Goal: Task Accomplishment & Management: Manage account settings

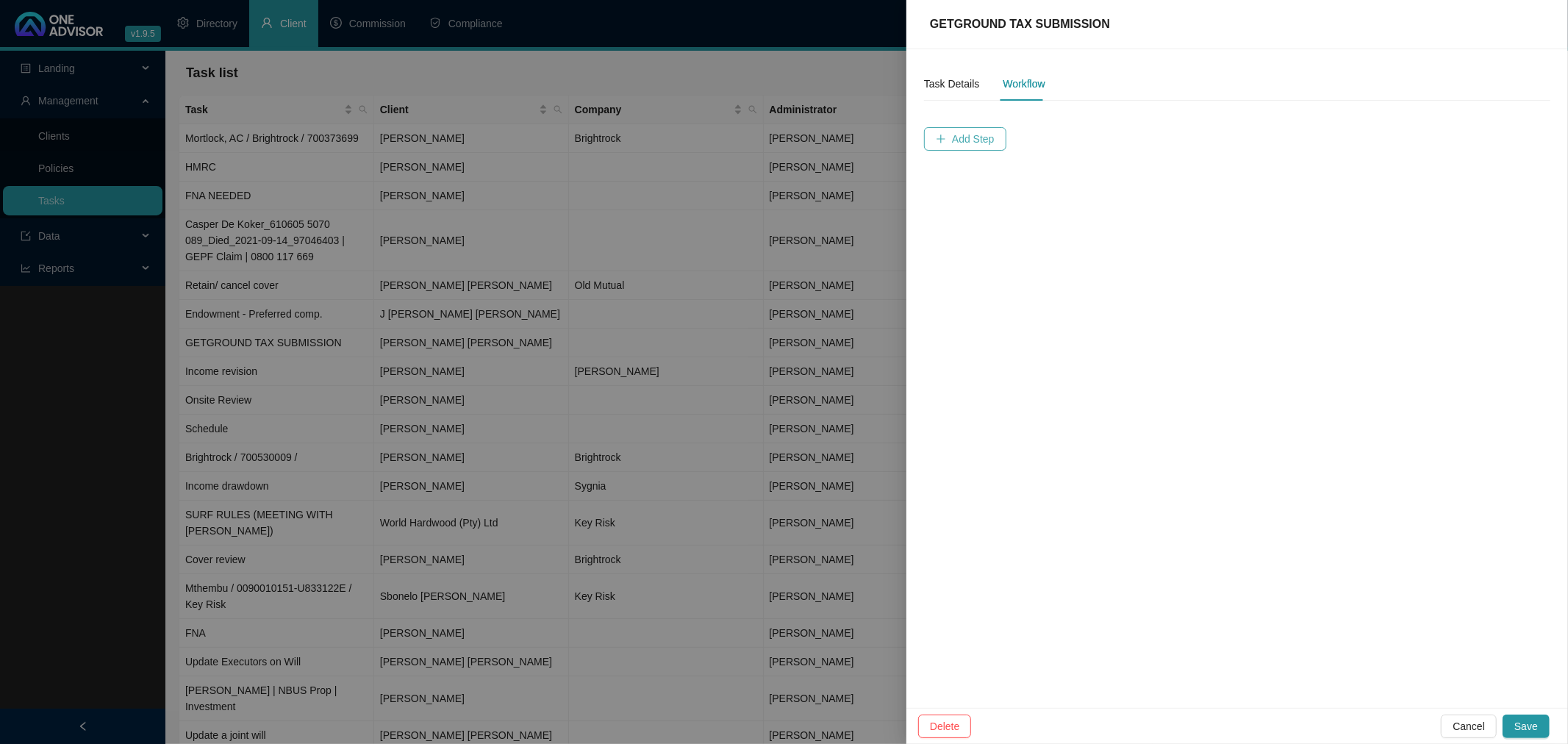
click at [973, 138] on span "Add Step" at bounding box center [973, 139] width 43 height 16
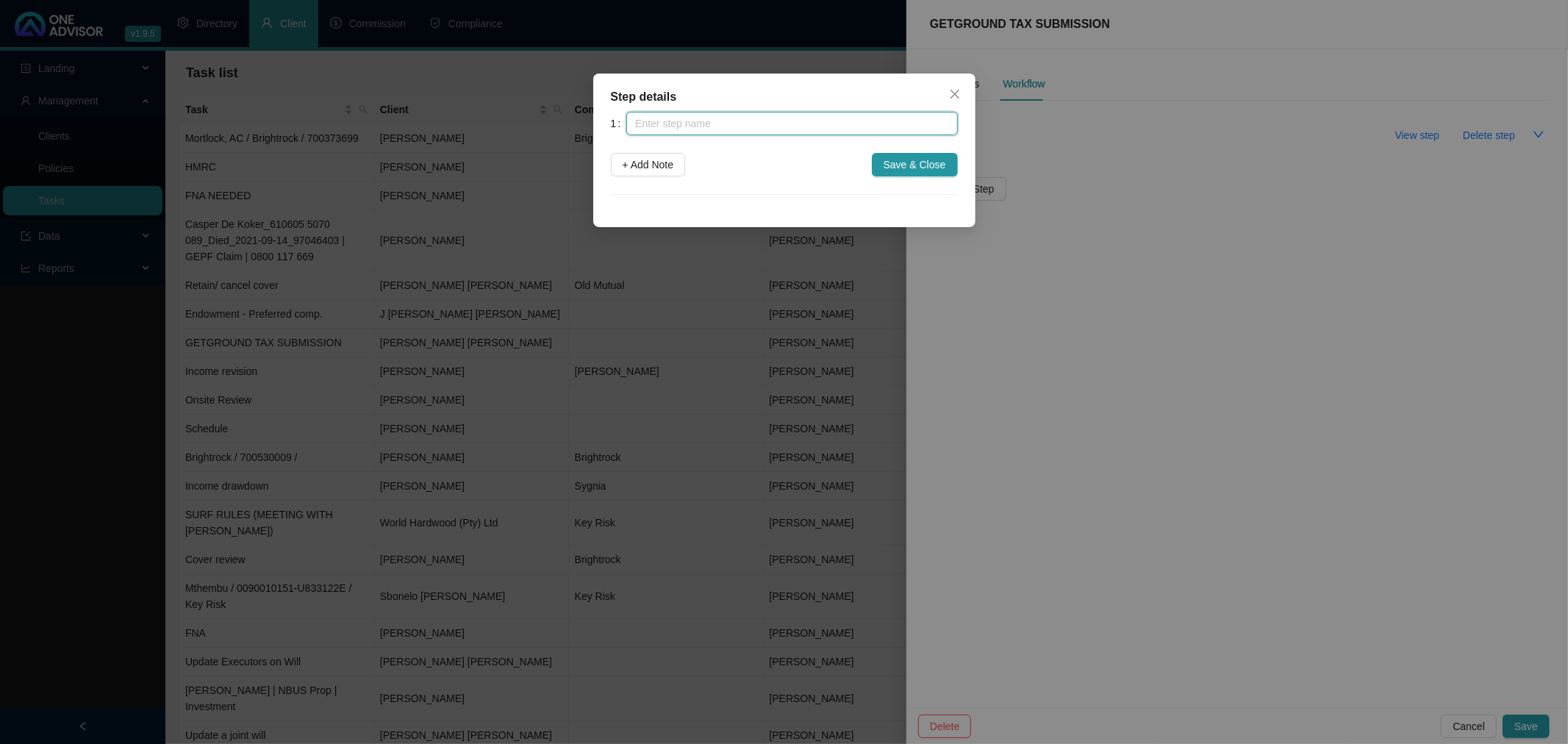
click at [696, 121] on input "text" at bounding box center [792, 123] width 331 height 24
type input "S"
type input "Mortgage redemption Statement - BIG"
click at [653, 164] on span "+ Add Note" at bounding box center [648, 164] width 51 height 16
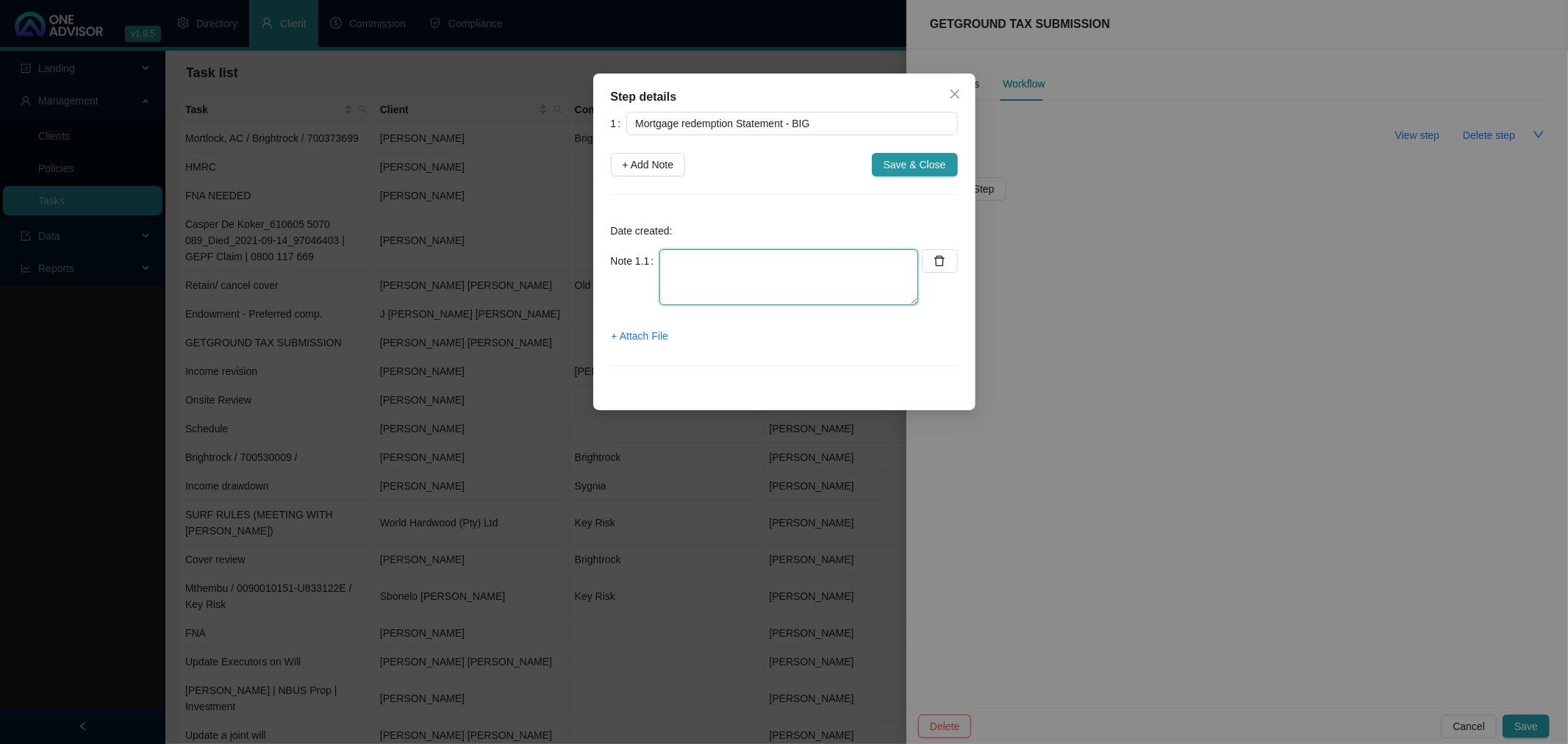
click at [715, 263] on textarea at bounding box center [788, 277] width 258 height 56
type textarea "Email [PERSON_NAME] for a breakdown of interest but not asked for a redemption …"
click at [913, 160] on span "Save & Close" at bounding box center [914, 164] width 62 height 16
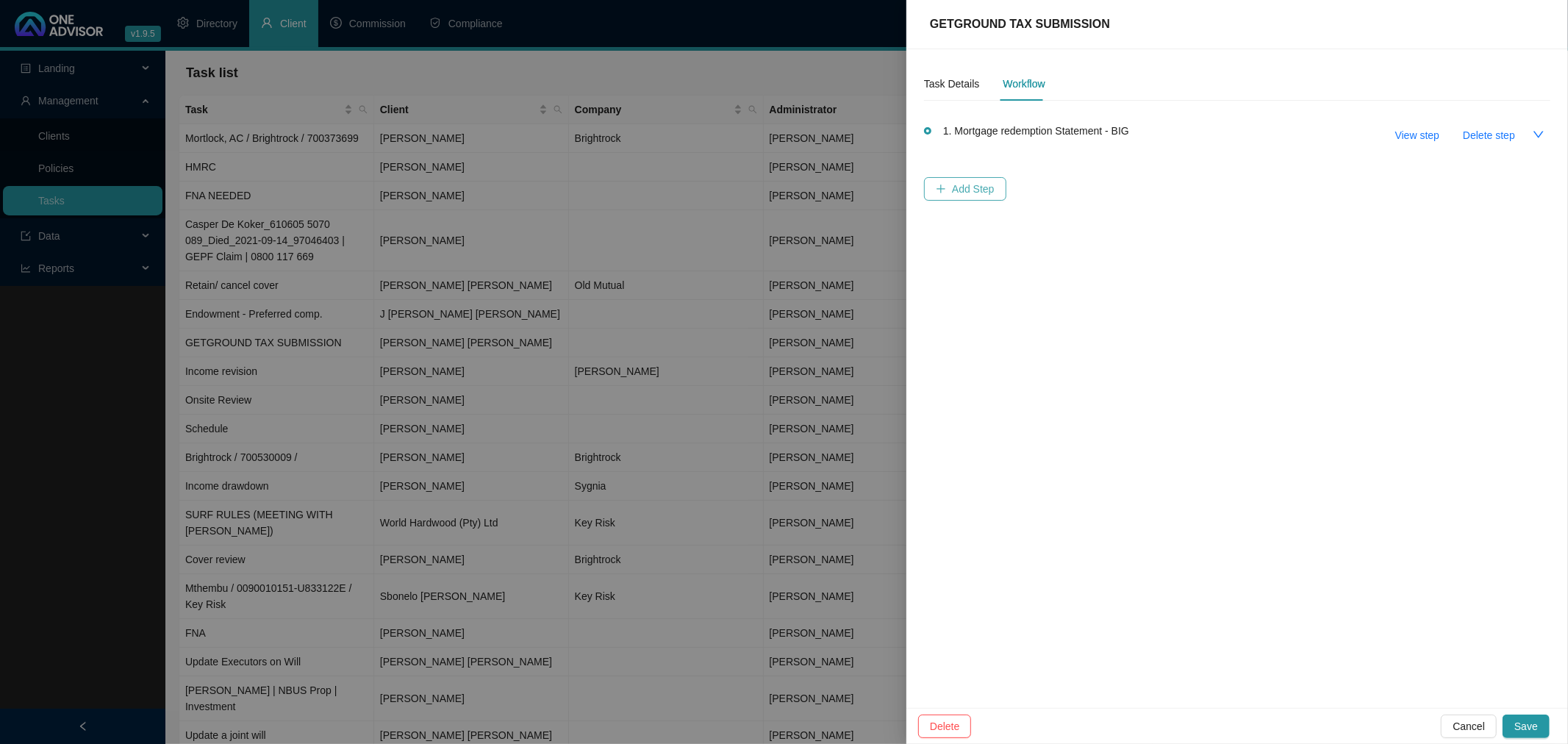
click at [964, 186] on span "Add Step" at bounding box center [973, 189] width 43 height 16
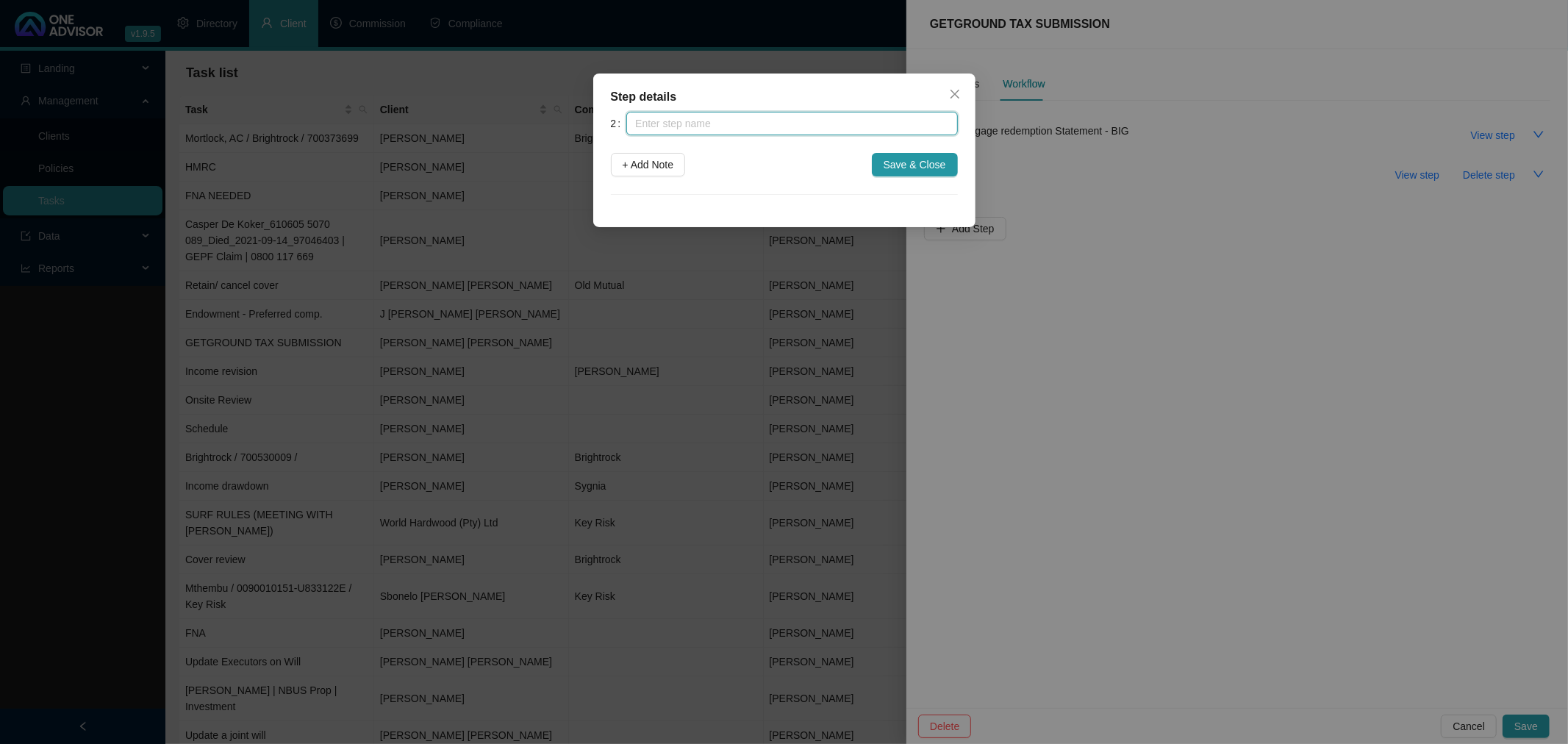
click at [661, 119] on input "text" at bounding box center [792, 123] width 331 height 24
type input "Mortgage Interest Statement - Quantum"
click at [653, 165] on span "+ Add Note" at bounding box center [648, 164] width 51 height 16
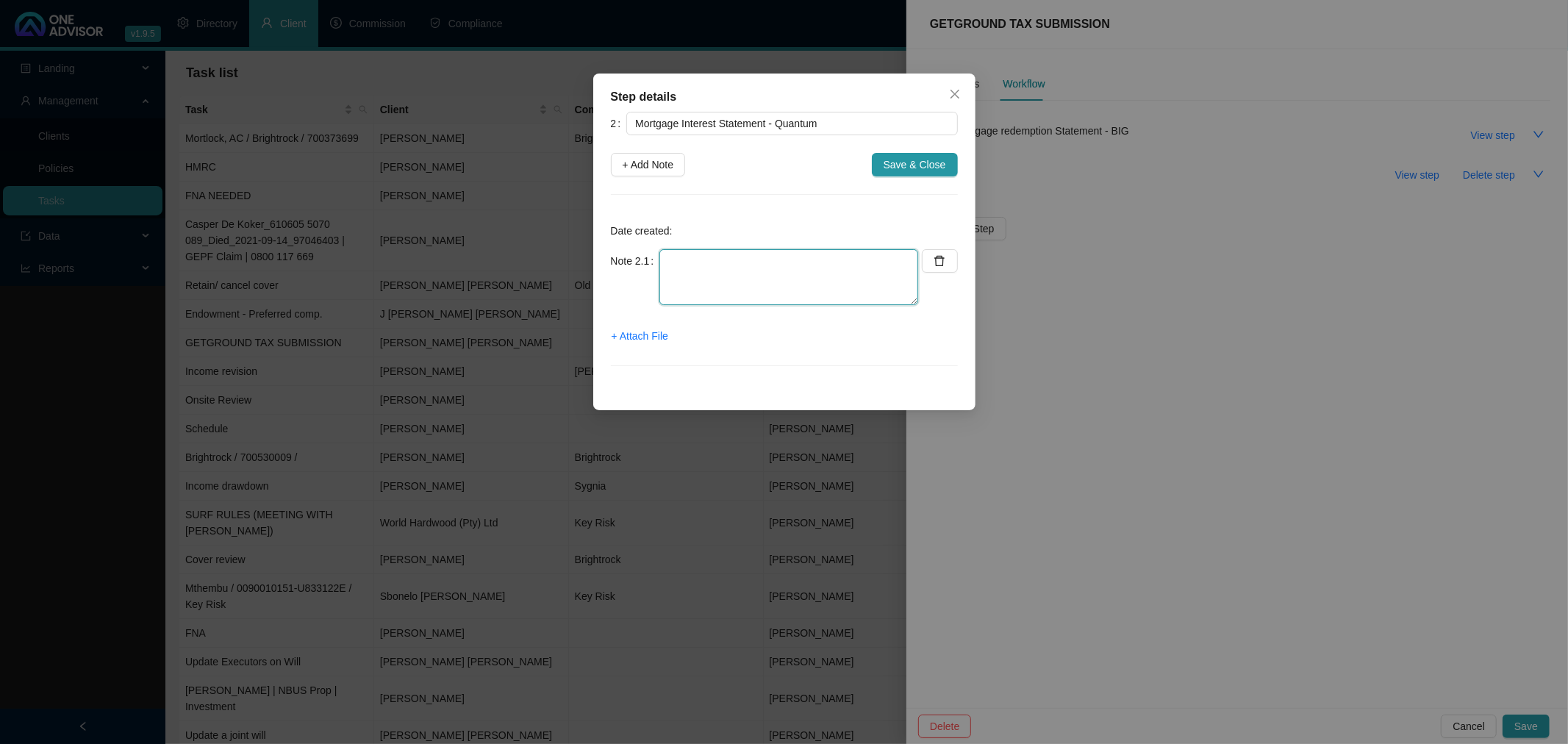
click at [688, 266] on textarea at bounding box center [788, 277] width 258 height 56
type textarea "Asked [PERSON_NAME] to search emails for "Certificate of Interest""
click at [917, 164] on span "Save & Close" at bounding box center [914, 164] width 62 height 16
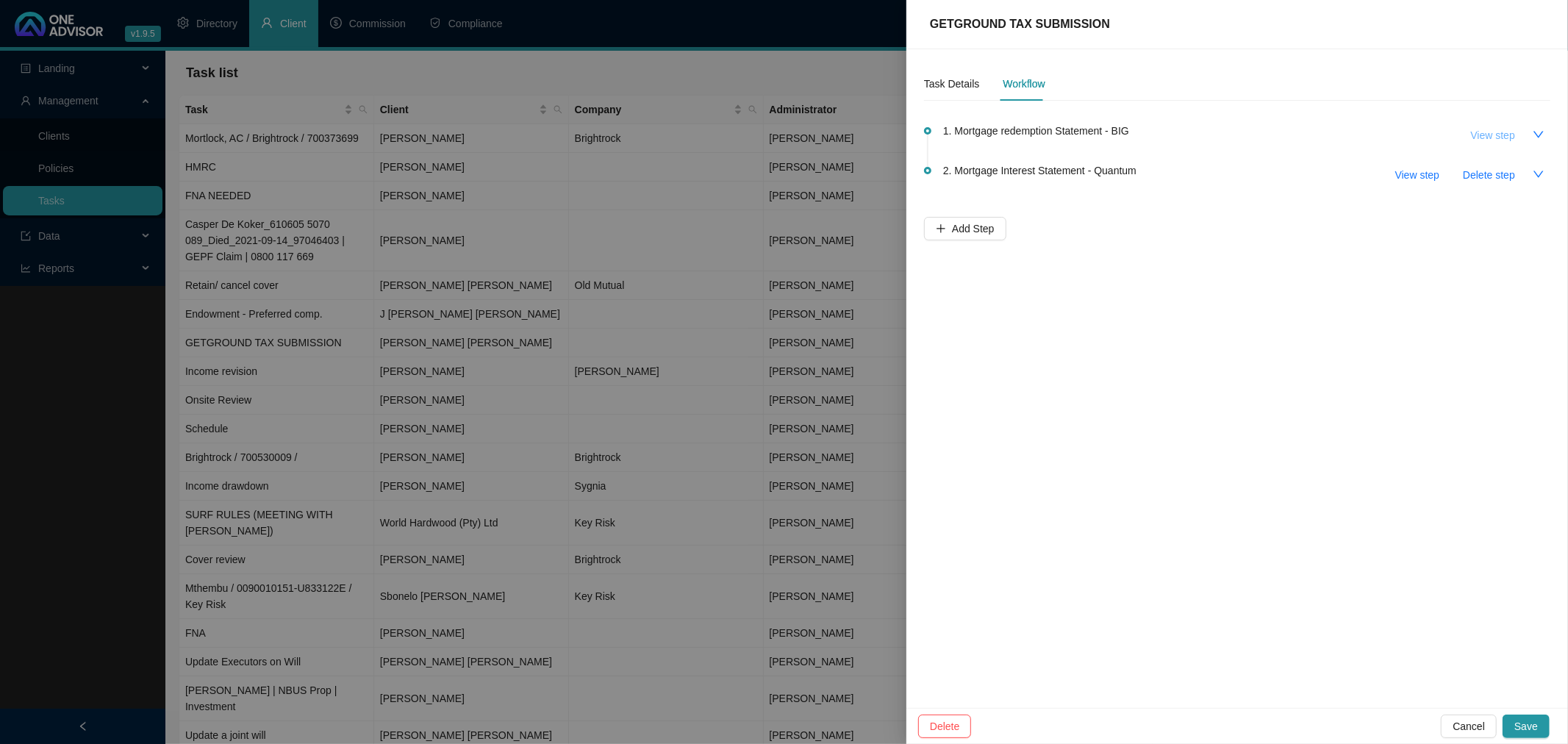
click at [1486, 133] on span "View step" at bounding box center [1493, 135] width 44 height 16
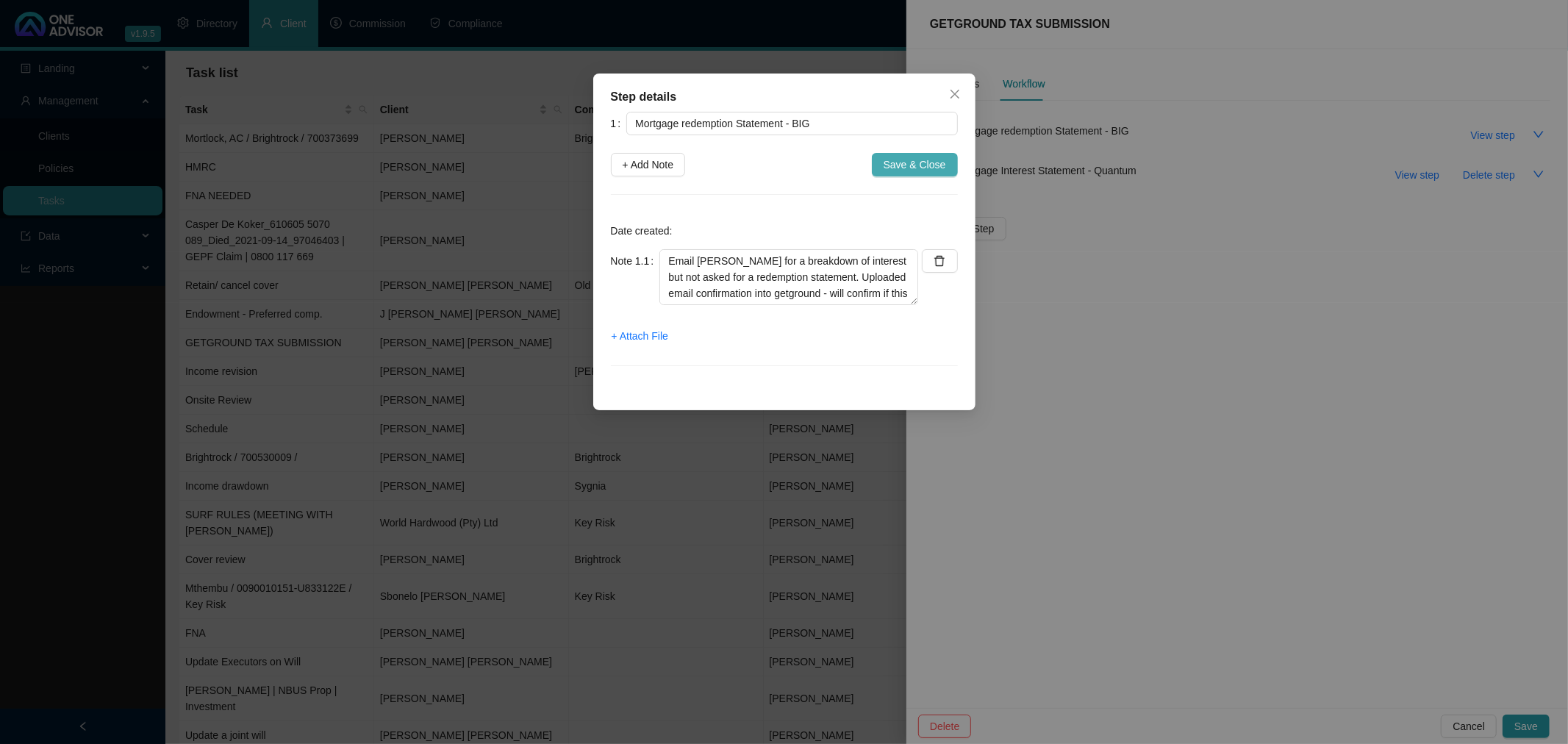
click at [917, 162] on span "Save & Close" at bounding box center [914, 164] width 62 height 16
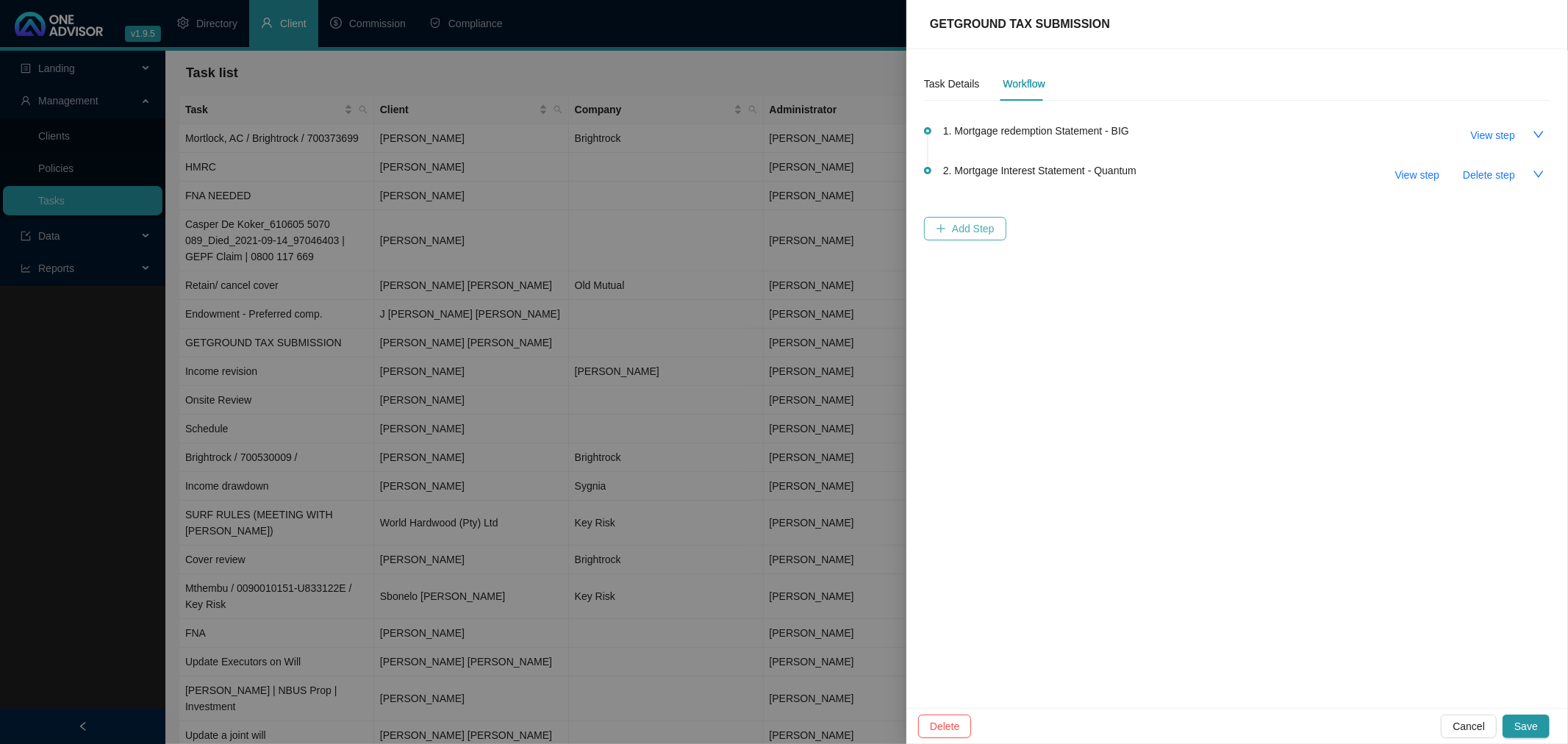
click at [973, 226] on span "Add Step" at bounding box center [973, 228] width 43 height 16
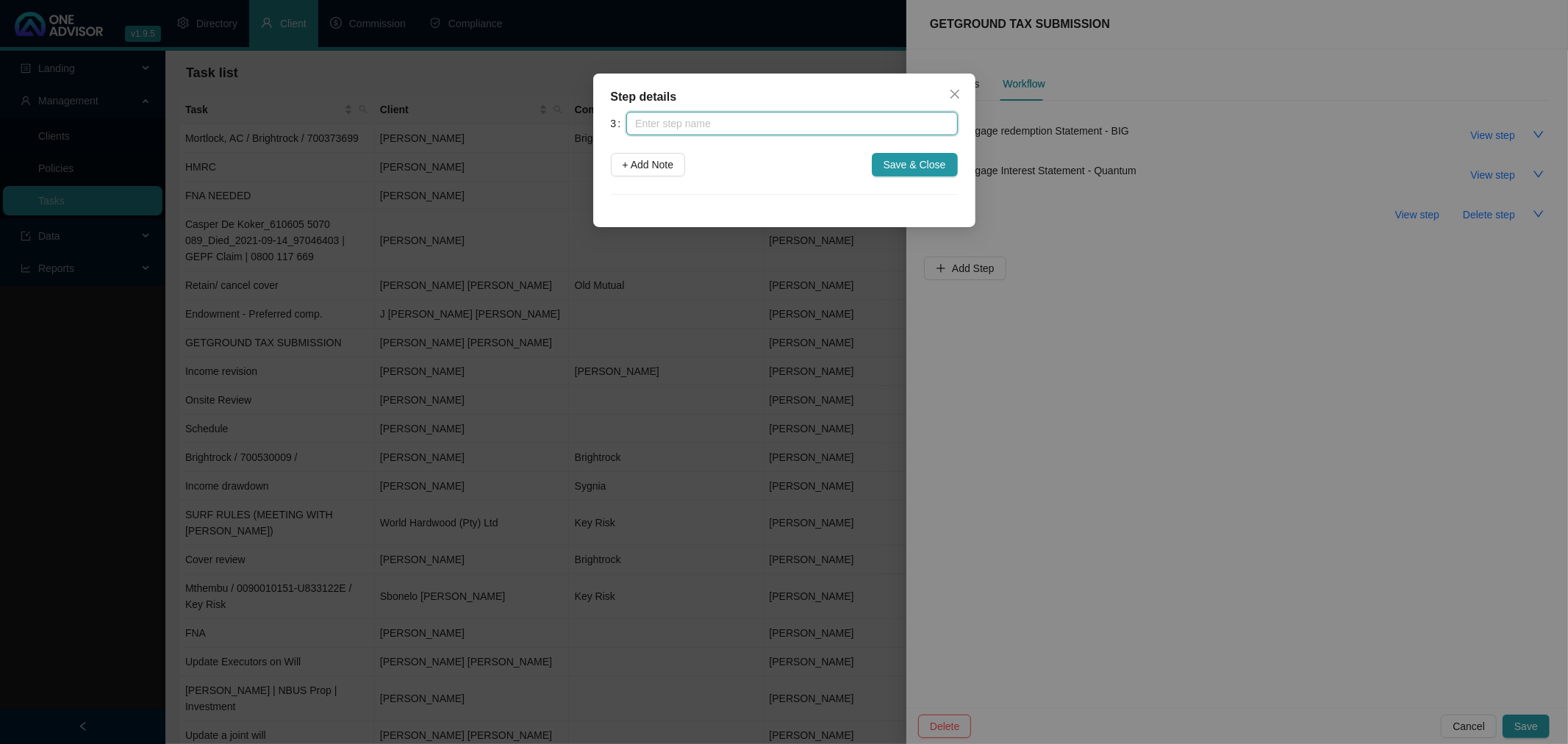
click at [733, 127] on input "text" at bounding box center [792, 123] width 331 height 24
type input "Proof of council tax paid"
click at [660, 157] on span "+ Add Note" at bounding box center [648, 164] width 51 height 16
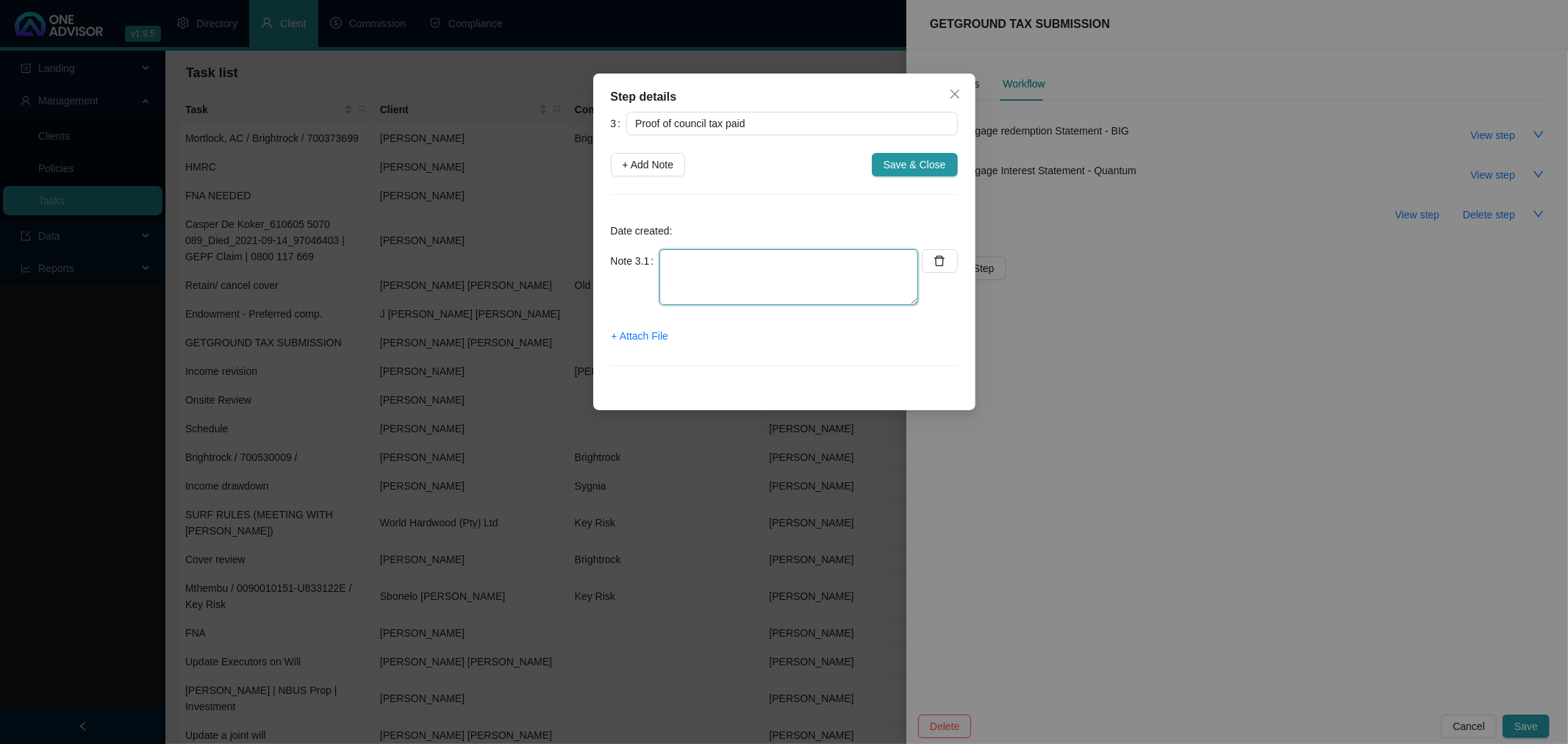
click at [701, 268] on textarea at bounding box center [788, 277] width 258 height 56
type textarea "I uploaded carters, but not sure if this is the one"
click at [923, 160] on span "Save & Close" at bounding box center [914, 164] width 62 height 16
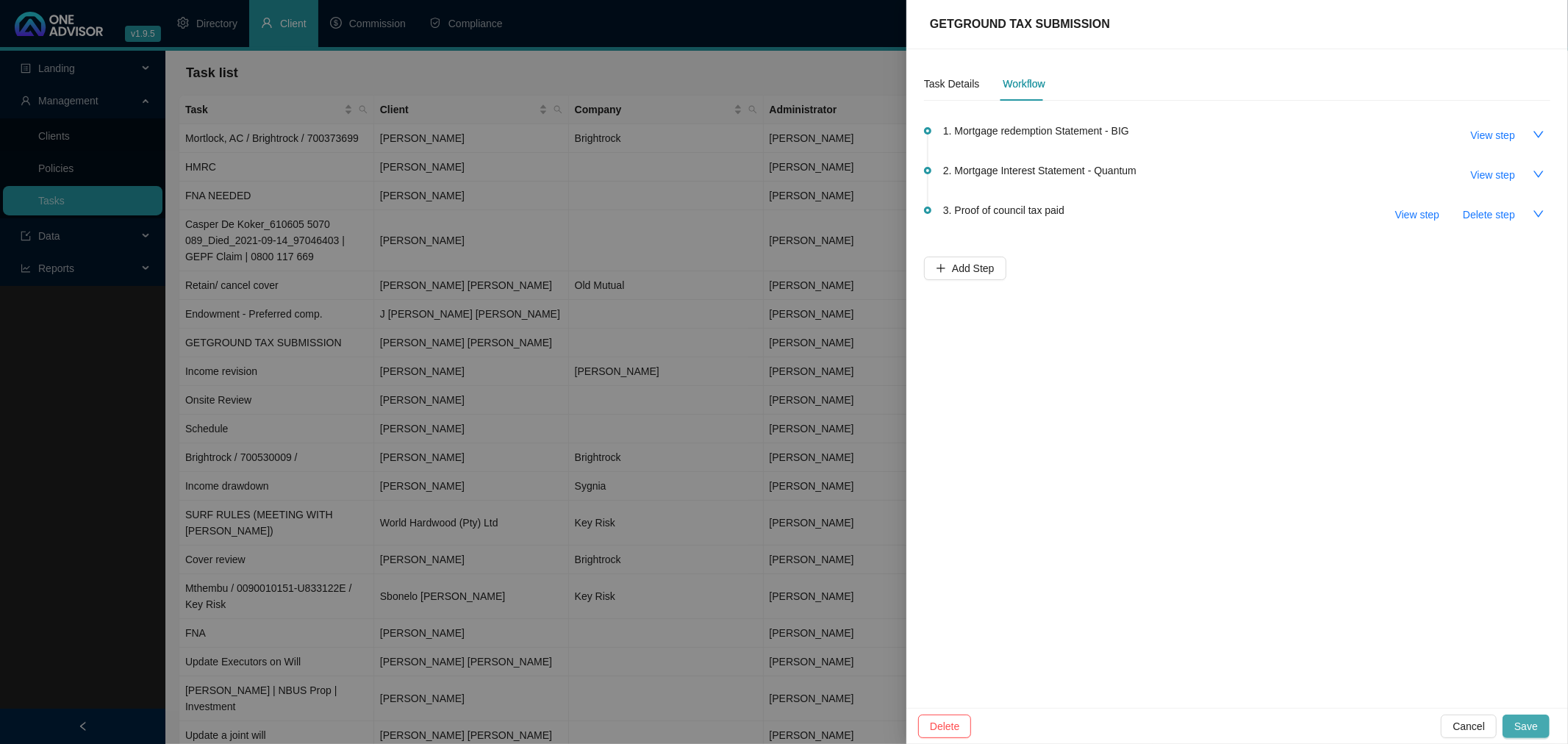
click at [1526, 718] on span "Save" at bounding box center [1526, 726] width 24 height 16
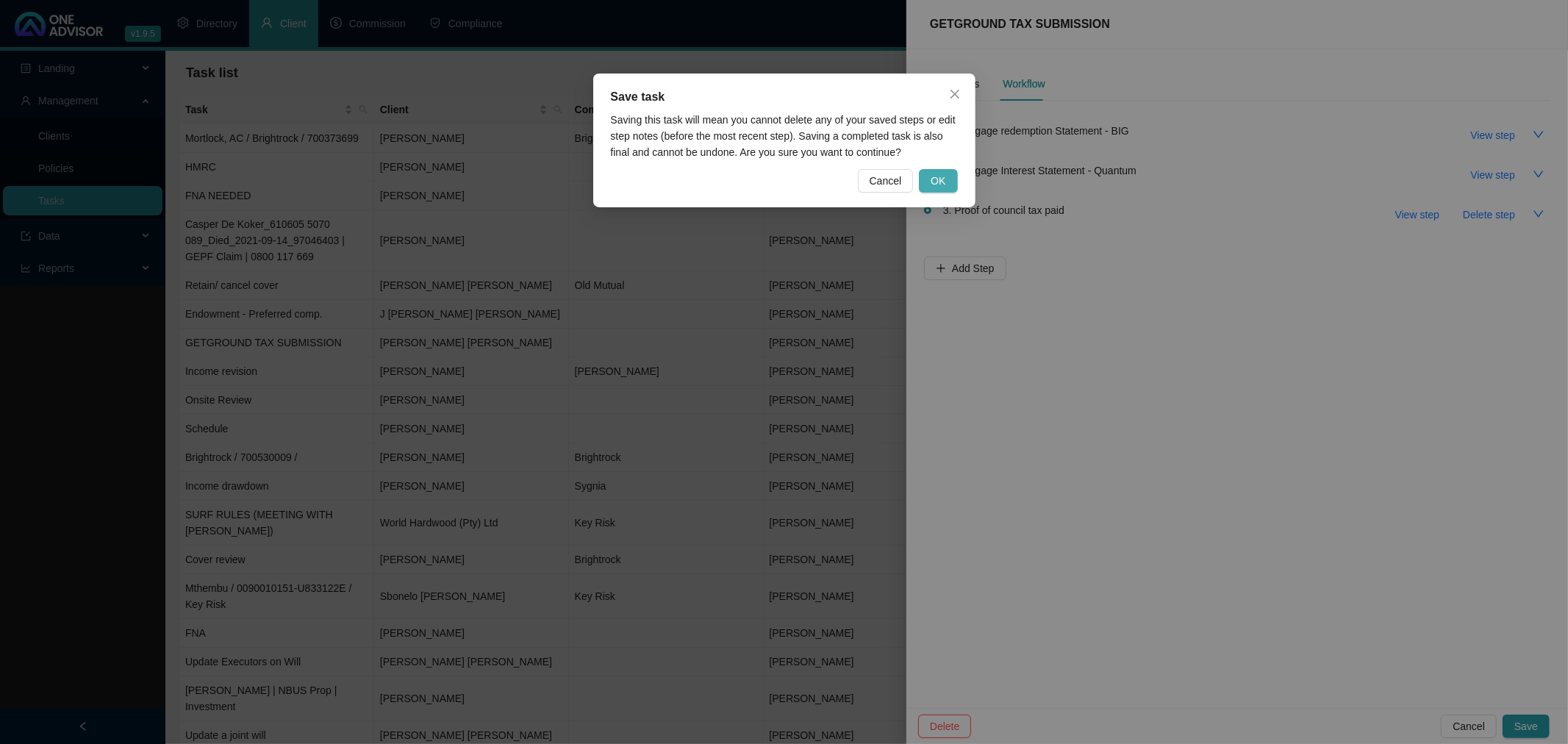
click at [938, 172] on button "OK" at bounding box center [938, 181] width 38 height 24
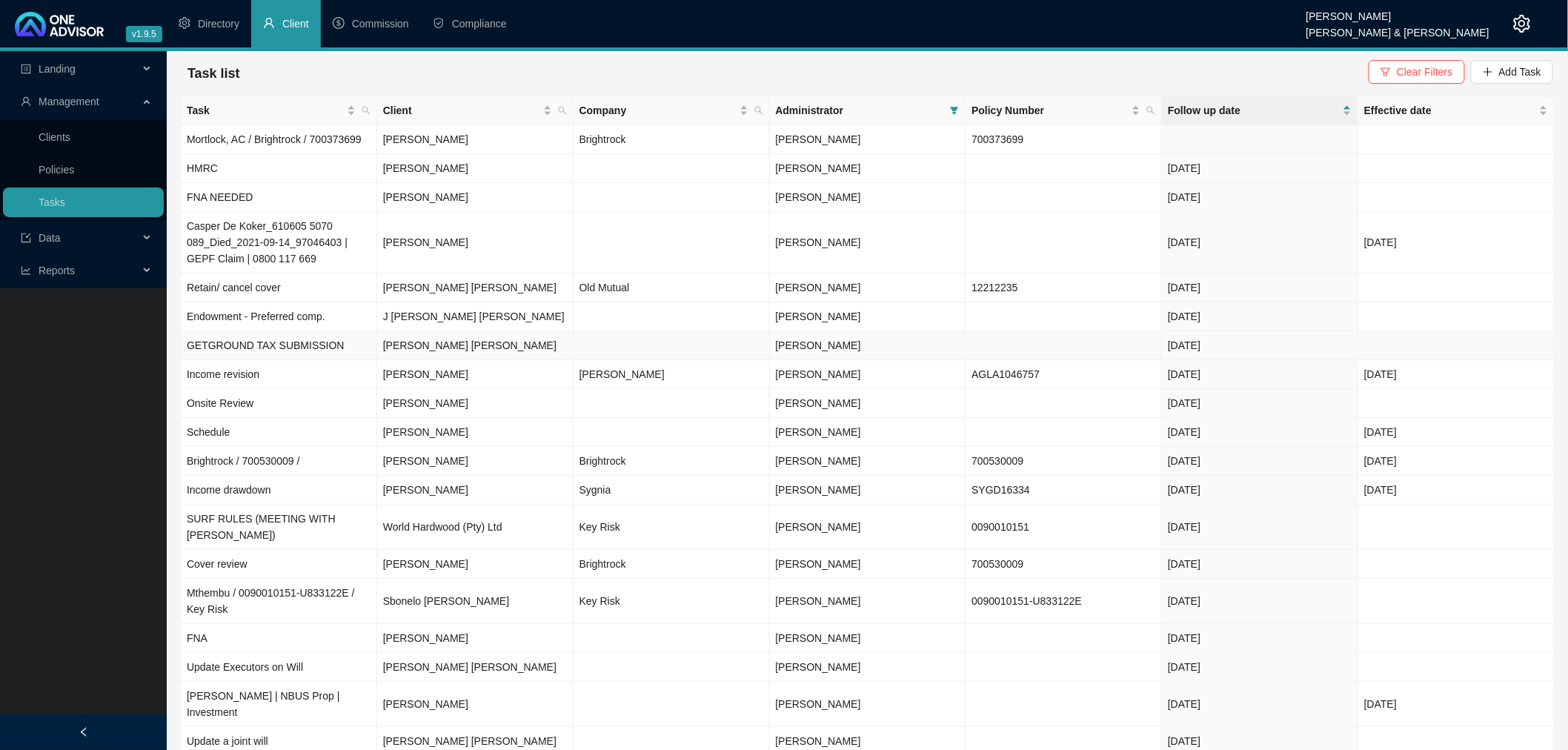
click at [506, 344] on td "[PERSON_NAME] [PERSON_NAME]" at bounding box center [475, 345] width 196 height 29
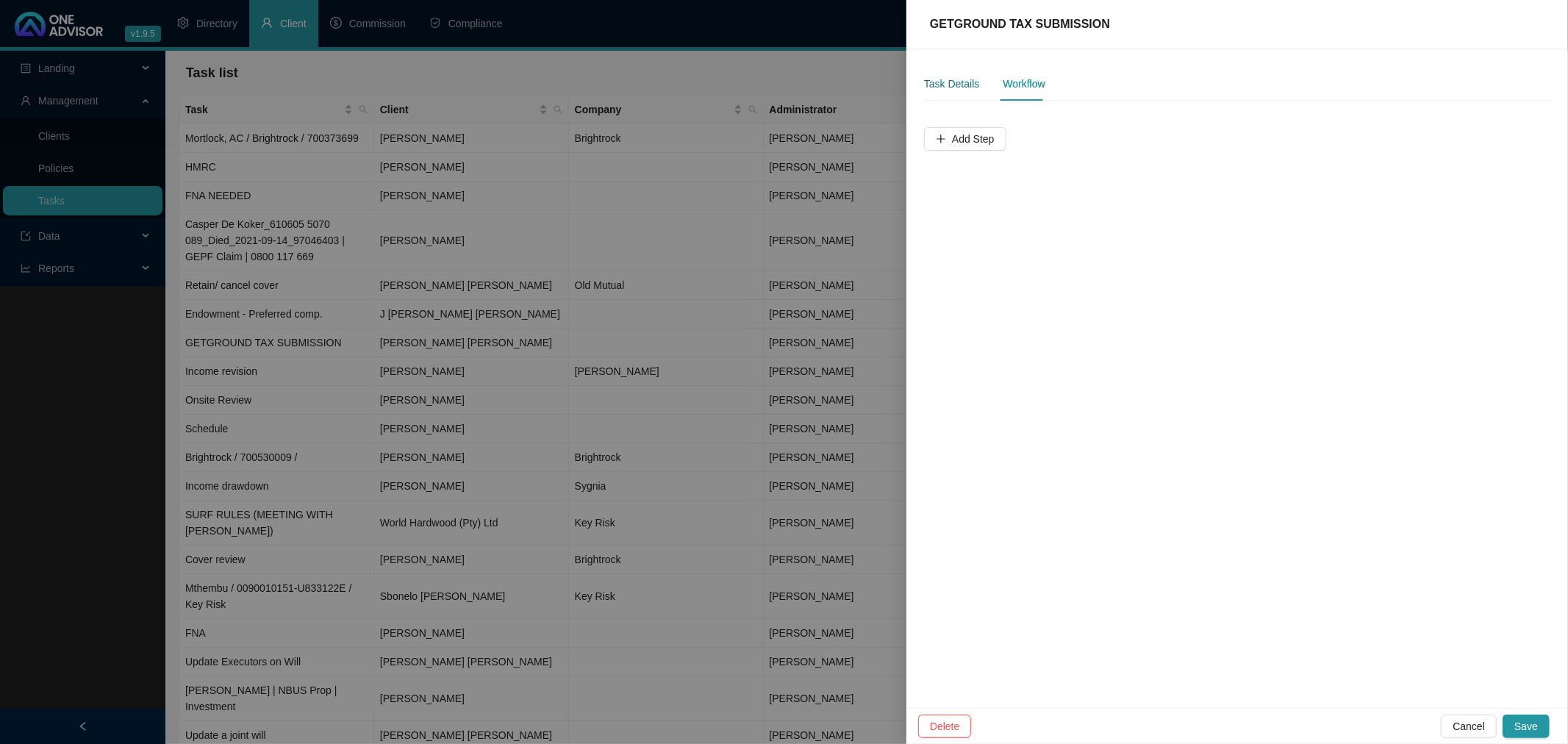
click at [943, 83] on div "Task Details" at bounding box center [952, 84] width 55 height 16
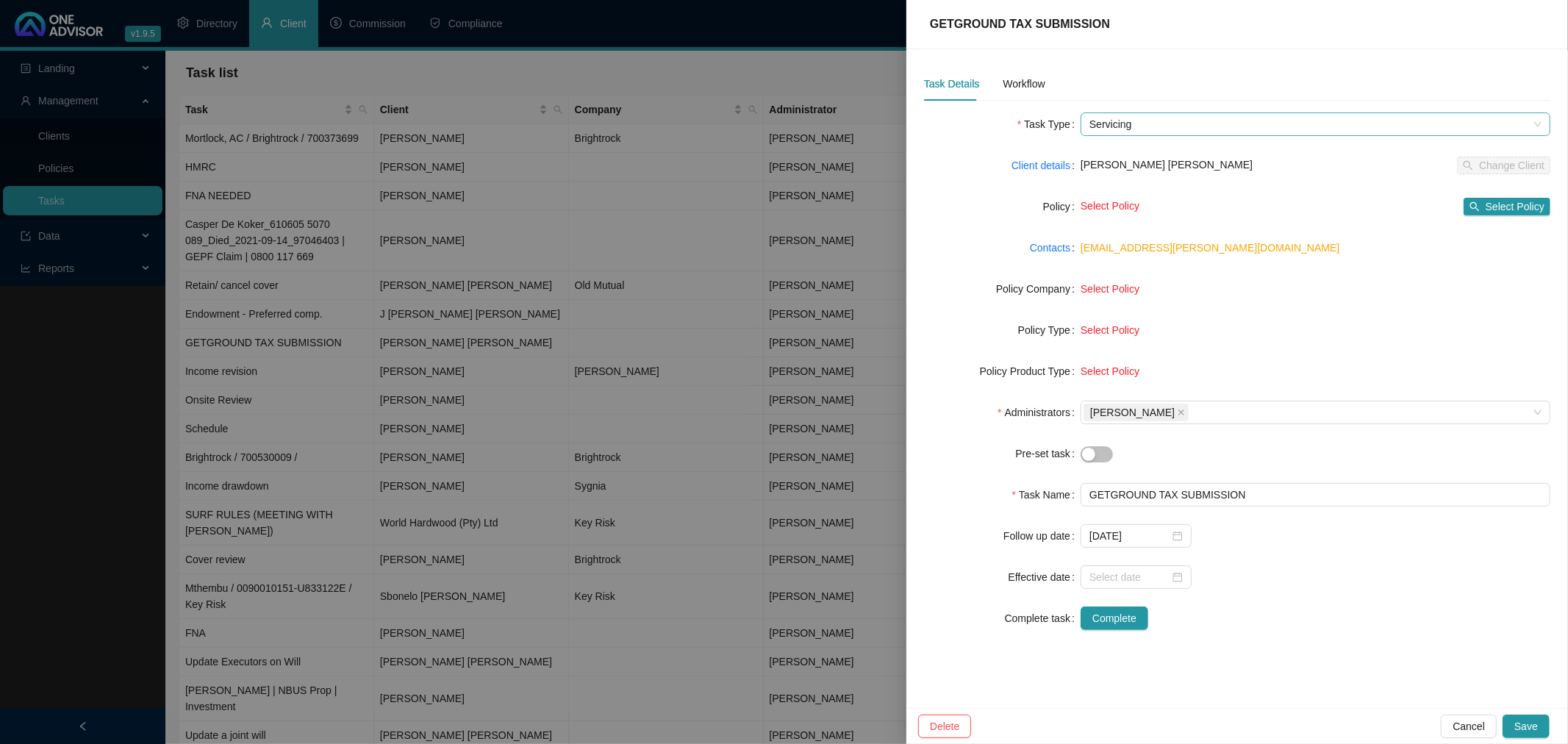
click at [1193, 123] on span "Servicing" at bounding box center [1315, 124] width 452 height 22
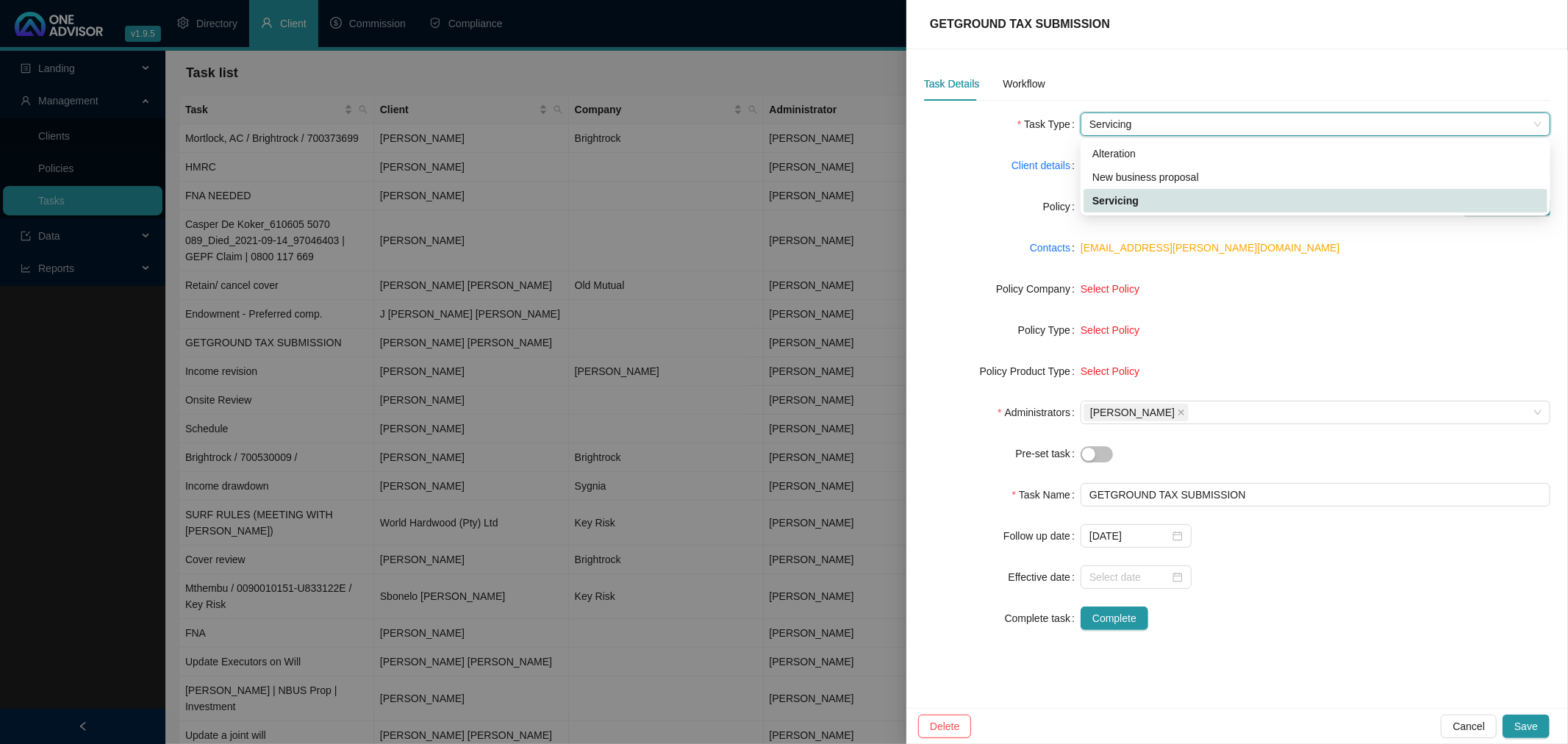
click at [1193, 123] on span "Servicing" at bounding box center [1315, 124] width 452 height 22
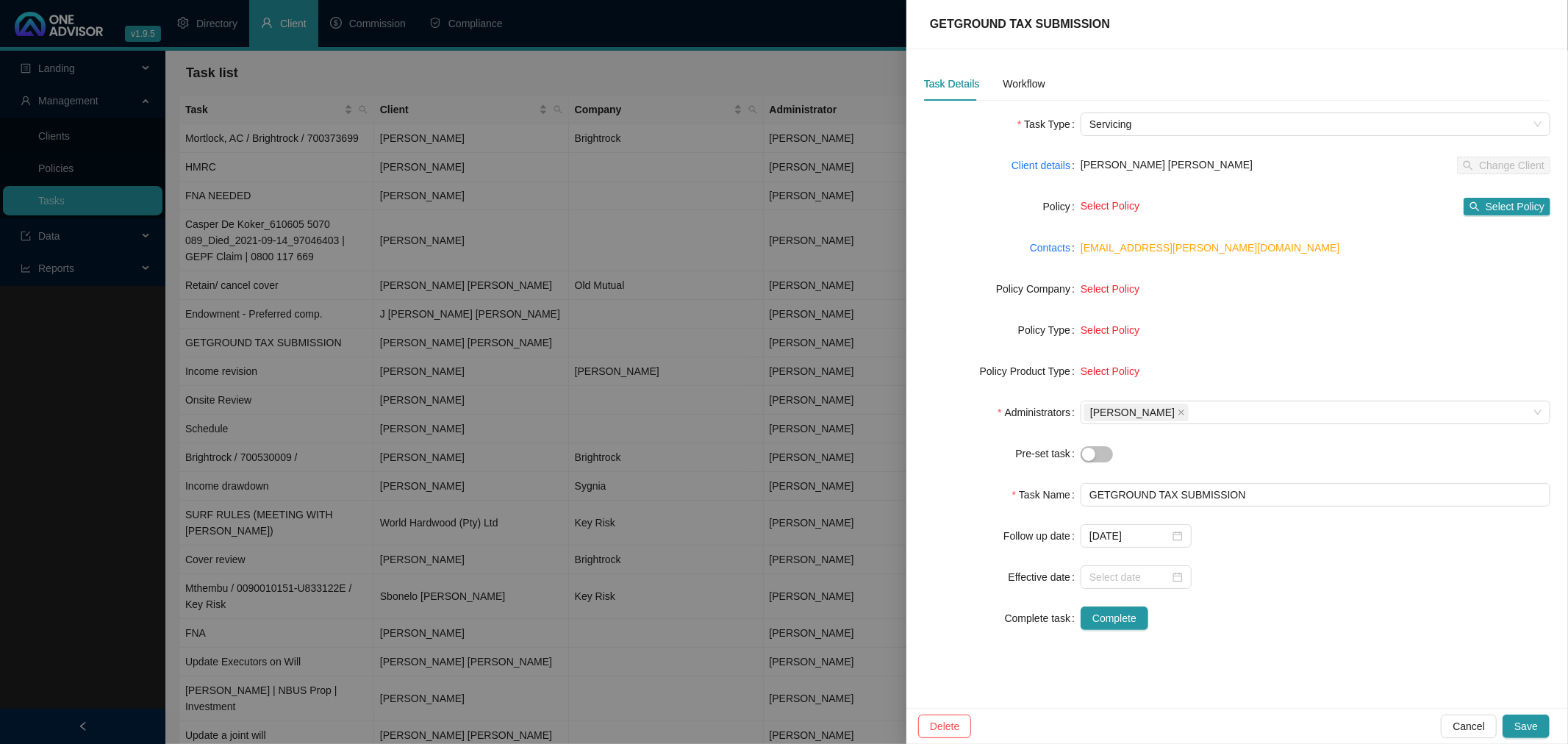
click at [487, 209] on div at bounding box center [784, 372] width 1568 height 744
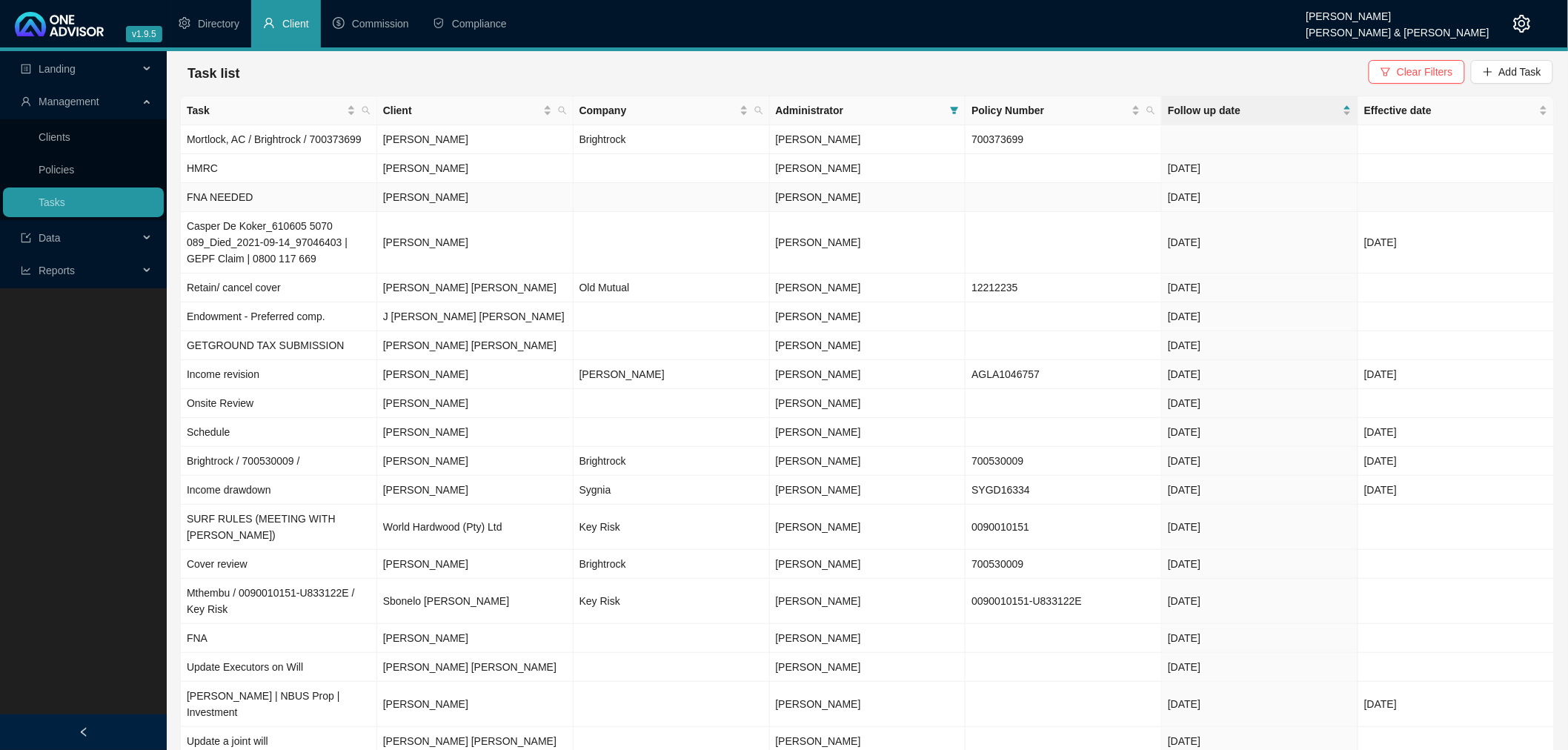
click at [583, 198] on td at bounding box center [671, 197] width 196 height 29
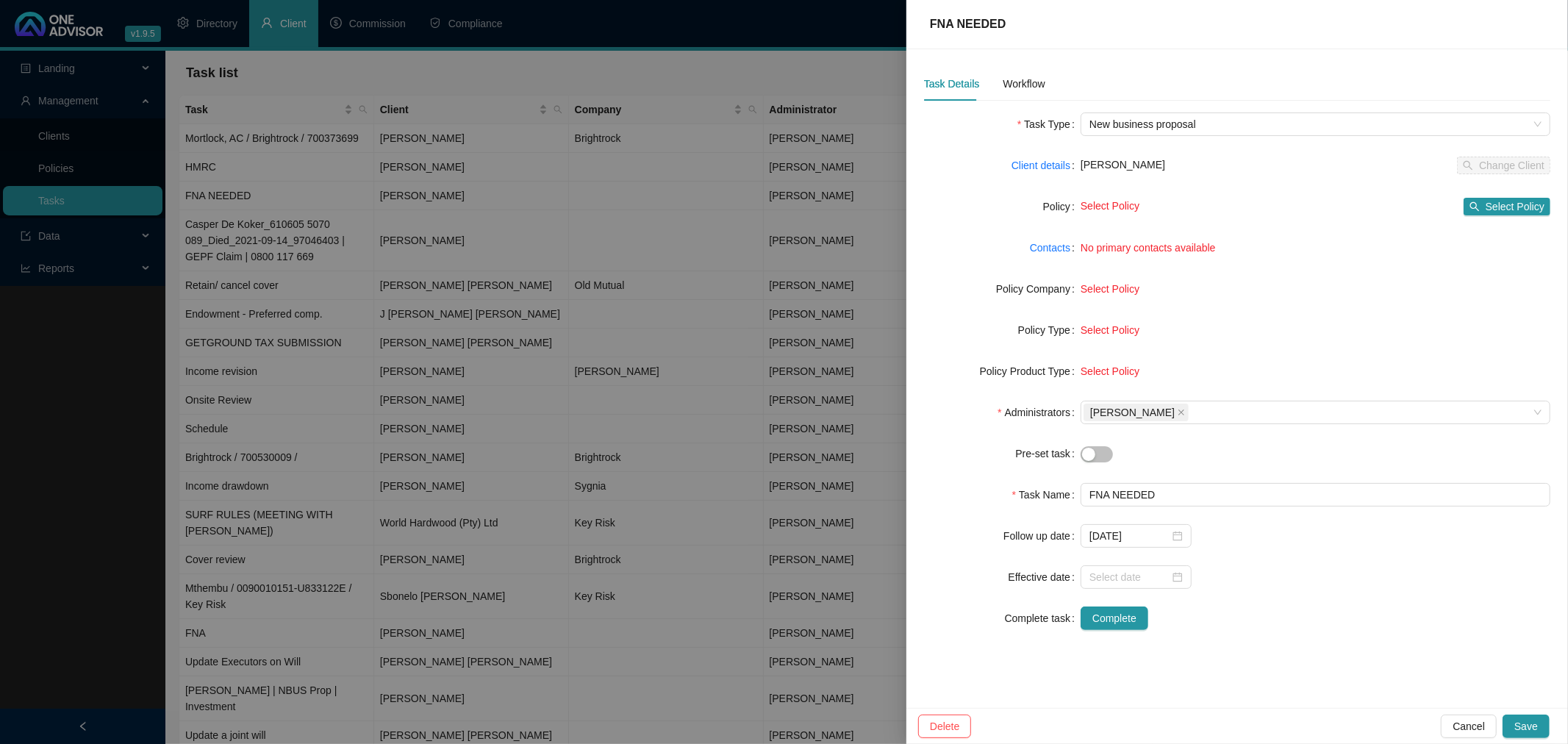
click at [582, 163] on div at bounding box center [784, 372] width 1568 height 744
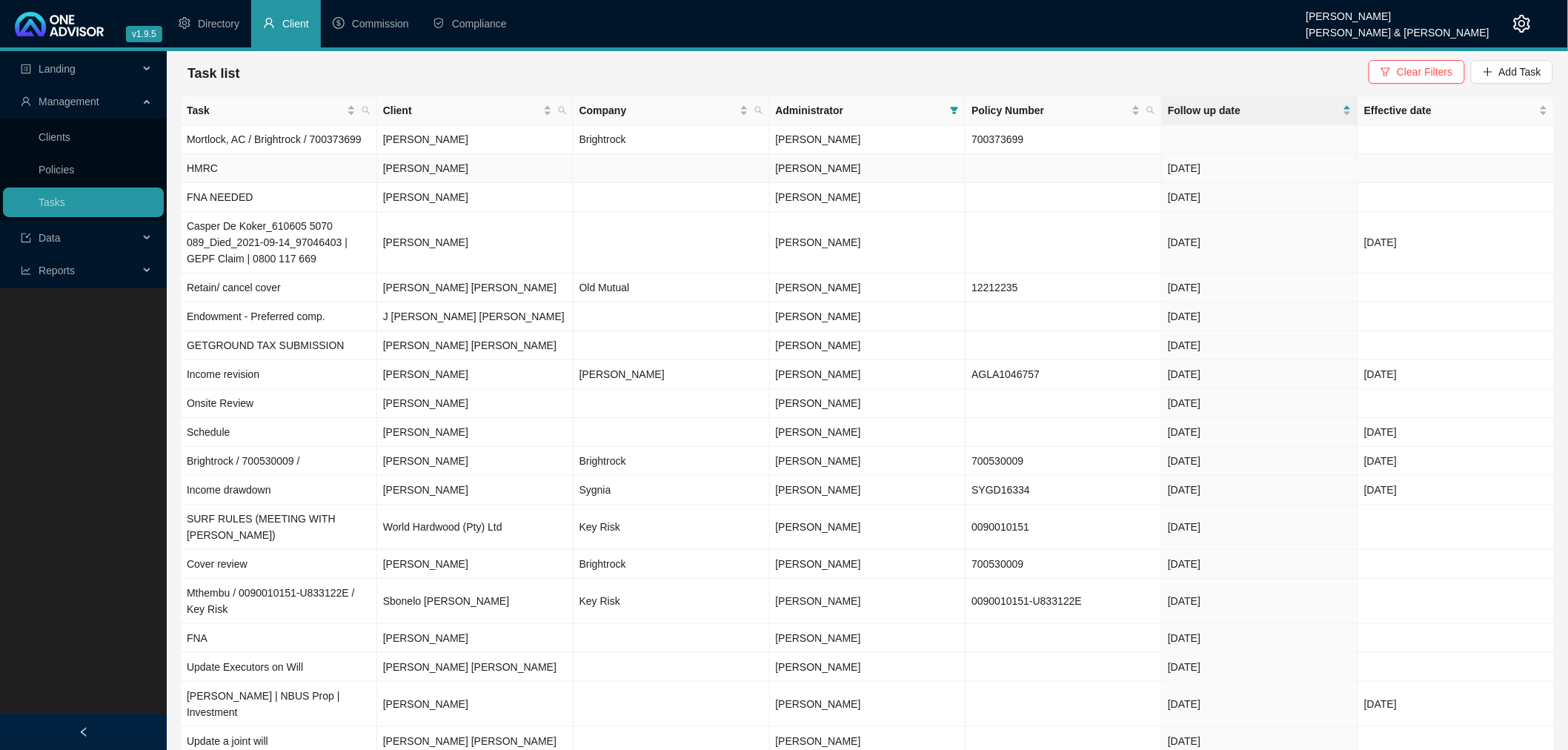
click at [587, 165] on td at bounding box center [671, 167] width 196 height 29
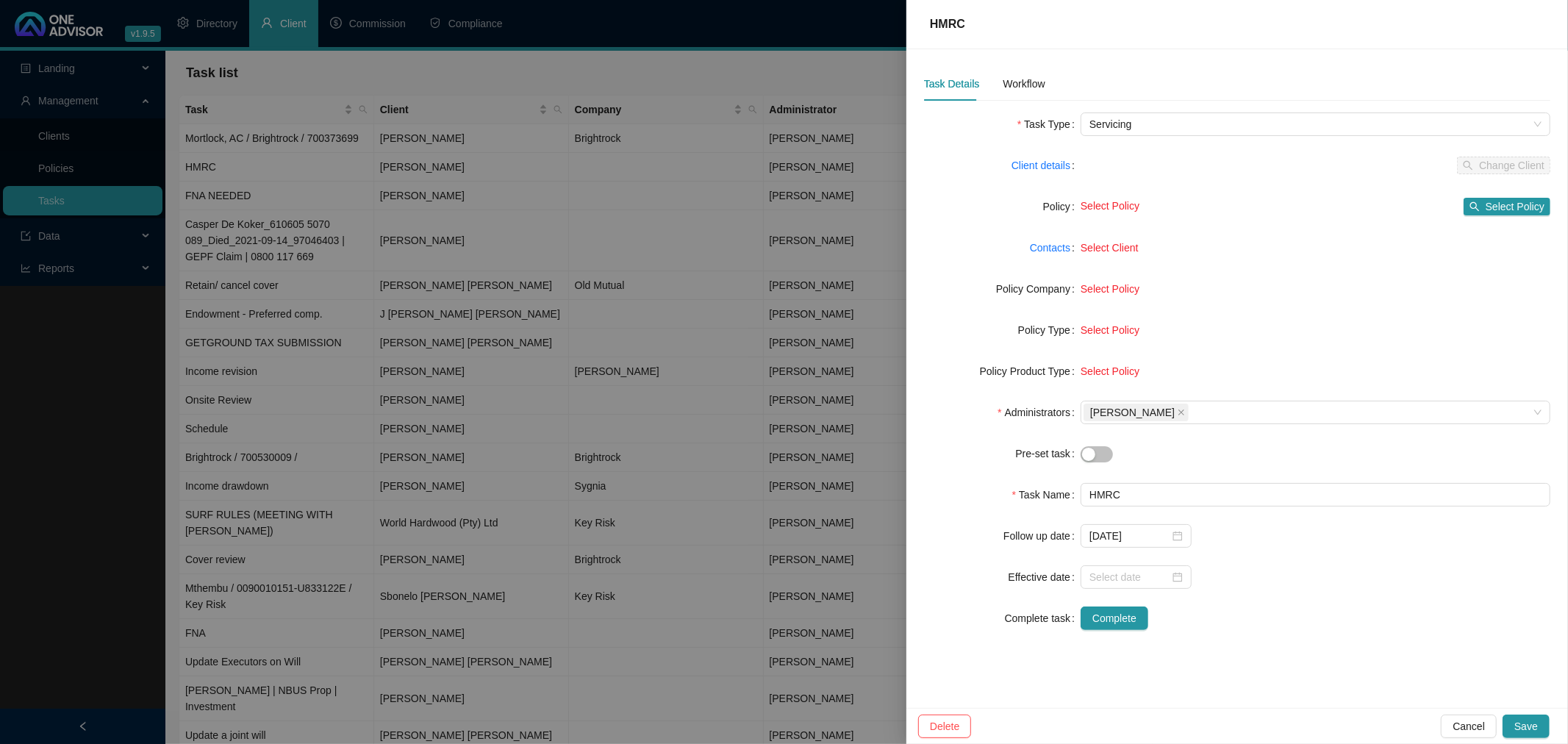
click at [582, 163] on div at bounding box center [784, 372] width 1568 height 744
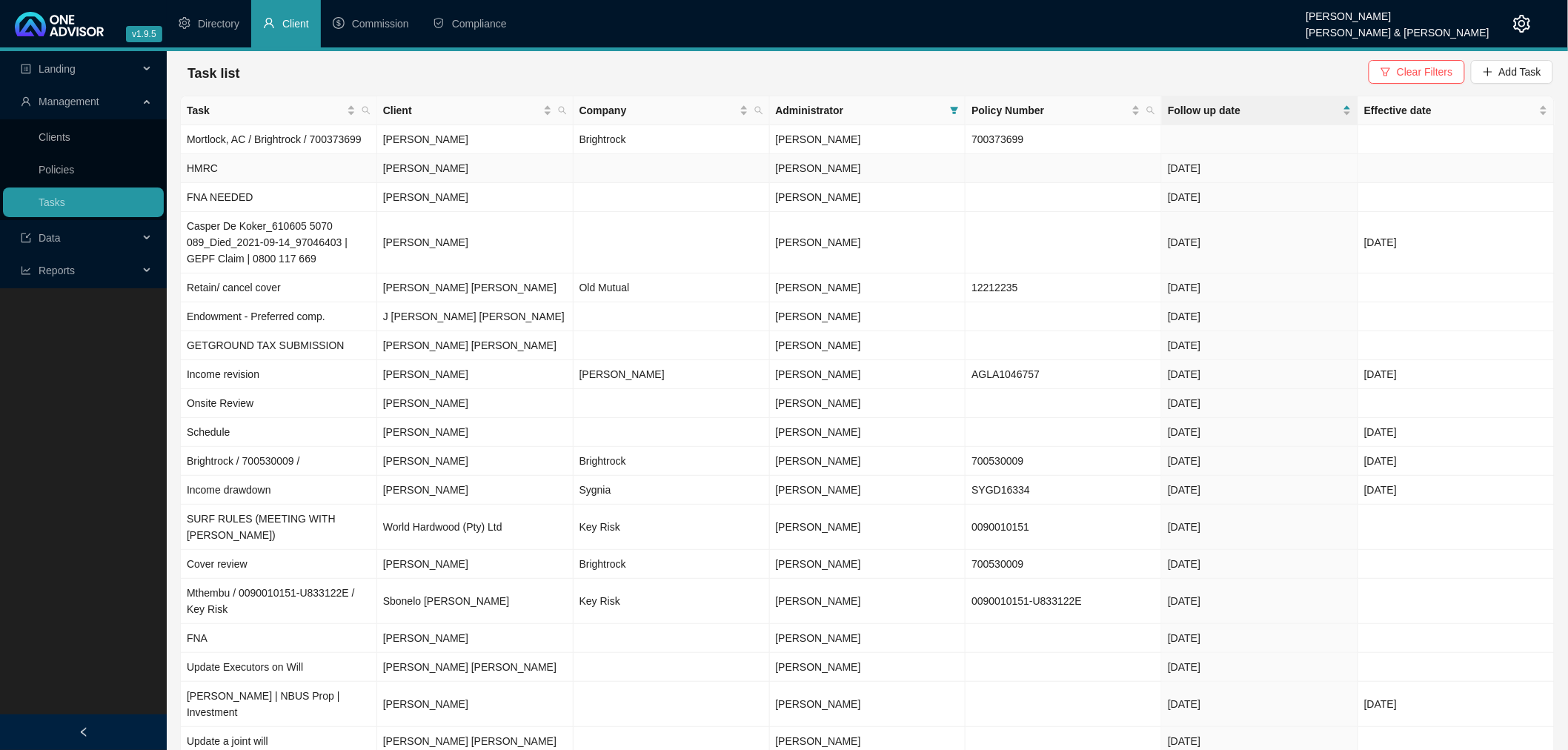
click at [587, 165] on td at bounding box center [671, 167] width 196 height 29
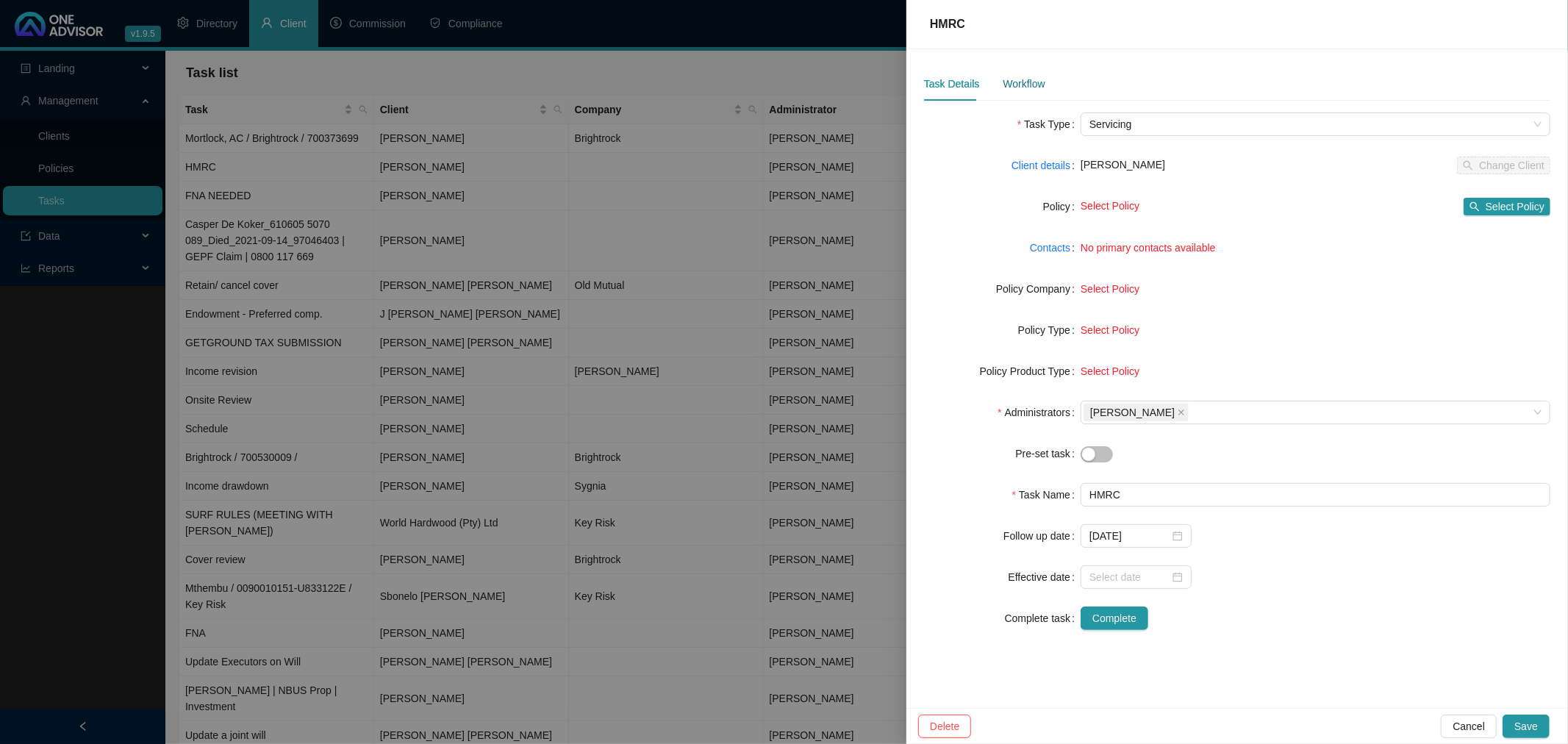
click at [1009, 89] on div "Workflow" at bounding box center [1024, 84] width 42 height 16
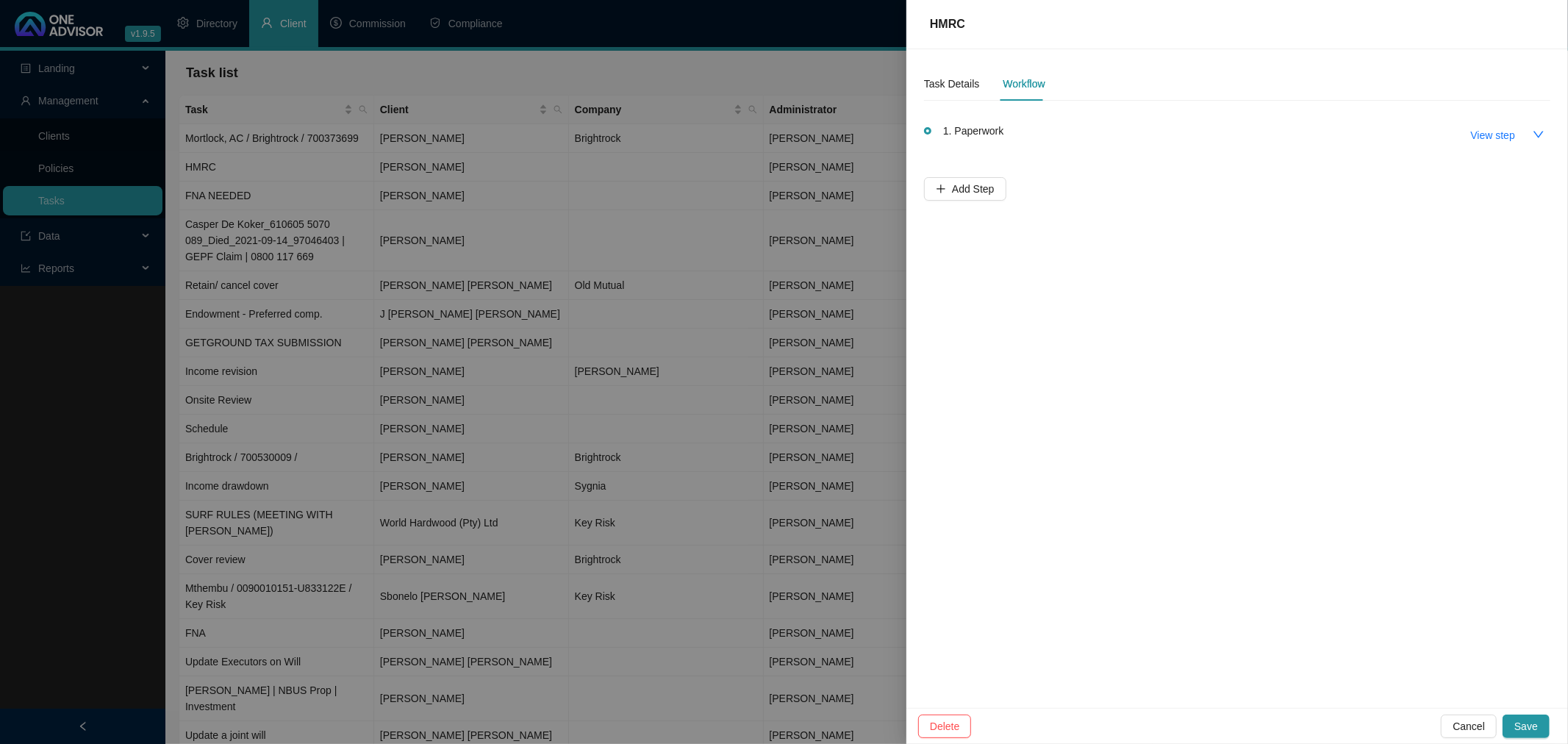
click at [588, 408] on div at bounding box center [784, 372] width 1568 height 744
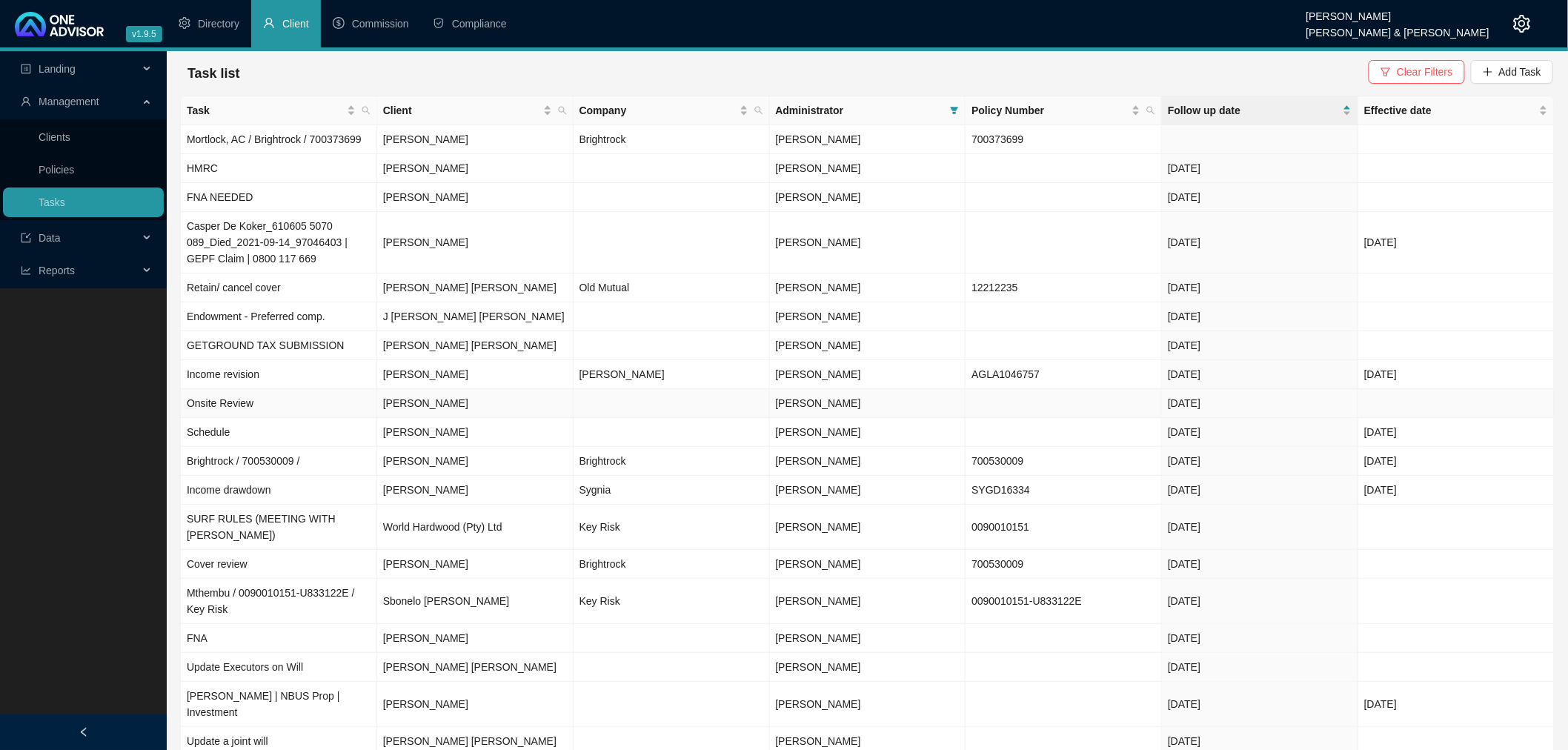
click at [593, 411] on td at bounding box center [671, 403] width 196 height 29
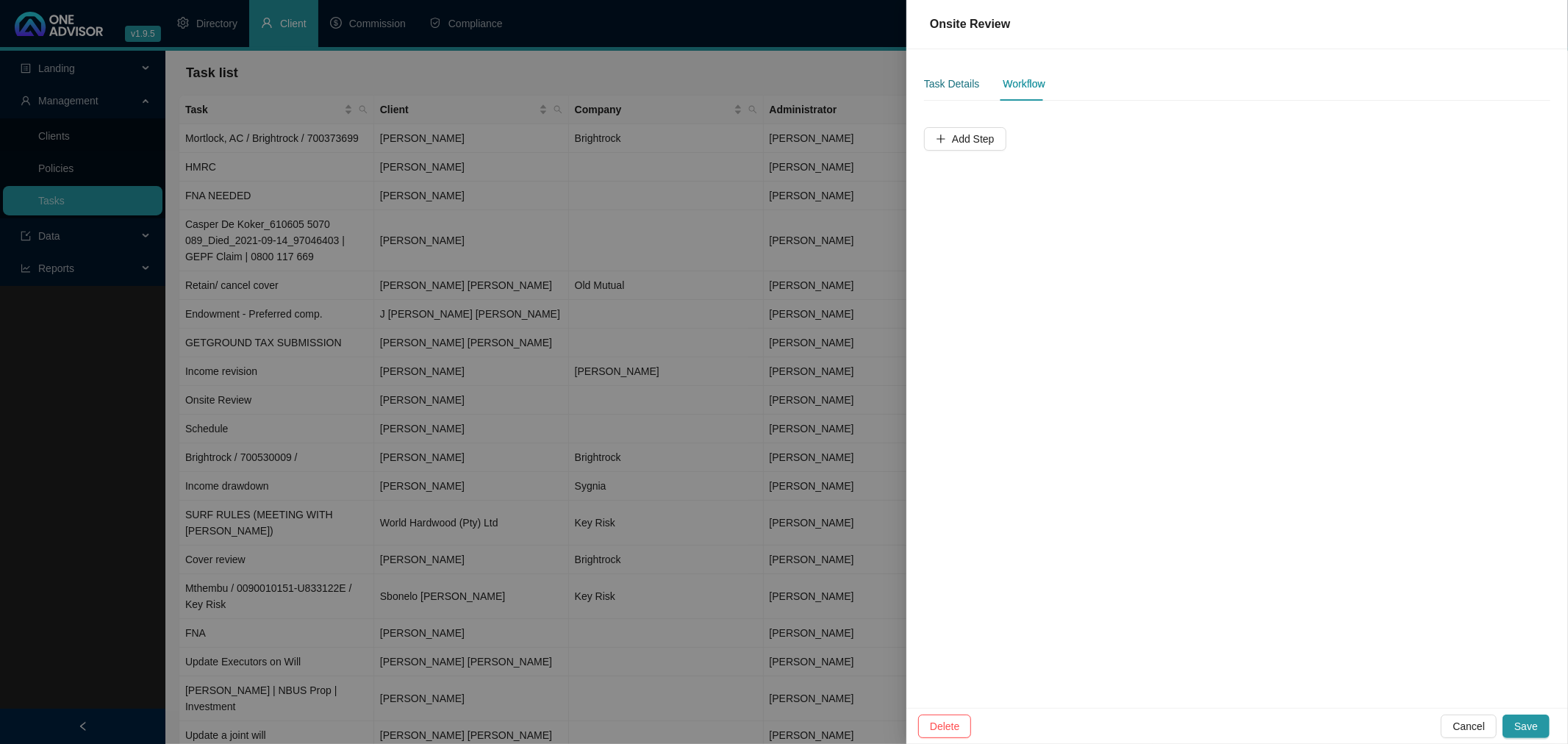
click at [952, 81] on div "Task Details" at bounding box center [952, 84] width 55 height 16
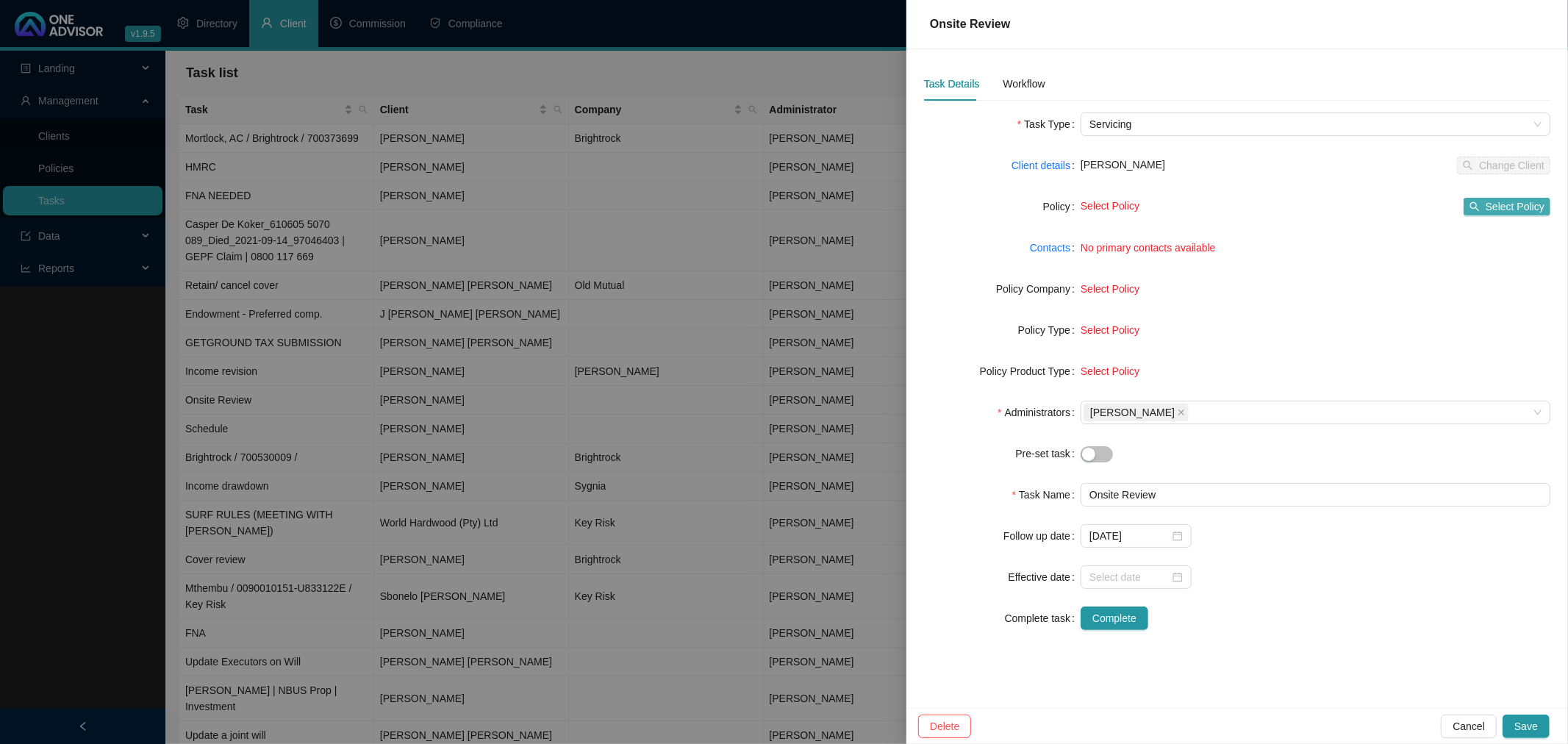
click at [1488, 204] on span "Select Policy" at bounding box center [1515, 206] width 58 height 16
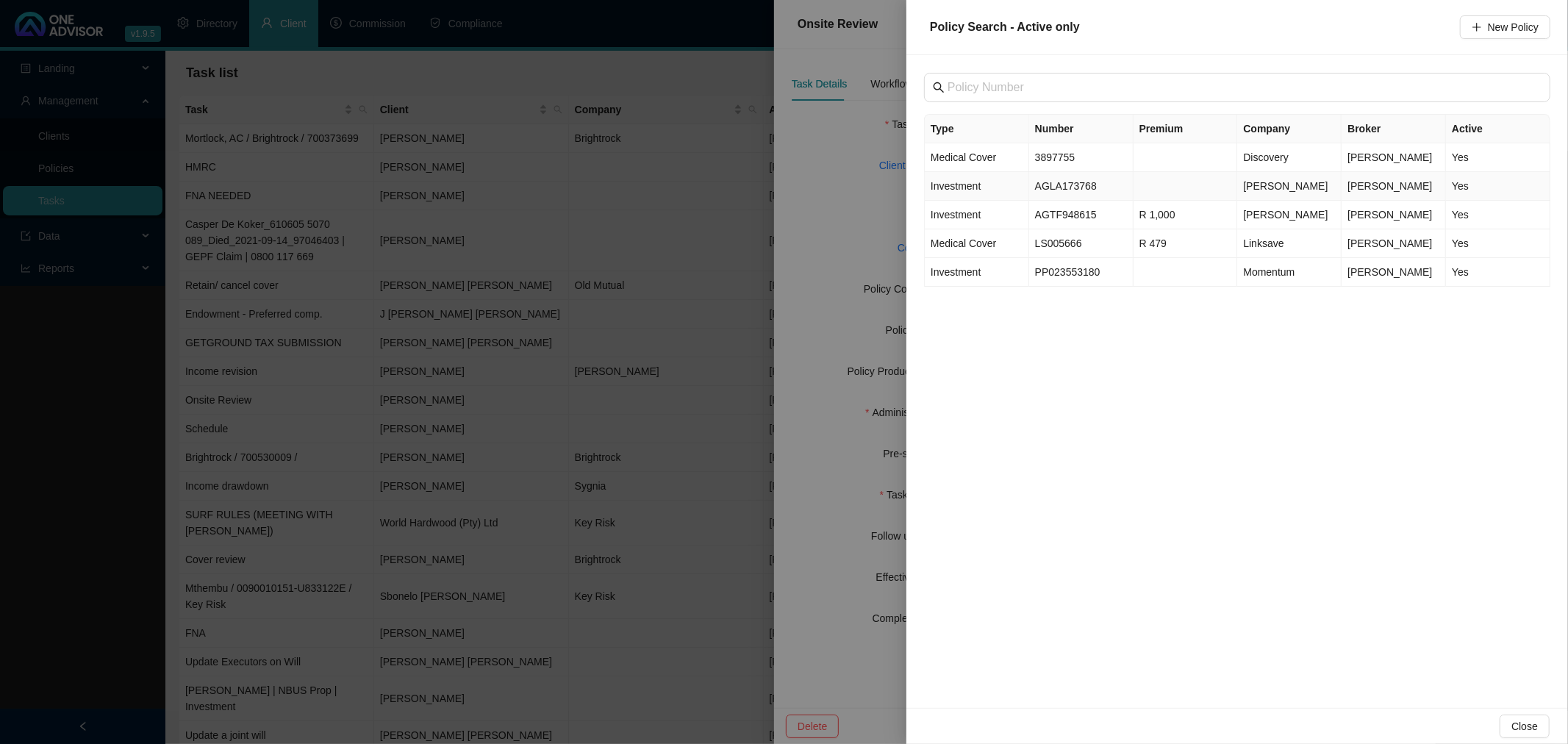
click at [1121, 186] on td "AGLA173768" at bounding box center [1081, 185] width 104 height 28
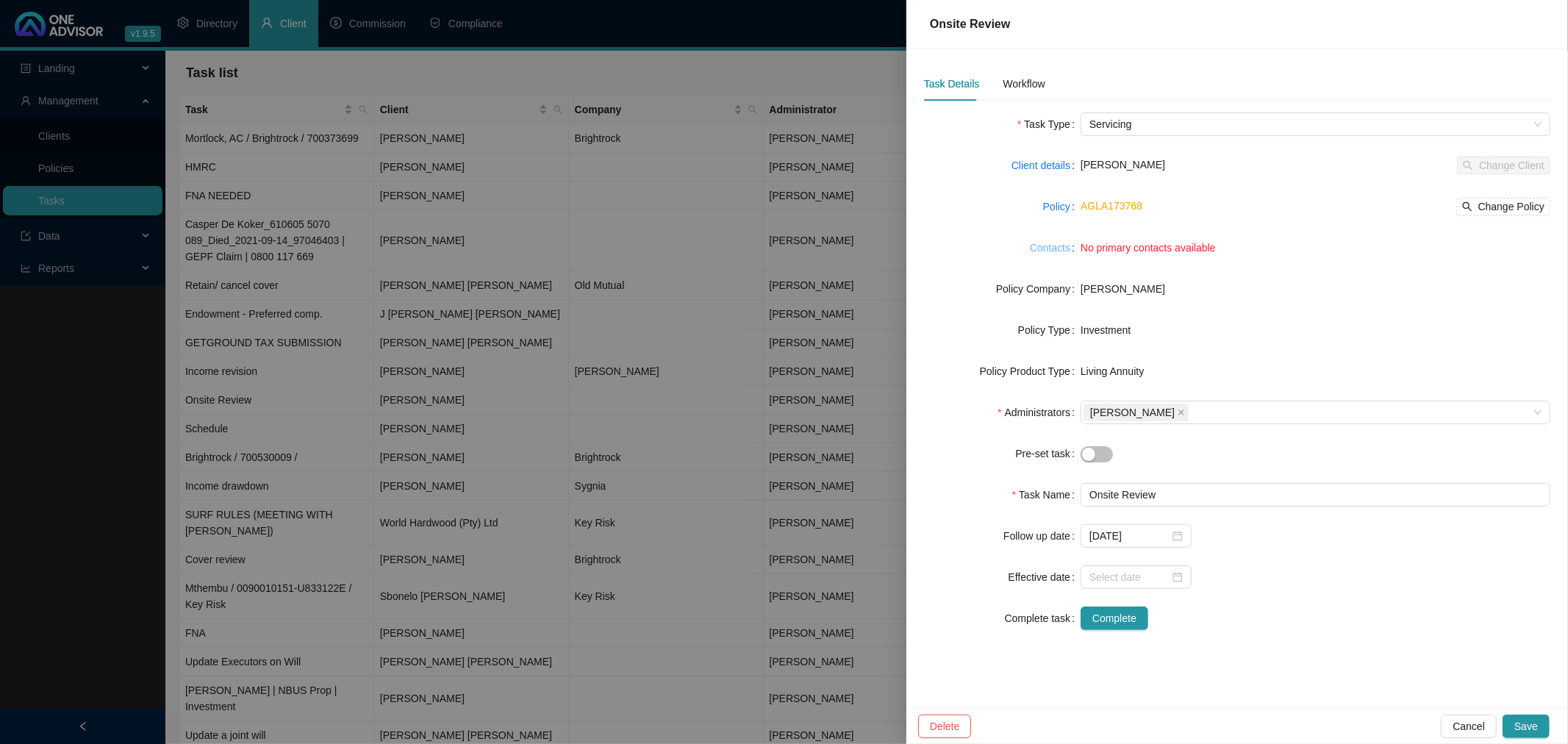
click at [1049, 243] on link "Contacts" at bounding box center [1050, 247] width 40 height 16
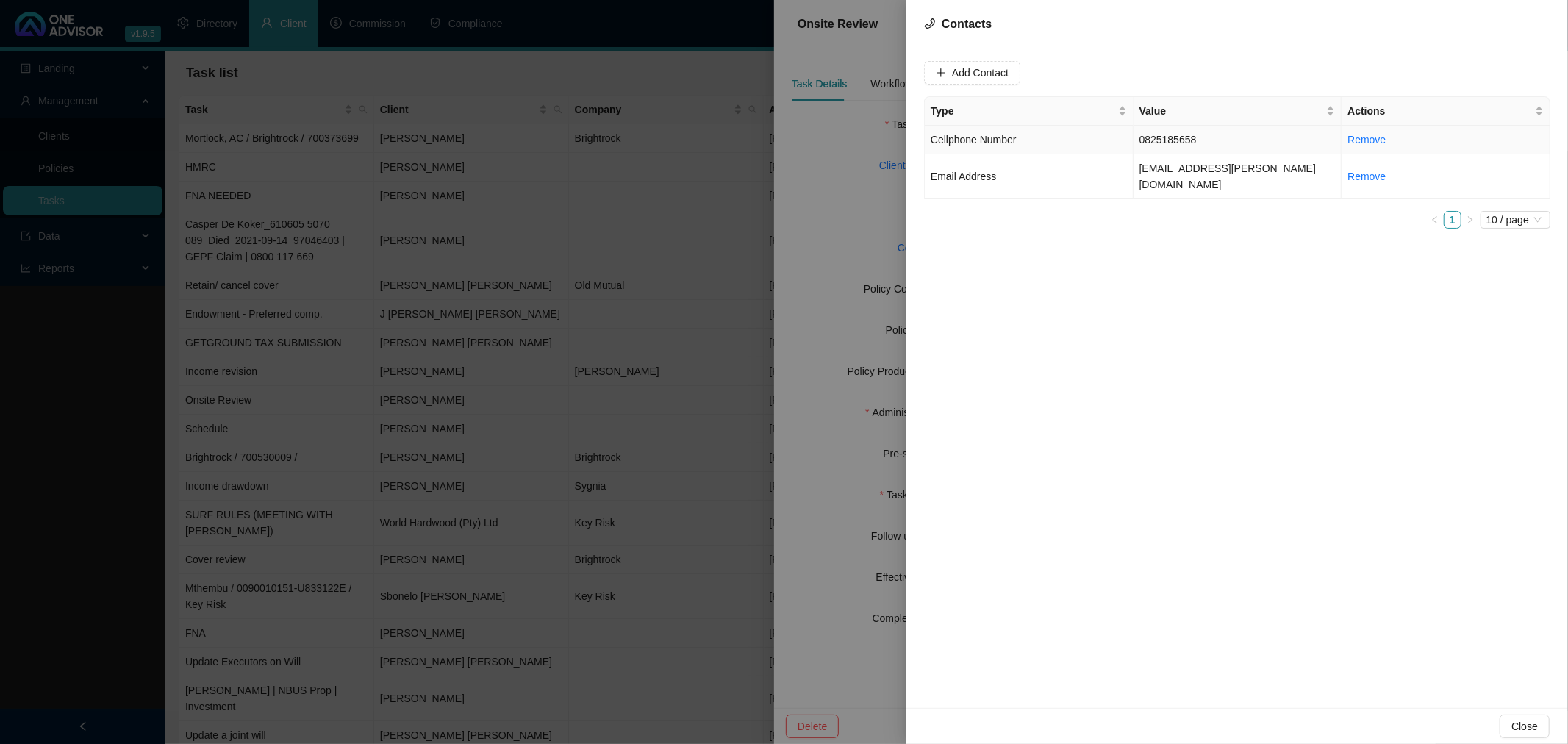
click at [1258, 141] on td "0825185658" at bounding box center [1237, 140] width 209 height 28
click at [1211, 72] on span "Cellphone Number" at bounding box center [1205, 73] width 92 height 22
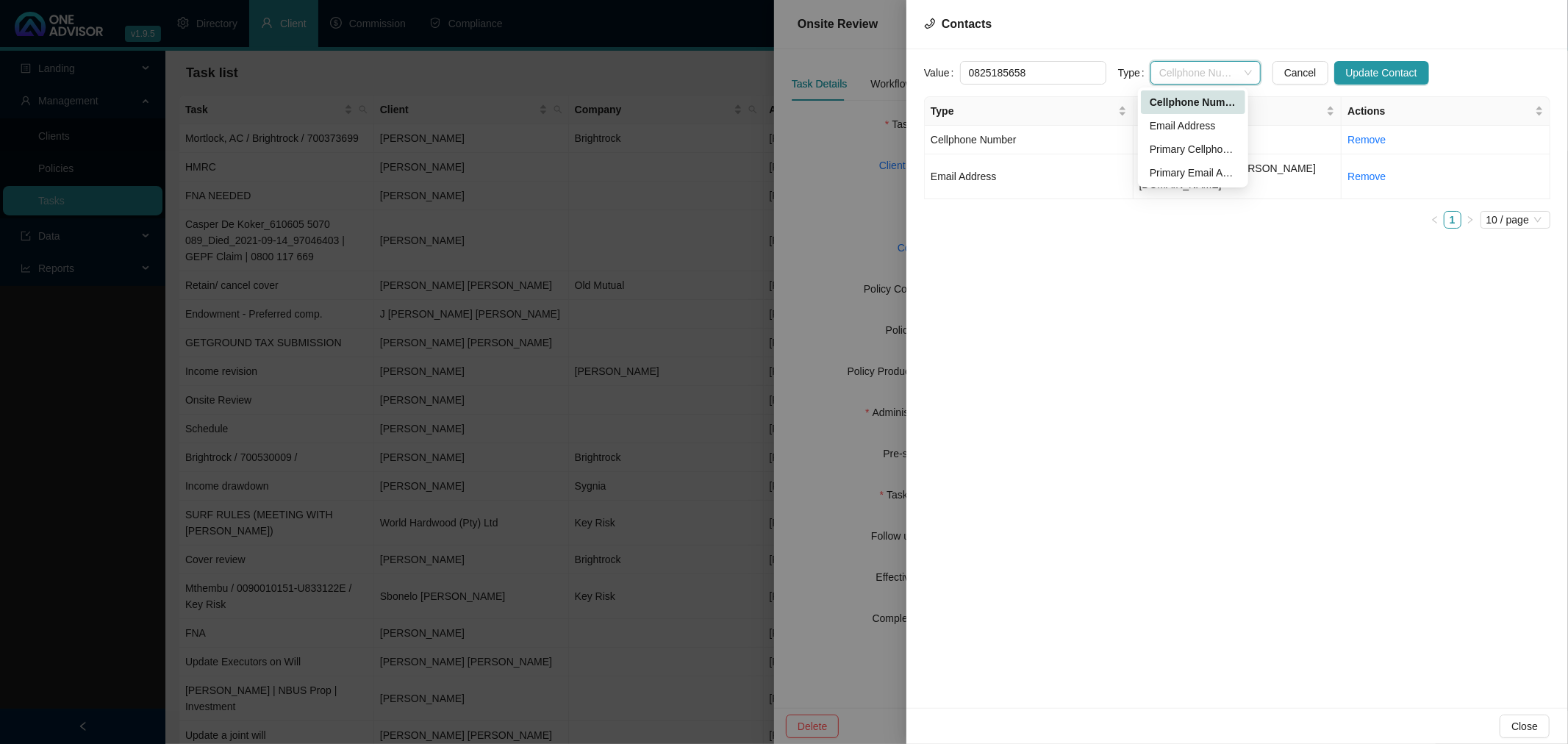
click at [1211, 72] on span "Cellphone Number" at bounding box center [1205, 73] width 92 height 22
click at [1061, 165] on td "Email Address" at bounding box center [1029, 176] width 209 height 45
click at [1196, 66] on span "Email Address" at bounding box center [1205, 73] width 92 height 22
click at [1185, 169] on div "Primary Email Address" at bounding box center [1193, 173] width 87 height 16
click at [1092, 136] on td "Cellphone Number" at bounding box center [1029, 140] width 209 height 28
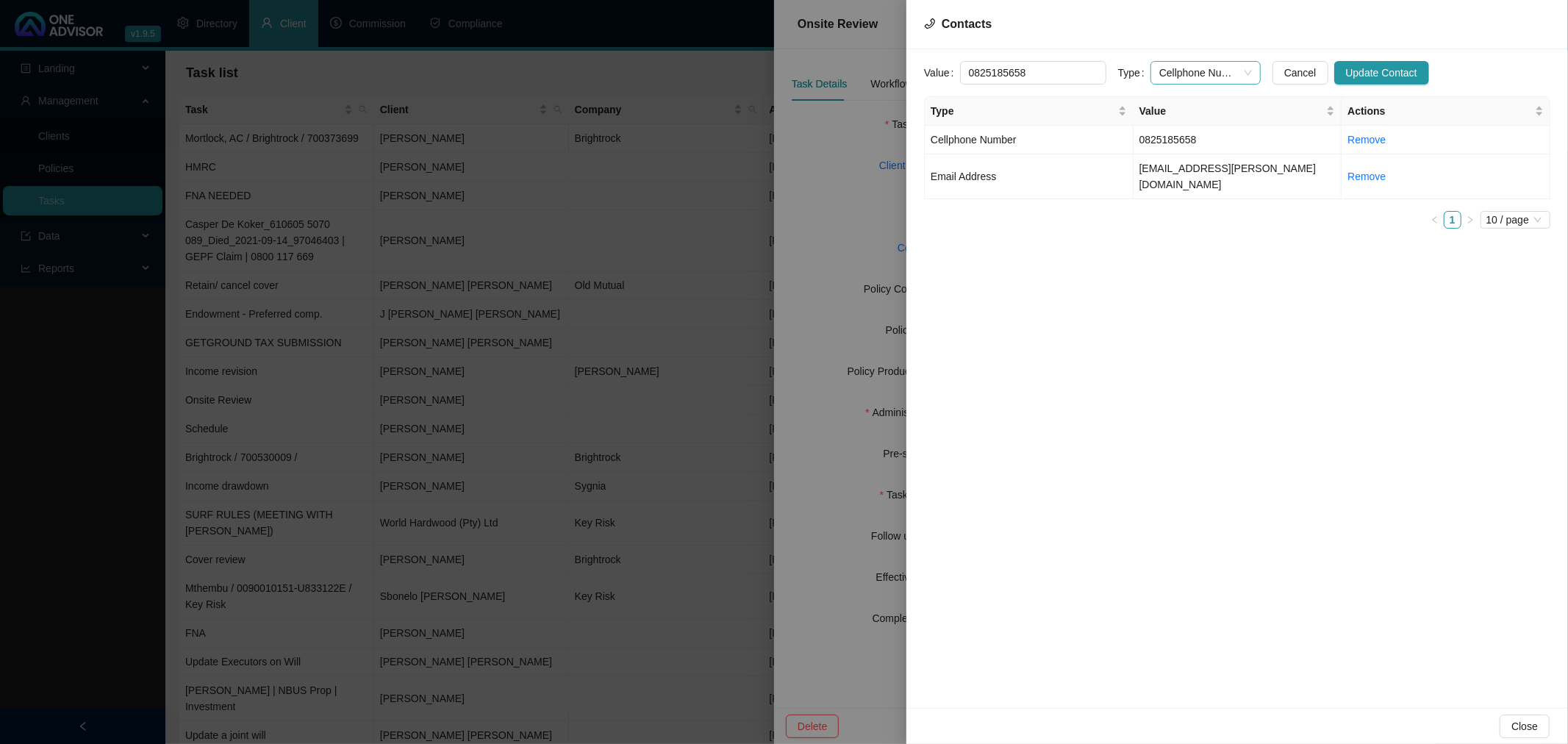
click at [1189, 69] on span "Cellphone Number" at bounding box center [1205, 73] width 92 height 22
click at [1188, 152] on div "Primary Cellphone Number" at bounding box center [1193, 150] width 87 height 16
click at [1365, 70] on span "Update Contact" at bounding box center [1382, 73] width 71 height 16
click at [1053, 177] on td "Email Address" at bounding box center [1029, 176] width 209 height 45
click at [1213, 68] on span "Email Address" at bounding box center [1205, 73] width 92 height 22
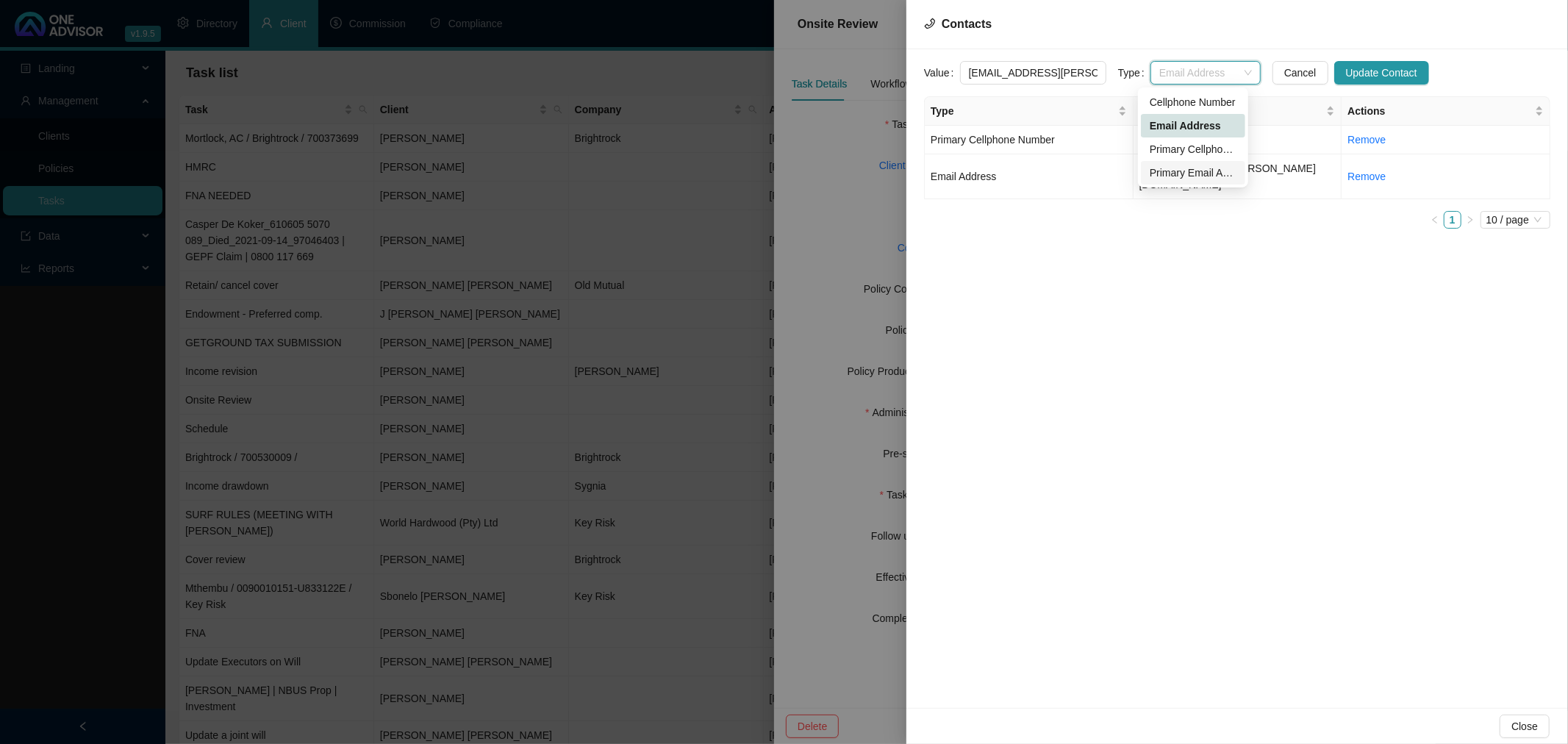
click at [1202, 169] on div "Primary Email Address" at bounding box center [1193, 173] width 87 height 16
click at [1358, 69] on span "Update Contact" at bounding box center [1382, 73] width 71 height 16
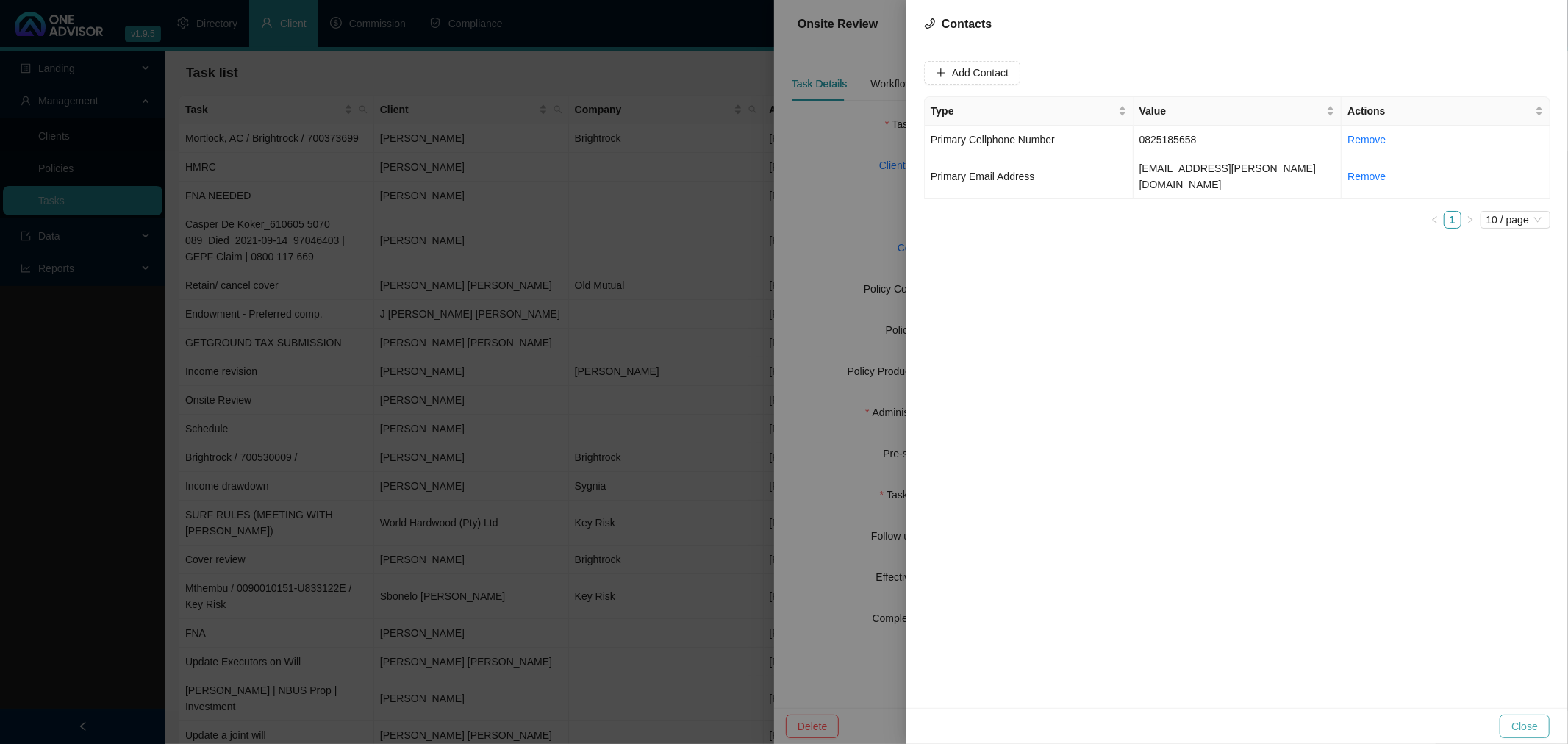
click at [1527, 720] on span "Close" at bounding box center [1524, 726] width 26 height 16
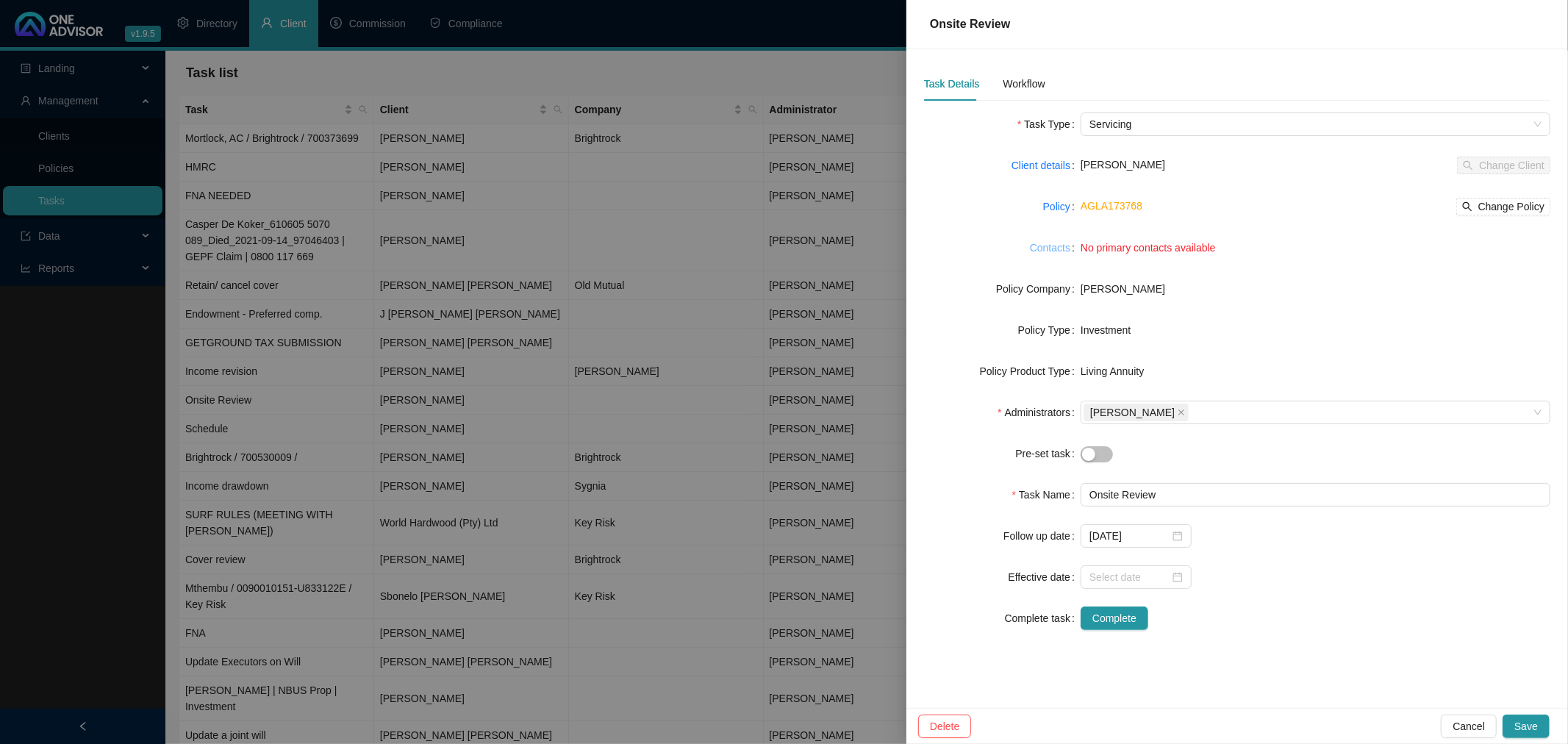
click at [1053, 246] on link "Contacts" at bounding box center [1050, 247] width 40 height 16
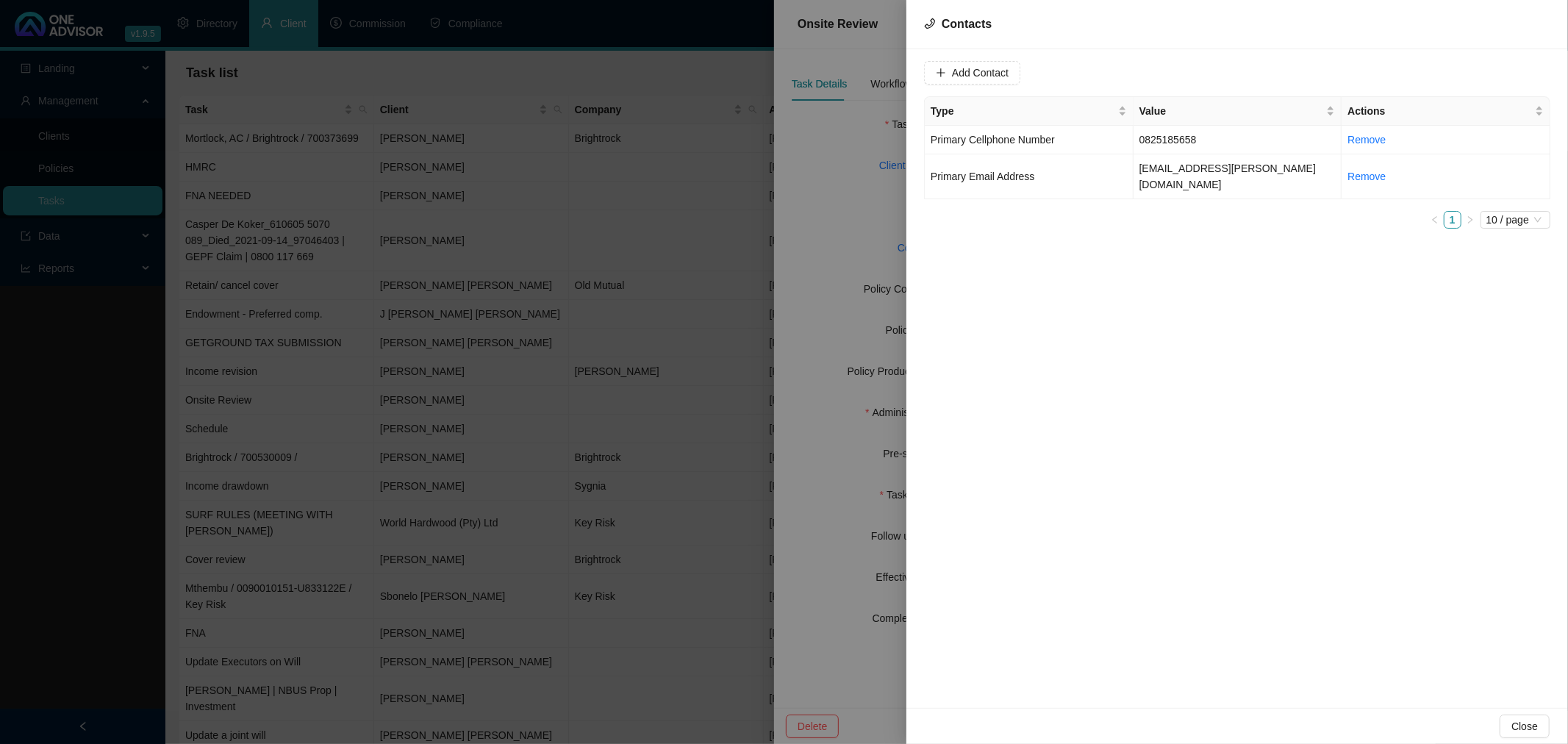
click at [831, 243] on div at bounding box center [784, 372] width 1568 height 744
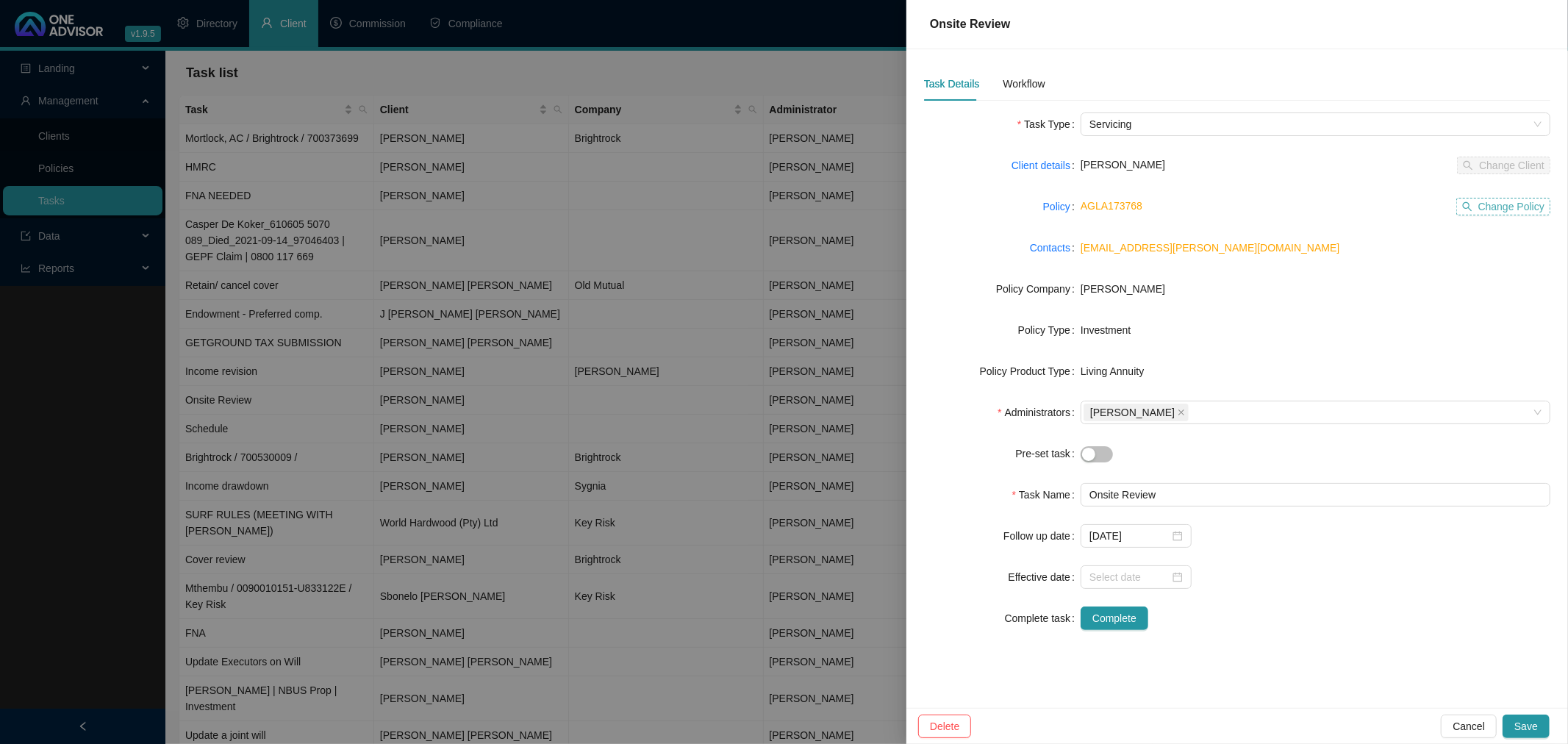
click at [1494, 204] on span "Change Policy" at bounding box center [1511, 206] width 66 height 16
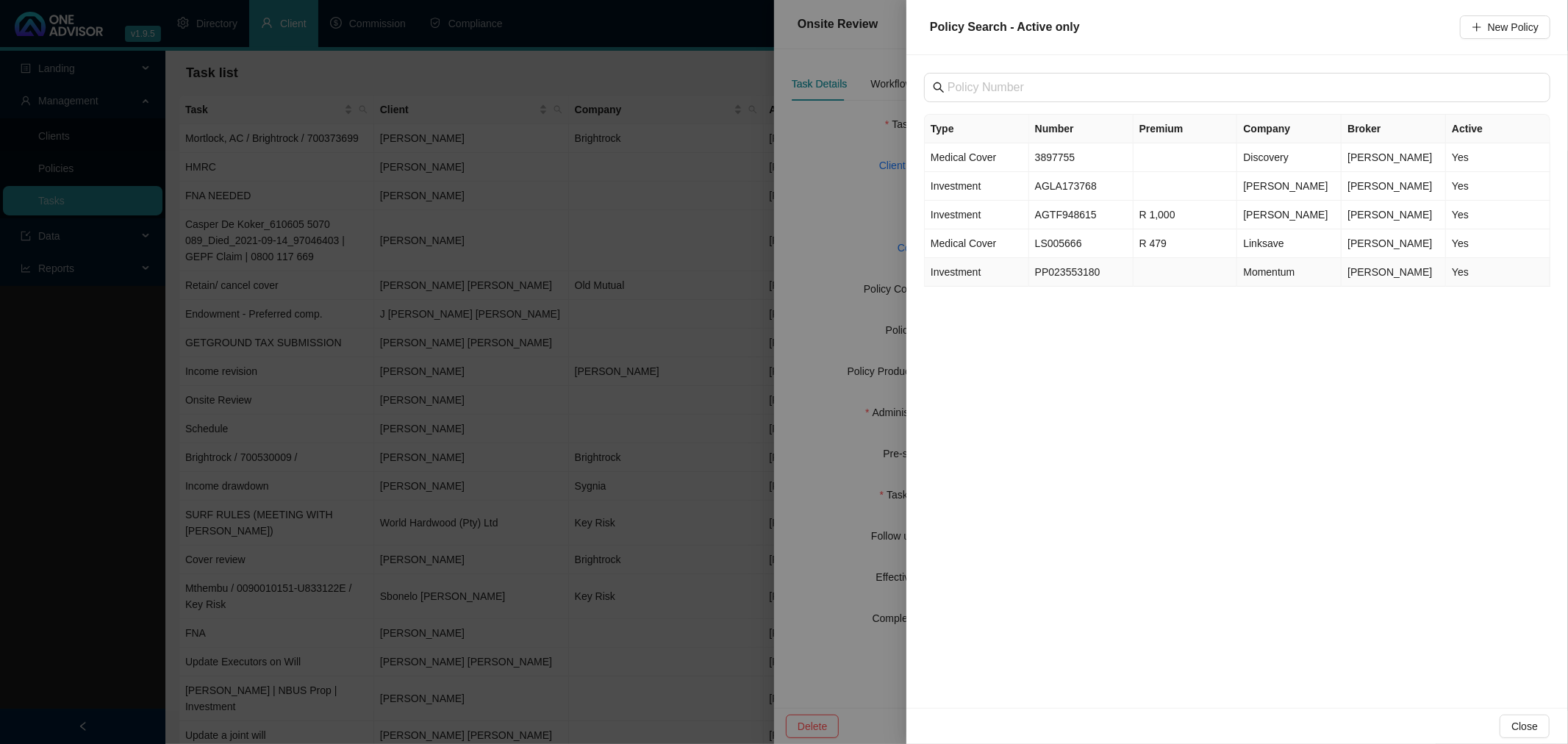
click at [1140, 272] on td at bounding box center [1185, 272] width 104 height 28
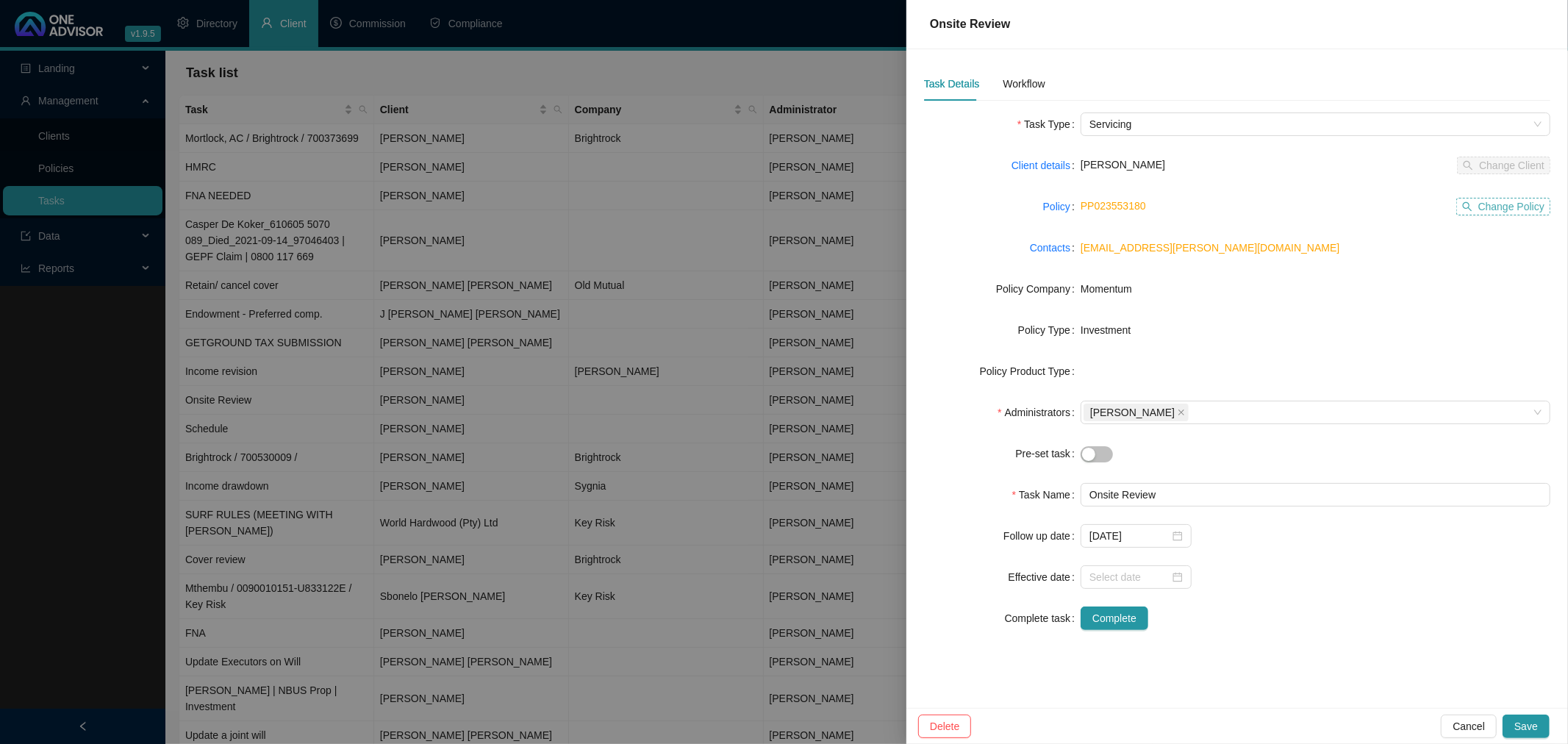
click at [1500, 202] on span "Change Policy" at bounding box center [1511, 206] width 66 height 16
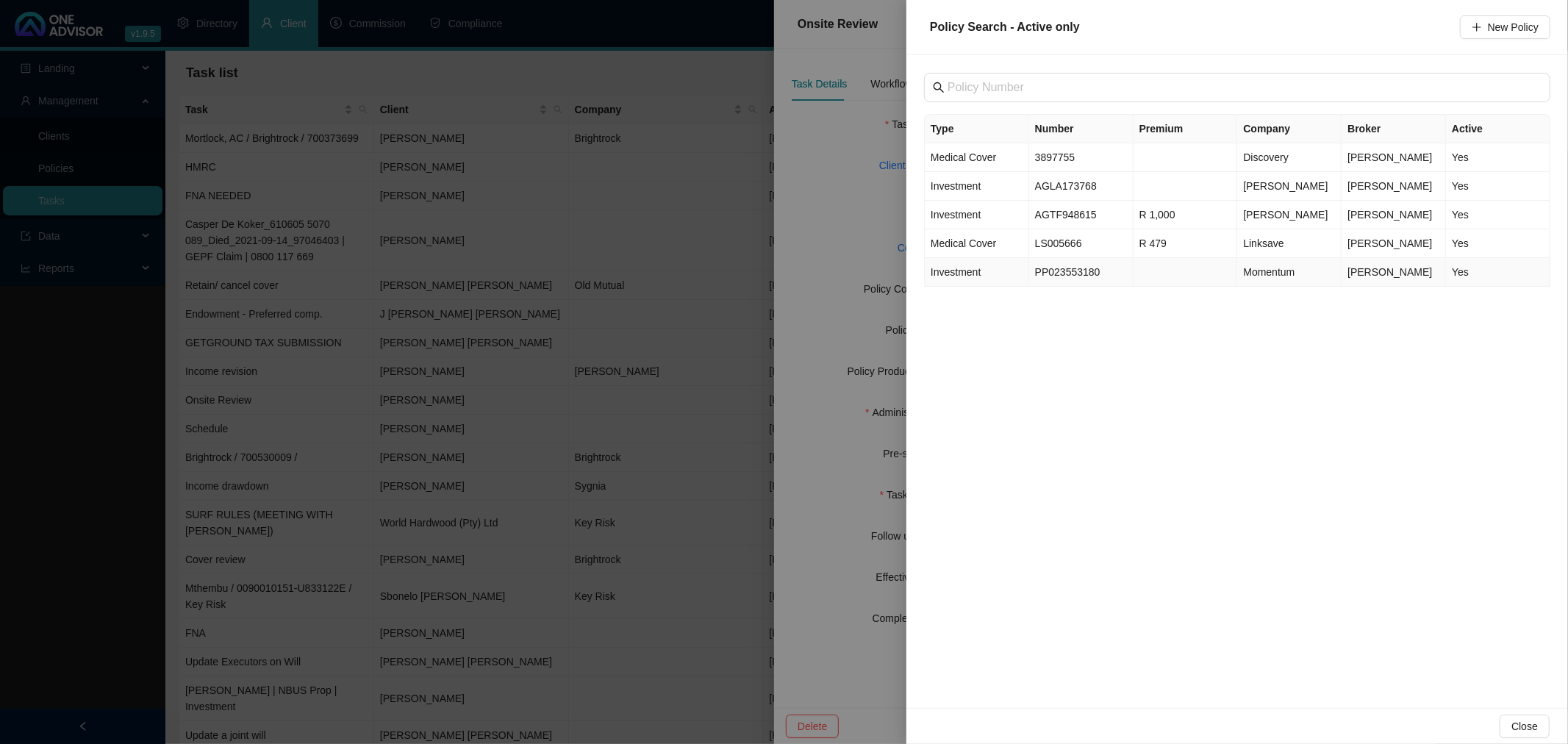
click at [1099, 268] on td "PP023553180" at bounding box center [1081, 272] width 104 height 28
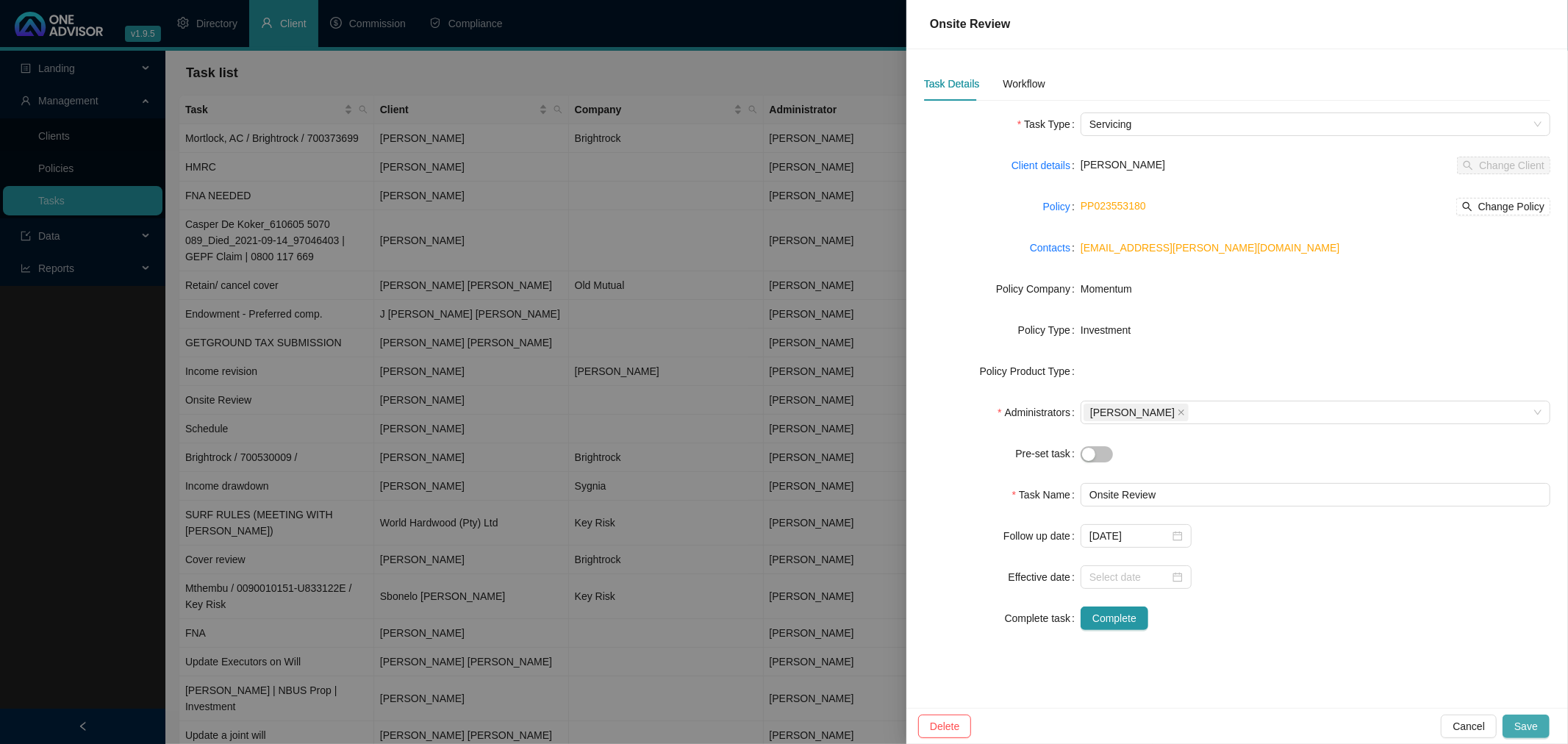
click at [1528, 726] on span "Save" at bounding box center [1526, 726] width 24 height 16
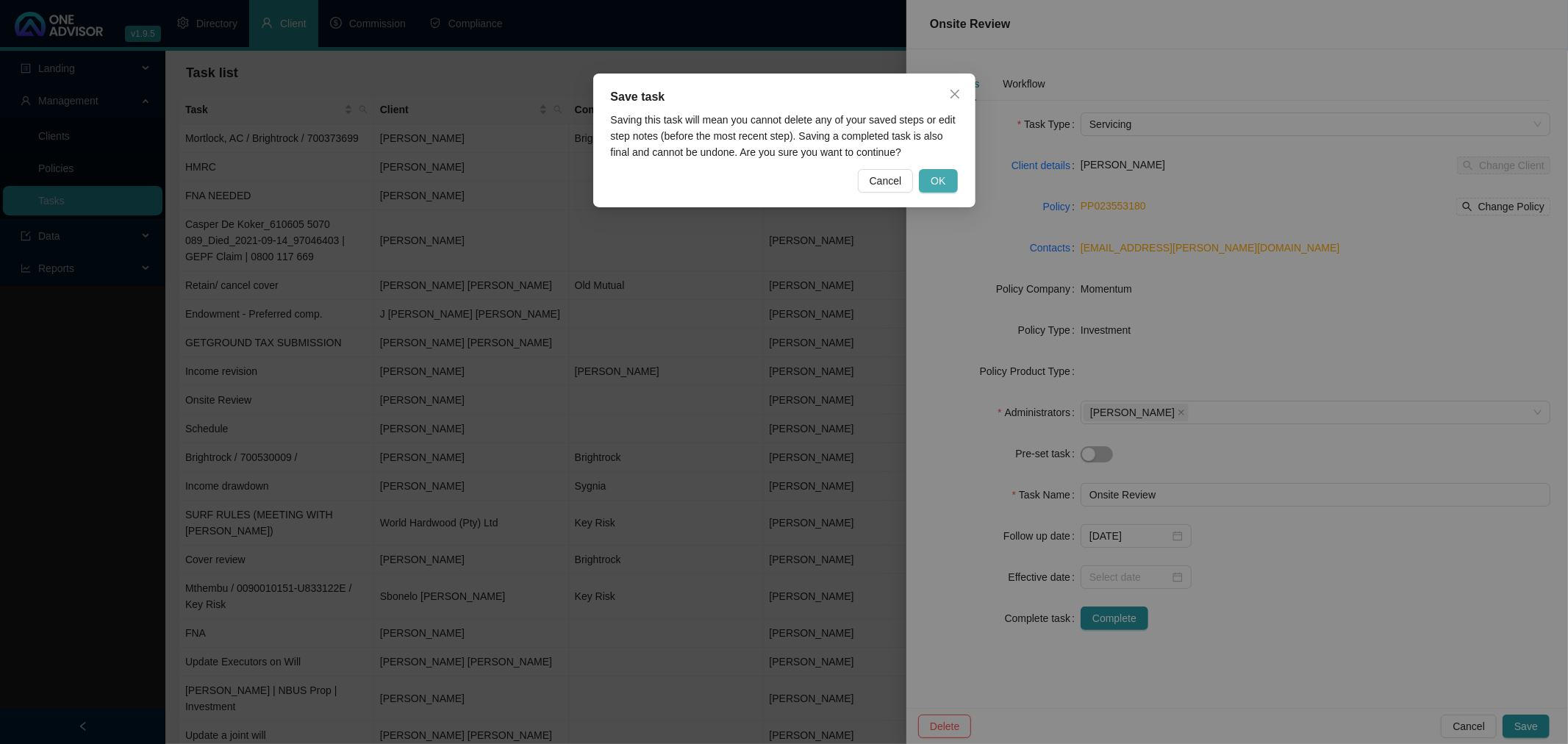
click at [943, 173] on span "OK" at bounding box center [938, 181] width 15 height 16
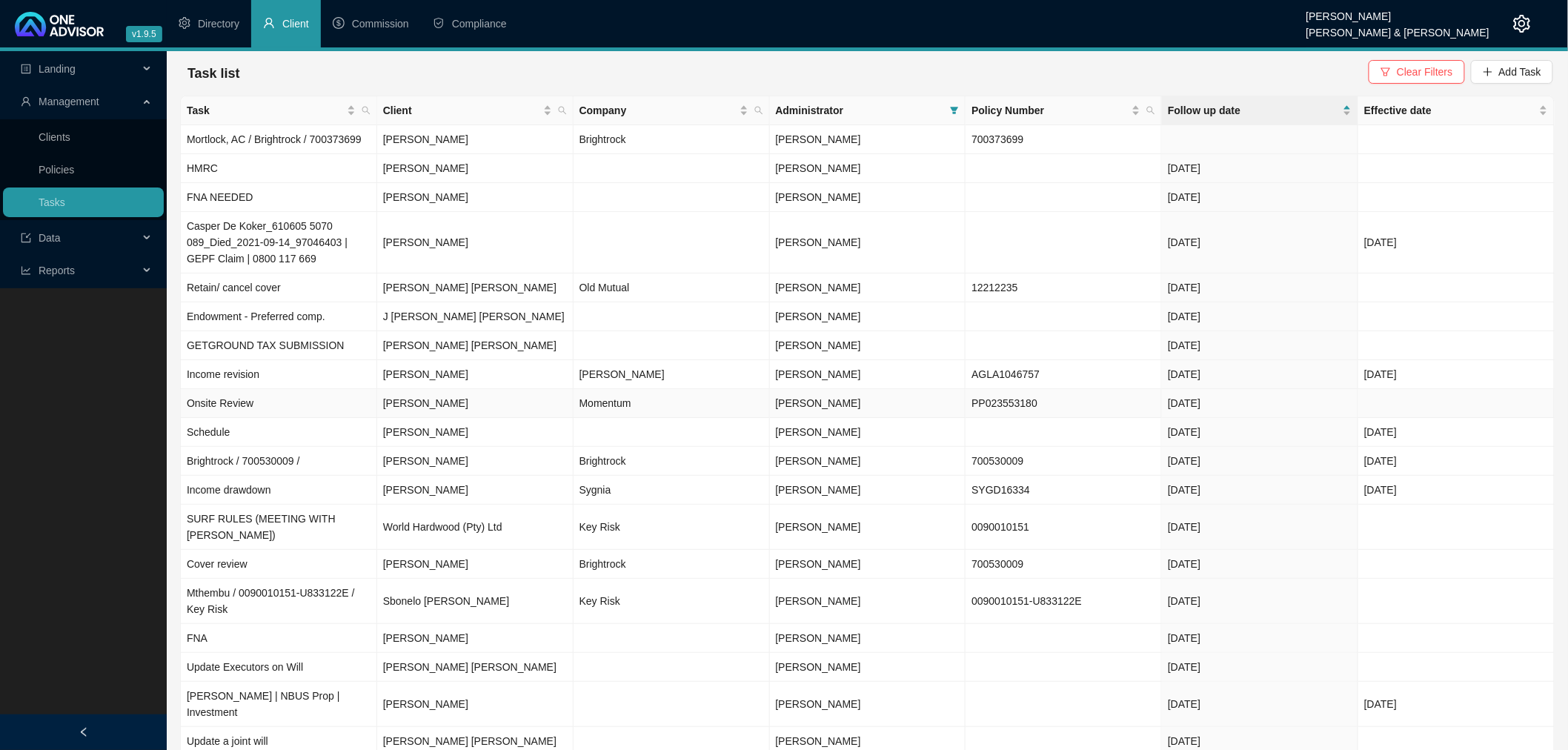
click at [538, 404] on td "[PERSON_NAME]" at bounding box center [475, 403] width 196 height 29
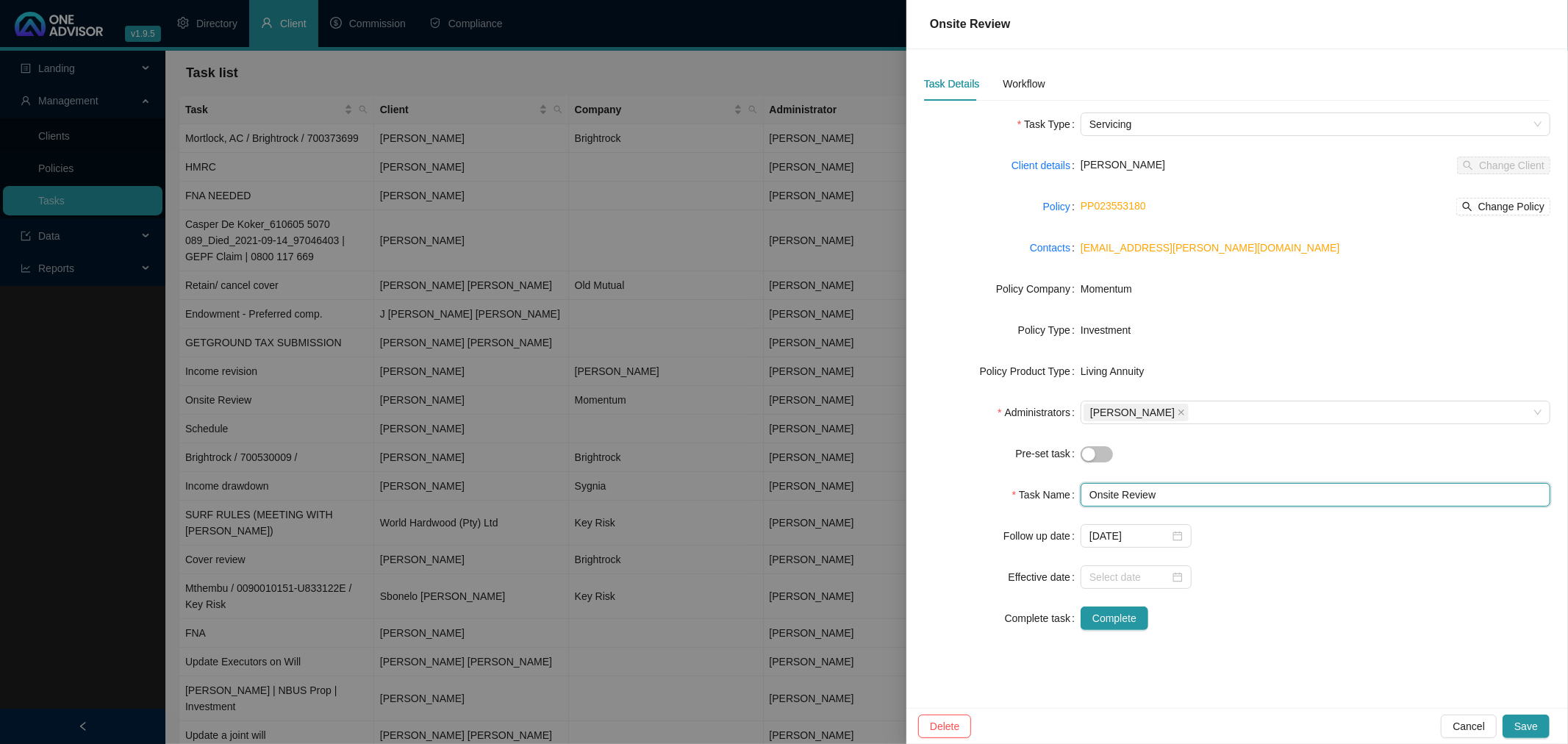
drag, startPoint x: 1167, startPoint y: 493, endPoint x: 1099, endPoint y: 490, distance: 68.1
click at [1099, 490] on input "Onsite Review" at bounding box center [1315, 495] width 469 height 24
click at [1090, 494] on input "Onsite Review" at bounding box center [1315, 495] width 469 height 24
click at [1165, 167] on span "[PERSON_NAME]" at bounding box center [1122, 164] width 85 height 12
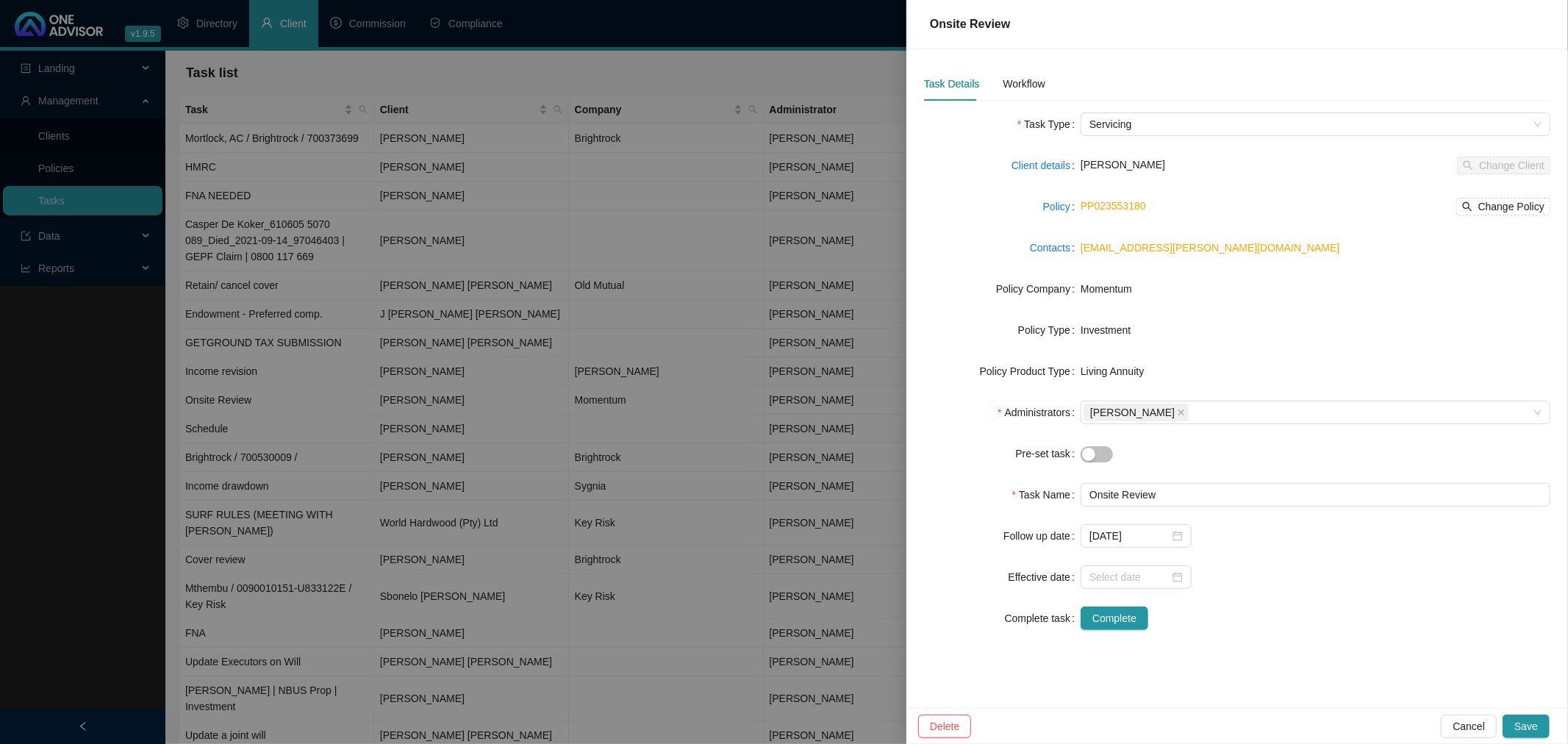
copy span "Brown"
click at [1090, 495] on input "Onsite Review" at bounding box center [1315, 495] width 469 height 24
paste input "Brown"
click at [1120, 288] on span "Momentum" at bounding box center [1106, 288] width 51 height 12
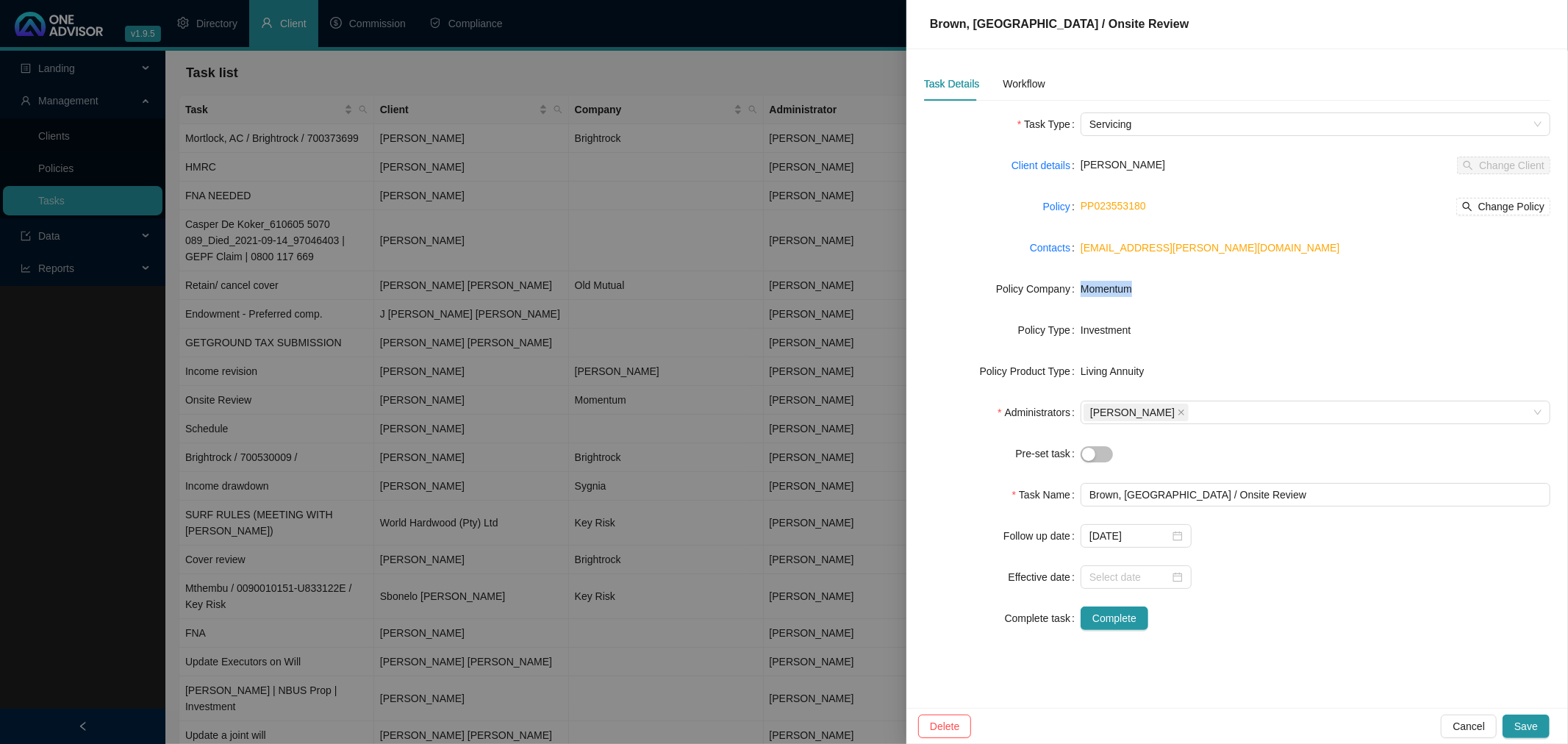
copy span "Momentum"
click at [1152, 487] on input "Brown, [GEOGRAPHIC_DATA] / Onsite Review" at bounding box center [1315, 495] width 469 height 24
paste input "Momentum"
click at [1123, 208] on link "PP023553180" at bounding box center [1113, 205] width 66 height 12
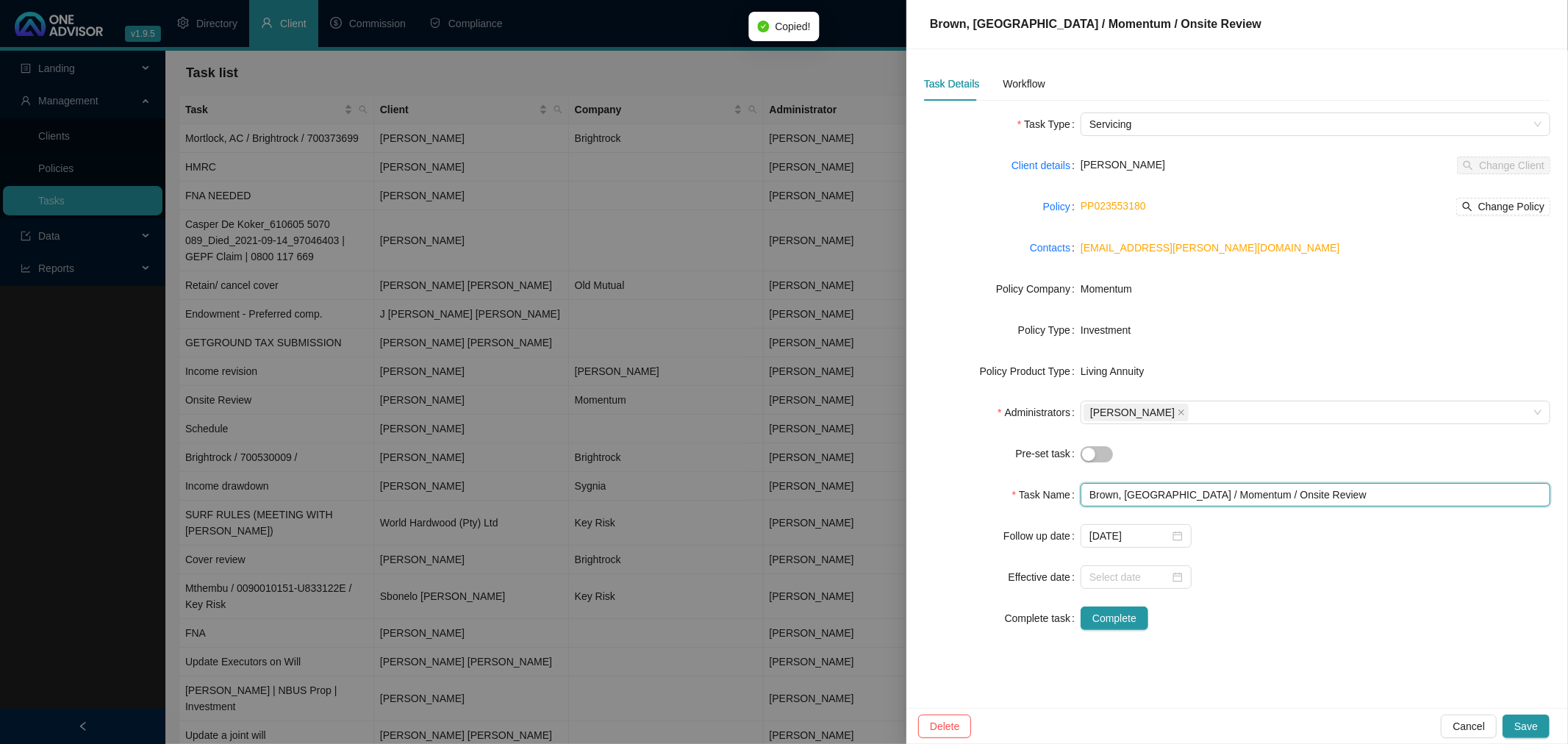
click at [1215, 492] on input "Brown, [GEOGRAPHIC_DATA] / Momentum / Onsite Review" at bounding box center [1315, 495] width 469 height 24
paste input "PP023553180"
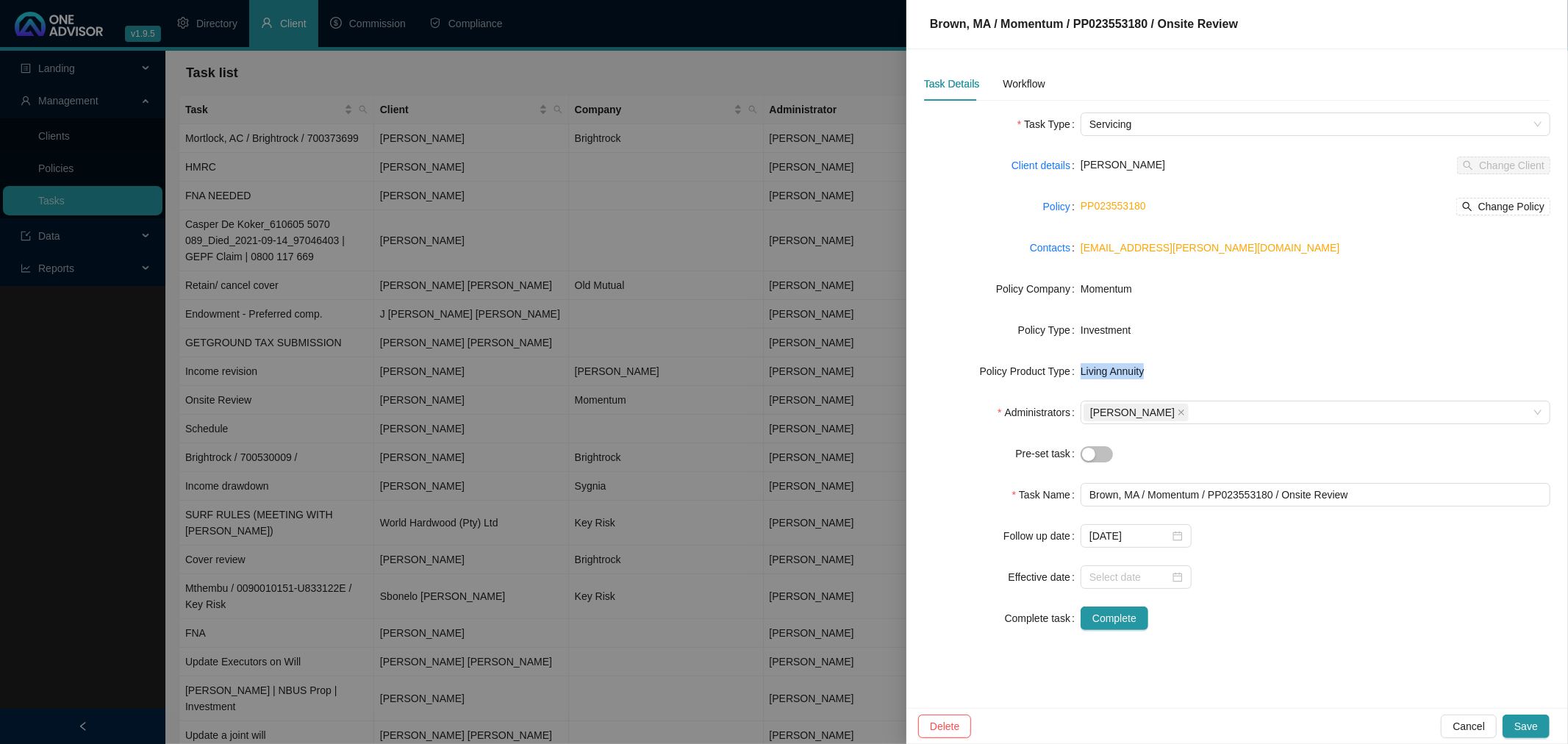
drag, startPoint x: 1149, startPoint y: 371, endPoint x: 1083, endPoint y: 370, distance: 66.0
click at [1083, 370] on div "Living Annuity" at bounding box center [1315, 372] width 469 height 16
copy span "Living Annuity"
click at [1285, 490] on input "Brown, MA / Momentum / PP023553180 / Onsite Review" at bounding box center [1315, 495] width 469 height 24
paste input "Living Annuity"
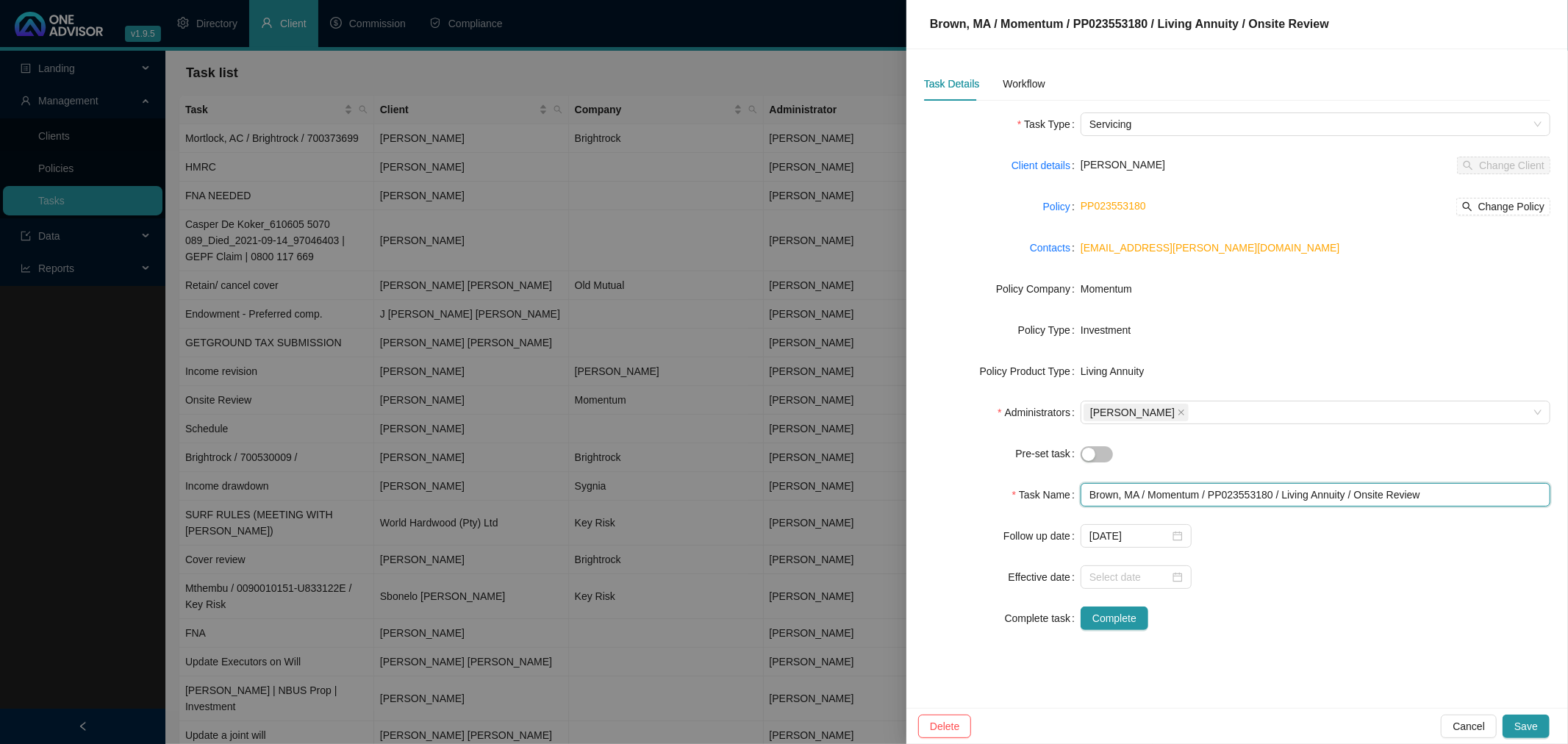
click at [1392, 495] on input "Brown, MA / Momentum / PP023553180 / Living Annuity / Onsite Review" at bounding box center [1315, 495] width 469 height 24
type input "Brown, MA / Momentum / PP023553180 / Living Annuity / Onsite Income Review"
click at [1030, 79] on div "Workflow" at bounding box center [1024, 84] width 42 height 16
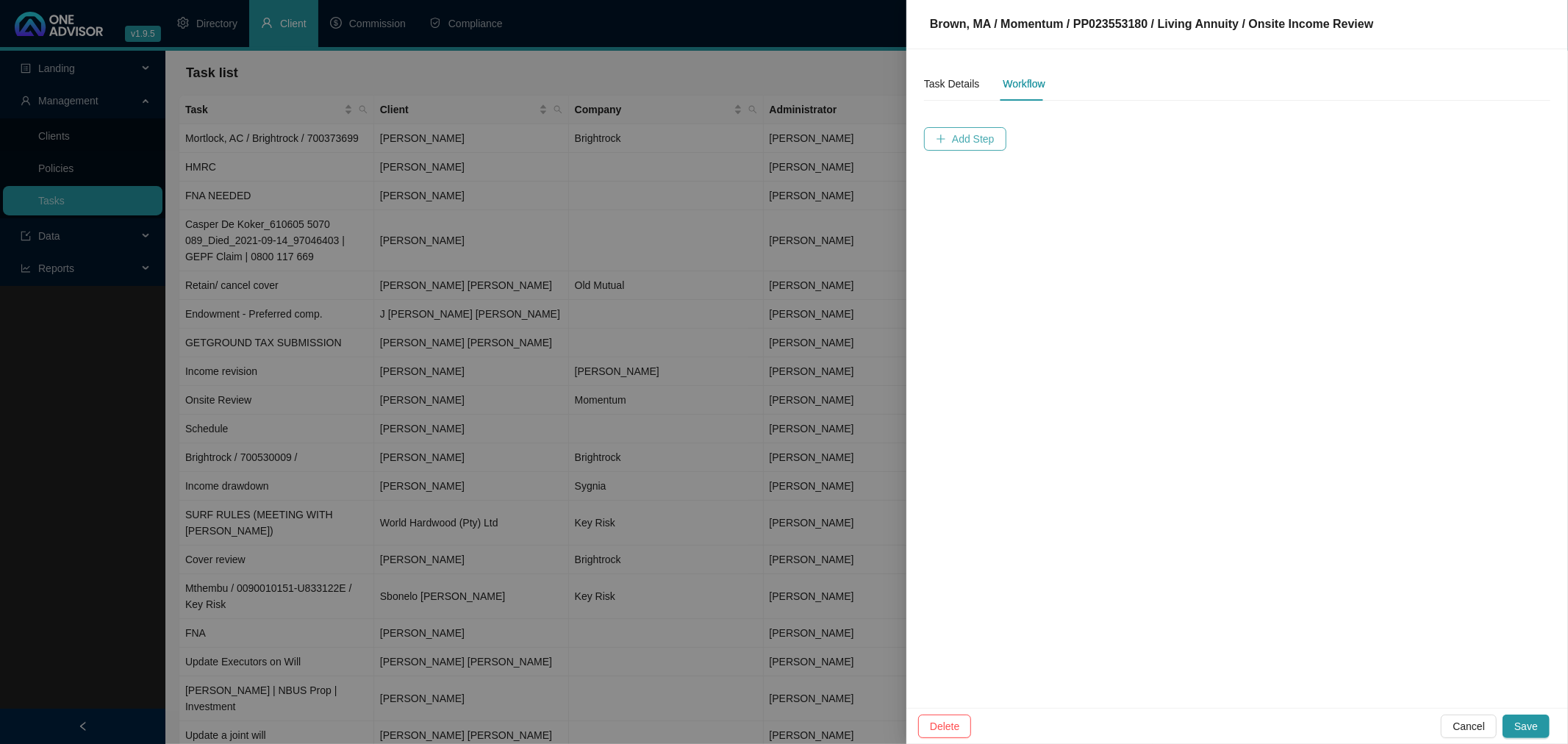
click at [982, 135] on span "Add Step" at bounding box center [973, 139] width 43 height 16
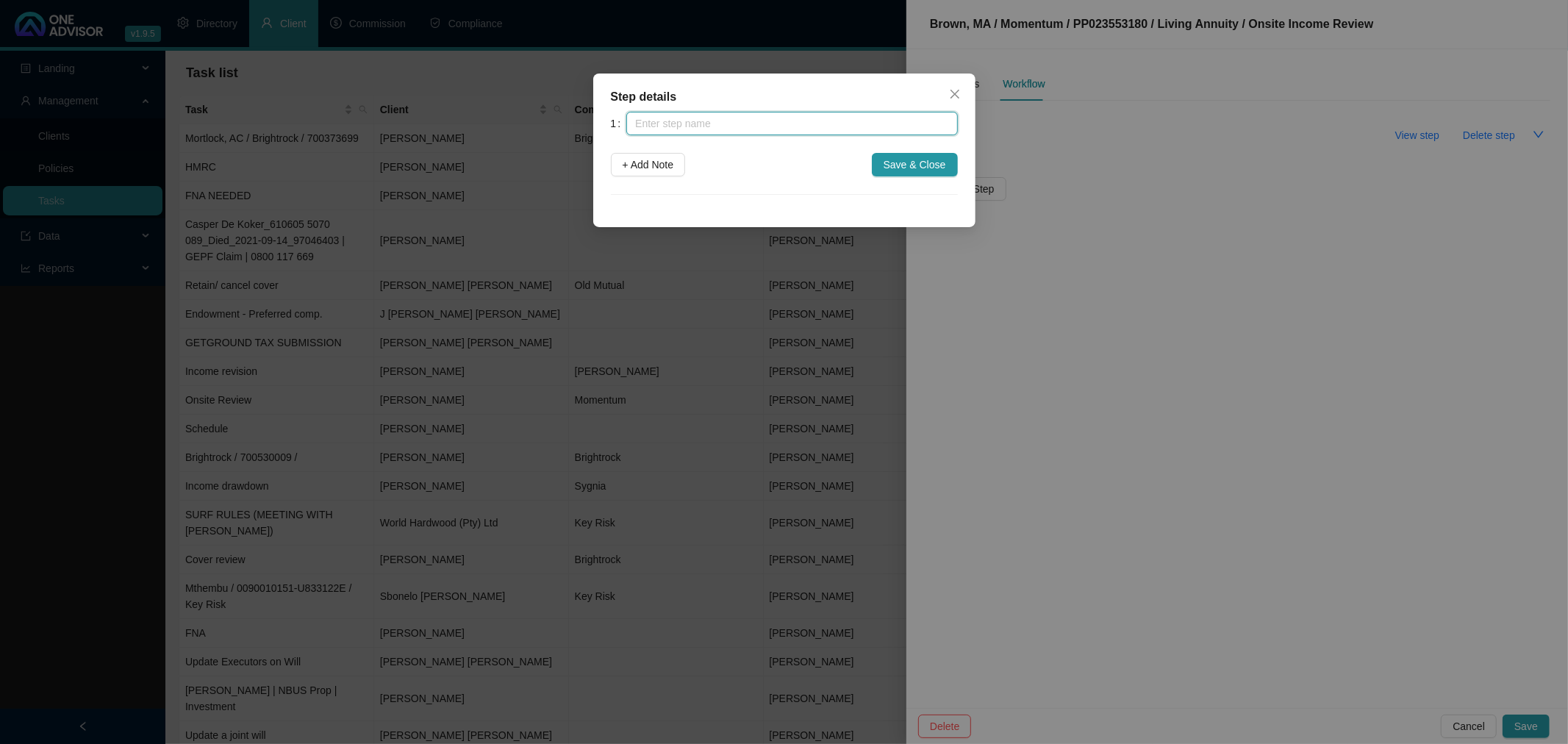
click at [860, 114] on input "text" at bounding box center [792, 123] width 331 height 24
type input "[PERSON_NAME] requested meeting to review income and SARS"
click at [666, 160] on span "+ Add Note" at bounding box center [648, 164] width 51 height 16
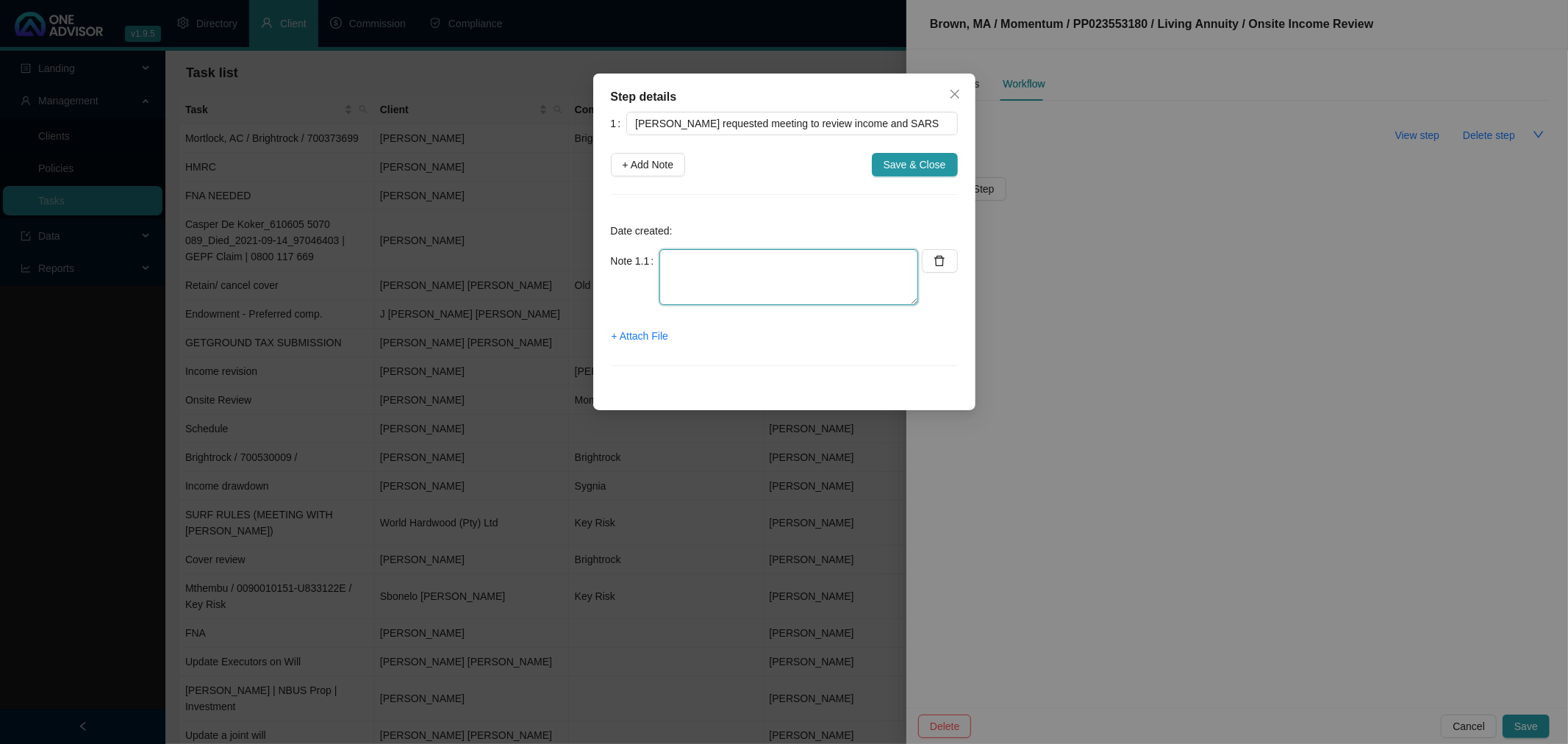
click at [704, 260] on textarea at bounding box center [788, 277] width 258 height 56
drag, startPoint x: 802, startPoint y: 263, endPoint x: 627, endPoint y: 246, distance: 175.8
click at [627, 246] on div "Date created: Note 1.1 Requested via whatsApp + Attach File" at bounding box center [784, 299] width 347 height 172
paste textarea "[[DATE] 10:08 AM] [PERSON_NAME]: Morning [PERSON_NAME] you are well and thrivin…"
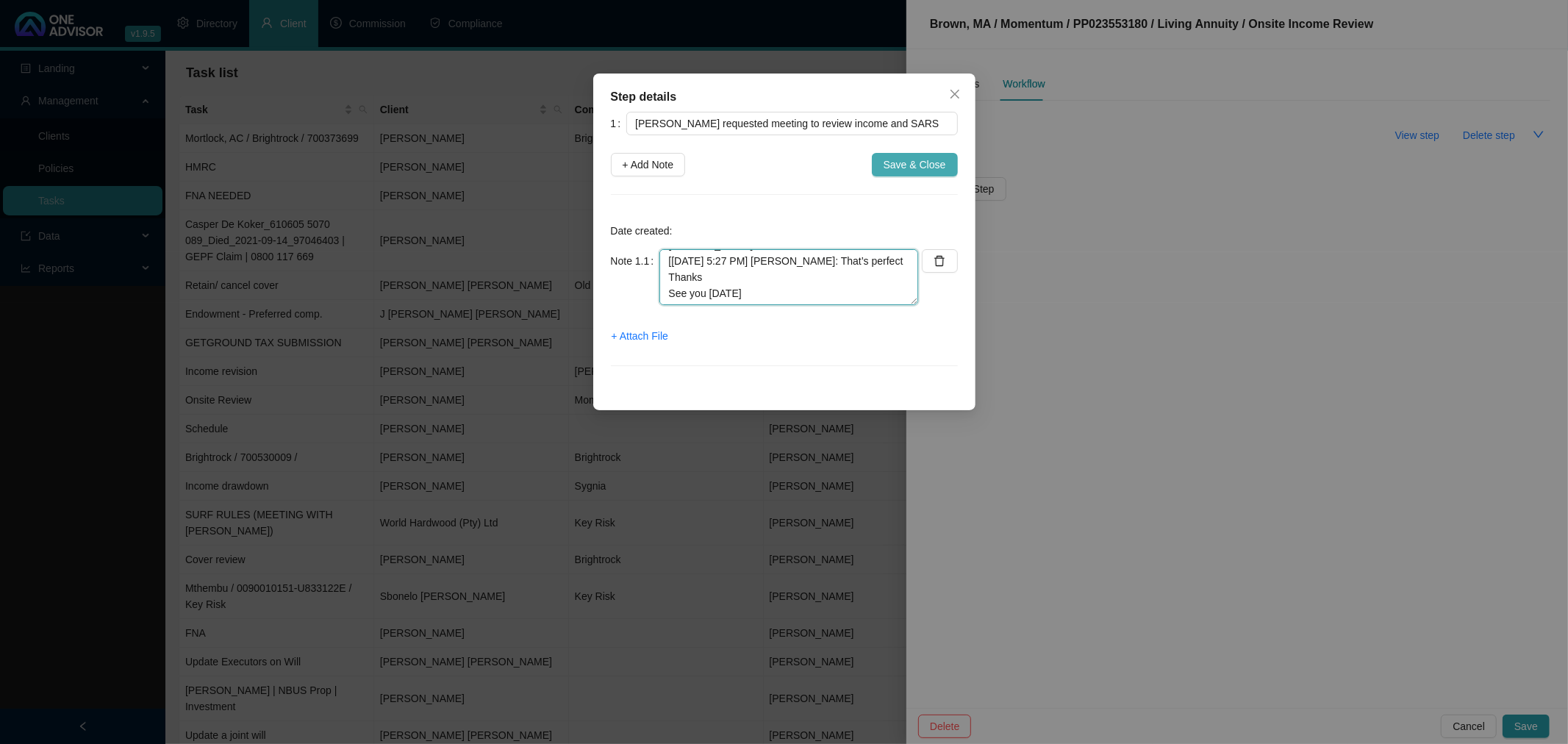
type textarea "[[DATE] 10:08 AM] [PERSON_NAME]: Morning [PERSON_NAME] you are well and thrivin…"
click at [931, 162] on span "Save & Close" at bounding box center [914, 164] width 62 height 16
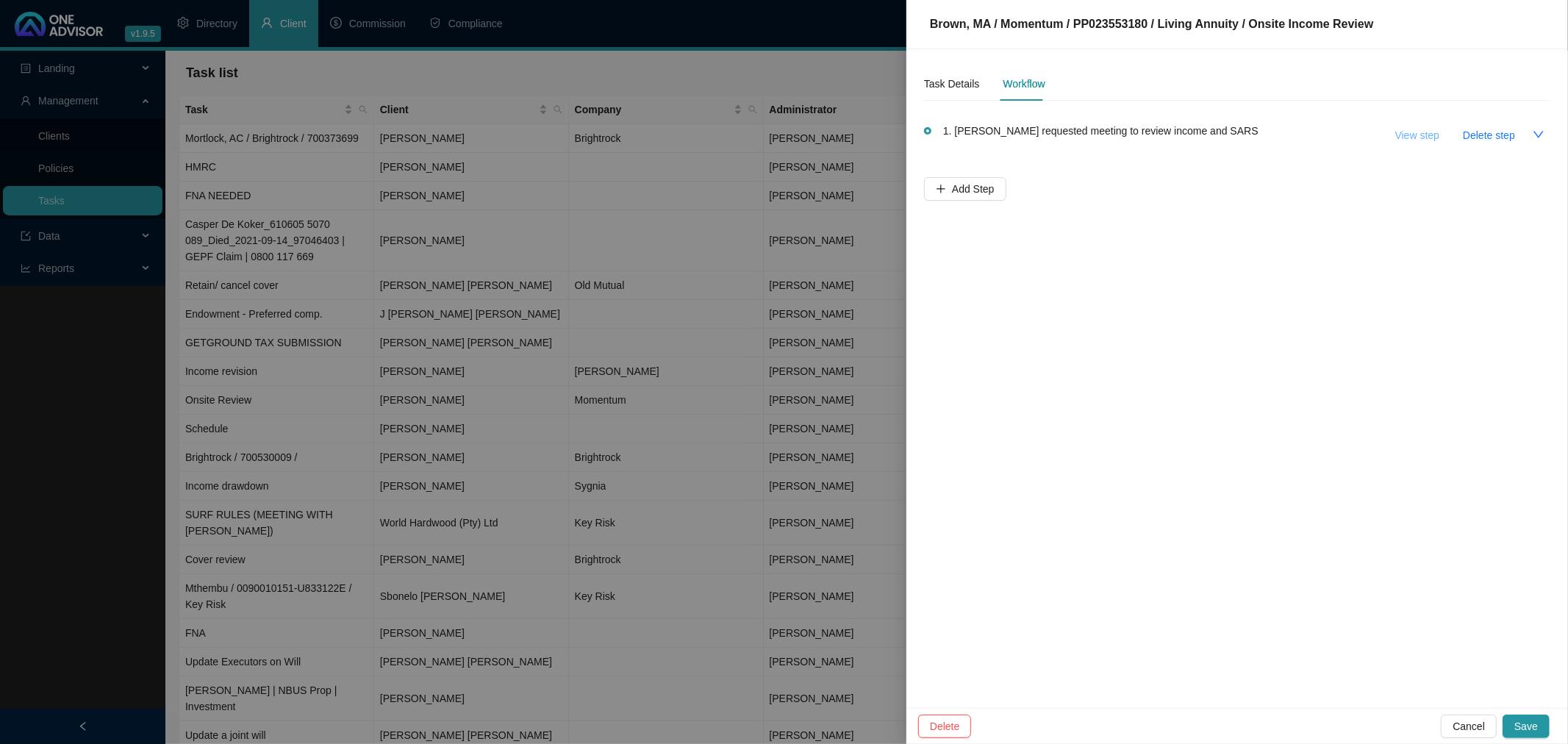
click at [1415, 133] on span "View step" at bounding box center [1417, 135] width 44 height 16
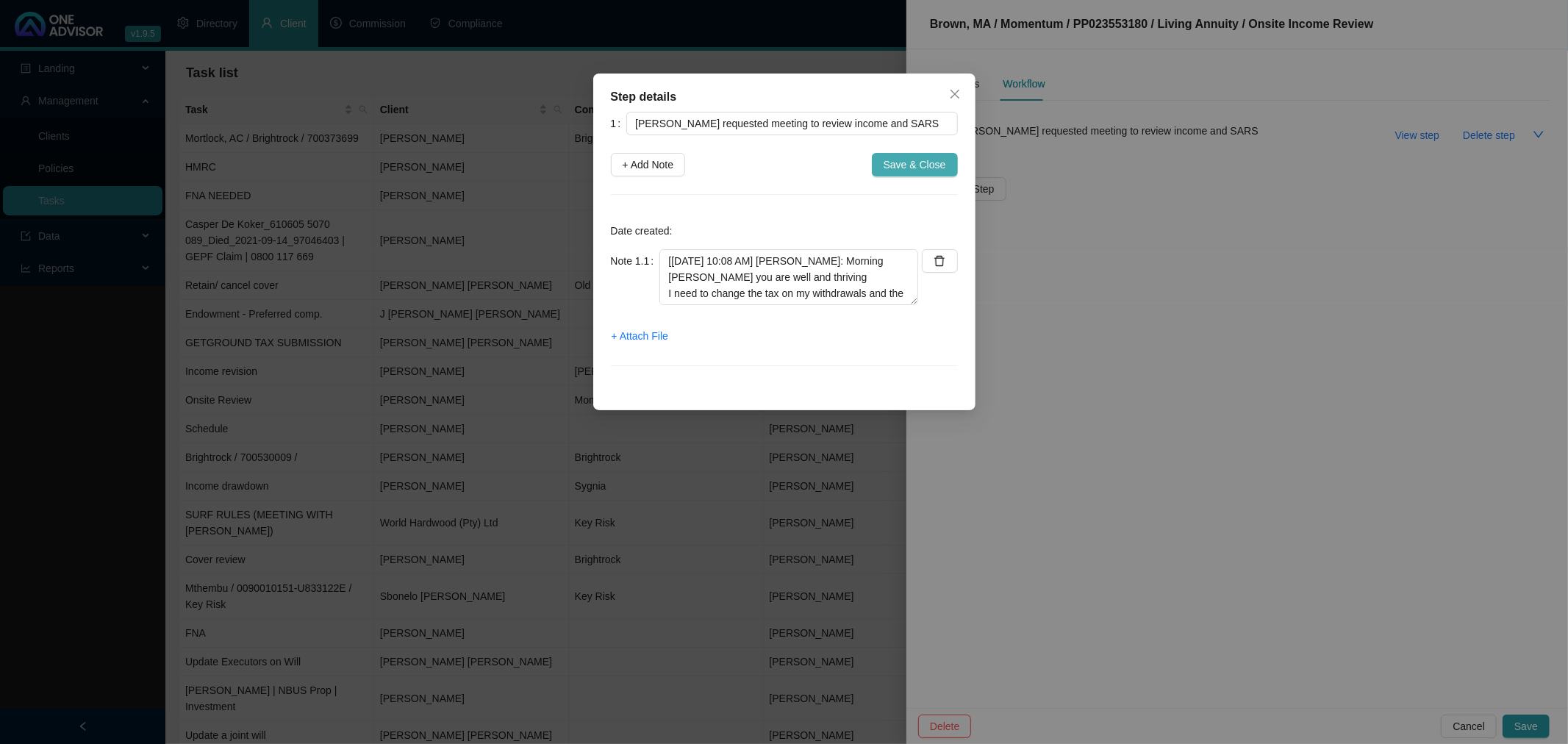
click at [921, 162] on span "Save & Close" at bounding box center [914, 164] width 62 height 16
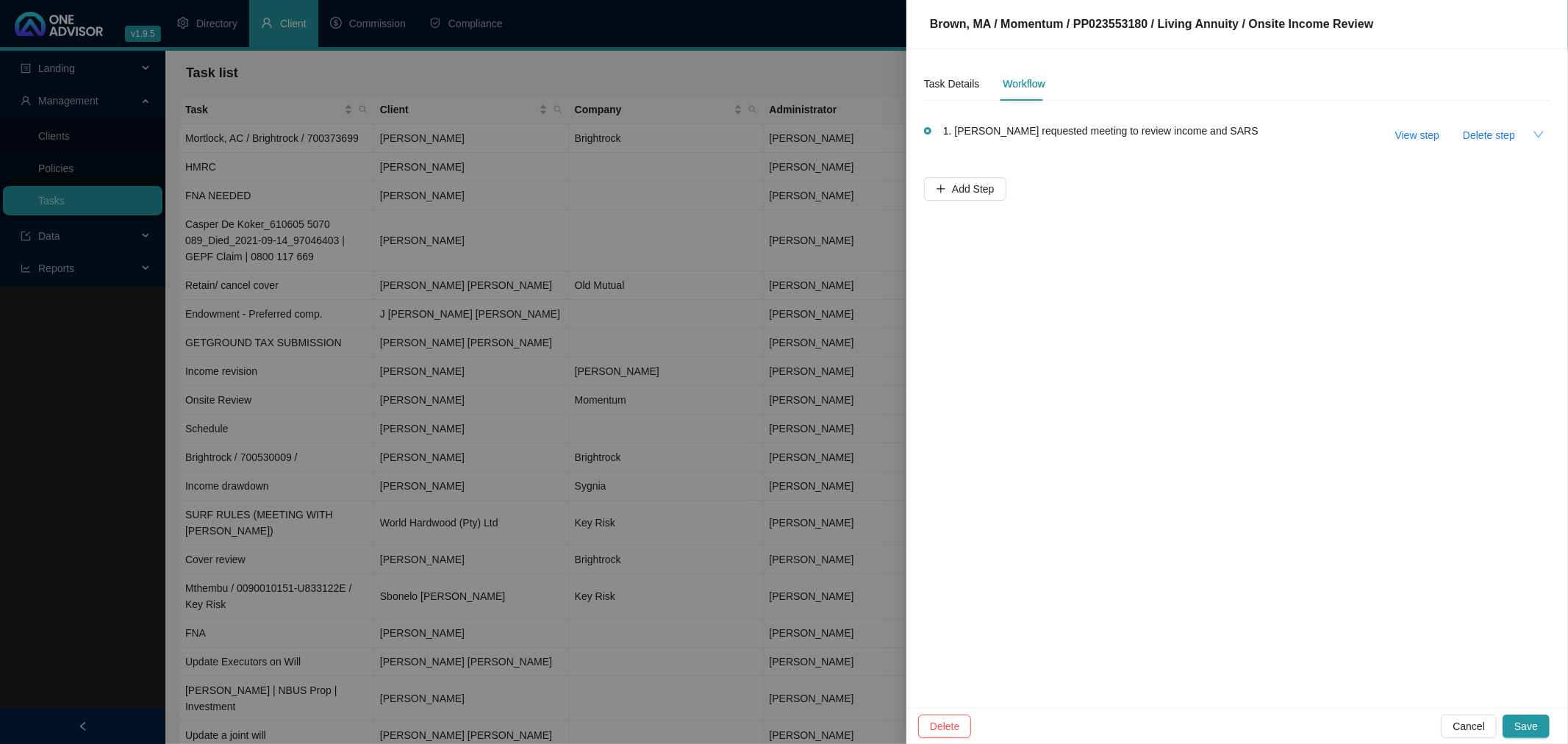
click at [1540, 130] on icon "down" at bounding box center [1538, 134] width 12 height 12
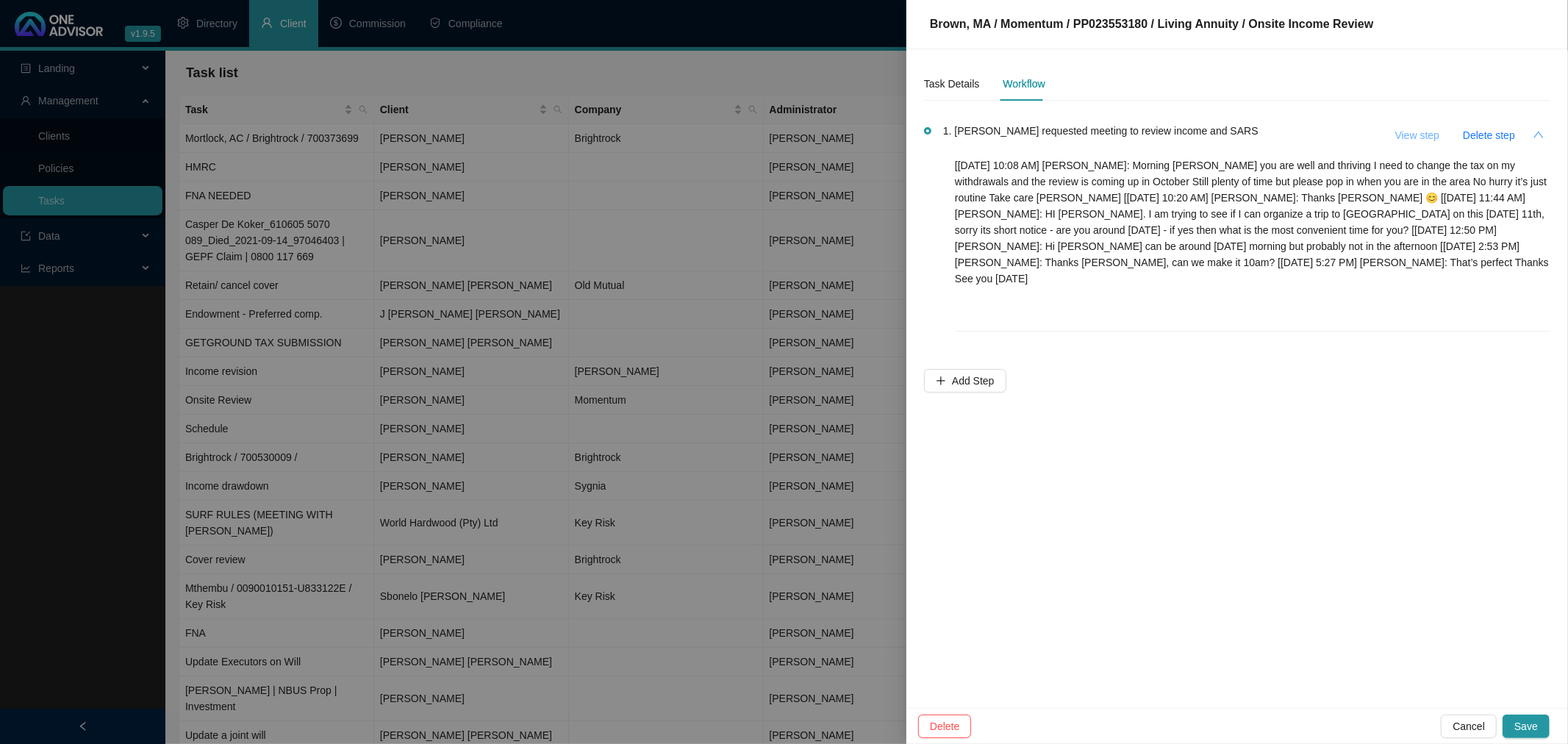
click at [1413, 132] on span "View step" at bounding box center [1417, 135] width 44 height 16
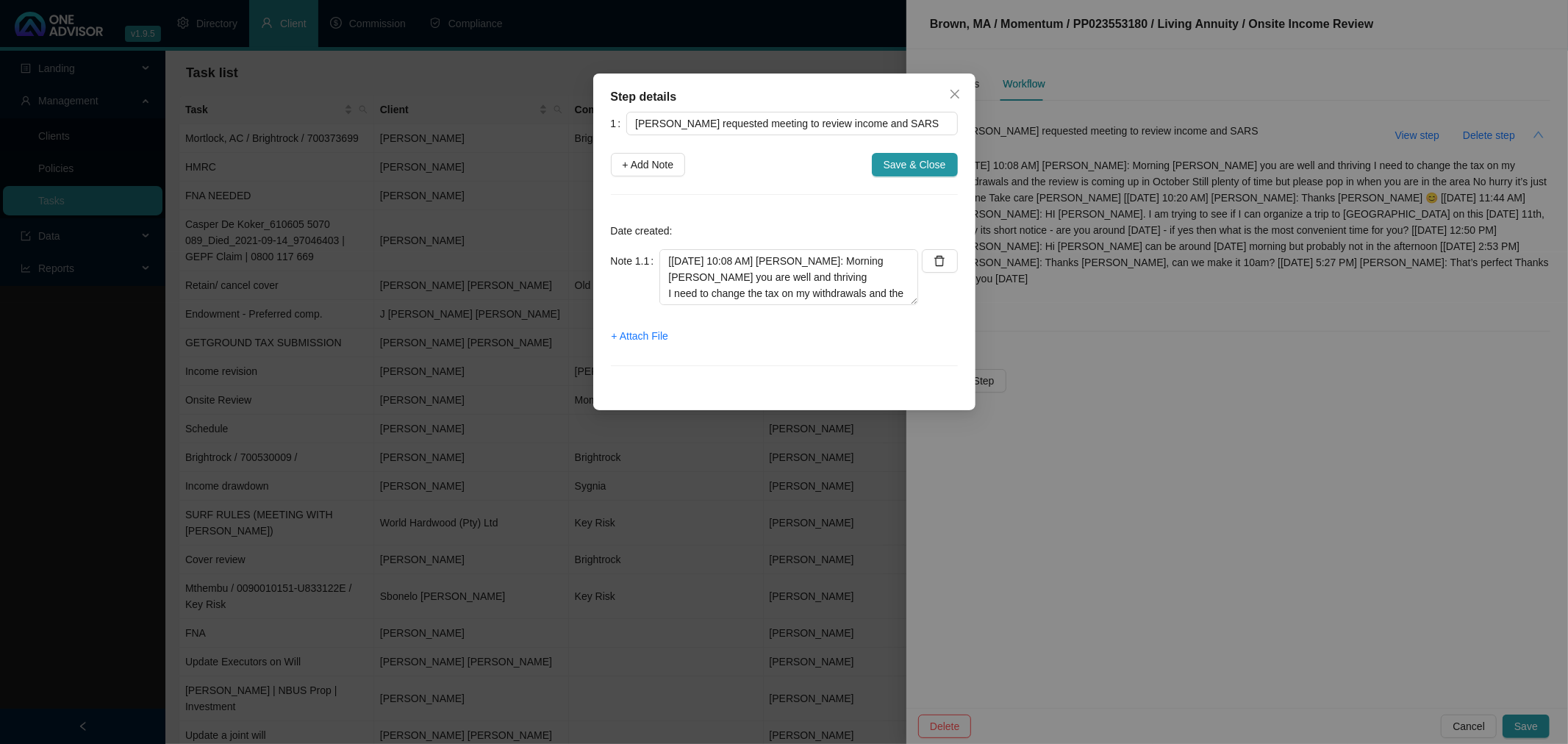
click at [647, 149] on div "1 [PERSON_NAME] requested meeting to review income and SARS + Add Note Save & C…" at bounding box center [784, 247] width 347 height 272
click at [650, 160] on span "+ Add Note" at bounding box center [648, 164] width 51 height 16
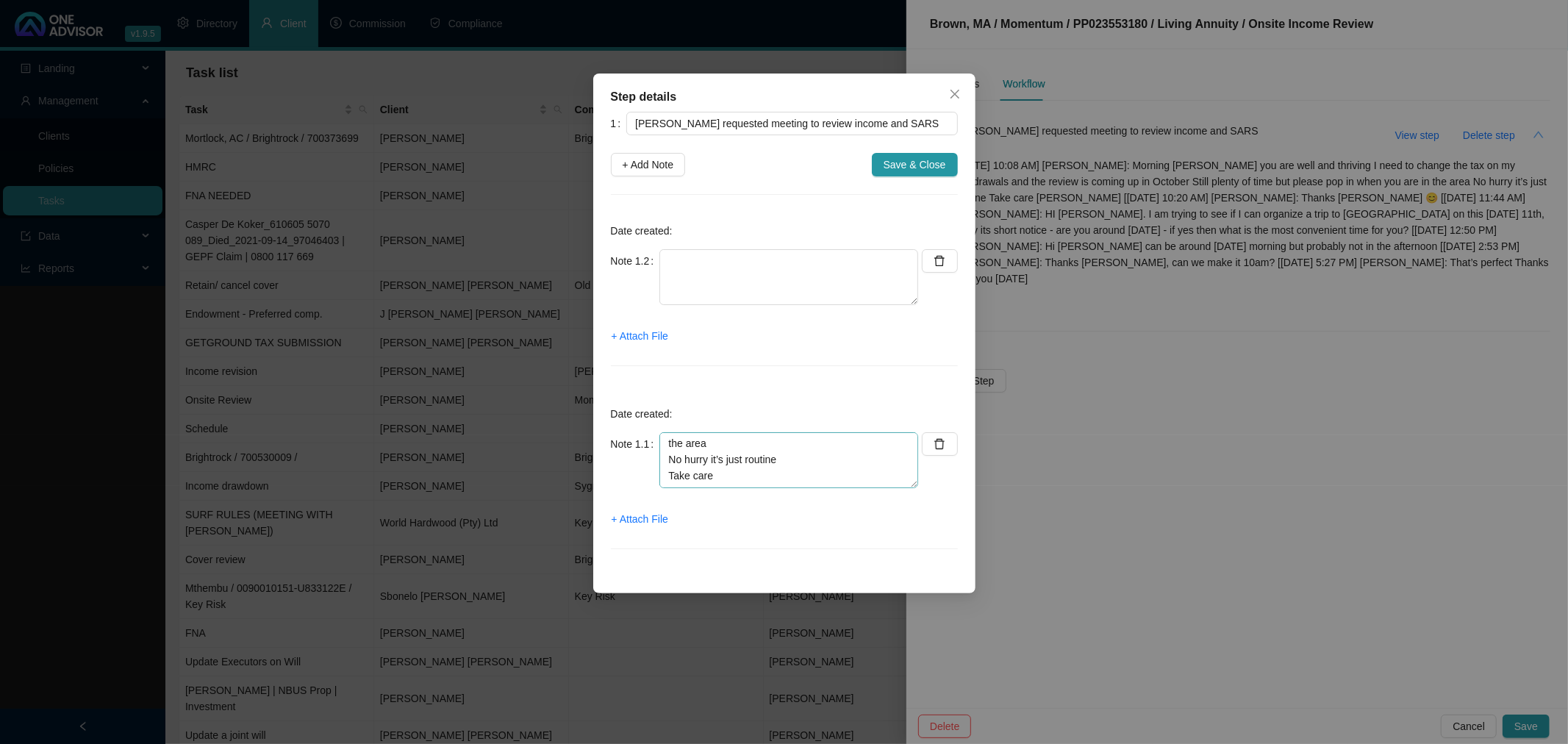
scroll to position [163, 0]
click at [668, 305] on textarea "[[DATE] 10:08 AM] [PERSON_NAME]: Morning [PERSON_NAME] you are well and thrivin…" at bounding box center [788, 277] width 258 height 56
click at [799, 305] on textarea "[[DATE] 10:08 AM] [PERSON_NAME]: Morning [PERSON_NAME] you are well and thrivin…" at bounding box center [788, 277] width 258 height 56
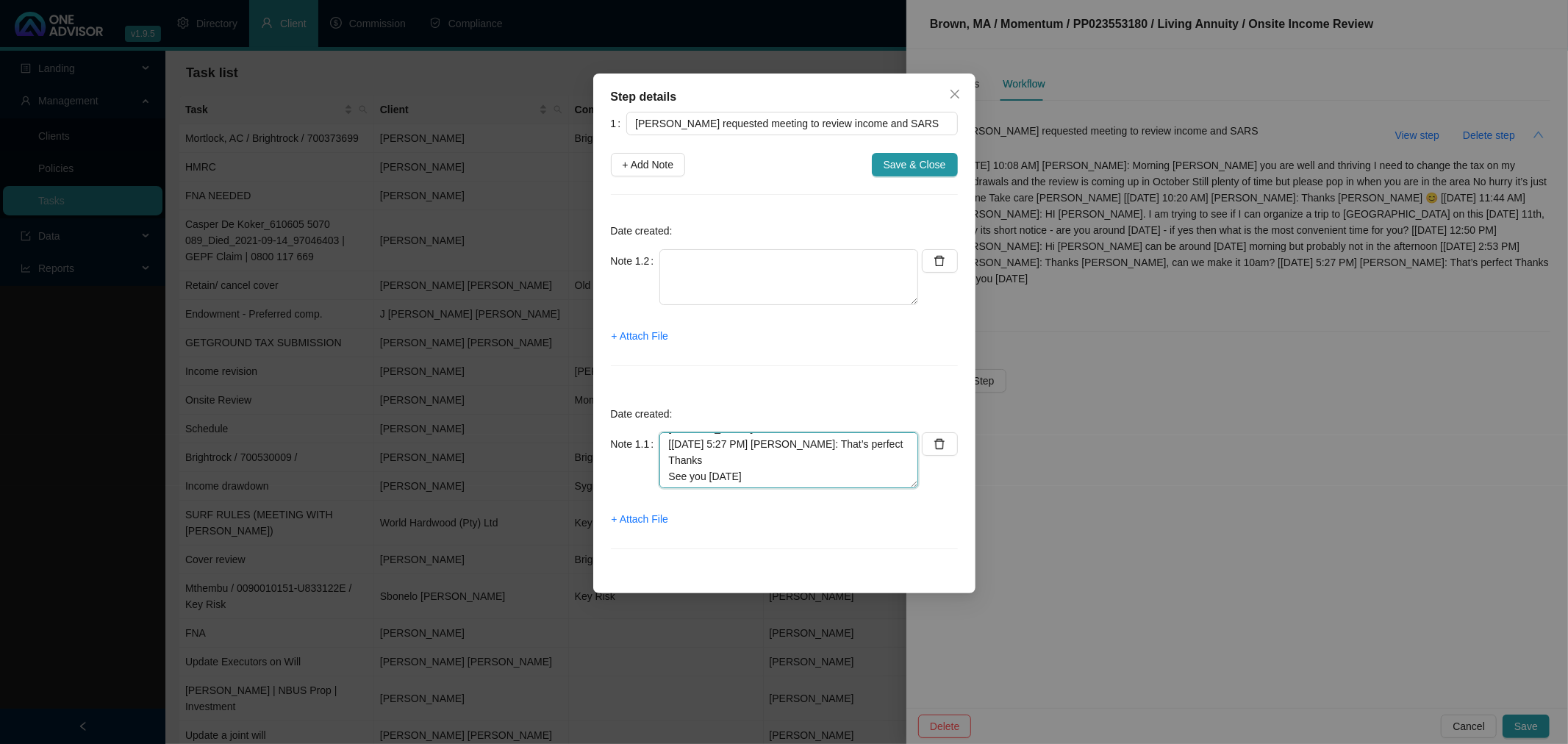
drag, startPoint x: 663, startPoint y: 445, endPoint x: 870, endPoint y: 534, distance: 225.3
click at [870, 534] on div "Date created: Note 1.1 [[DATE] 10:08 AM] [PERSON_NAME]: Morning [PERSON_NAME] y…" at bounding box center [784, 481] width 347 height 172
drag, startPoint x: 665, startPoint y: 439, endPoint x: 919, endPoint y: 499, distance: 261.0
click at [919, 505] on div "Note 1.1 [[DATE] 10:08 AM] [PERSON_NAME]: Morning [PERSON_NAME] you are well an…" at bounding box center [784, 468] width 347 height 73
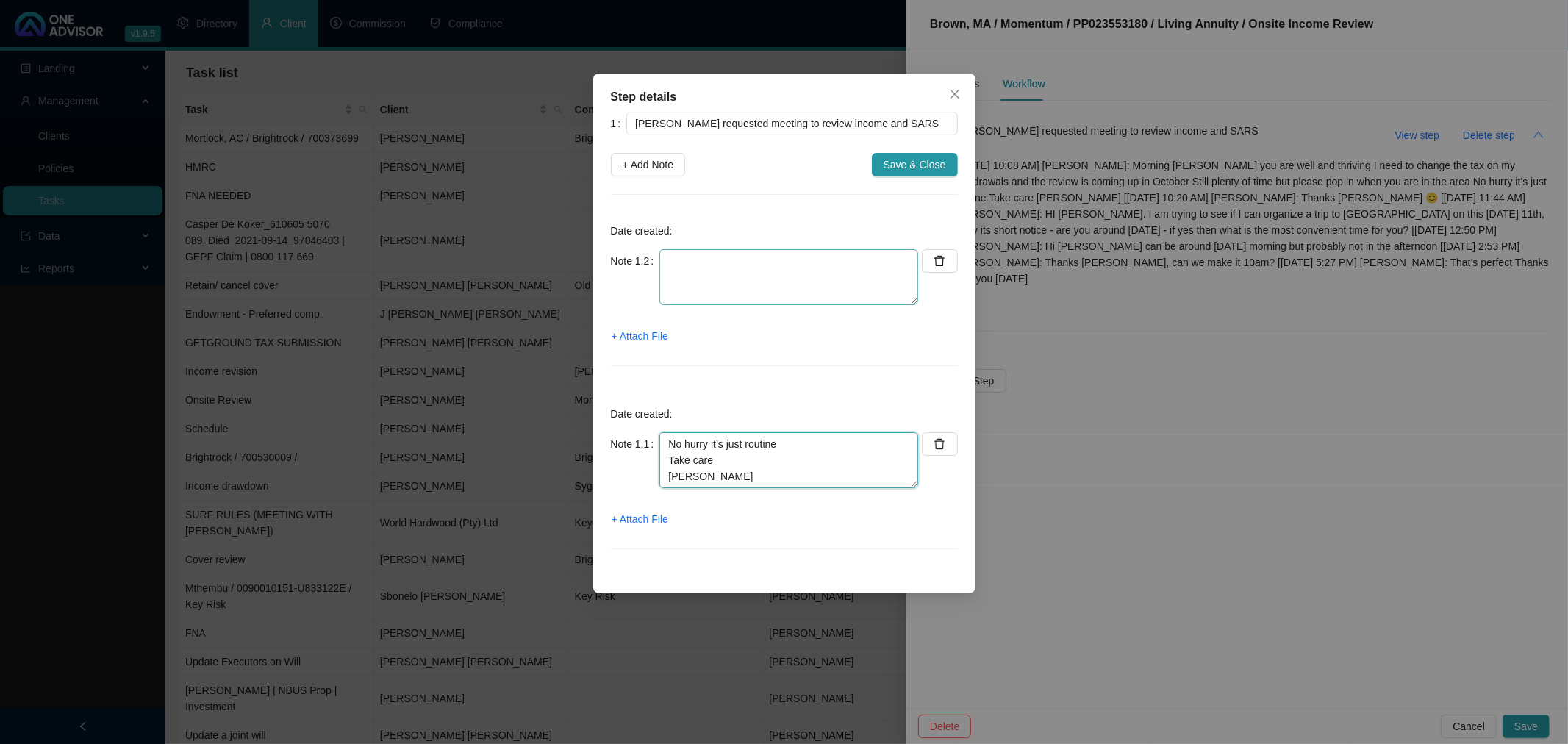
type textarea "[[DATE] 10:08 AM] [PERSON_NAME]: Morning [PERSON_NAME] you are well and thrivin…"
click at [700, 268] on textarea at bounding box center [788, 277] width 258 height 56
paste textarea "[[DATE] 10:20 AM] [PERSON_NAME]: Thanks [PERSON_NAME] 😊 [[DATE] 11:44 AM] [PERS…"
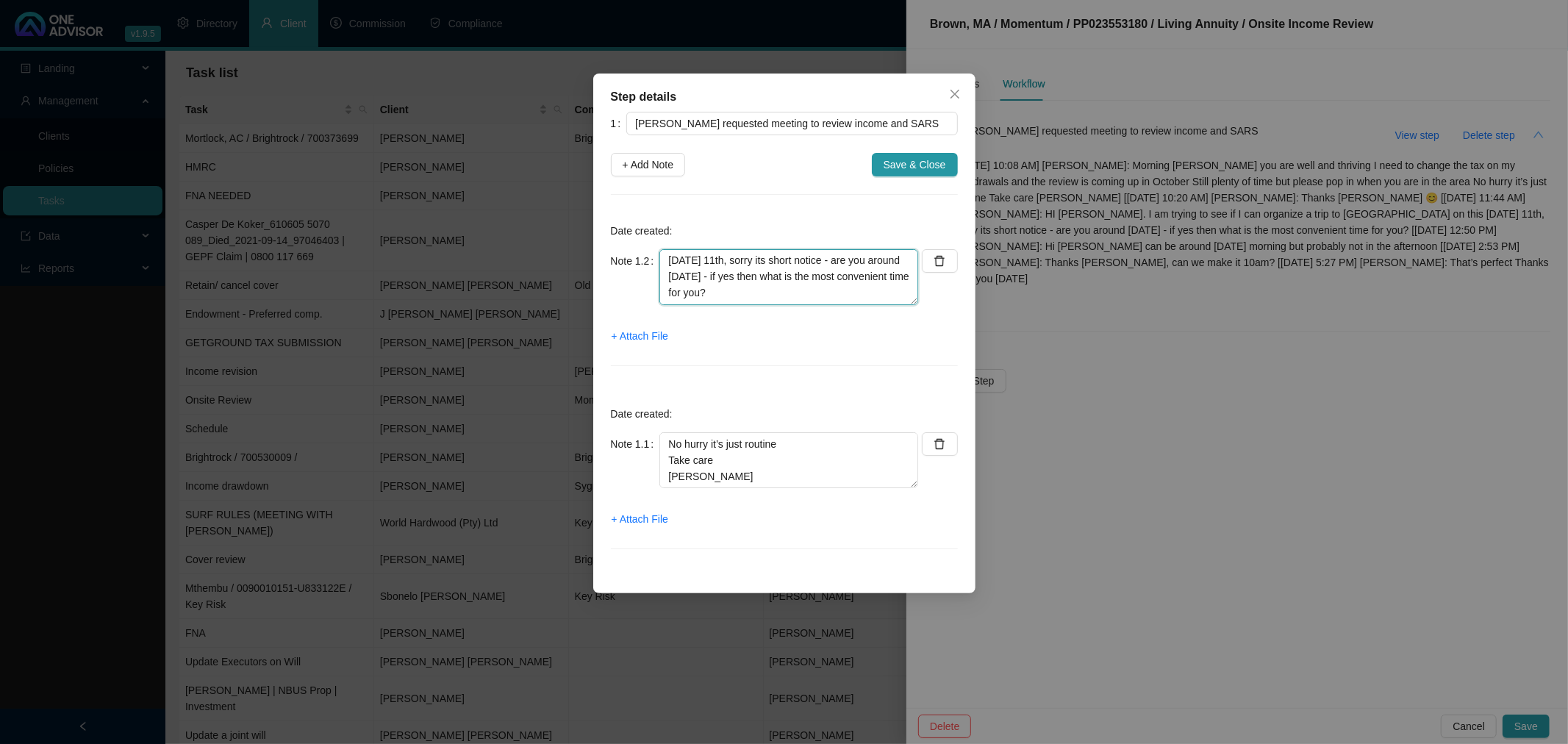
scroll to position [0, 0]
click at [667, 258] on textarea "[[DATE] 10:20 AM] [PERSON_NAME]: Thanks [PERSON_NAME] 😊 [[DATE] 11:44 AM] [PERS…" at bounding box center [788, 277] width 258 height 56
click at [719, 262] on textarea "Voice Note / [[DATE] 10:20 AM] [PERSON_NAME]: Thanks [PERSON_NAME] 😊 [[DATE] 11…" at bounding box center [788, 277] width 258 height 56
drag, startPoint x: 664, startPoint y: 292, endPoint x: 905, endPoint y: 358, distance: 249.9
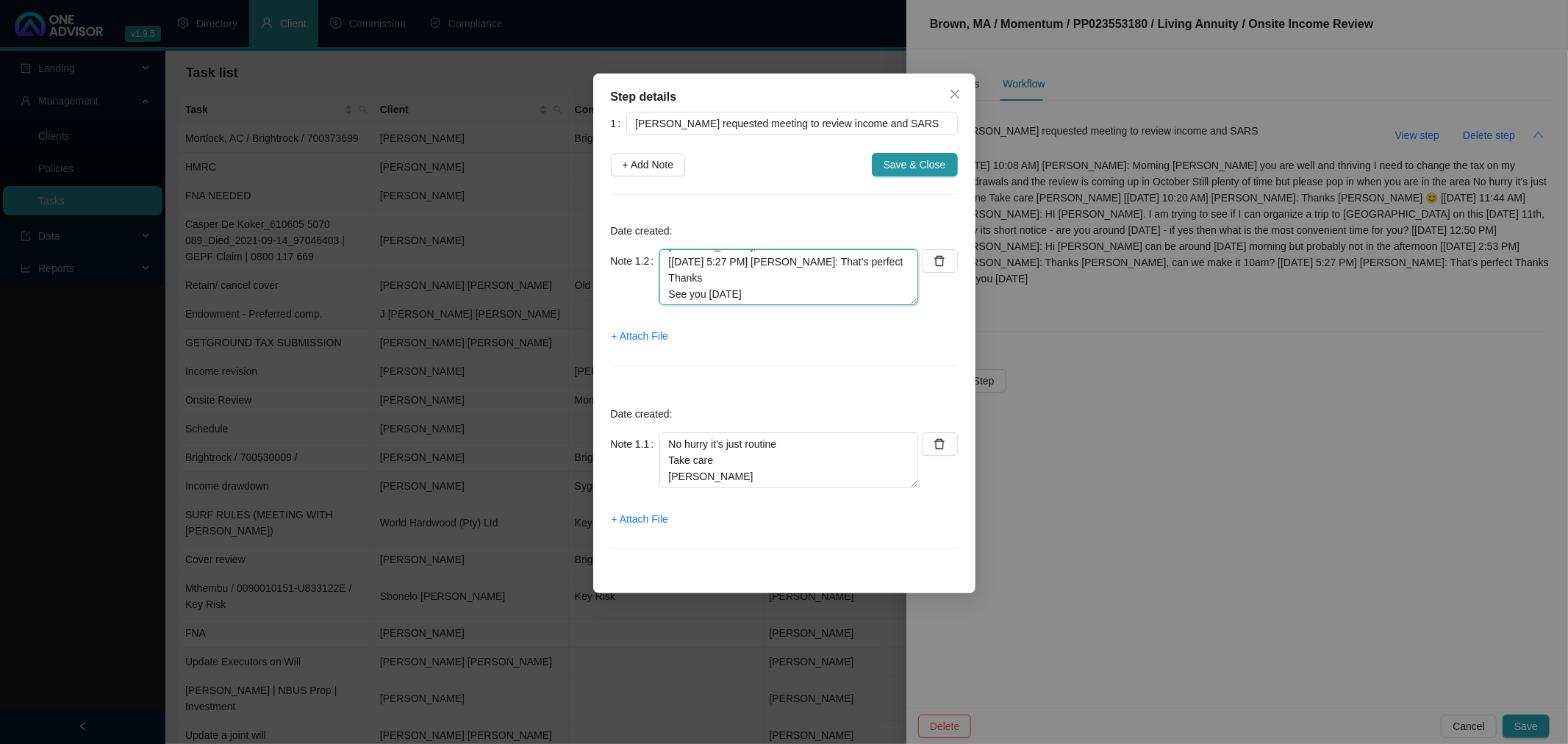
click at [905, 358] on div "Date created: Note 1.2 Voice Note - [PERSON_NAME] / [[DATE] 10:20 AM] [PERSON_N…" at bounding box center [784, 299] width 347 height 172
type textarea "Voice Note - [PERSON_NAME] / [[DATE] 10:20 AM] [PERSON_NAME]: Thanks [PERSON_NA…"
click at [642, 163] on span "+ Add Note" at bounding box center [648, 164] width 51 height 16
type textarea "Voice Note - [PERSON_NAME] / [[DATE] 10:20 AM] [PERSON_NAME]: Thanks [PERSON_NA…"
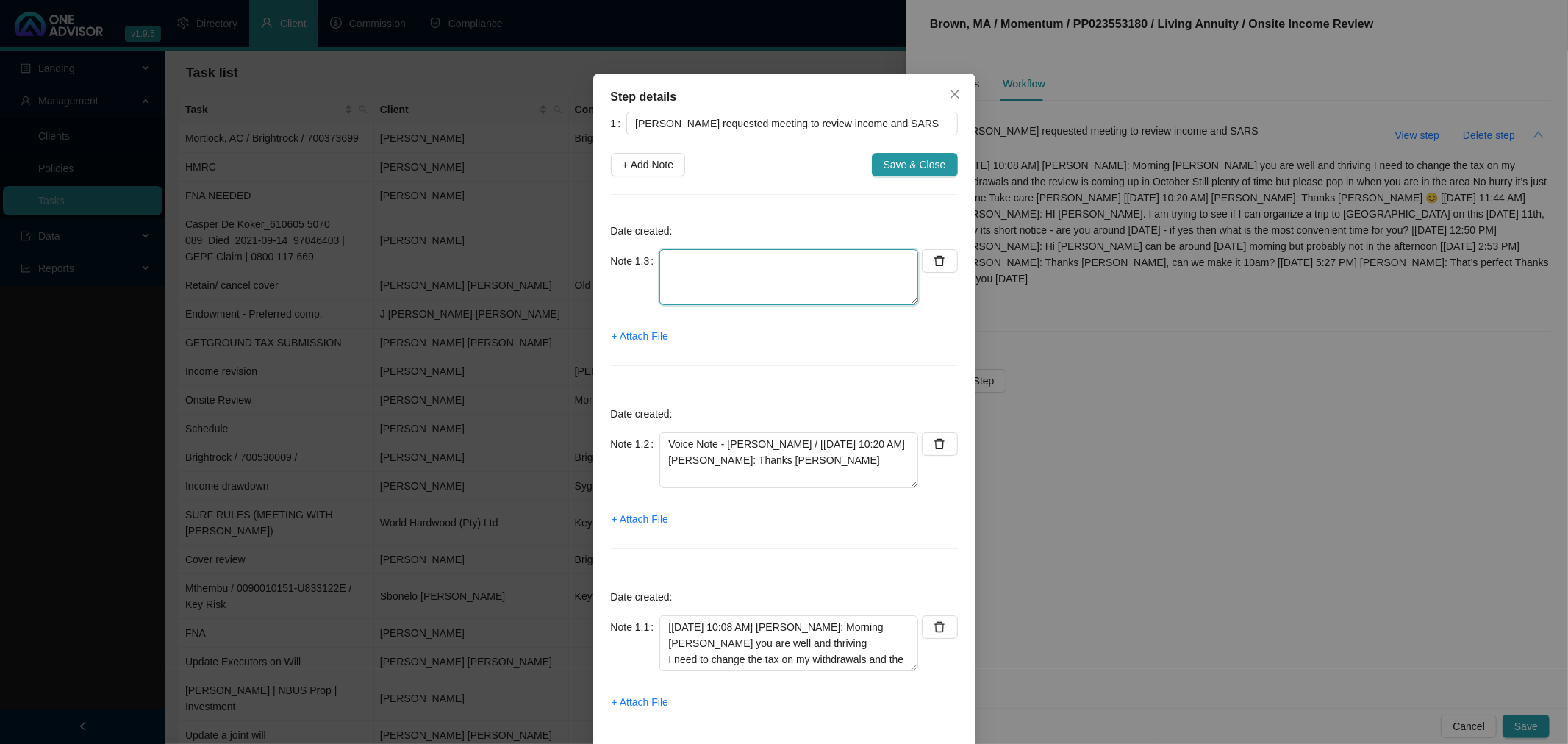
click at [680, 269] on textarea at bounding box center [788, 277] width 258 height 56
paste textarea "[[DATE] 11:44 AM] [PERSON_NAME]: HI [PERSON_NAME]. I am trying to see if I can …"
drag, startPoint x: 660, startPoint y: 260, endPoint x: 823, endPoint y: 323, distance: 174.8
click at [823, 323] on div "Date created: Note 1.3 [[DATE] 11:44 AM] [PERSON_NAME]: HI [PERSON_NAME]. I am …" at bounding box center [784, 299] width 347 height 172
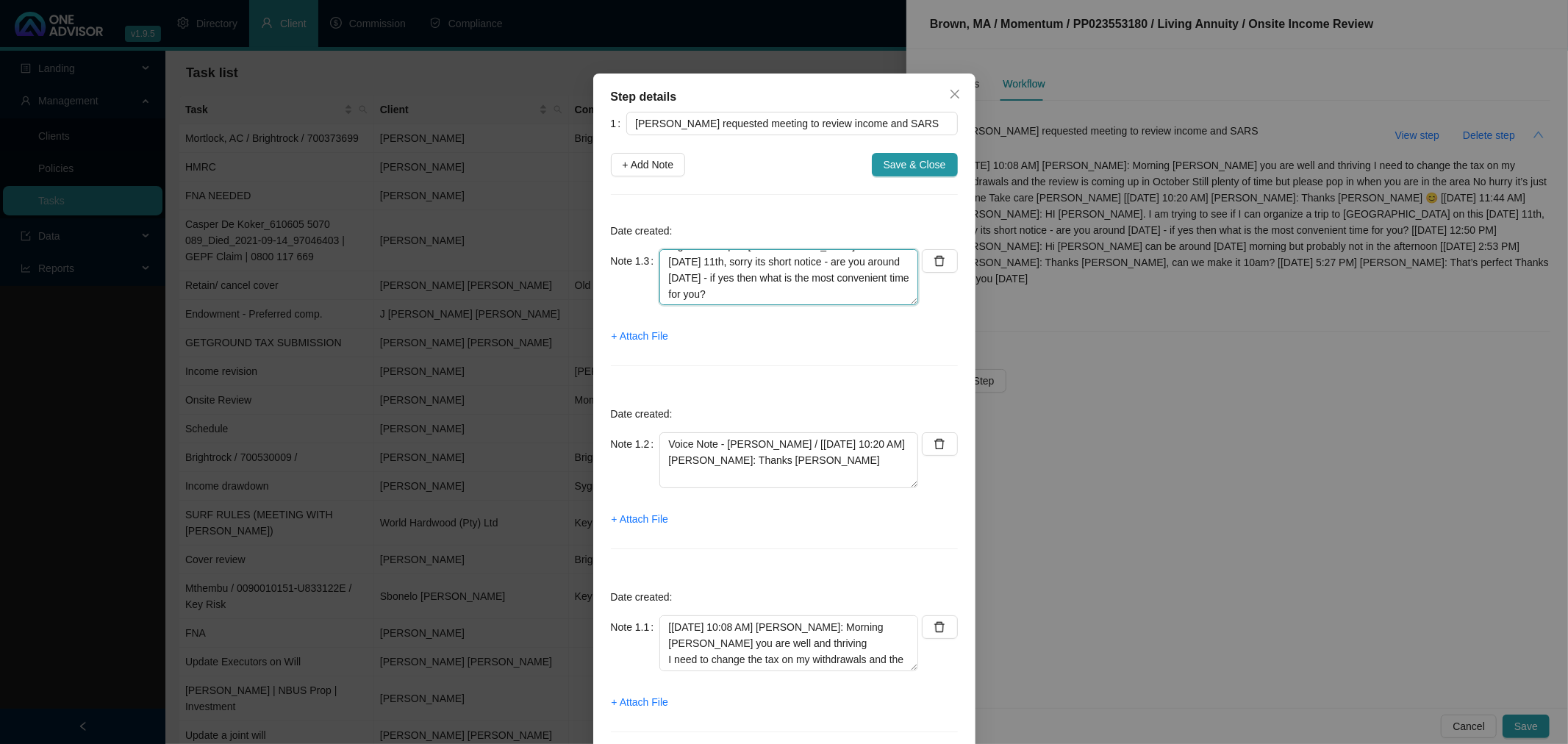
scroll to position [32, 0]
type textarea "[[DATE] 11:44 AM] [PERSON_NAME]: HI [PERSON_NAME]. I am trying to see if I can …"
click at [637, 159] on span "+ Add Note" at bounding box center [648, 164] width 51 height 16
type textarea "[[DATE] 11:44 AM] [PERSON_NAME]: HI [PERSON_NAME]. I am trying to see if I can …"
type textarea "Voice Note - [PERSON_NAME] / [[DATE] 10:20 AM] [PERSON_NAME]: Thanks [PERSON_NA…"
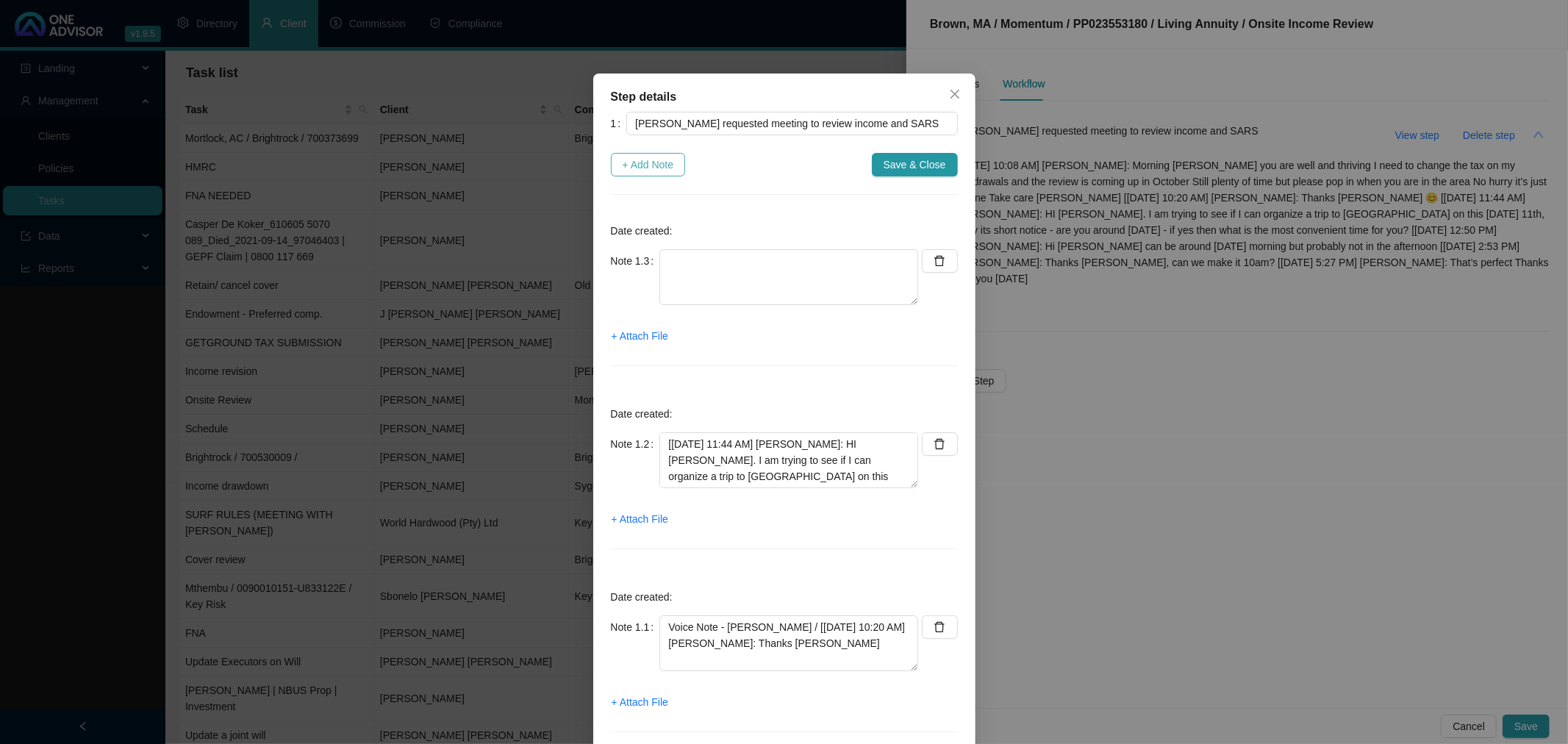
scroll to position [0, 0]
click at [672, 255] on textarea at bounding box center [788, 277] width 258 height 56
paste textarea "[[DATE] 12:50 PM] [PERSON_NAME]: Hi [PERSON_NAME] can be around [DATE] morning …"
click at [763, 292] on textarea "[[DATE] 12:50 PM] [PERSON_NAME]: Hi [PERSON_NAME] can be around [DATE] morning …" at bounding box center [788, 277] width 258 height 56
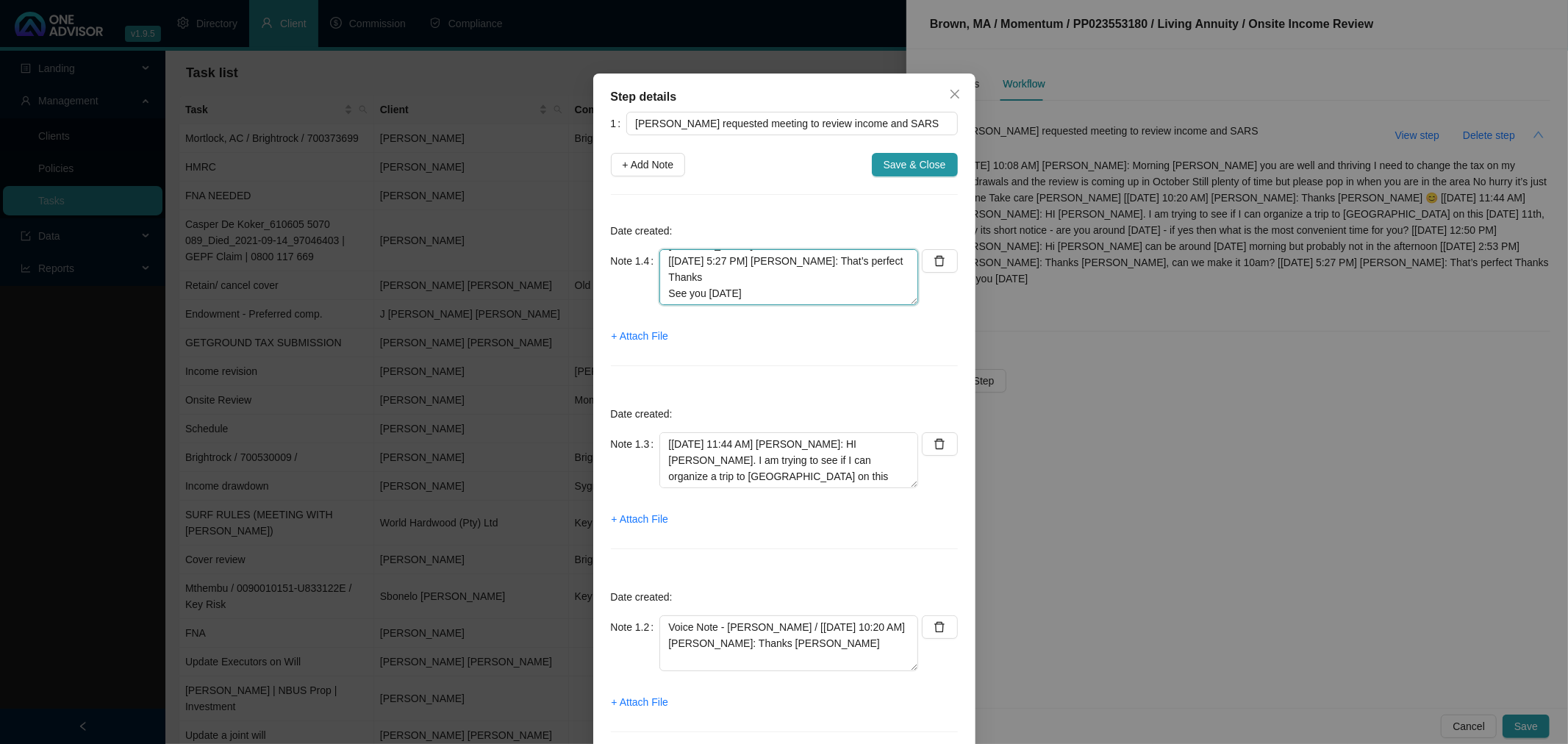
drag, startPoint x: 660, startPoint y: 276, endPoint x: 831, endPoint y: 372, distance: 196.1
click at [831, 372] on div "Date created: Note 1.4 [[DATE] 12:50 PM] [PERSON_NAME]: Hi [PERSON_NAME] can be…" at bounding box center [784, 299] width 347 height 172
type textarea "[[DATE] 12:50 PM] [PERSON_NAME]: Hi [PERSON_NAME] can be around [DATE] morning …"
click at [645, 162] on span "+ Add Note" at bounding box center [648, 164] width 51 height 16
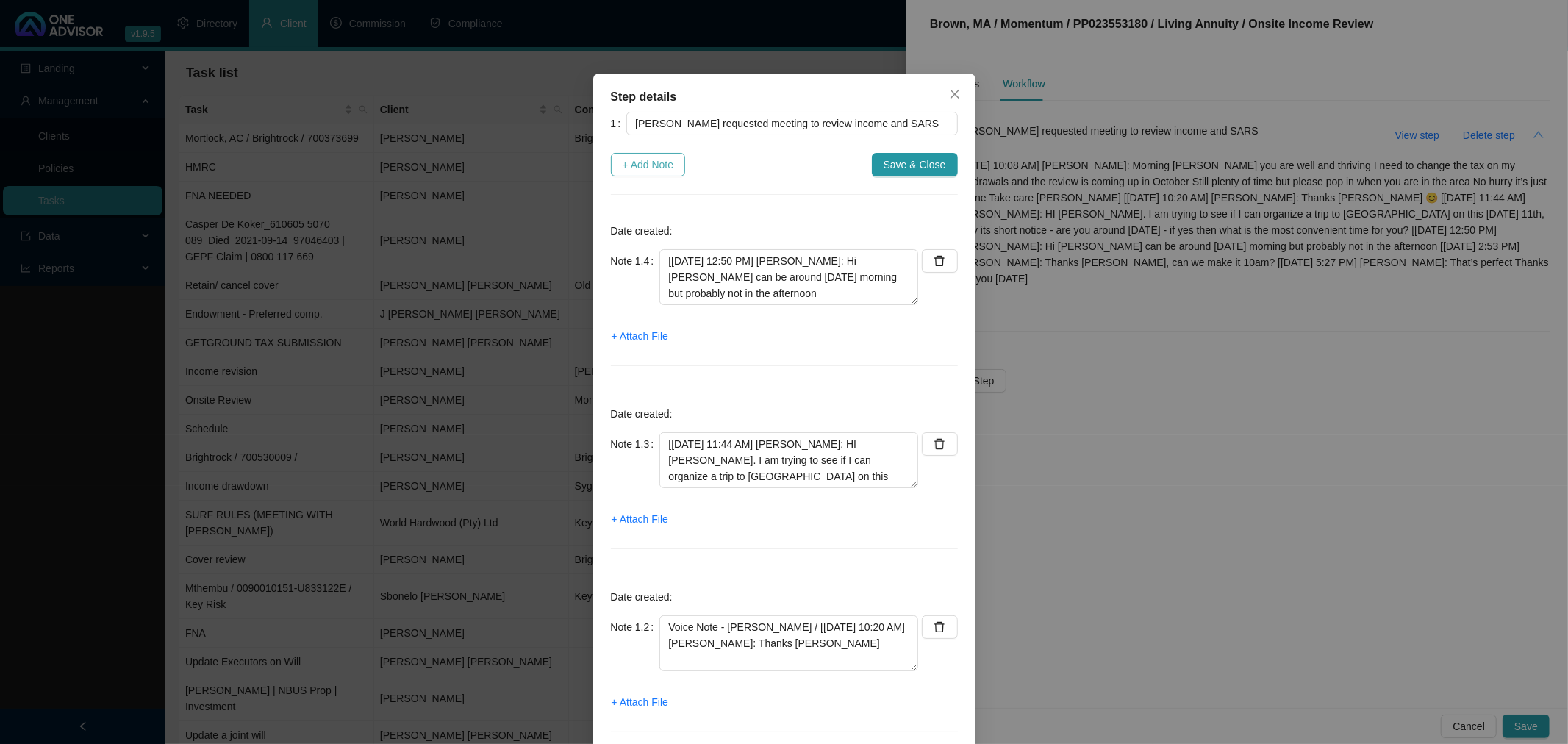
type textarea "[[DATE] 12:50 PM] [PERSON_NAME]: Hi [PERSON_NAME] can be around [DATE] morning …"
type textarea "[[DATE] 11:44 AM] [PERSON_NAME]: HI [PERSON_NAME]. I am trying to see if I can …"
type textarea "Voice Note - [PERSON_NAME] / [[DATE] 10:20 AM] [PERSON_NAME]: Thanks [PERSON_NA…"
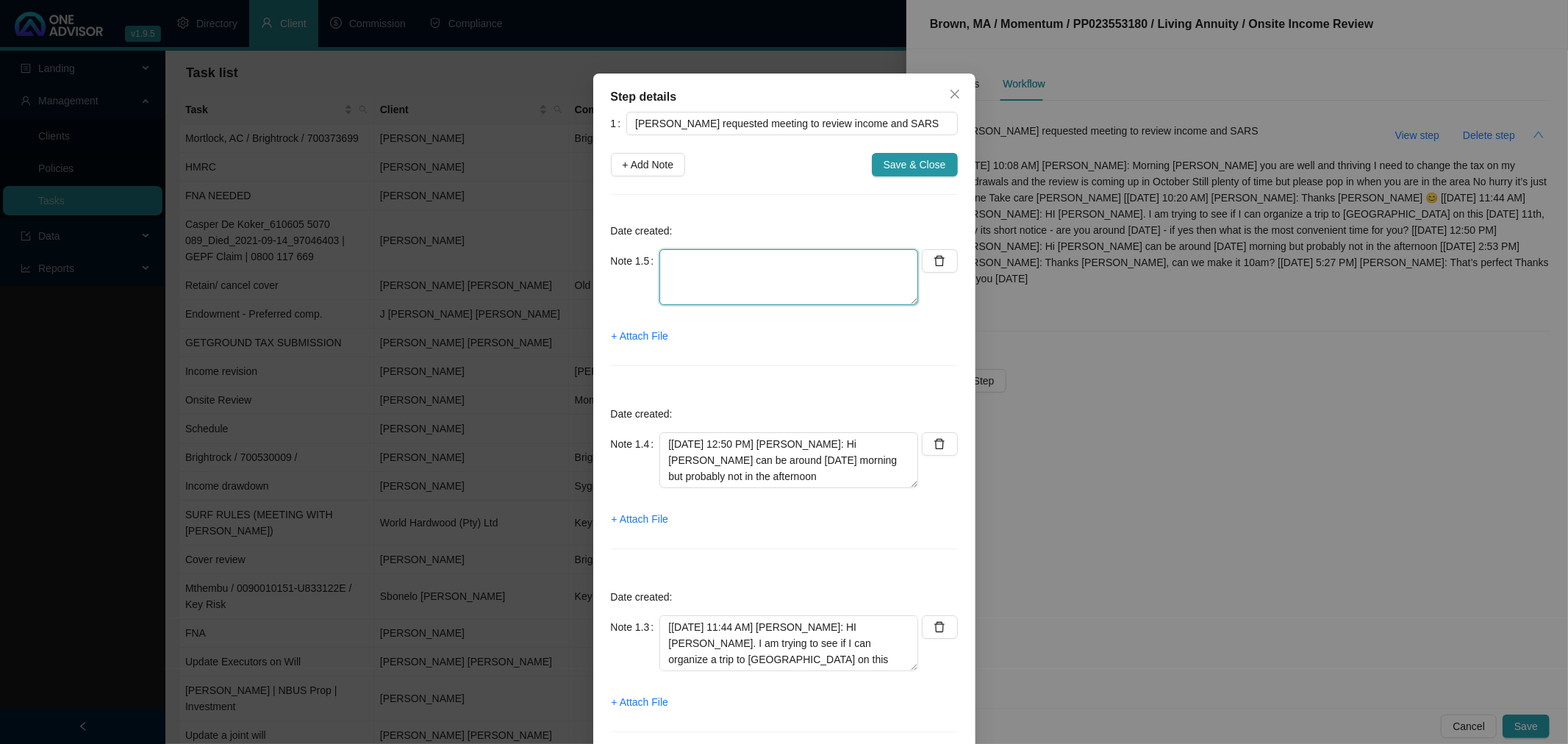
click at [665, 269] on textarea at bounding box center [788, 277] width 258 height 56
paste textarea "[[DATE] 2:53 PM] [PERSON_NAME]: Thanks [PERSON_NAME], can we make it 10am? [[DA…"
drag, startPoint x: 658, startPoint y: 292, endPoint x: 952, endPoint y: 366, distance: 303.2
click at [952, 366] on div "Step details 1 [PERSON_NAME] requested meeting to review income and SARS + Add …" at bounding box center [784, 607] width 383 height 1068
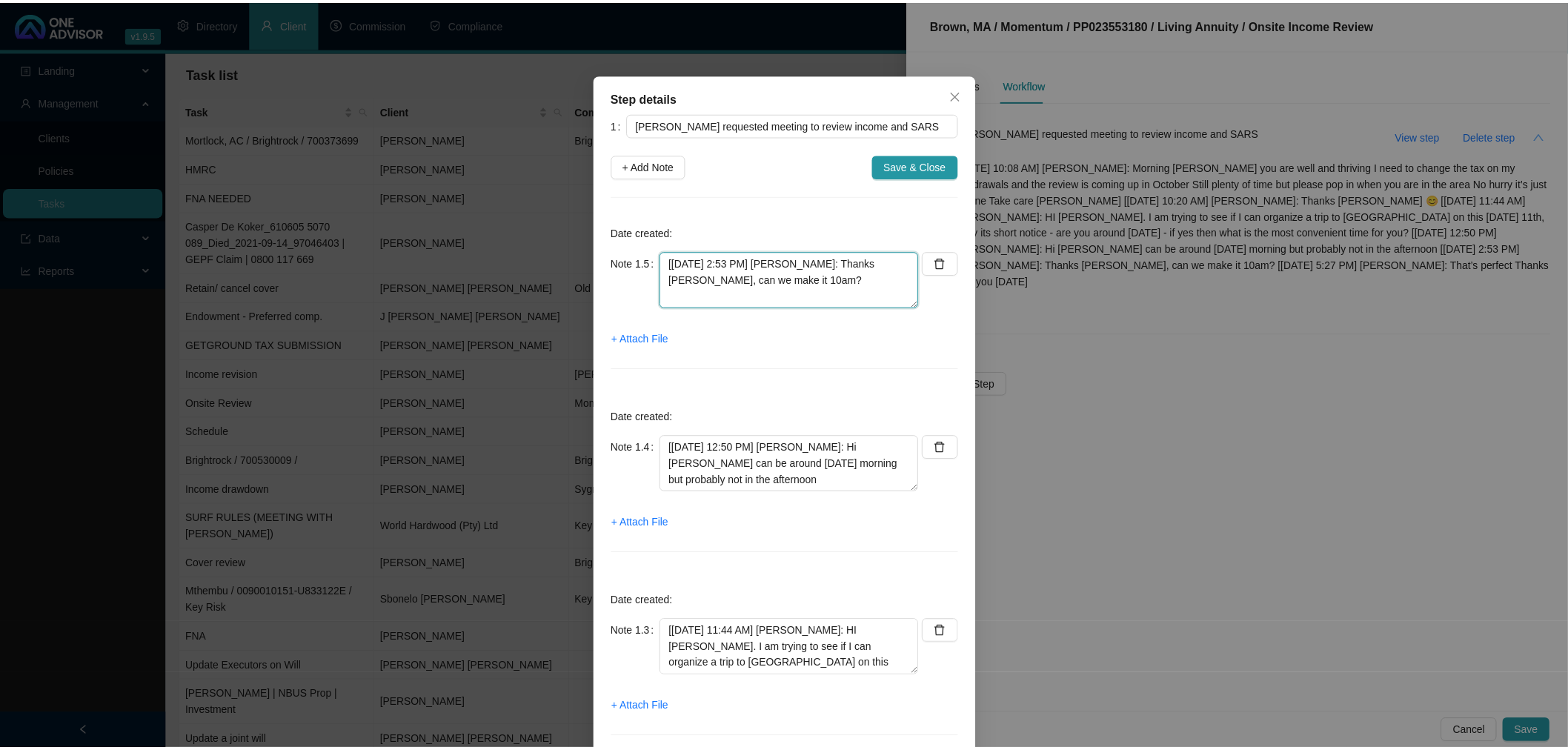
scroll to position [0, 0]
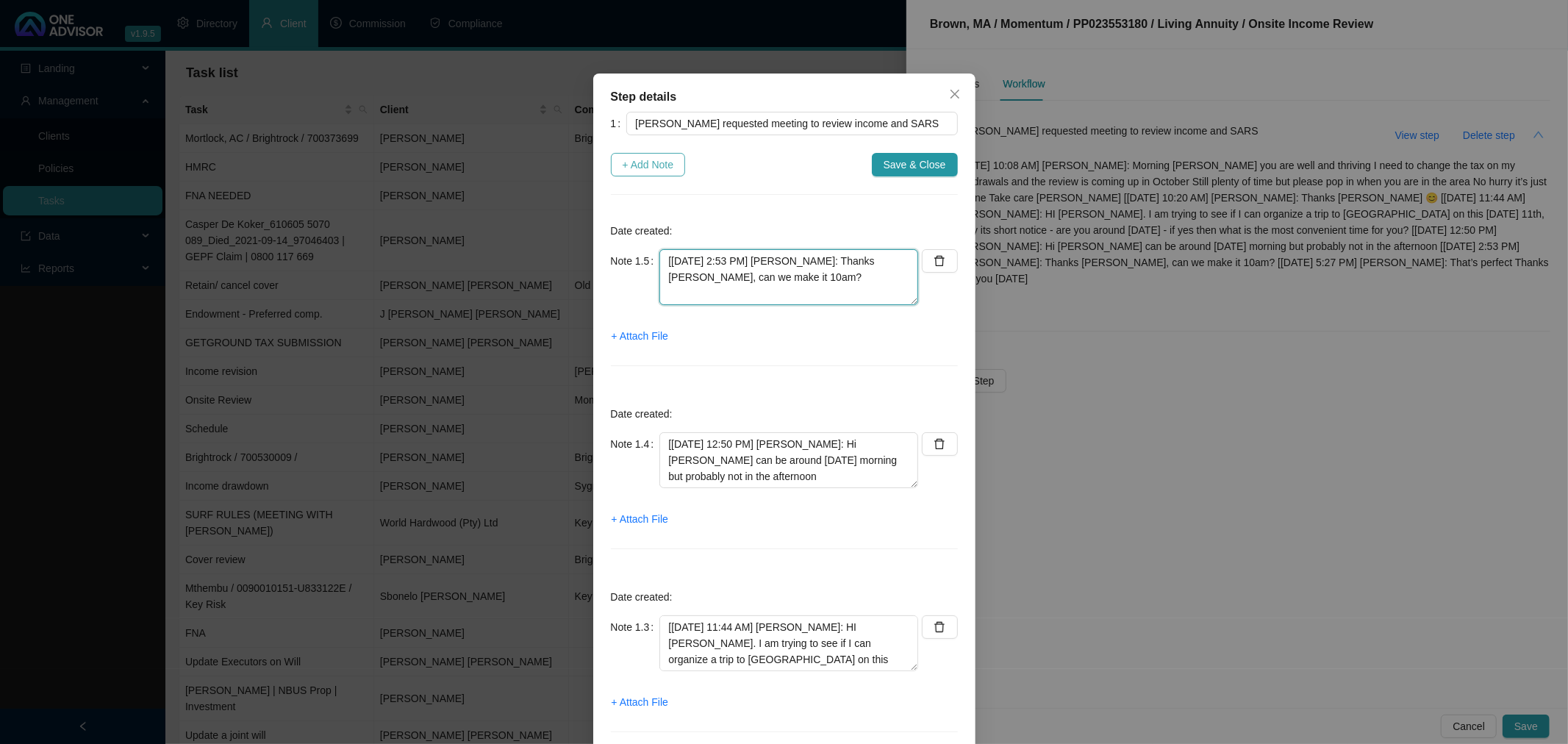
type textarea "[[DATE] 2:53 PM] [PERSON_NAME]: Thanks [PERSON_NAME], can we make it 10am?"
click at [627, 167] on span "+ Add Note" at bounding box center [648, 164] width 51 height 16
type textarea "[[DATE] 2:53 PM] [PERSON_NAME]: Thanks [PERSON_NAME], can we make it 10am?"
type textarea "[[DATE] 12:50 PM] [PERSON_NAME]: Hi [PERSON_NAME] can be around [DATE] morning …"
type textarea "[[DATE] 11:44 AM] [PERSON_NAME]: HI [PERSON_NAME]. I am trying to see if I can …"
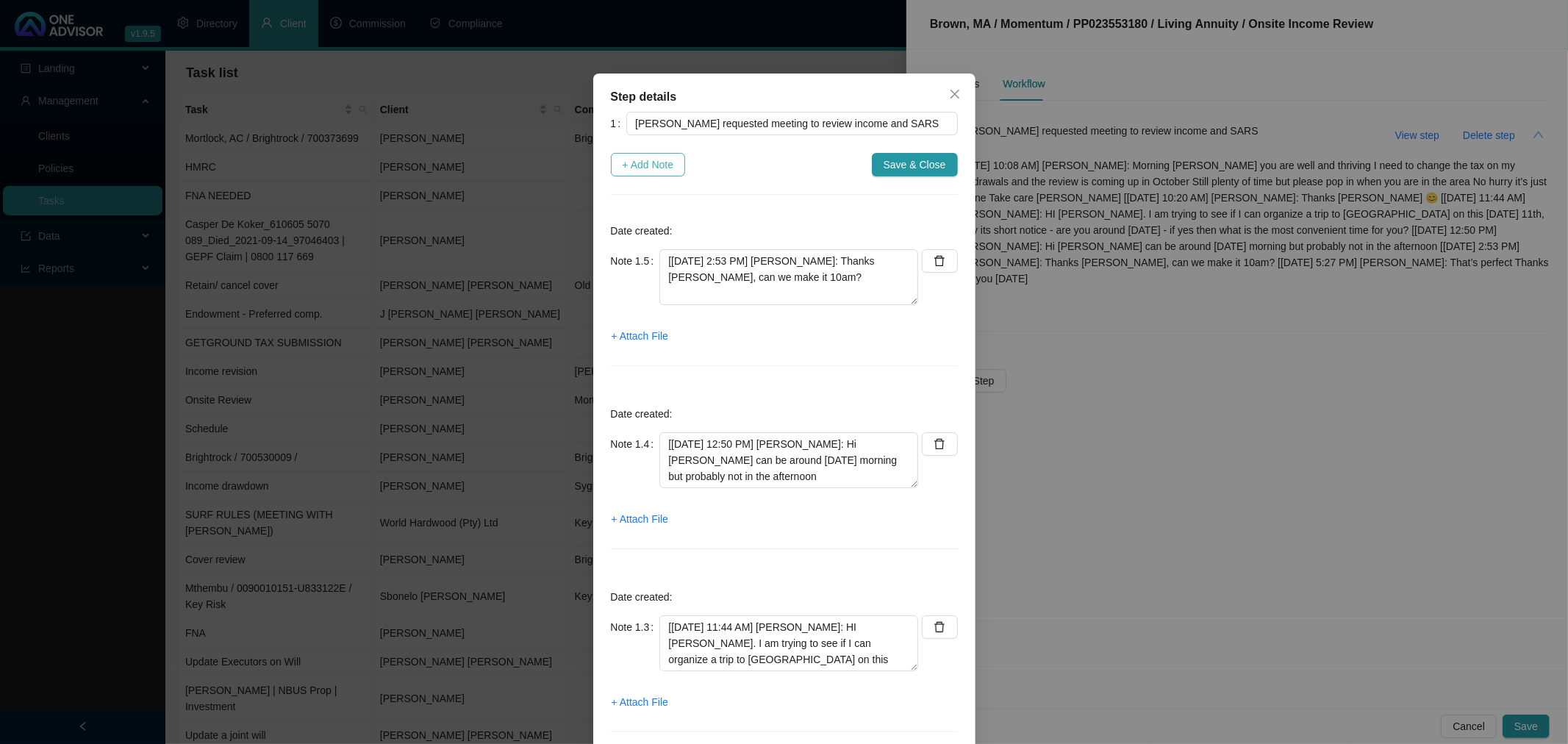
type textarea "Voice Note - [PERSON_NAME] / [[DATE] 10:20 AM] [PERSON_NAME]: Thanks [PERSON_NA…"
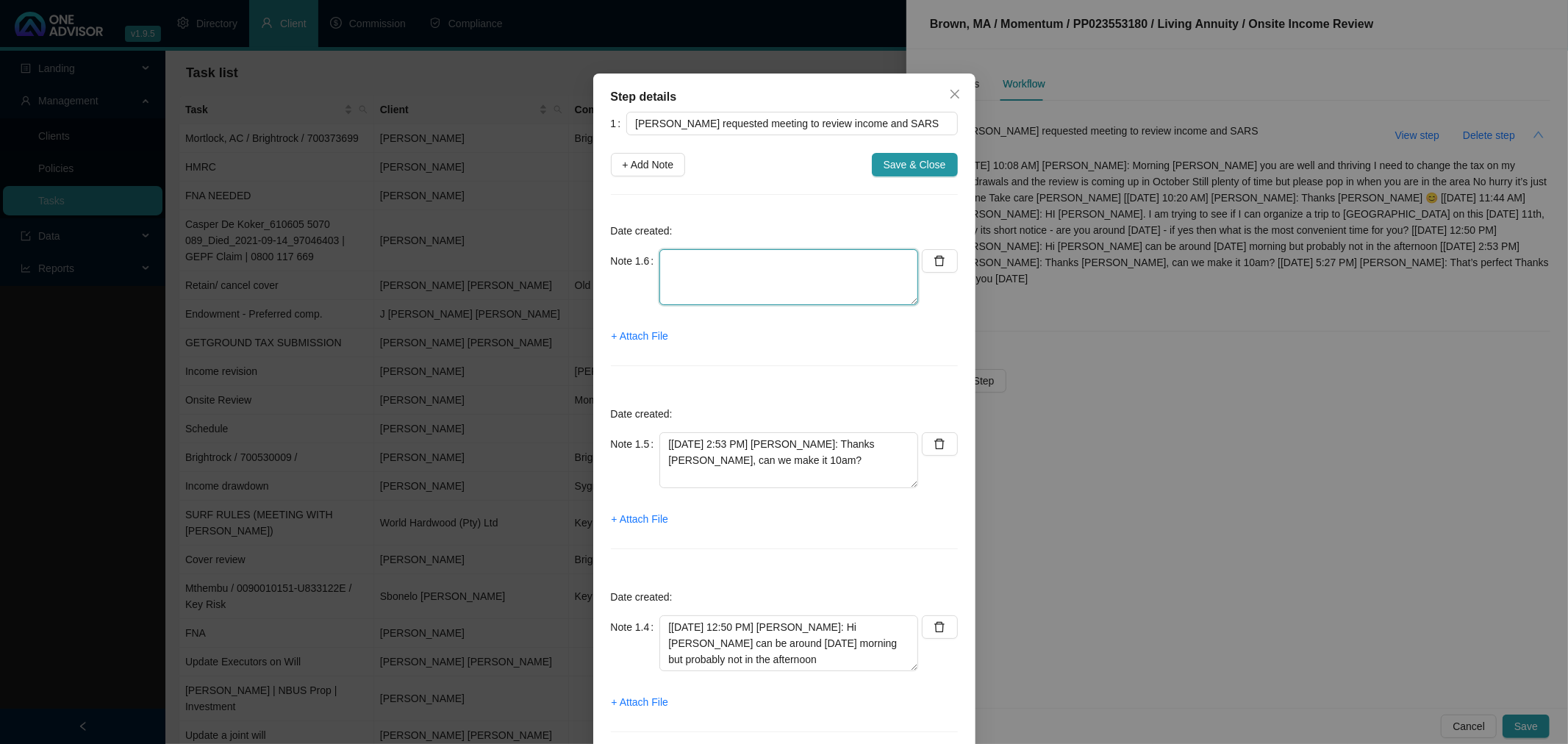
click at [661, 250] on textarea at bounding box center [788, 277] width 258 height 56
paste textarea "[[DATE] 5:27 PM] [PERSON_NAME]: That’s perfect Thanks See you [DATE]"
type textarea "[[DATE] 5:27 PM] [PERSON_NAME]: That’s perfect Thanks See you [DATE]"
click at [901, 158] on span "Save & Close" at bounding box center [914, 164] width 62 height 16
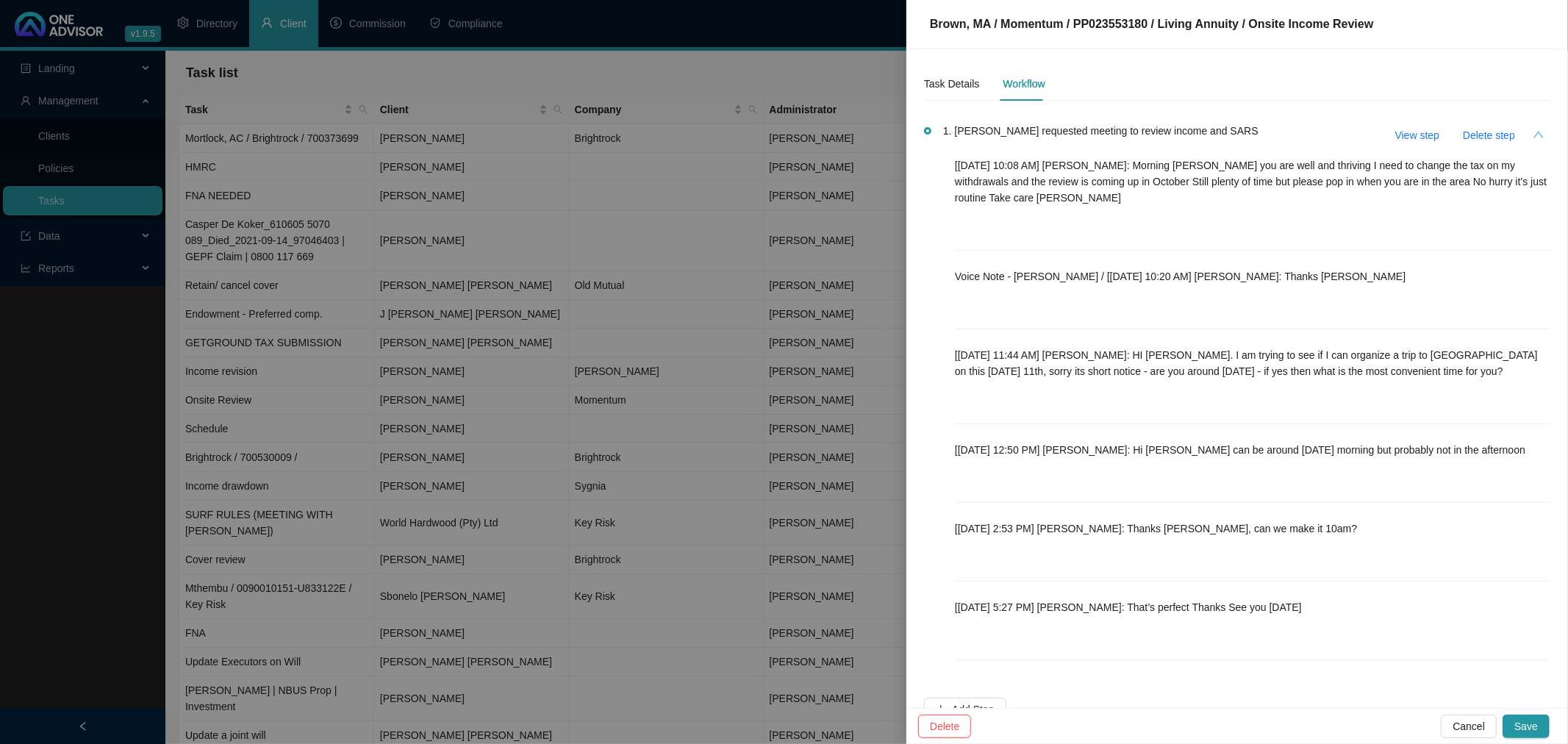
click at [1532, 134] on icon "up" at bounding box center [1538, 134] width 12 height 12
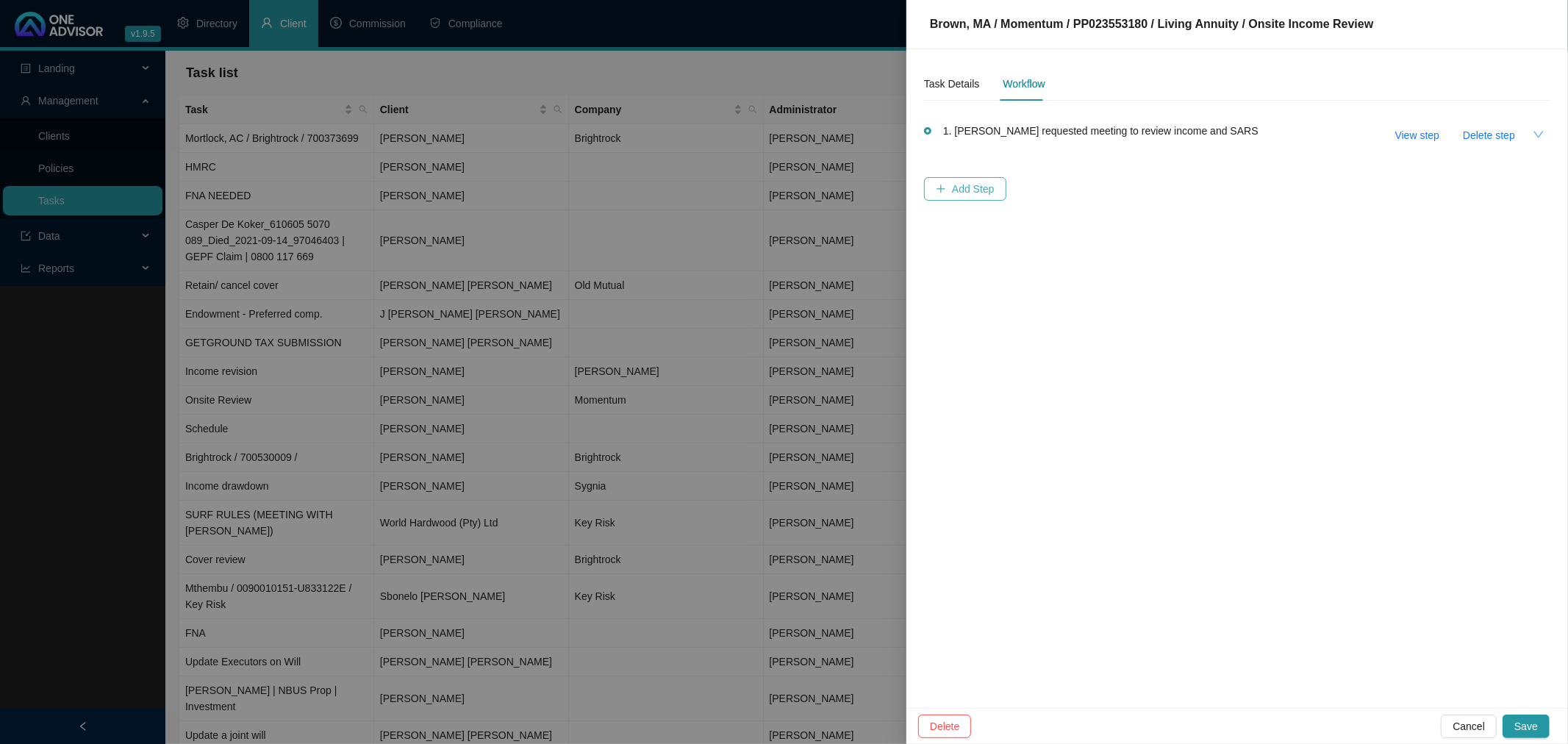
click at [975, 185] on span "Add Step" at bounding box center [973, 189] width 43 height 16
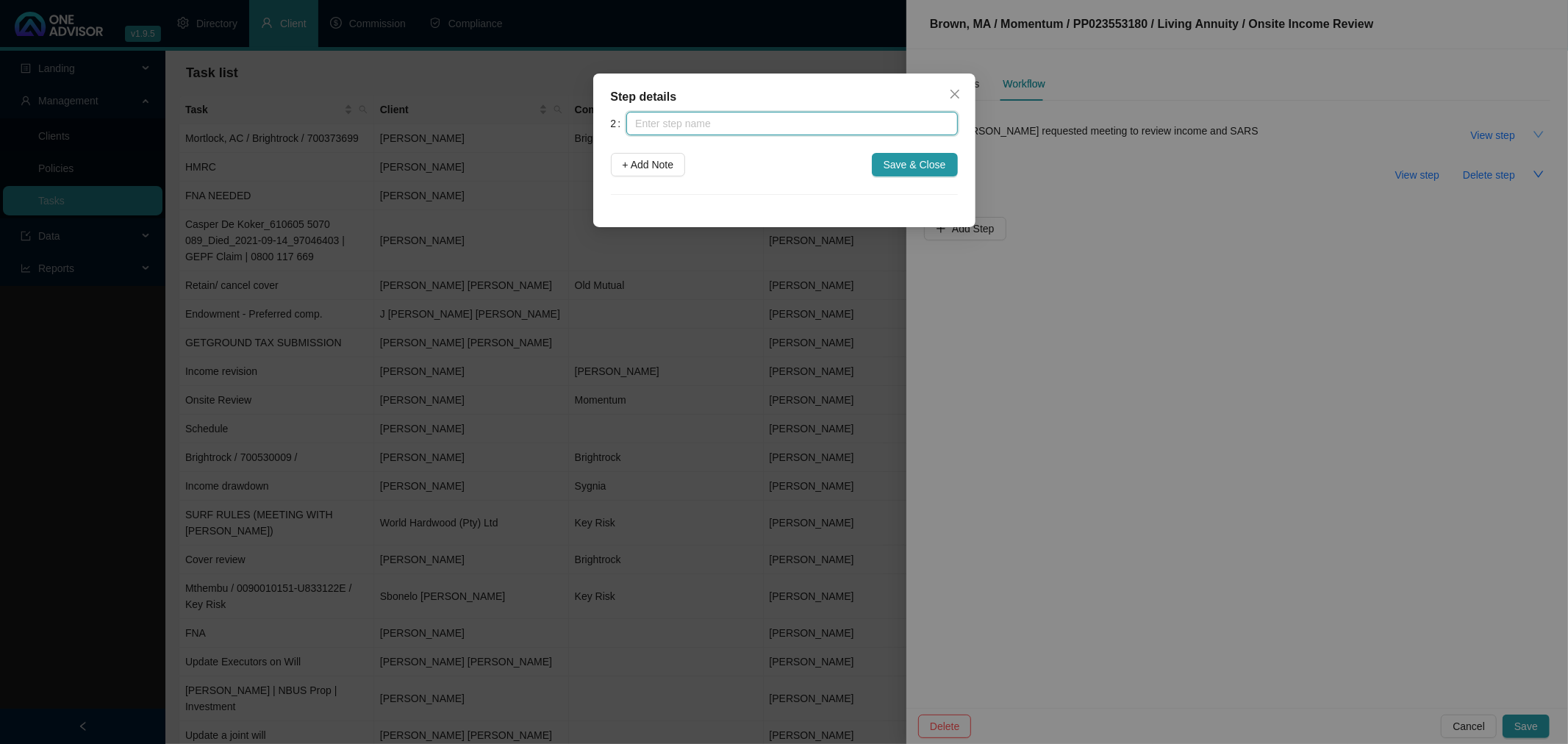
click at [755, 122] on input "text" at bounding box center [792, 123] width 331 height 24
type input "Meeting [DATE]"
click at [649, 162] on span "+ Add Note" at bounding box center [648, 164] width 51 height 16
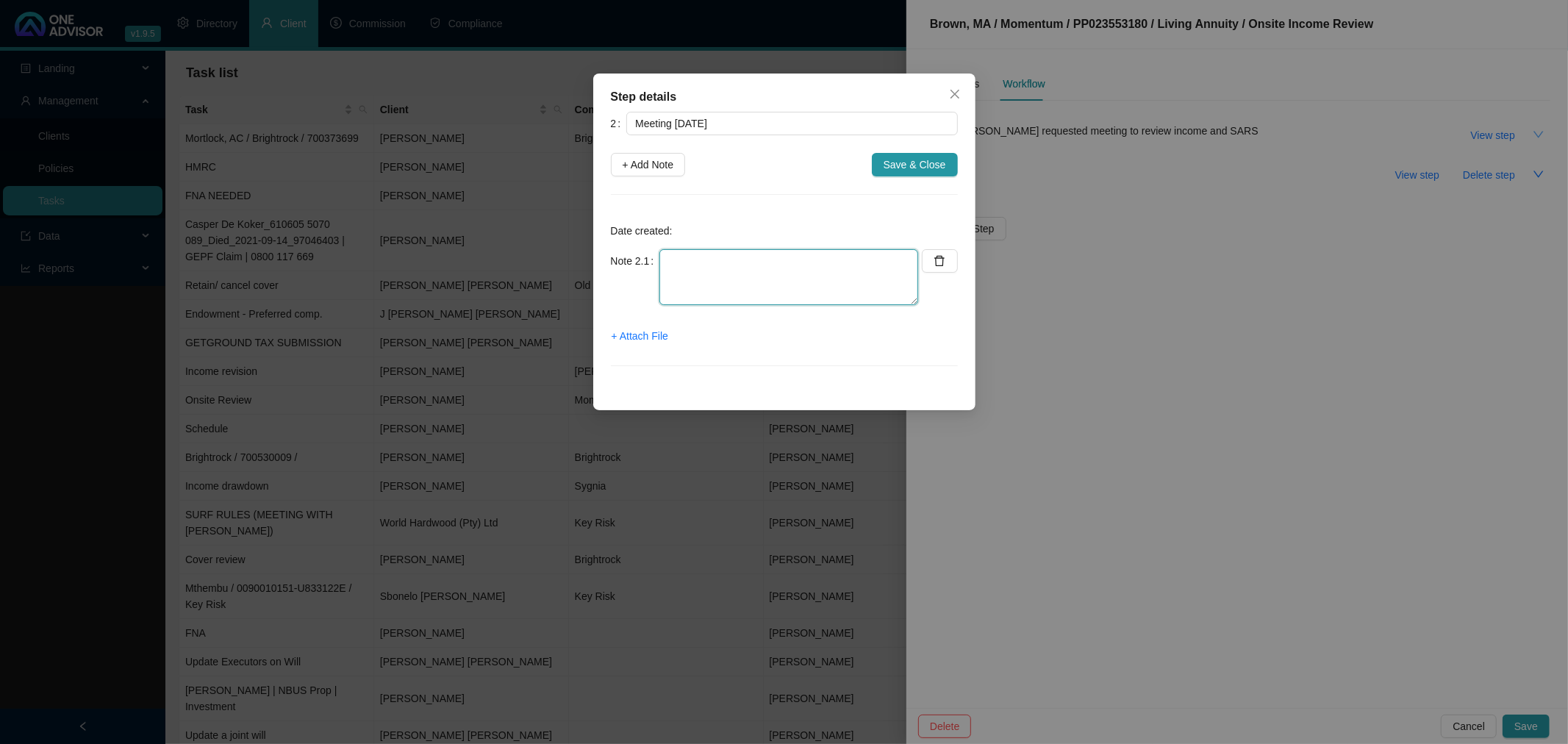
click at [670, 262] on textarea at bounding box center [788, 277] width 258 height 56
type textarea "Met with [PERSON_NAME] and some changes need to be done"
click at [648, 163] on span "+ Add Note" at bounding box center [648, 164] width 51 height 16
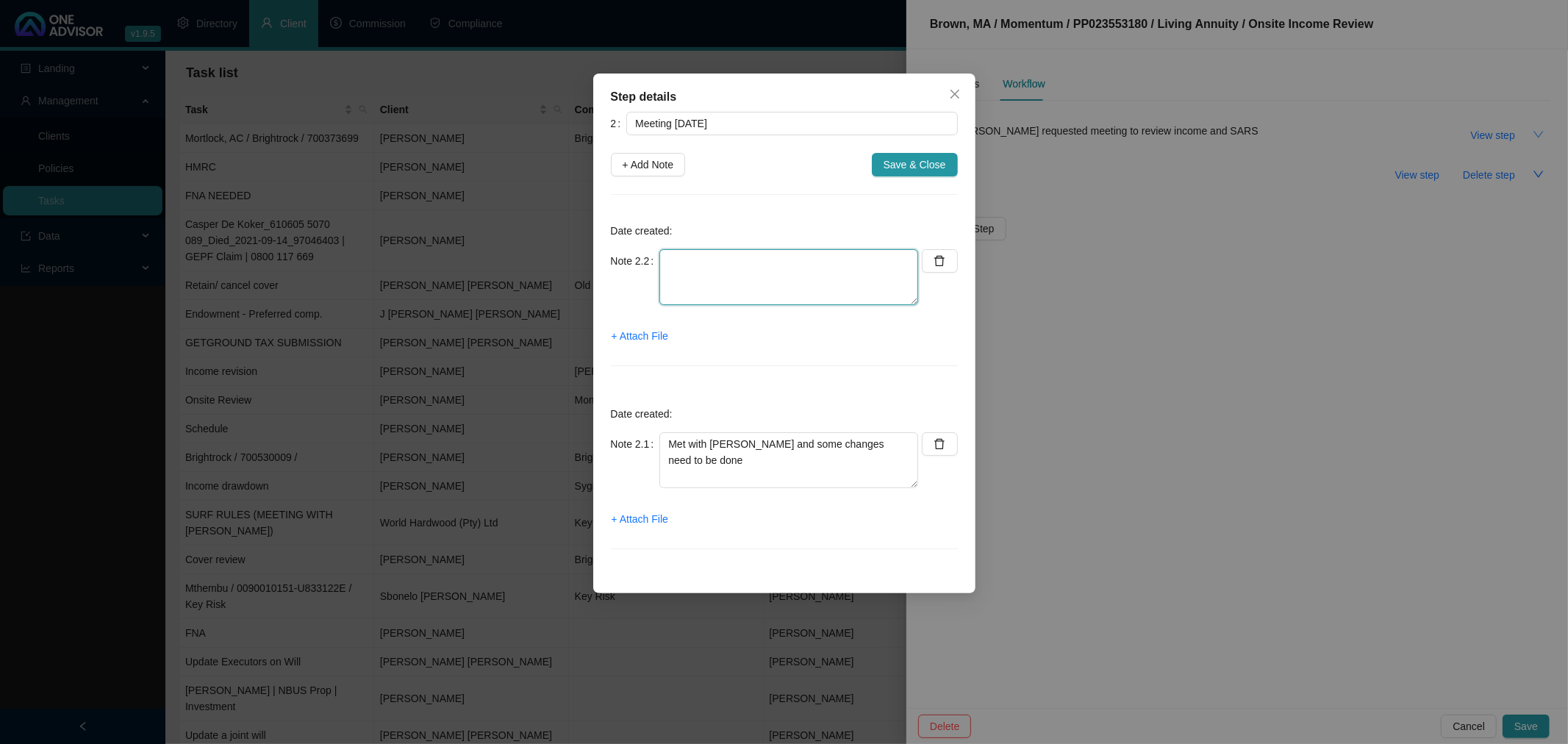
click at [715, 269] on textarea at bounding box center [788, 277] width 258 height 56
type textarea "[PERSON_NAME] Opt out form needed to be submitted. No tax deducted - option to …"
click at [658, 160] on span "+ Add Note" at bounding box center [648, 164] width 51 height 16
type textarea "[PERSON_NAME] Opt out form needed to be submitted. No tax deducted - option to …"
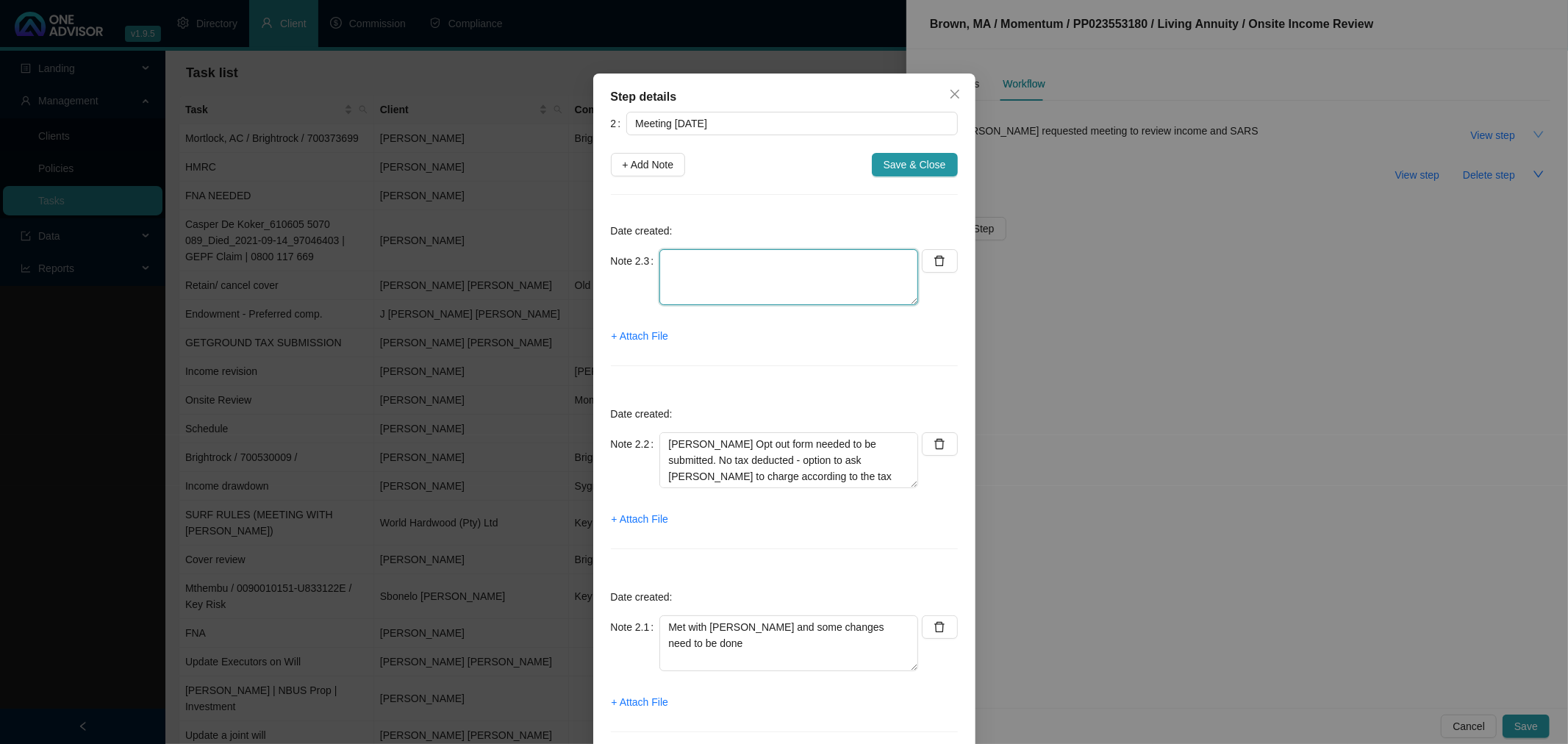
click at [667, 267] on textarea at bounding box center [788, 277] width 258 height 56
type textarea "Increase Momentum LA to R3000 when the option opened up."
click at [640, 156] on span "+ Add Note" at bounding box center [648, 164] width 51 height 16
type textarea "Increase Momentum LA to R3000 when the option opened up."
type textarea "[PERSON_NAME] Opt out form needed to be submitted. No tax deducted - option to …"
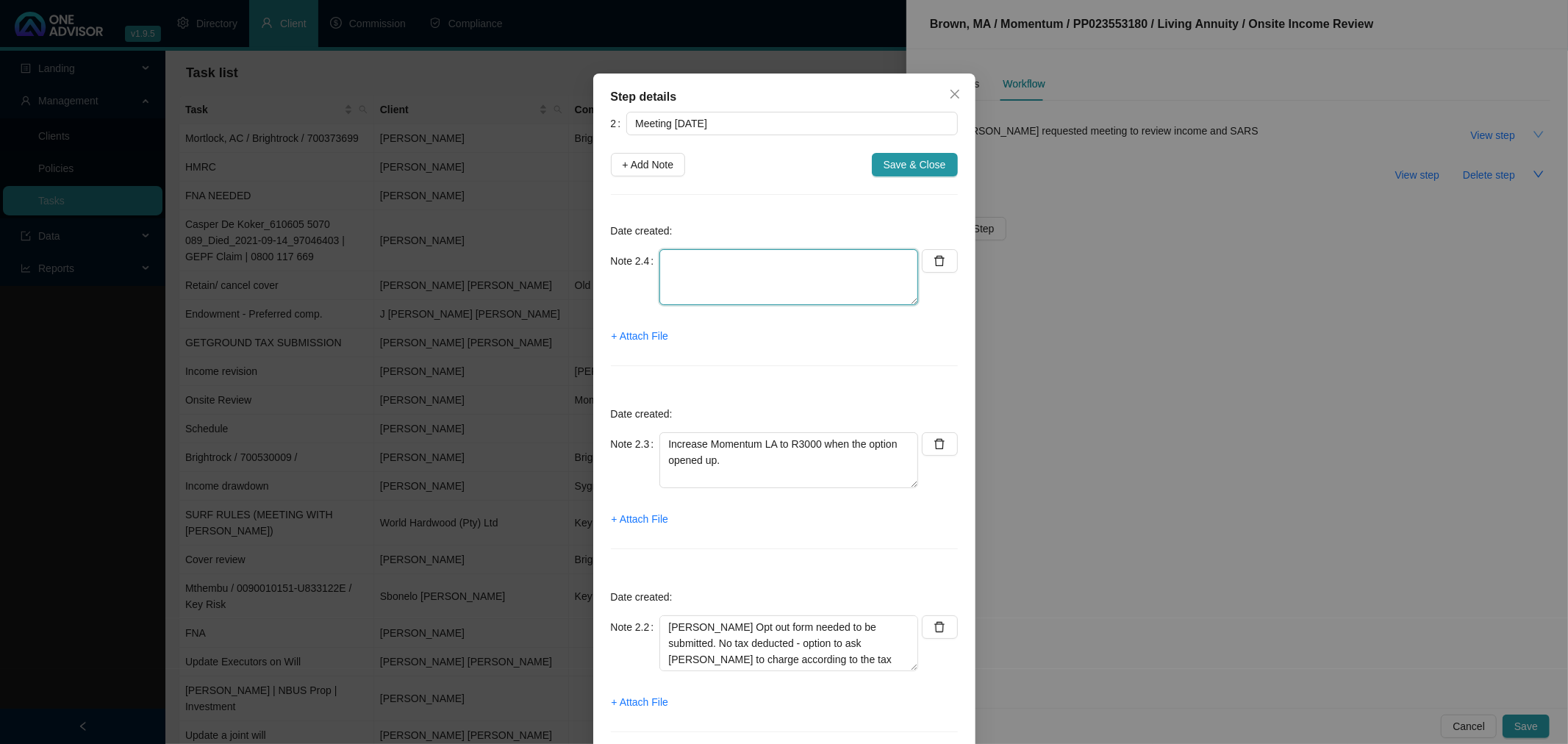
click at [665, 267] on textarea at bounding box center [788, 277] width 258 height 56
type textarea "50/50 Split on AGLA needed to be loaded"
click at [913, 155] on button "Save & Close" at bounding box center [915, 164] width 86 height 24
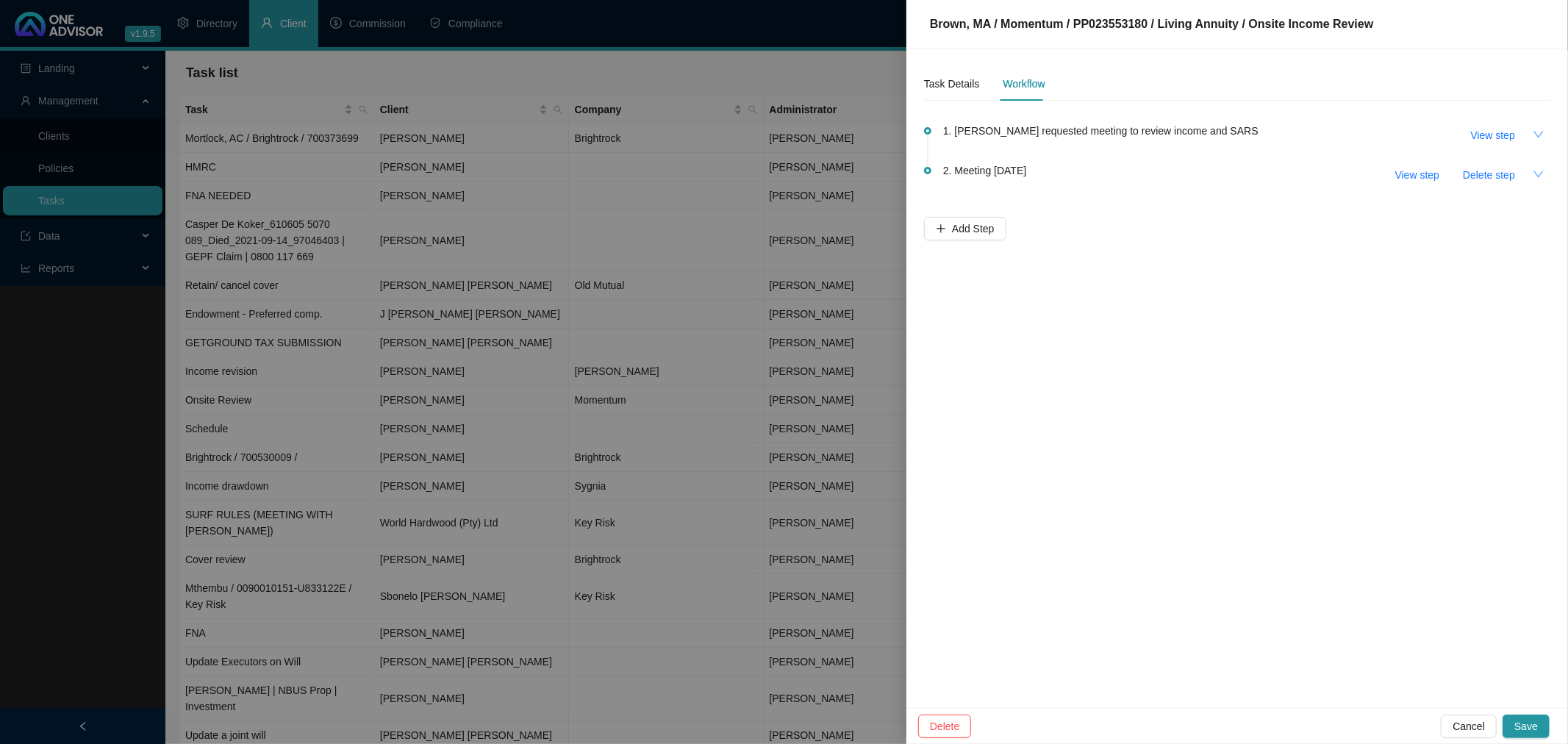
click at [1540, 171] on icon "down" at bounding box center [1538, 173] width 12 height 12
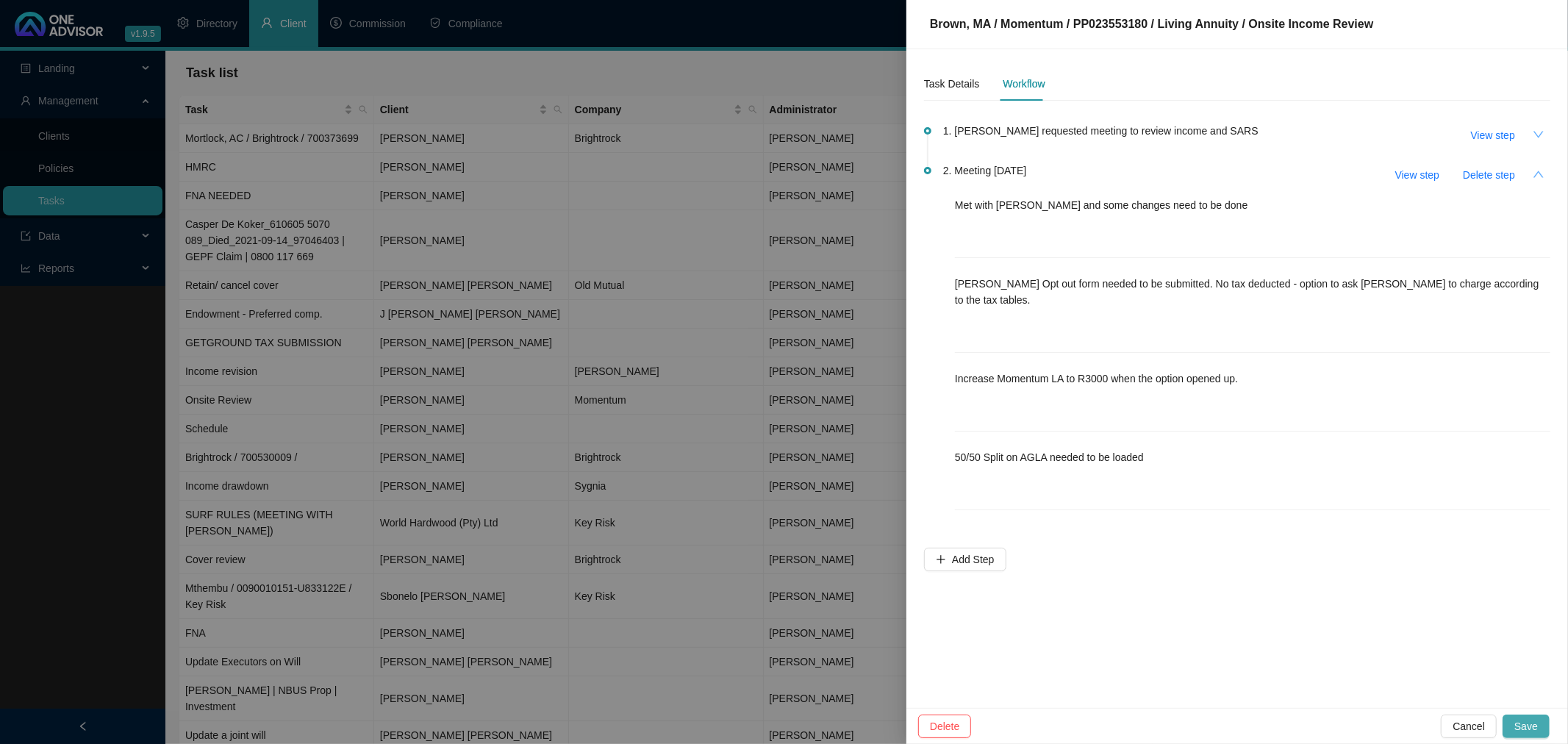
click at [1531, 725] on span "Save" at bounding box center [1526, 726] width 24 height 16
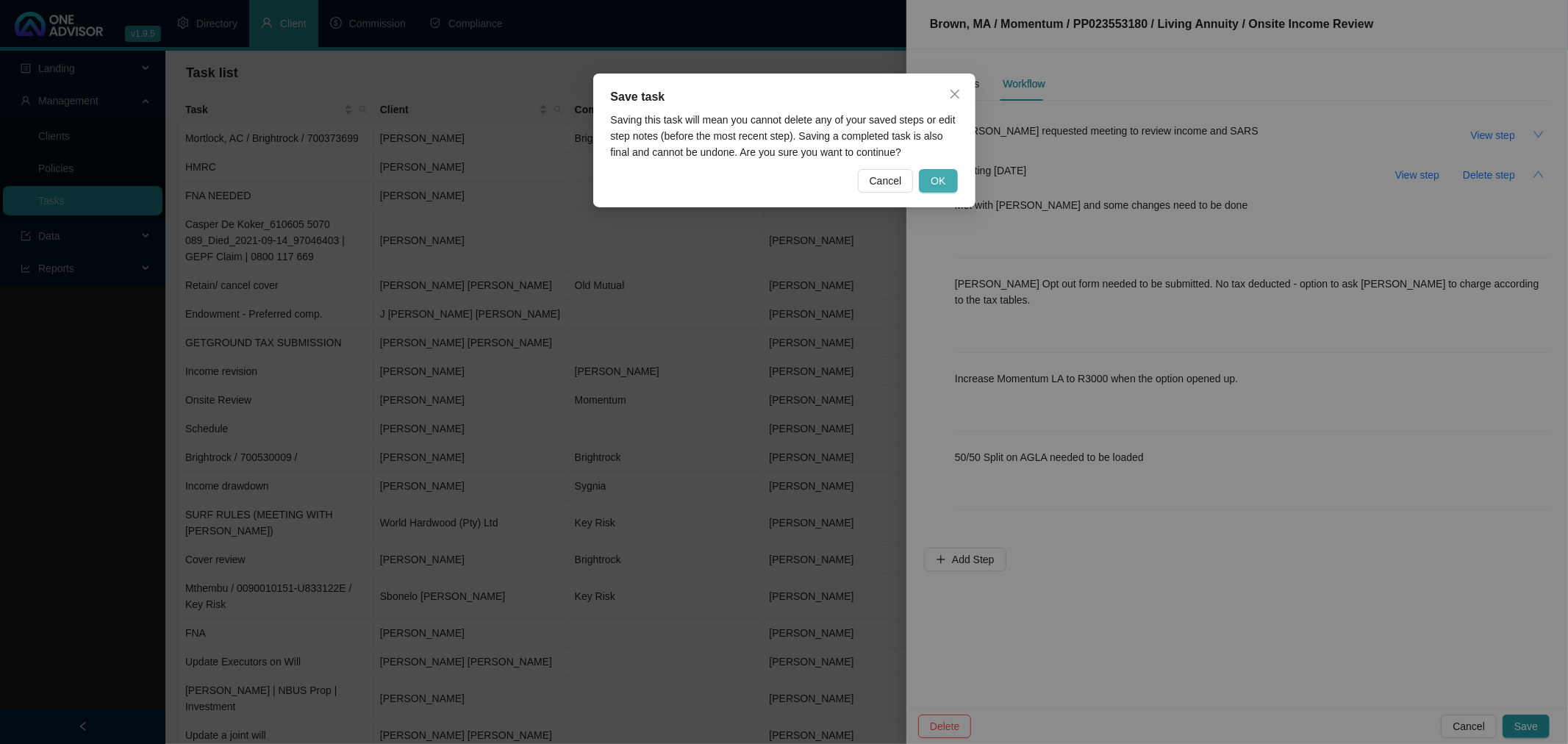
click at [943, 184] on span "OK" at bounding box center [938, 181] width 15 height 16
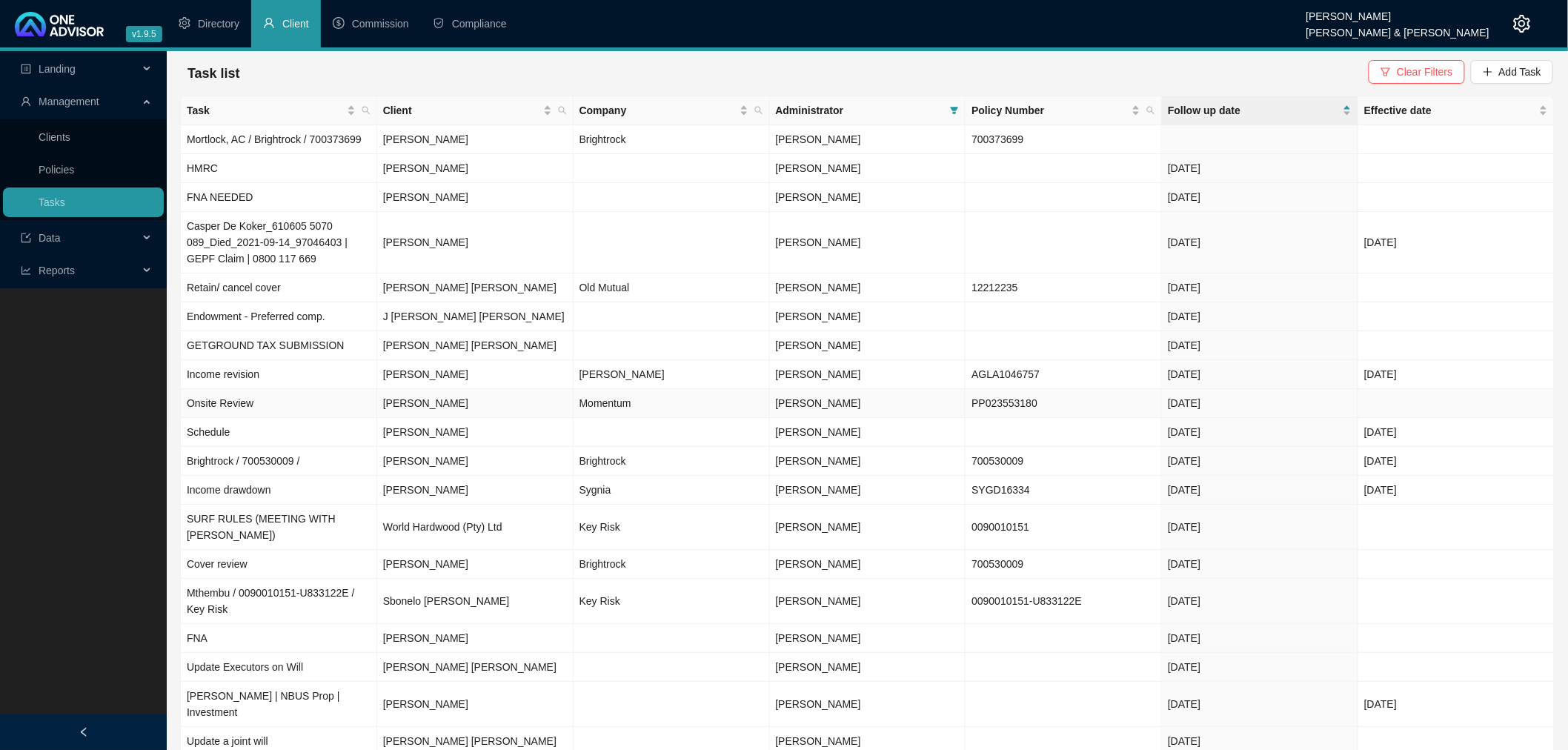
click at [373, 403] on td "Onsite Review" at bounding box center [278, 403] width 196 height 29
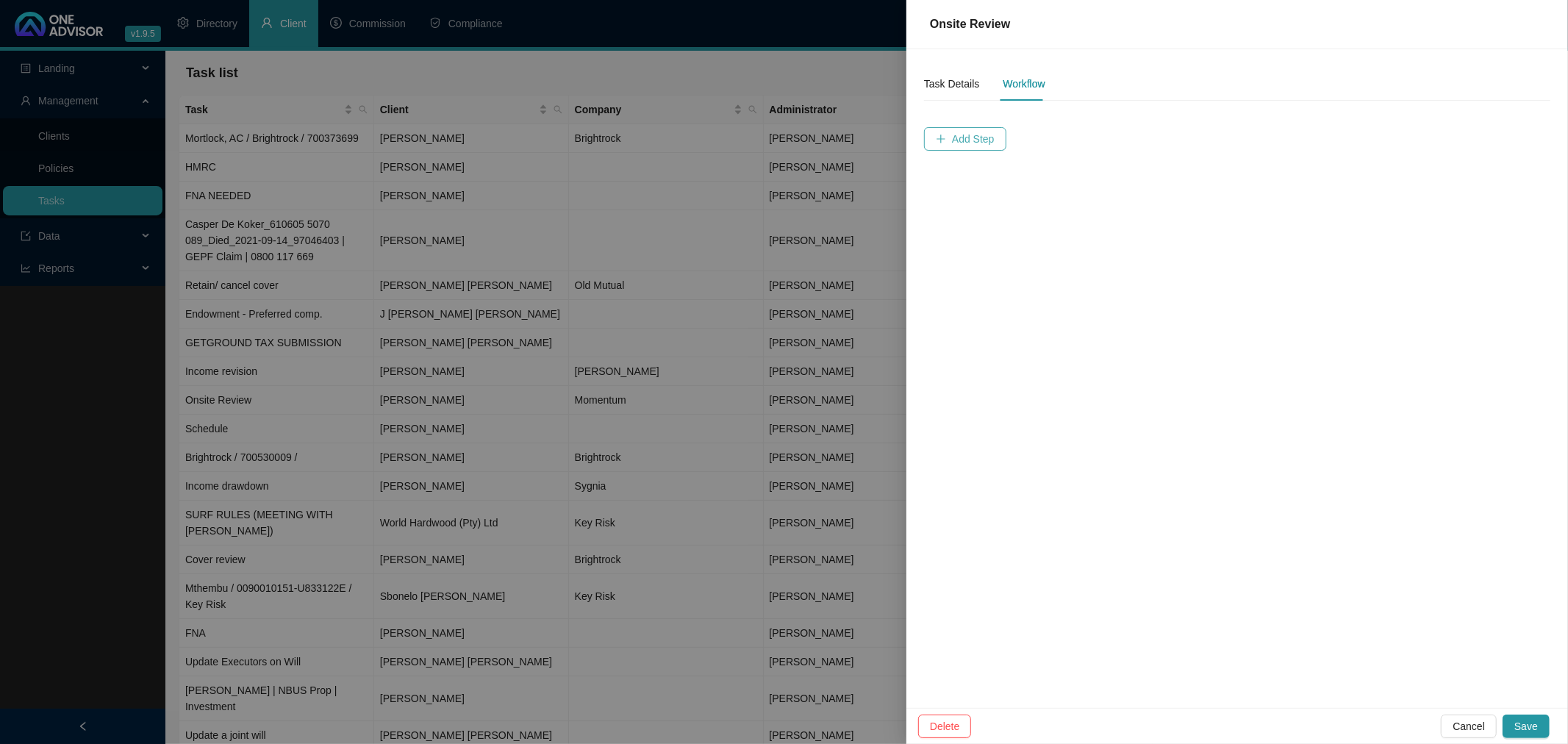
click at [959, 138] on span "Add Step" at bounding box center [973, 139] width 43 height 16
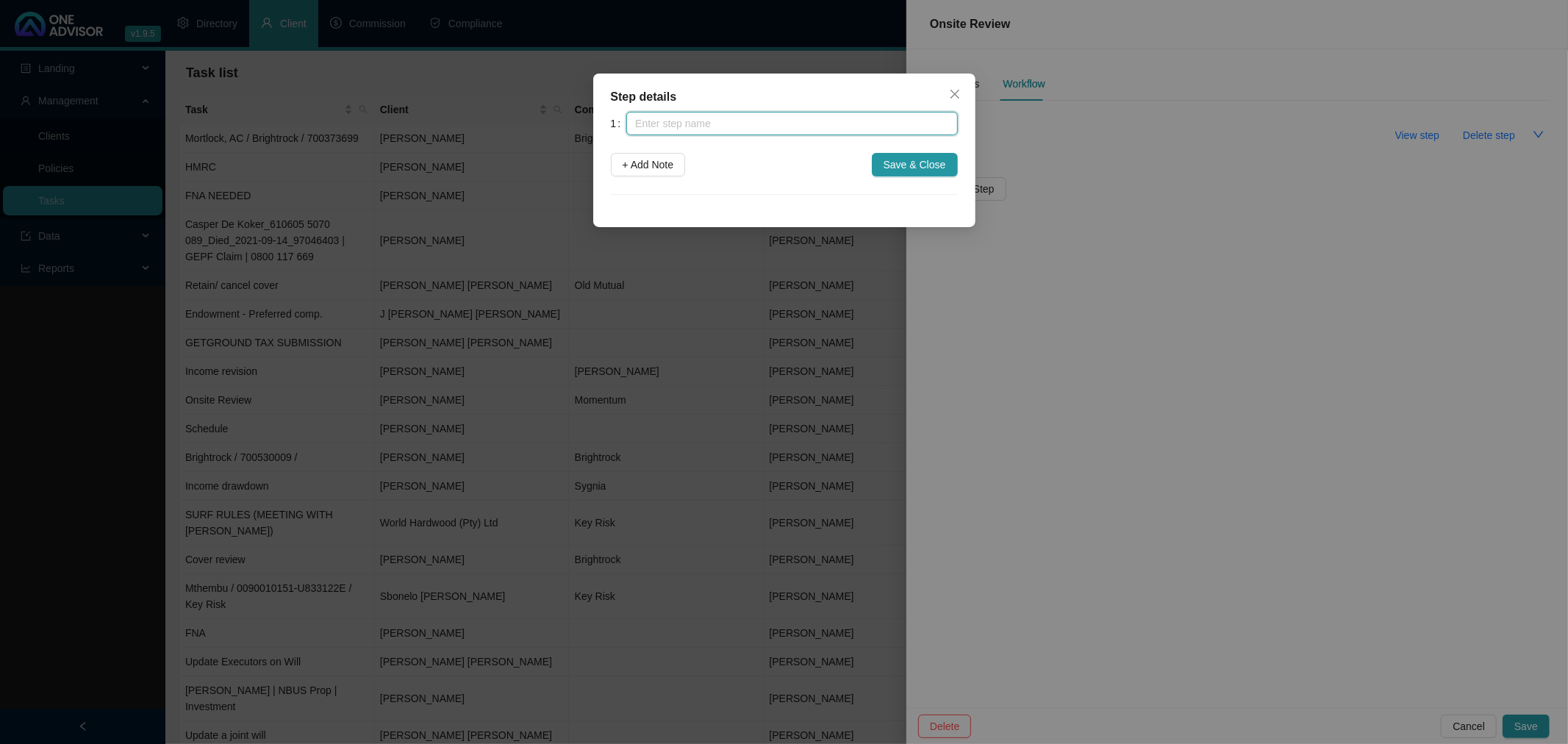
click at [743, 128] on input "text" at bounding box center [792, 123] width 331 height 24
type input "Meeting requested by [PERSON_NAME]"
click at [927, 163] on span "Save & Close" at bounding box center [914, 164] width 62 height 16
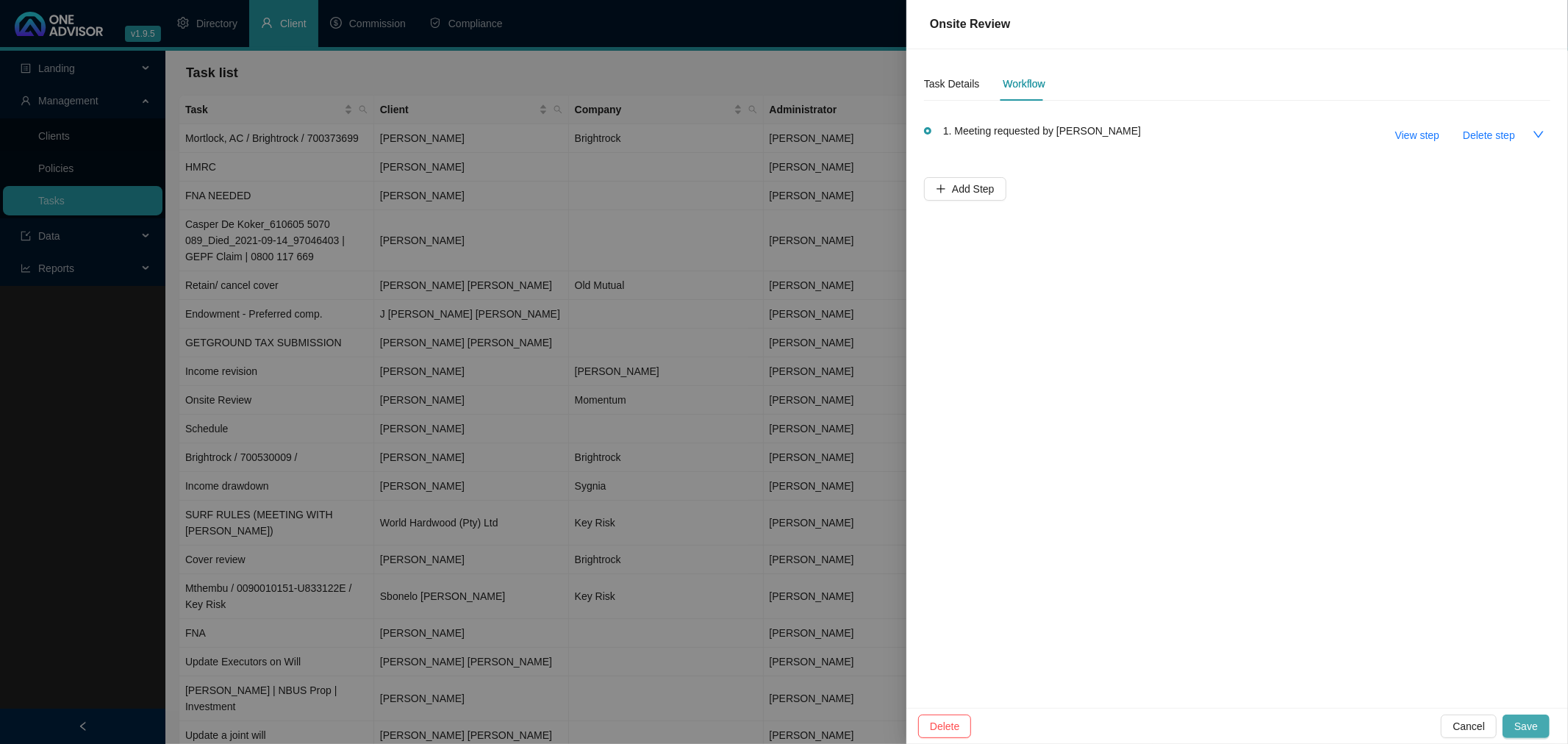
click at [1532, 724] on span "Save" at bounding box center [1526, 726] width 24 height 16
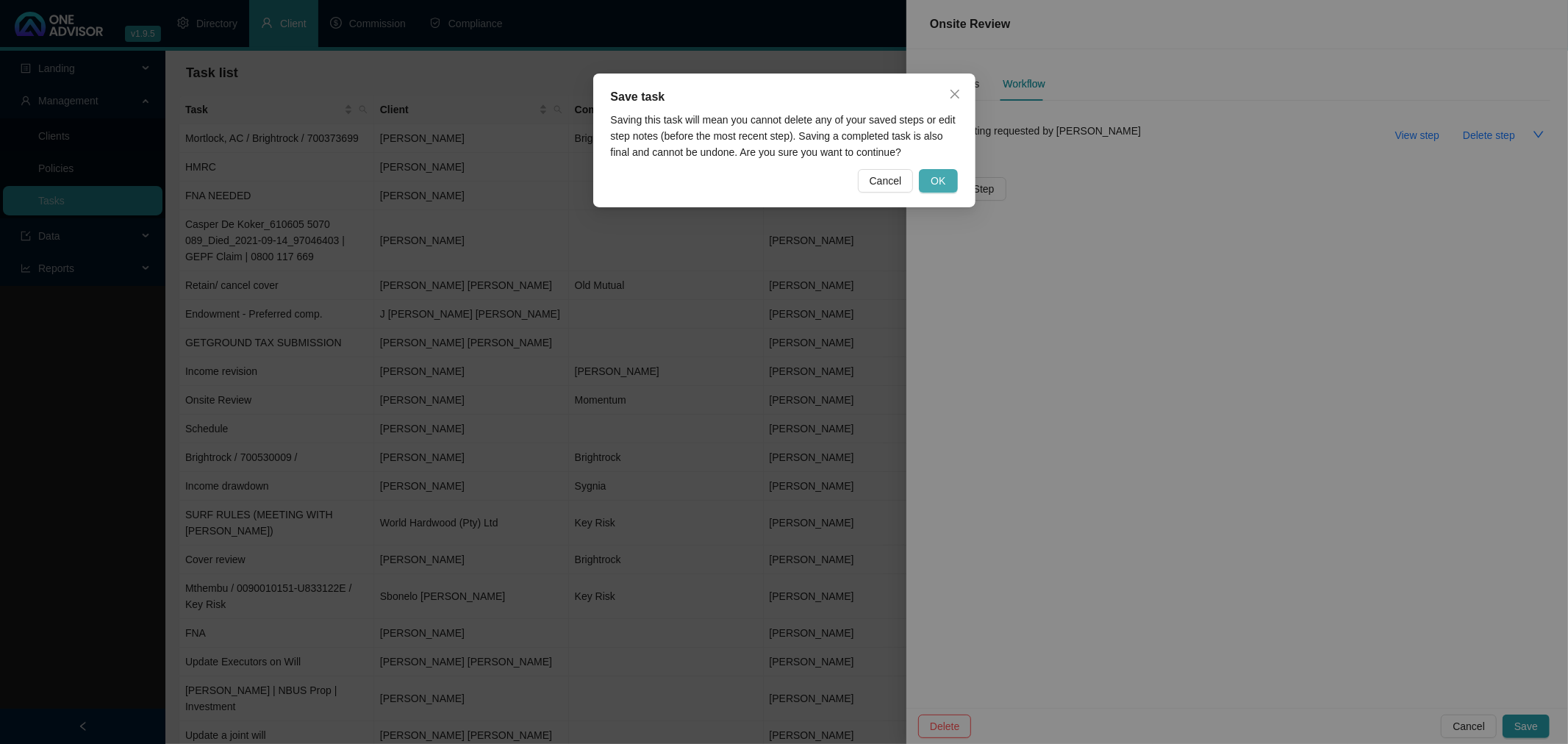
click at [943, 173] on span "OK" at bounding box center [938, 181] width 15 height 16
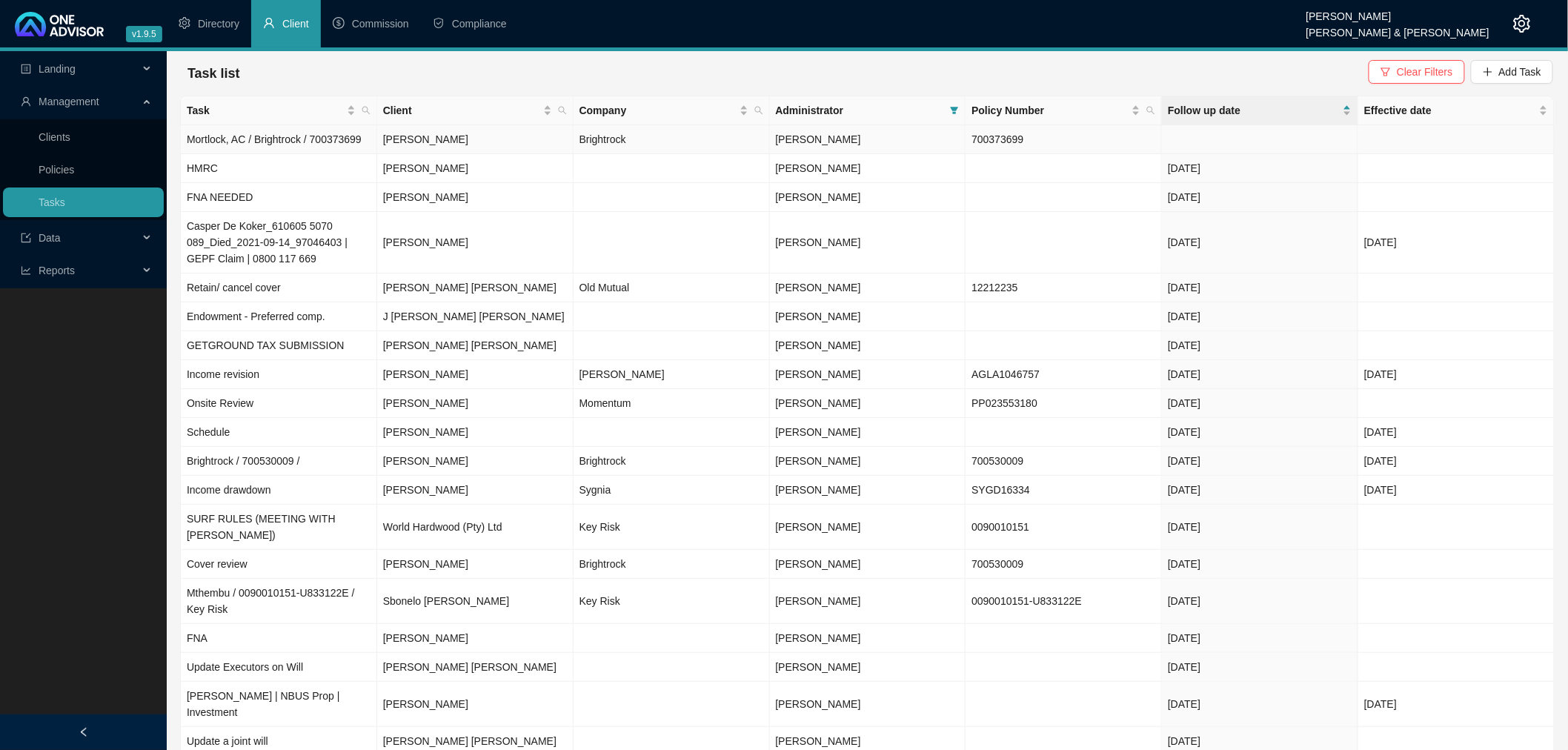
click at [1197, 139] on td at bounding box center [1260, 139] width 196 height 29
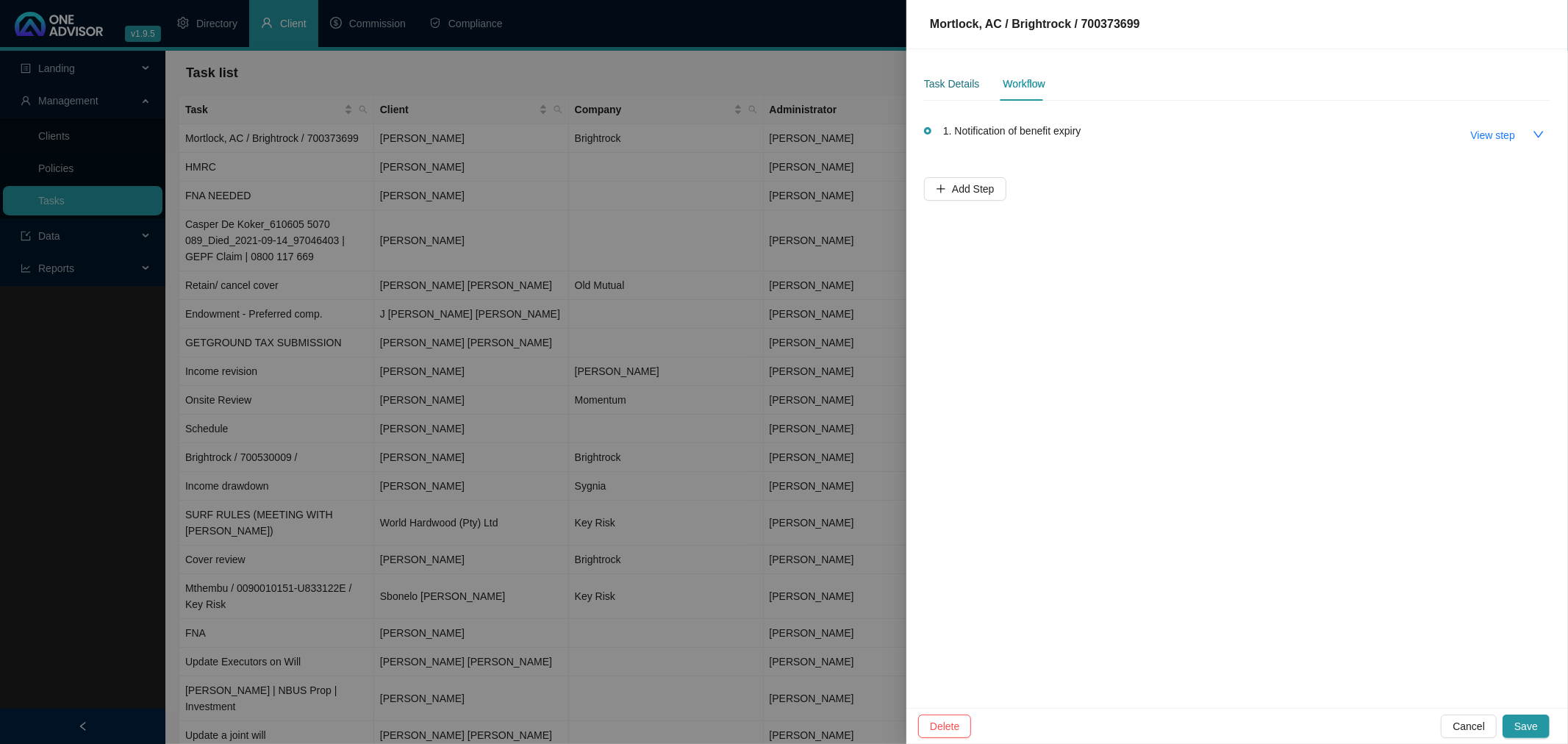
click at [958, 79] on div "Task Details" at bounding box center [952, 84] width 55 height 16
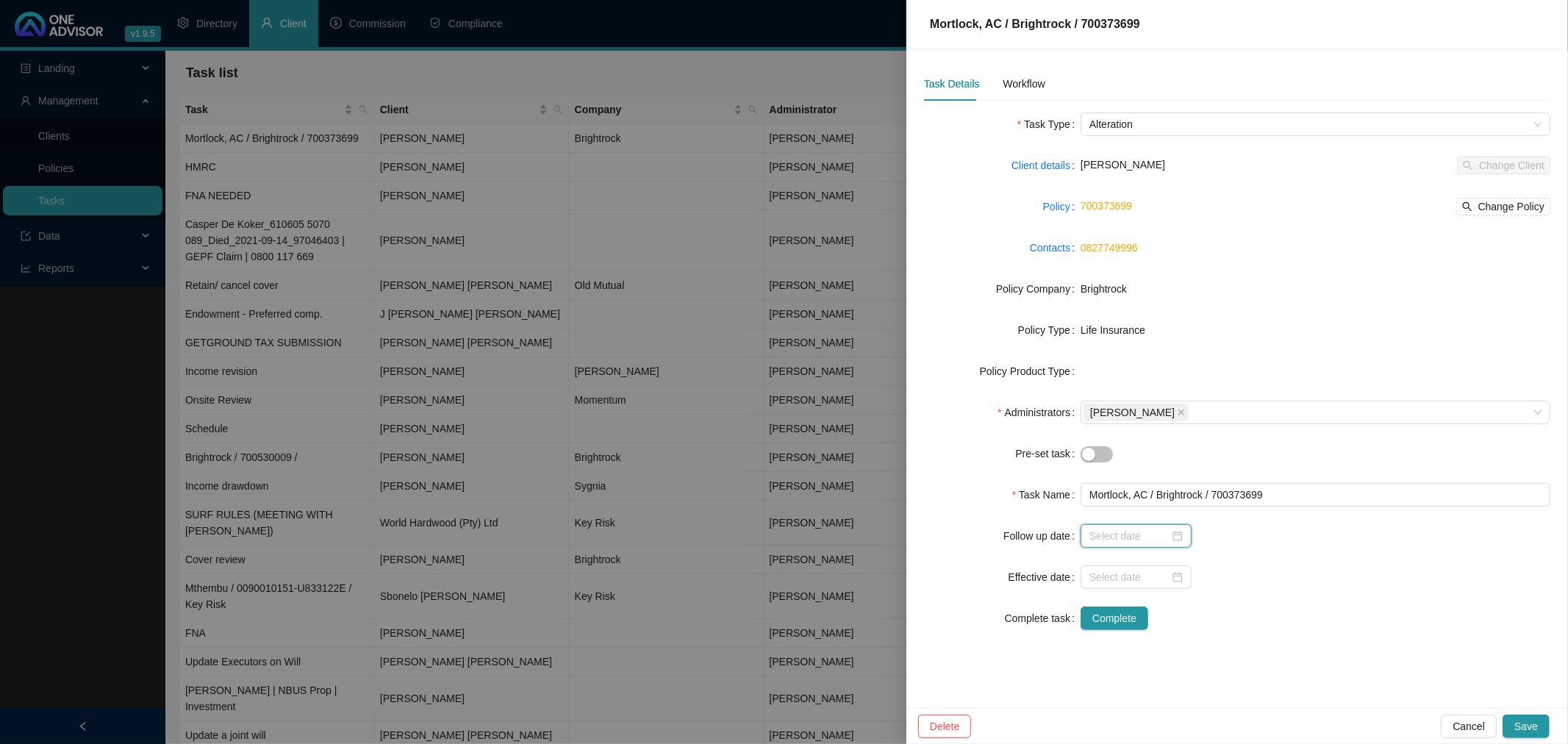
click at [1147, 537] on input at bounding box center [1130, 536] width 80 height 16
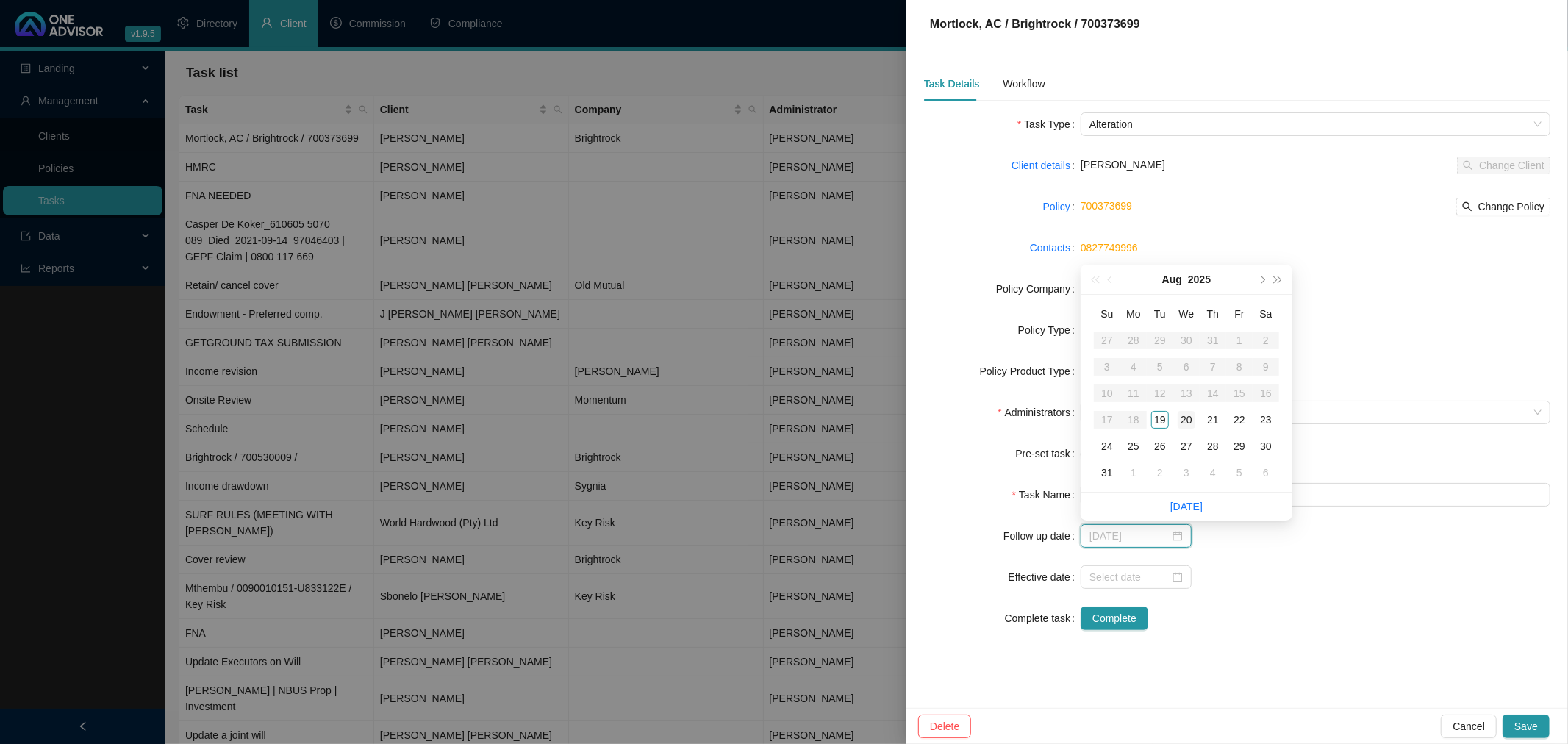
type input "[DATE]"
click at [1184, 416] on div "20" at bounding box center [1185, 419] width 17 height 17
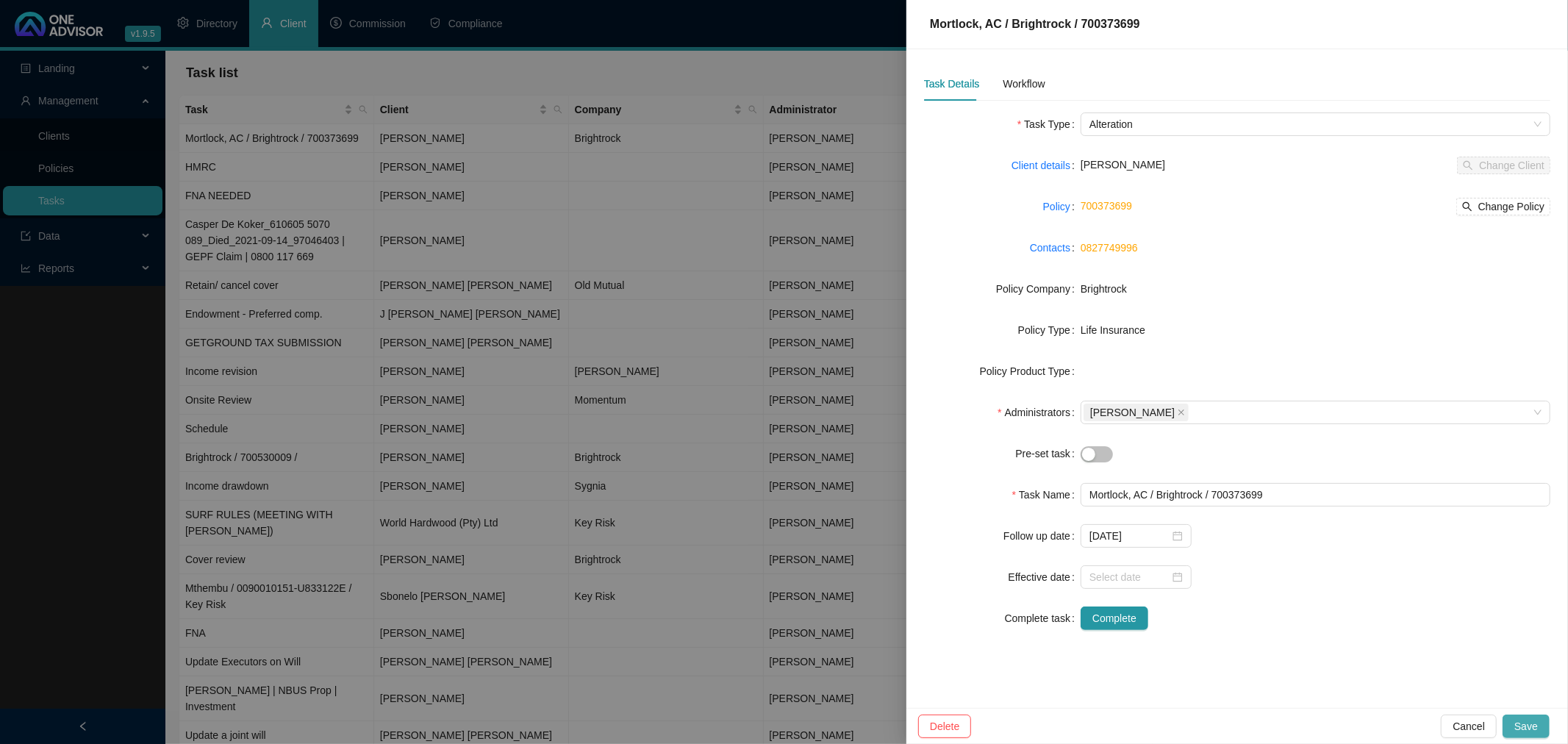
click at [1531, 728] on span "Save" at bounding box center [1526, 726] width 24 height 16
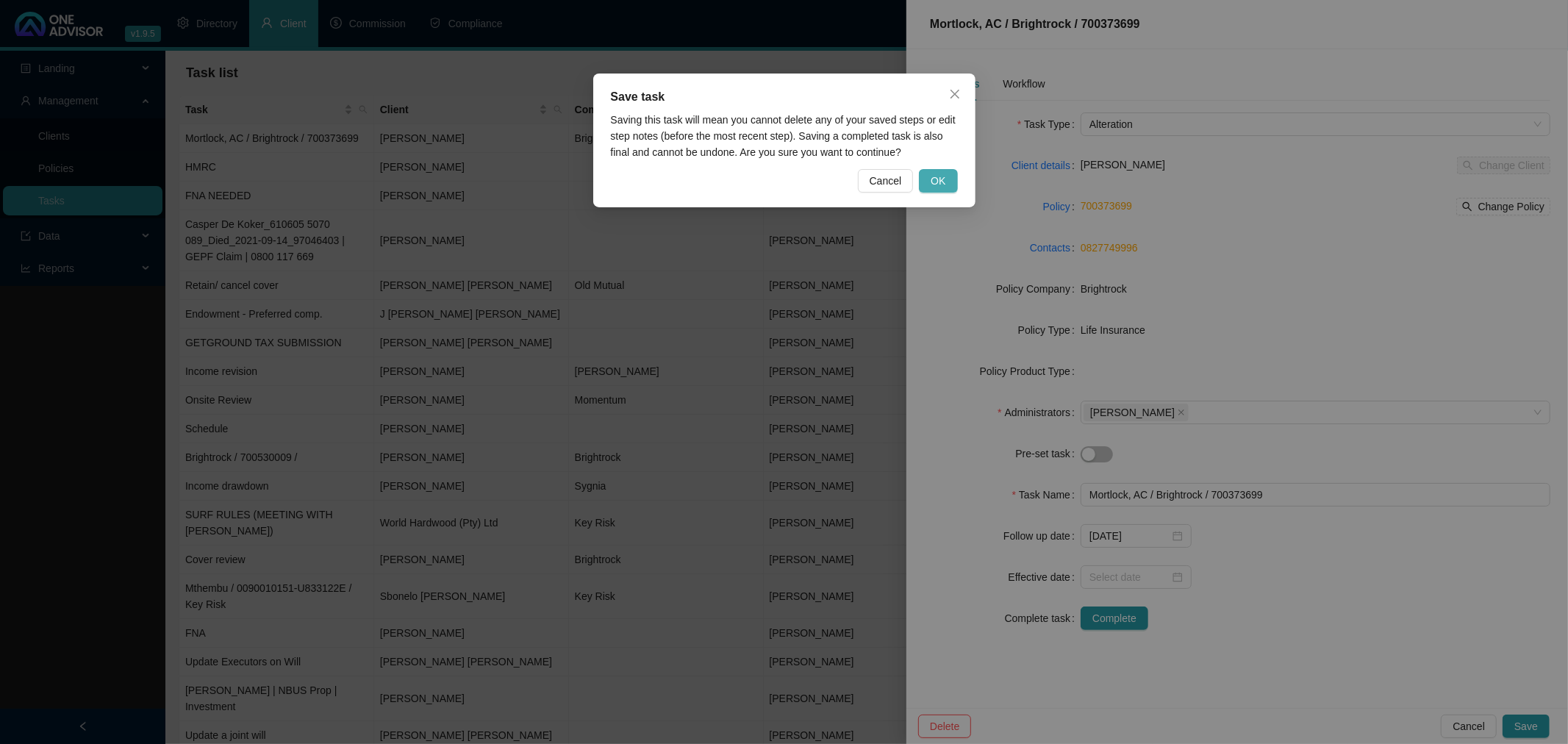
click at [941, 177] on span "OK" at bounding box center [938, 181] width 15 height 16
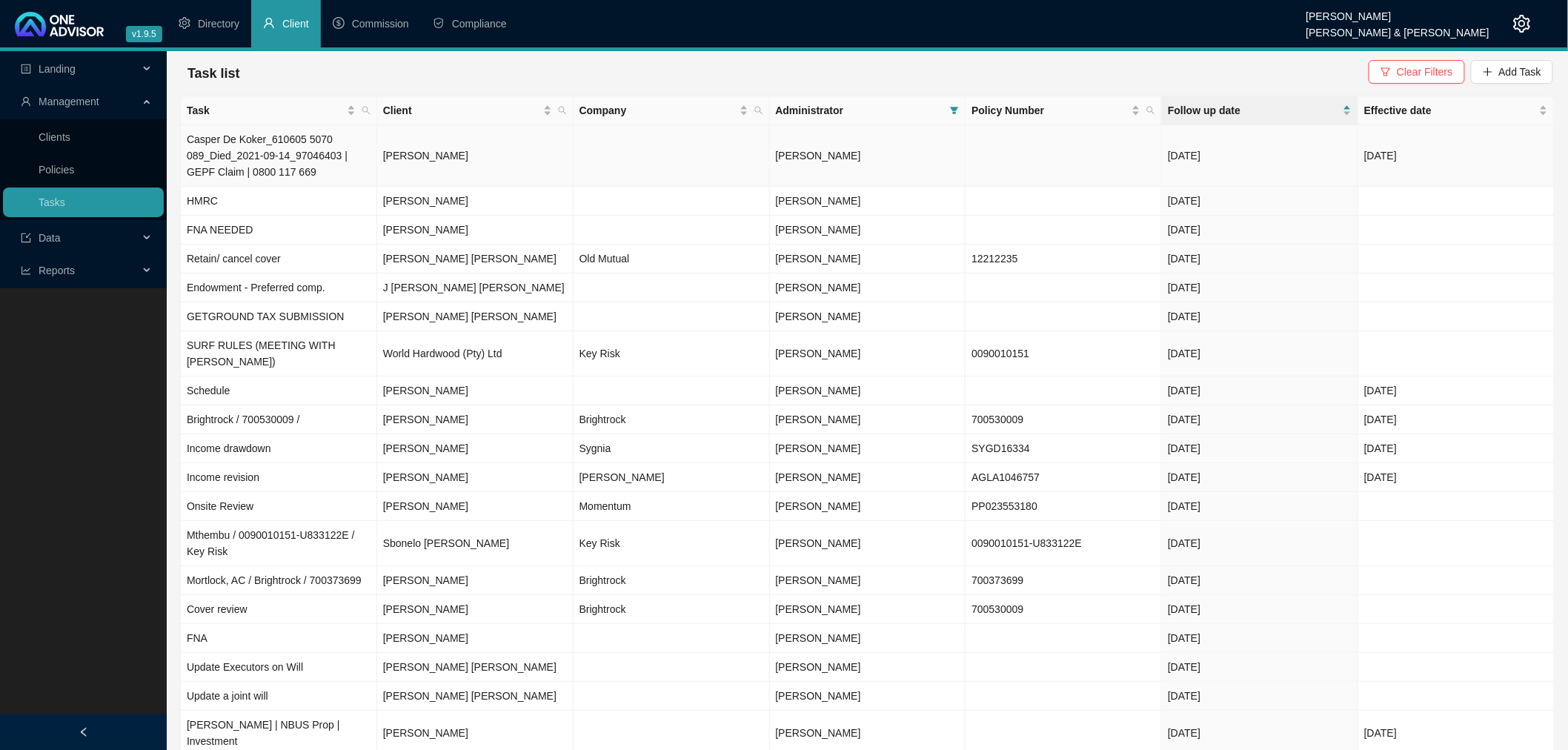
click at [1260, 165] on td "[DATE]" at bounding box center [1260, 156] width 196 height 62
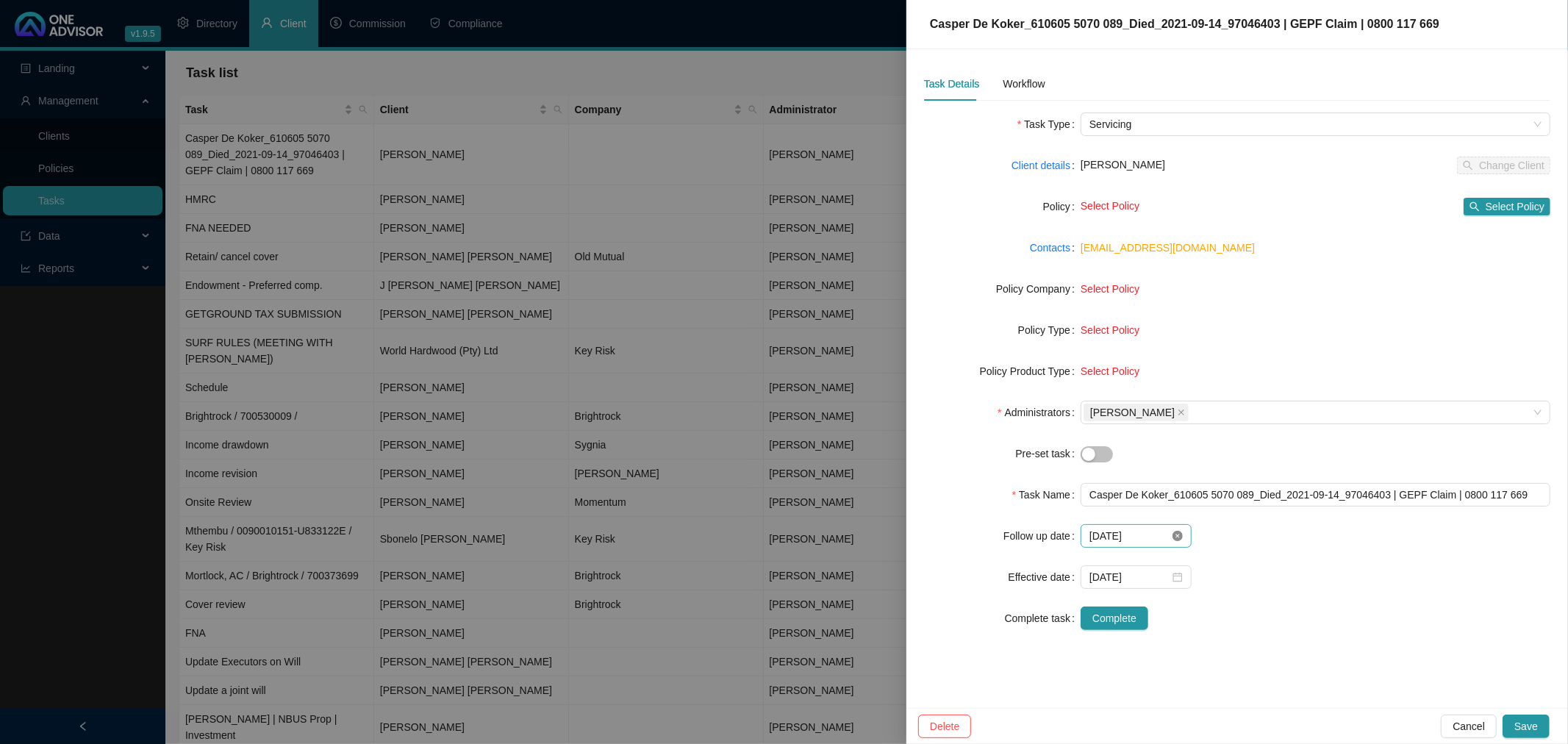
click at [1177, 534] on icon "close-circle" at bounding box center [1177, 535] width 10 height 10
click at [1147, 534] on input at bounding box center [1130, 536] width 80 height 16
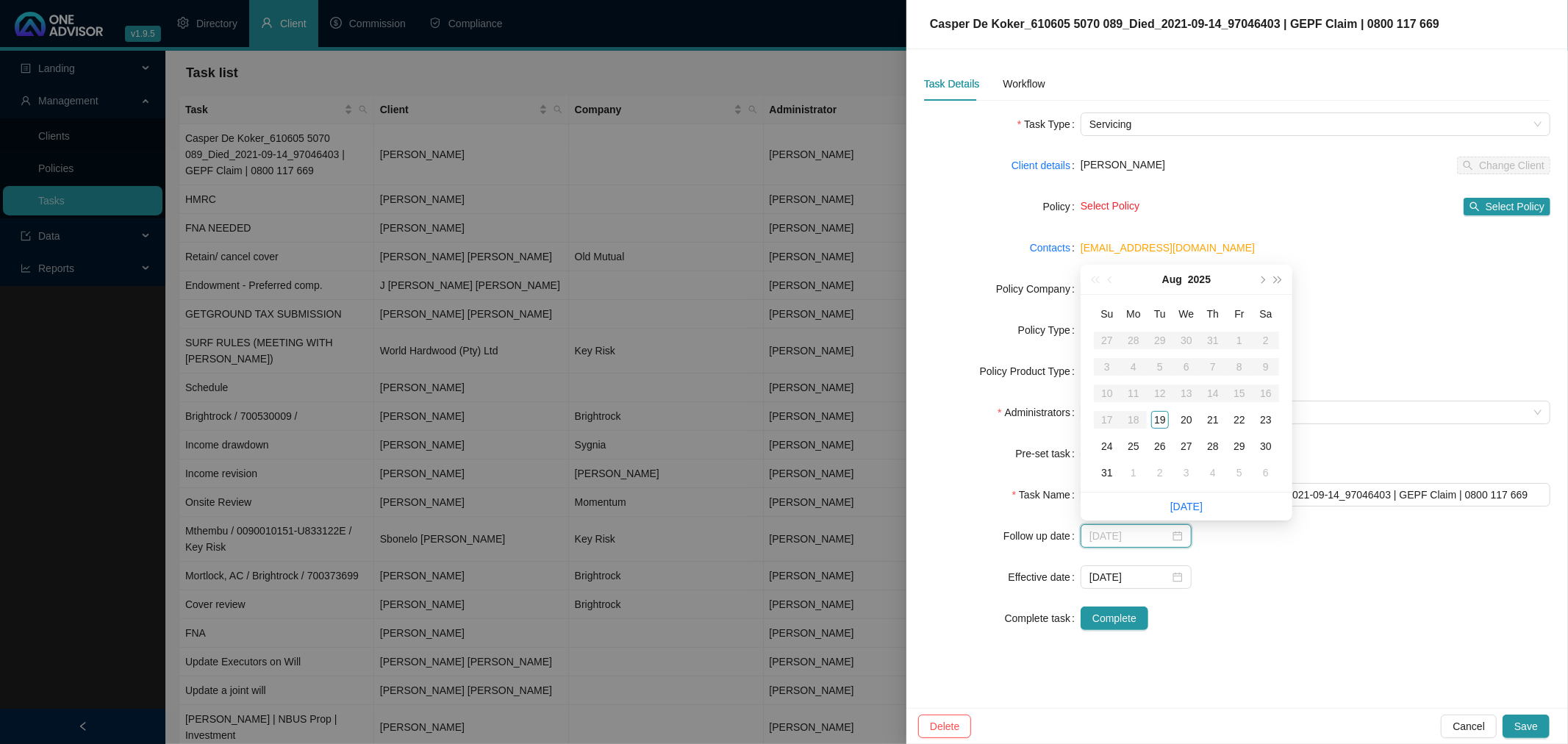
type input "[DATE]"
click at [1184, 415] on div "20" at bounding box center [1185, 419] width 17 height 17
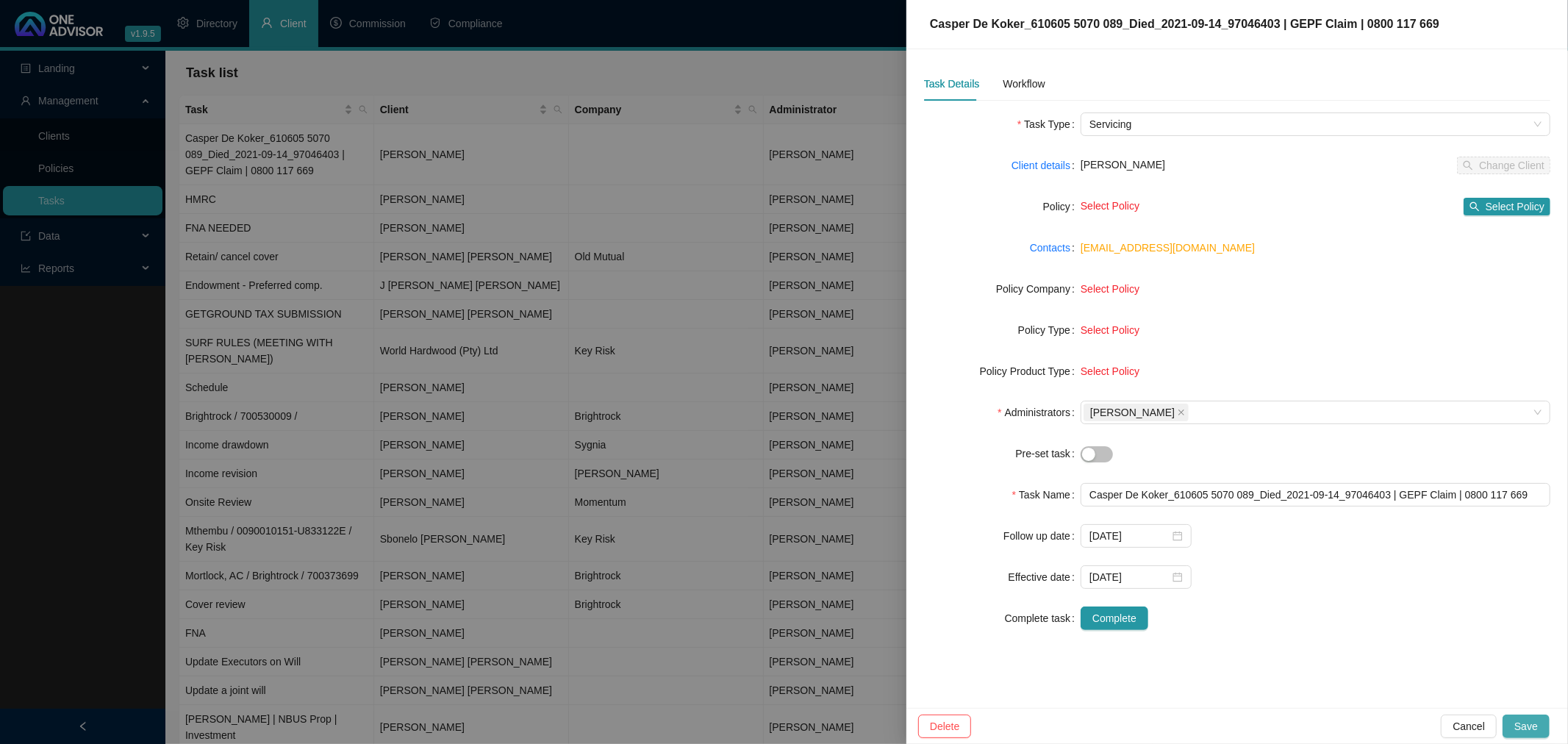
click at [1524, 722] on span "Save" at bounding box center [1526, 726] width 24 height 16
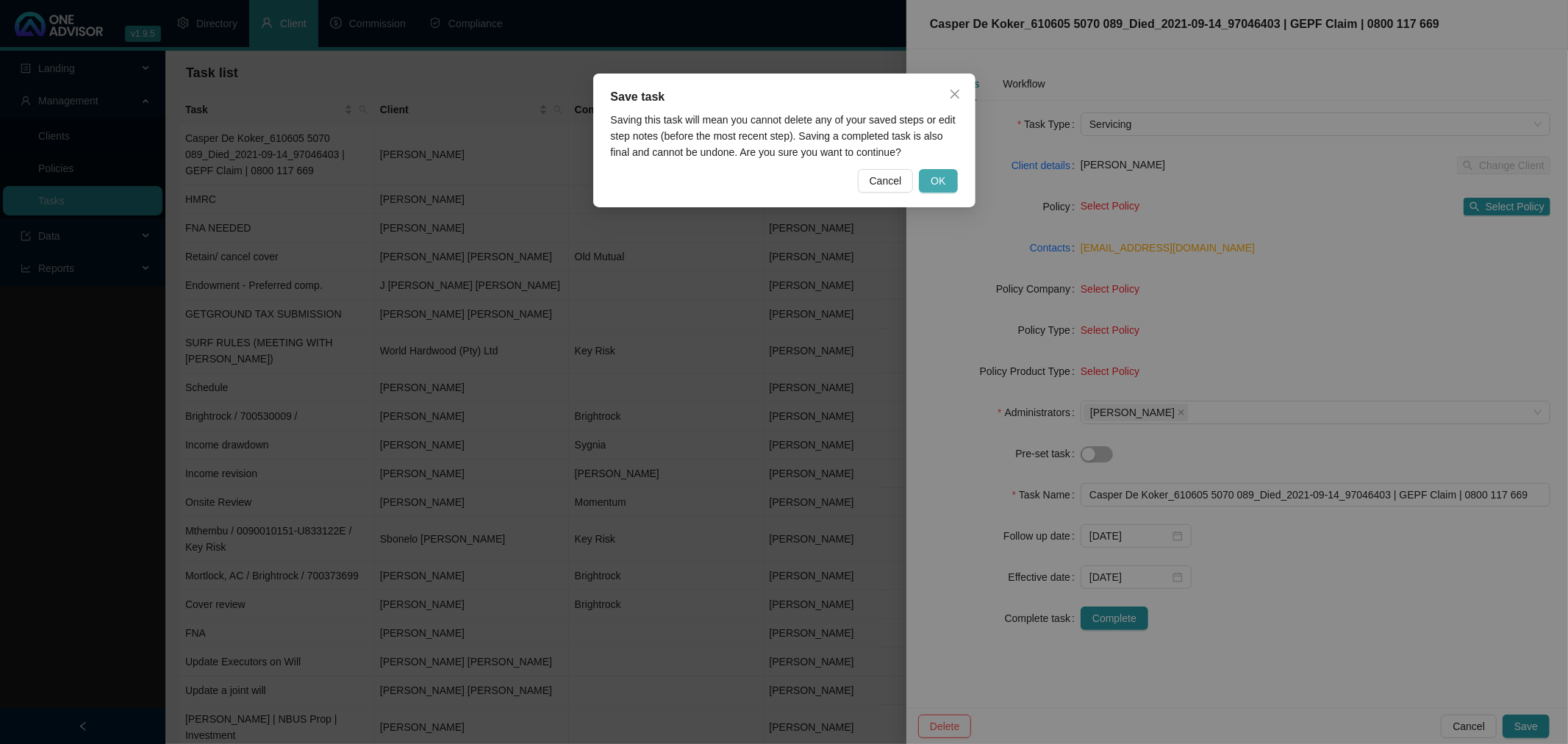
click at [931, 180] on span "OK" at bounding box center [938, 181] width 15 height 16
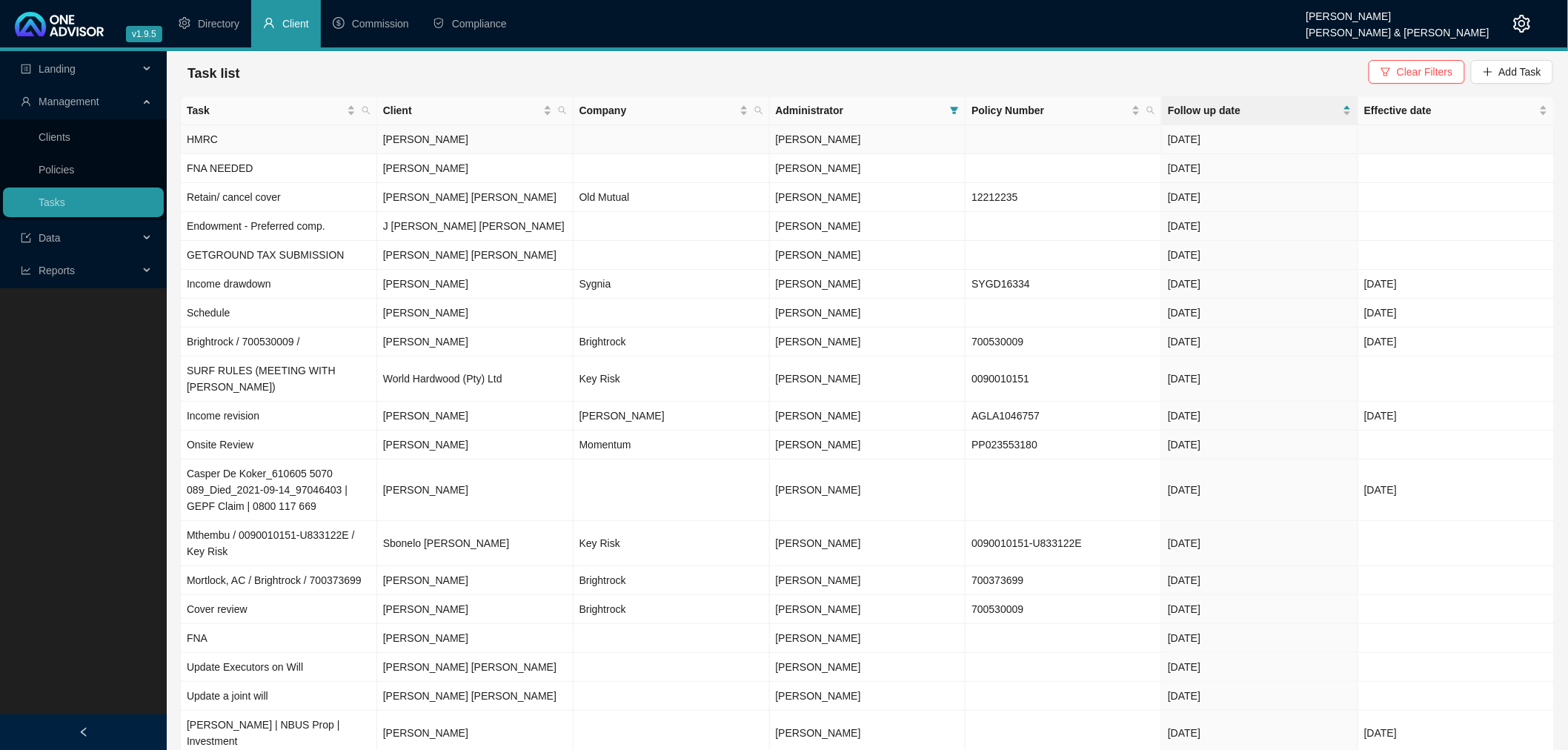
click at [1016, 139] on td at bounding box center [1063, 139] width 196 height 29
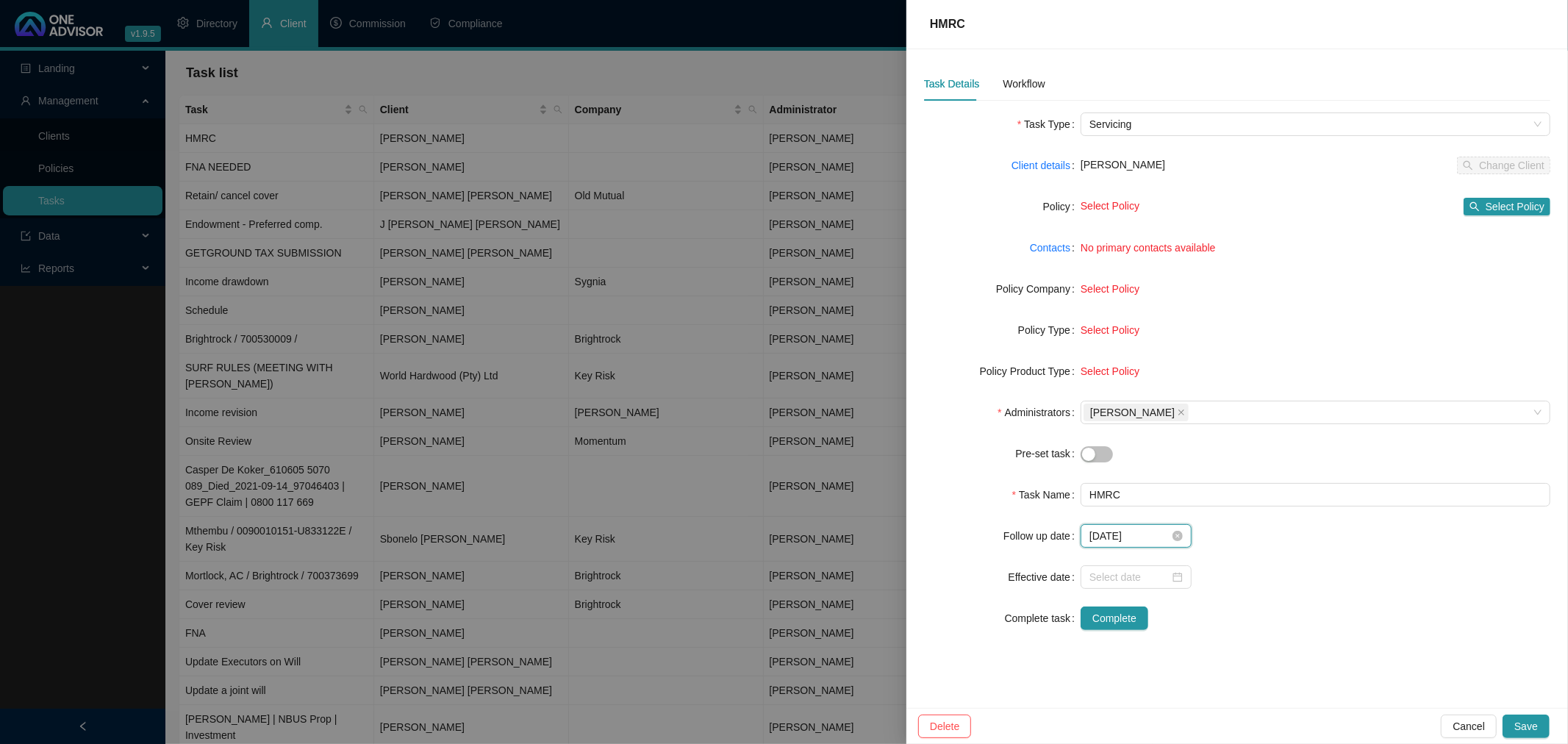
click at [1158, 535] on input "[DATE]" at bounding box center [1130, 536] width 80 height 16
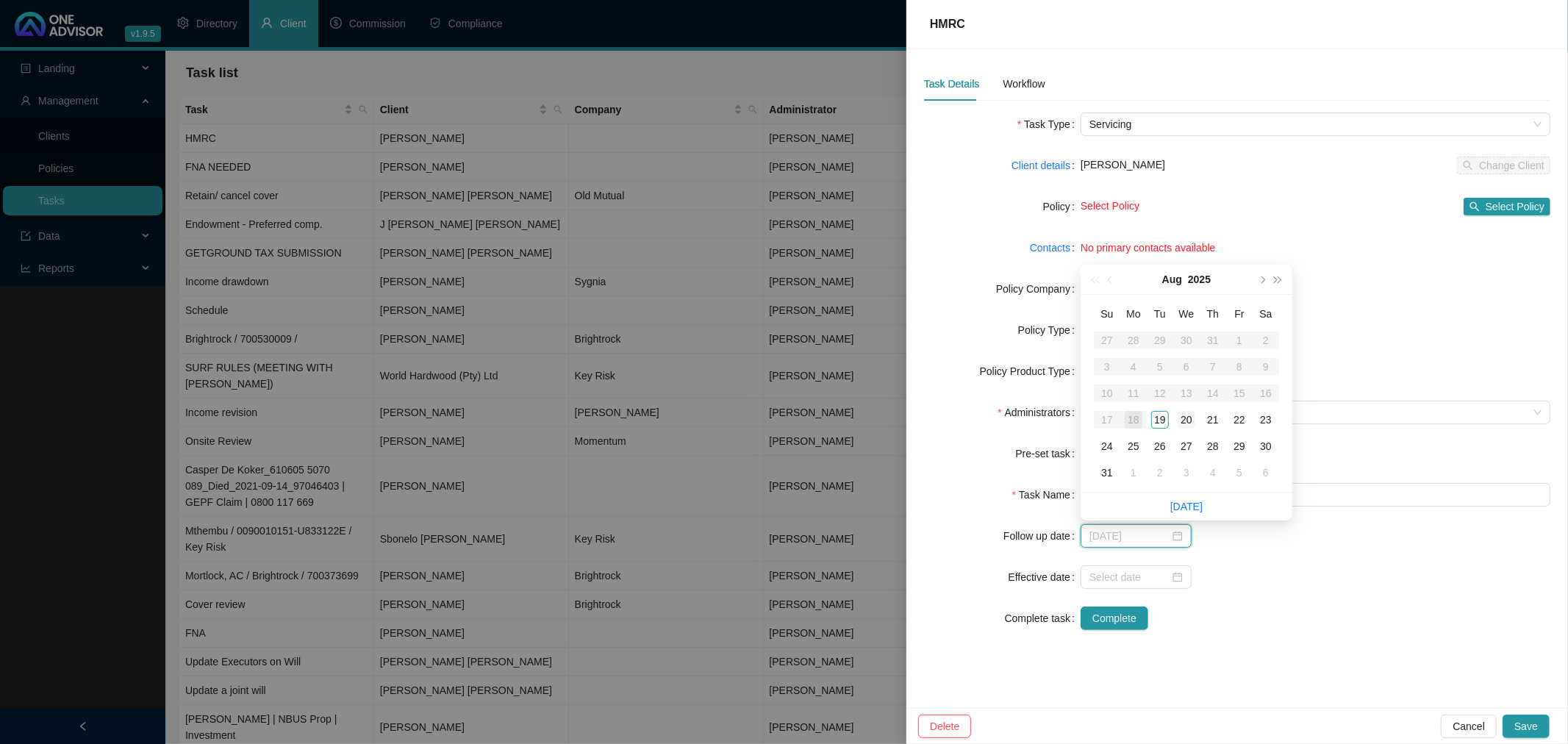
type input "[DATE]"
click at [1188, 420] on div "20" at bounding box center [1185, 419] width 17 height 17
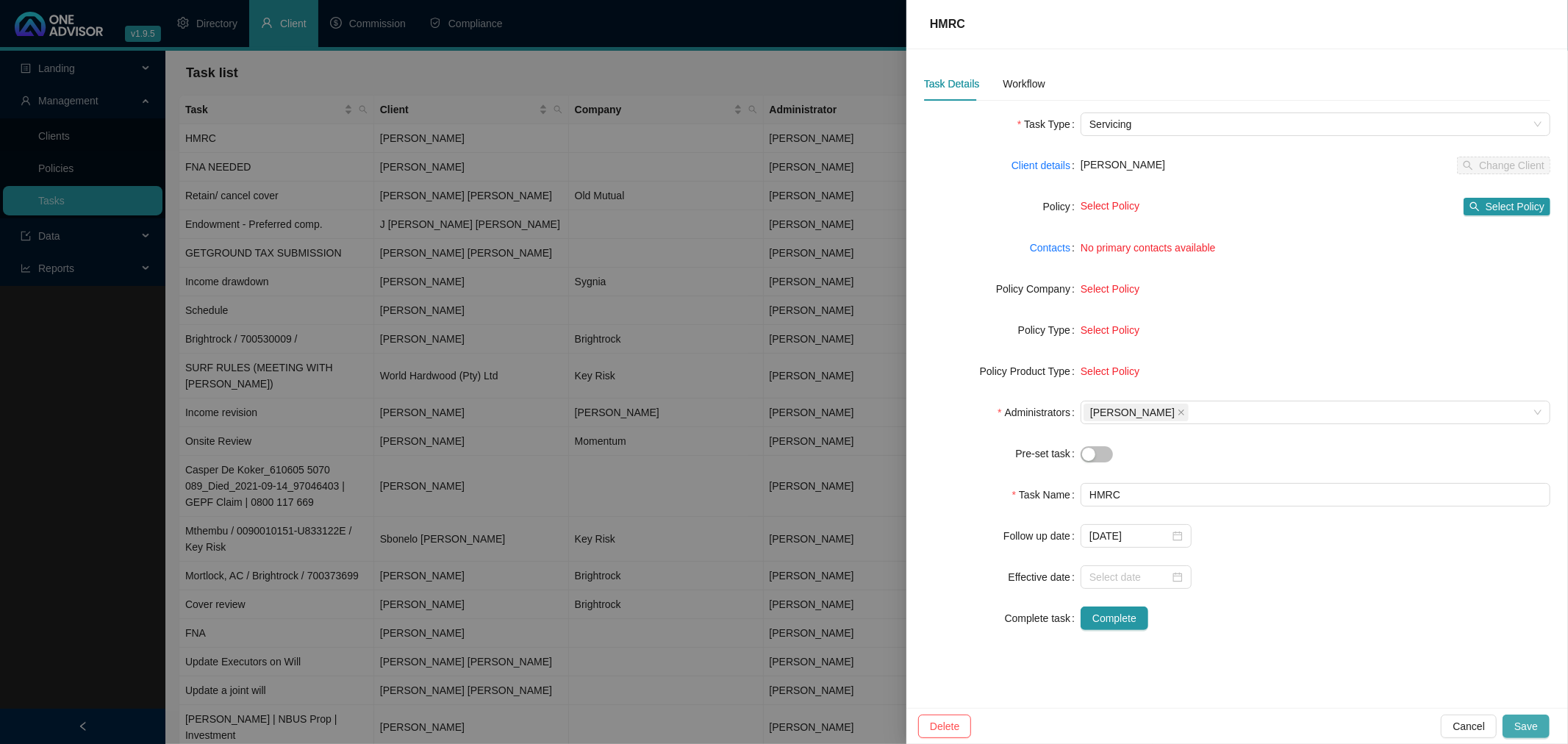
click at [1530, 721] on span "Save" at bounding box center [1526, 726] width 24 height 16
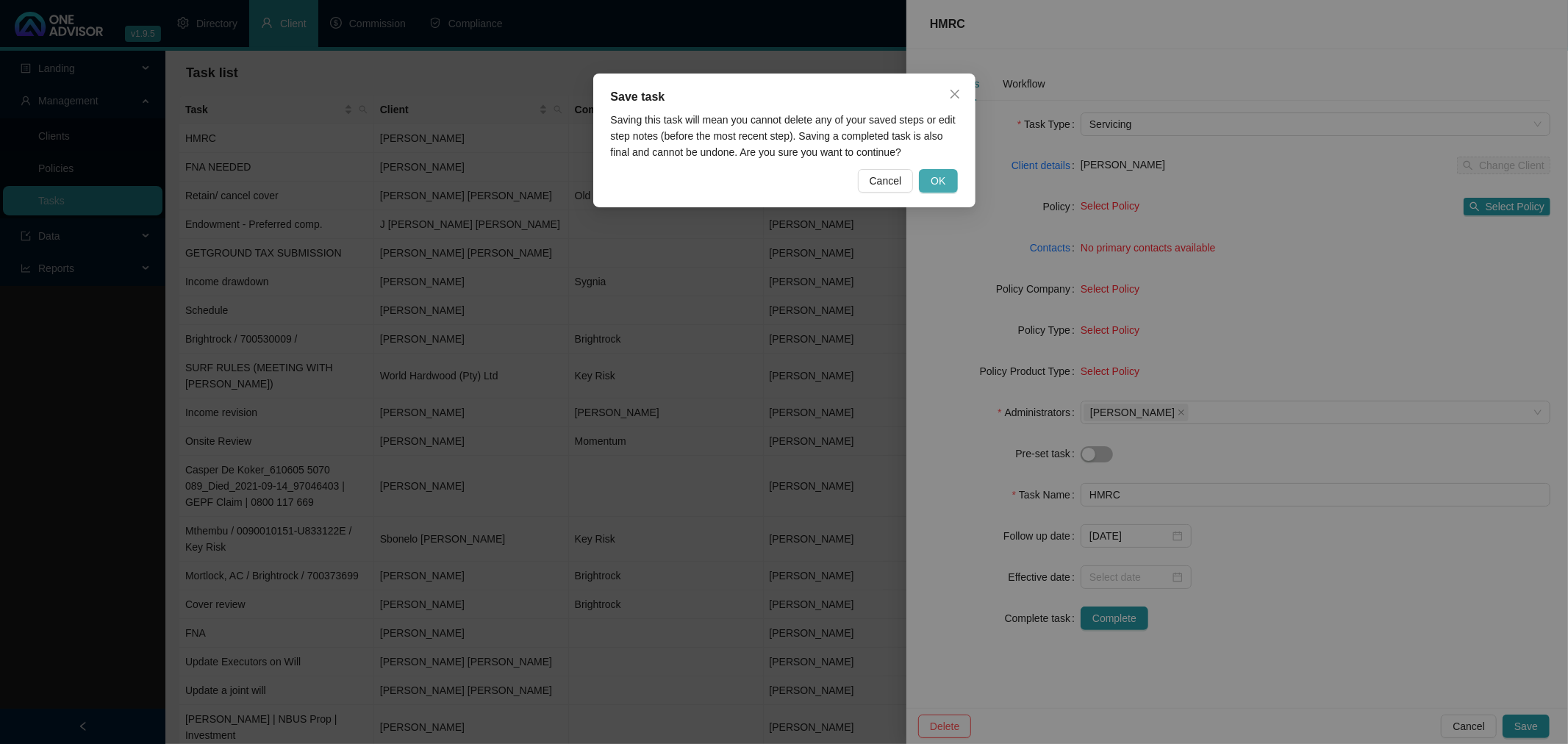
click at [934, 179] on span "OK" at bounding box center [938, 181] width 15 height 16
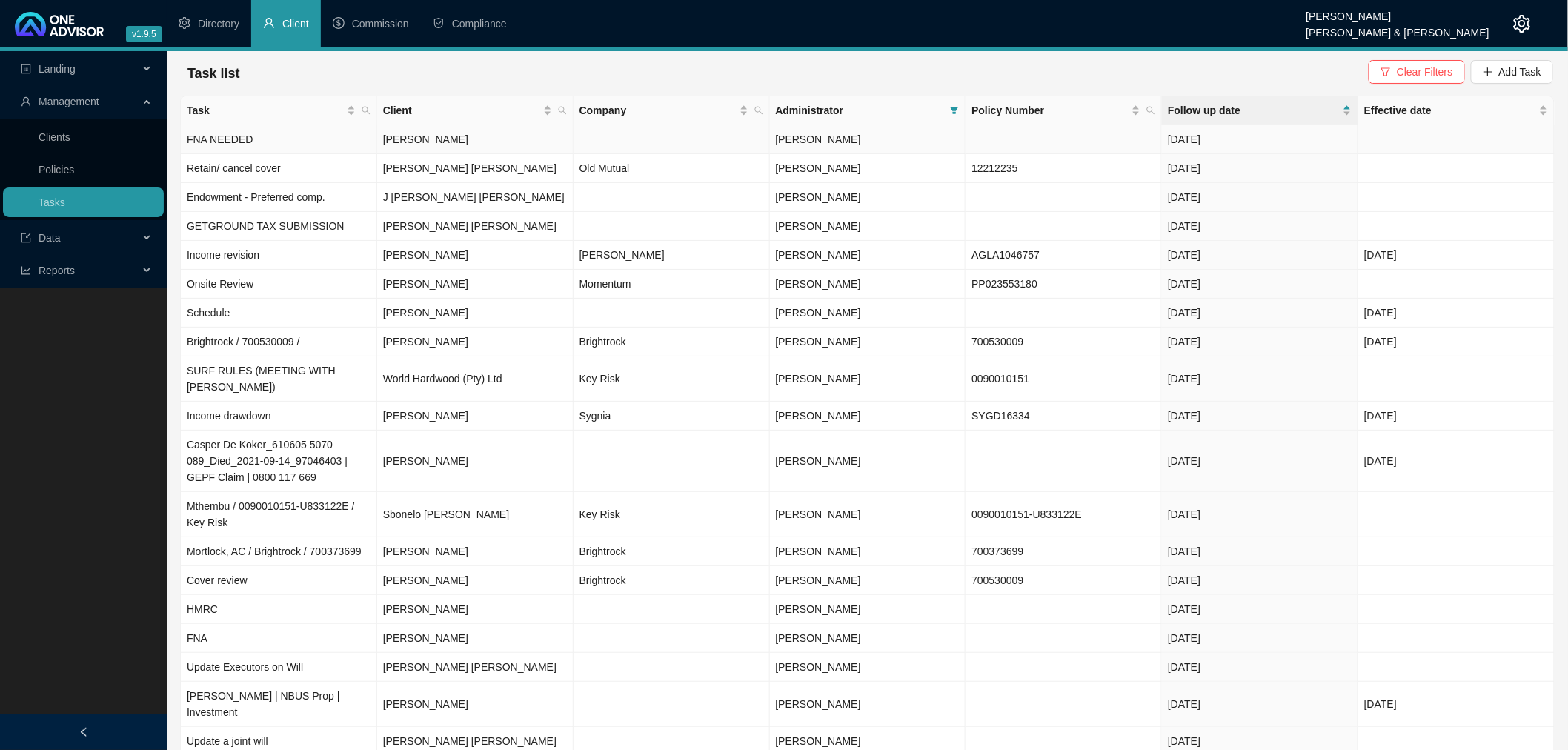
click at [922, 142] on td "[PERSON_NAME]" at bounding box center [867, 139] width 196 height 29
click at [883, 138] on td "[PERSON_NAME]" at bounding box center [867, 139] width 196 height 29
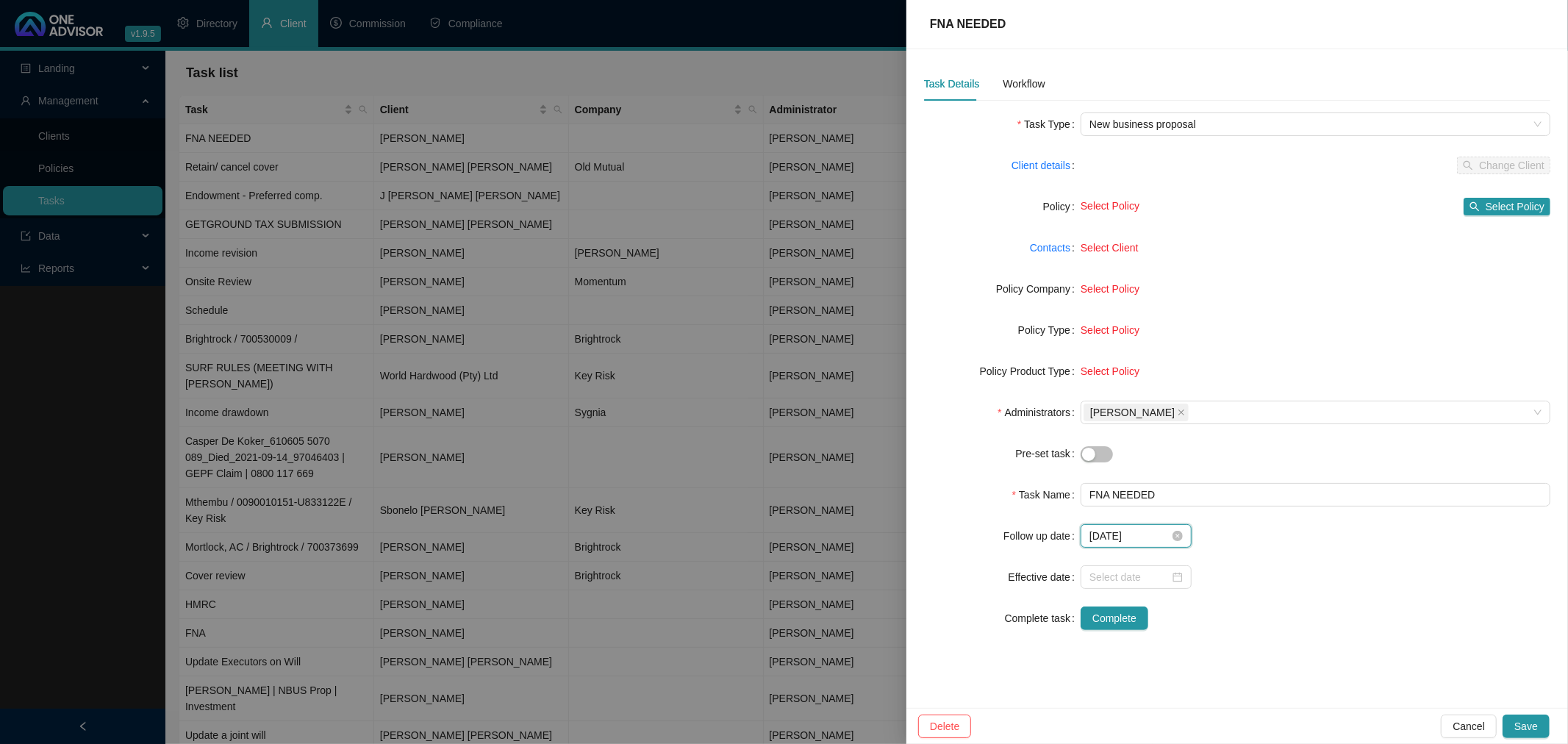
click at [1149, 533] on input "[DATE]" at bounding box center [1130, 536] width 80 height 16
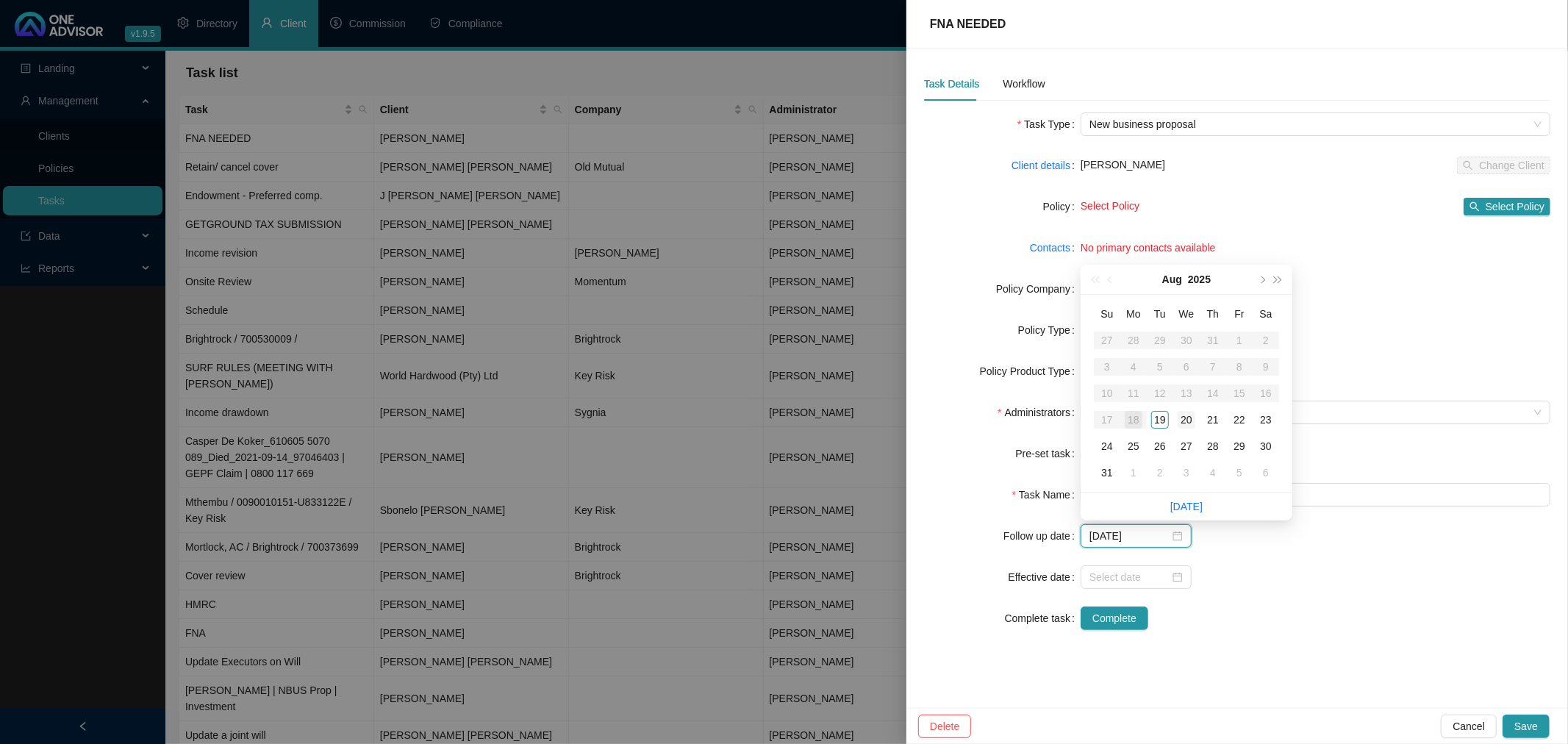
type input "[DATE]"
click at [1192, 424] on div "20" at bounding box center [1185, 419] width 17 height 17
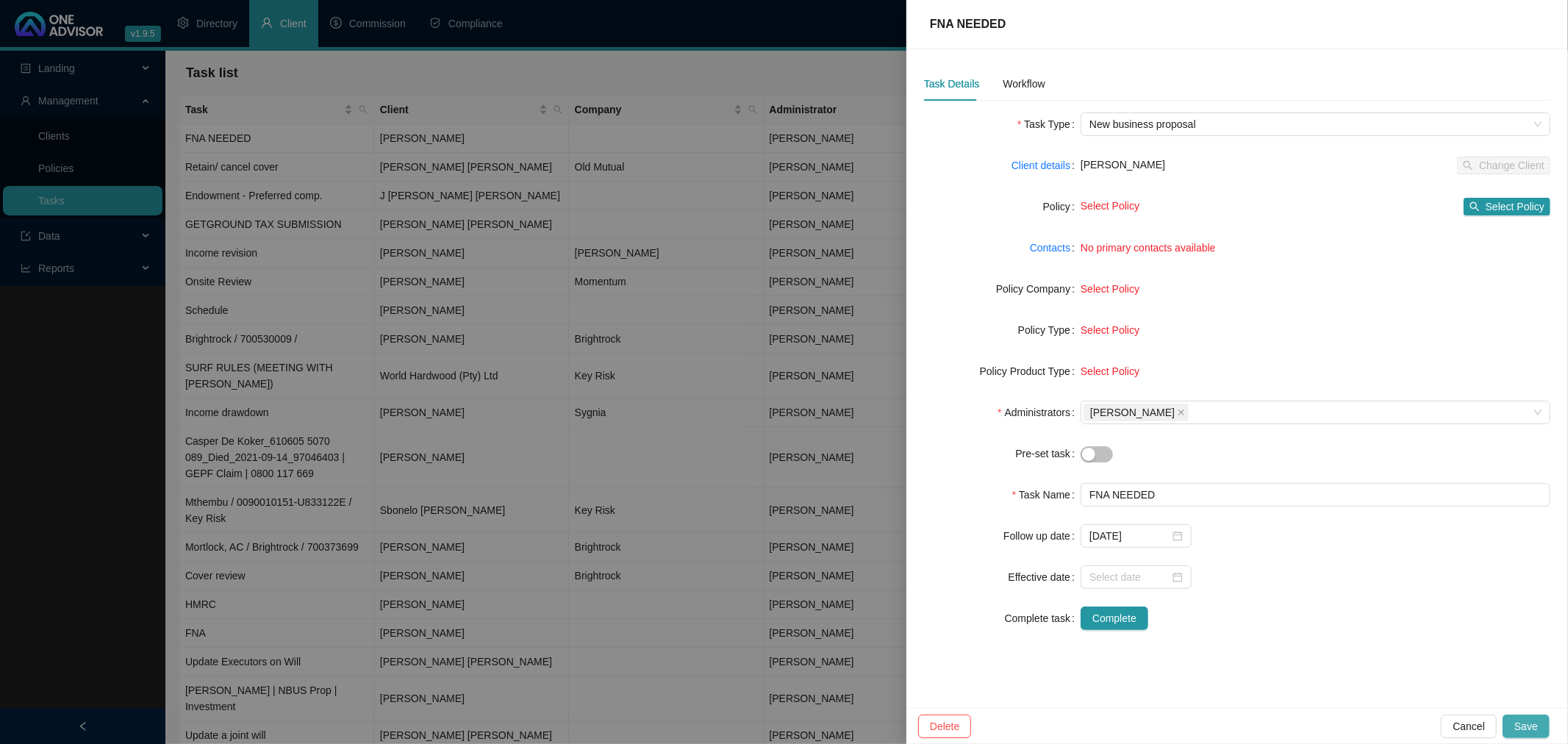
click at [1529, 725] on span "Save" at bounding box center [1526, 726] width 24 height 16
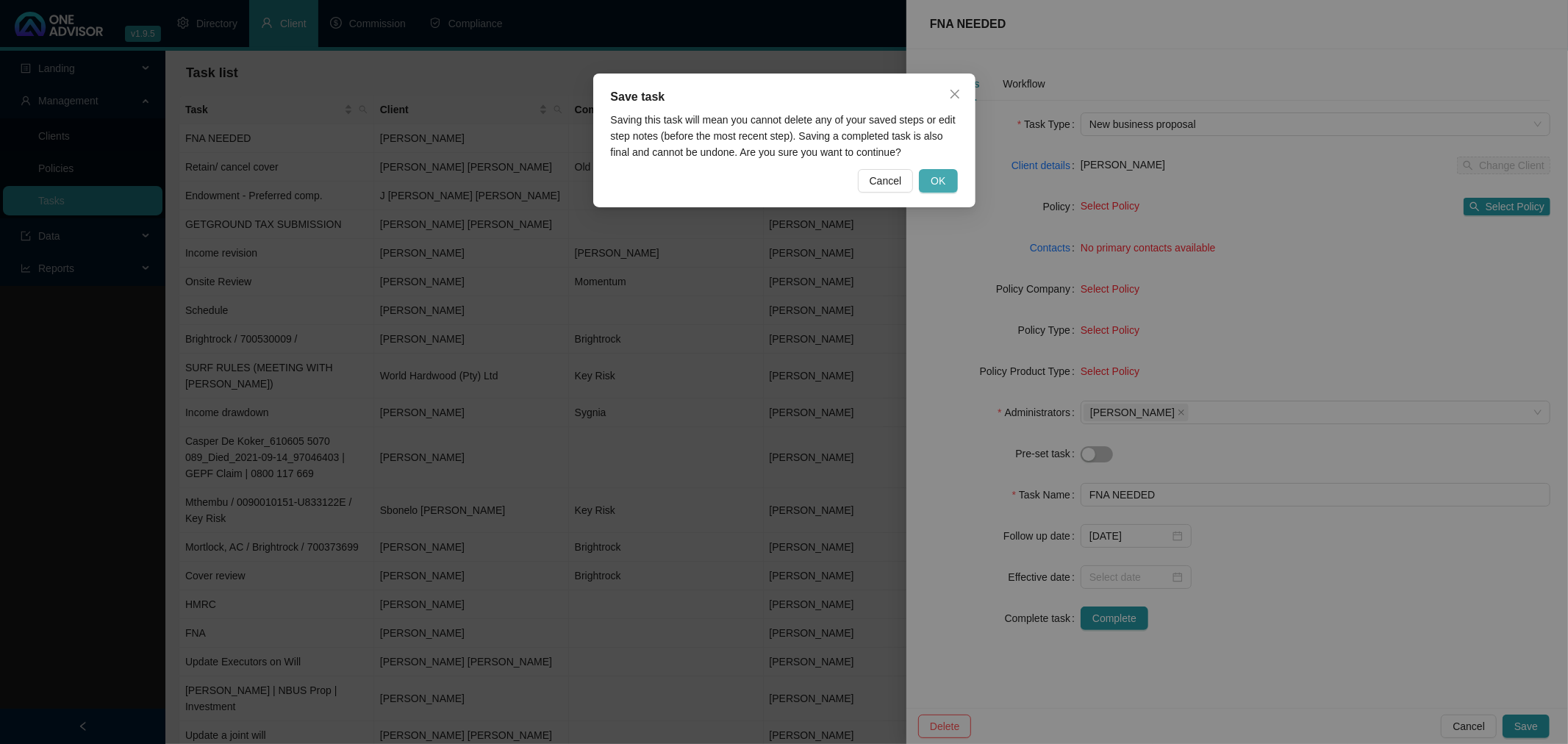
click at [932, 183] on span "OK" at bounding box center [938, 181] width 15 height 16
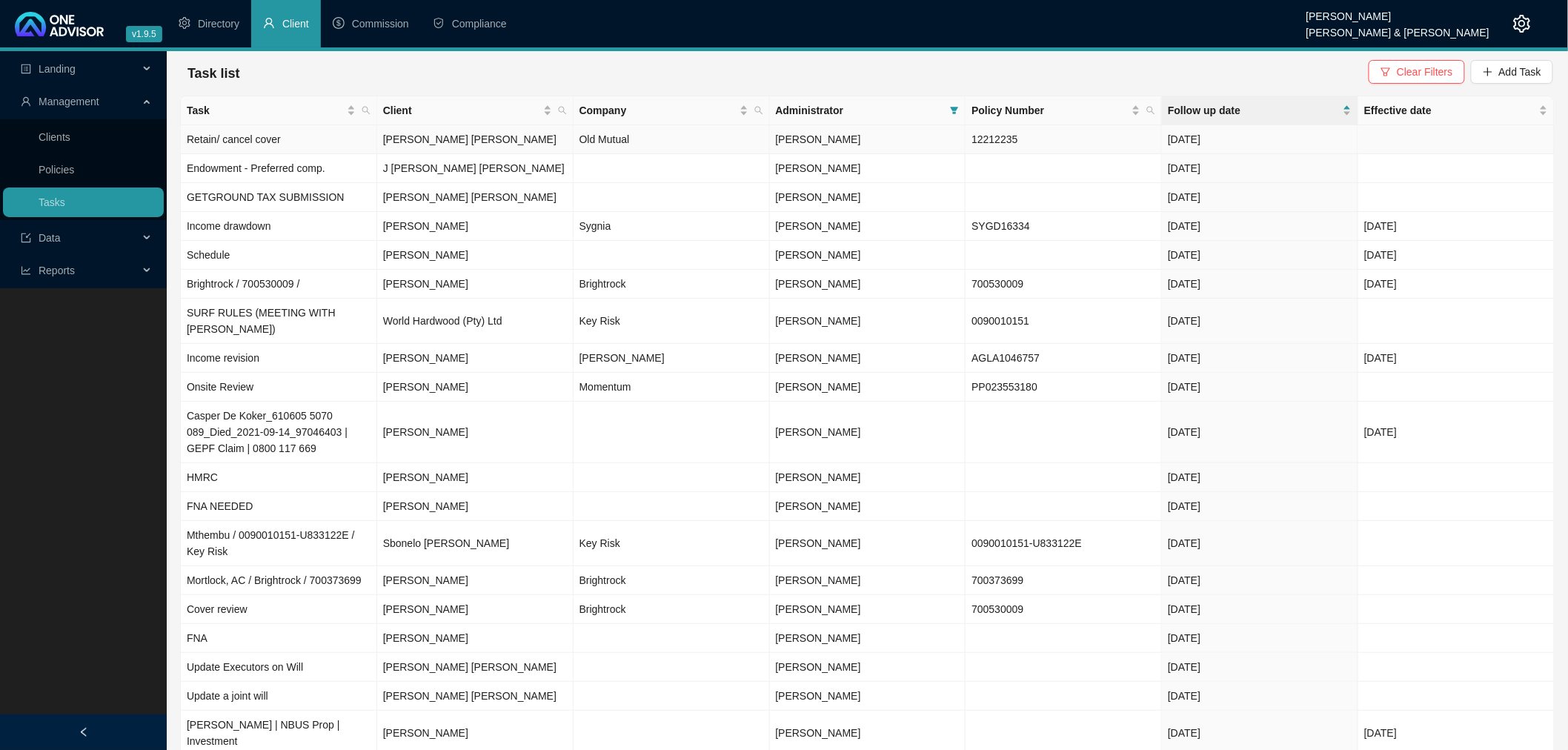
click at [915, 137] on td "[PERSON_NAME]" at bounding box center [867, 139] width 196 height 29
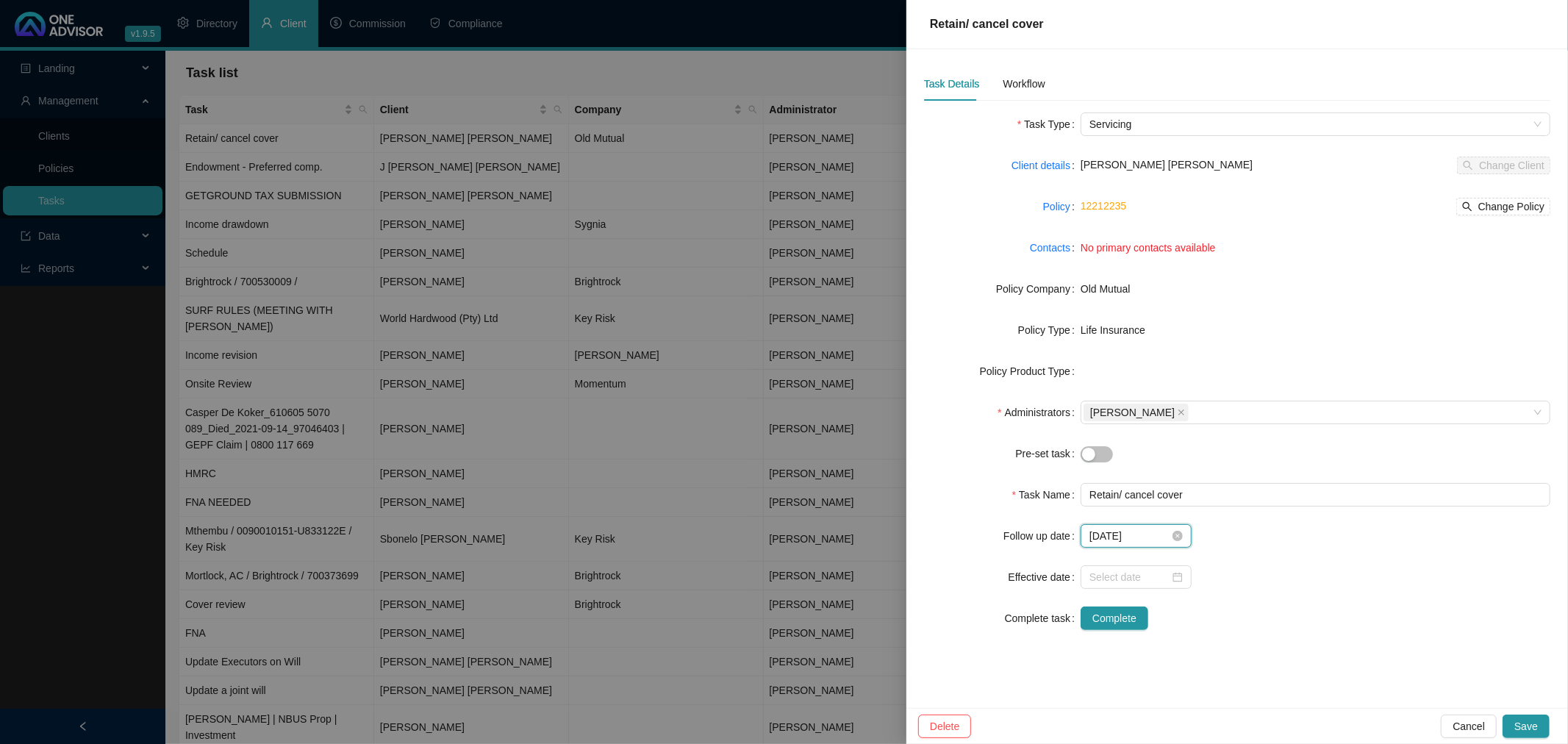
click at [1157, 534] on input "[DATE]" at bounding box center [1130, 536] width 80 height 16
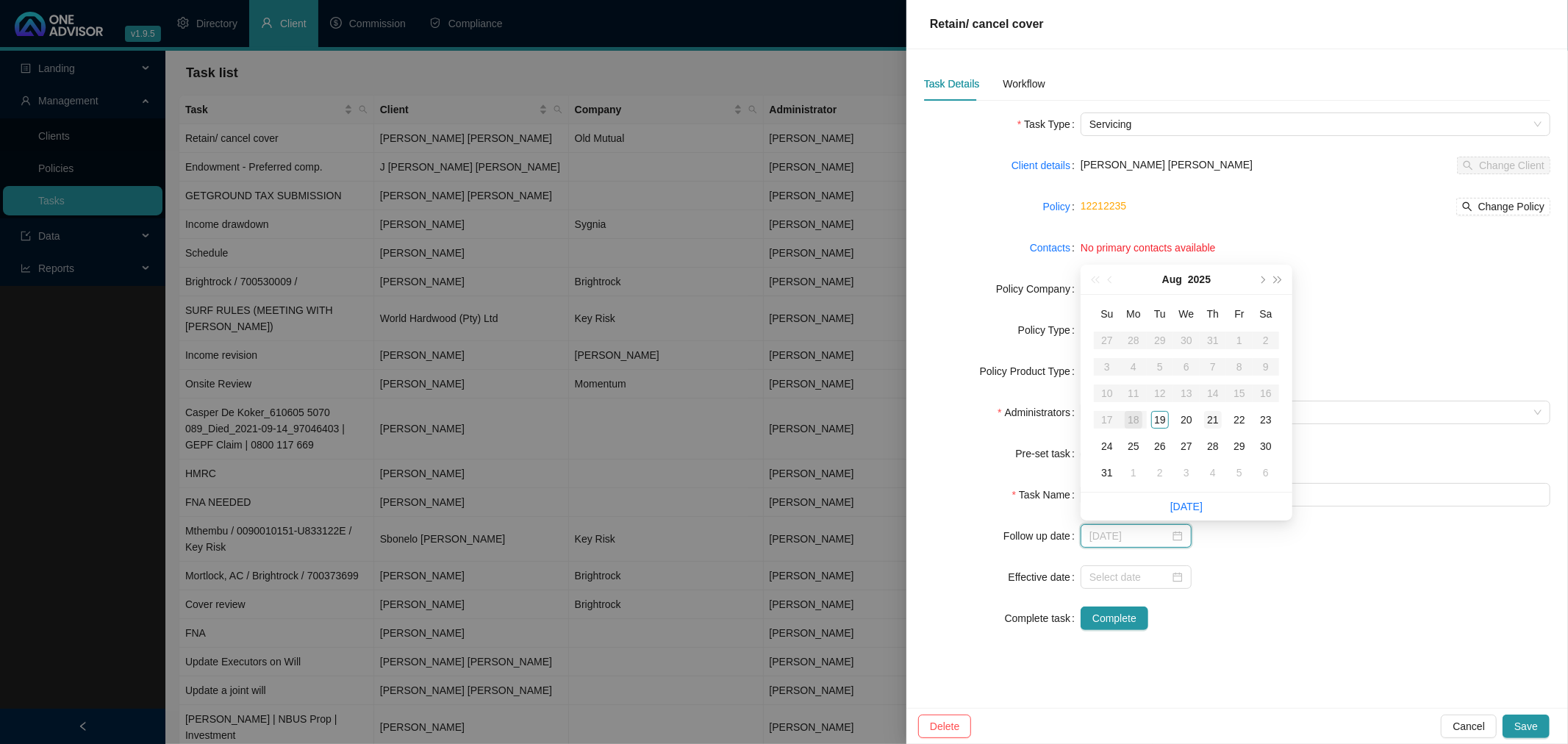
type input "[DATE]"
click at [1209, 421] on div "21" at bounding box center [1212, 419] width 17 height 17
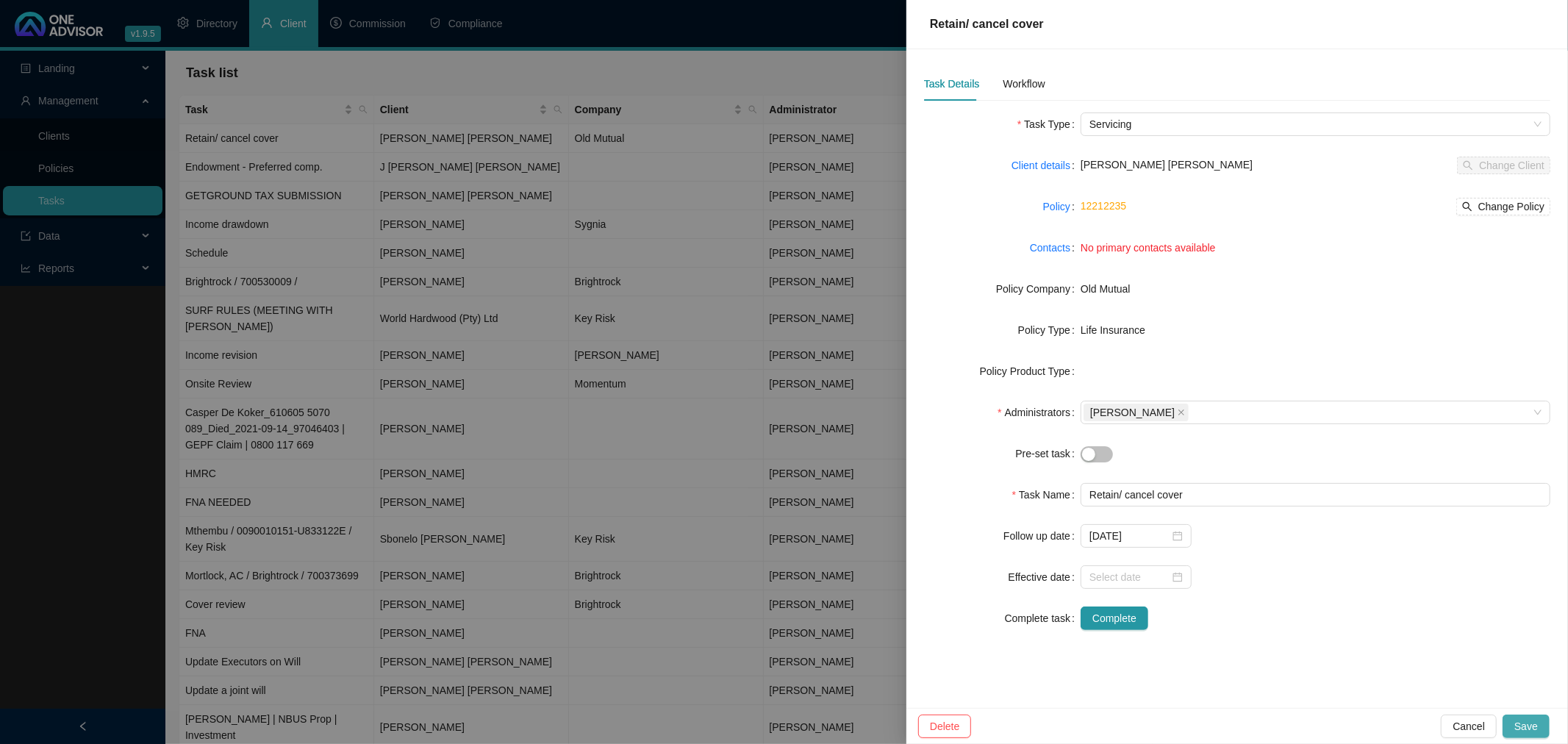
click at [1529, 724] on span "Save" at bounding box center [1526, 726] width 24 height 16
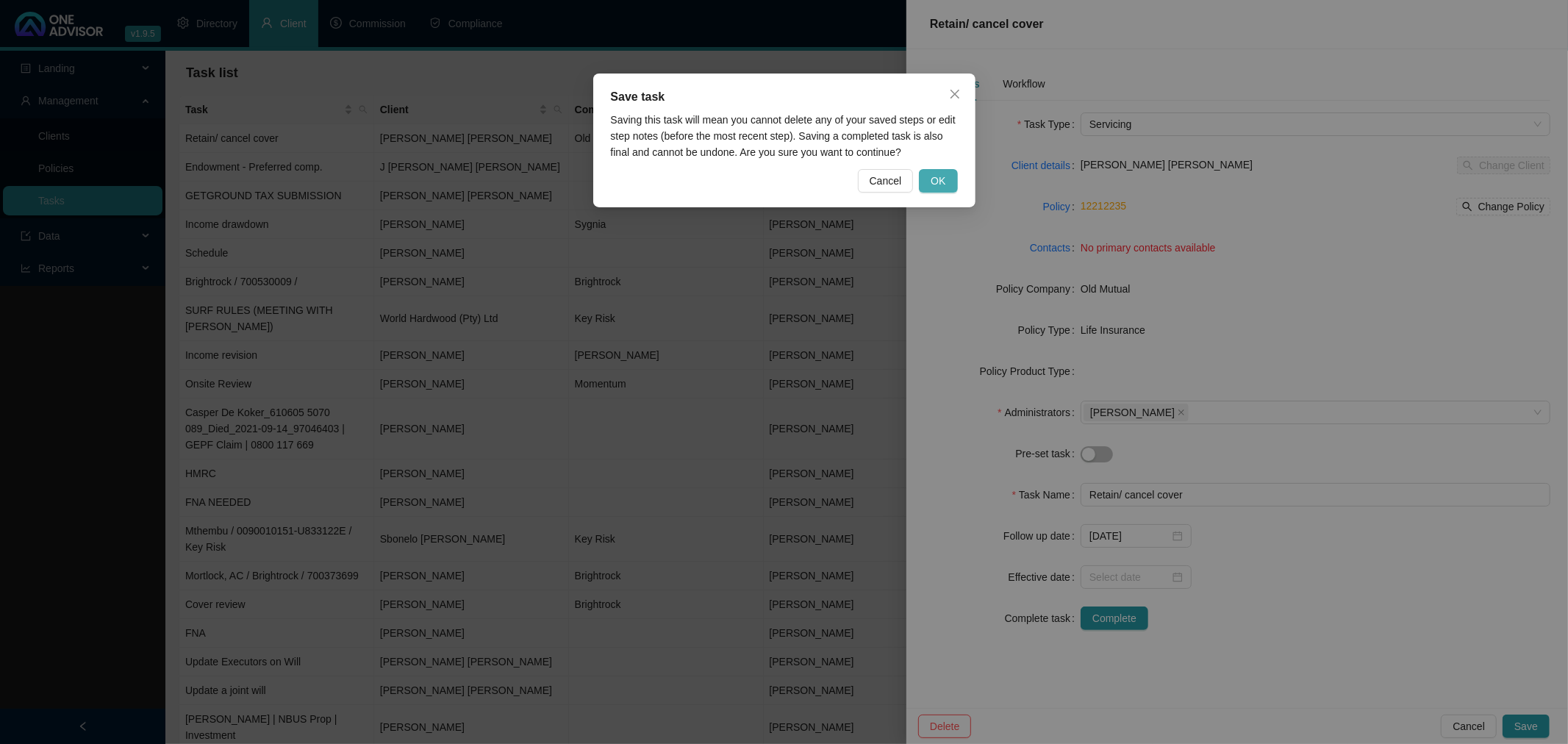
click at [943, 179] on span "OK" at bounding box center [938, 181] width 15 height 16
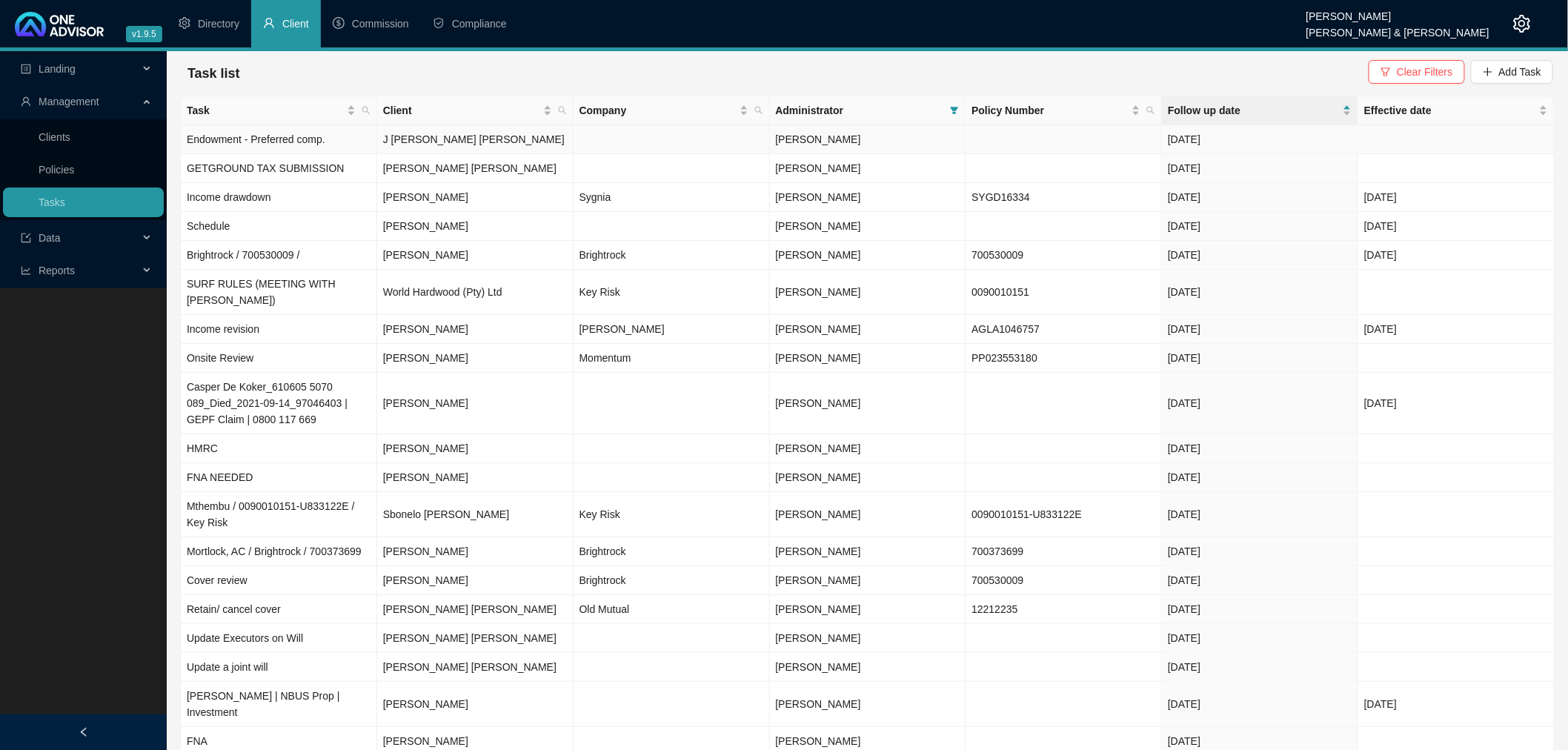
click at [978, 141] on td at bounding box center [1063, 139] width 196 height 29
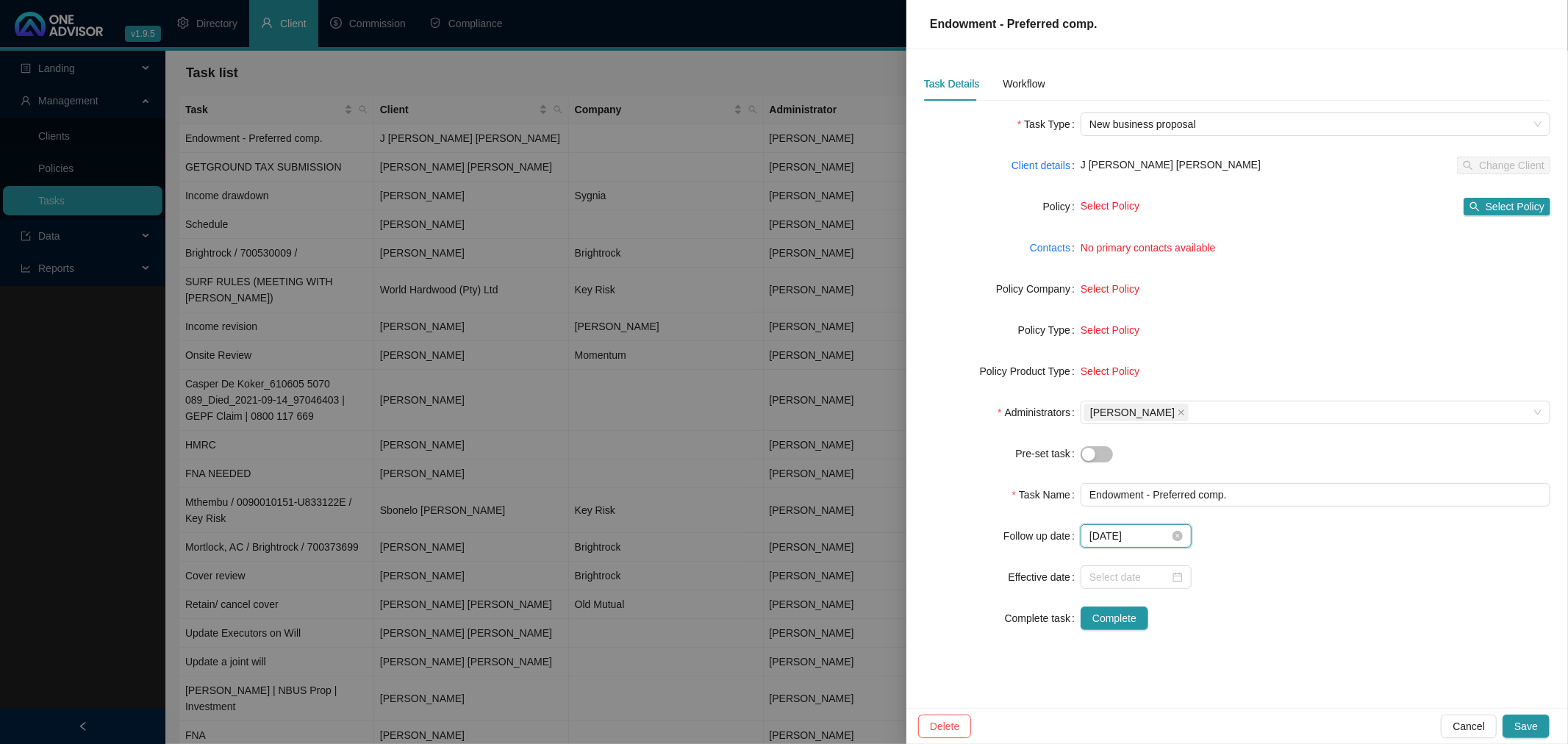
click at [1143, 529] on input "[DATE]" at bounding box center [1130, 536] width 80 height 16
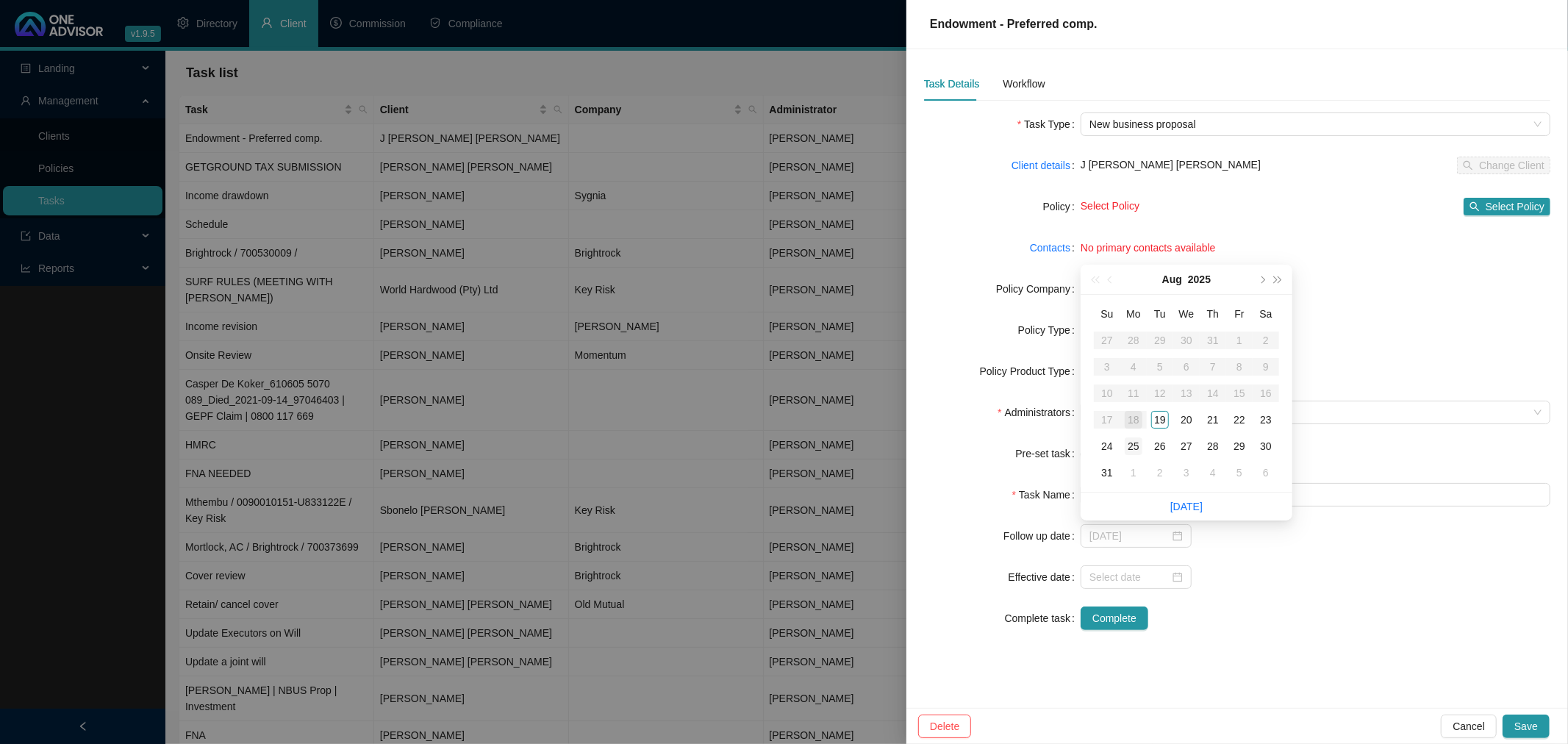
click at [1129, 443] on div "25" at bounding box center [1132, 445] width 17 height 17
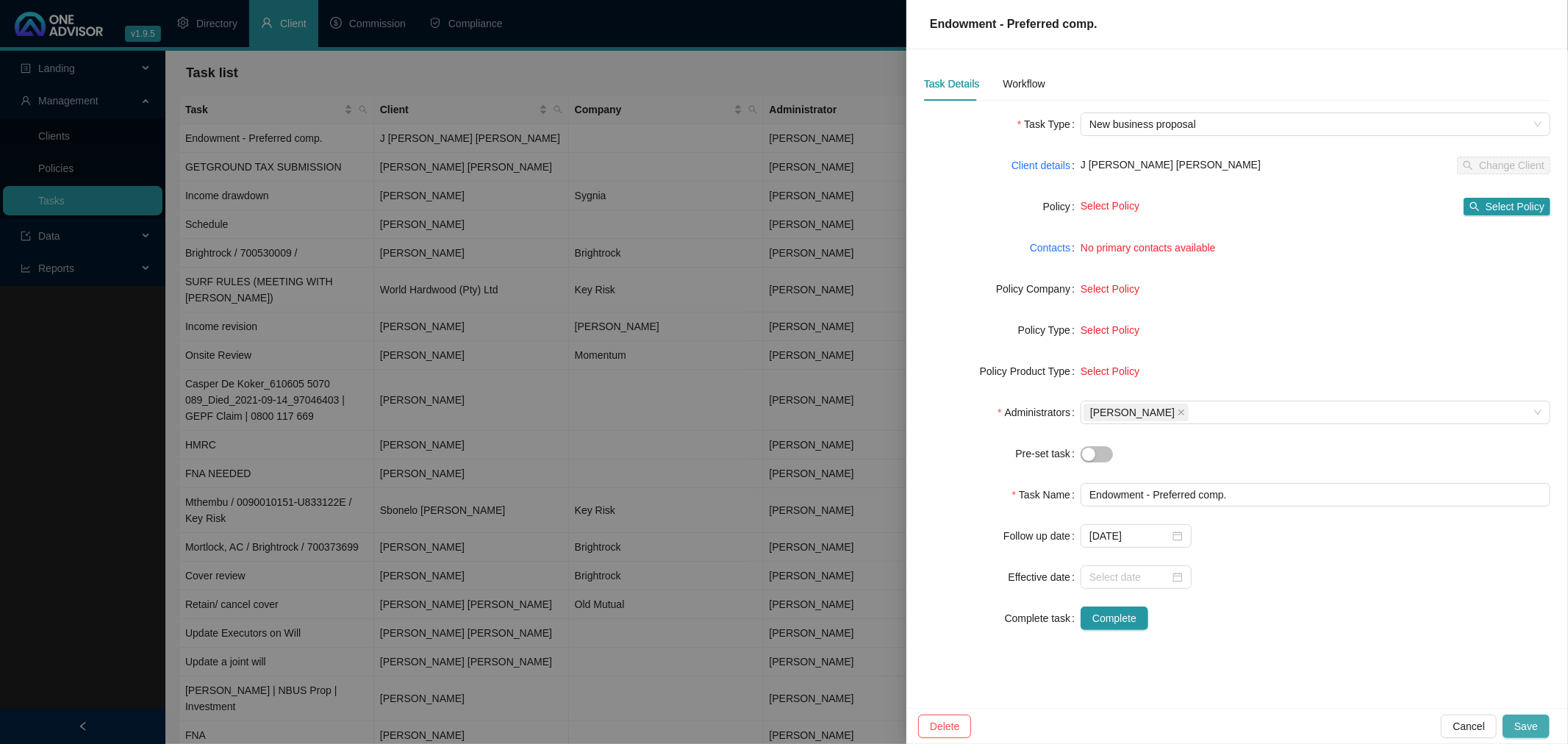
click at [1539, 726] on button "Save" at bounding box center [1526, 726] width 47 height 24
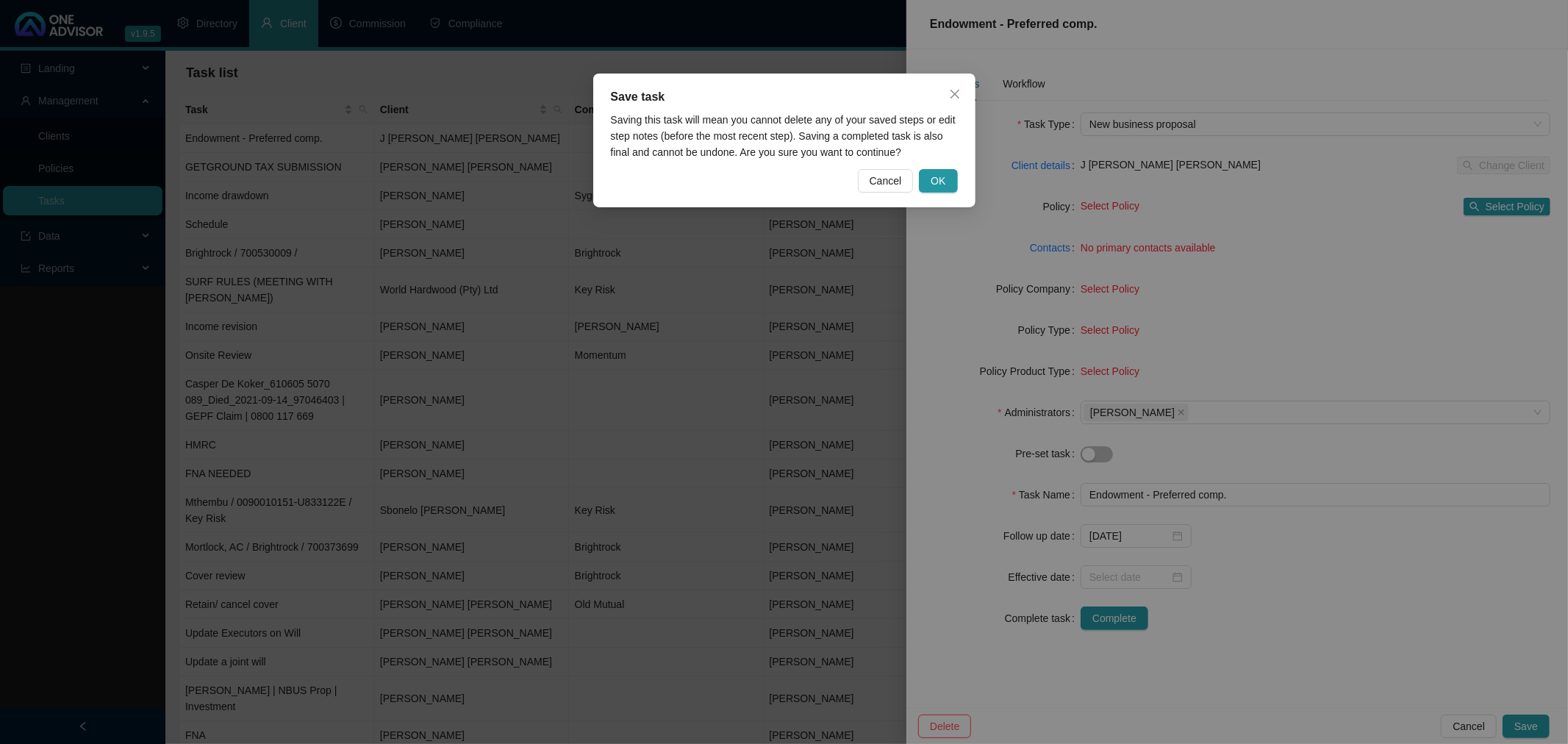
click at [1155, 533] on div "Save task Saving this task will mean you cannot delete any of your saved steps …" at bounding box center [784, 372] width 1568 height 744
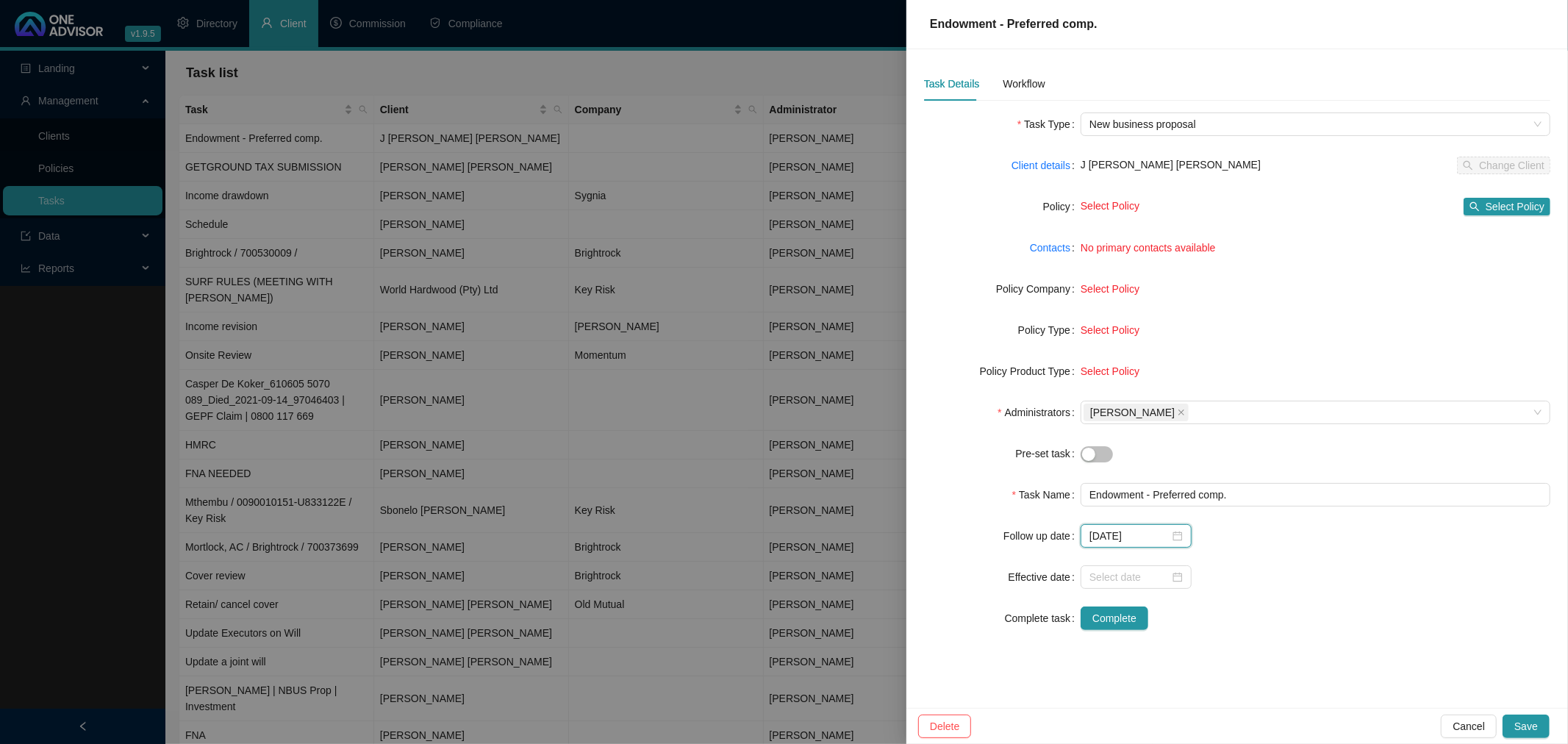
click at [1155, 533] on input "[DATE]" at bounding box center [1130, 536] width 80 height 16
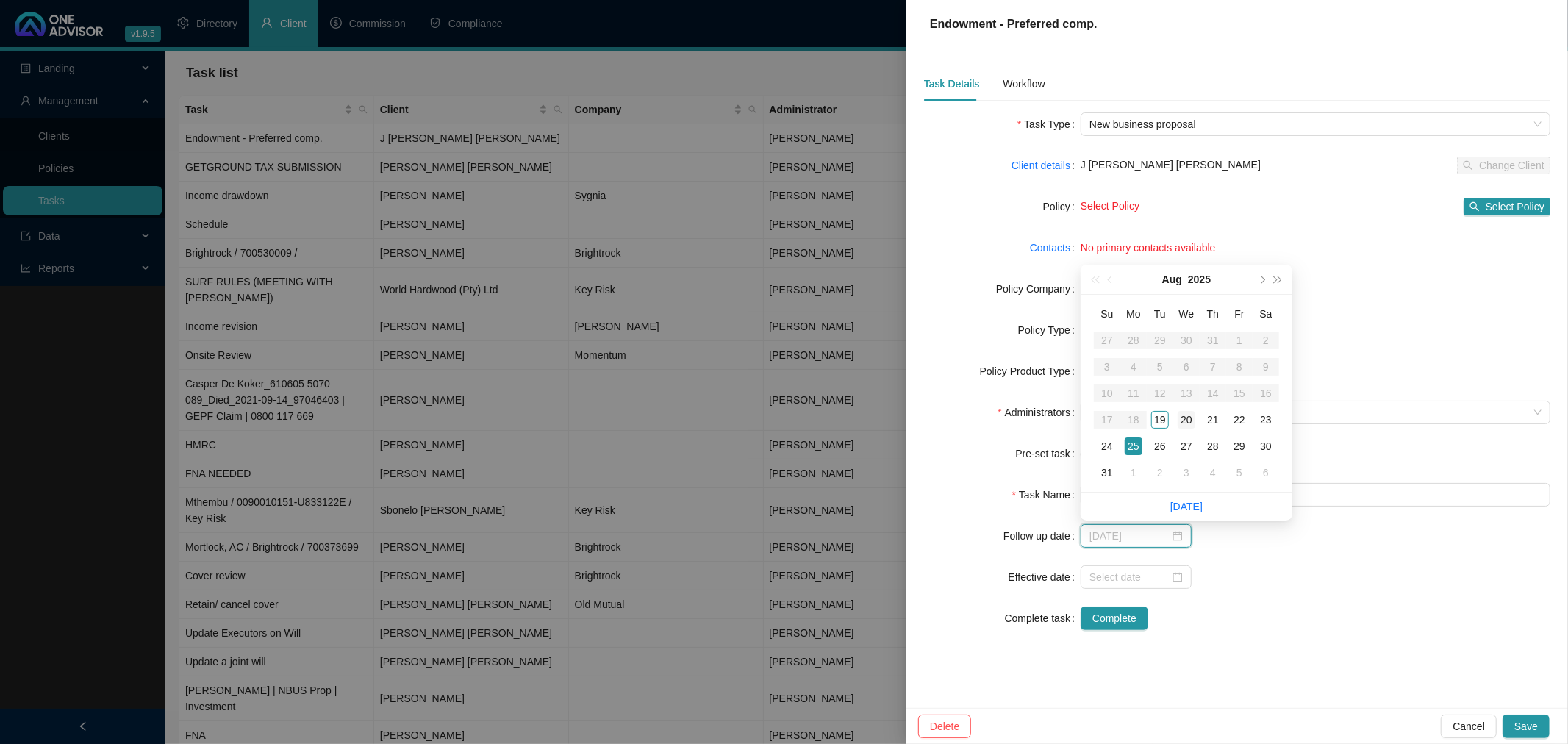
type input "[DATE]"
click at [1193, 416] on div "20" at bounding box center [1185, 419] width 17 height 17
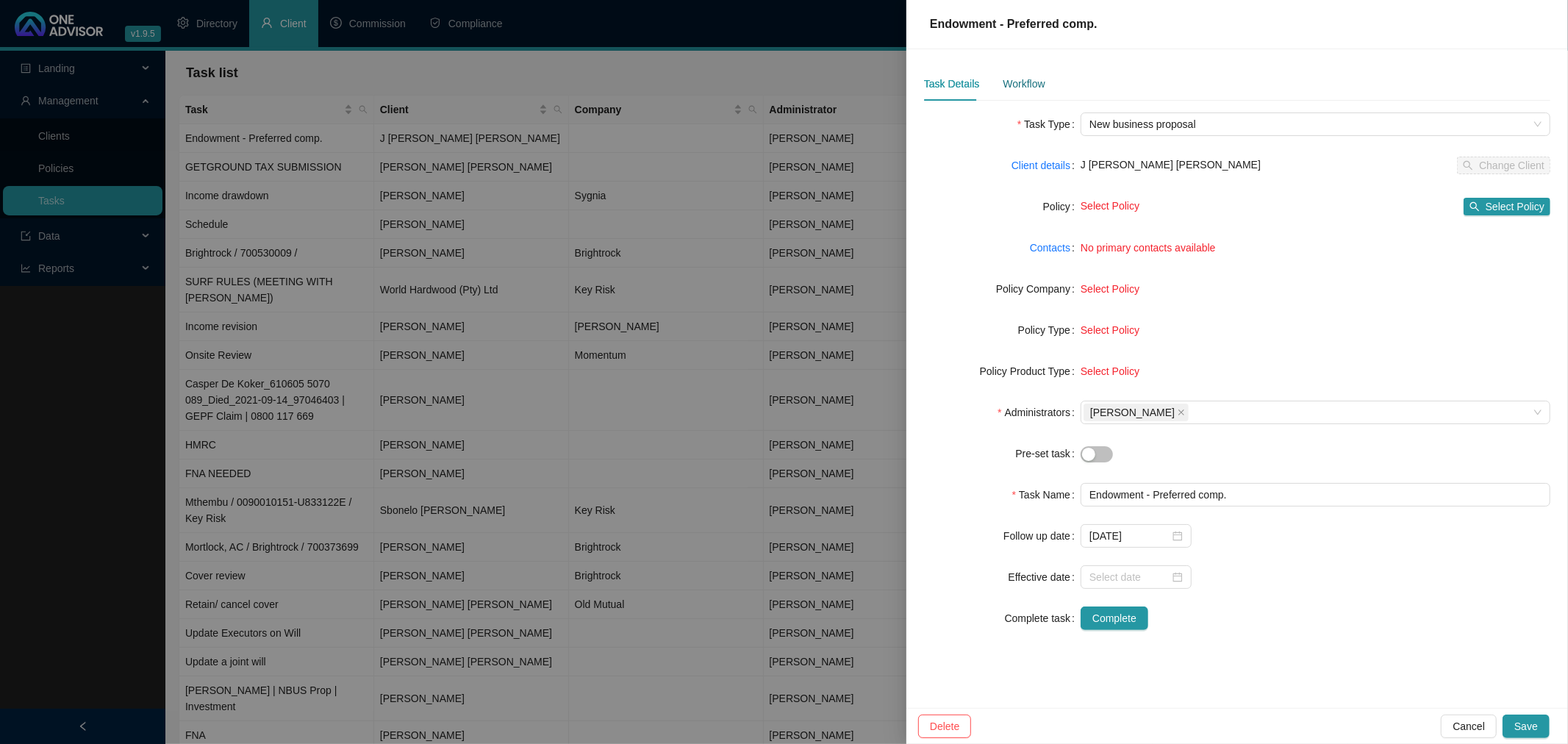
click at [1034, 79] on div "Workflow" at bounding box center [1024, 84] width 42 height 16
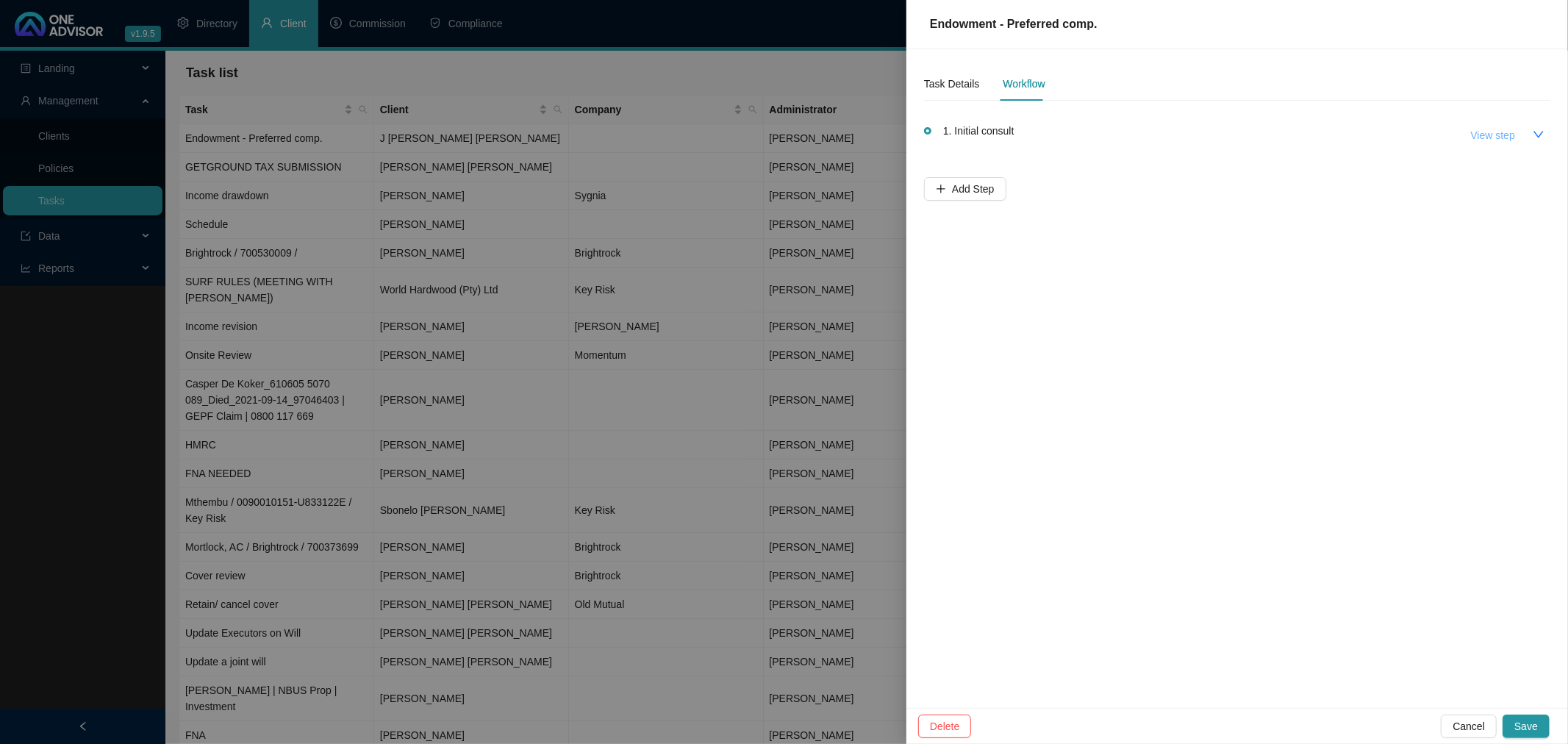
click at [1497, 132] on span "View step" at bounding box center [1493, 135] width 44 height 16
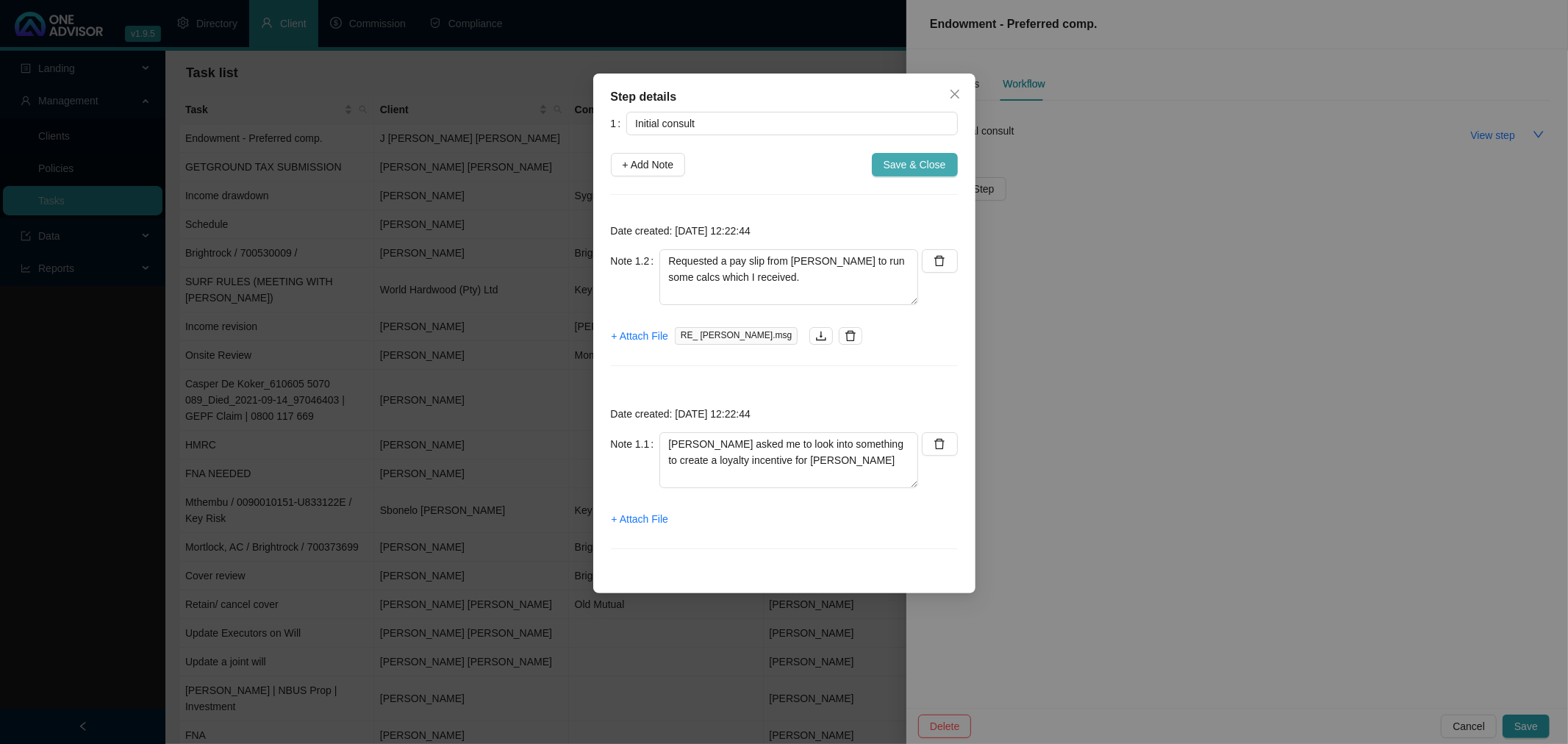
click at [917, 164] on span "Save & Close" at bounding box center [914, 164] width 62 height 16
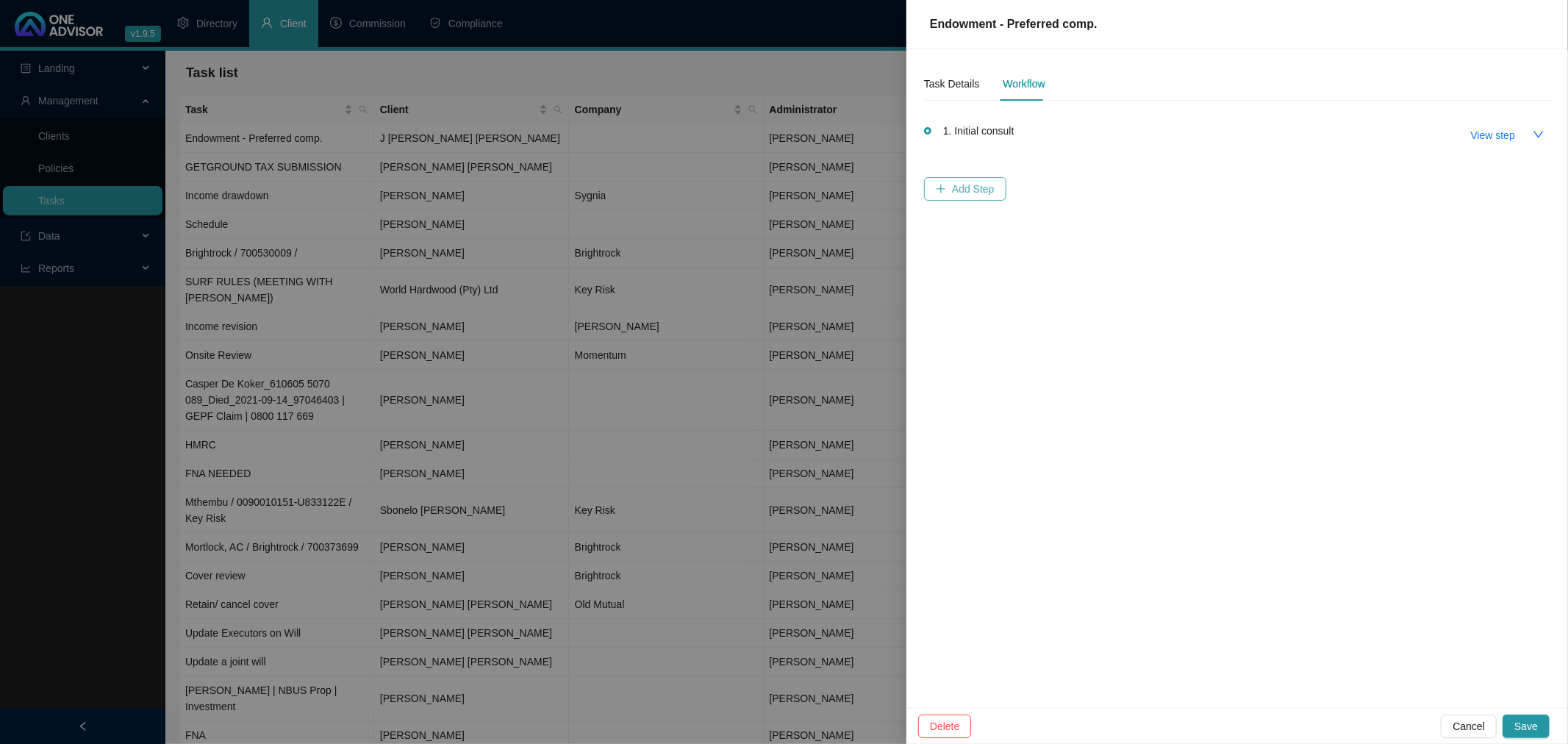
click at [959, 184] on span "Add Step" at bounding box center [973, 189] width 43 height 16
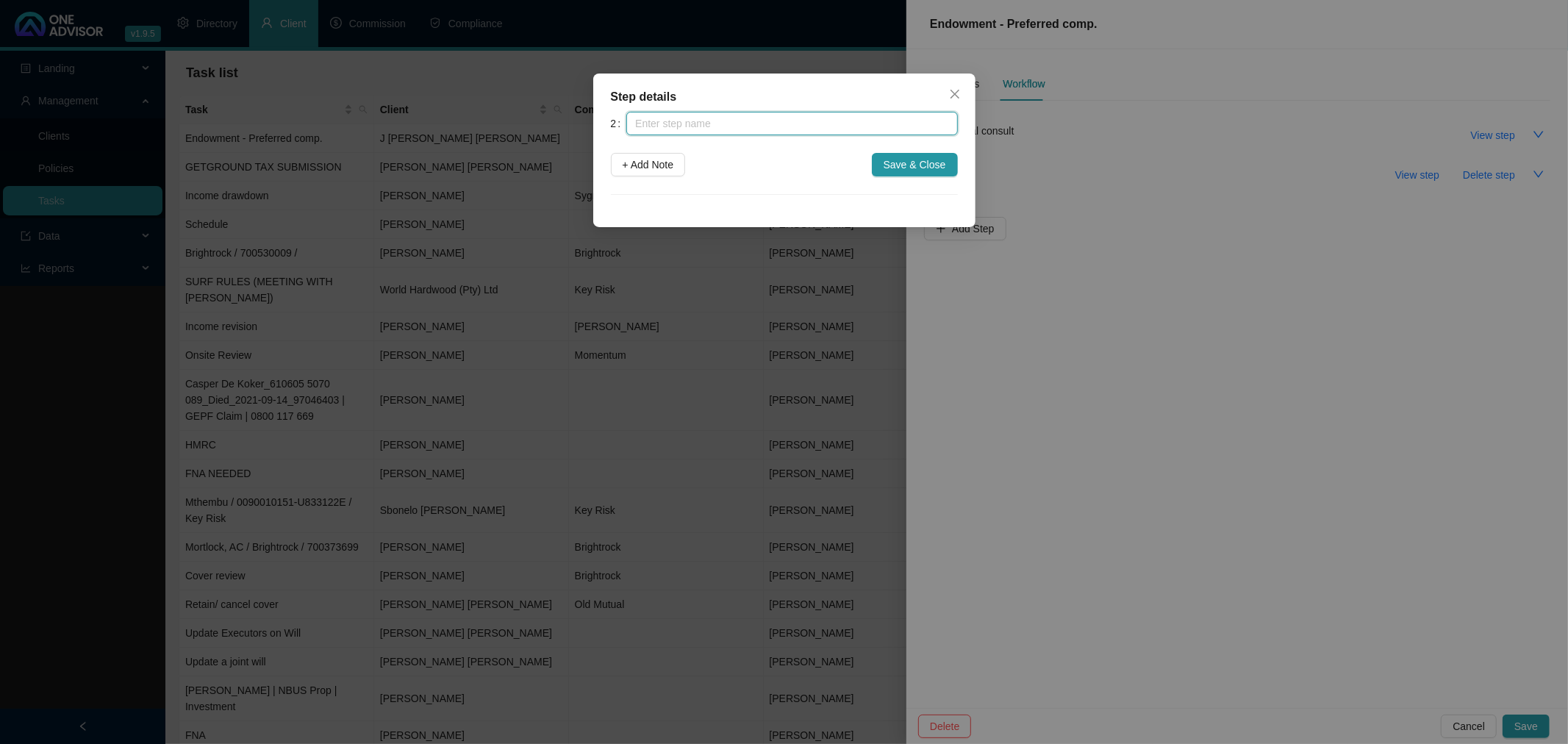
click at [732, 126] on input "text" at bounding box center [792, 123] width 331 height 24
type input "P"
type input "Quote and Calcs"
click at [647, 163] on span "+ Add Note" at bounding box center [648, 164] width 51 height 16
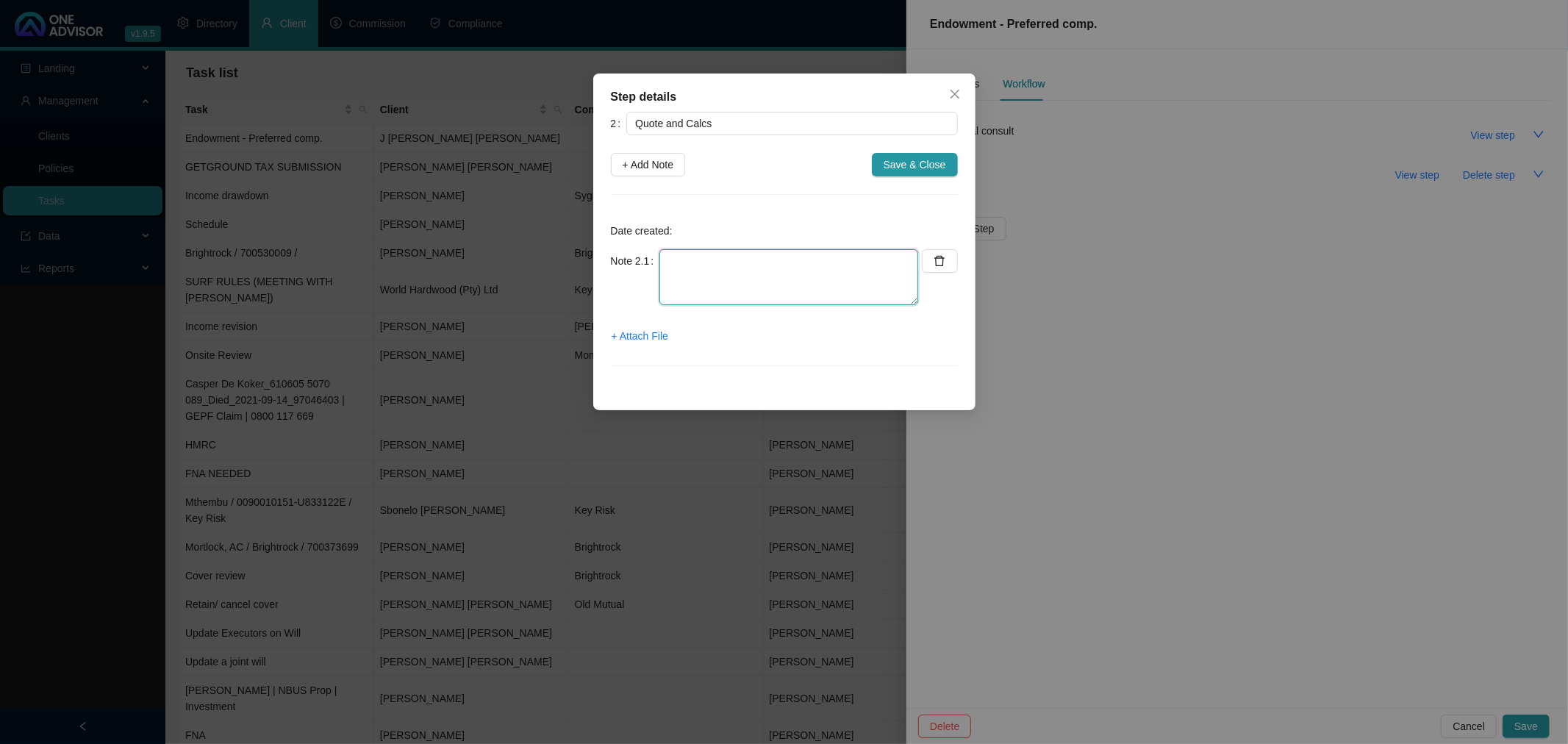
click at [707, 265] on textarea at bounding box center [788, 277] width 258 height 56
type textarea "Planning file created / Just the quote to do now"
click at [904, 160] on span "Save & Close" at bounding box center [914, 164] width 62 height 16
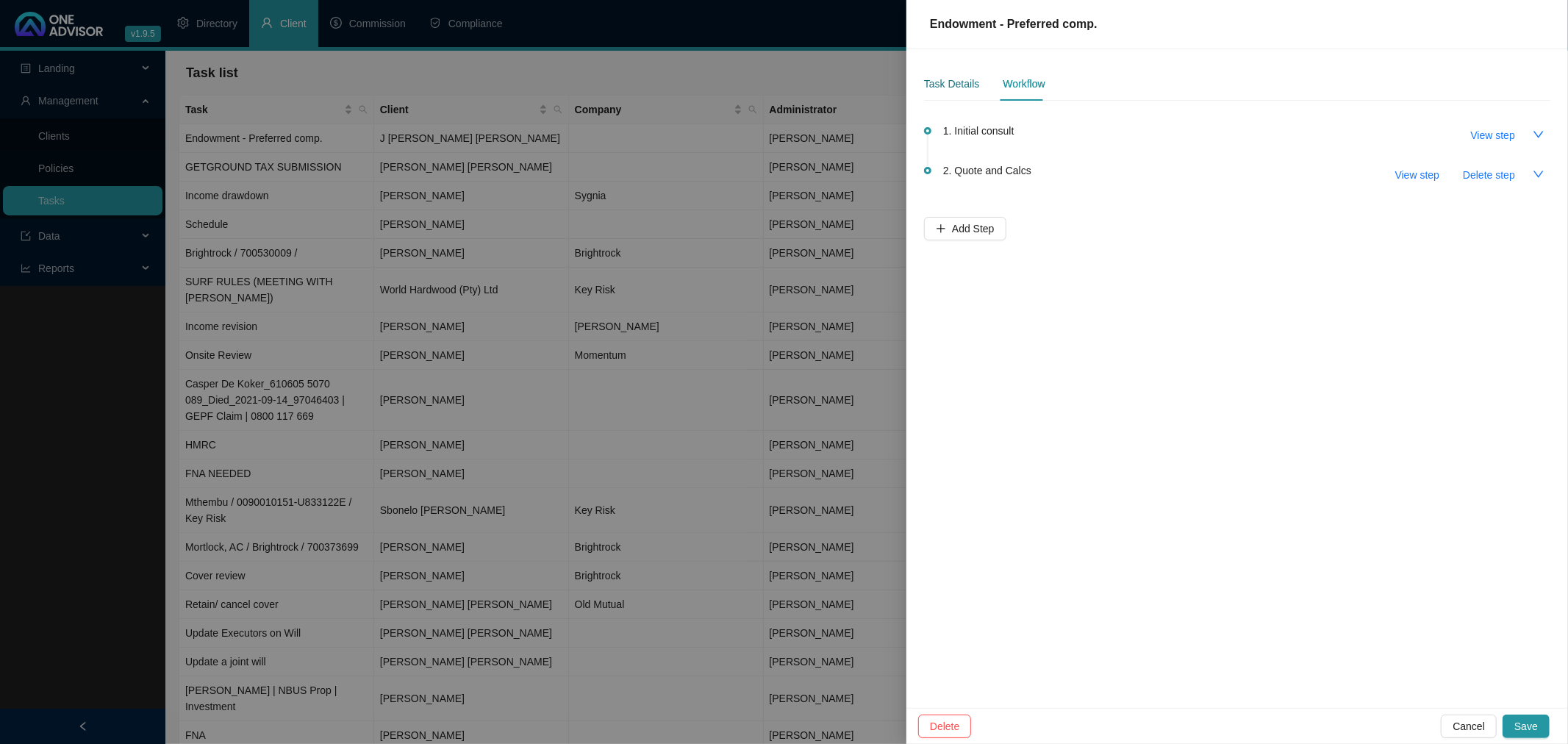
click at [952, 79] on div "Task Details" at bounding box center [952, 84] width 55 height 16
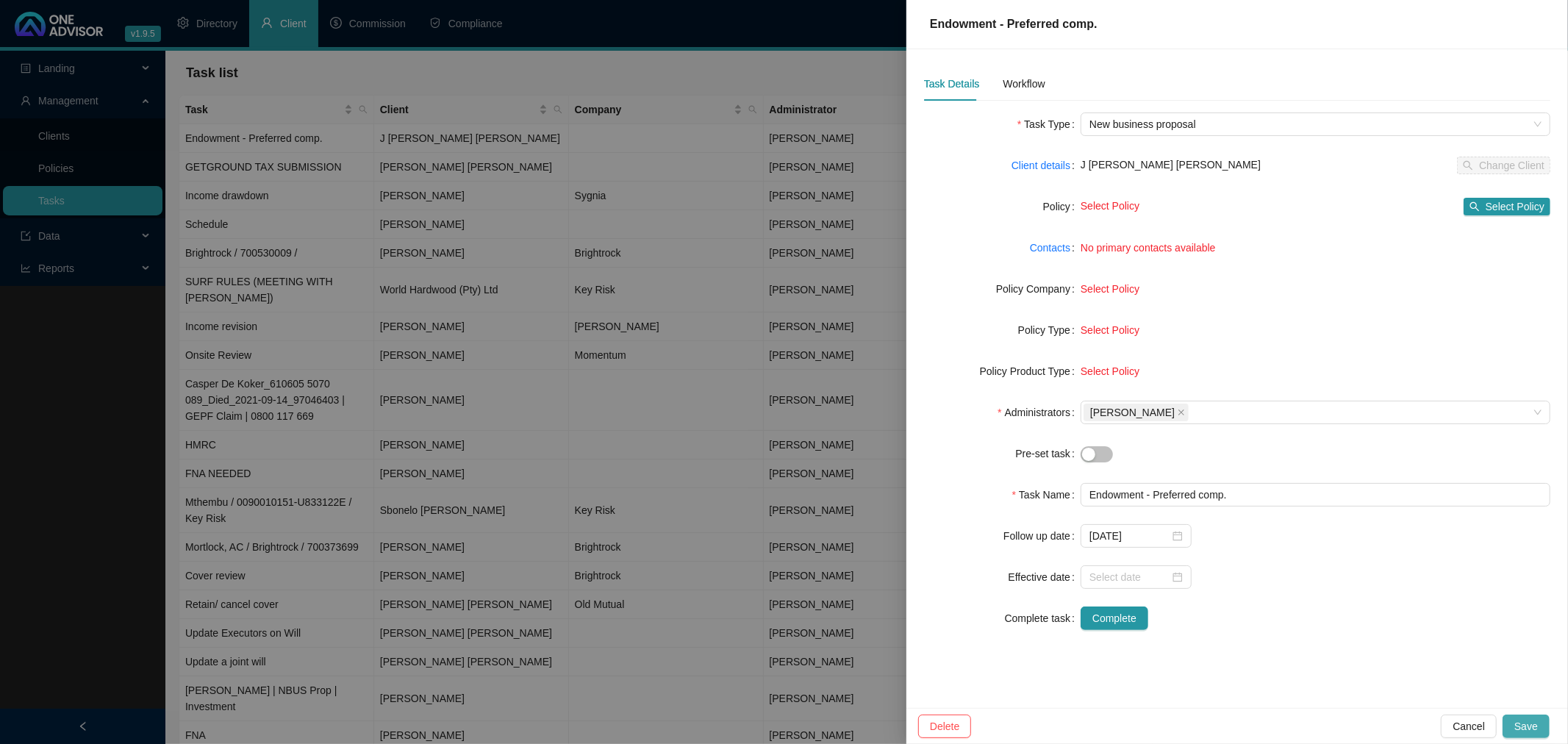
click at [1532, 725] on span "Save" at bounding box center [1526, 726] width 24 height 16
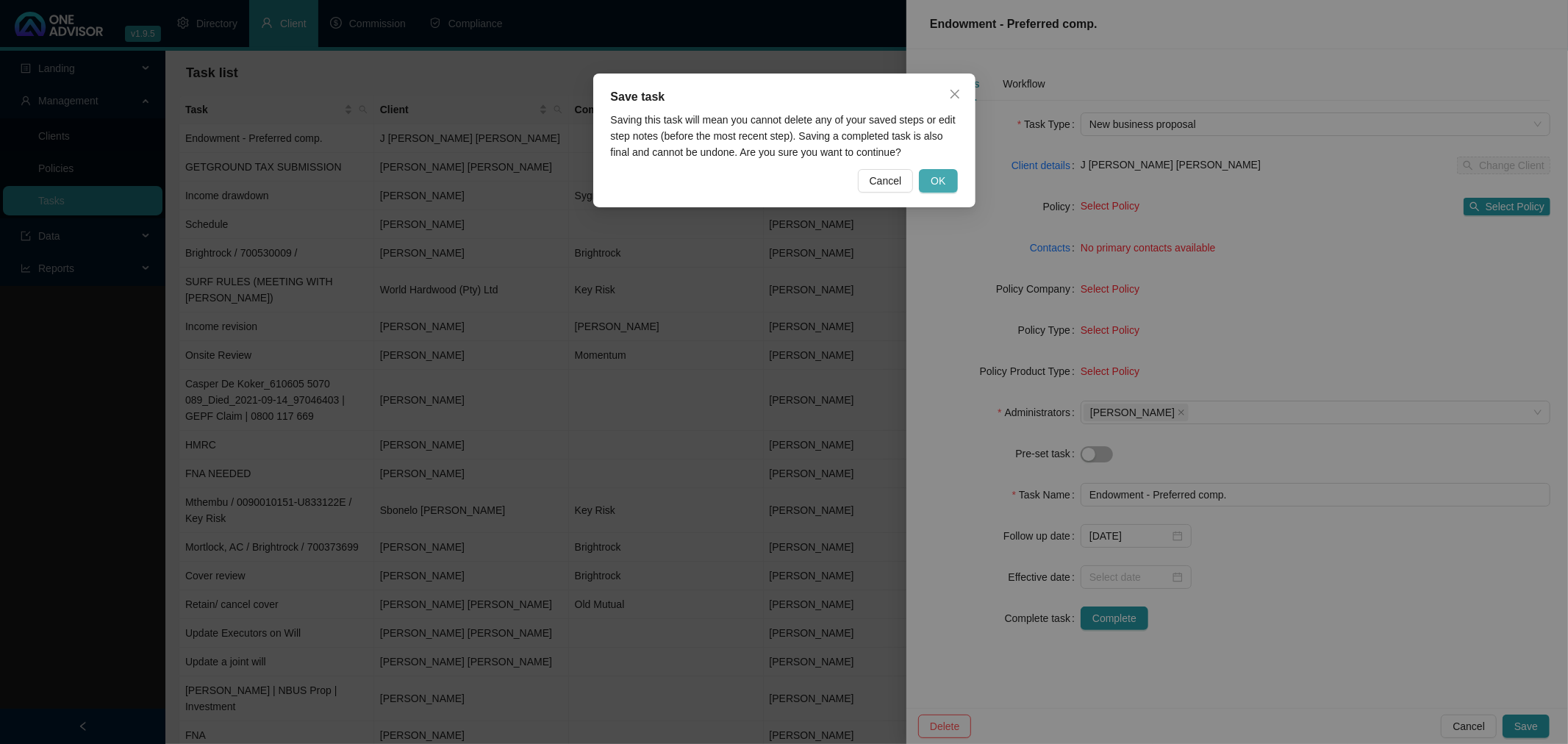
click at [942, 176] on span "OK" at bounding box center [938, 181] width 15 height 16
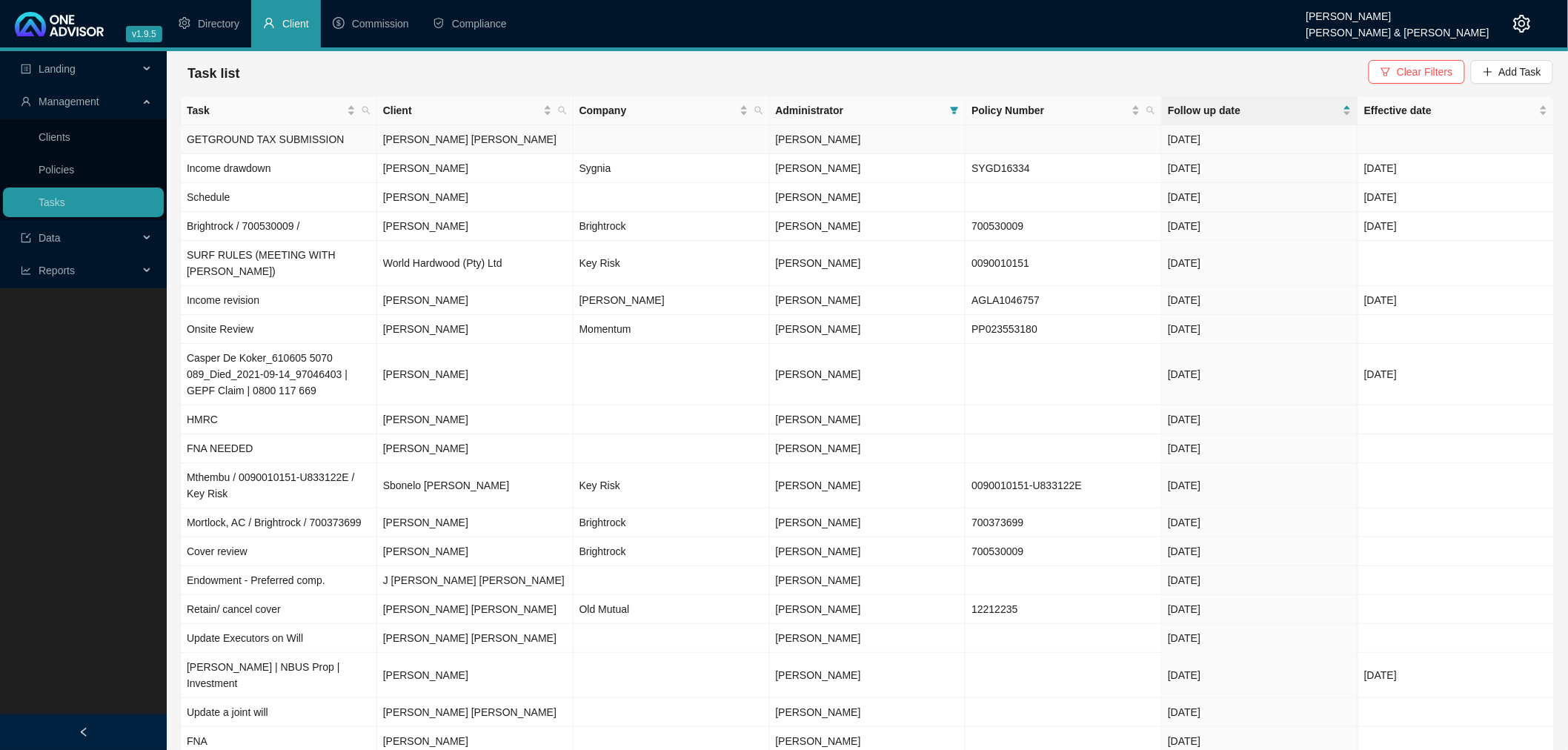
click at [1245, 138] on td "[DATE]" at bounding box center [1260, 139] width 196 height 29
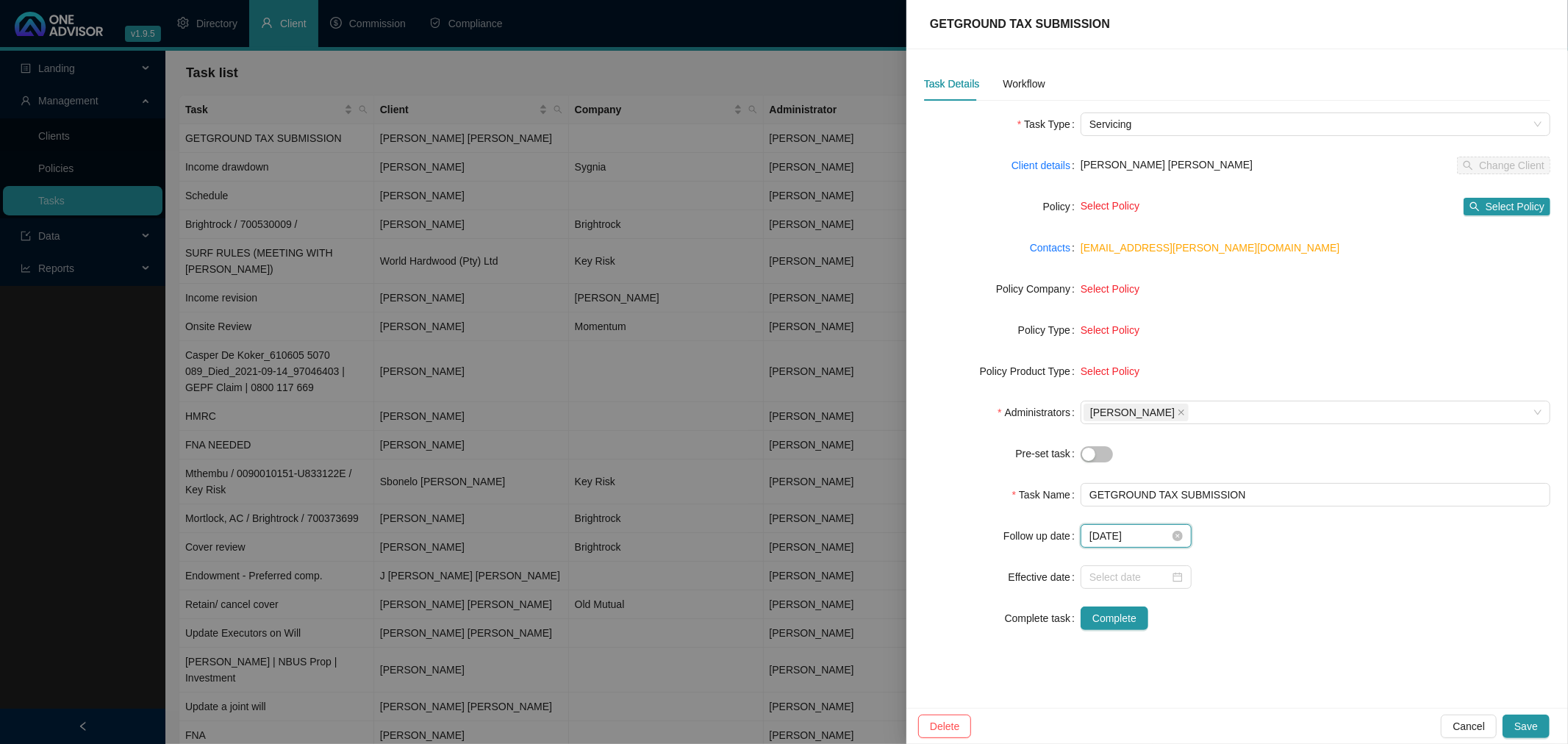
click at [1158, 535] on input "[DATE]" at bounding box center [1130, 536] width 80 height 16
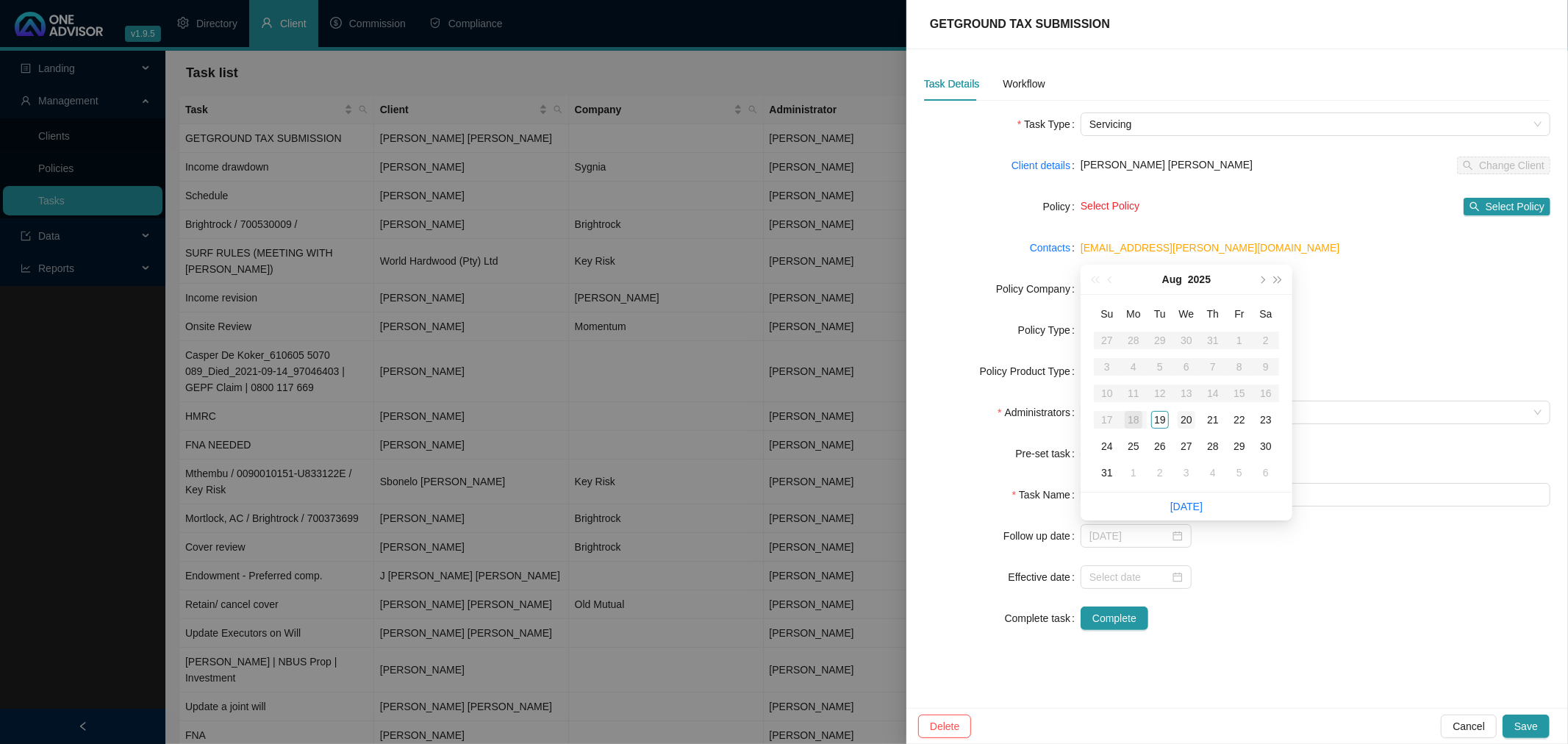
click at [1185, 417] on div "20" at bounding box center [1185, 419] width 17 height 17
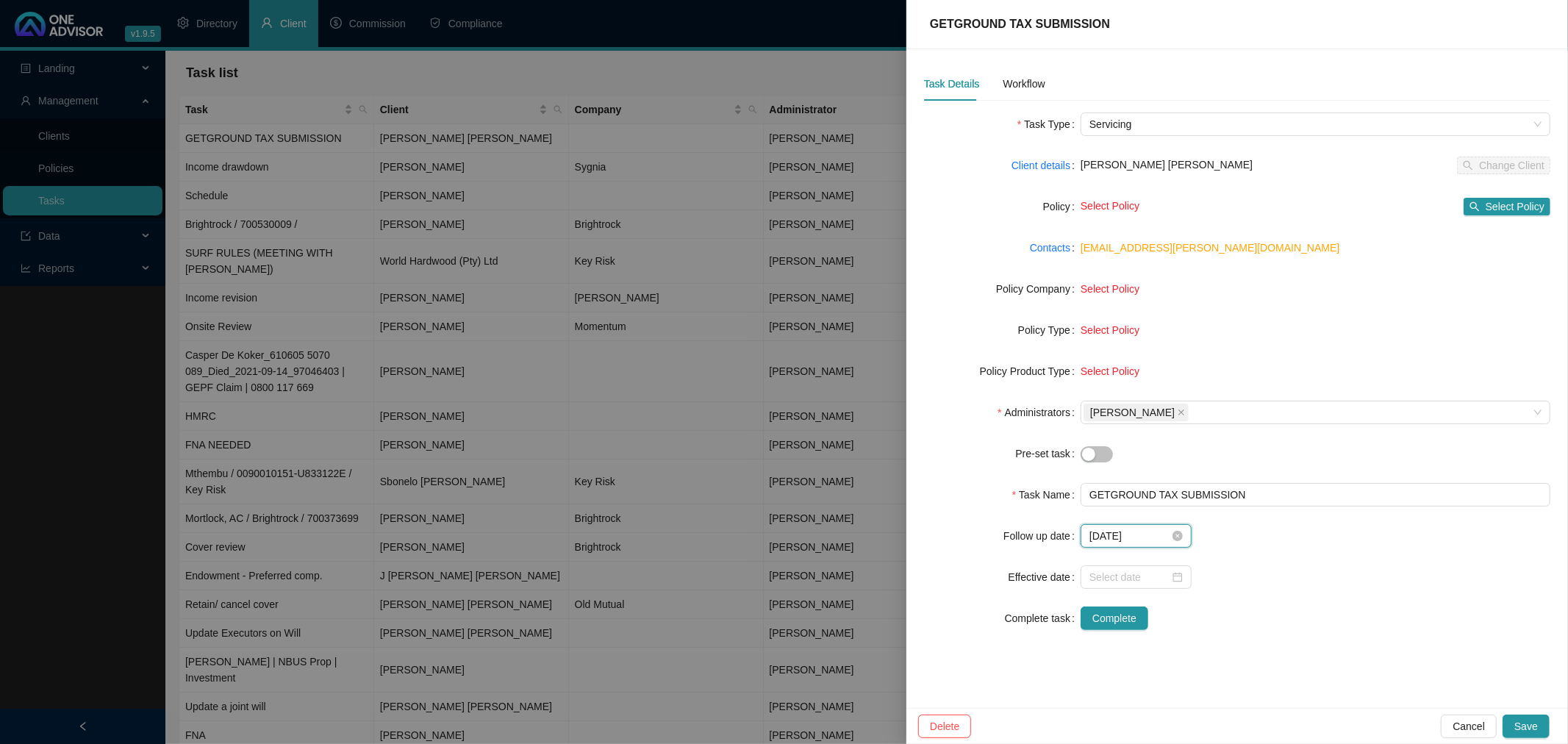
click at [1140, 533] on input "[DATE]" at bounding box center [1130, 536] width 80 height 16
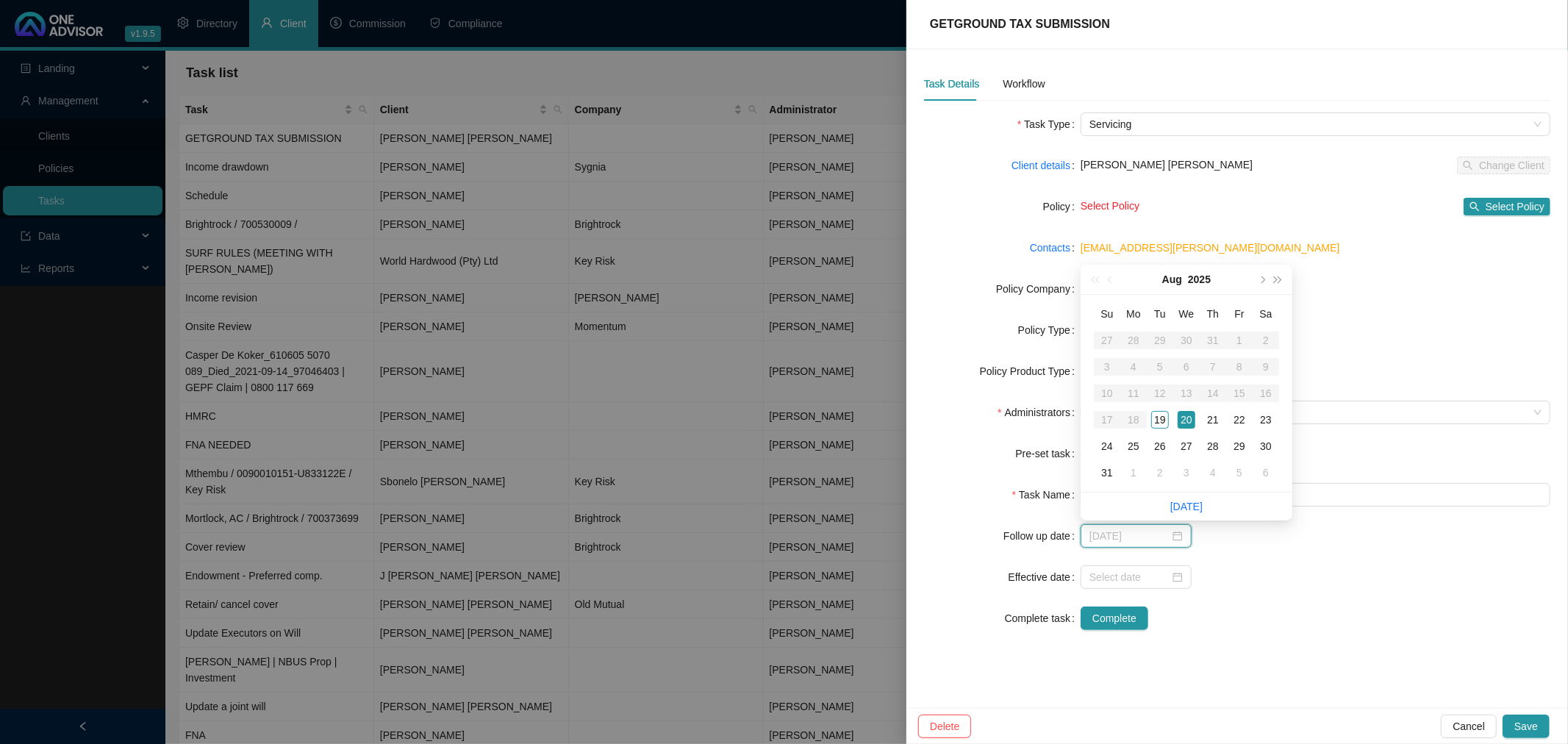
type input "[DATE]"
click at [1184, 416] on div "20" at bounding box center [1185, 419] width 17 height 17
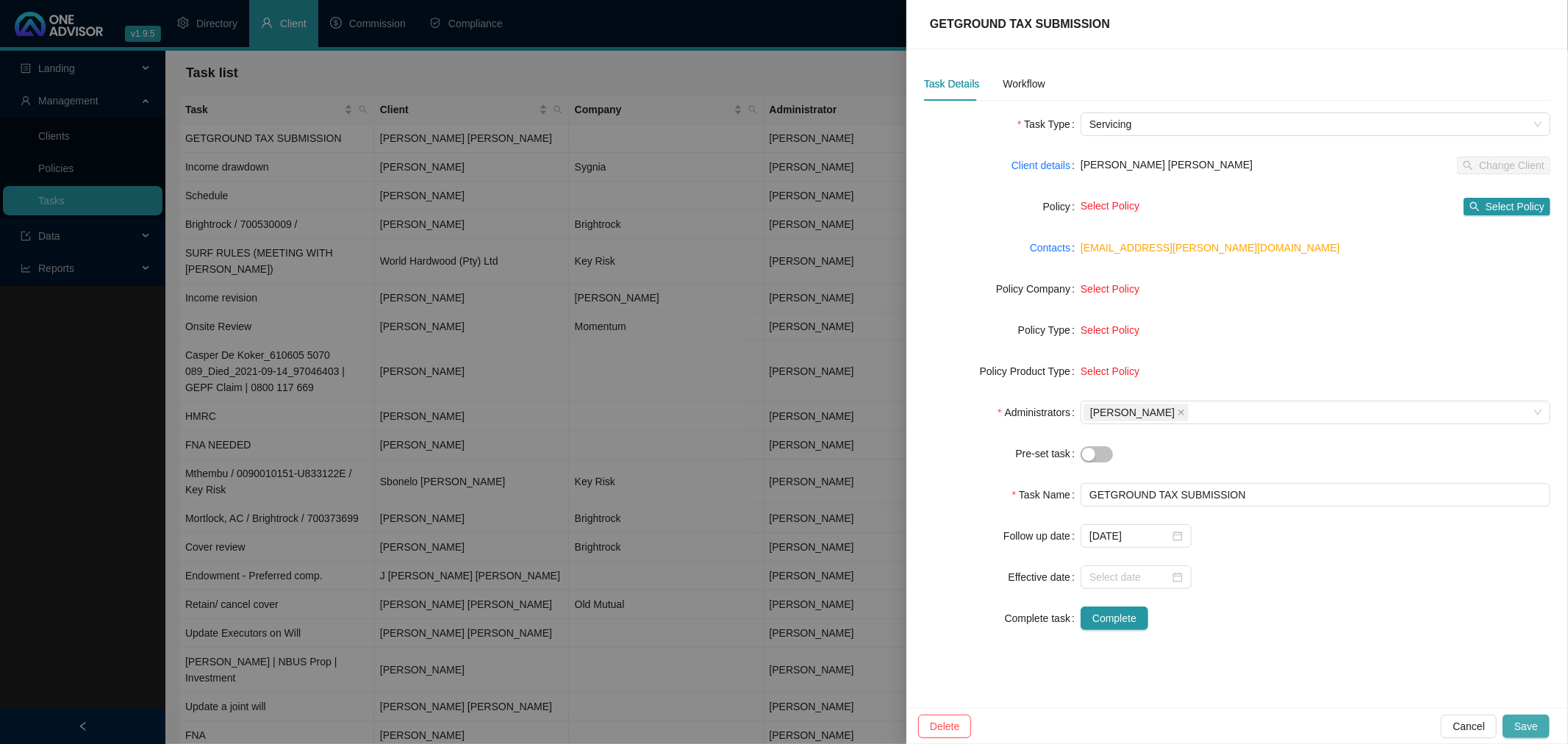
click at [1518, 721] on span "Save" at bounding box center [1526, 726] width 24 height 16
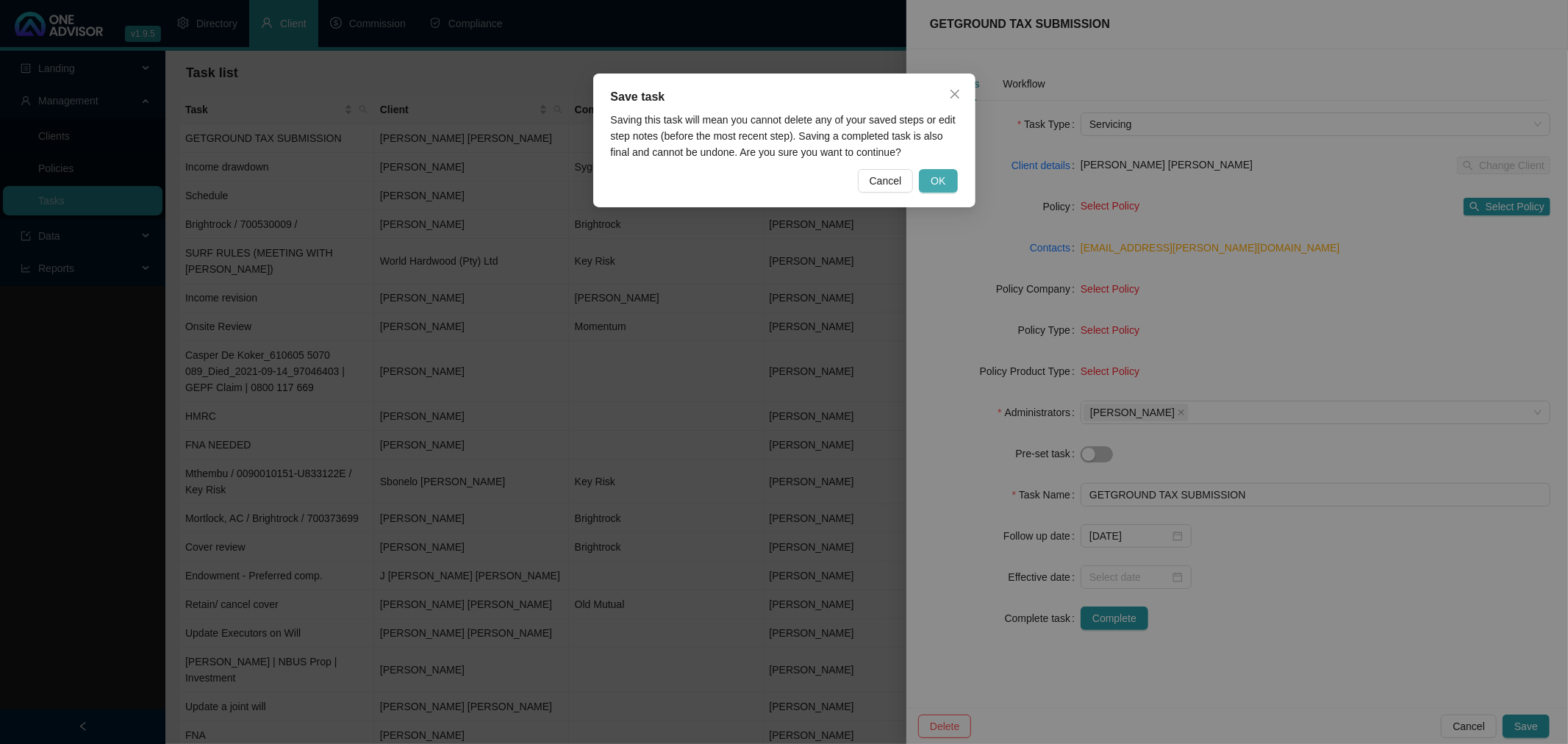
click at [936, 180] on span "OK" at bounding box center [938, 181] width 15 height 16
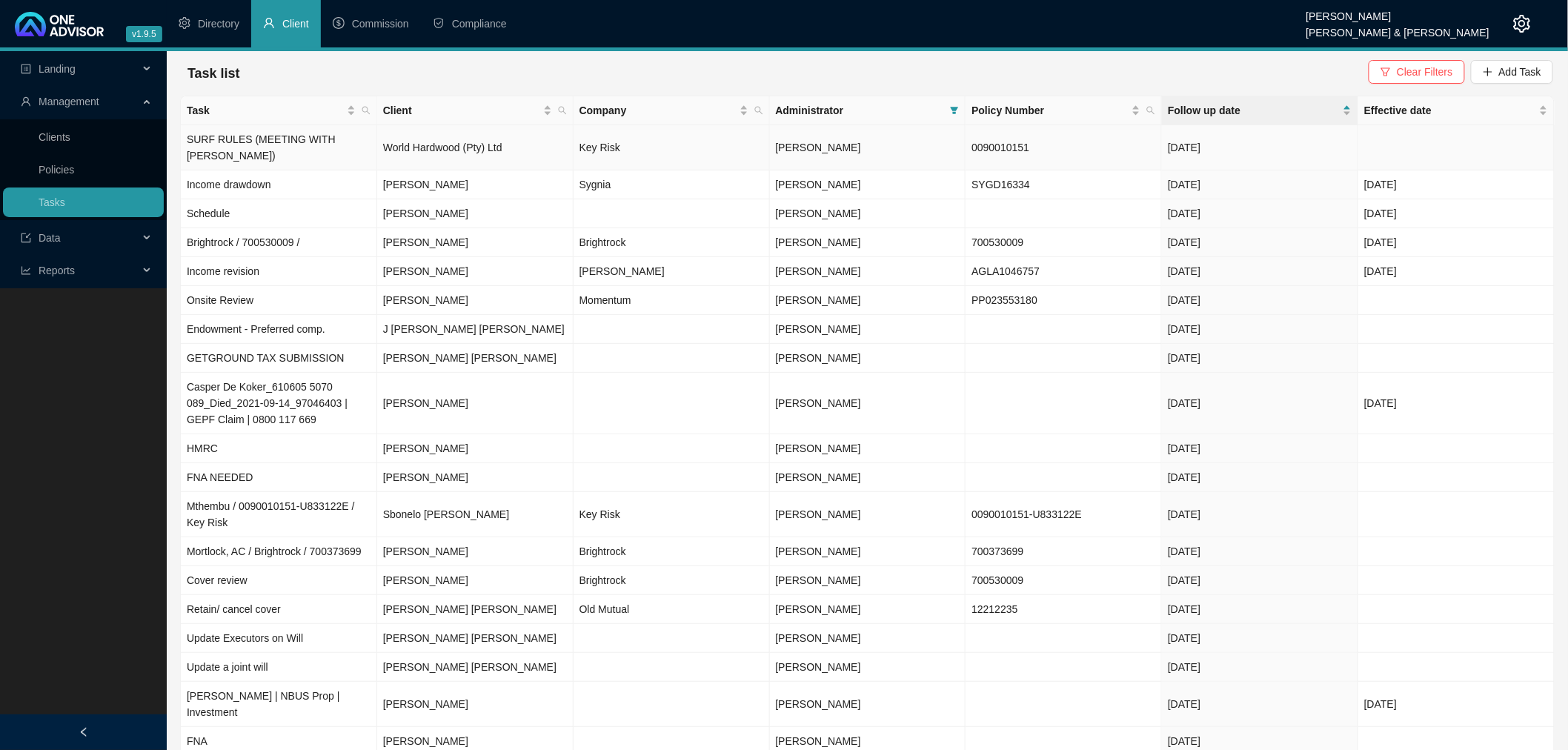
click at [1090, 134] on td "0090010151" at bounding box center [1063, 147] width 196 height 45
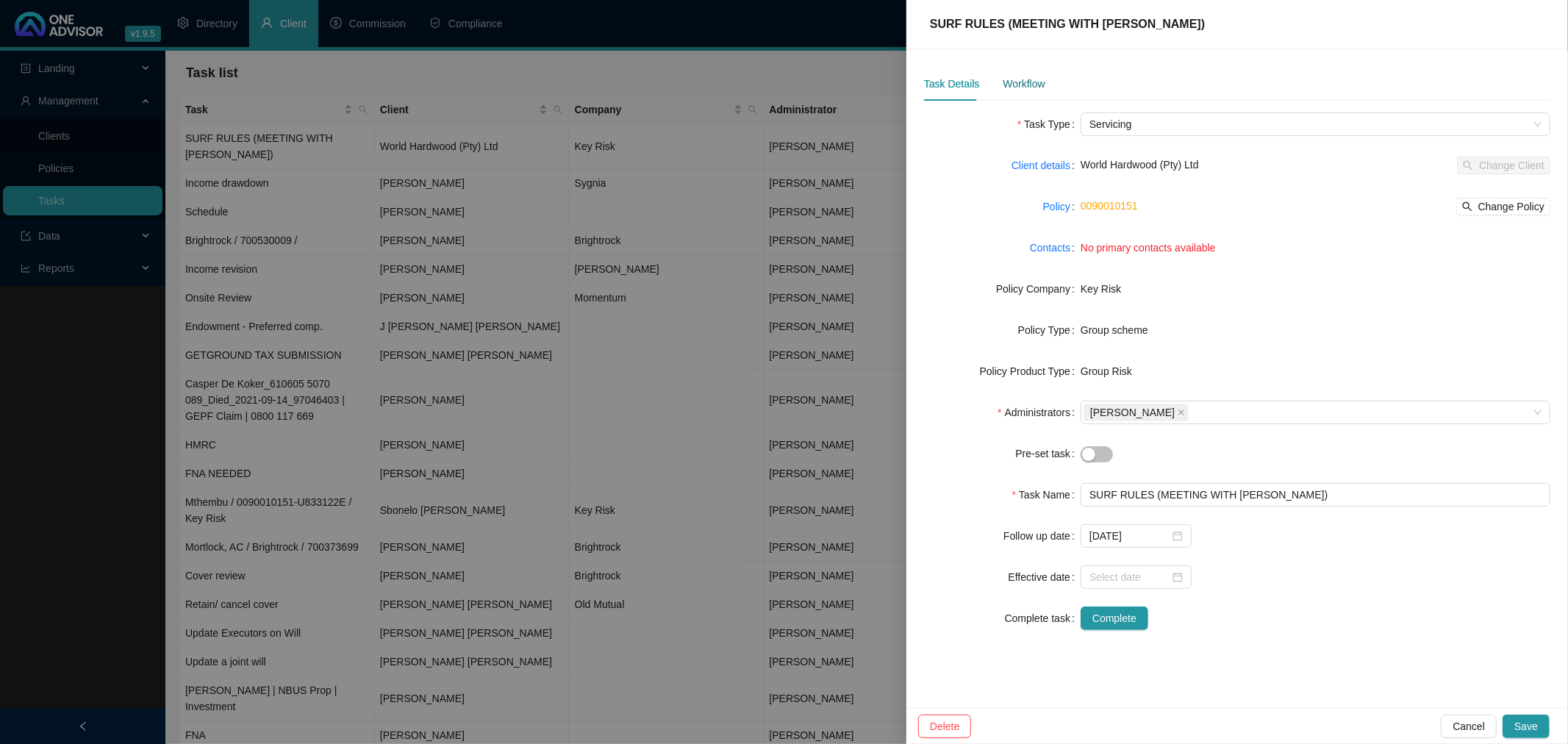
click at [1026, 81] on div "Workflow" at bounding box center [1024, 84] width 42 height 16
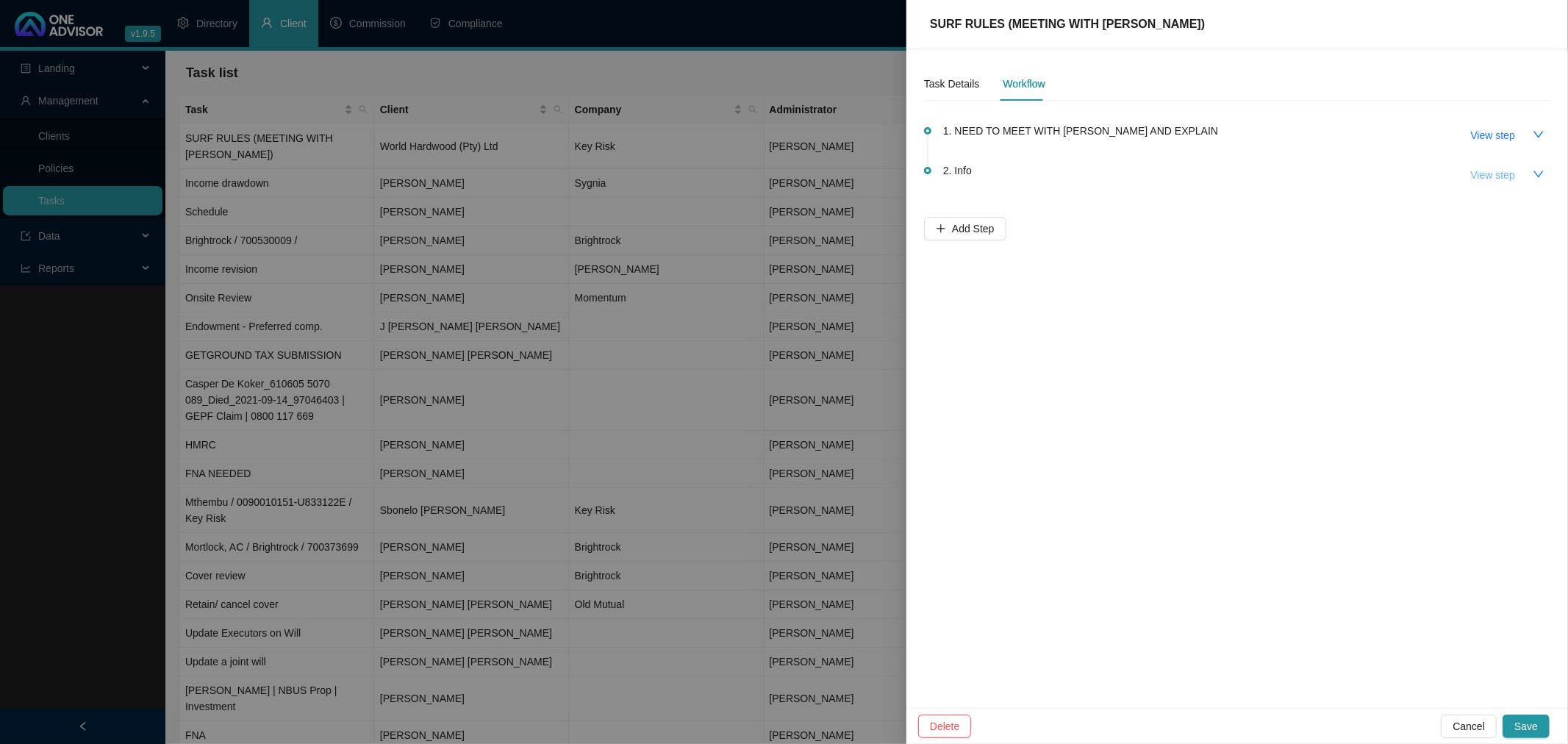
click at [1482, 172] on span "View step" at bounding box center [1493, 175] width 44 height 16
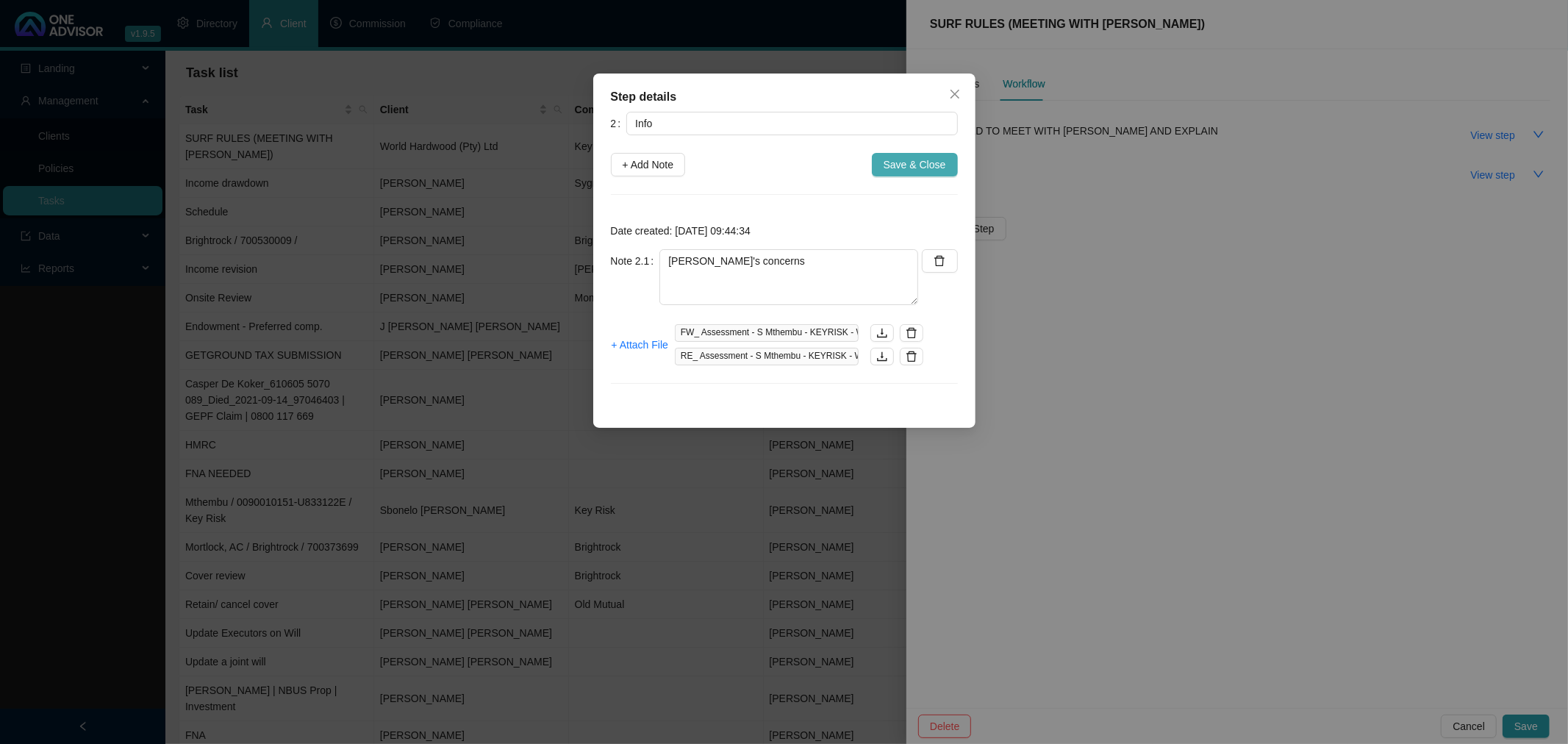
click at [920, 163] on span "Save & Close" at bounding box center [914, 164] width 62 height 16
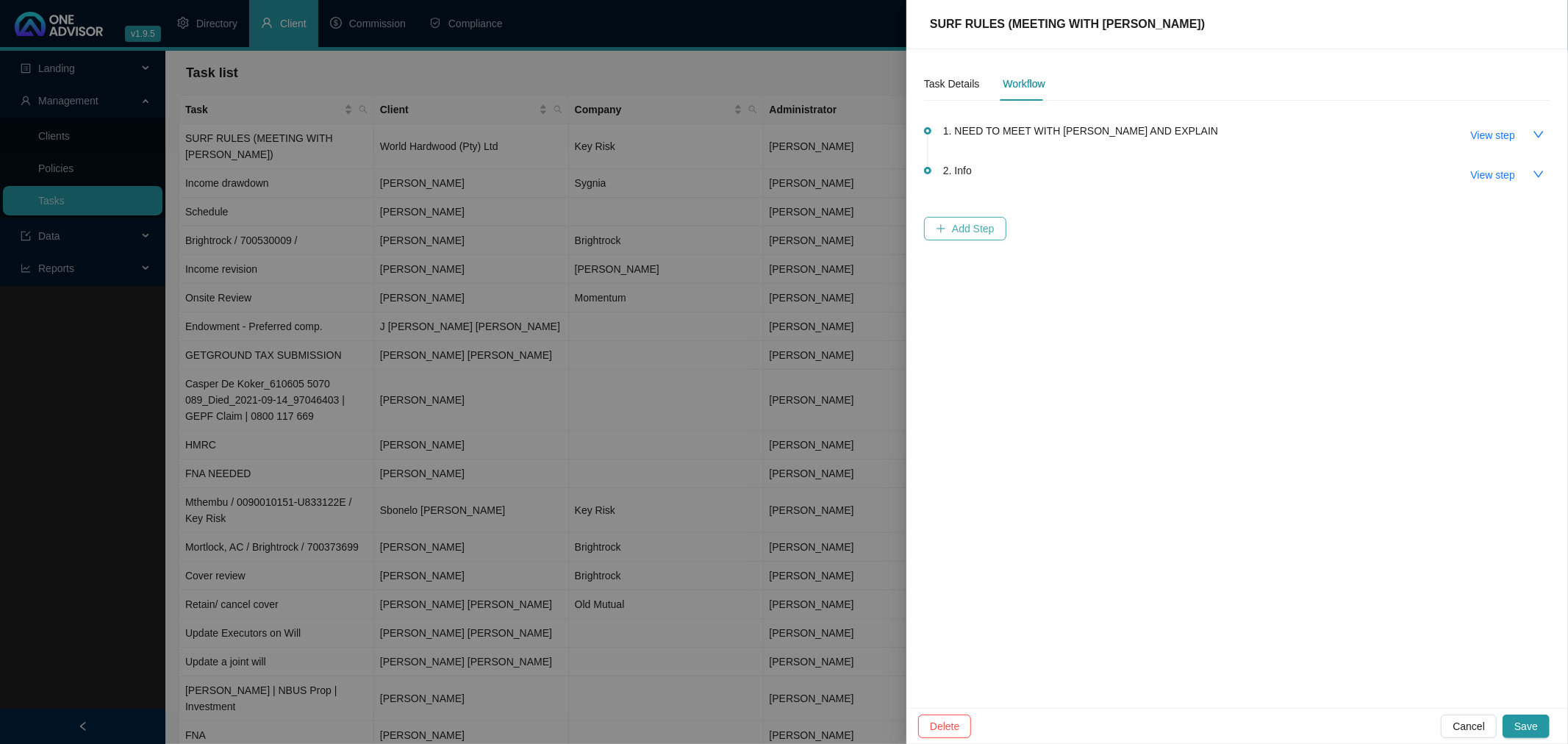
click at [977, 225] on span "Add Step" at bounding box center [973, 228] width 43 height 16
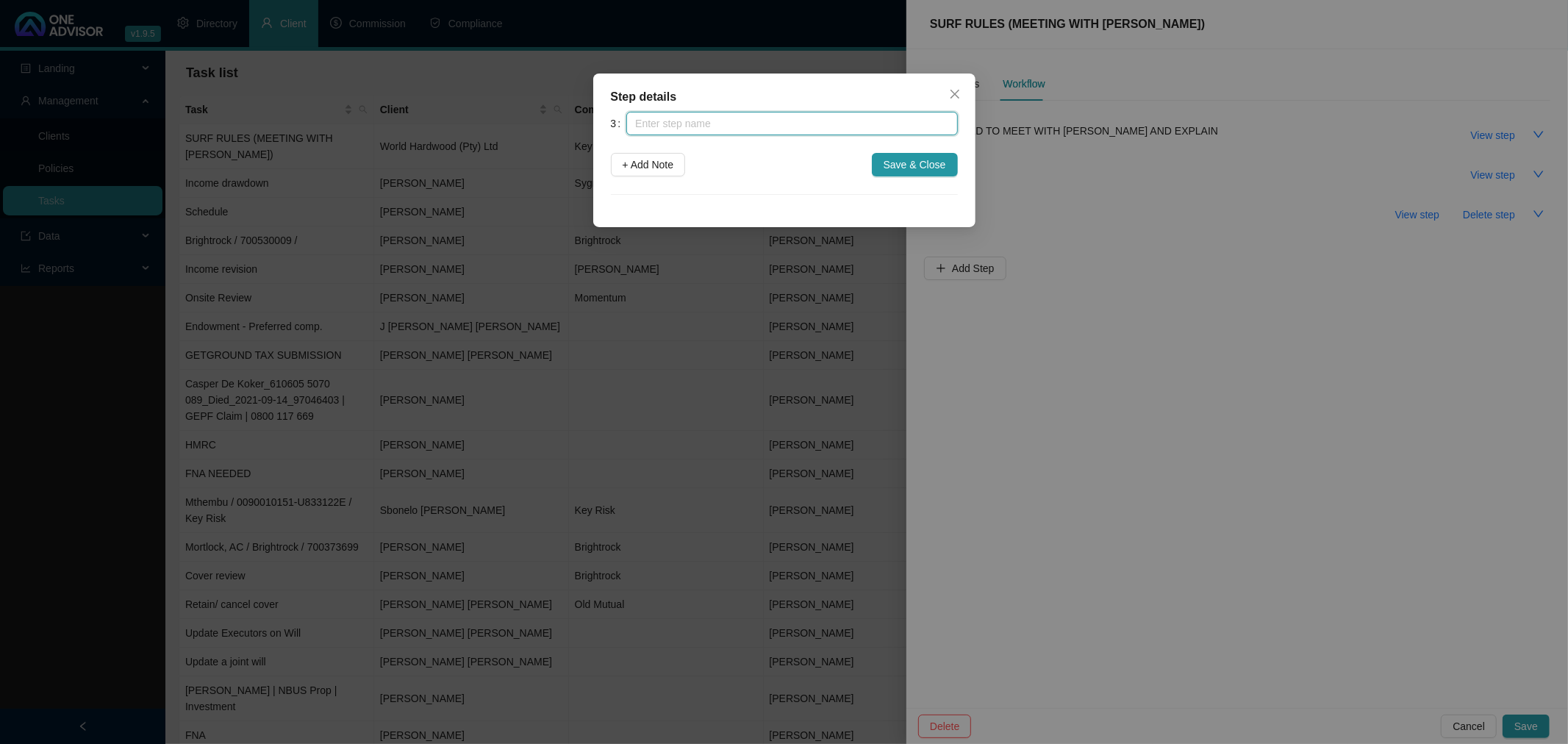
click at [766, 128] on input "text" at bounding box center [792, 123] width 331 height 24
type input "Meeting Set [DATE] (12:00)"
click at [932, 163] on span "Save & Close" at bounding box center [914, 164] width 62 height 16
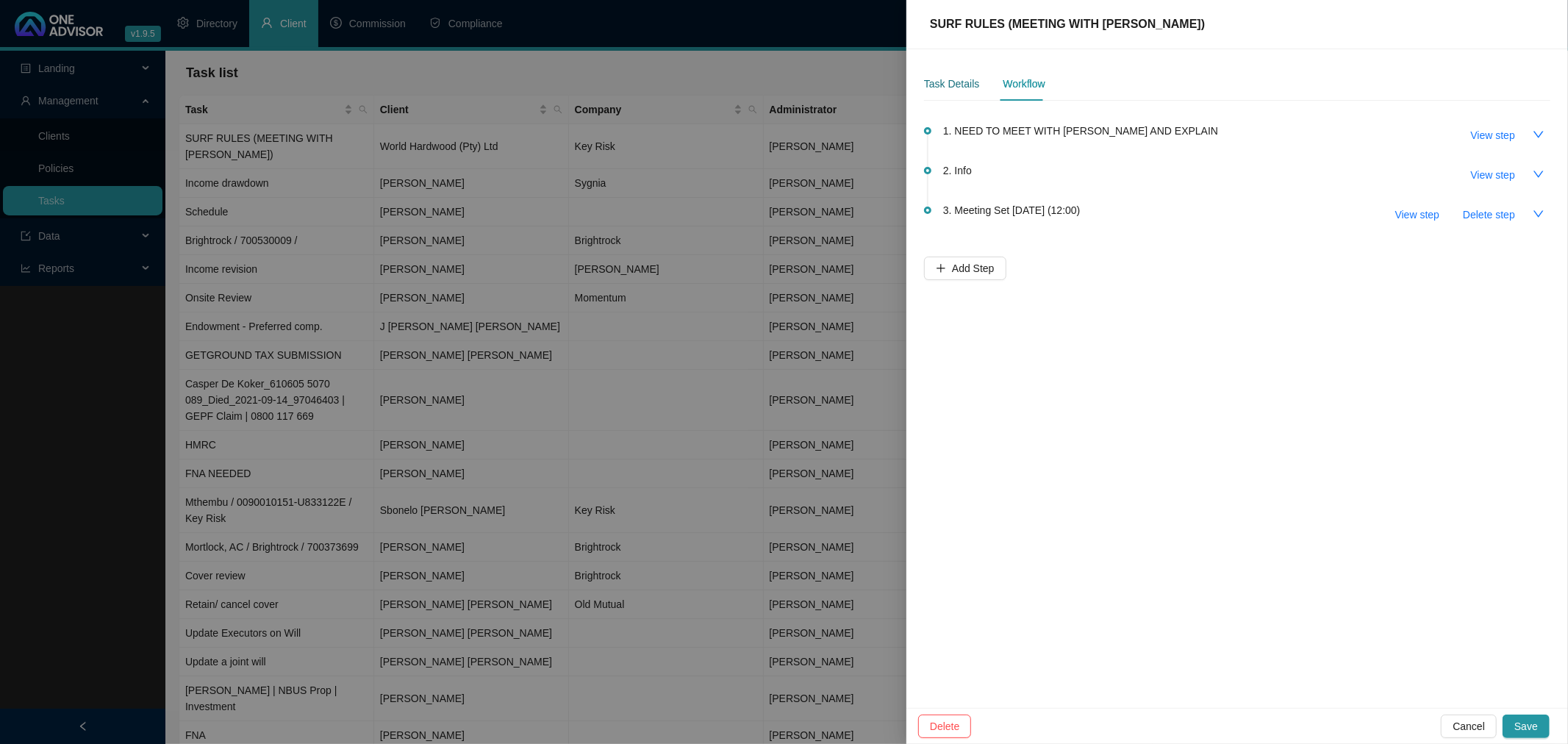
click at [959, 83] on div "Task Details" at bounding box center [952, 84] width 55 height 16
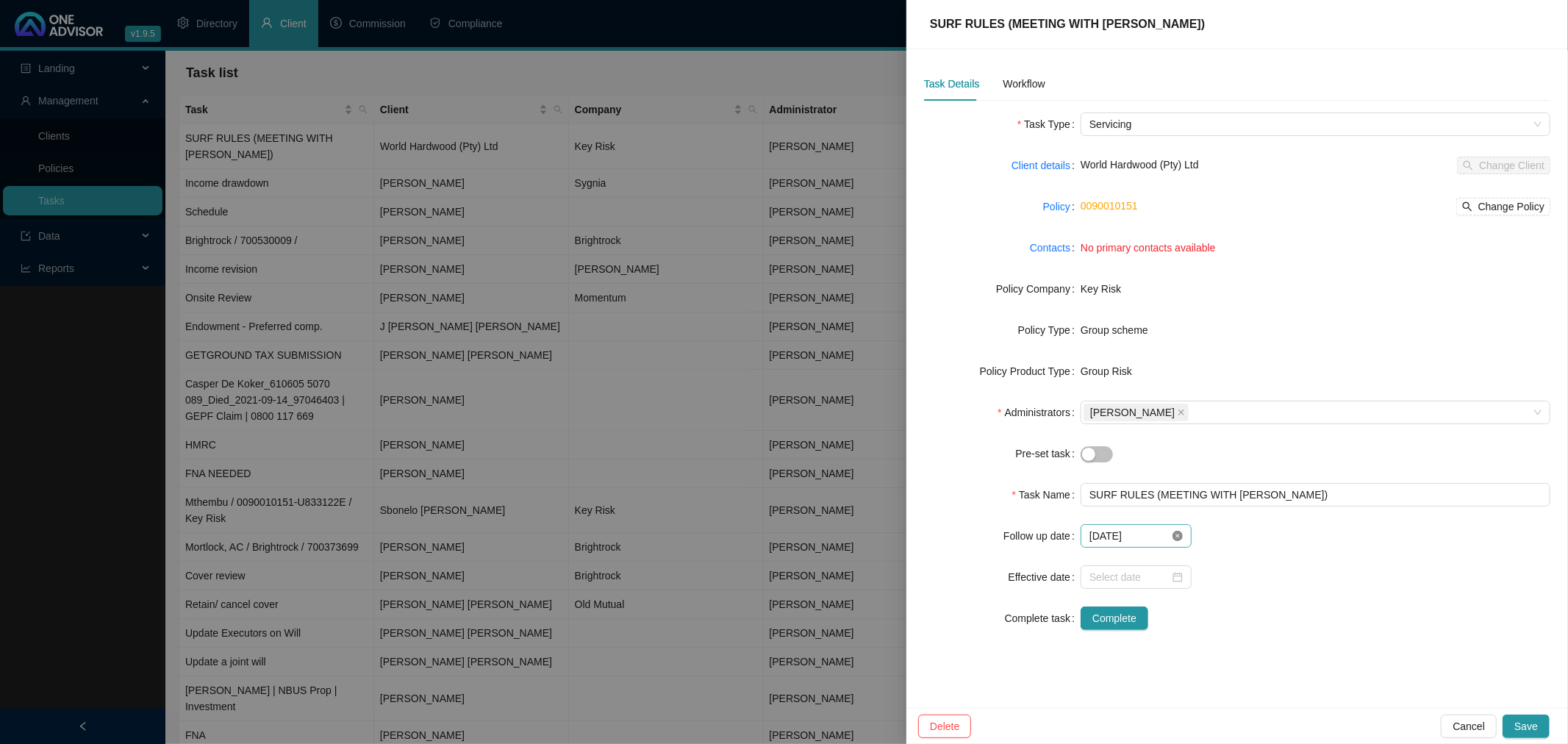
click at [1177, 537] on icon "close-circle" at bounding box center [1177, 535] width 10 height 10
click at [1156, 537] on input at bounding box center [1130, 536] width 80 height 16
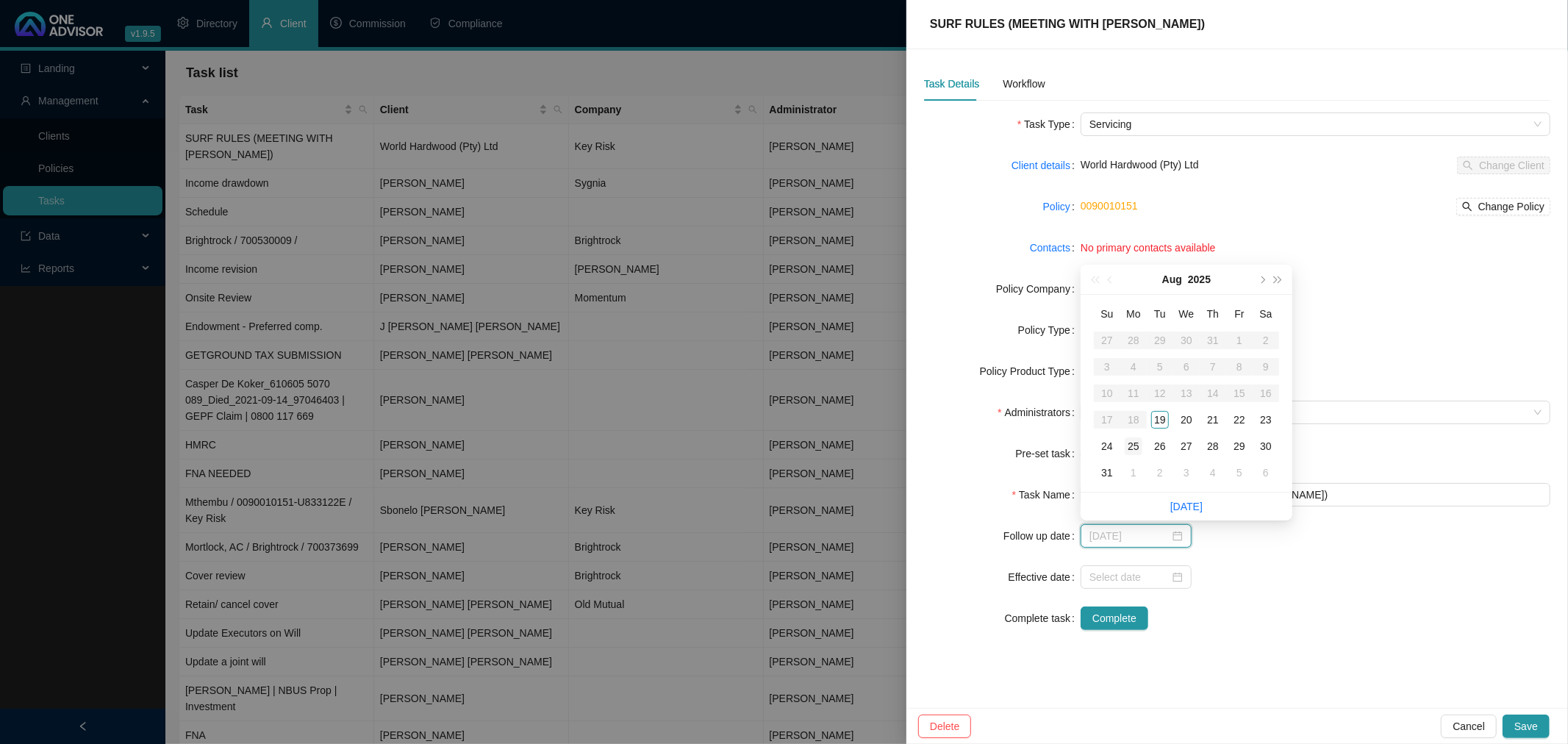
type input "[DATE]"
click at [1128, 444] on div "25" at bounding box center [1132, 445] width 17 height 17
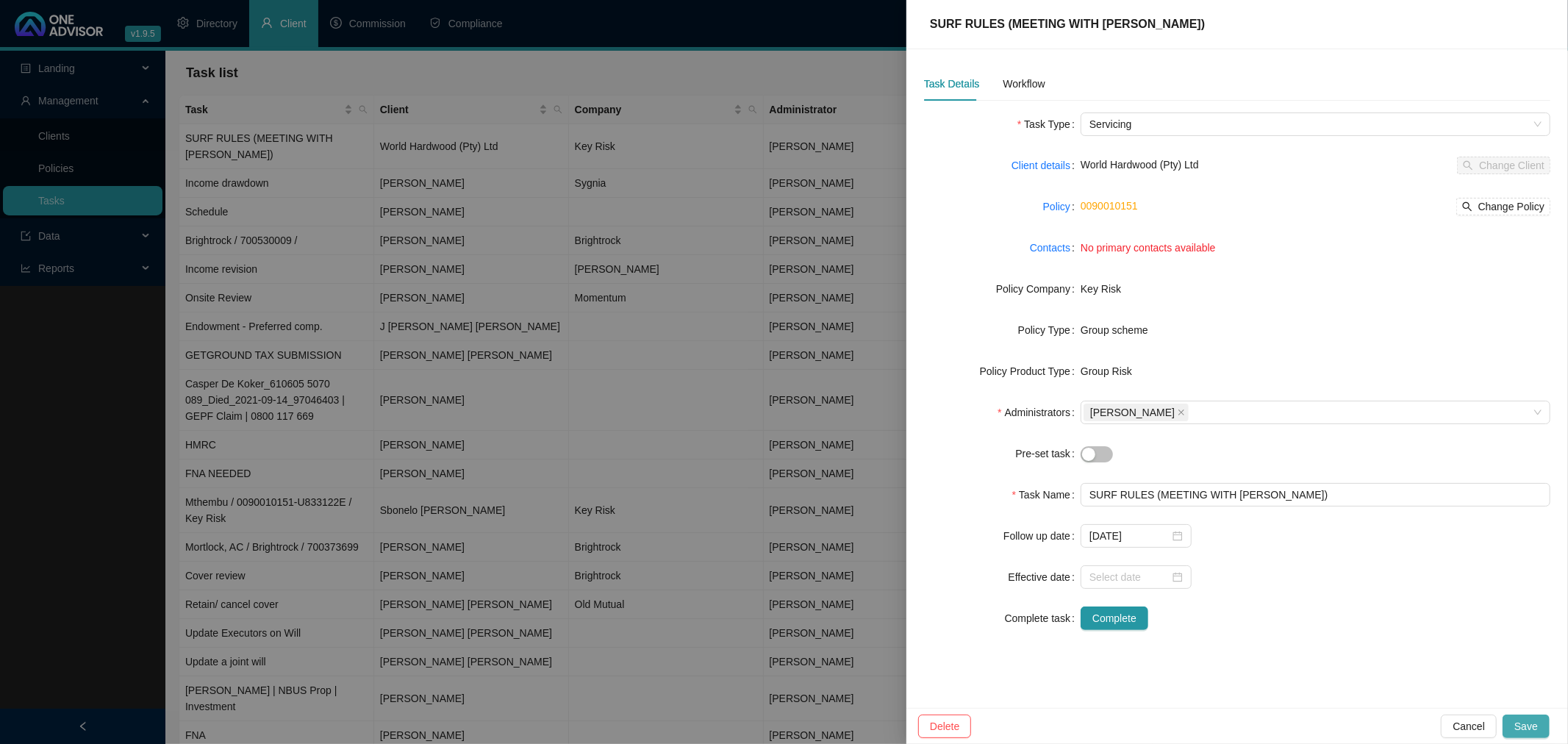
click at [1531, 718] on span "Save" at bounding box center [1526, 726] width 24 height 16
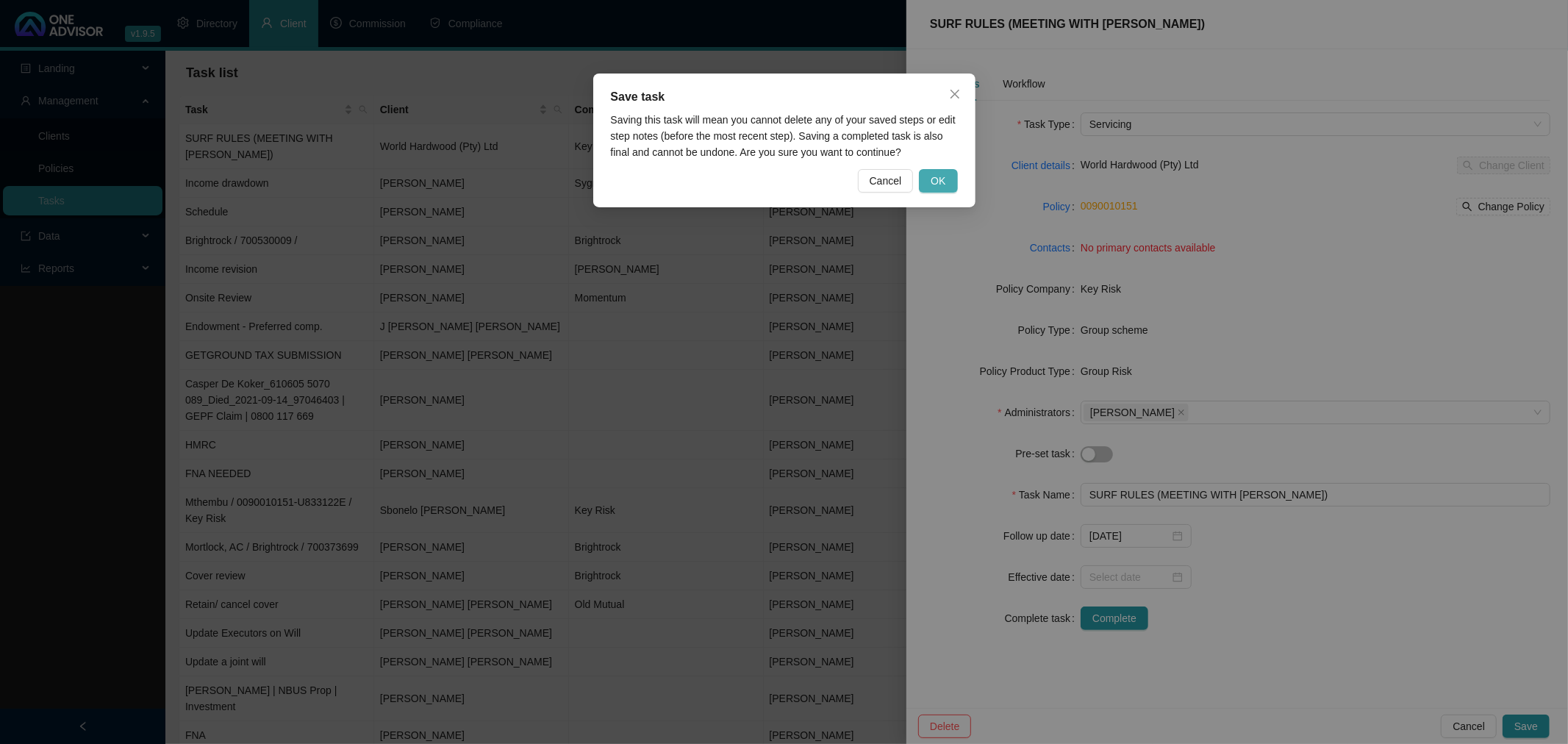
click at [940, 178] on span "OK" at bounding box center [938, 181] width 15 height 16
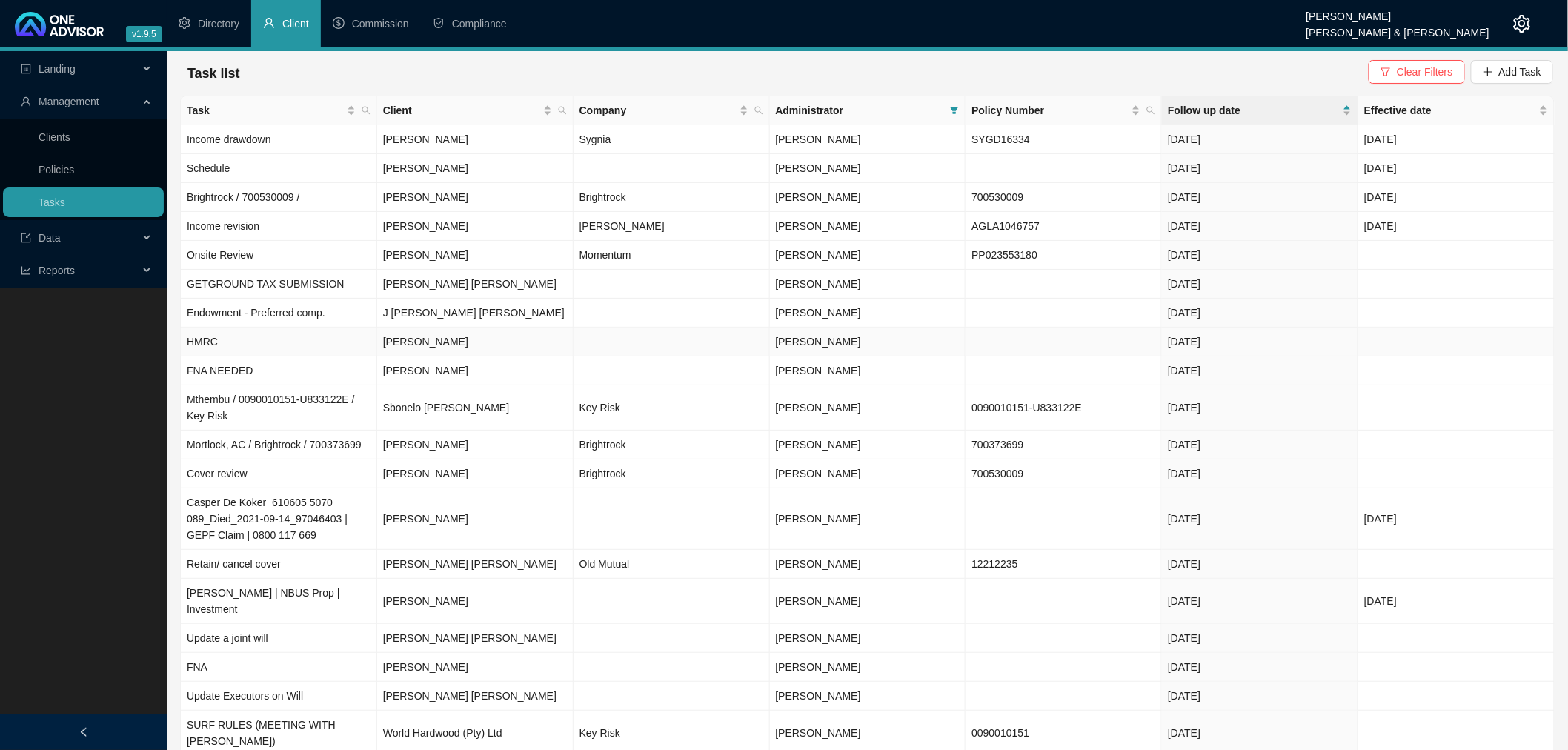
click at [510, 331] on td "[PERSON_NAME]" at bounding box center [475, 341] width 196 height 29
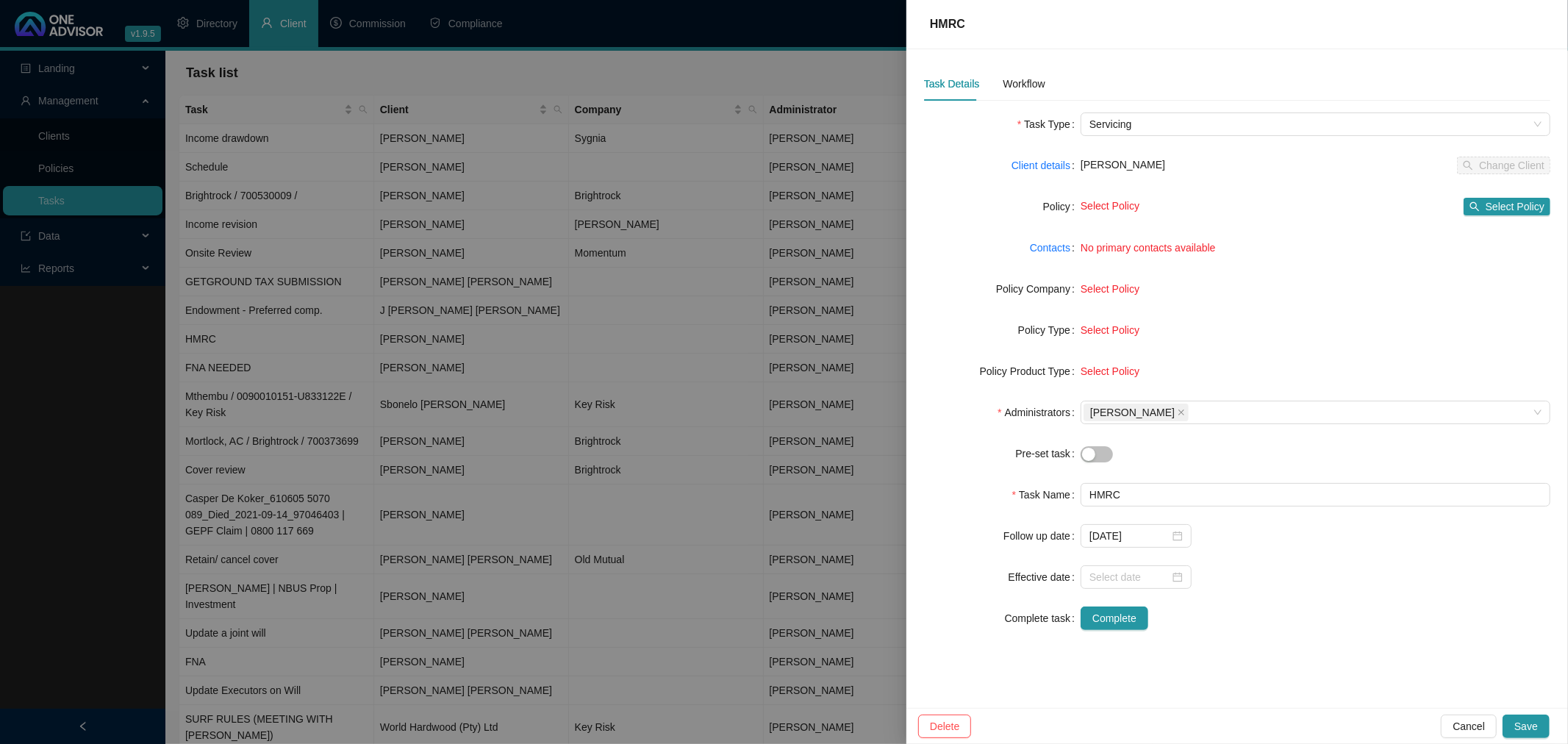
click at [1152, 156] on div "[PERSON_NAME] Change Client" at bounding box center [1315, 164] width 469 height 17
click at [1119, 168] on span "[PERSON_NAME]" at bounding box center [1122, 164] width 85 height 12
click at [1046, 165] on link "Client details" at bounding box center [1041, 165] width 58 height 16
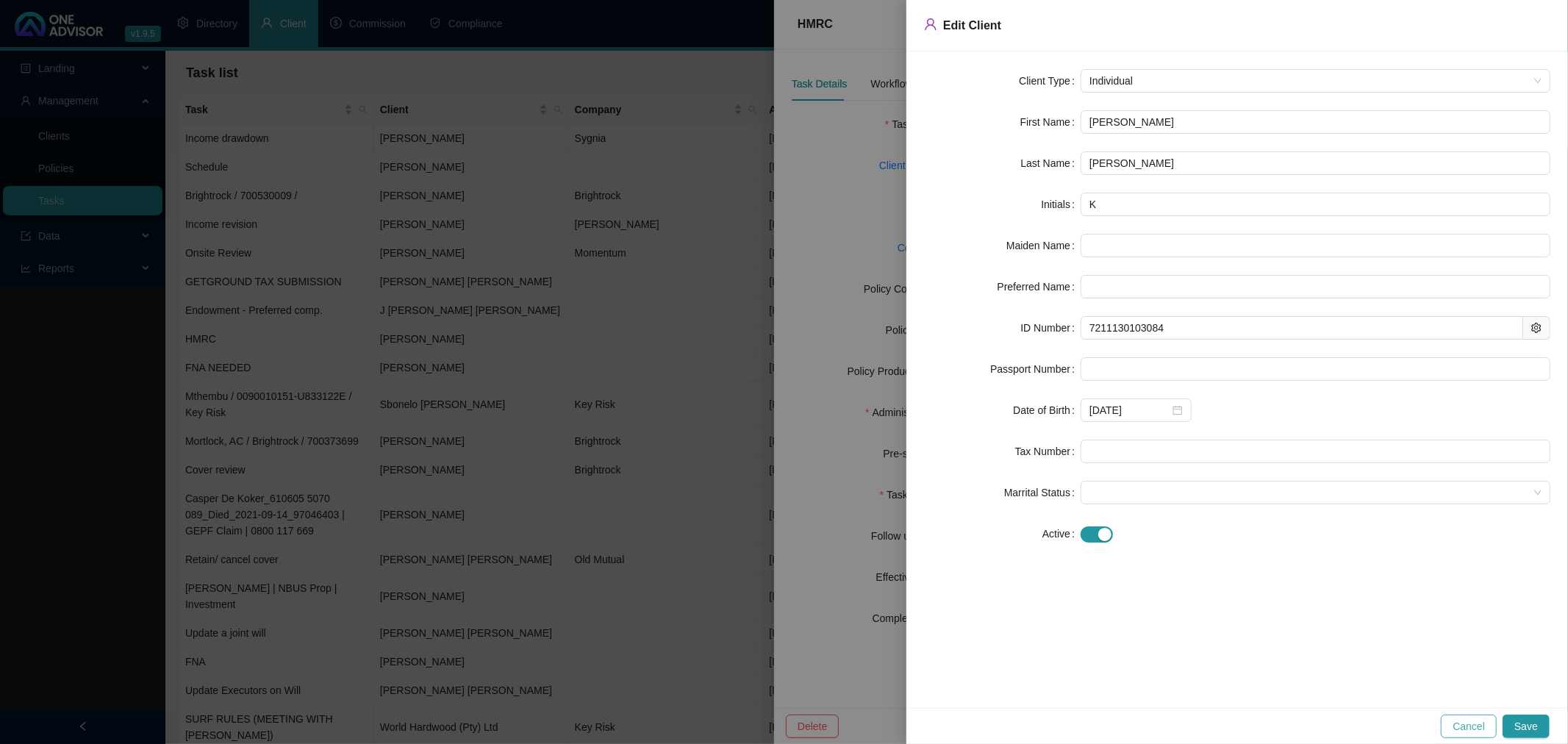
click at [1473, 724] on span "Cancel" at bounding box center [1468, 726] width 32 height 16
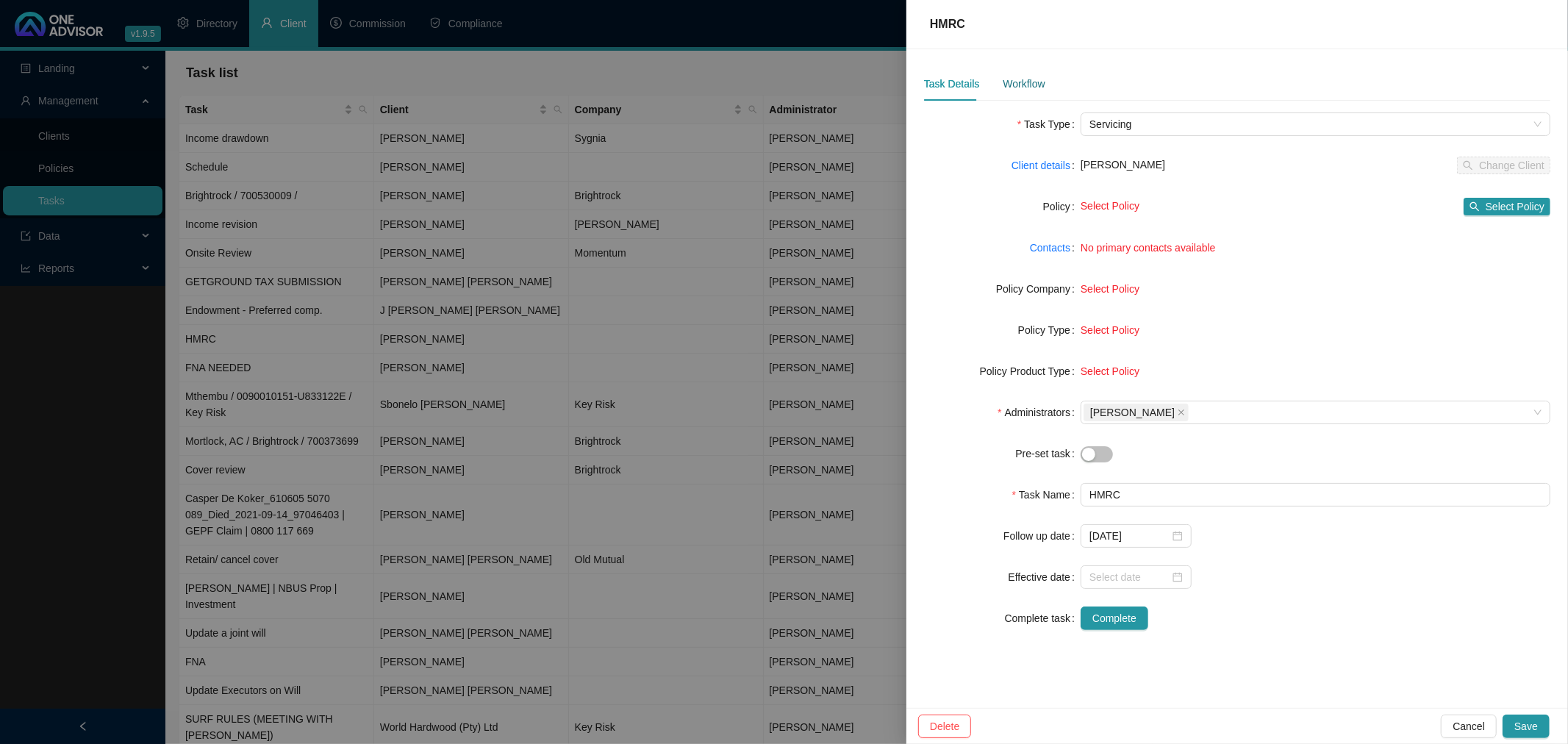
click at [1022, 77] on div "Workflow" at bounding box center [1024, 84] width 42 height 16
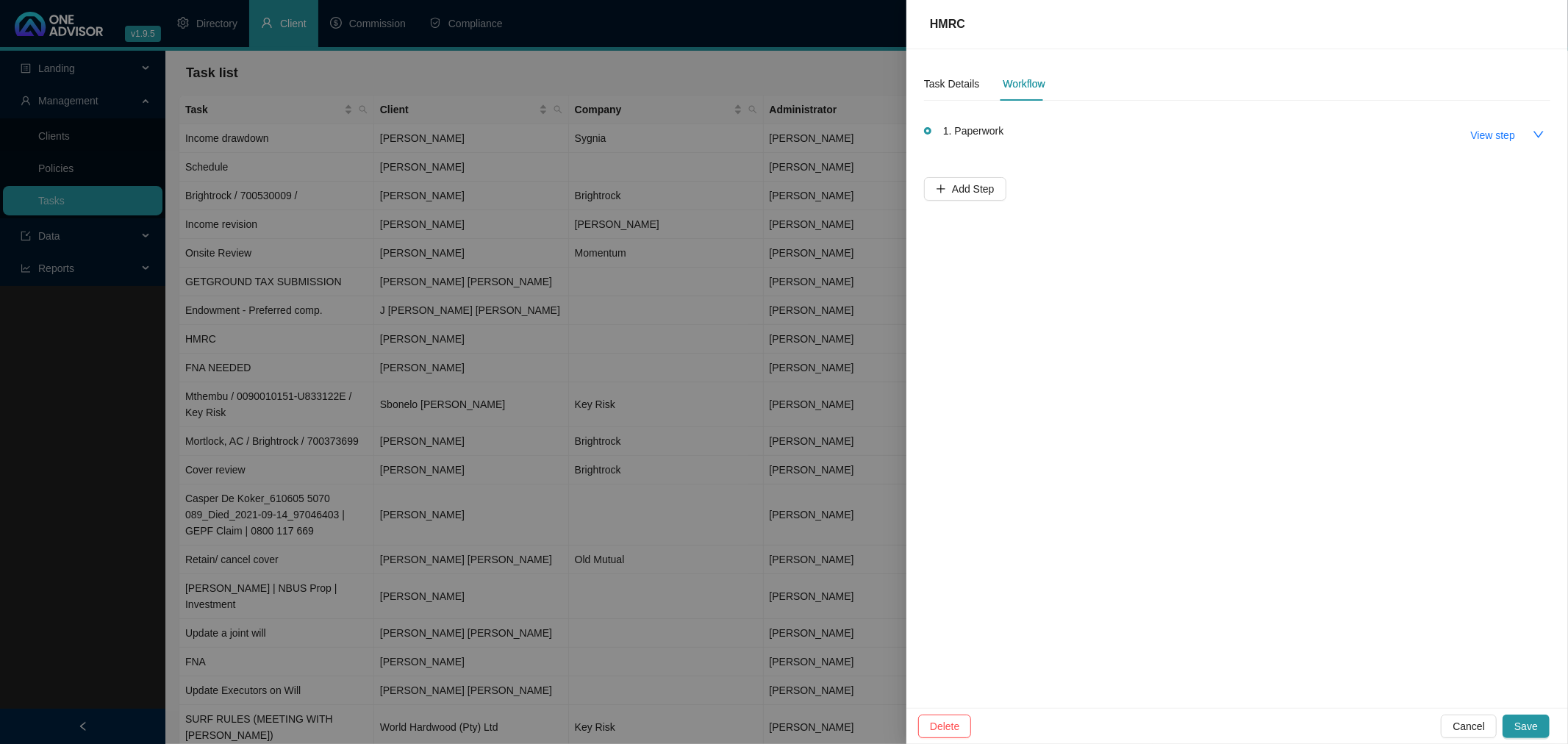
click at [503, 351] on div at bounding box center [784, 372] width 1568 height 744
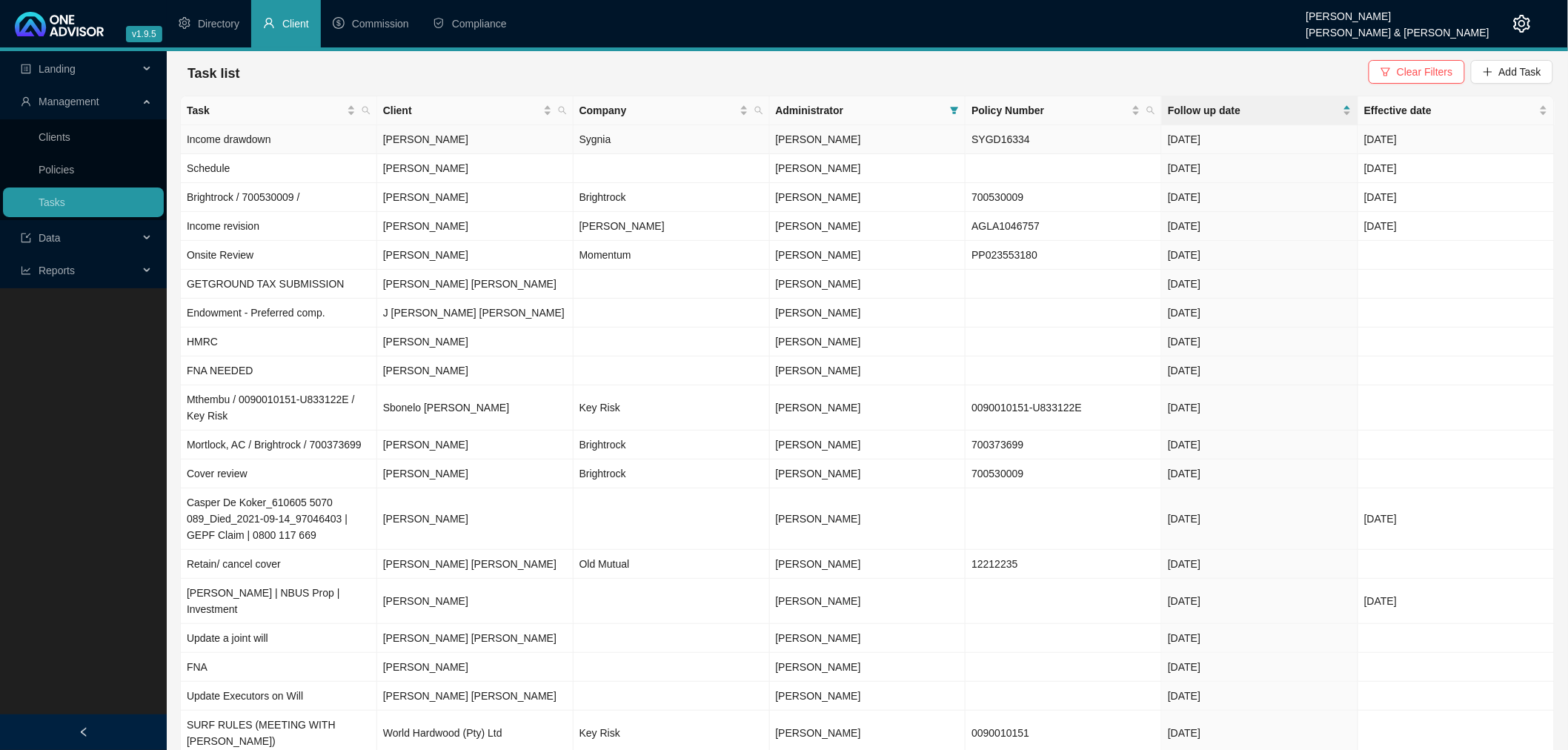
click at [523, 135] on td "[PERSON_NAME]" at bounding box center [475, 139] width 196 height 29
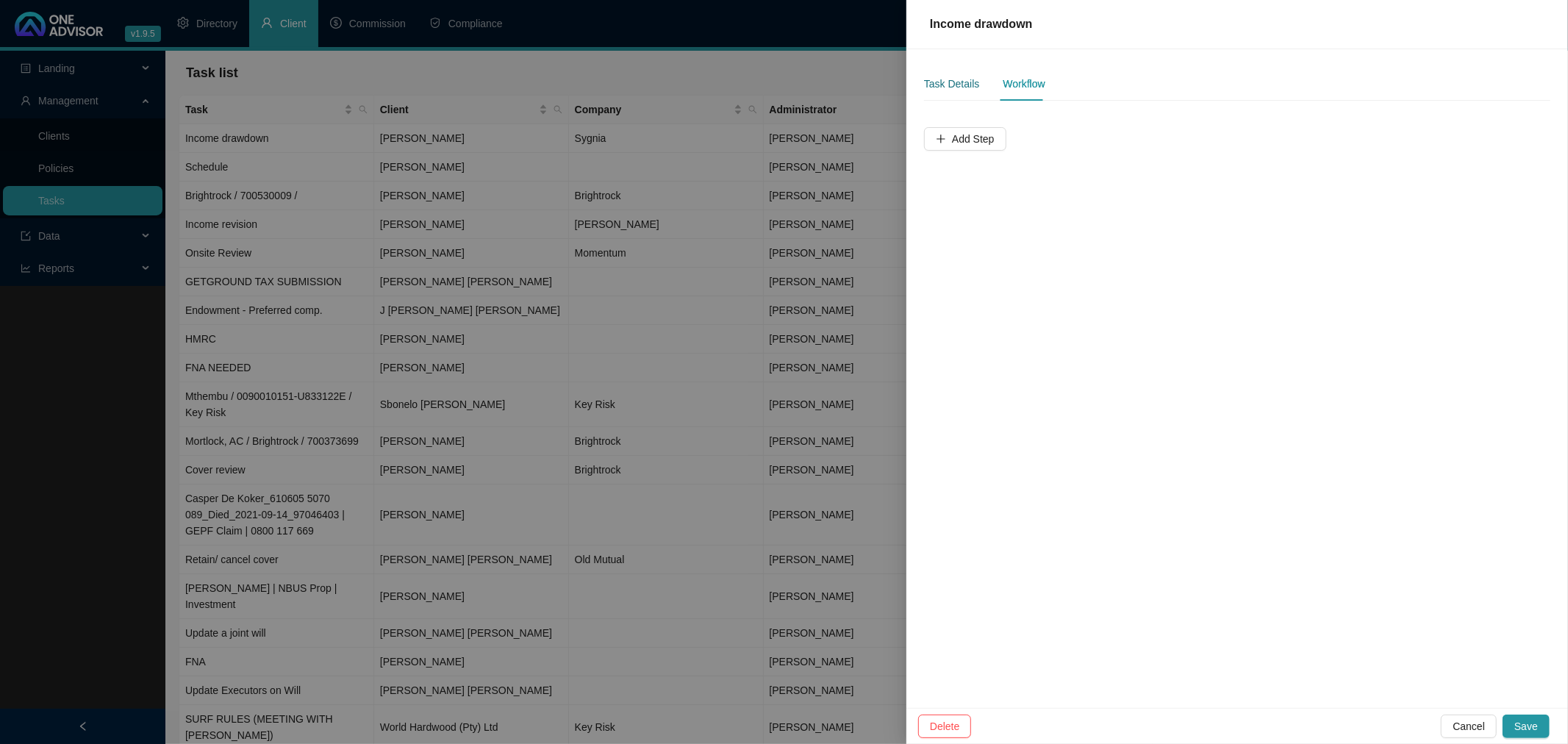
click at [959, 81] on div "Task Details" at bounding box center [952, 84] width 55 height 16
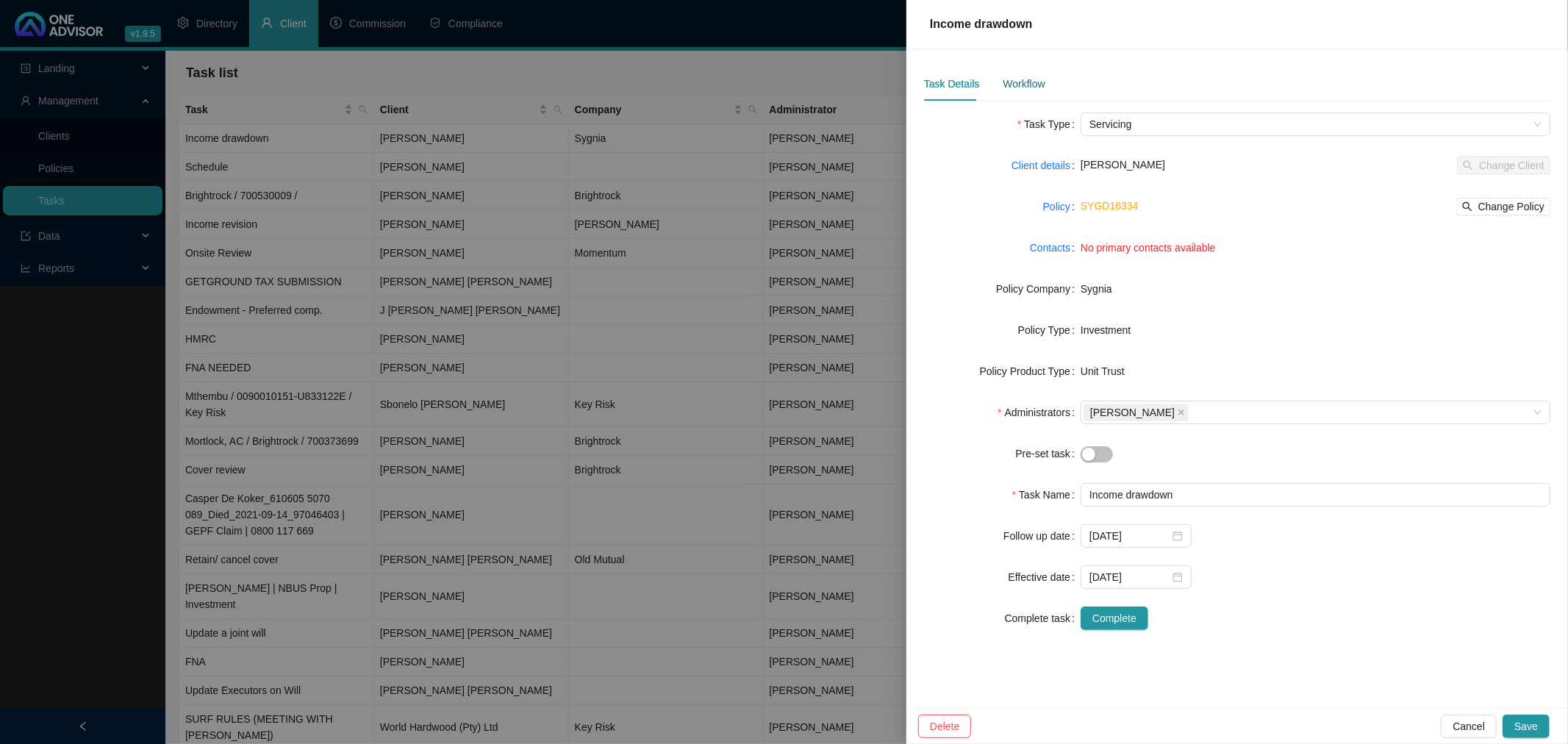
click at [1013, 81] on div "Workflow" at bounding box center [1024, 84] width 42 height 16
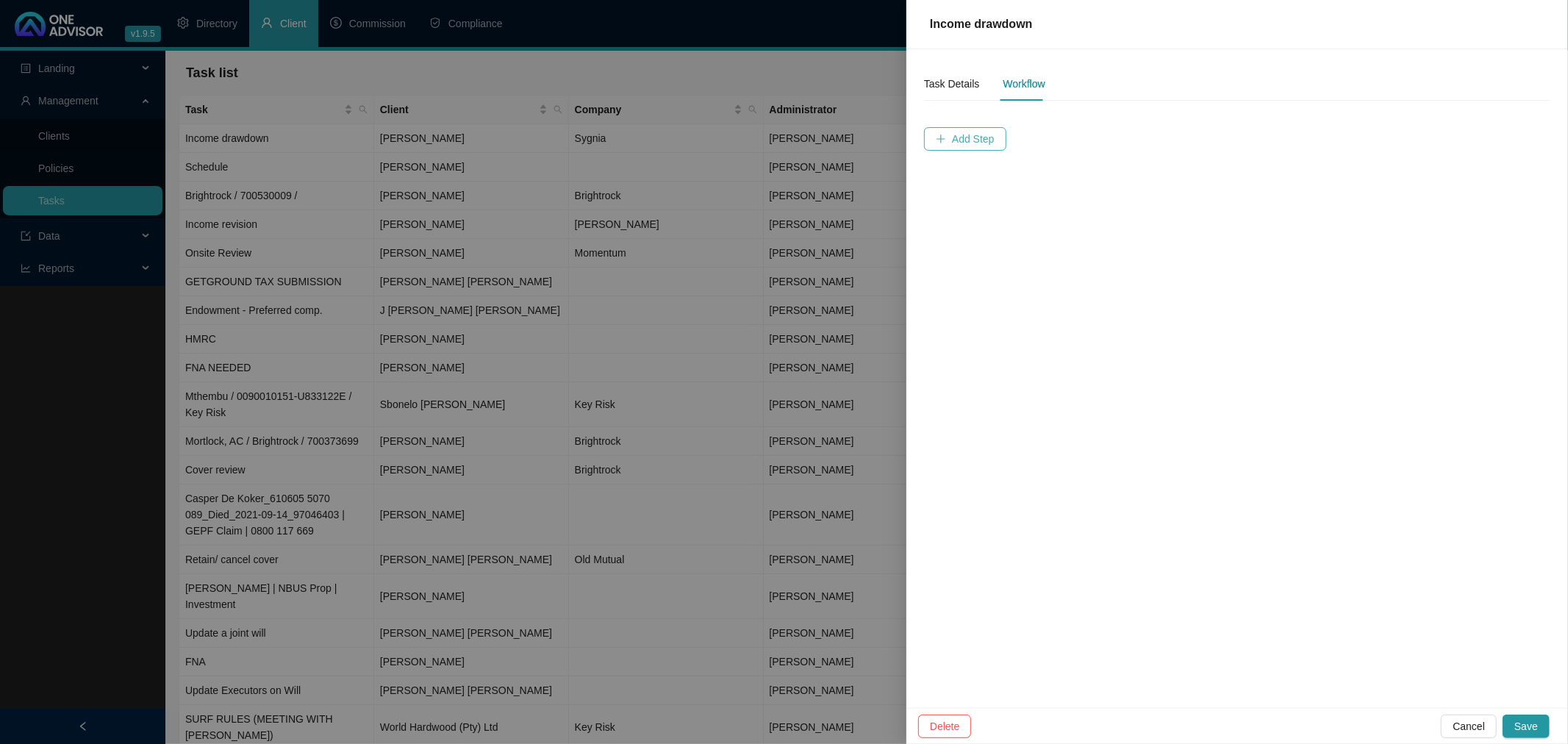
click at [966, 136] on span "Add Step" at bounding box center [973, 139] width 43 height 16
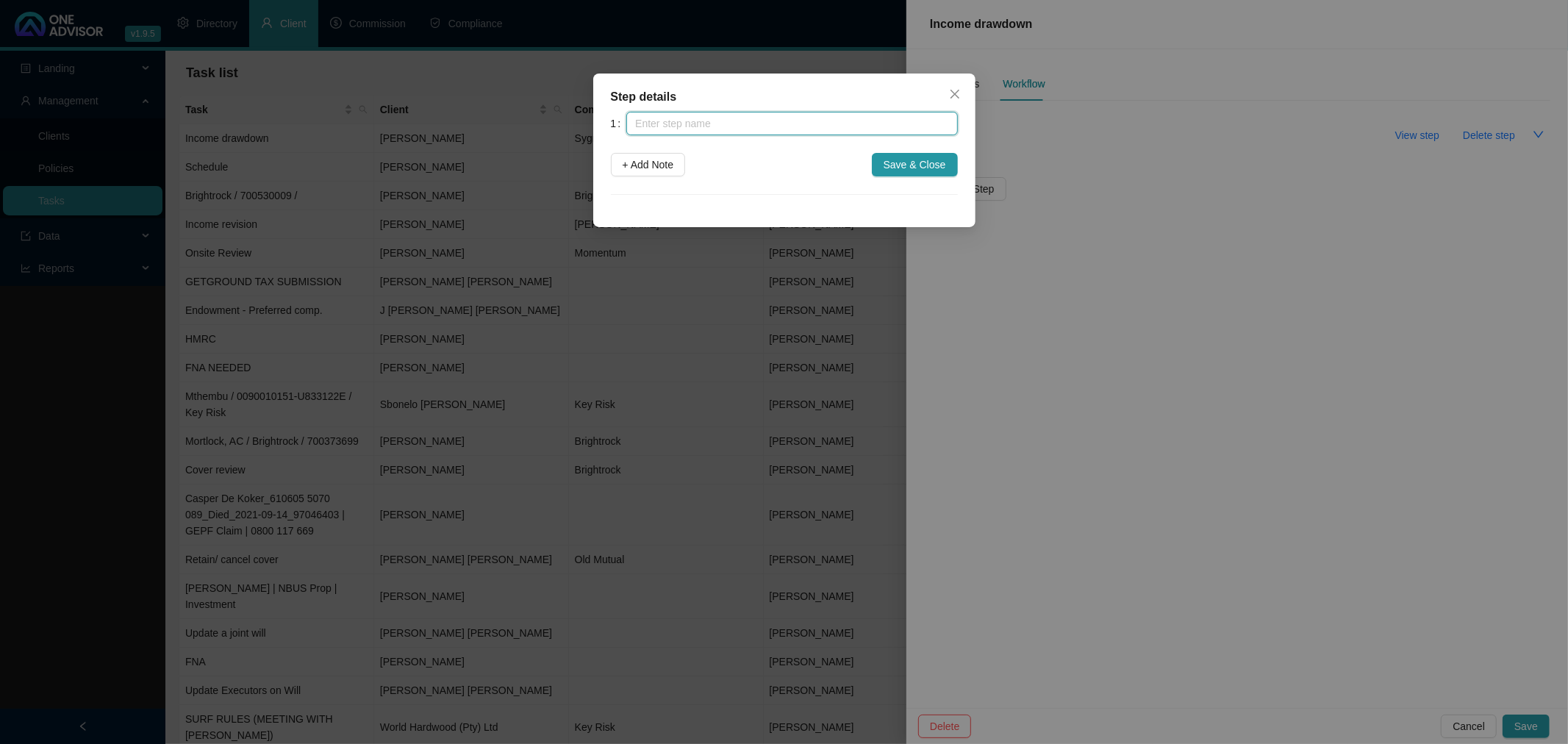
click at [710, 131] on input "text" at bounding box center [792, 123] width 331 height 24
type input "Request to start Drawdown"
click at [933, 162] on span "Save & Close" at bounding box center [914, 164] width 62 height 16
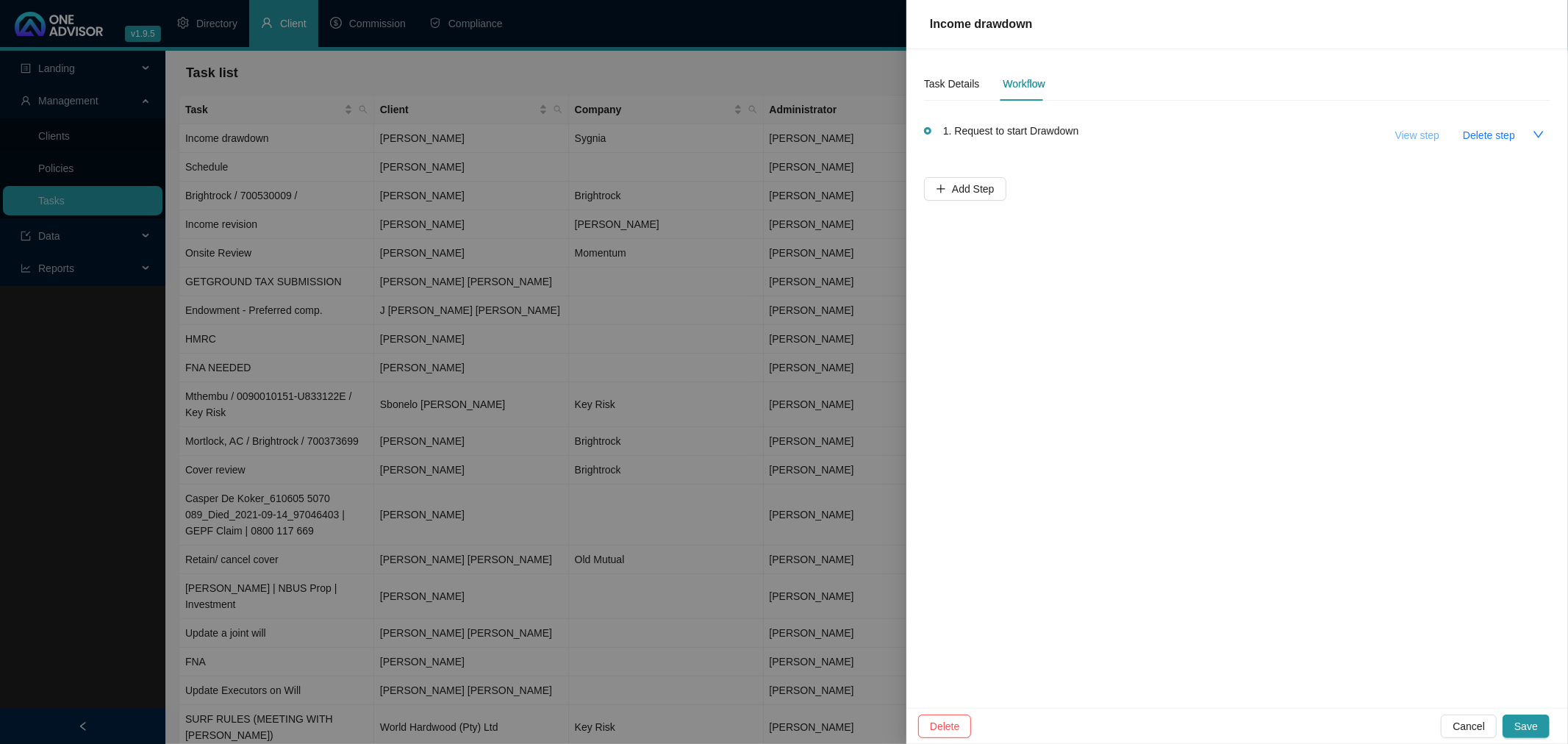
click at [1428, 135] on span "View step" at bounding box center [1417, 135] width 44 height 16
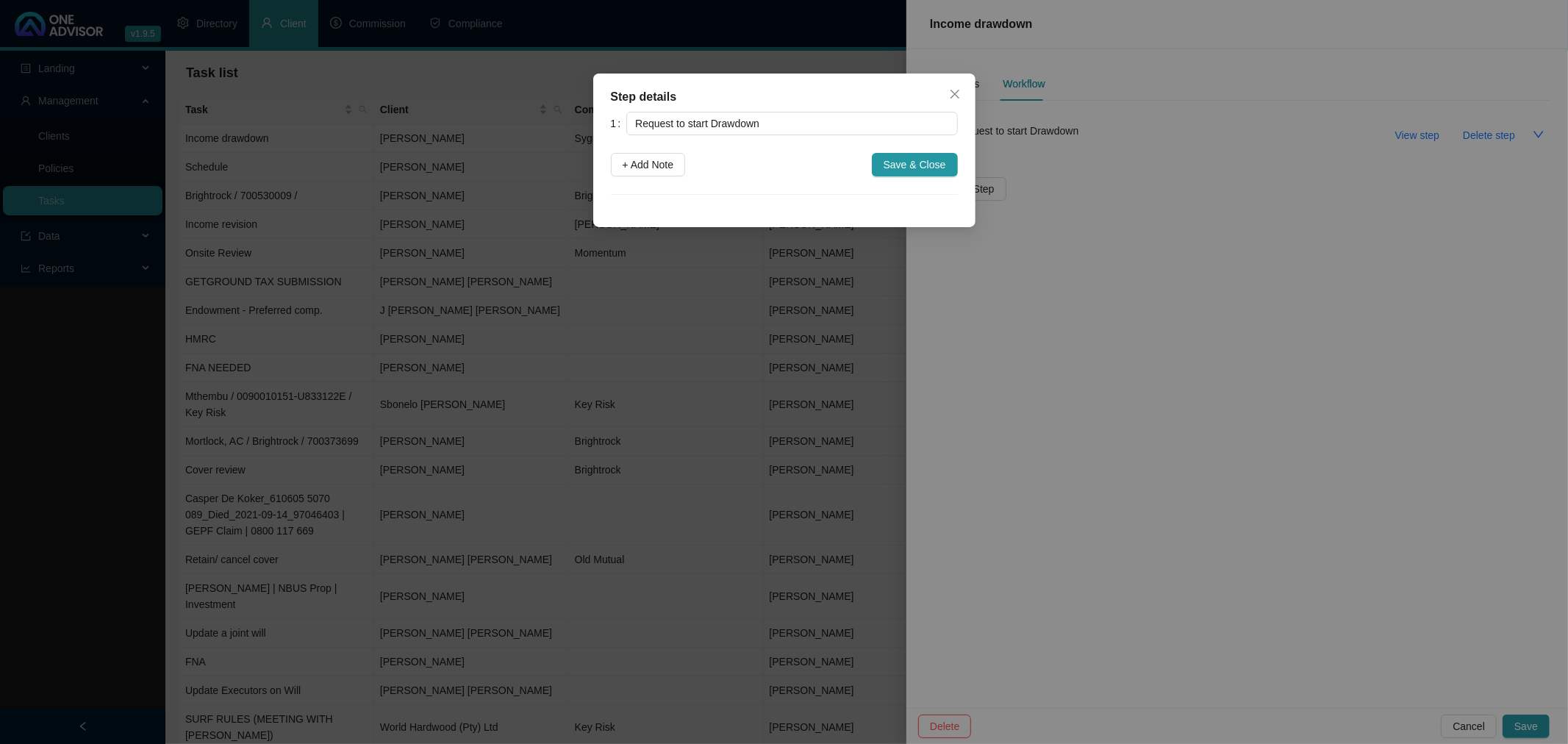
click at [1391, 209] on div "Step details 1 Request to start Drawdown + Add Note Save & Close Cancel OK" at bounding box center [784, 372] width 1568 height 744
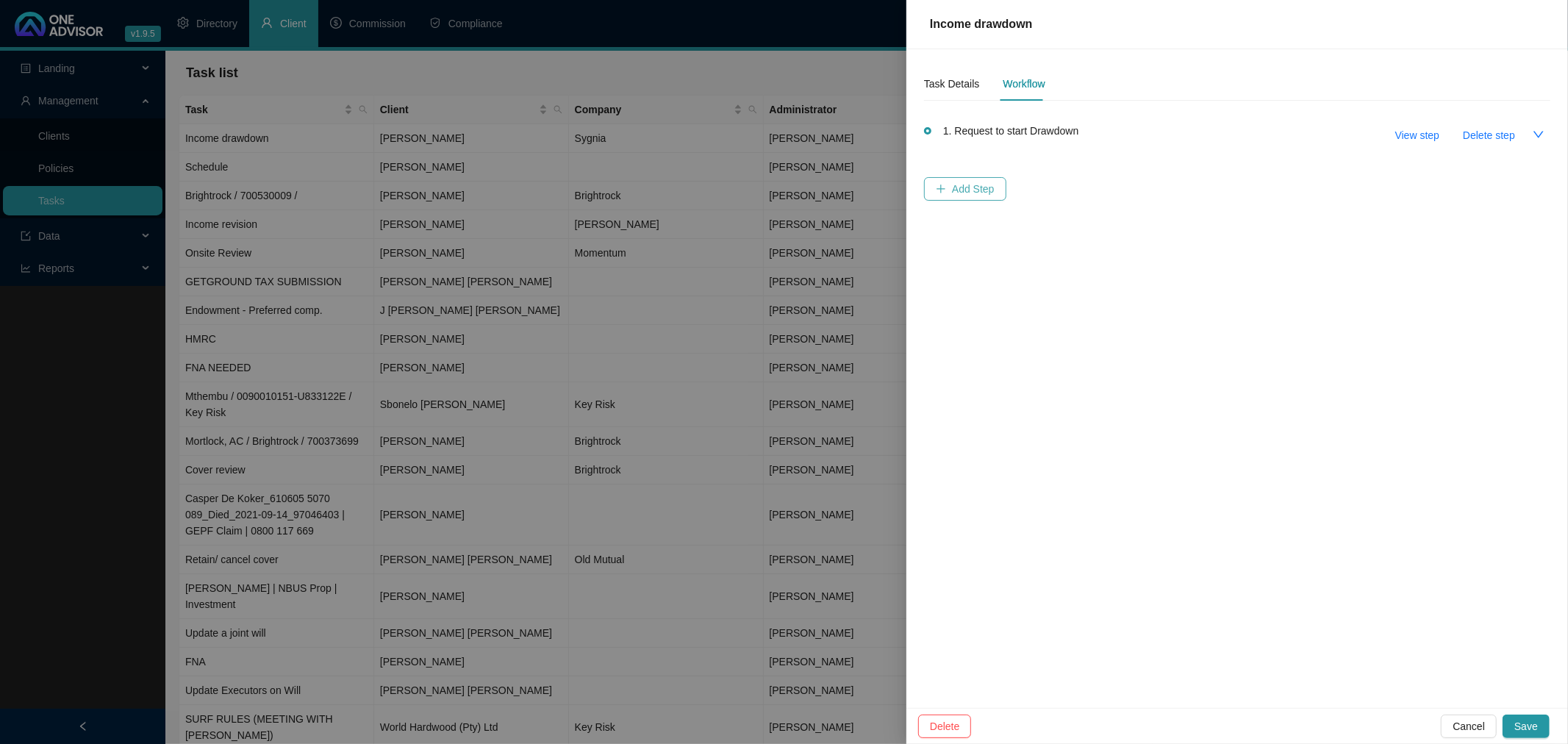
click at [961, 187] on span "Add Step" at bounding box center [973, 189] width 43 height 16
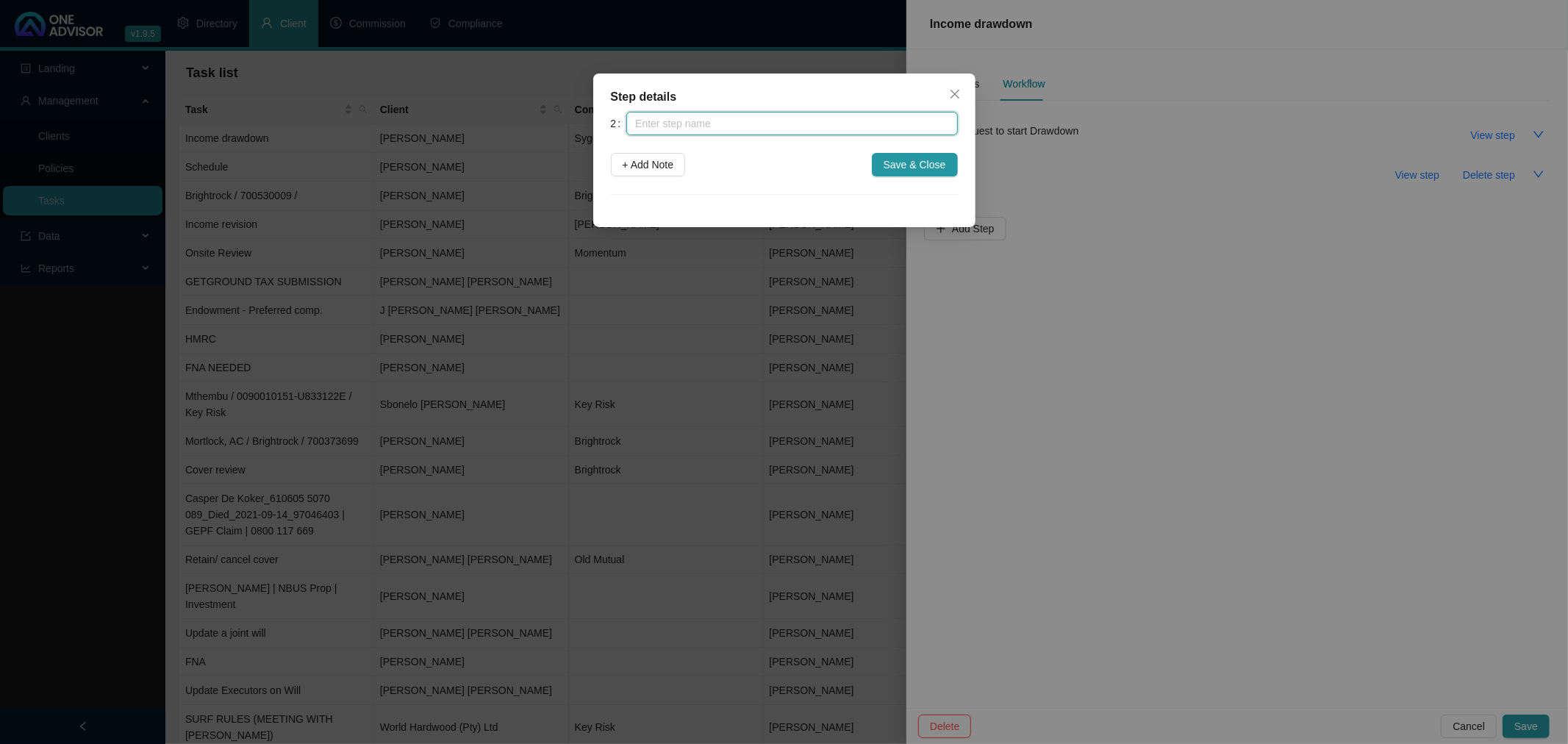
click at [735, 126] on input "text" at bounding box center [792, 123] width 331 height 24
type input "Meeting to discuss"
click at [1052, 341] on div "Step details 2 Meeting to discuss + Add Note Save & Close Cancel OK" at bounding box center [784, 372] width 1568 height 744
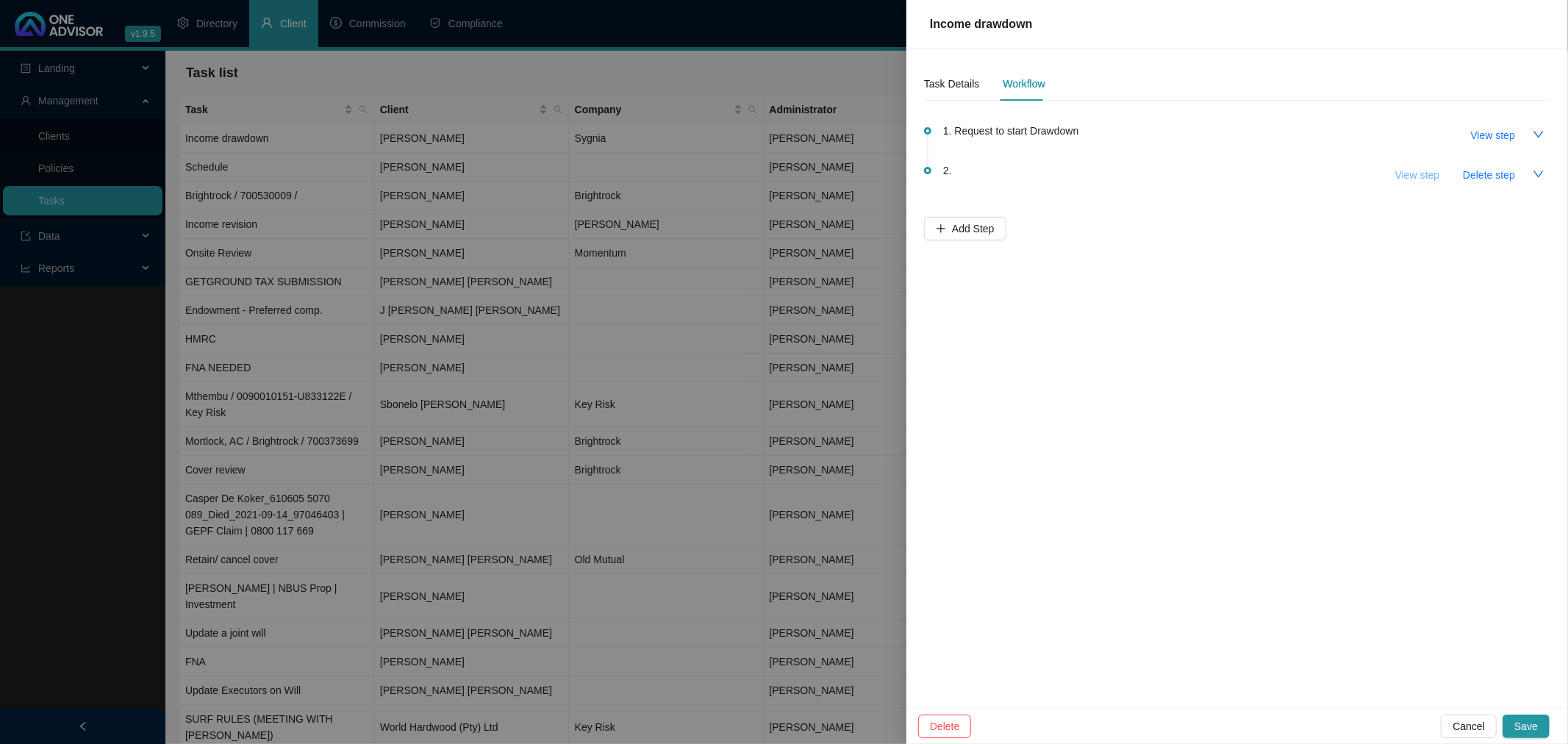
click at [1429, 175] on span "View step" at bounding box center [1417, 175] width 44 height 16
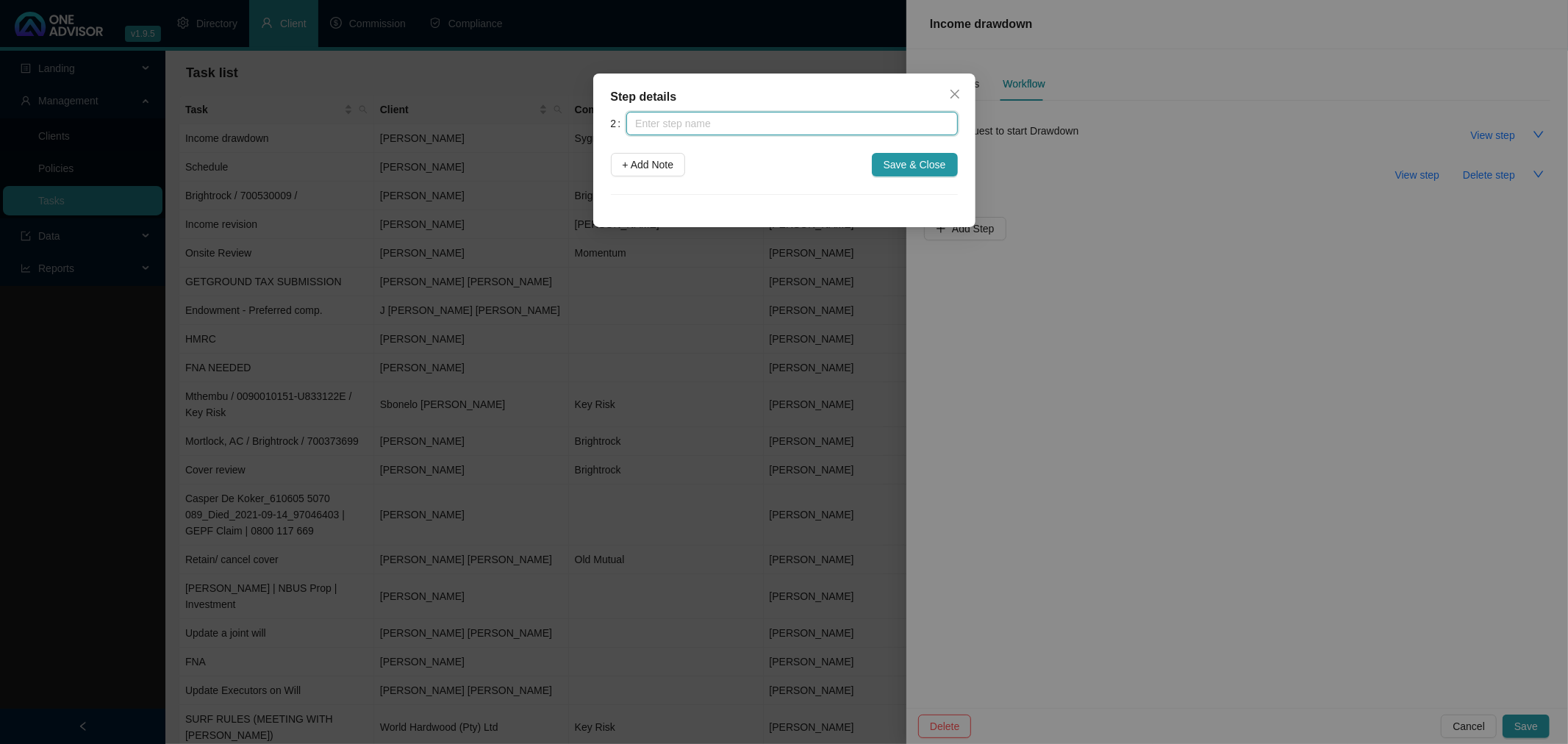
click at [799, 129] on input "text" at bounding box center [792, 123] width 331 height 24
type input "Meeting to discuss"
click at [917, 163] on span "Save & Close" at bounding box center [914, 164] width 62 height 16
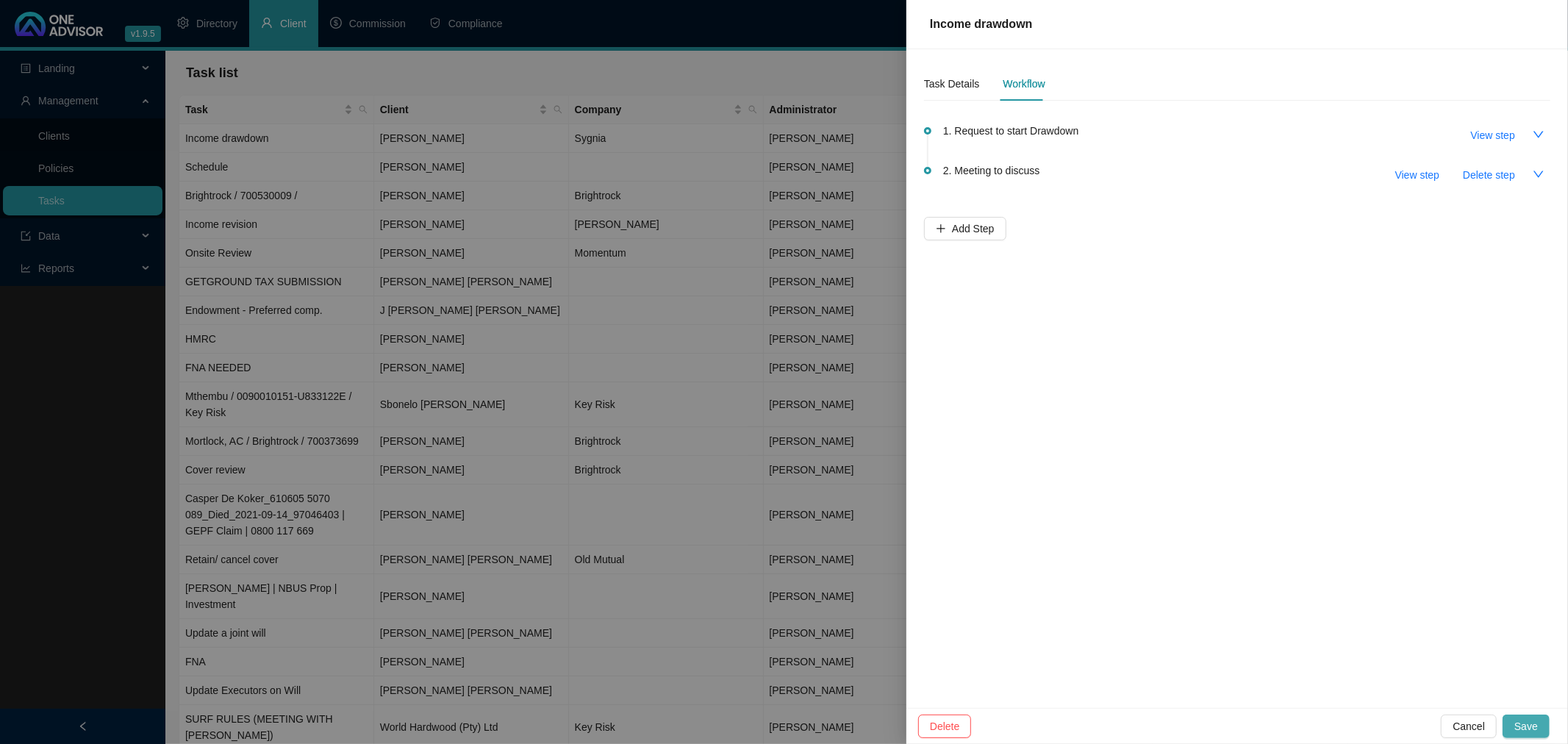
click at [1540, 728] on button "Save" at bounding box center [1526, 726] width 47 height 24
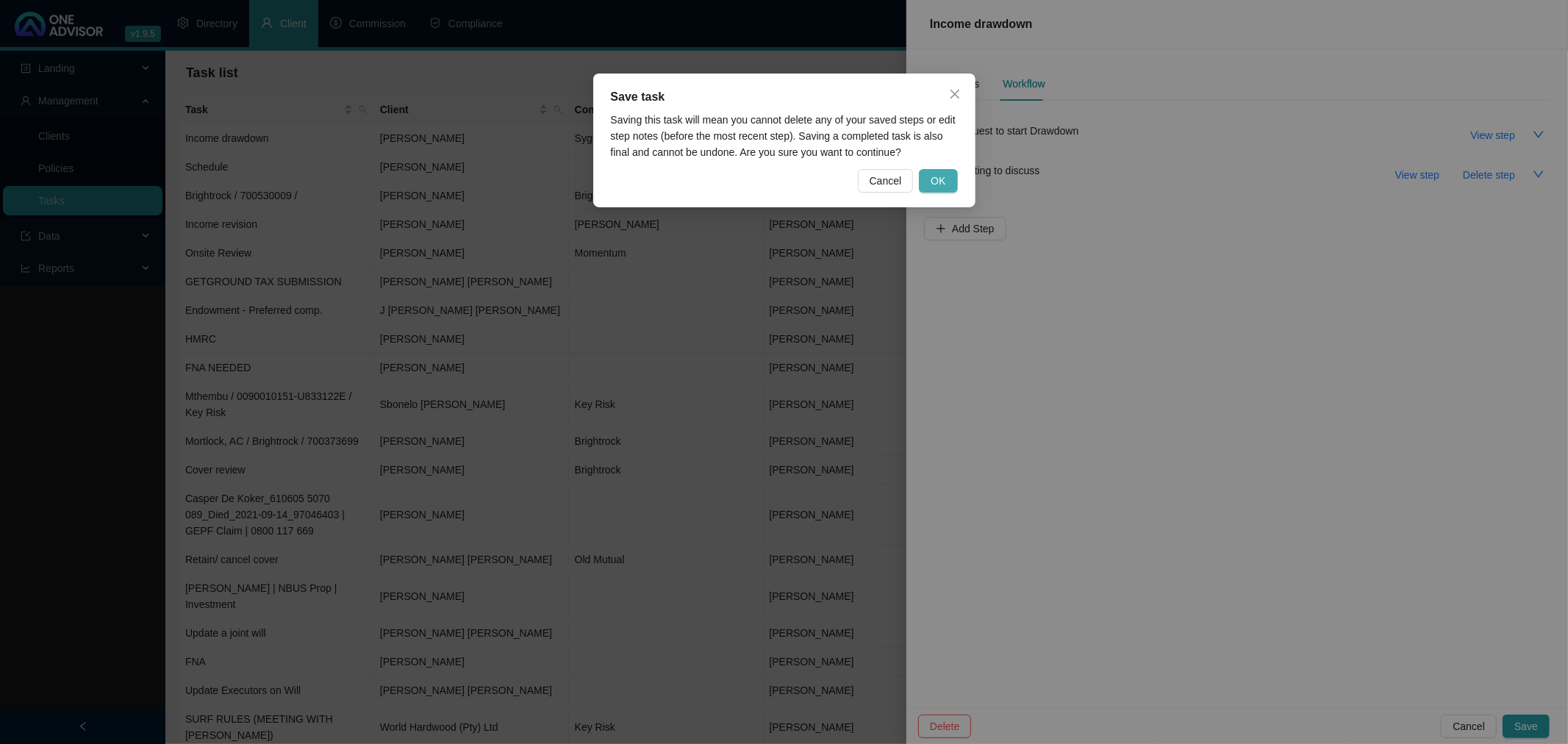
click at [932, 179] on span "OK" at bounding box center [938, 181] width 15 height 16
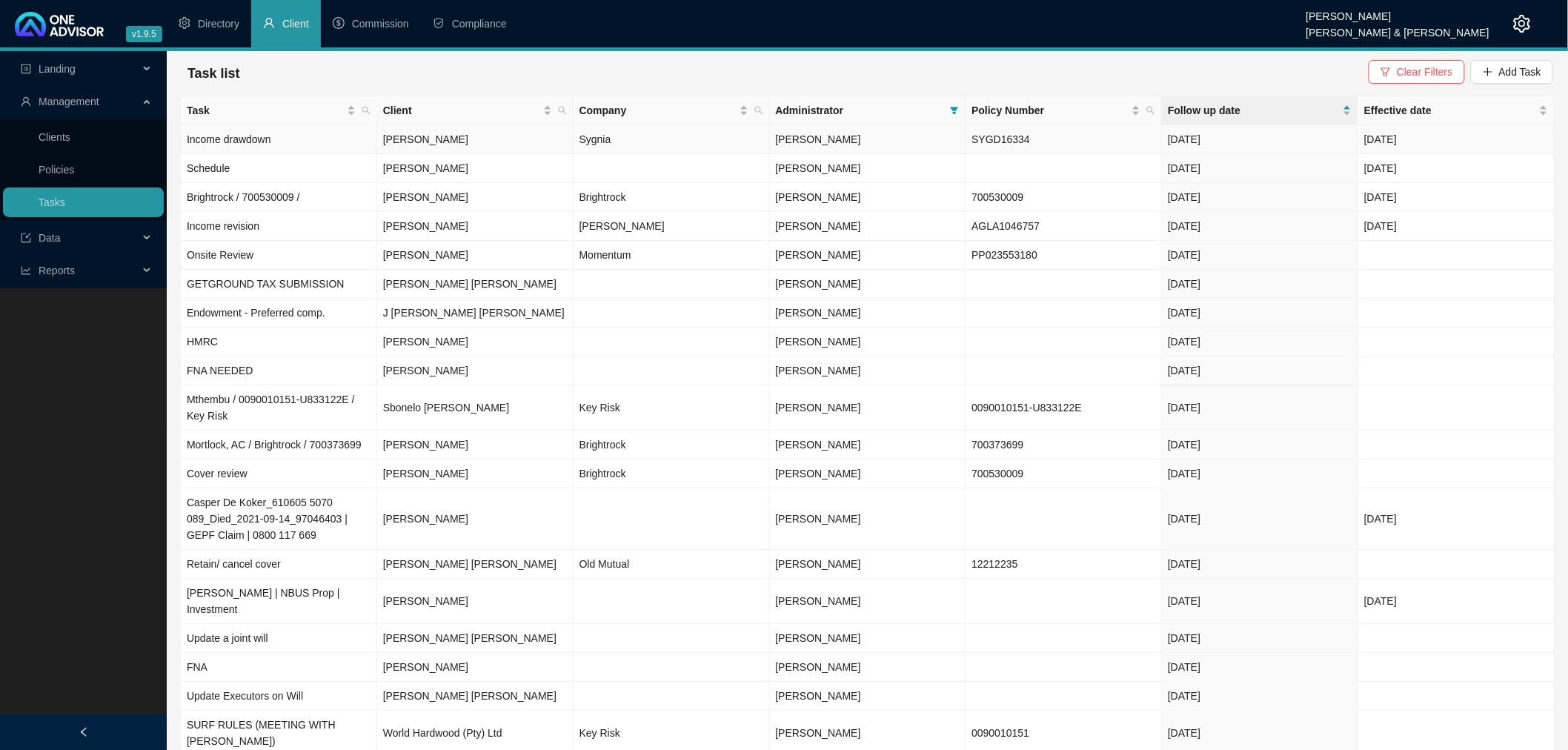
click at [1252, 137] on td "[DATE]" at bounding box center [1260, 139] width 196 height 29
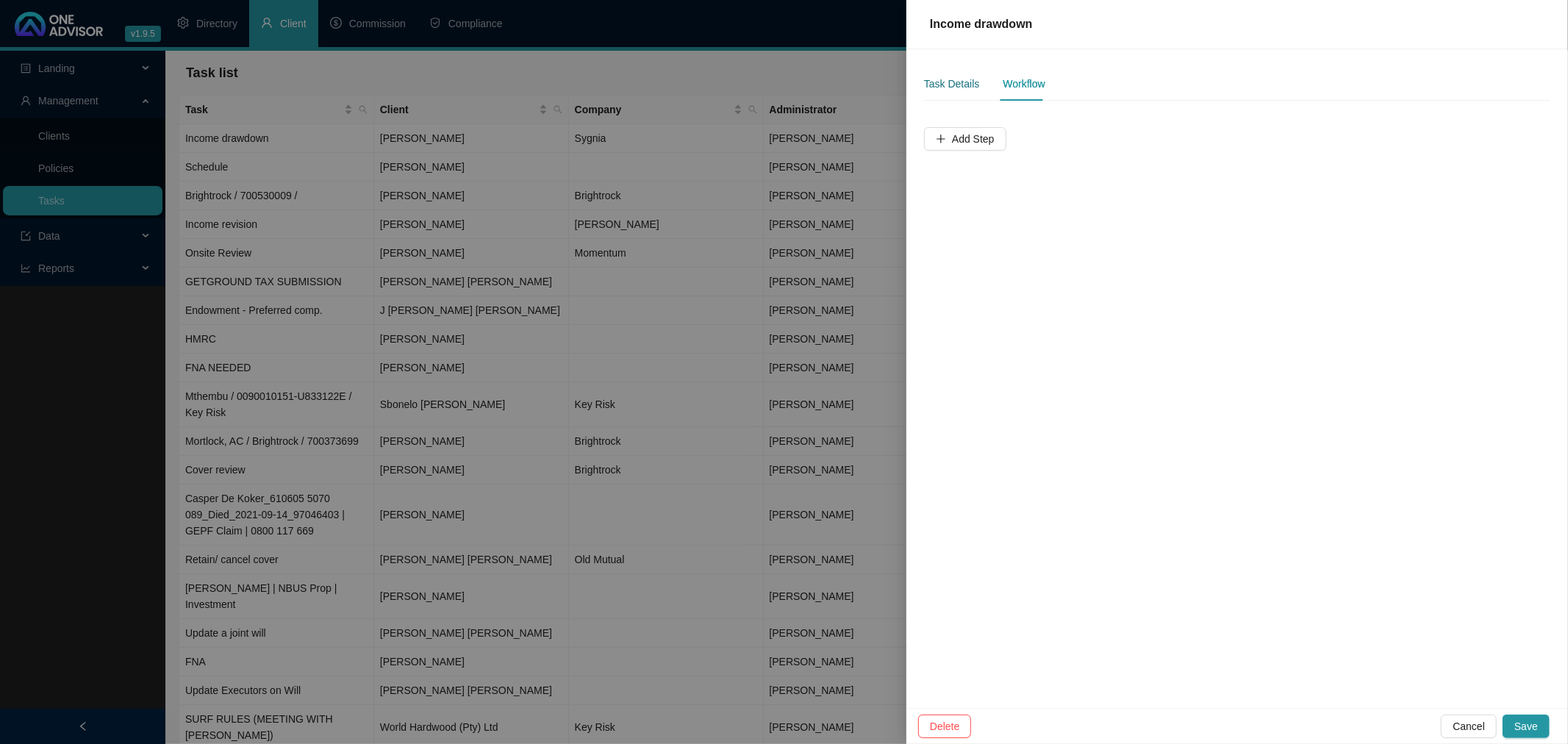
click at [949, 82] on div "Task Details" at bounding box center [952, 84] width 55 height 16
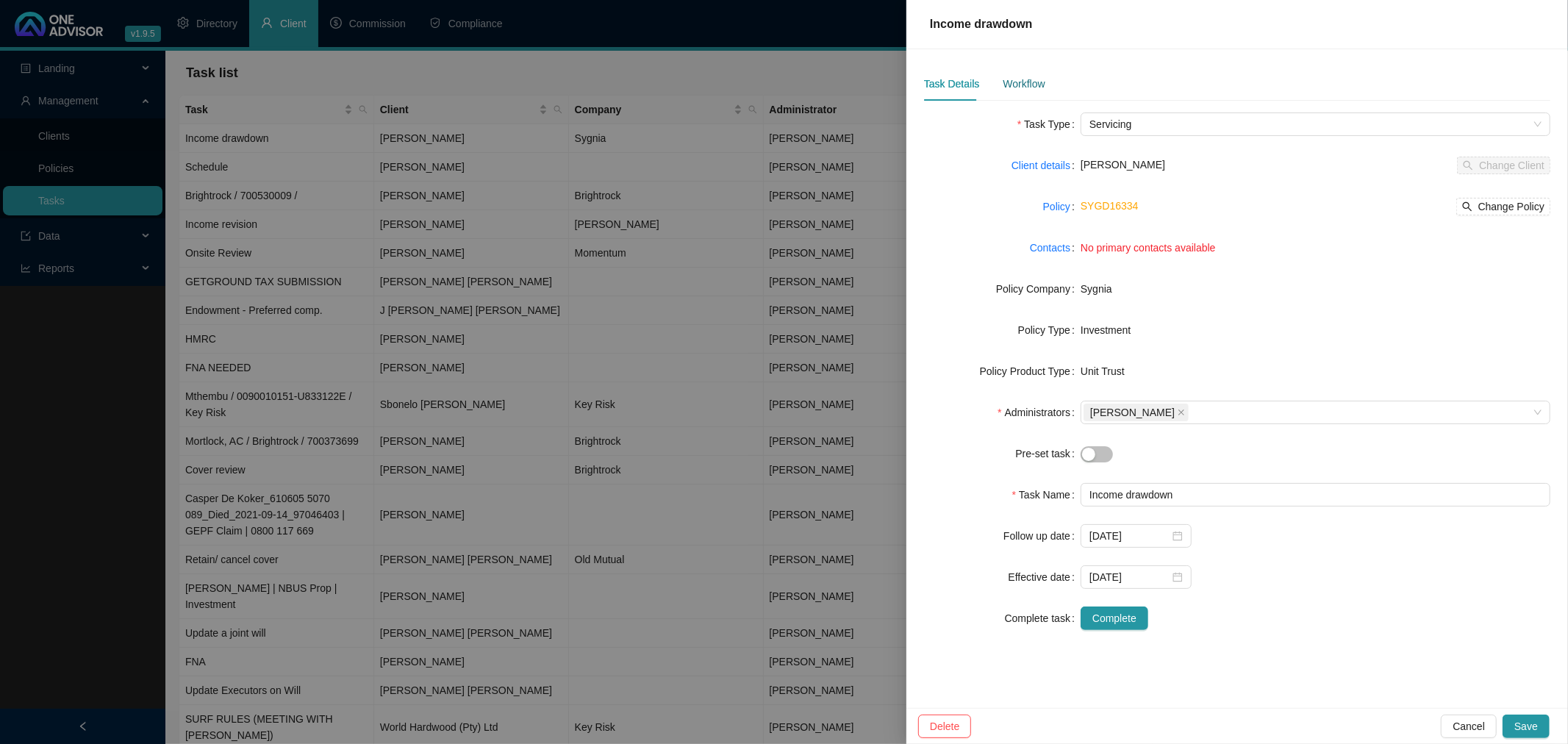
click at [1030, 83] on div "Workflow" at bounding box center [1024, 84] width 42 height 16
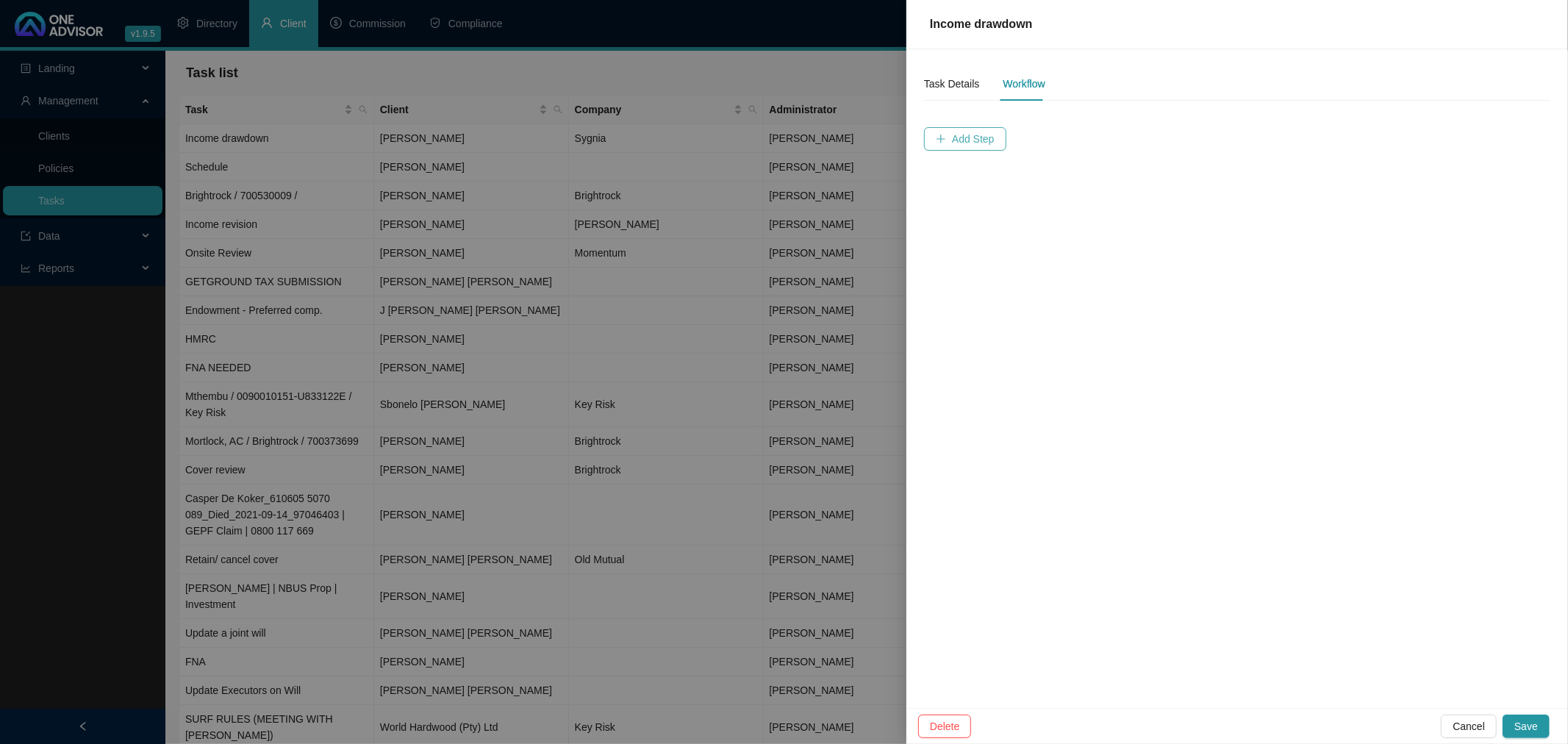
click at [982, 143] on span "Add Step" at bounding box center [973, 139] width 43 height 16
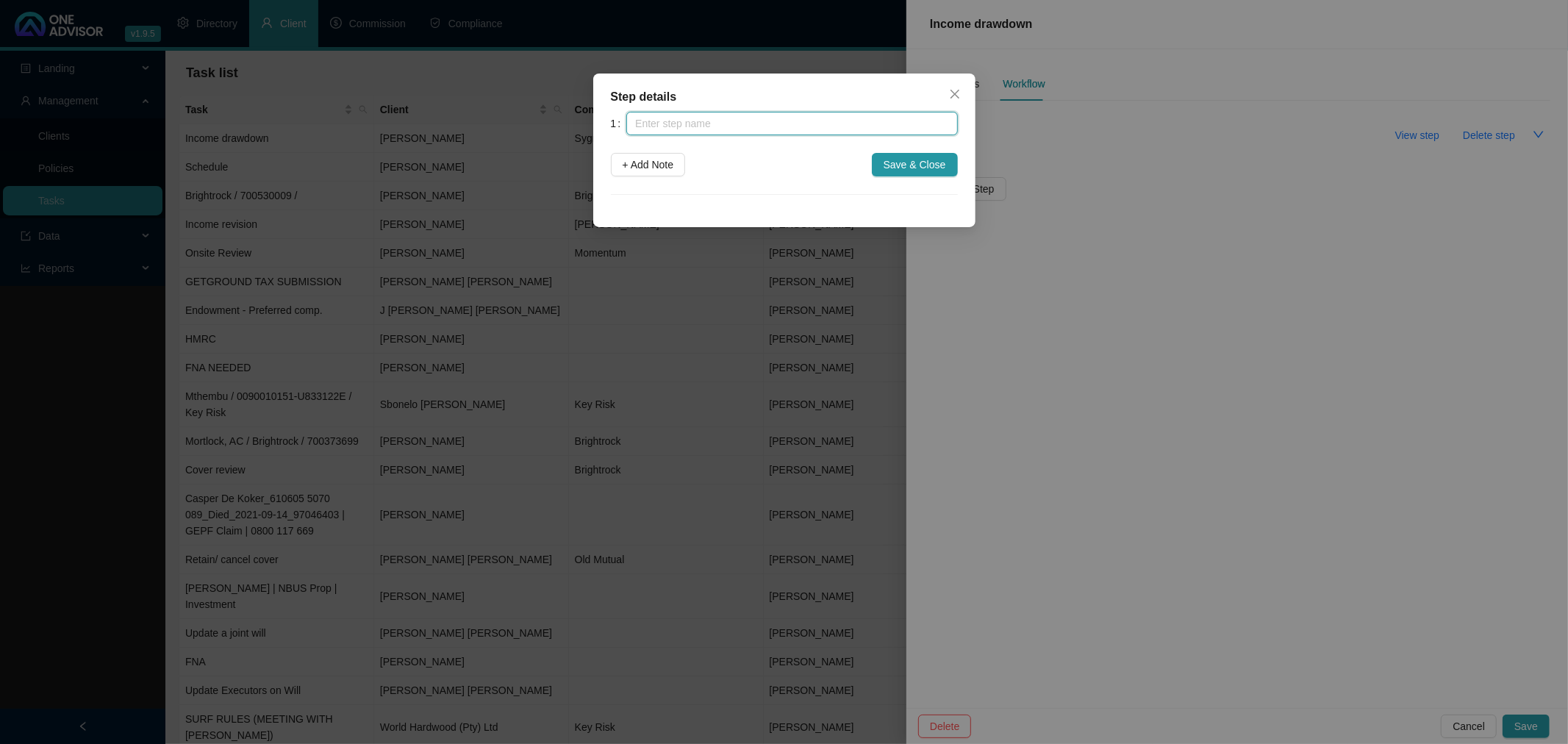
click at [876, 121] on input "text" at bounding box center [792, 123] width 331 height 24
type input "M"
type input "Drawdown Requested"
click at [639, 163] on span "+ Add Note" at bounding box center [648, 164] width 51 height 16
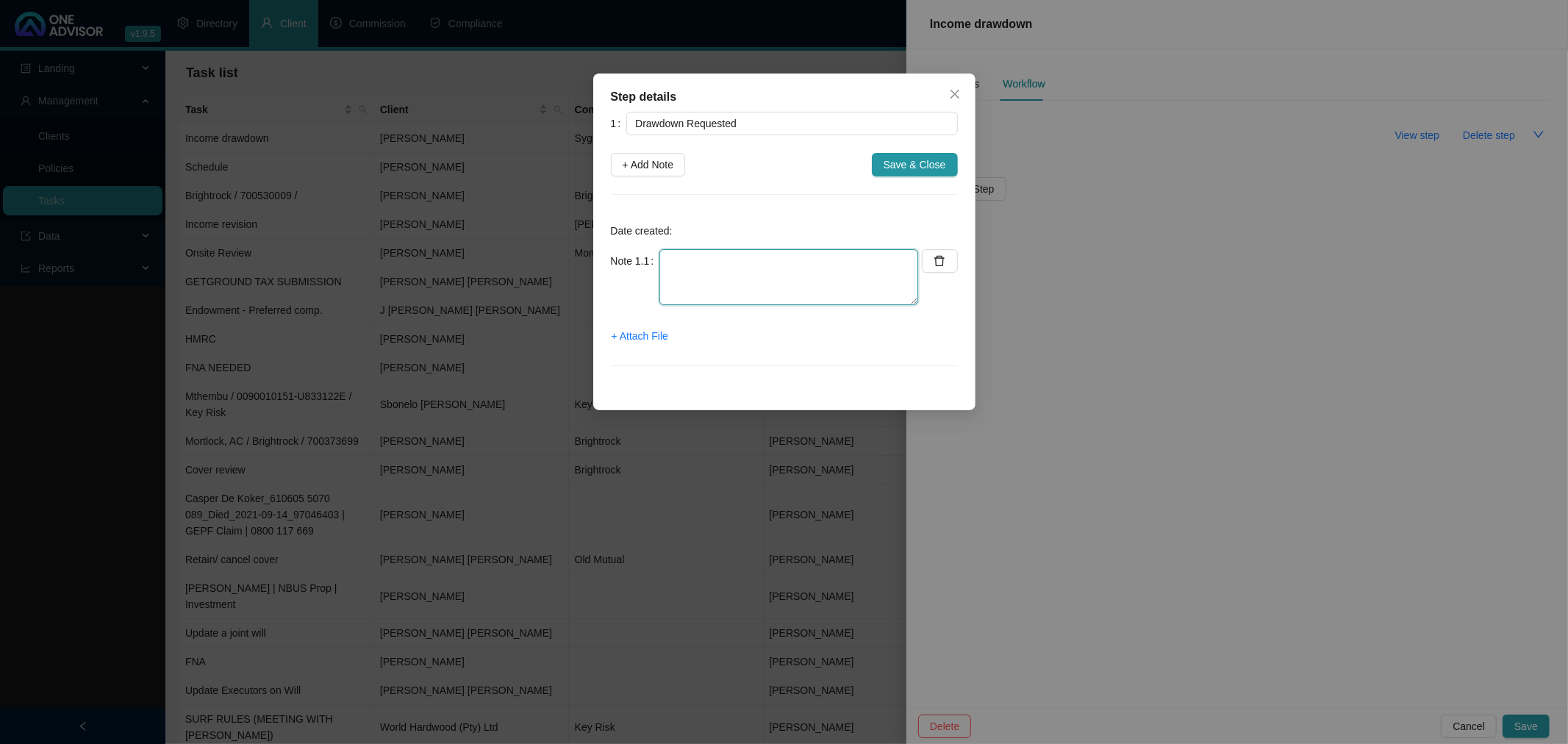
click at [689, 262] on textarea at bounding box center [788, 277] width 258 height 56
click at [686, 258] on textarea "Tont messaged me to let me know its time" at bounding box center [788, 277] width 258 height 56
type textarea "[PERSON_NAME] messaged me to let me know its time"
click at [917, 160] on span "Save & Close" at bounding box center [914, 164] width 62 height 16
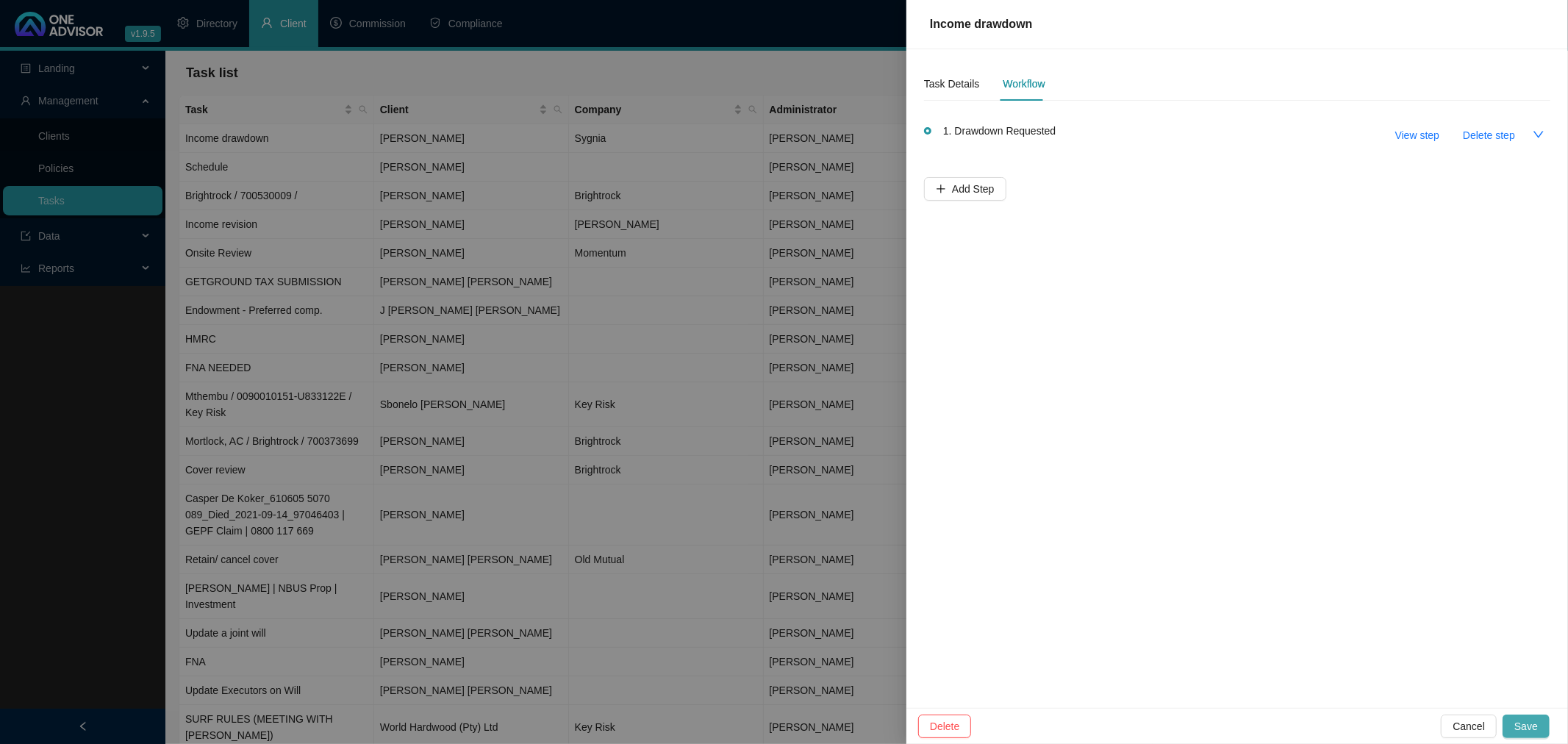
click at [1531, 718] on span "Save" at bounding box center [1526, 726] width 24 height 16
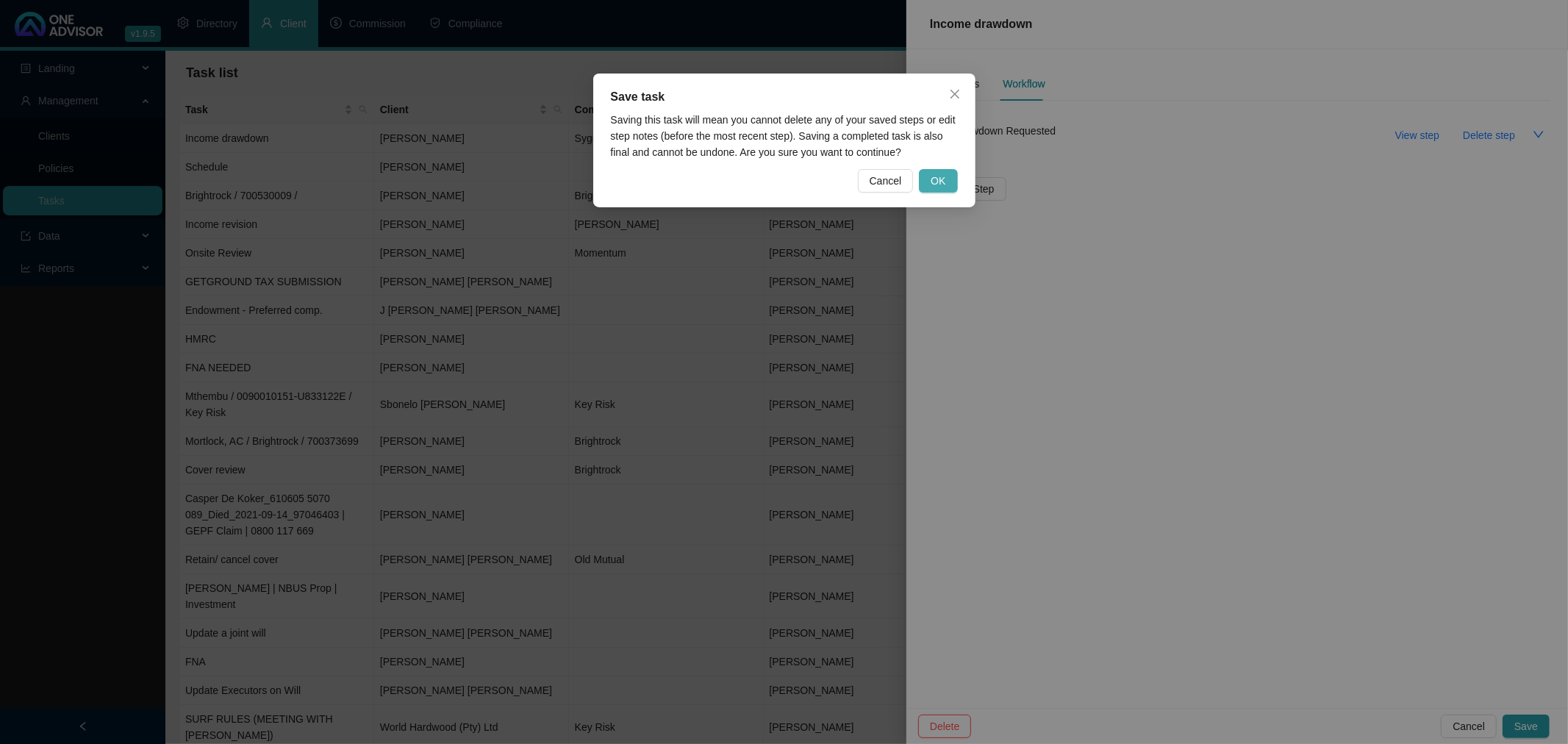
click at [949, 176] on button "OK" at bounding box center [938, 181] width 38 height 24
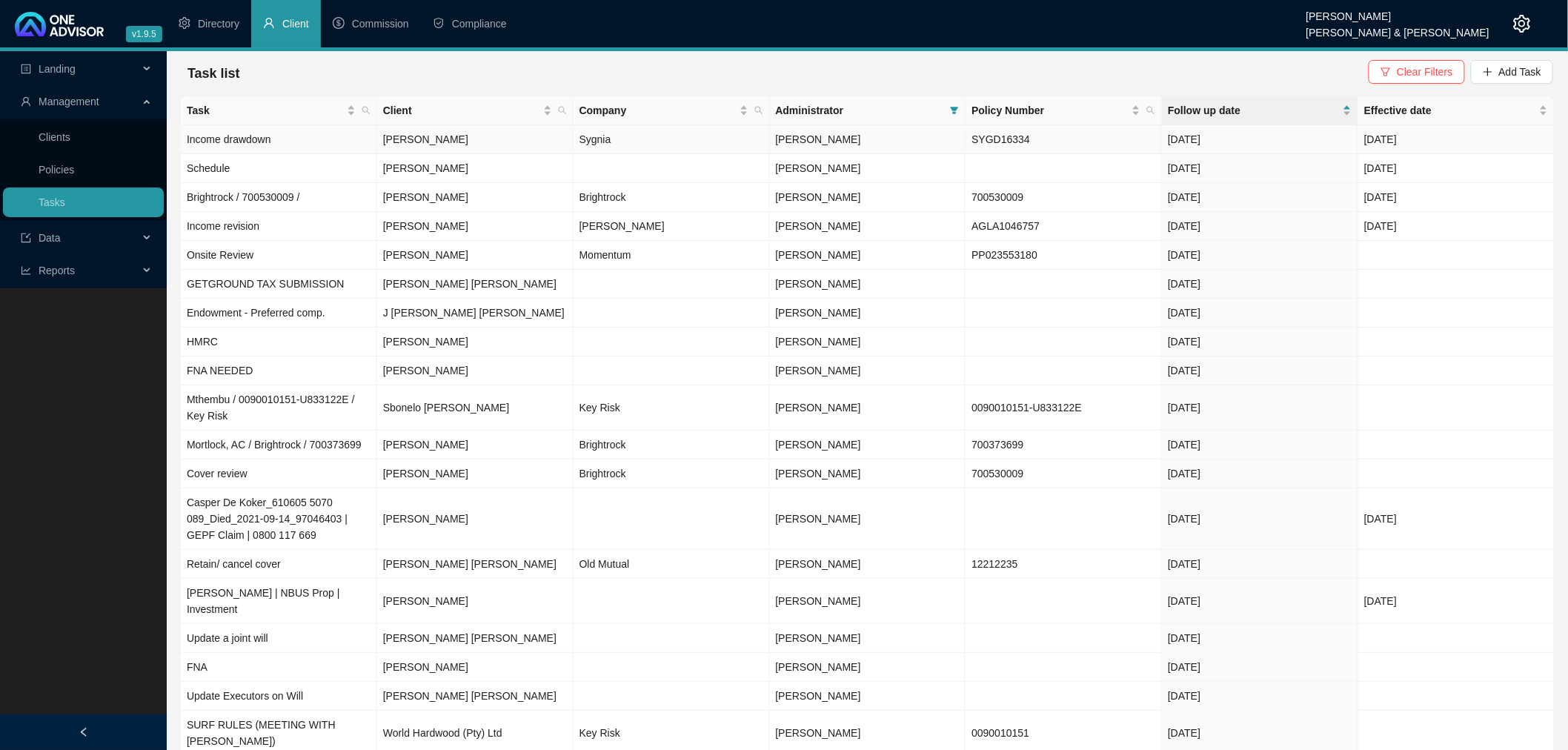
click at [492, 149] on td "[PERSON_NAME]" at bounding box center [475, 139] width 196 height 29
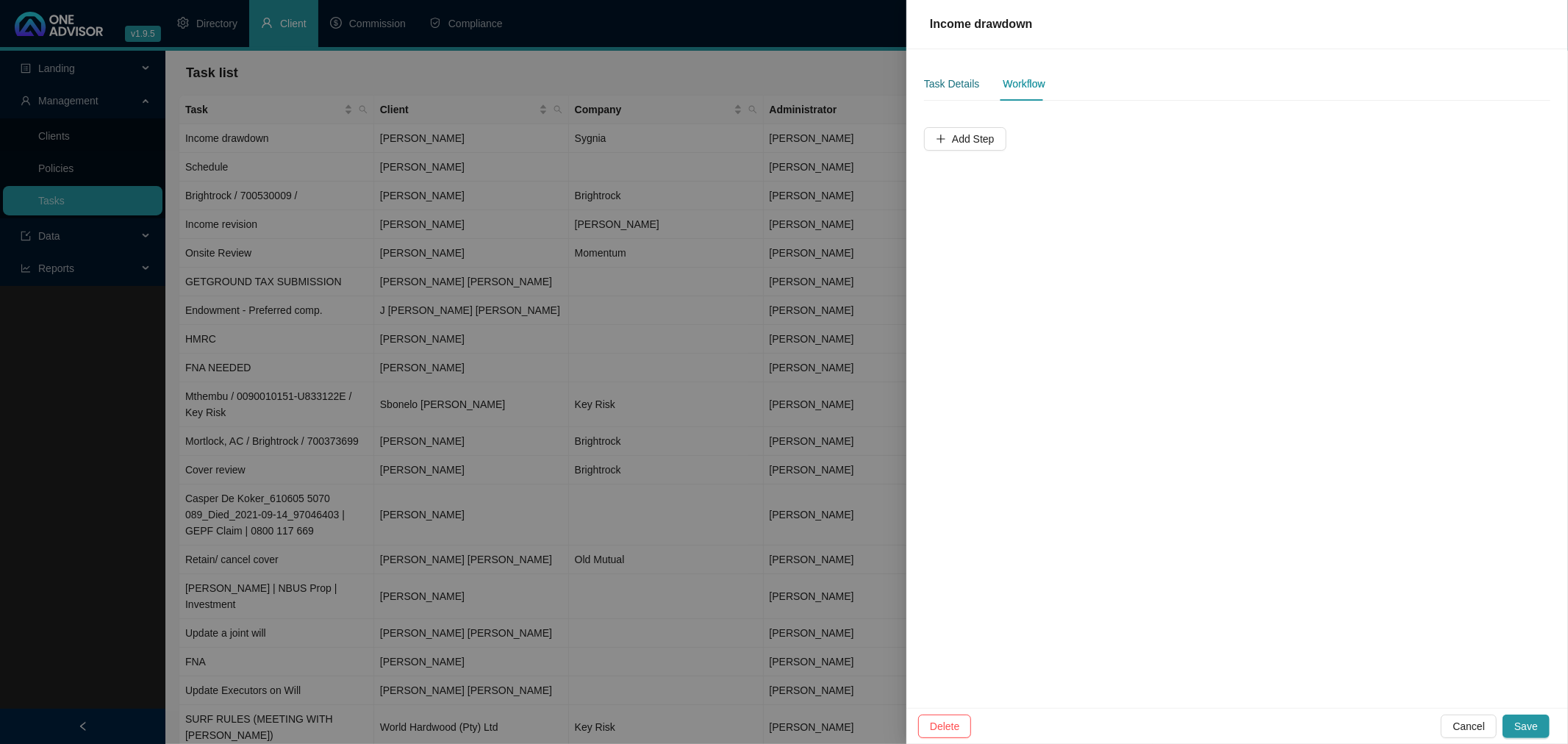
click at [949, 78] on div "Task Details" at bounding box center [952, 84] width 55 height 16
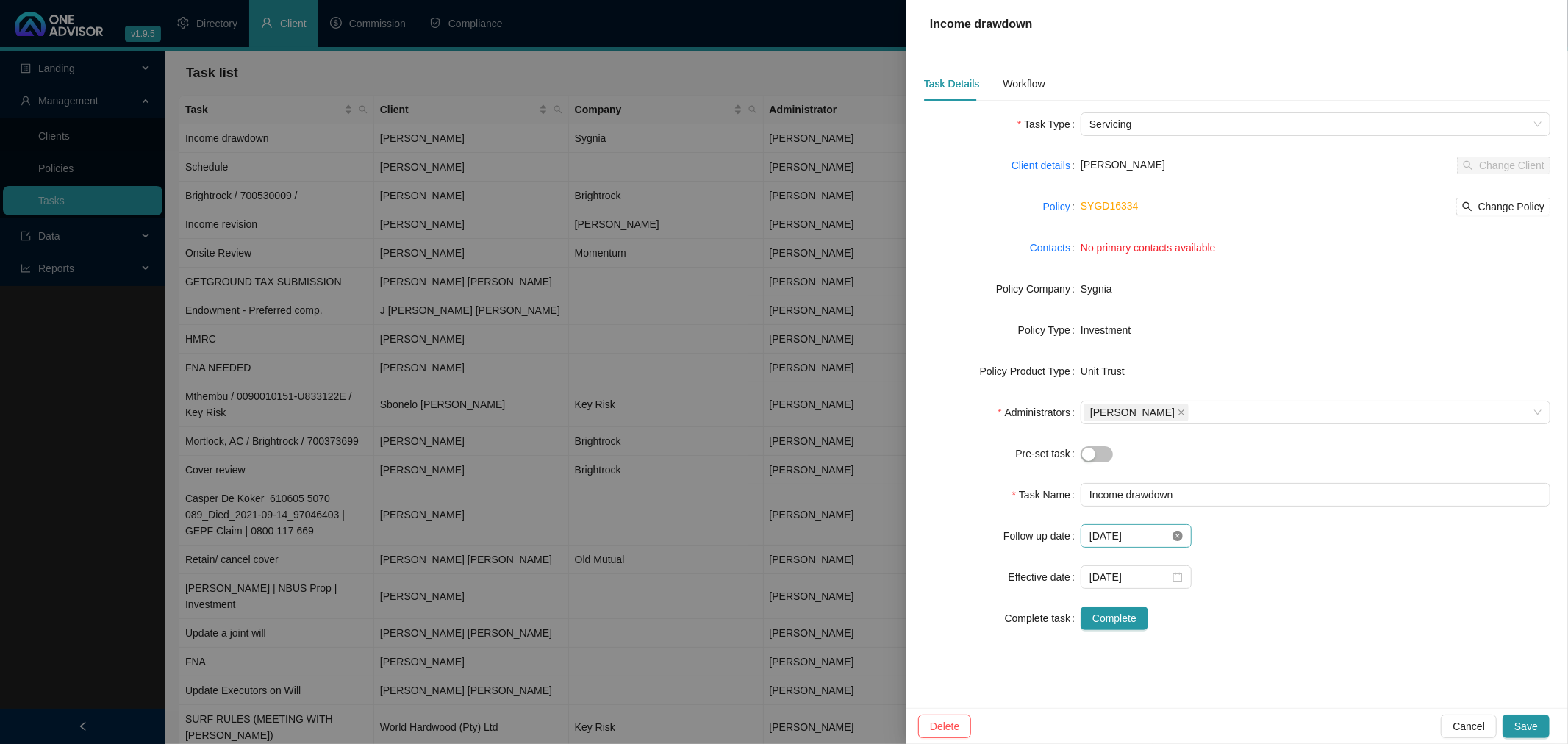
click at [1176, 535] on icon "close-circle" at bounding box center [1177, 535] width 10 height 10
click at [1034, 79] on div "Workflow" at bounding box center [1024, 84] width 42 height 16
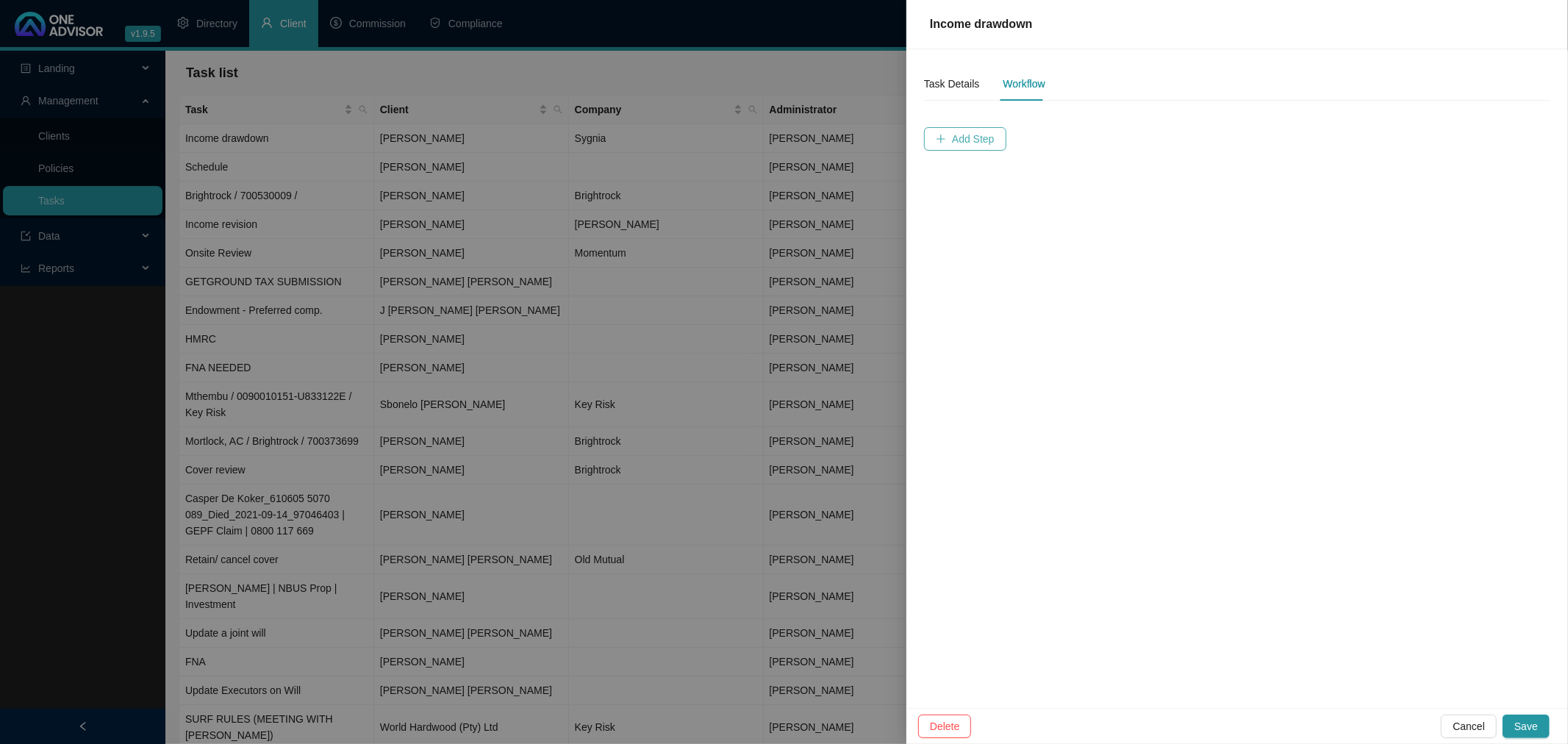
click at [955, 130] on button "Add Step" at bounding box center [965, 139] width 82 height 24
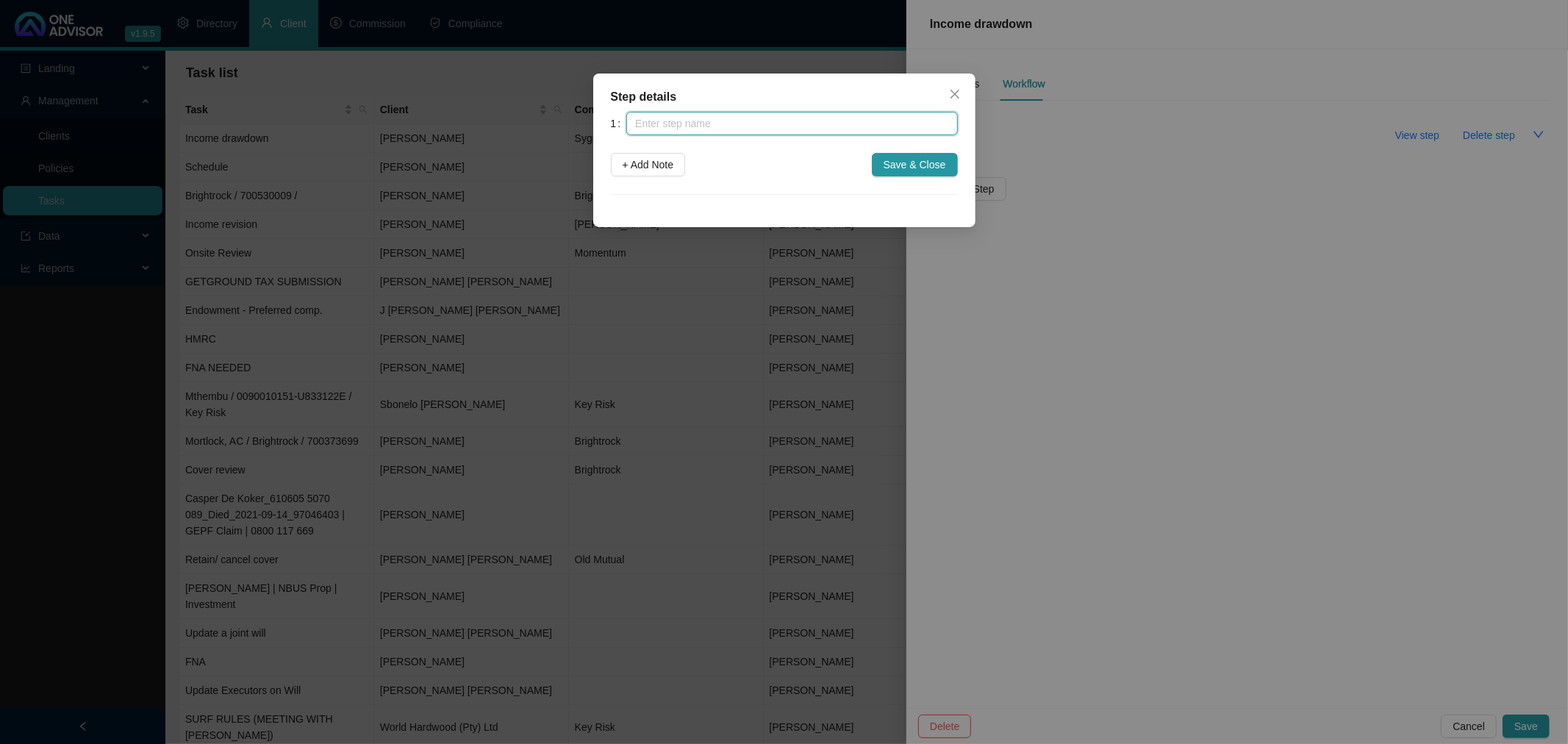
click at [921, 121] on input "text" at bounding box center [792, 123] width 331 height 24
type input "T"
type input "Drawdown requested"
click at [931, 162] on span "Save & Close" at bounding box center [914, 164] width 62 height 16
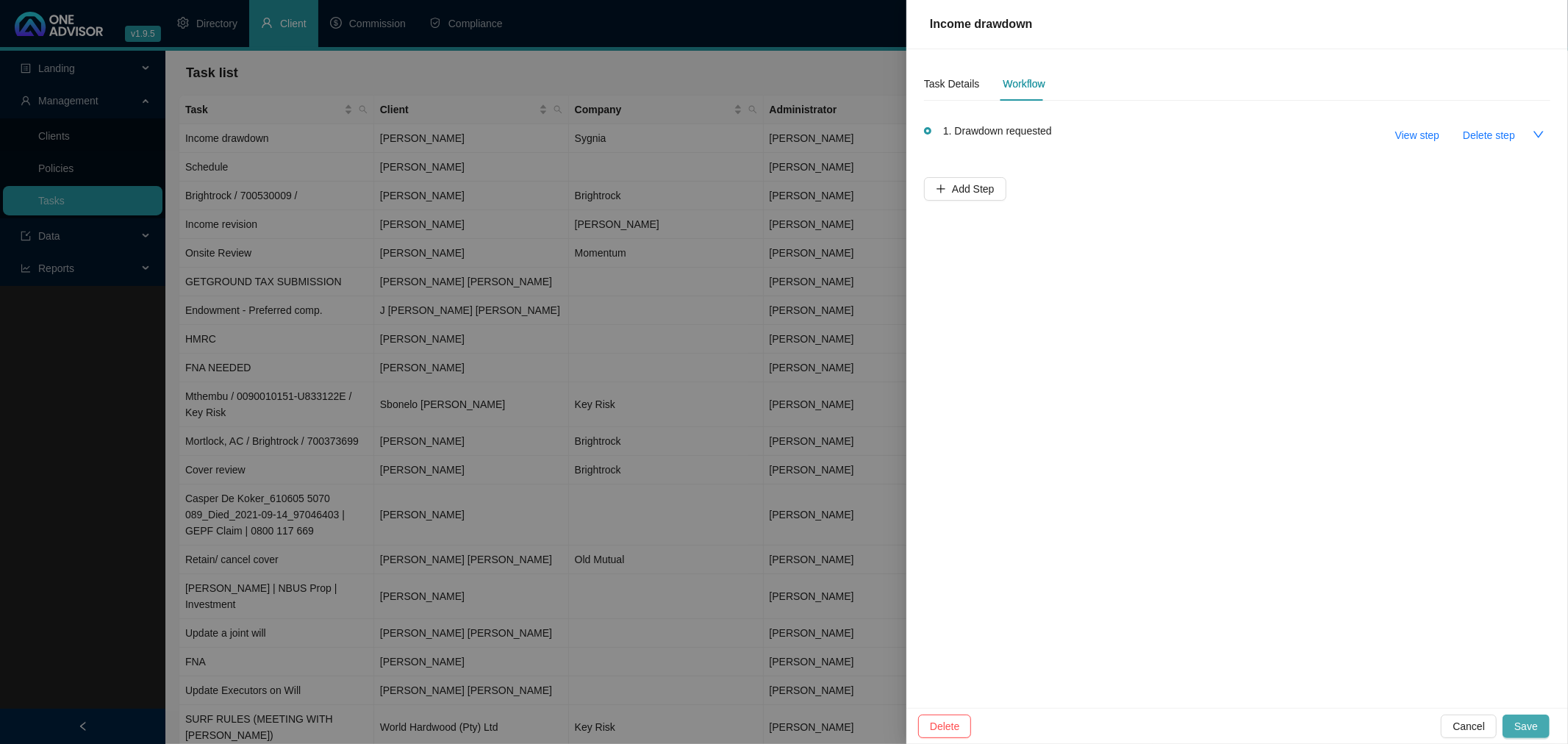
click at [1531, 728] on span "Save" at bounding box center [1526, 726] width 24 height 16
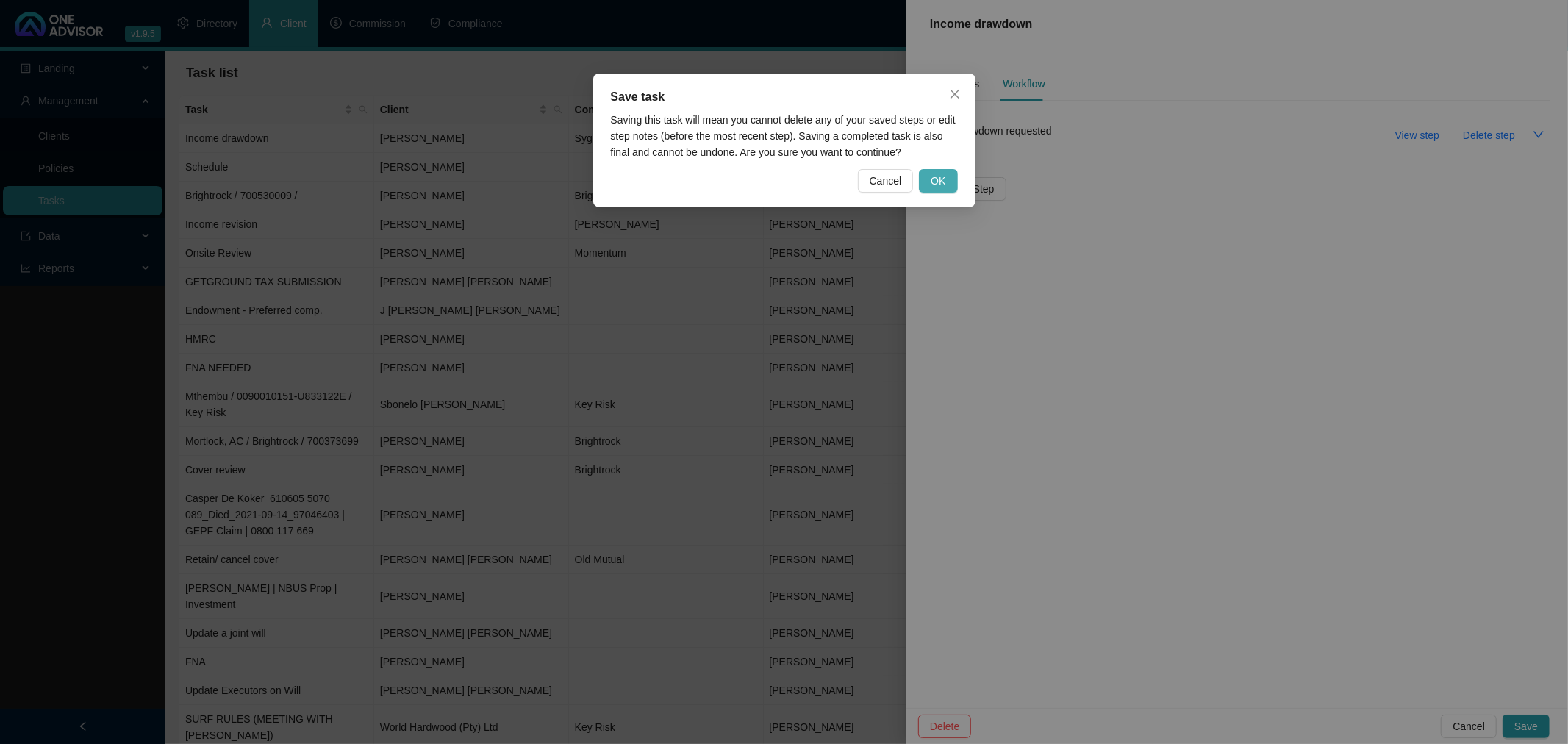
click at [928, 176] on button "OK" at bounding box center [938, 181] width 38 height 24
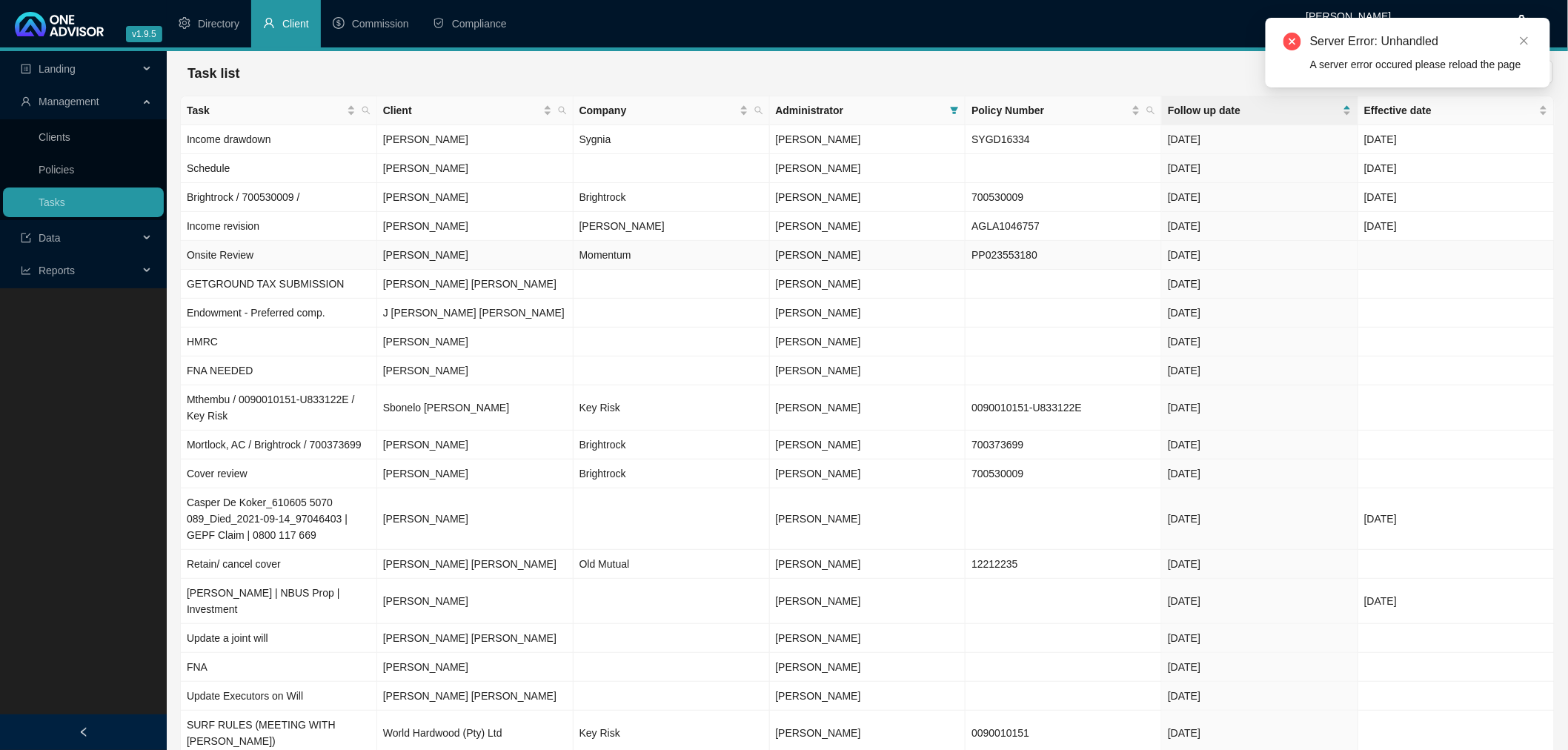
click at [658, 241] on td "Momentum" at bounding box center [671, 255] width 196 height 29
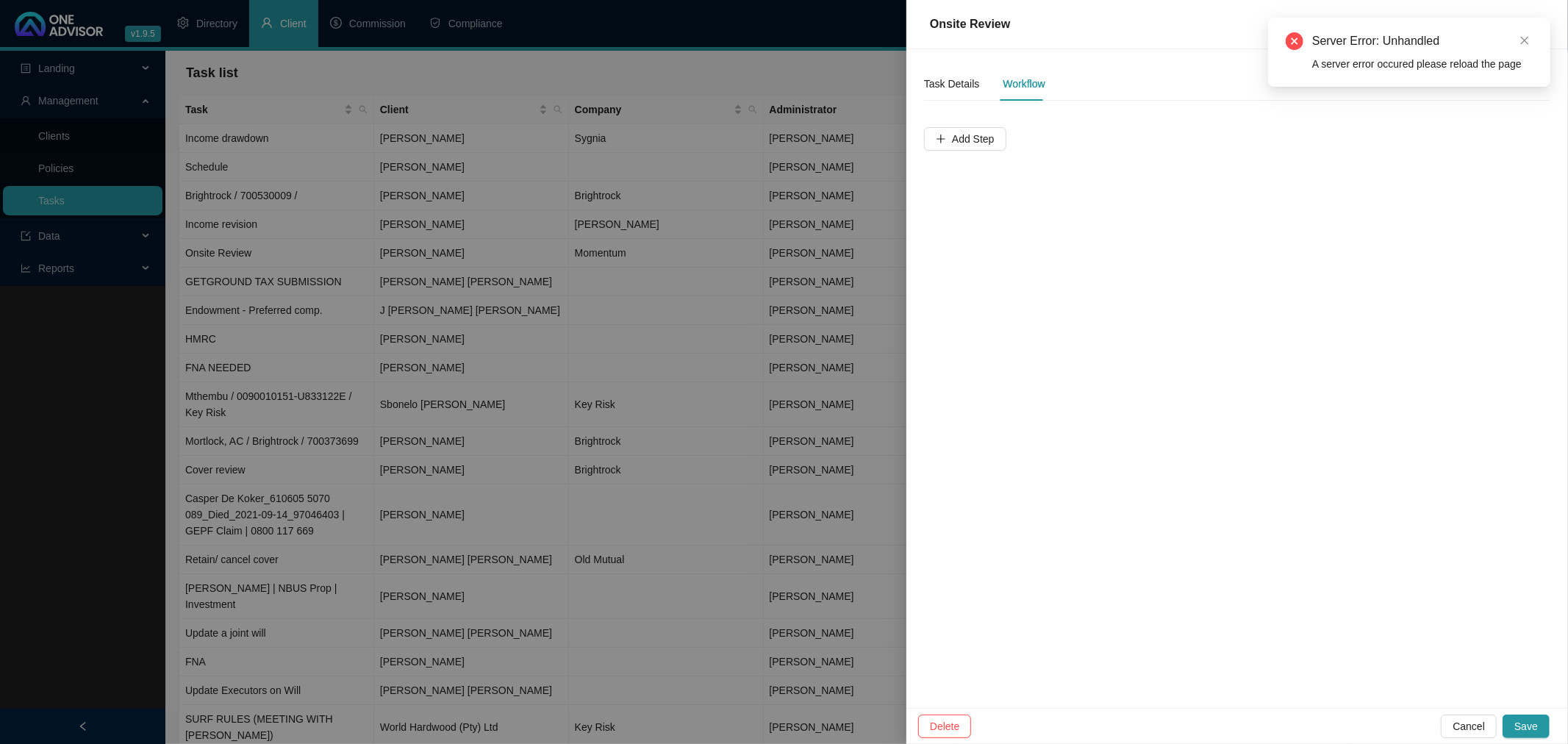
click at [725, 233] on div at bounding box center [784, 372] width 1568 height 744
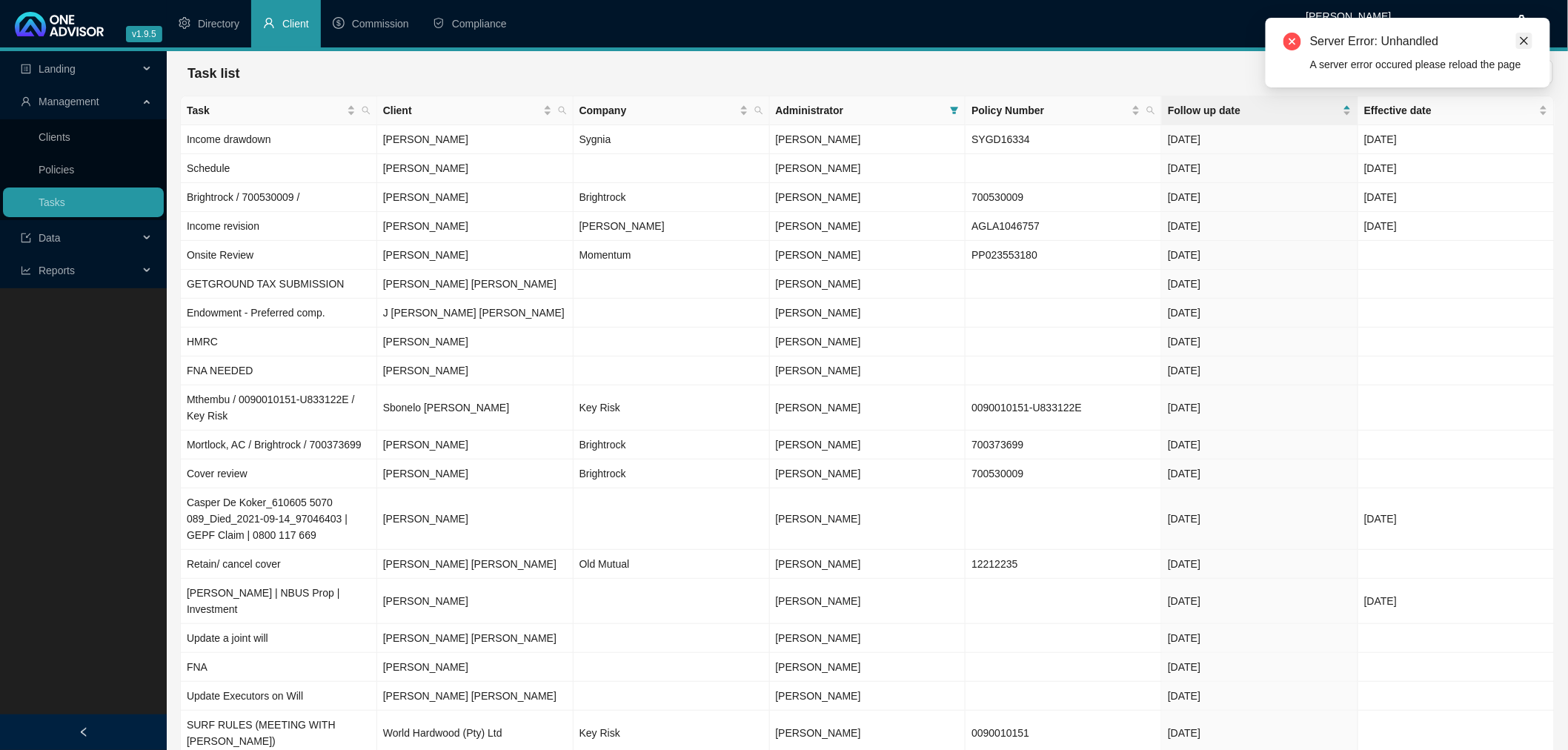
click at [1528, 40] on icon "close" at bounding box center [1524, 40] width 10 height 10
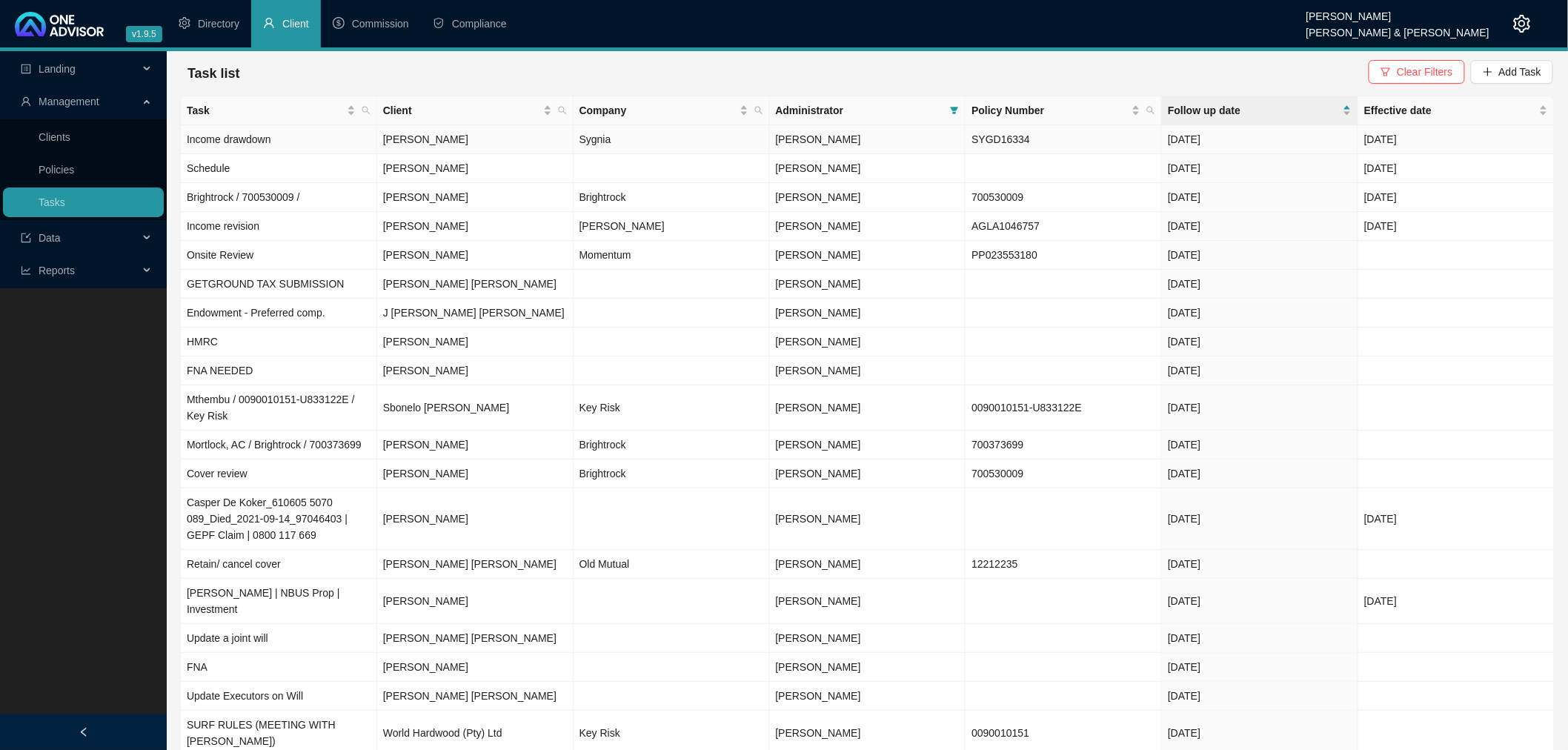
click at [1249, 132] on td "[DATE]" at bounding box center [1260, 139] width 196 height 29
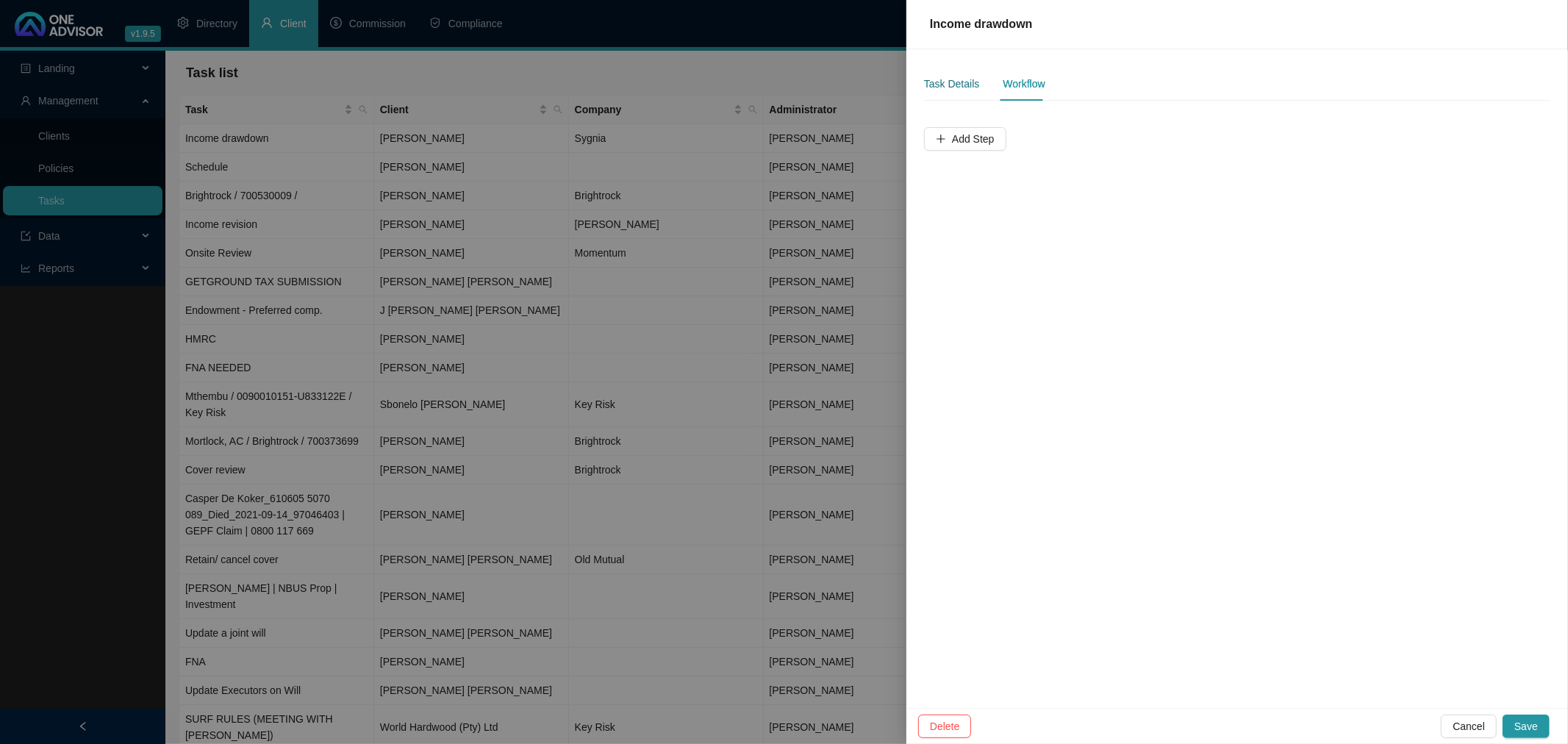
click at [954, 79] on div "Task Details" at bounding box center [952, 84] width 55 height 16
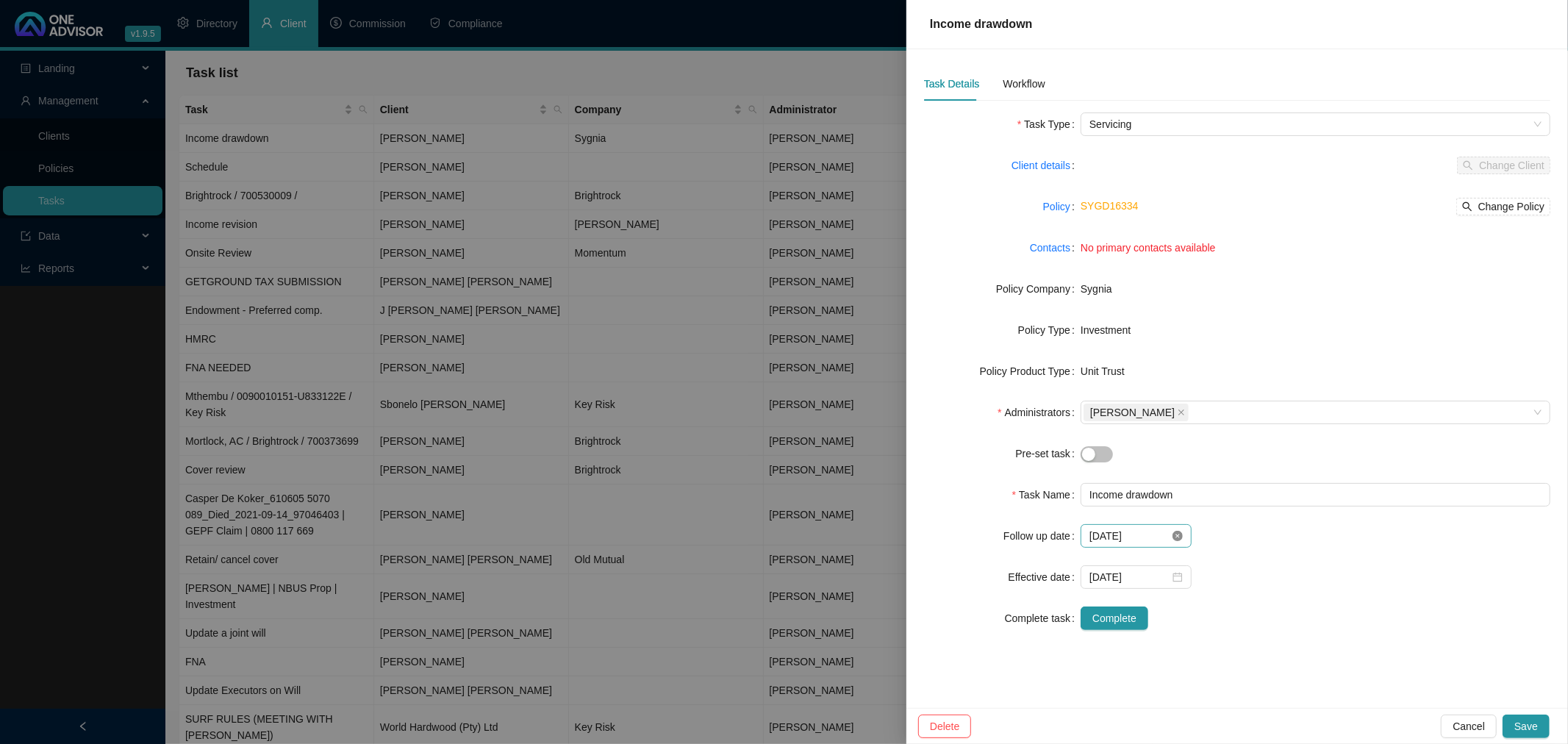
click at [1177, 538] on icon "close-circle" at bounding box center [1177, 535] width 10 height 10
click at [1523, 723] on span "Save" at bounding box center [1526, 726] width 24 height 16
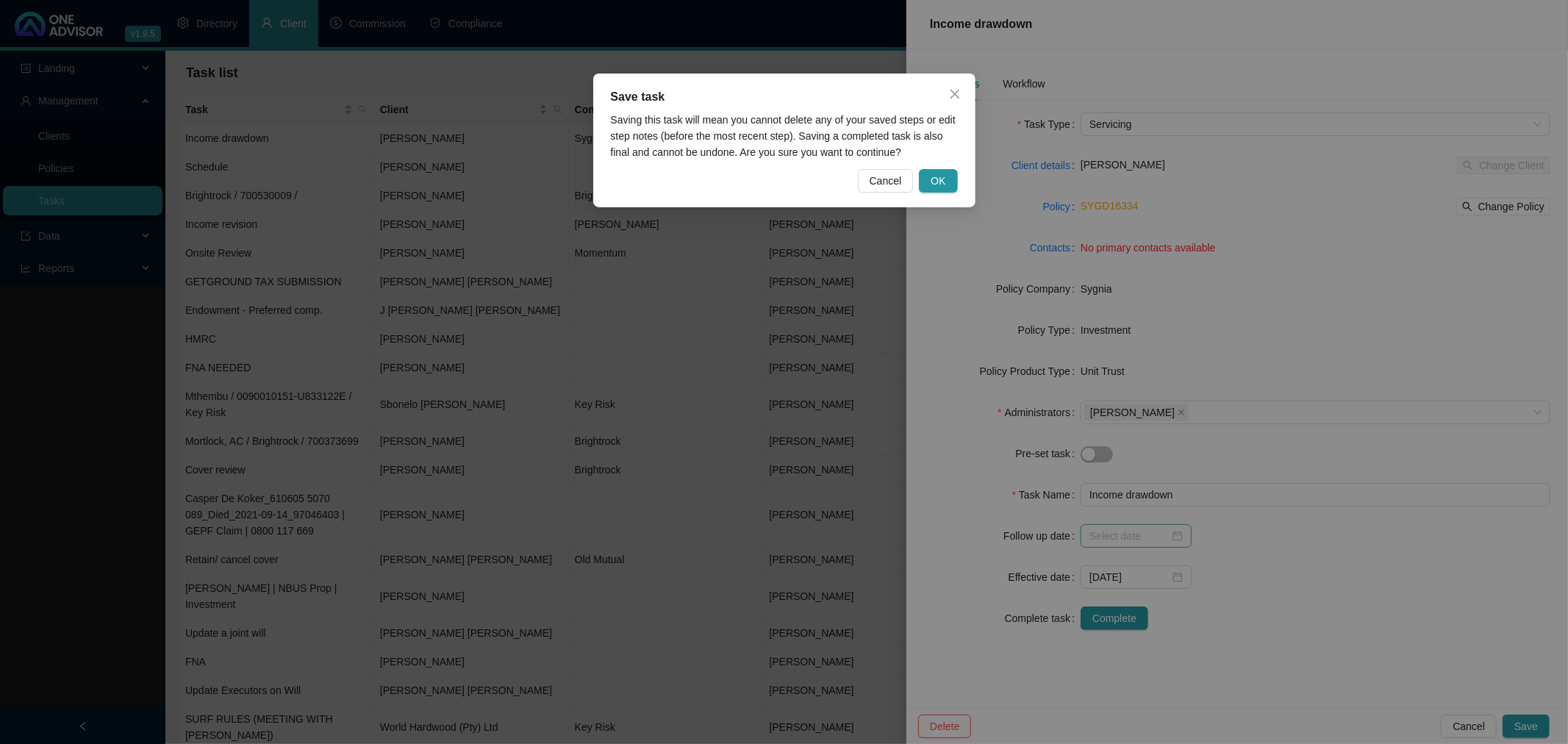
click at [948, 194] on div "Save task Saving this task will mean you cannot delete any of your saved steps …" at bounding box center [784, 140] width 383 height 133
click at [940, 175] on span "OK" at bounding box center [938, 181] width 15 height 16
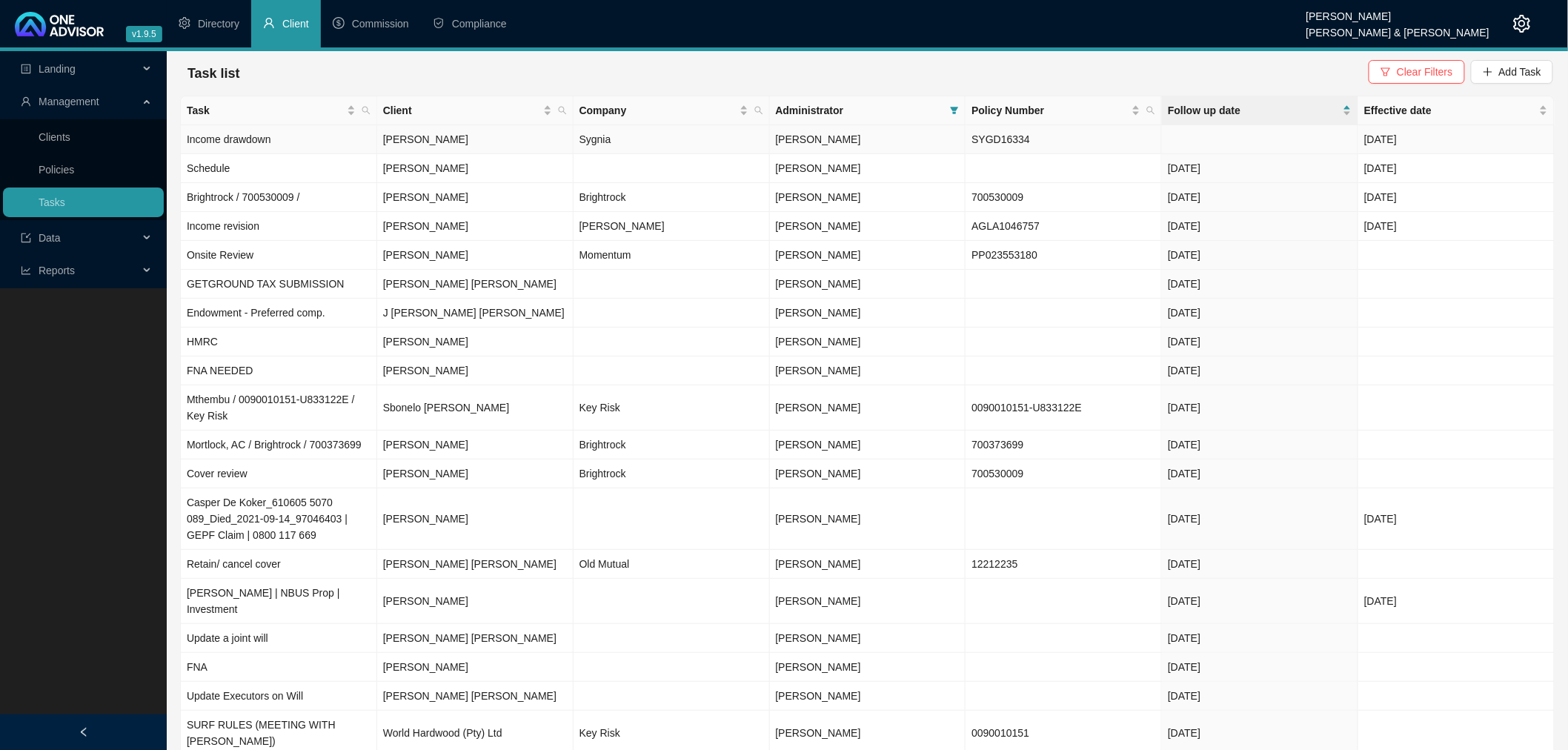
click at [1188, 141] on td at bounding box center [1260, 139] width 196 height 29
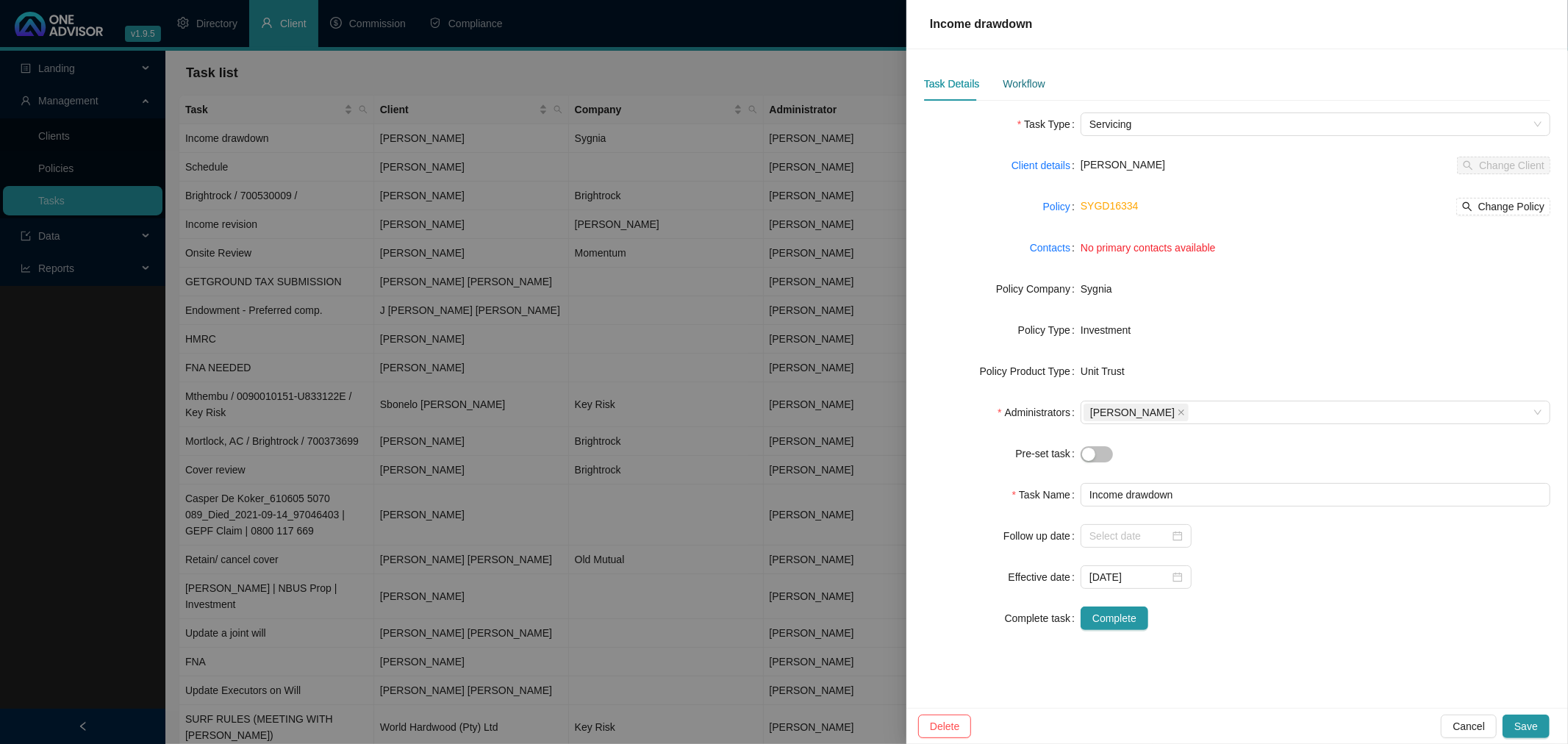
click at [1023, 79] on div "Workflow" at bounding box center [1024, 84] width 42 height 16
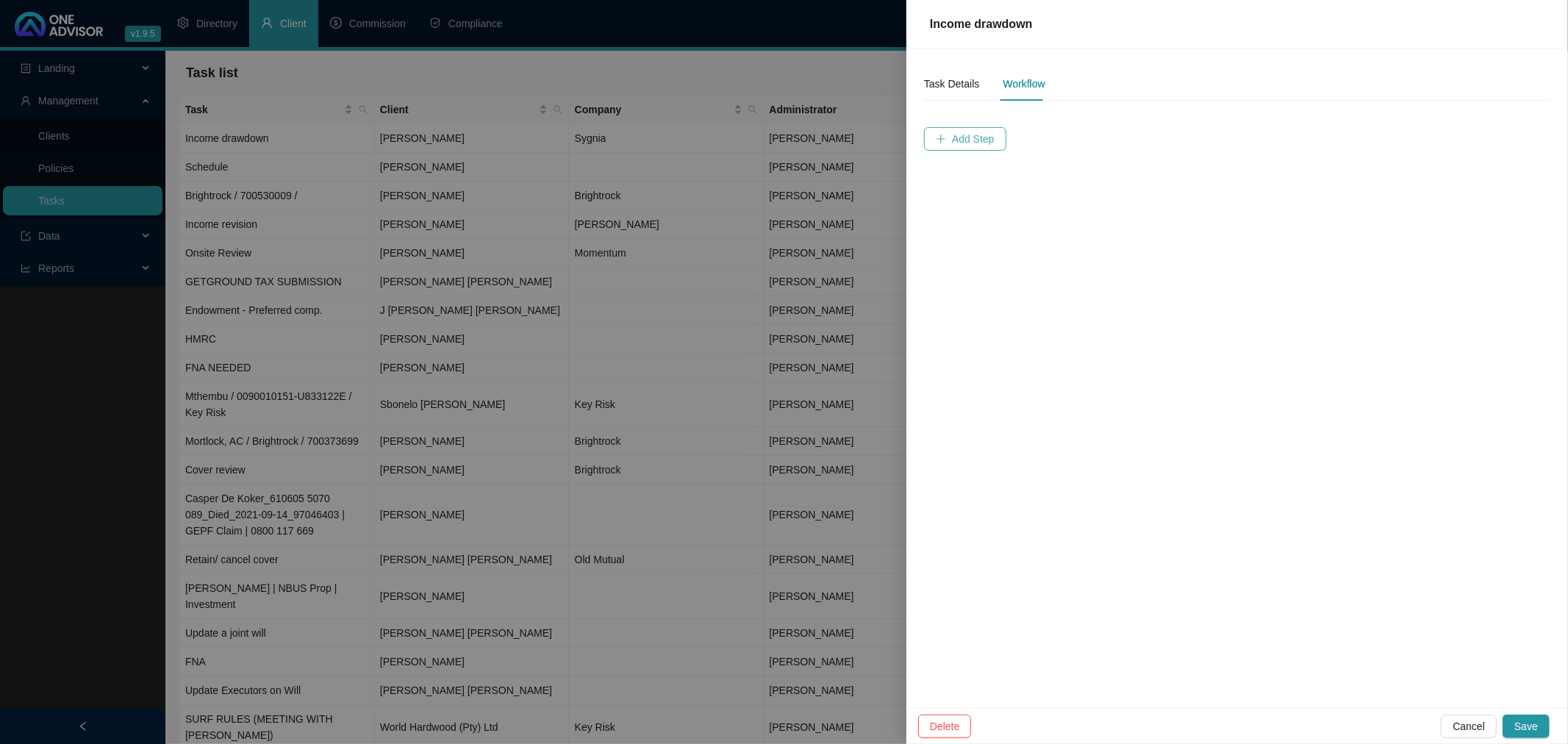
click at [971, 132] on span "Add Step" at bounding box center [973, 139] width 43 height 16
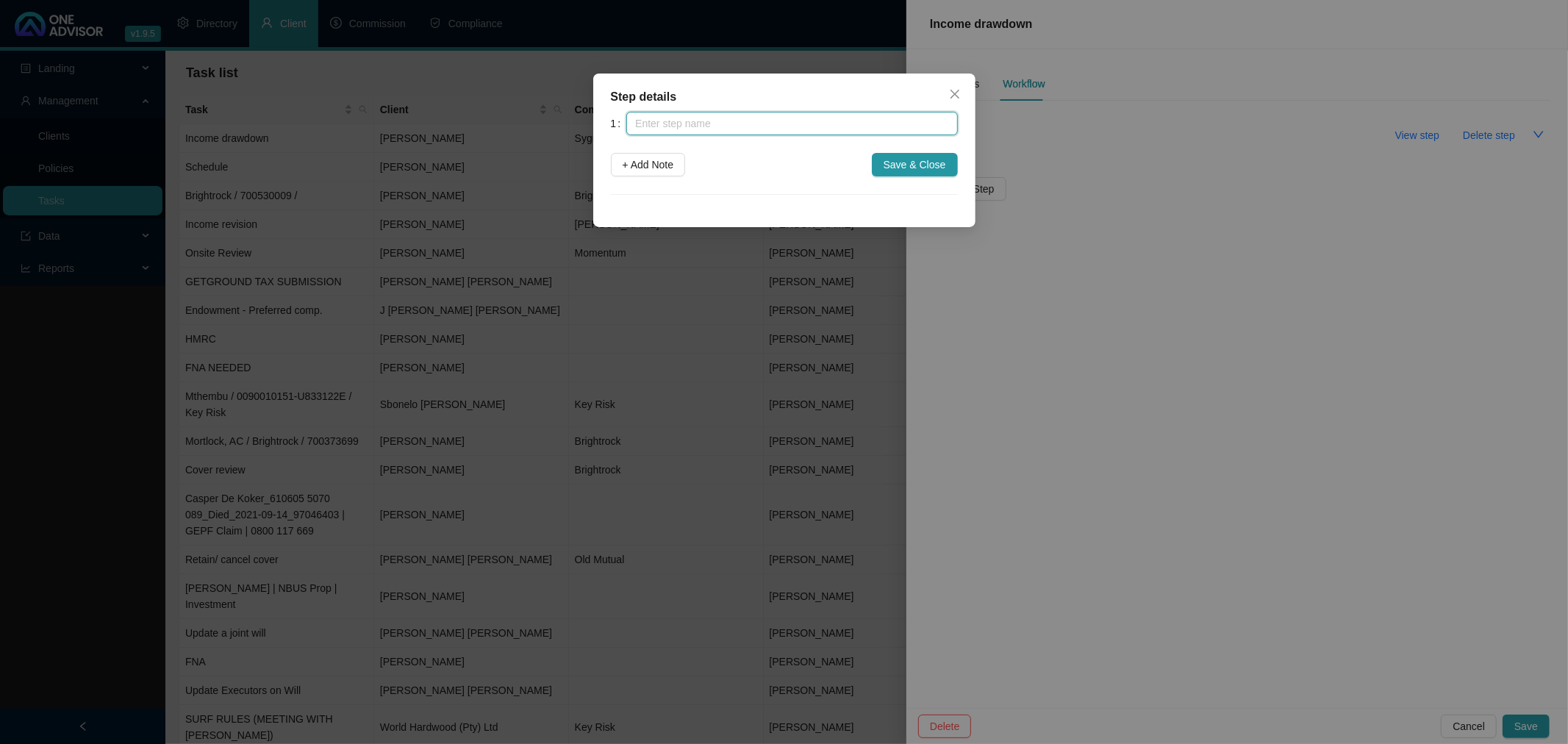
click at [773, 122] on input "text" at bounding box center [792, 123] width 331 height 24
type input "Drawdown Requested"
click at [924, 162] on span "Save & Close" at bounding box center [914, 164] width 62 height 16
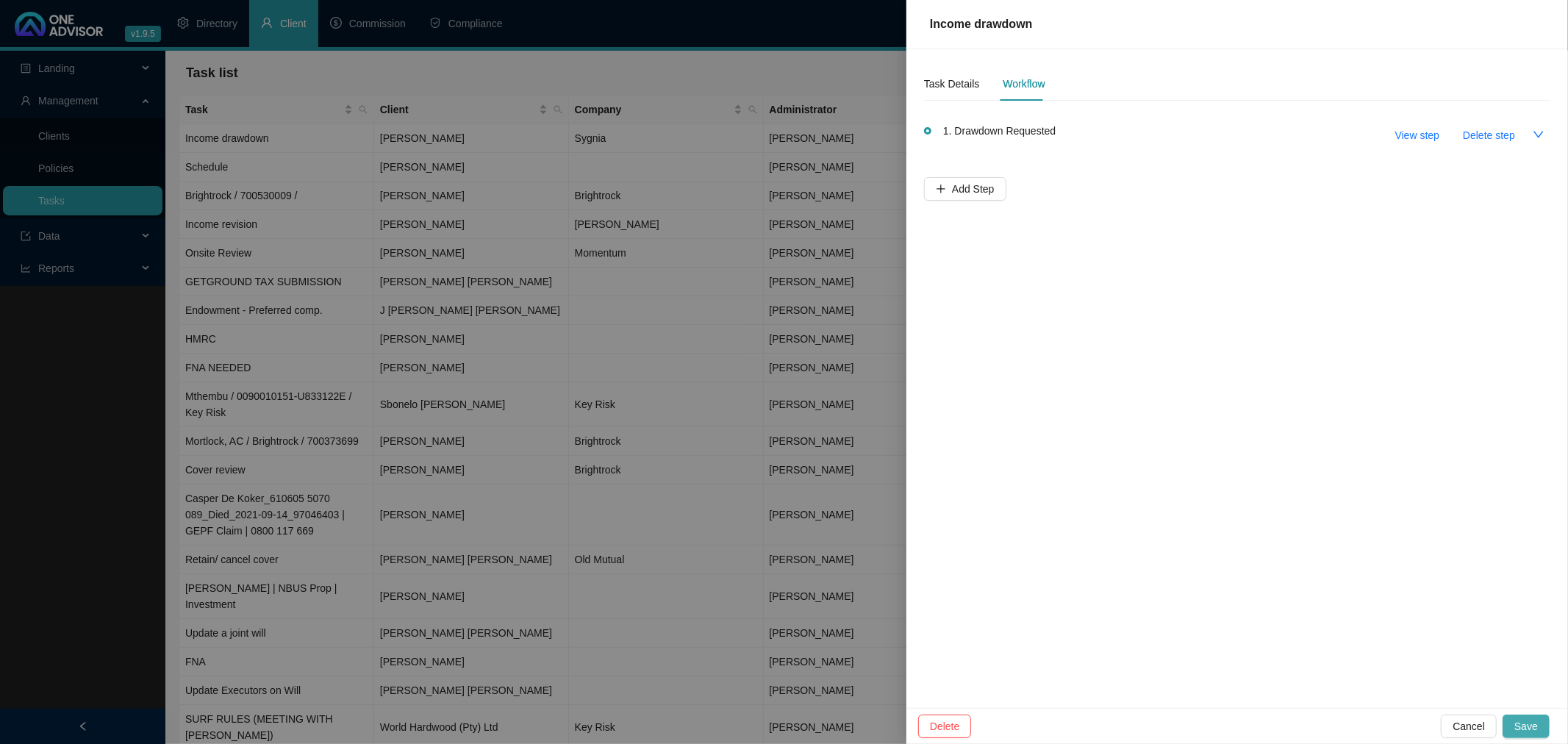
click at [1527, 724] on span "Save" at bounding box center [1526, 726] width 24 height 16
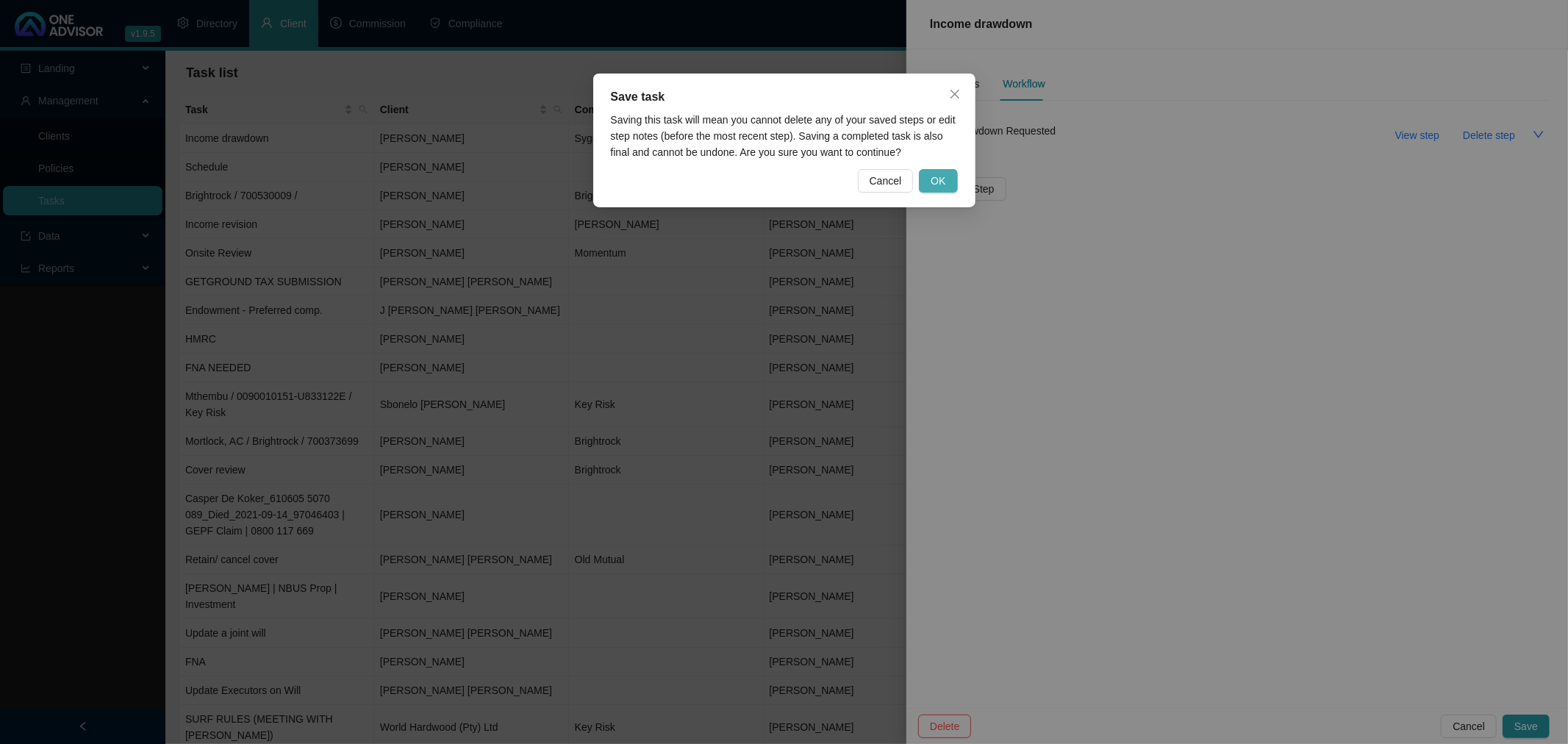
click at [940, 177] on span "OK" at bounding box center [938, 181] width 15 height 16
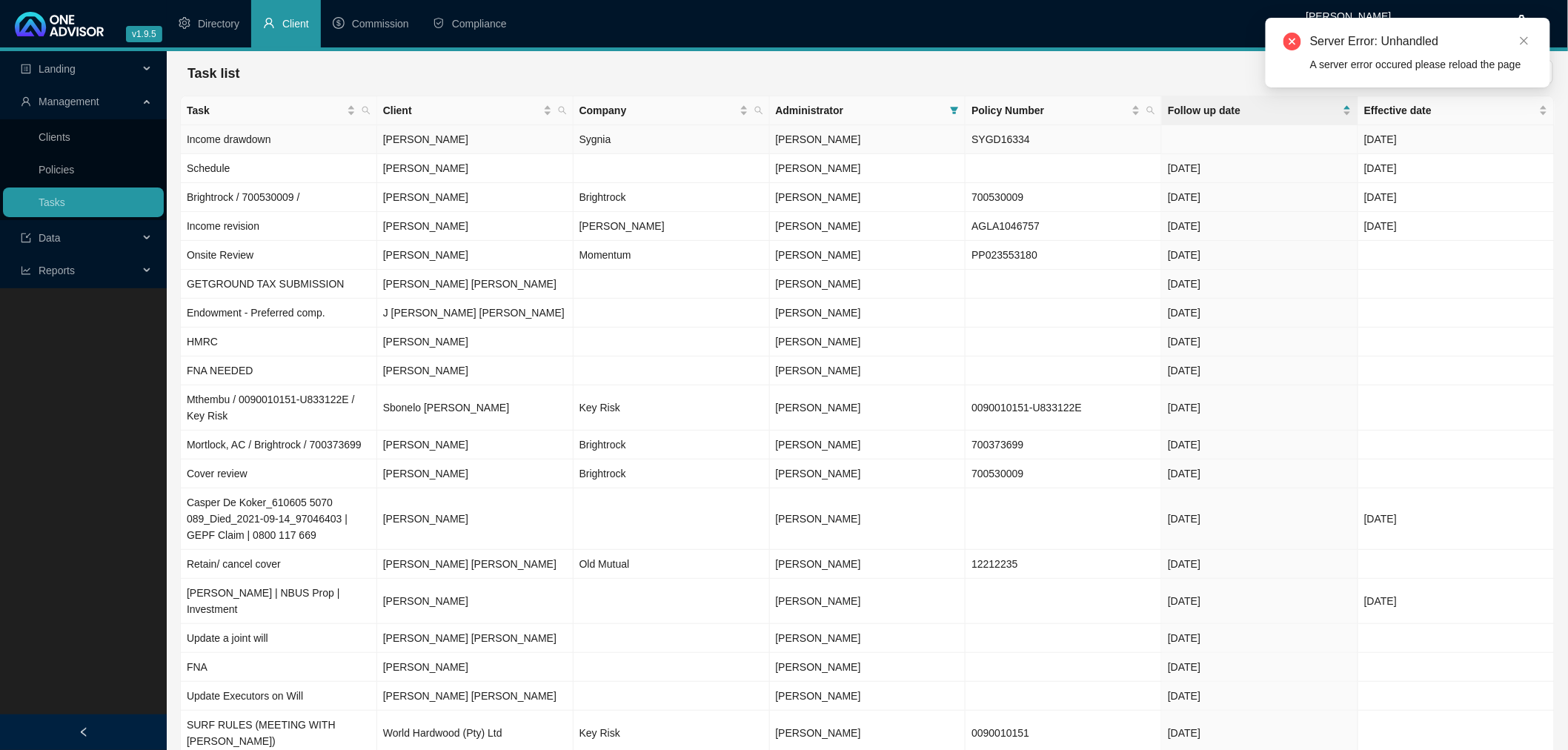
click at [1048, 133] on td "SYGD16334" at bounding box center [1063, 139] width 196 height 29
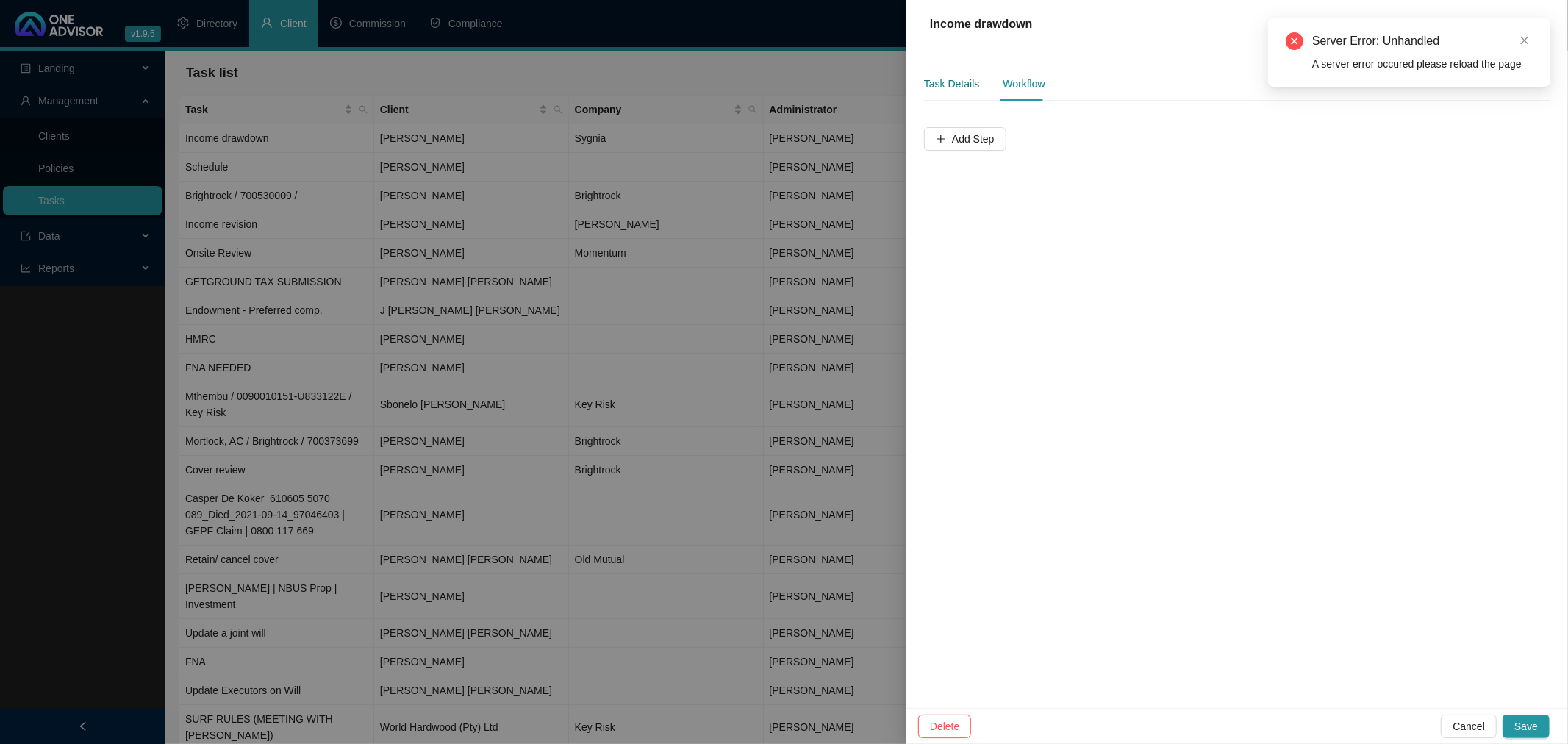
click at [946, 81] on div "Task Details" at bounding box center [952, 84] width 55 height 16
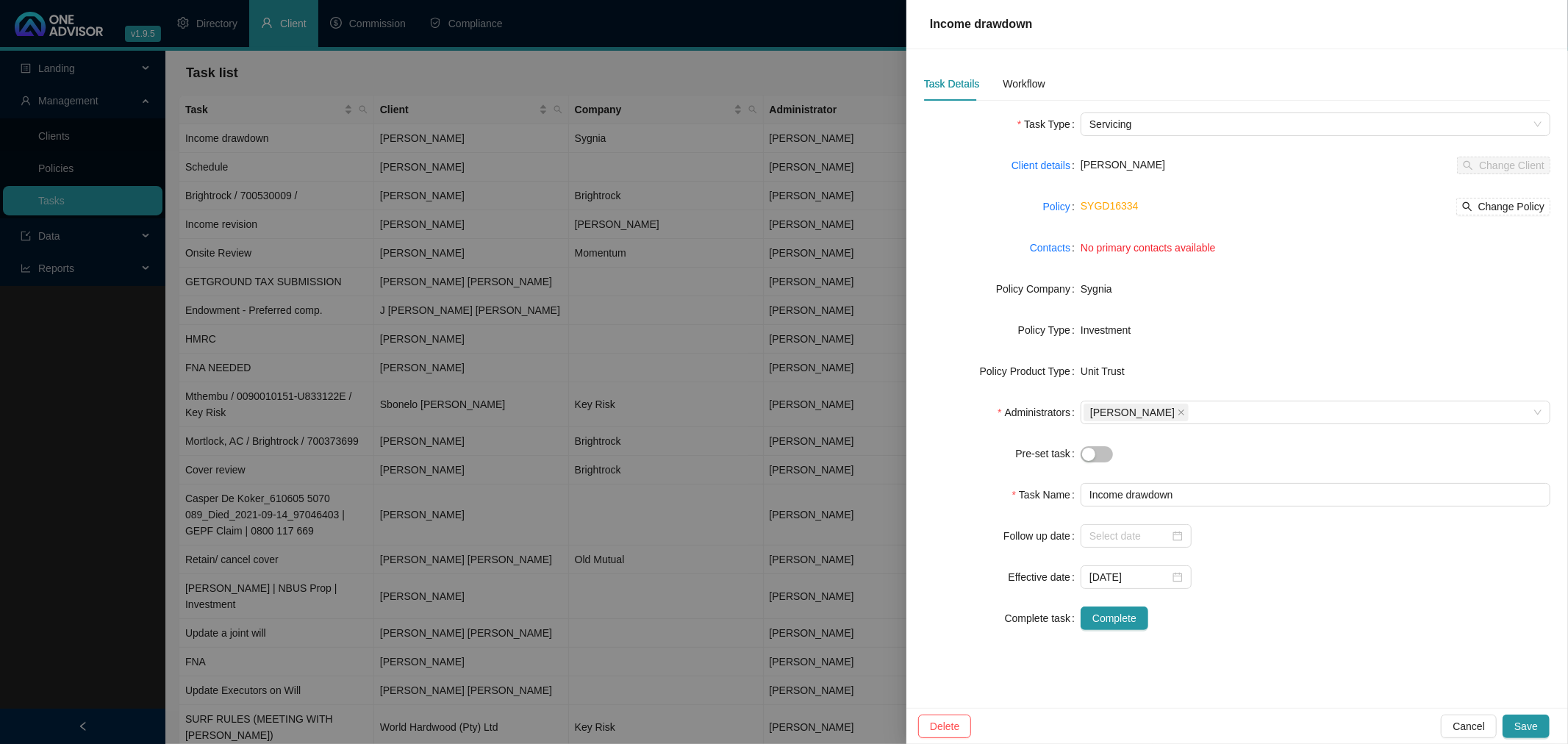
click at [634, 185] on div at bounding box center [784, 372] width 1568 height 744
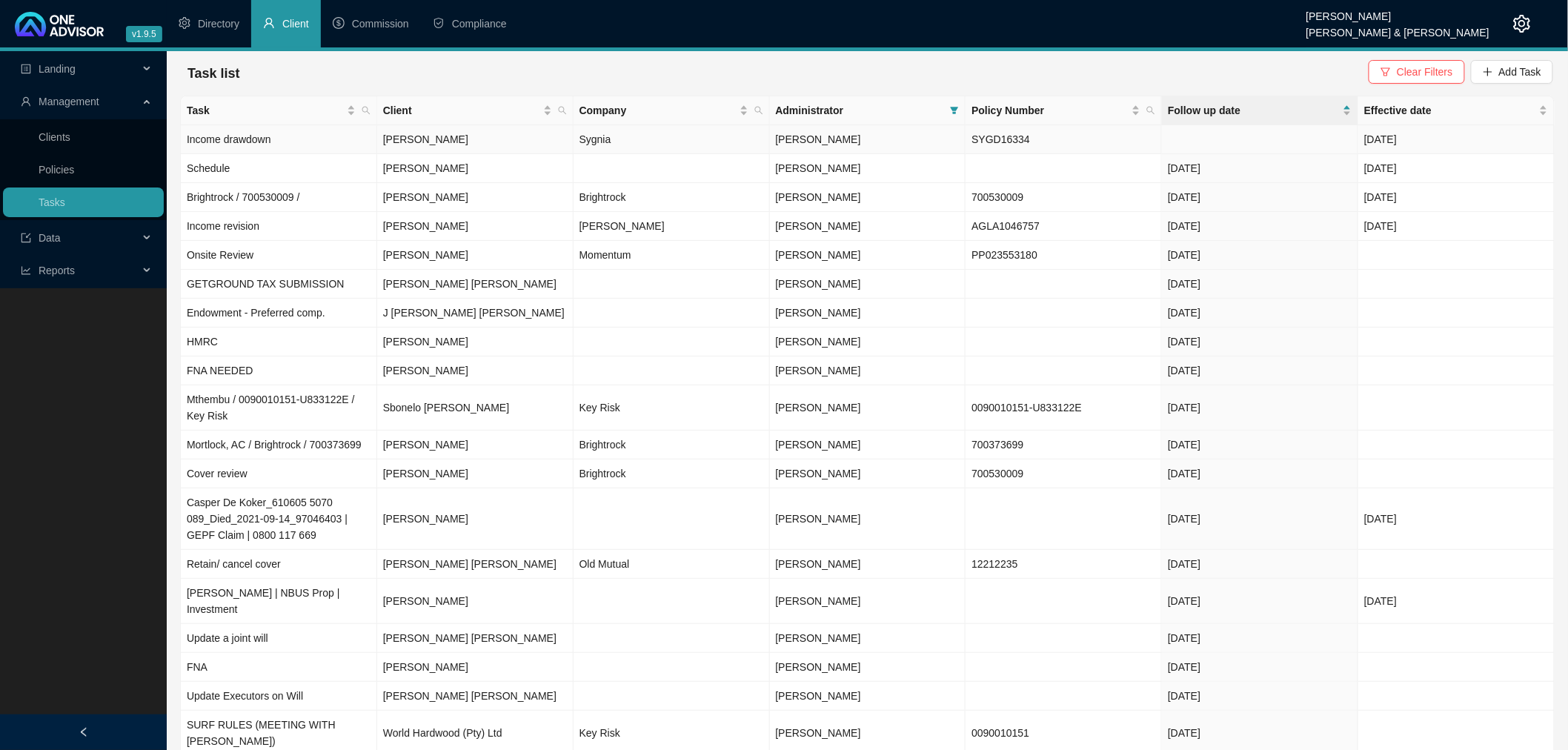
click at [1260, 130] on td at bounding box center [1260, 139] width 196 height 29
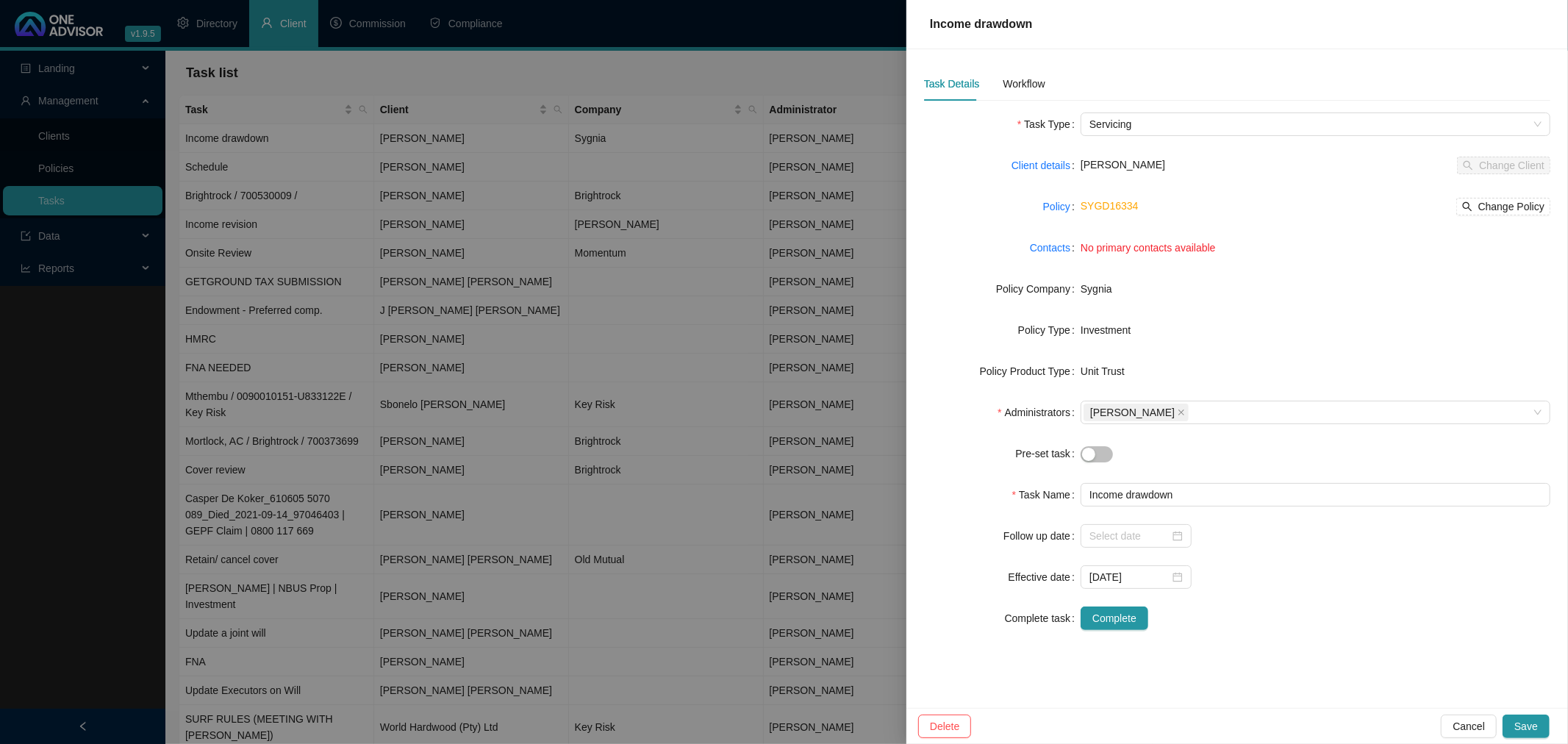
click at [517, 202] on div at bounding box center [784, 372] width 1568 height 744
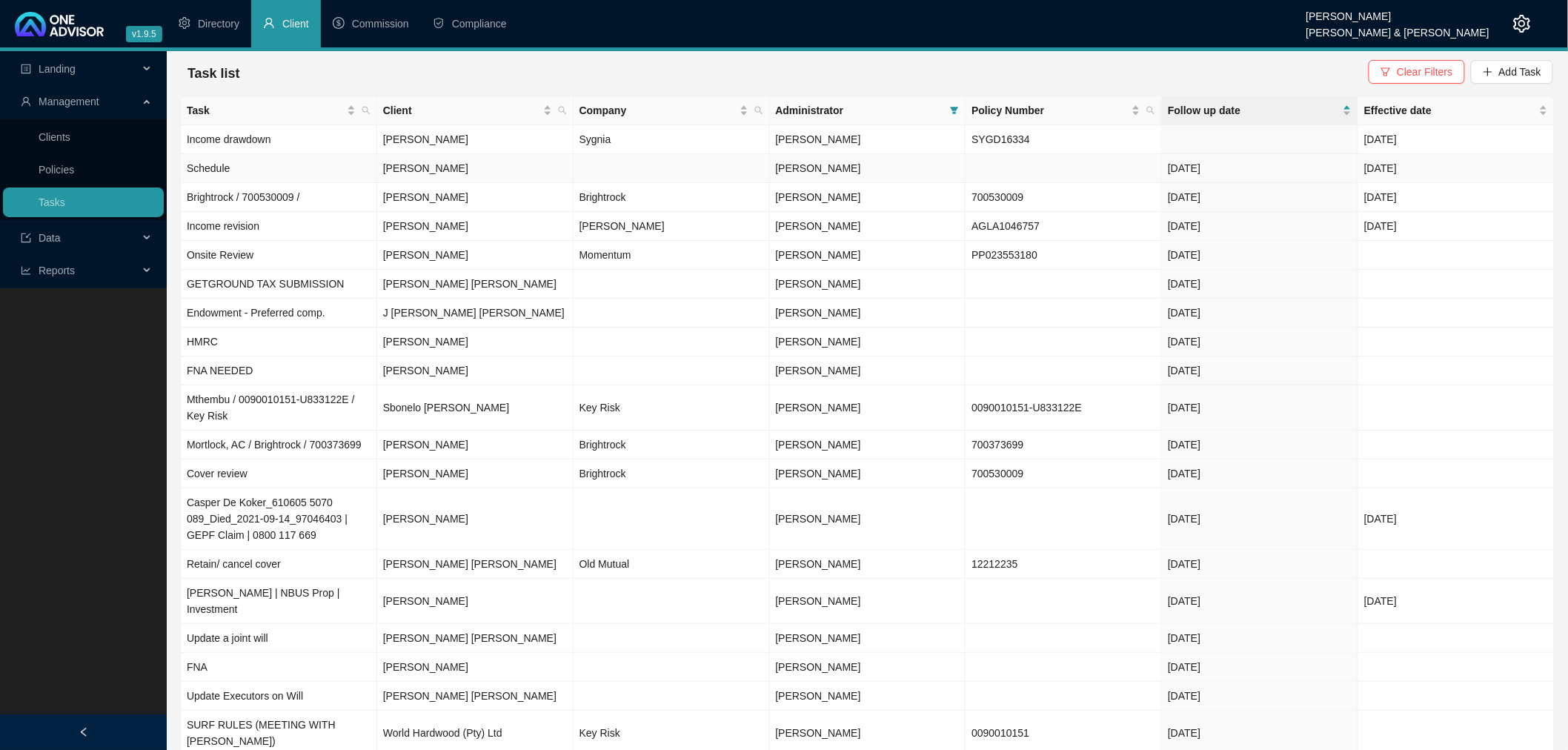
click at [561, 167] on td "[PERSON_NAME]" at bounding box center [475, 167] width 196 height 29
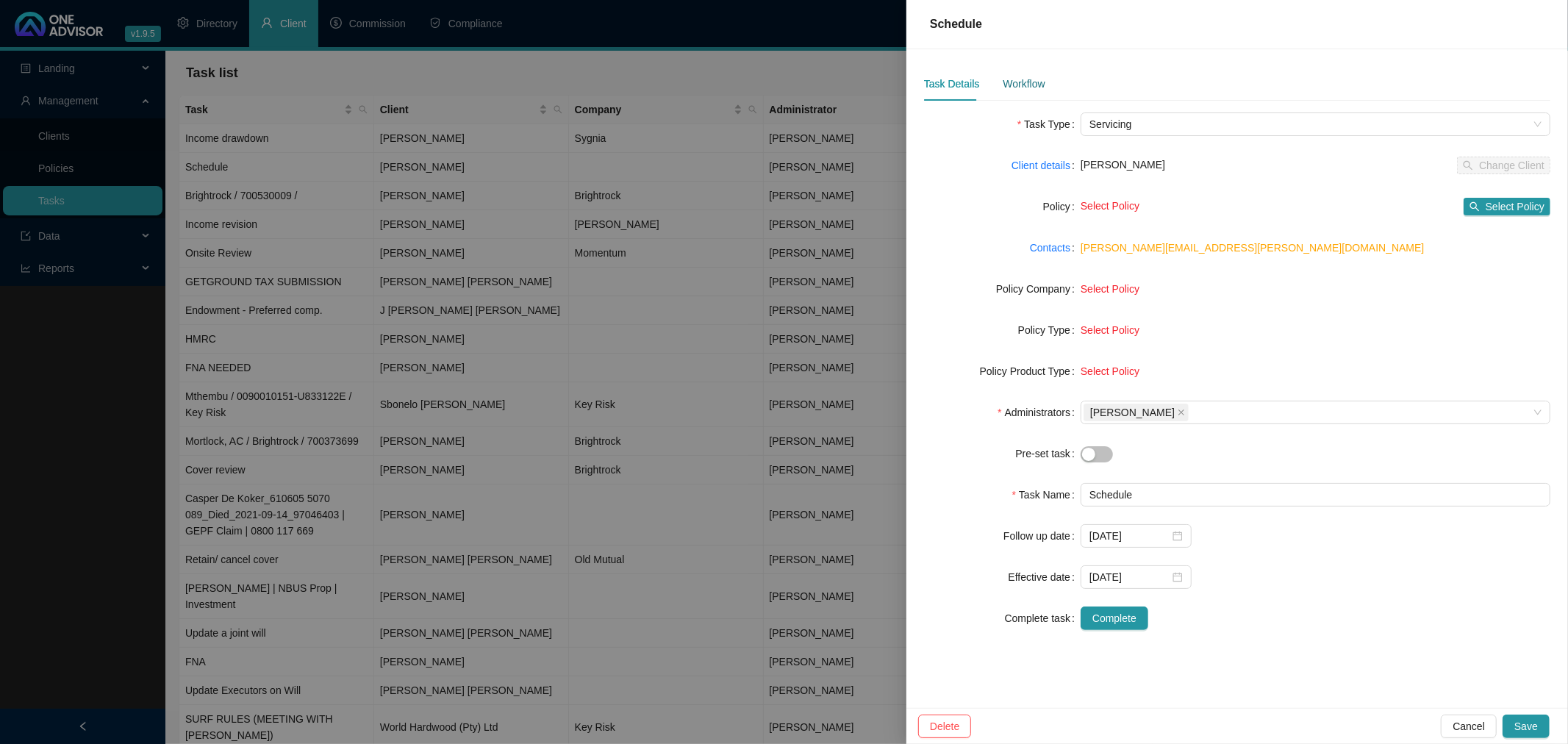
click at [1019, 76] on div "Workflow" at bounding box center [1024, 84] width 42 height 16
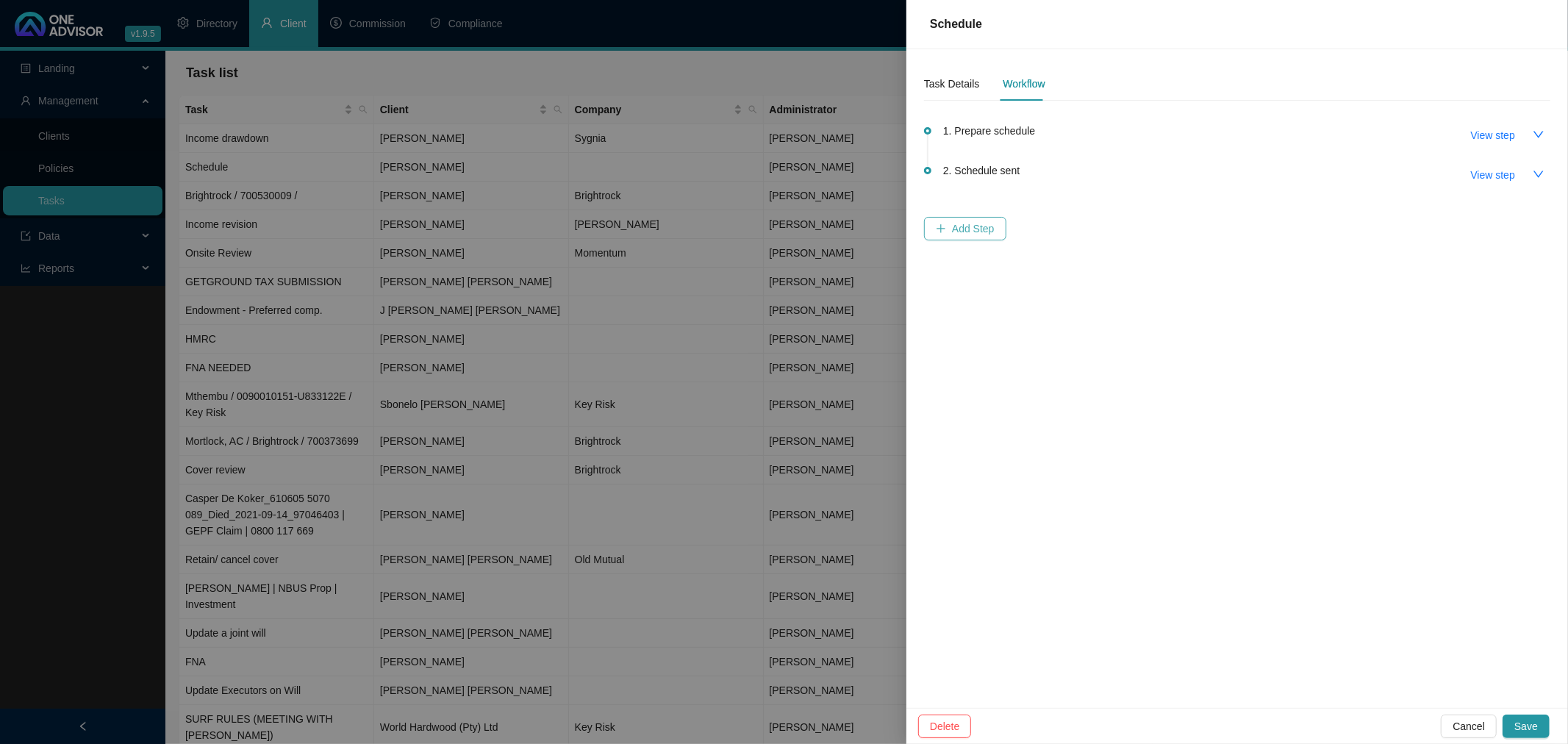
click at [971, 231] on span "Add Step" at bounding box center [973, 228] width 43 height 16
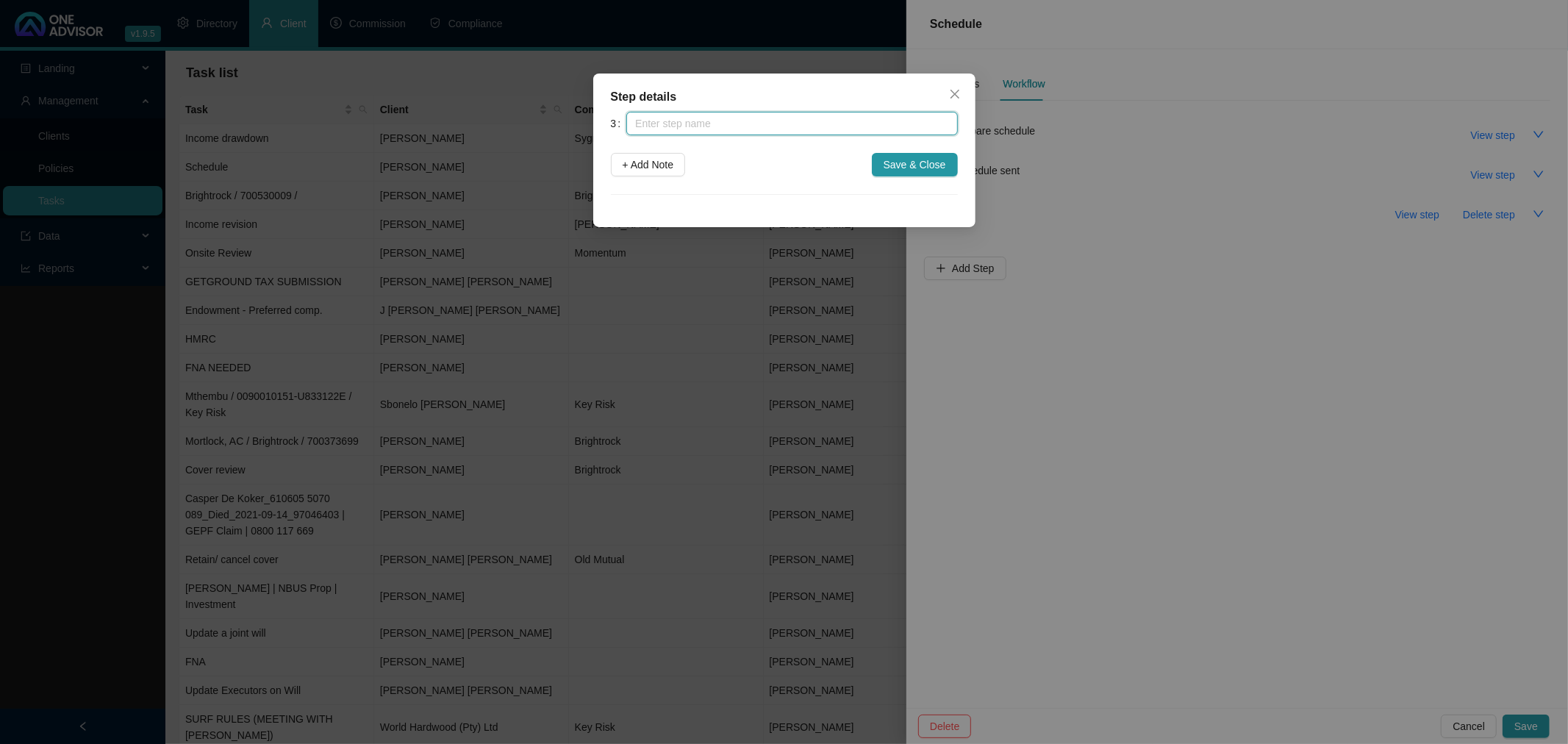
click at [757, 121] on input "text" at bounding box center [792, 123] width 331 height 24
type input "Meeting Set - [DATE] [9am]"
click at [917, 160] on span "Save & Close" at bounding box center [914, 164] width 62 height 16
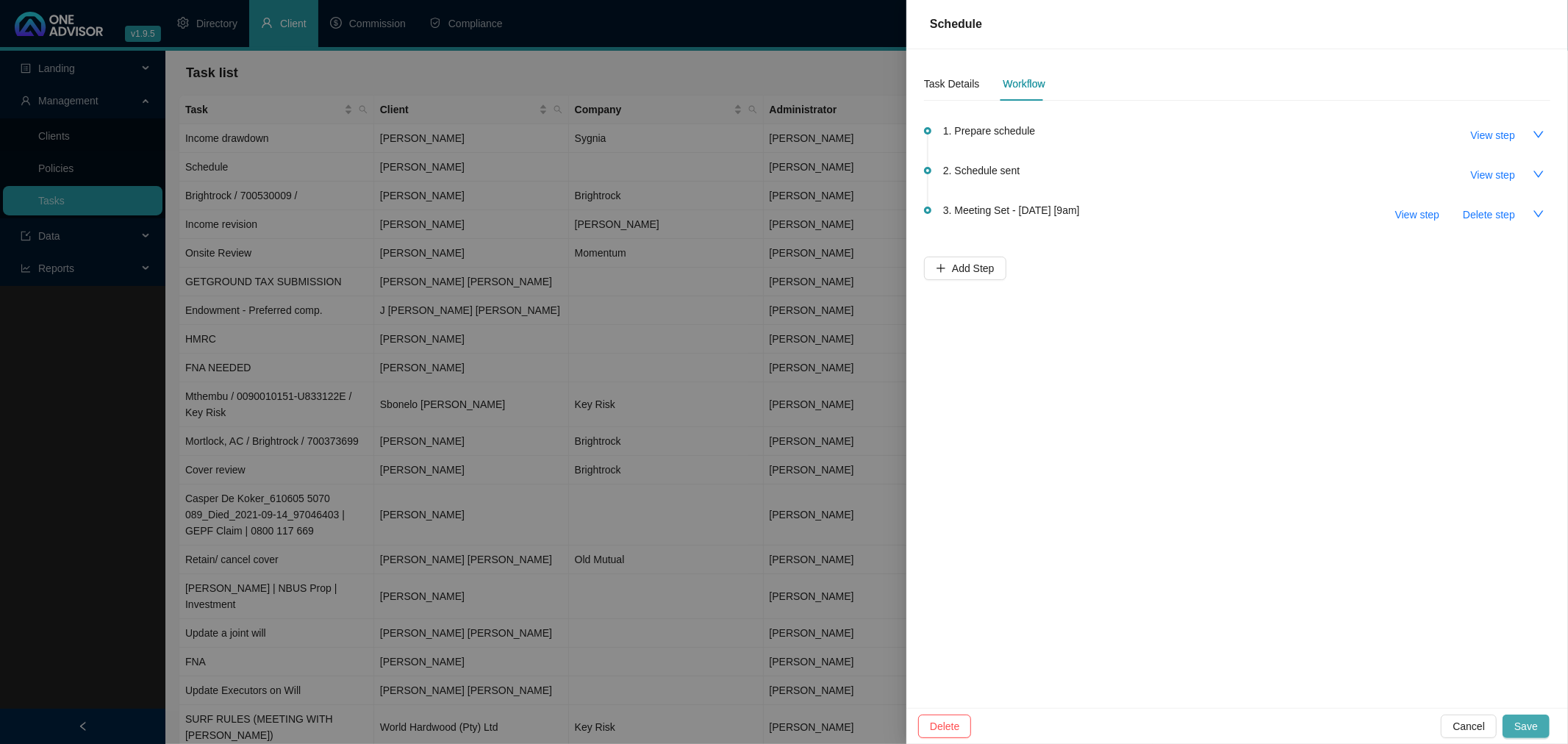
click at [1527, 725] on span "Save" at bounding box center [1526, 726] width 24 height 16
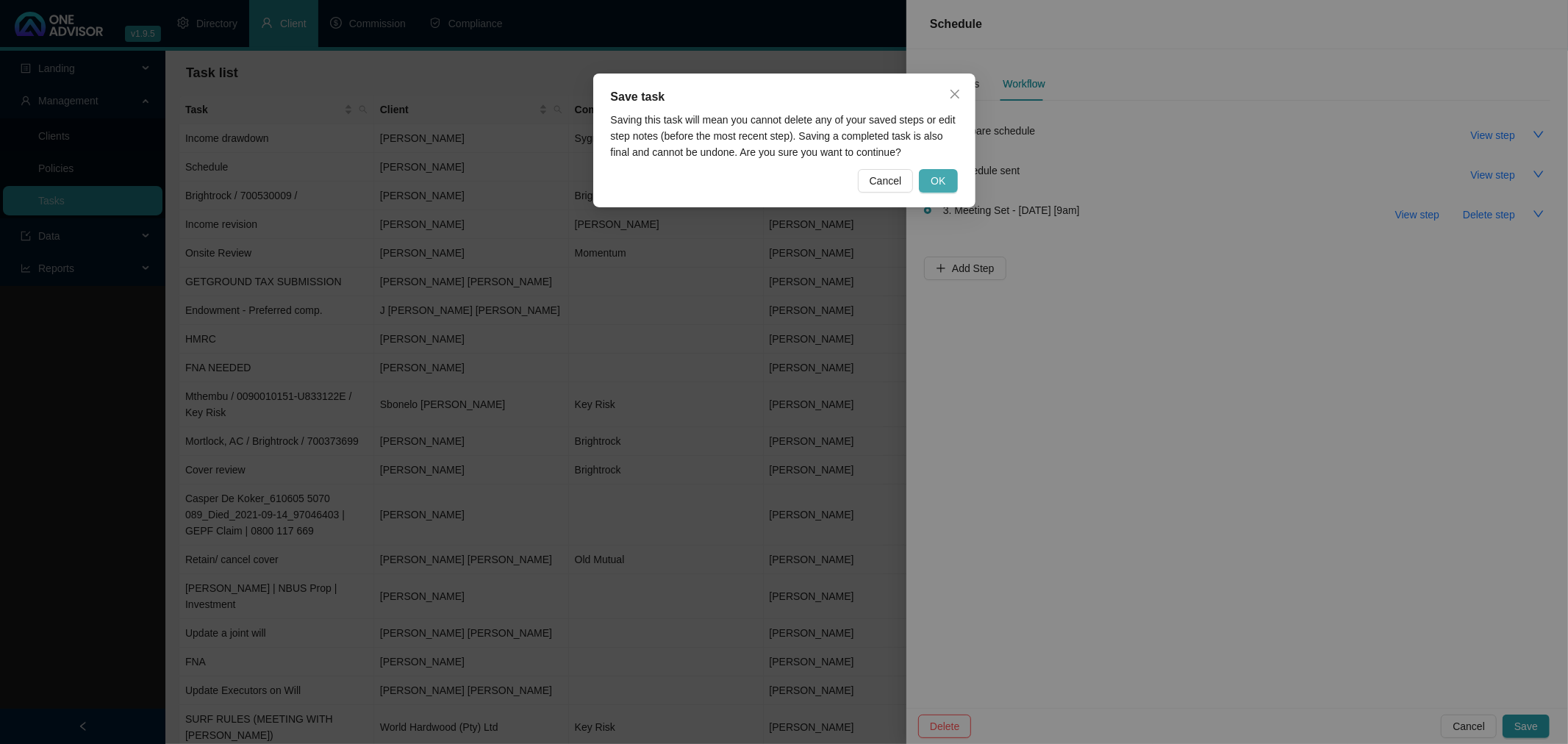
click at [939, 173] on span "OK" at bounding box center [938, 181] width 15 height 16
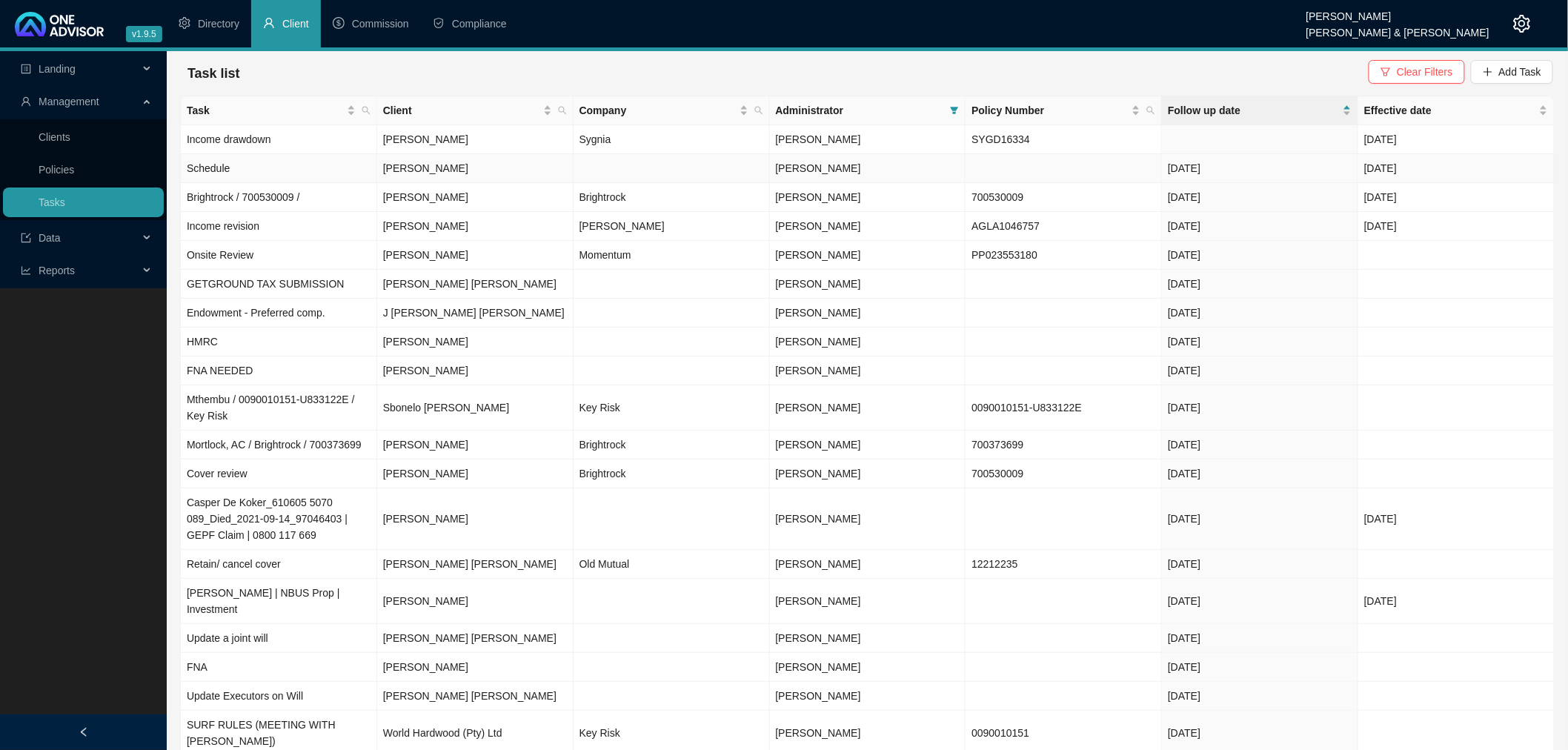
click at [1063, 164] on td at bounding box center [1063, 167] width 196 height 29
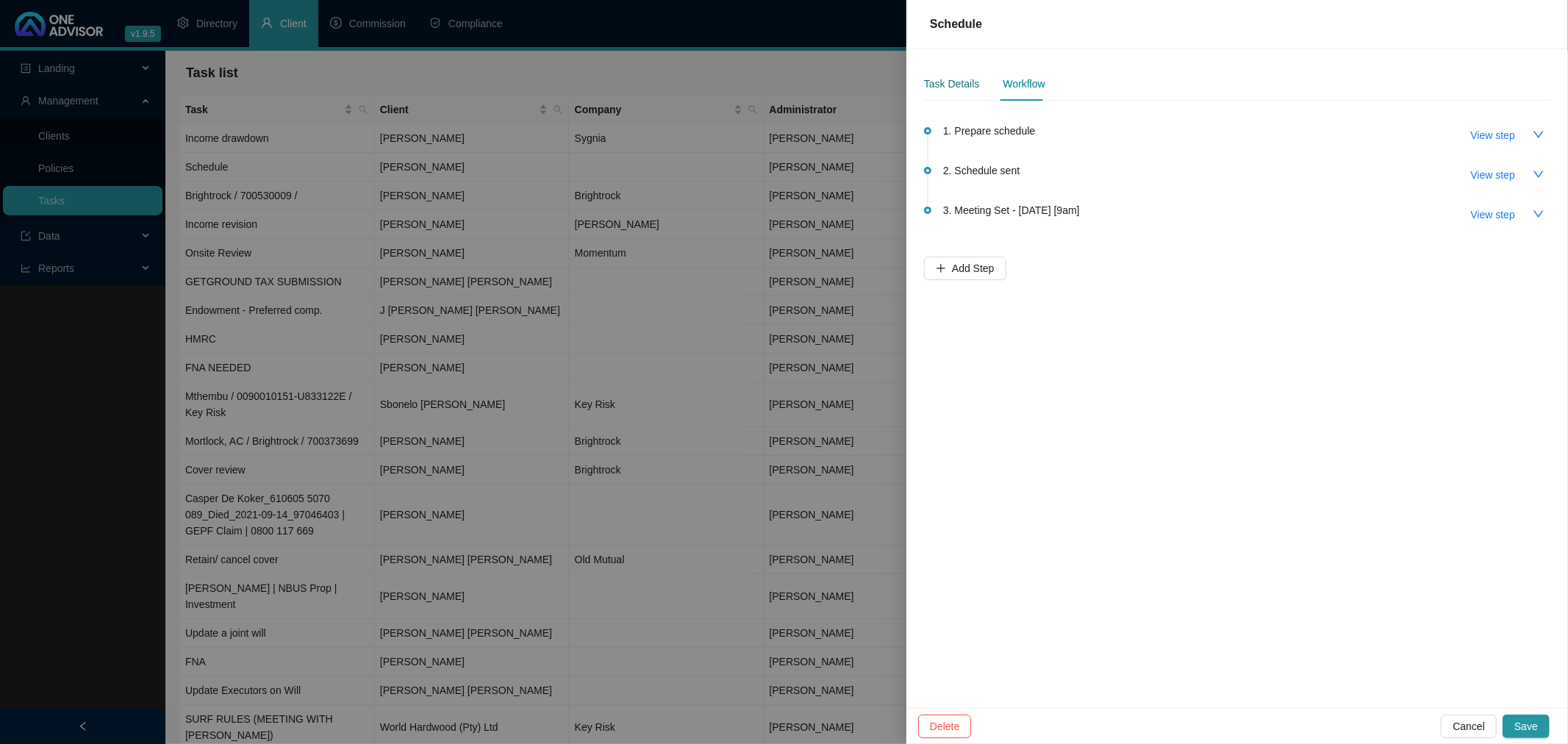
click at [952, 81] on div "Task Details" at bounding box center [952, 84] width 55 height 16
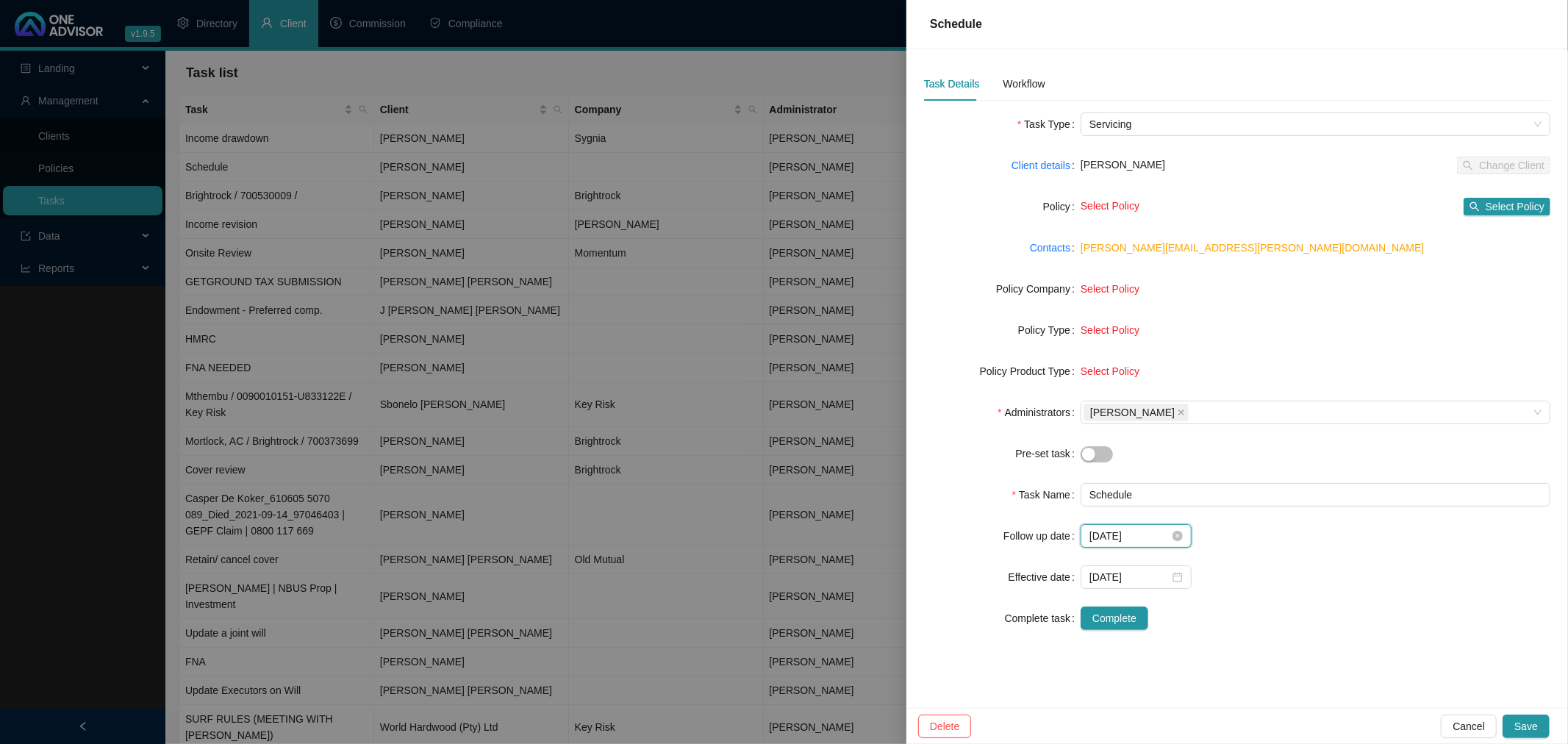
click at [1150, 538] on input "[DATE]" at bounding box center [1130, 536] width 80 height 16
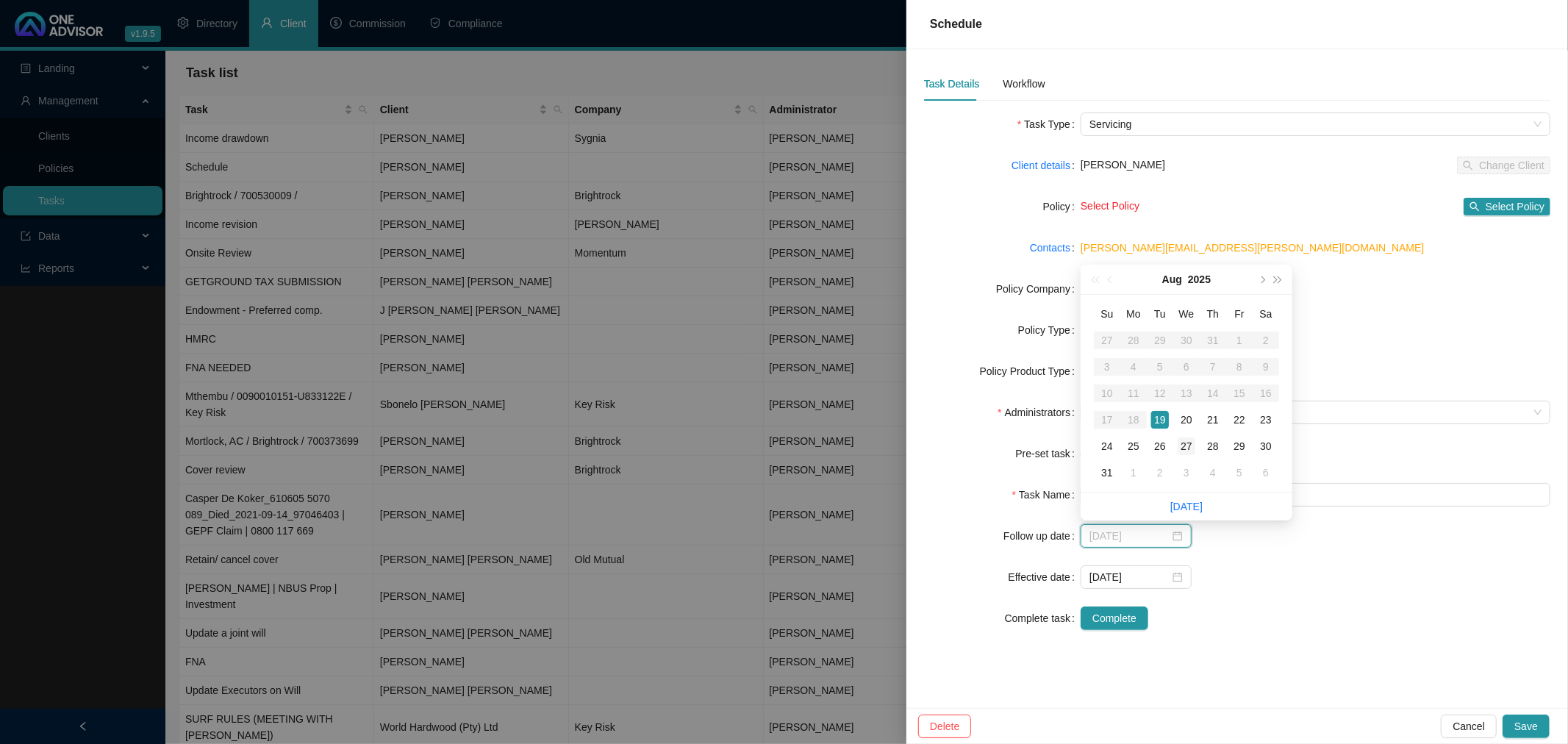
type input "[DATE]"
click at [1181, 443] on div "27" at bounding box center [1185, 445] width 17 height 17
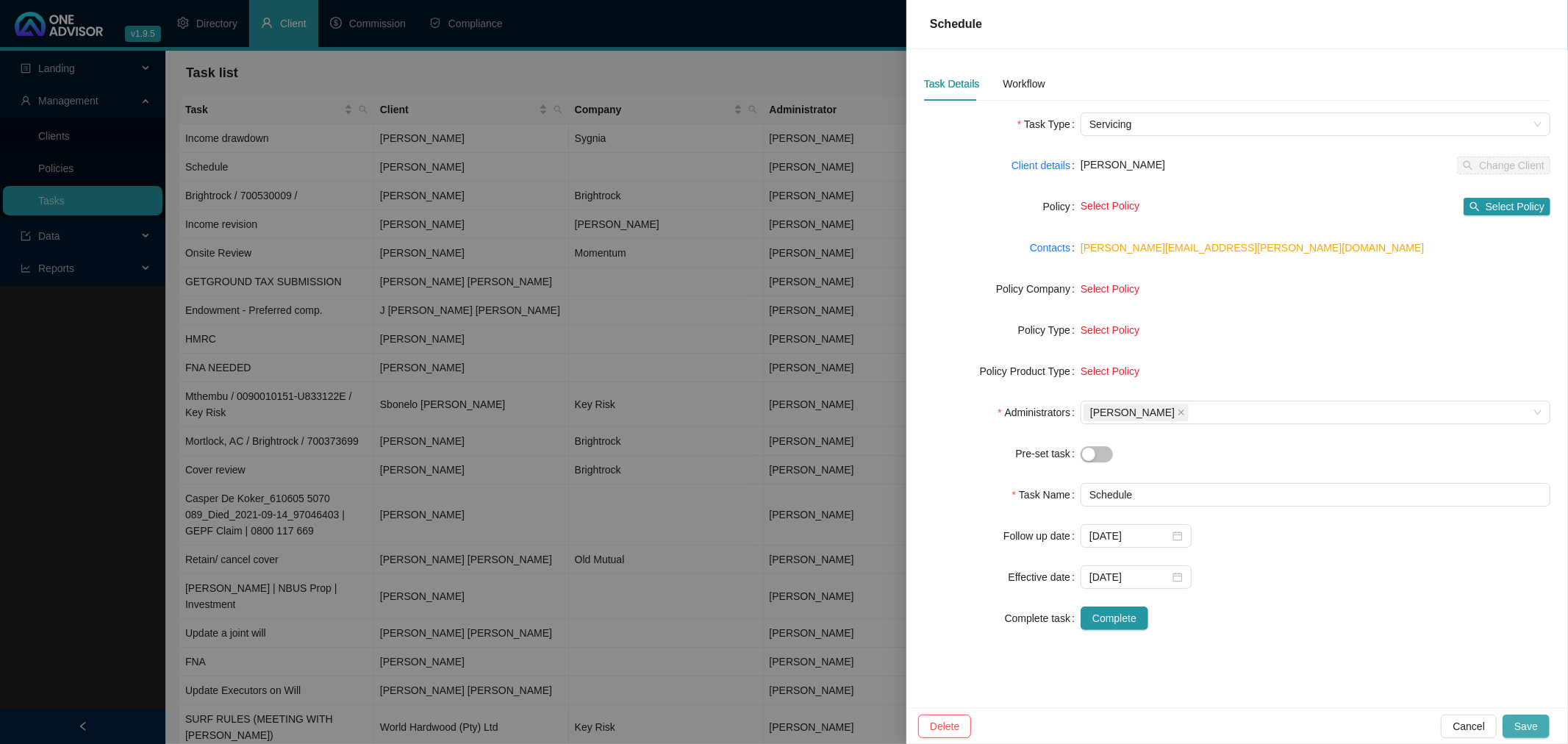
click at [1531, 726] on span "Save" at bounding box center [1526, 726] width 24 height 16
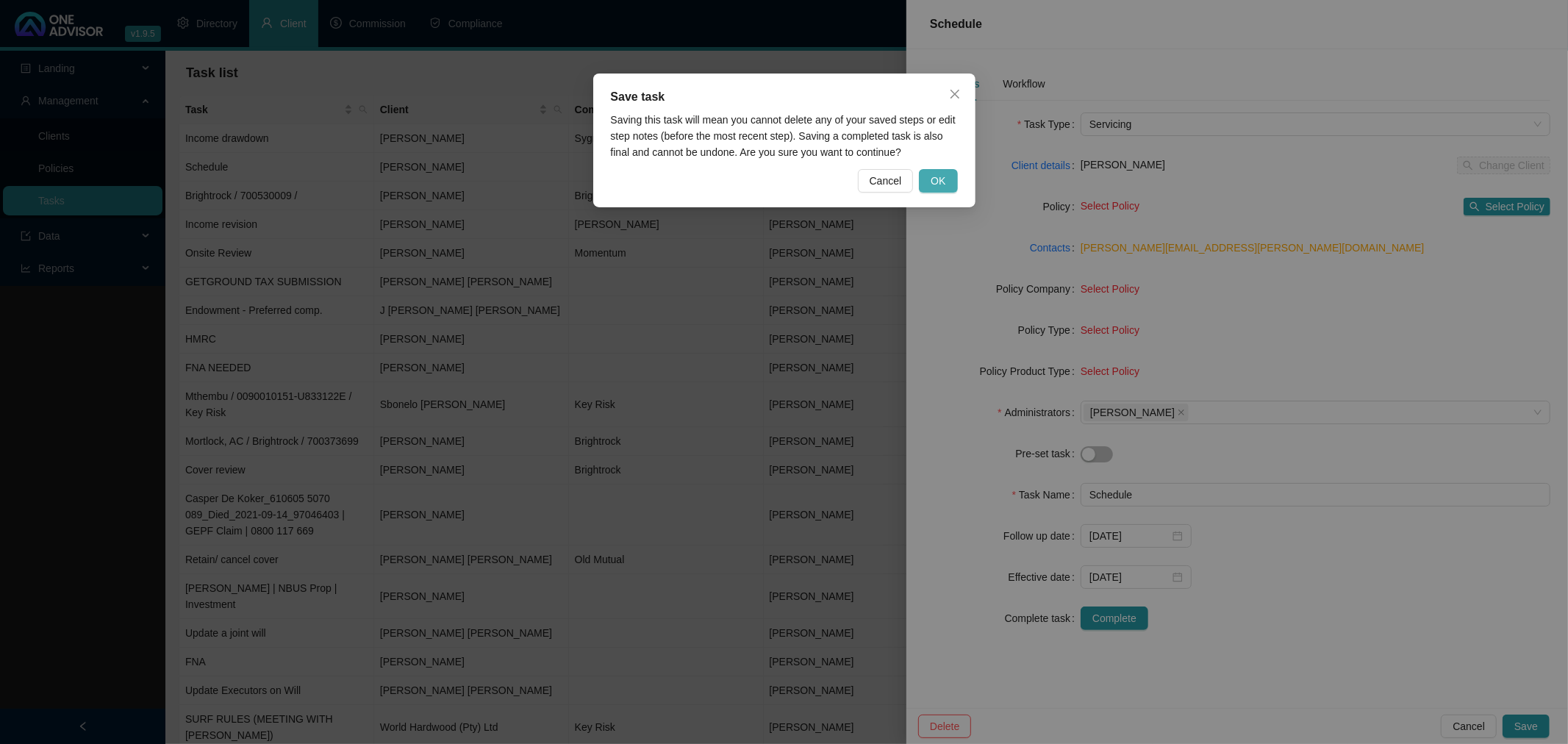
click at [930, 183] on button "OK" at bounding box center [938, 181] width 38 height 24
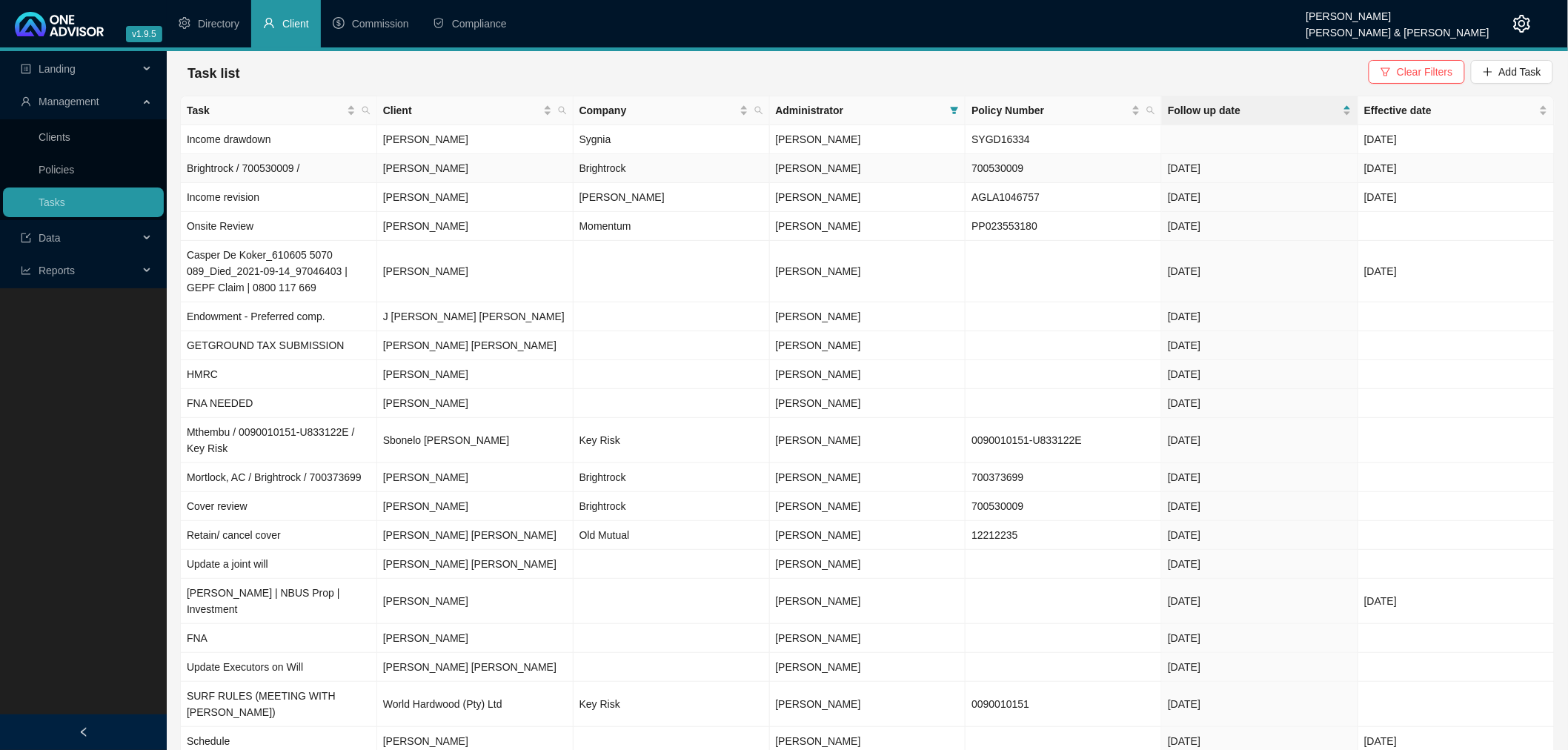
click at [537, 163] on td "[PERSON_NAME]" at bounding box center [475, 167] width 196 height 29
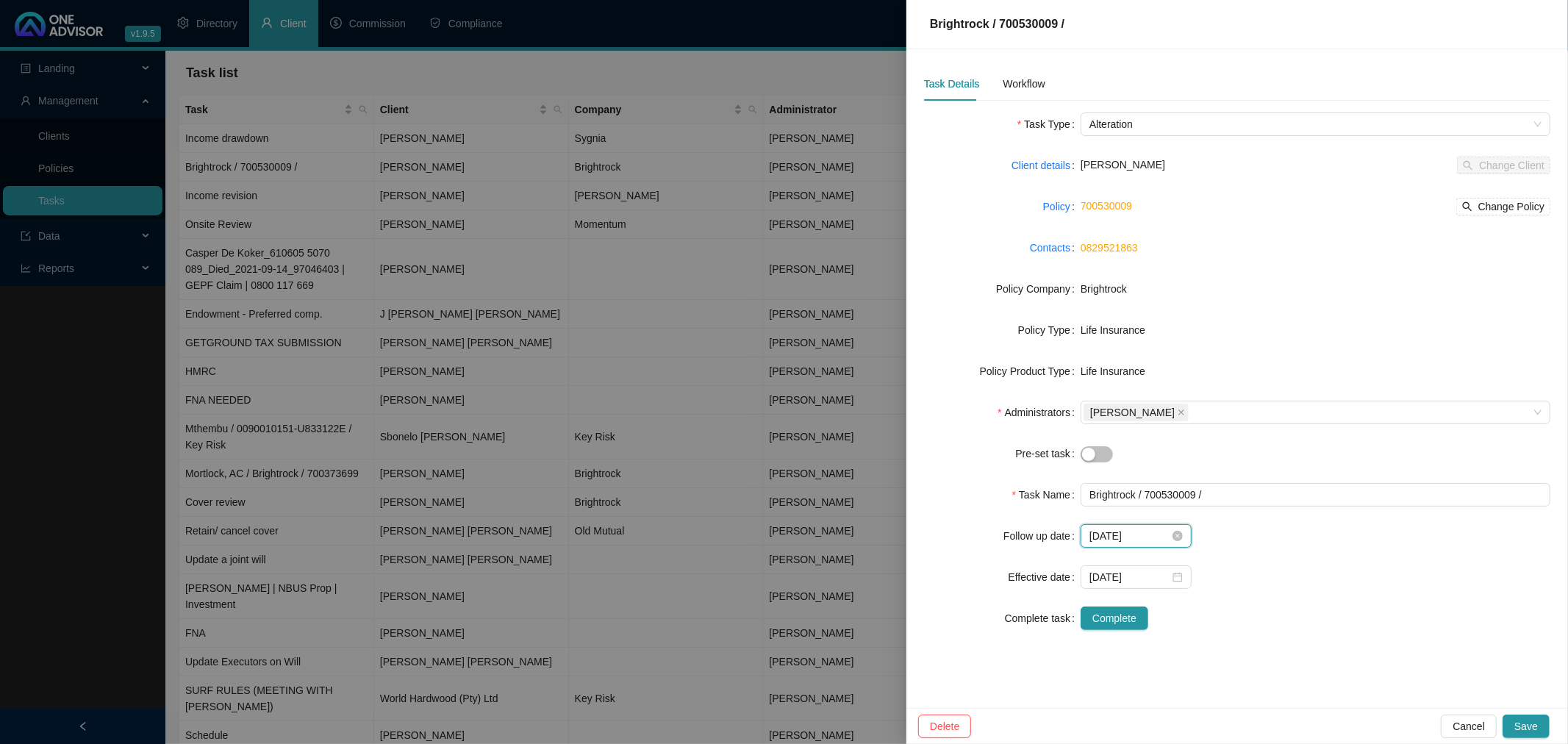
click at [1158, 535] on input "[DATE]" at bounding box center [1130, 536] width 80 height 16
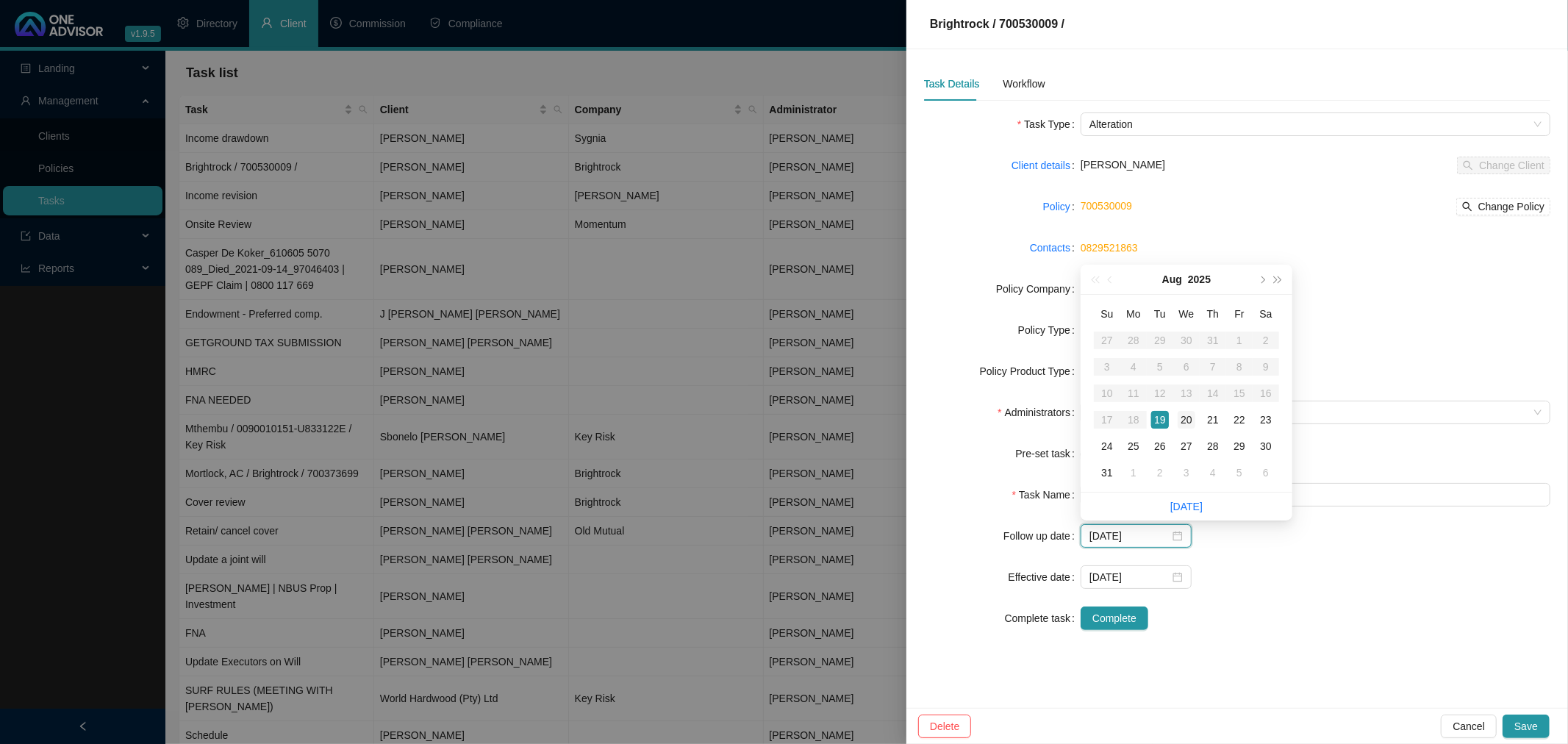
type input "[DATE]"
click at [1181, 417] on div "20" at bounding box center [1185, 419] width 17 height 17
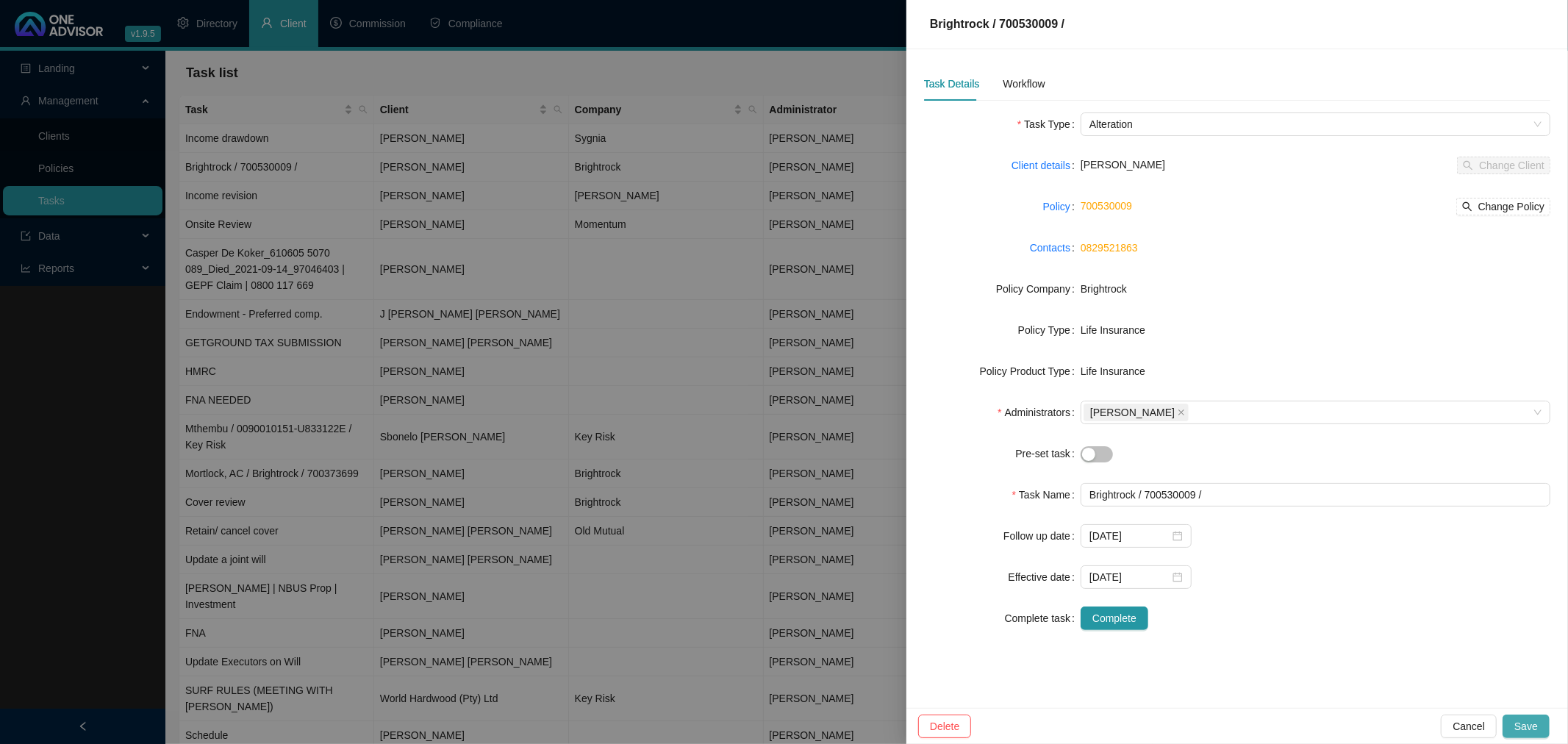
click at [1542, 728] on button "Save" at bounding box center [1526, 726] width 47 height 24
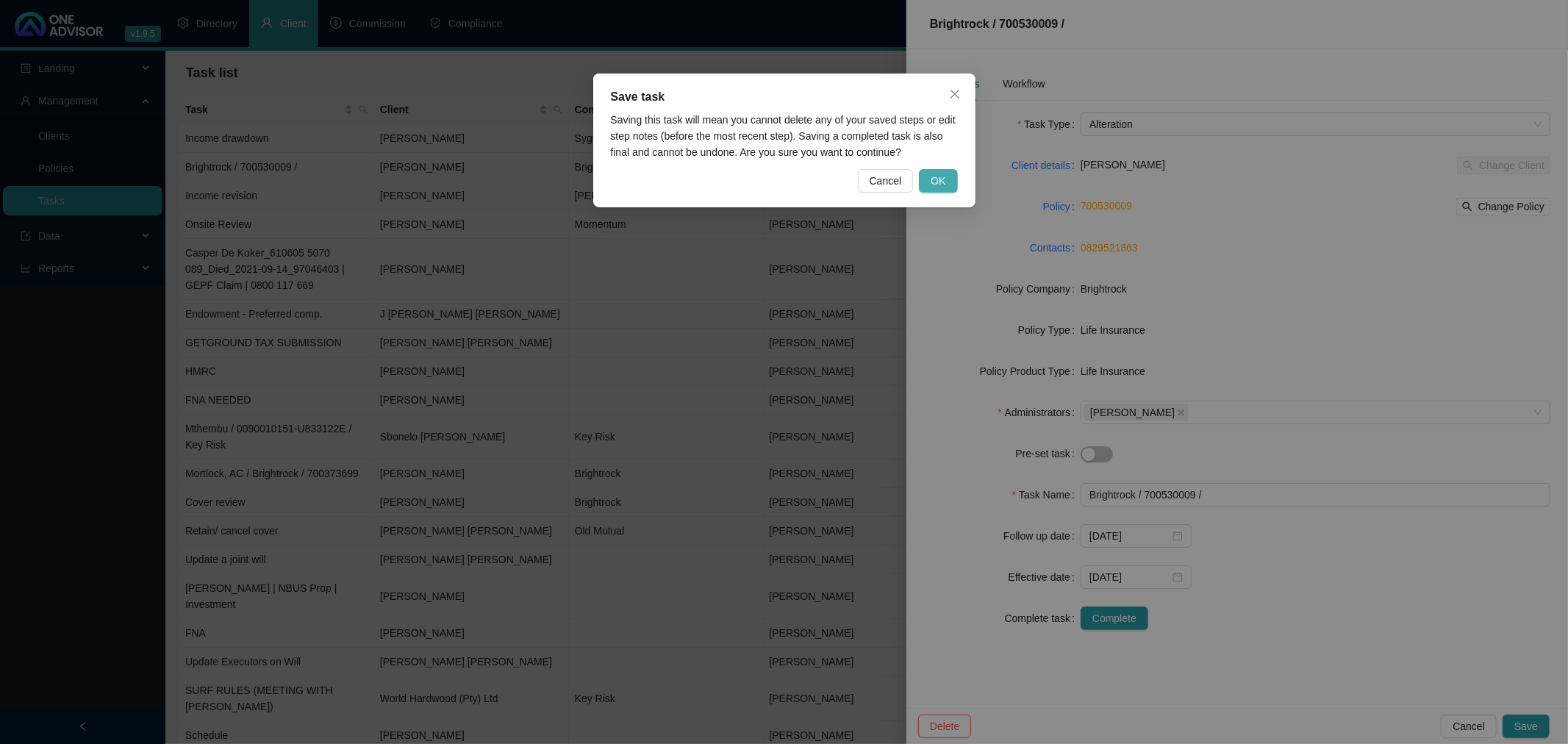
click at [942, 178] on span "OK" at bounding box center [938, 181] width 15 height 16
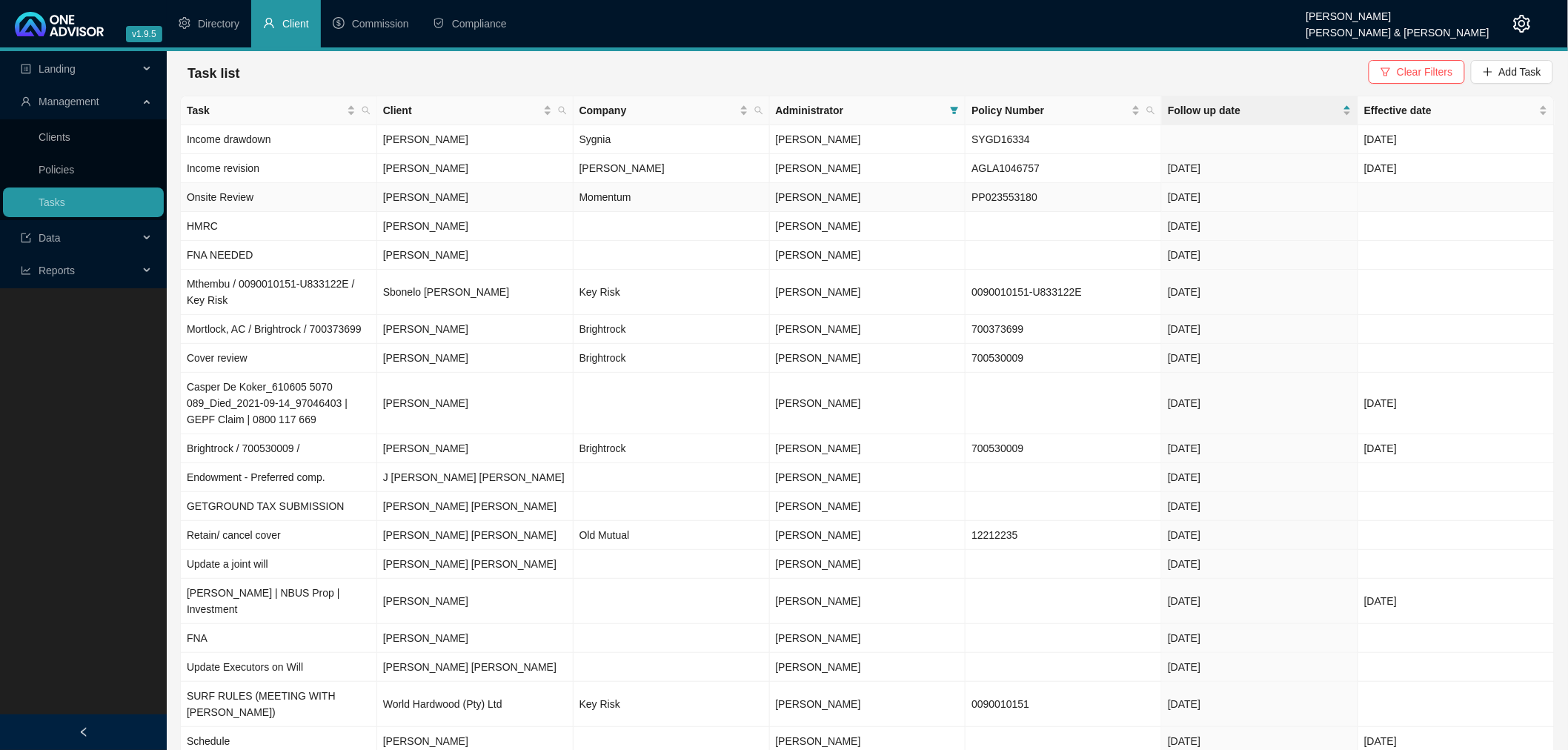
click at [701, 196] on td "Momentum" at bounding box center [671, 197] width 196 height 29
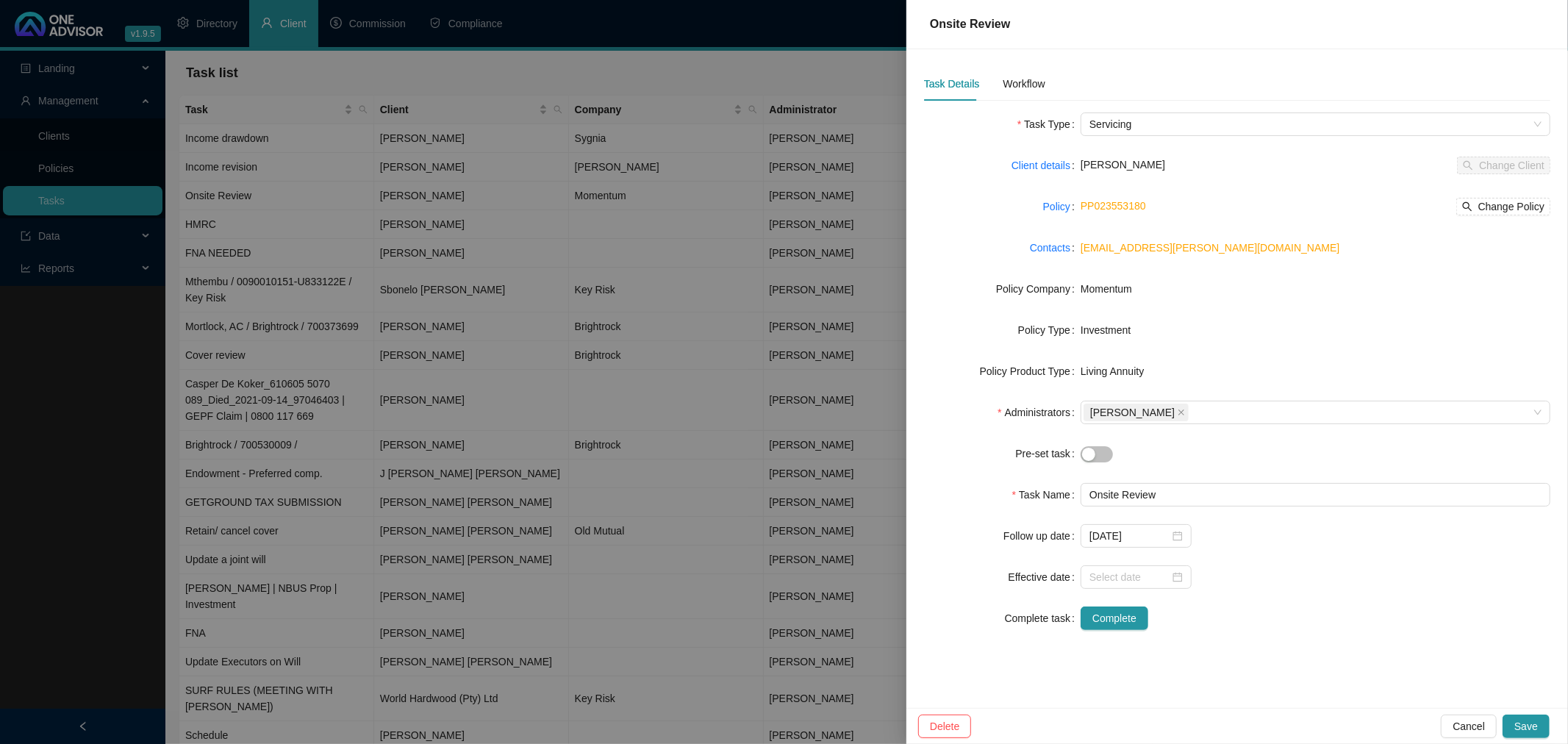
click at [693, 158] on div at bounding box center [784, 372] width 1568 height 744
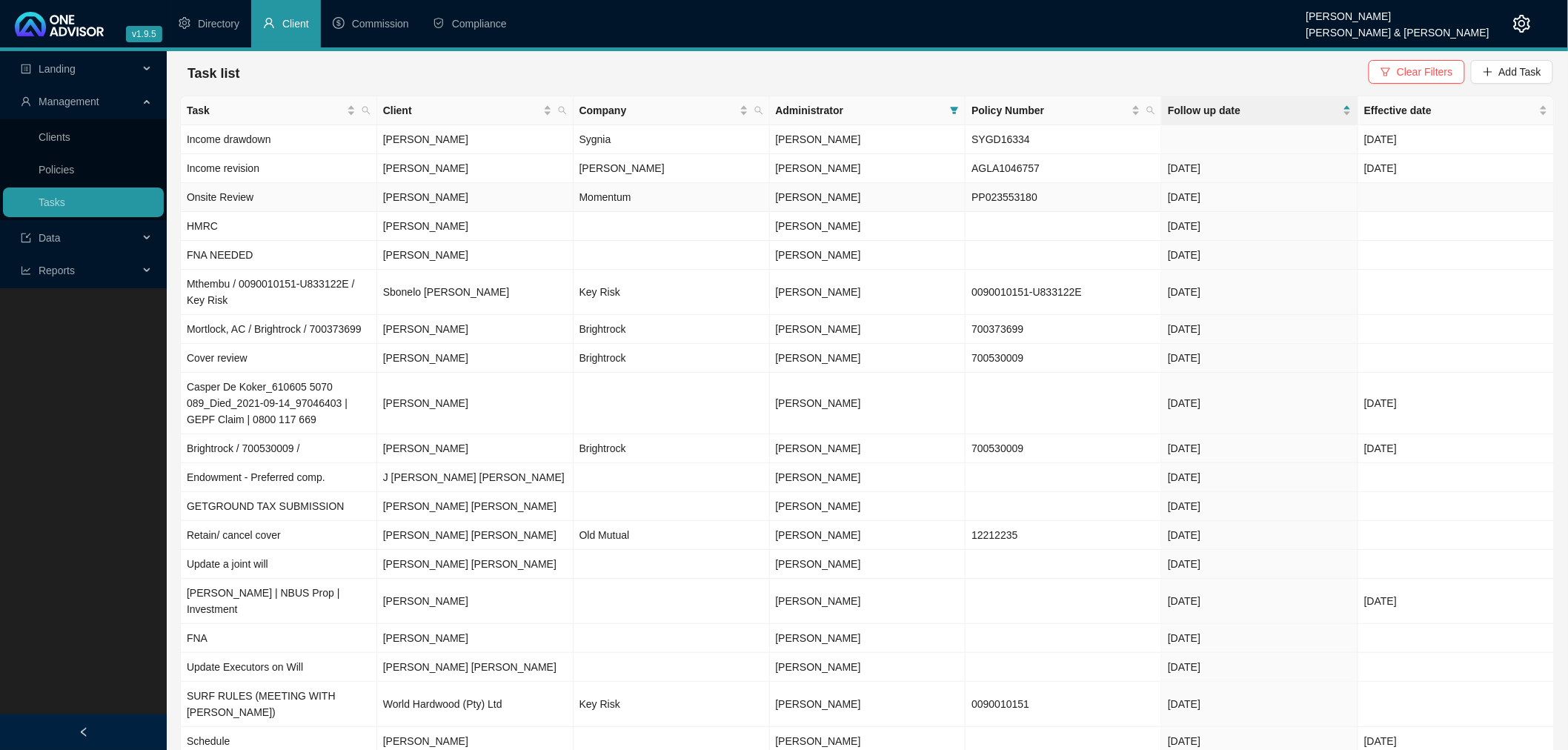
click at [705, 191] on td "Momentum" at bounding box center [671, 197] width 196 height 29
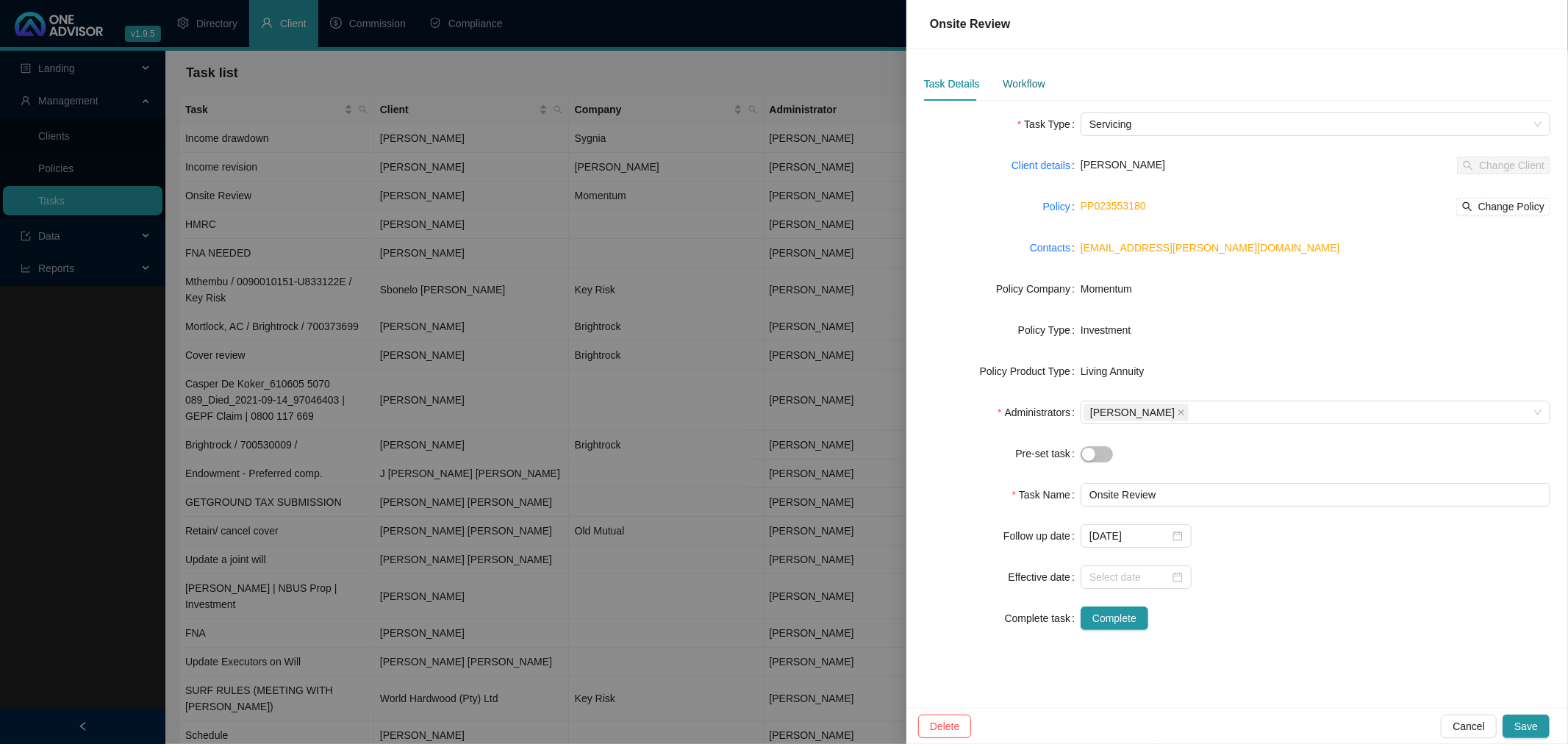
click at [1026, 77] on div "Workflow" at bounding box center [1024, 84] width 42 height 16
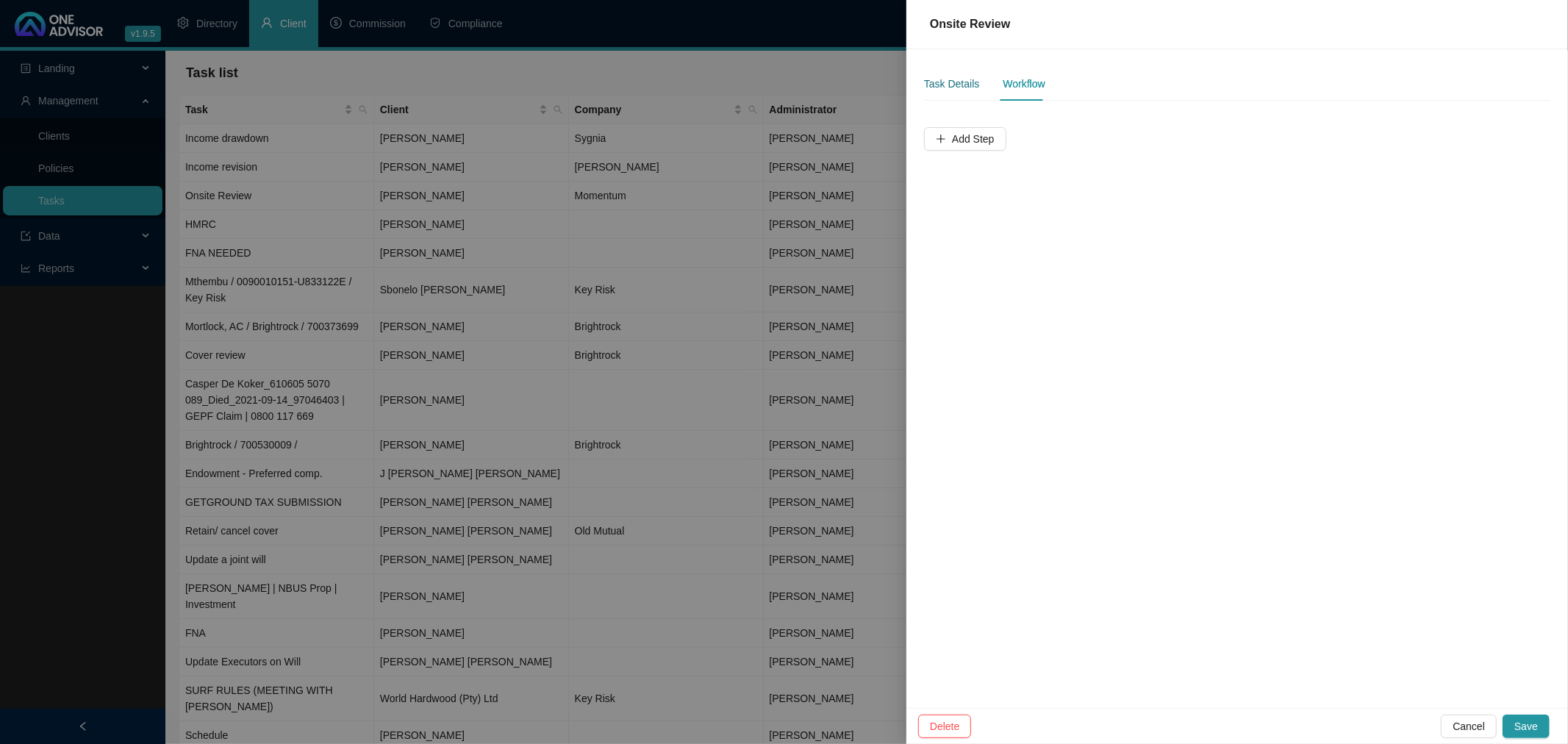
click at [956, 82] on div "Task Details" at bounding box center [952, 84] width 55 height 16
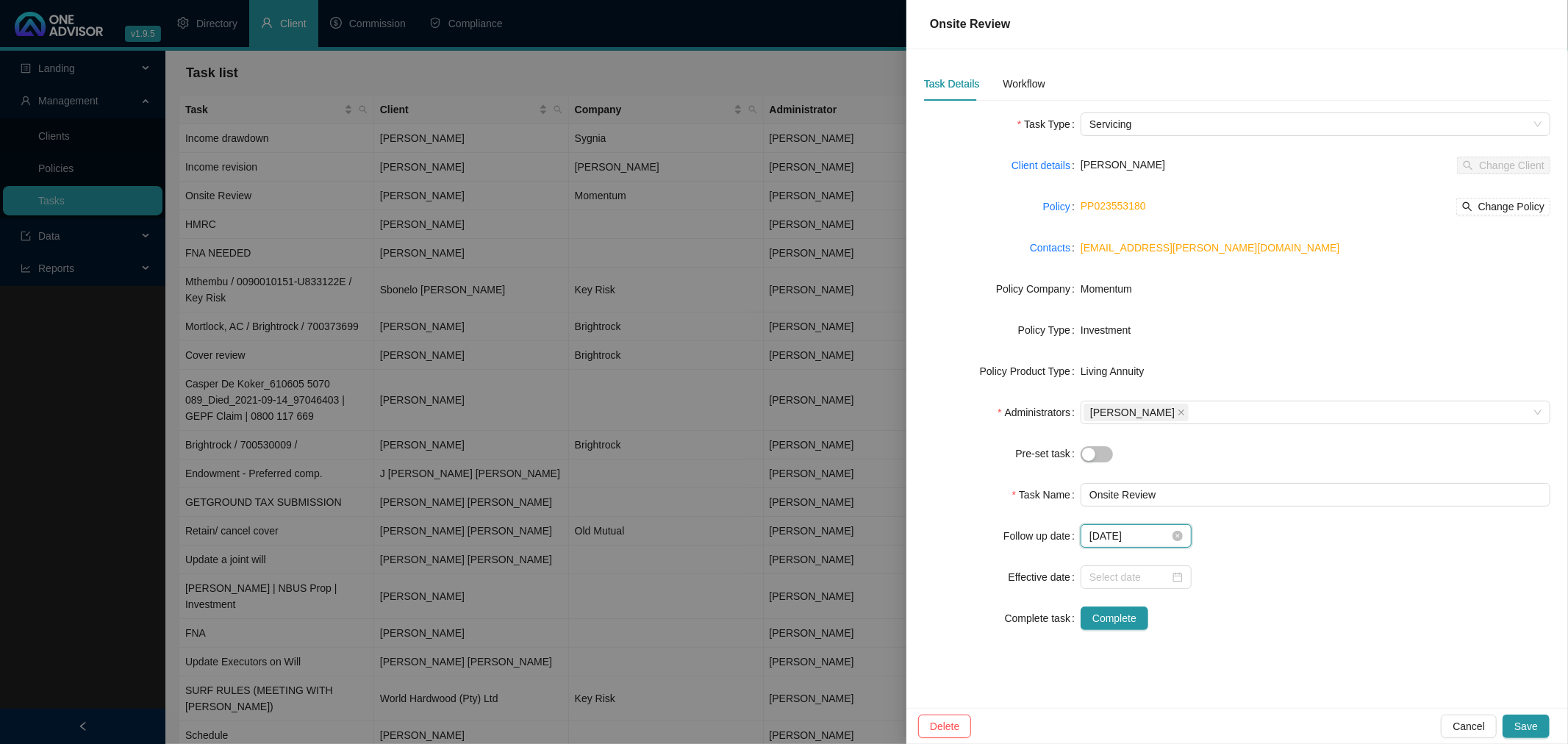
click at [1143, 530] on input "[DATE]" at bounding box center [1130, 536] width 80 height 16
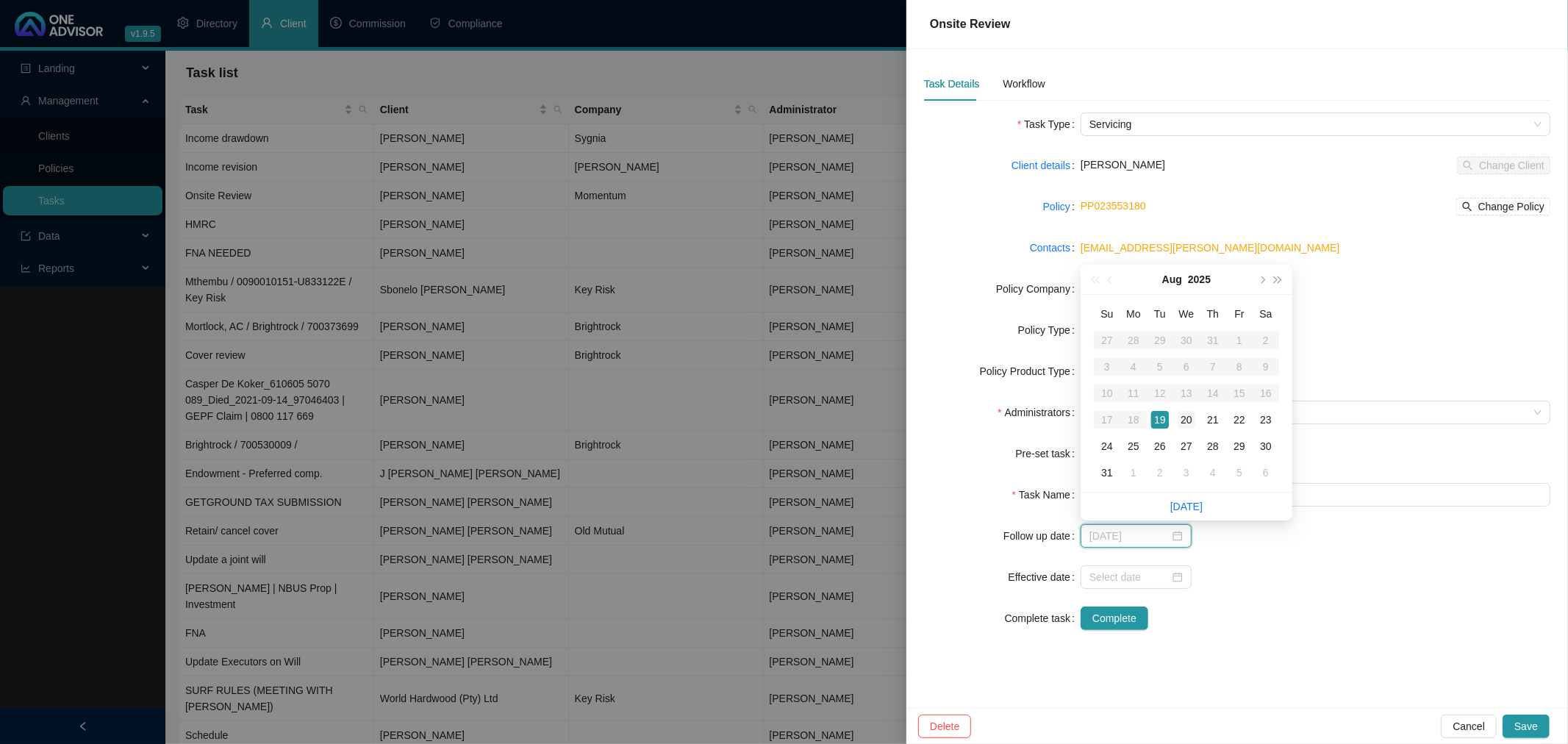
type input "[DATE]"
click at [1188, 420] on div "20" at bounding box center [1185, 419] width 17 height 17
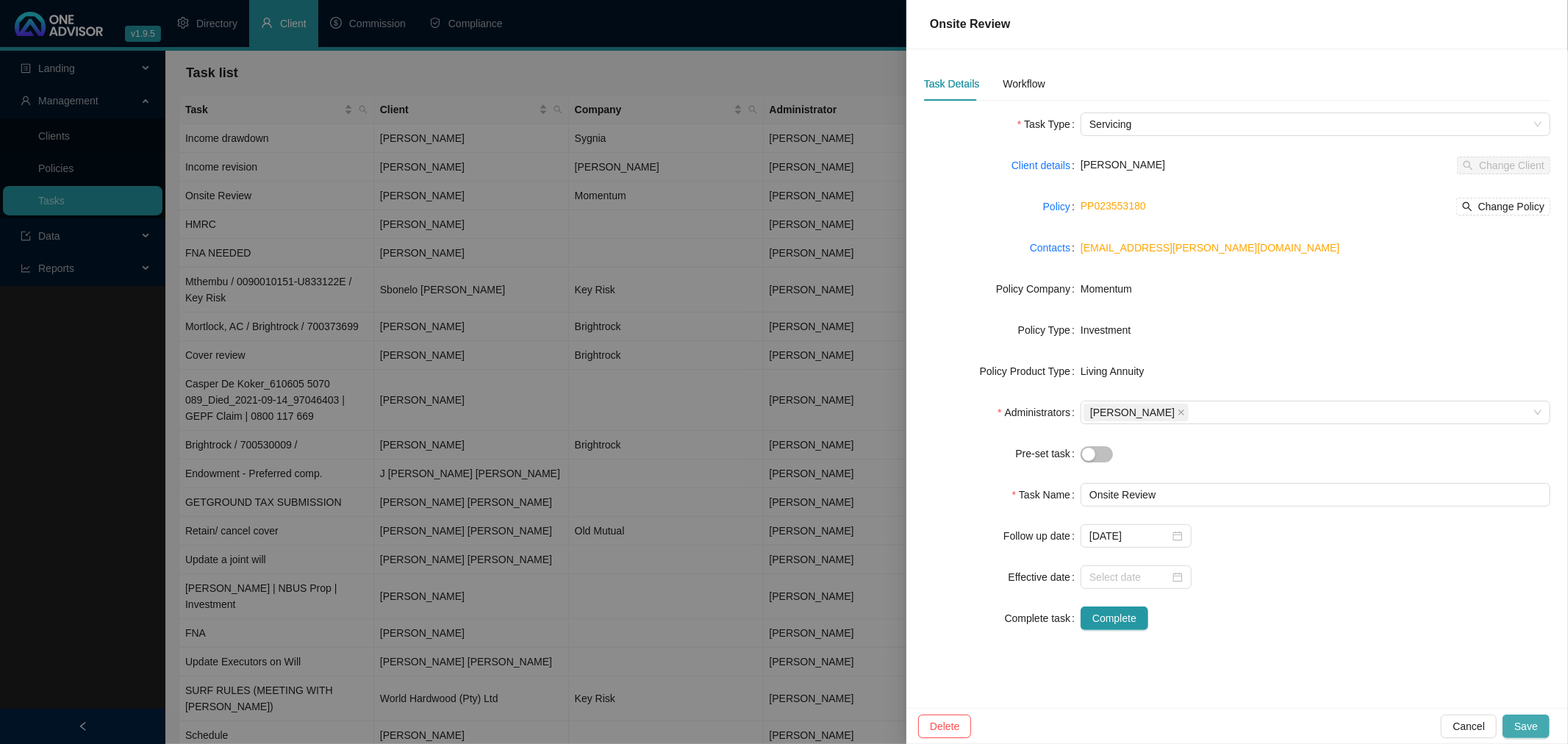
click at [1532, 723] on span "Save" at bounding box center [1526, 726] width 24 height 16
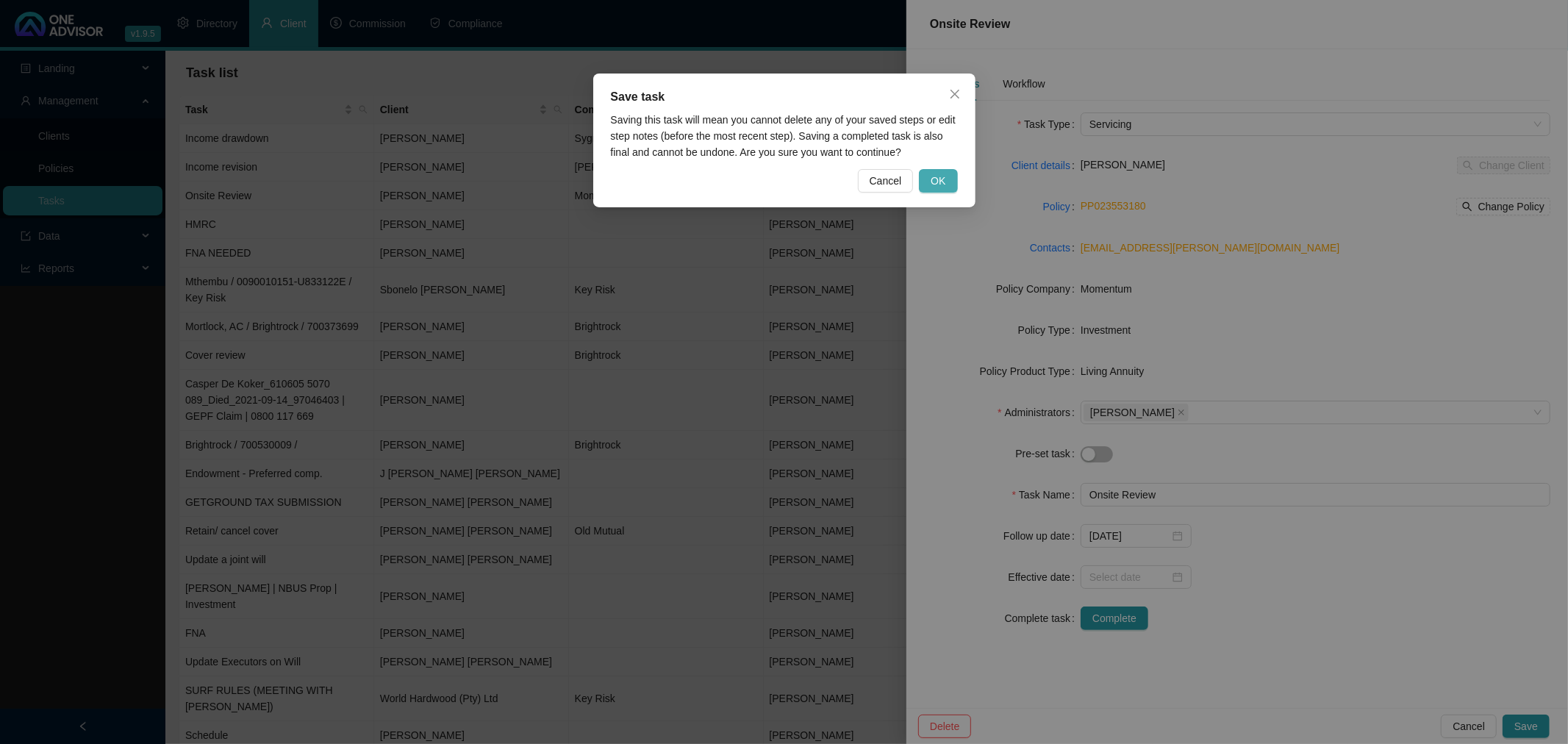
click at [937, 177] on span "OK" at bounding box center [938, 181] width 15 height 16
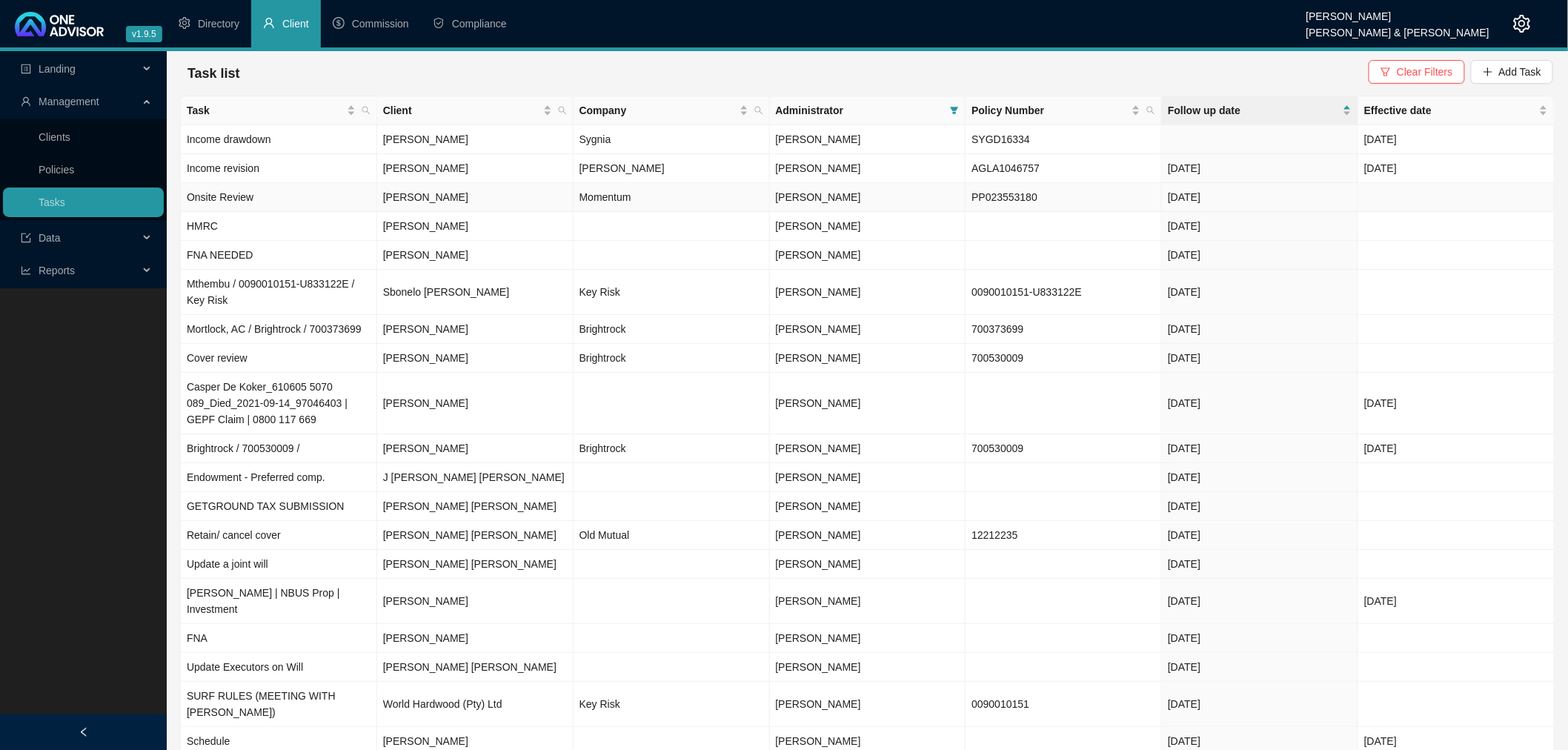
click at [710, 196] on td "Momentum" at bounding box center [671, 197] width 196 height 29
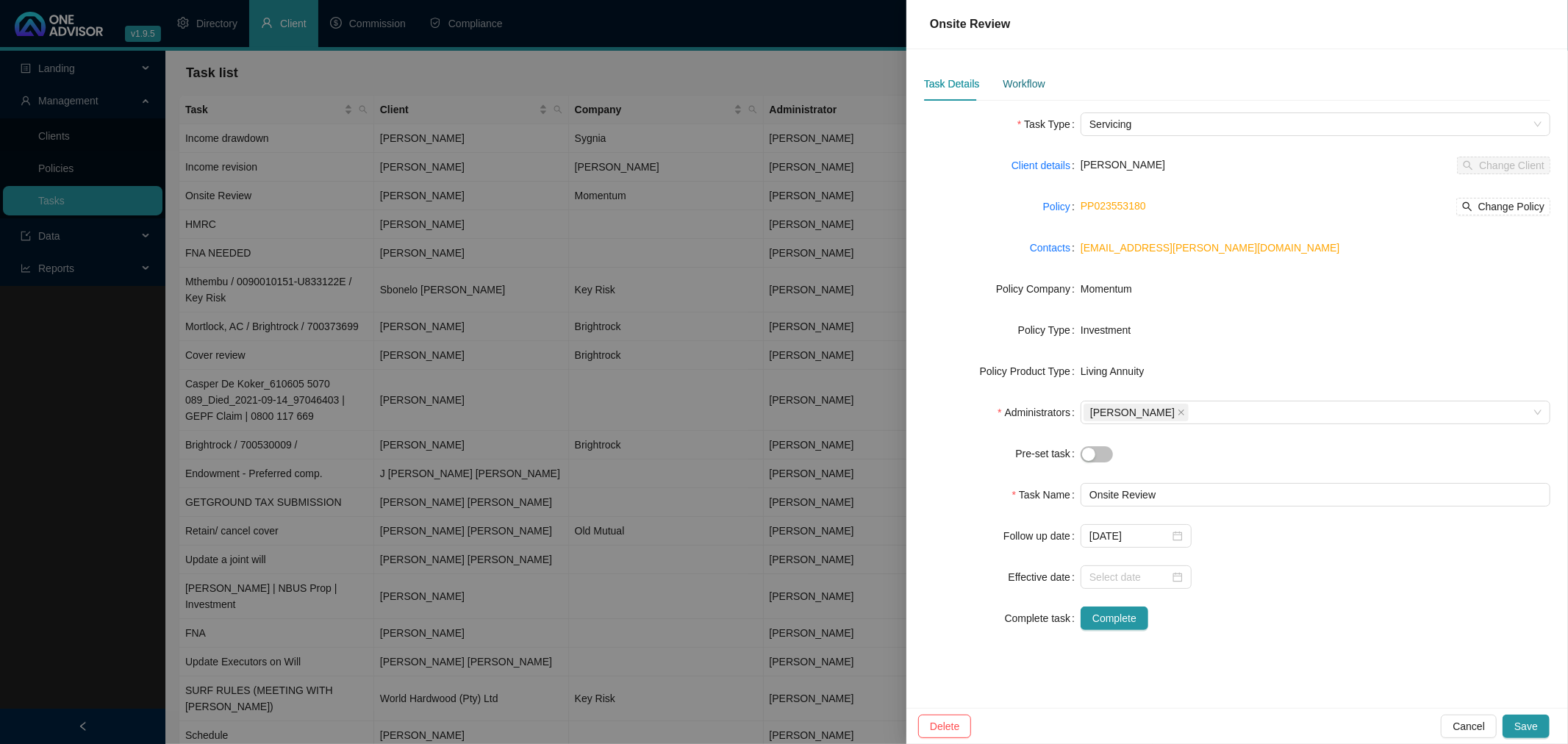
click at [1020, 86] on div "Workflow" at bounding box center [1024, 84] width 42 height 16
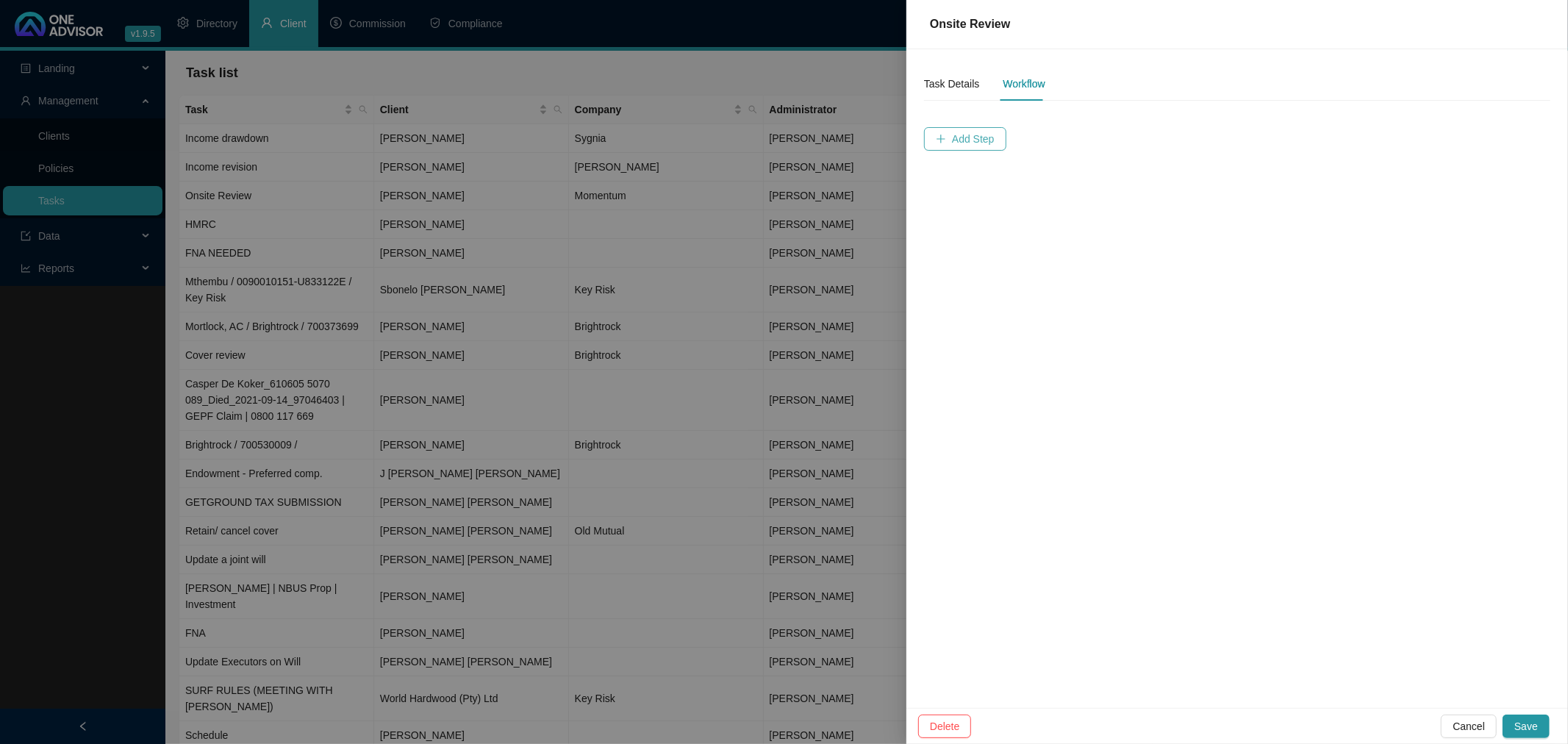
click at [960, 135] on span "Add Step" at bounding box center [973, 139] width 43 height 16
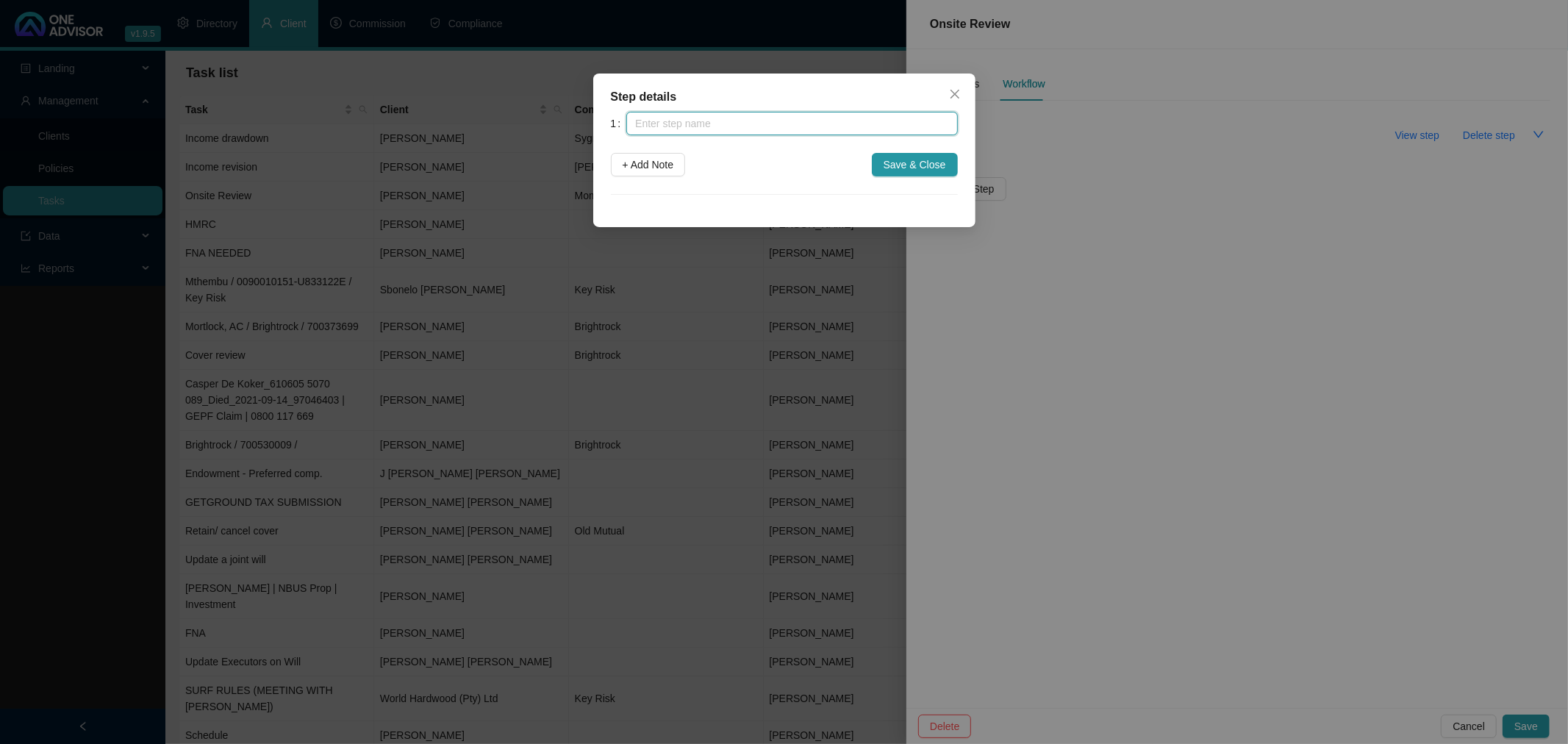
click at [764, 123] on input "text" at bounding box center [792, 123] width 331 height 24
type input "M"
type input "Income and tax review requested"
click at [931, 164] on span "Save & Close" at bounding box center [914, 164] width 62 height 16
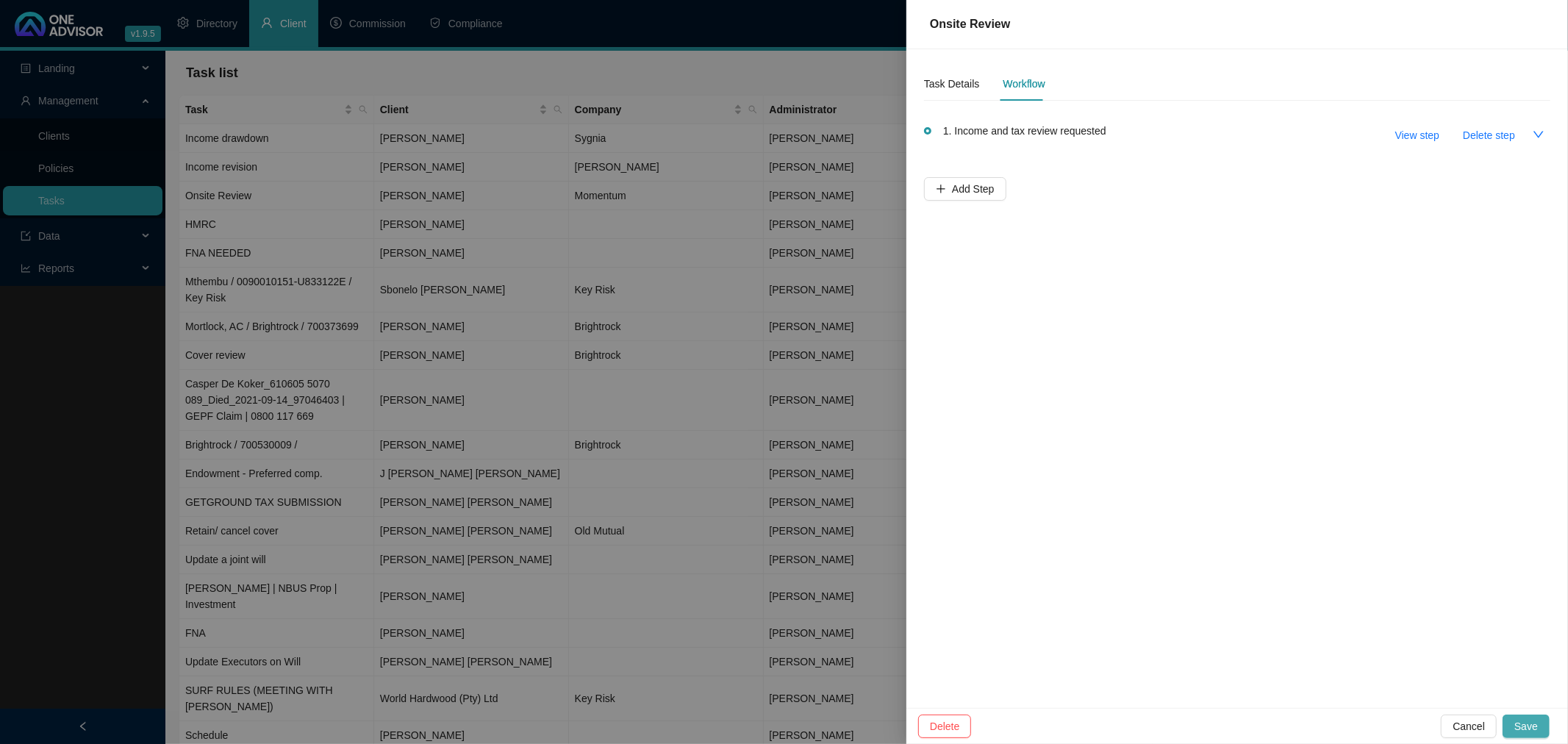
click at [1523, 718] on span "Save" at bounding box center [1526, 726] width 24 height 16
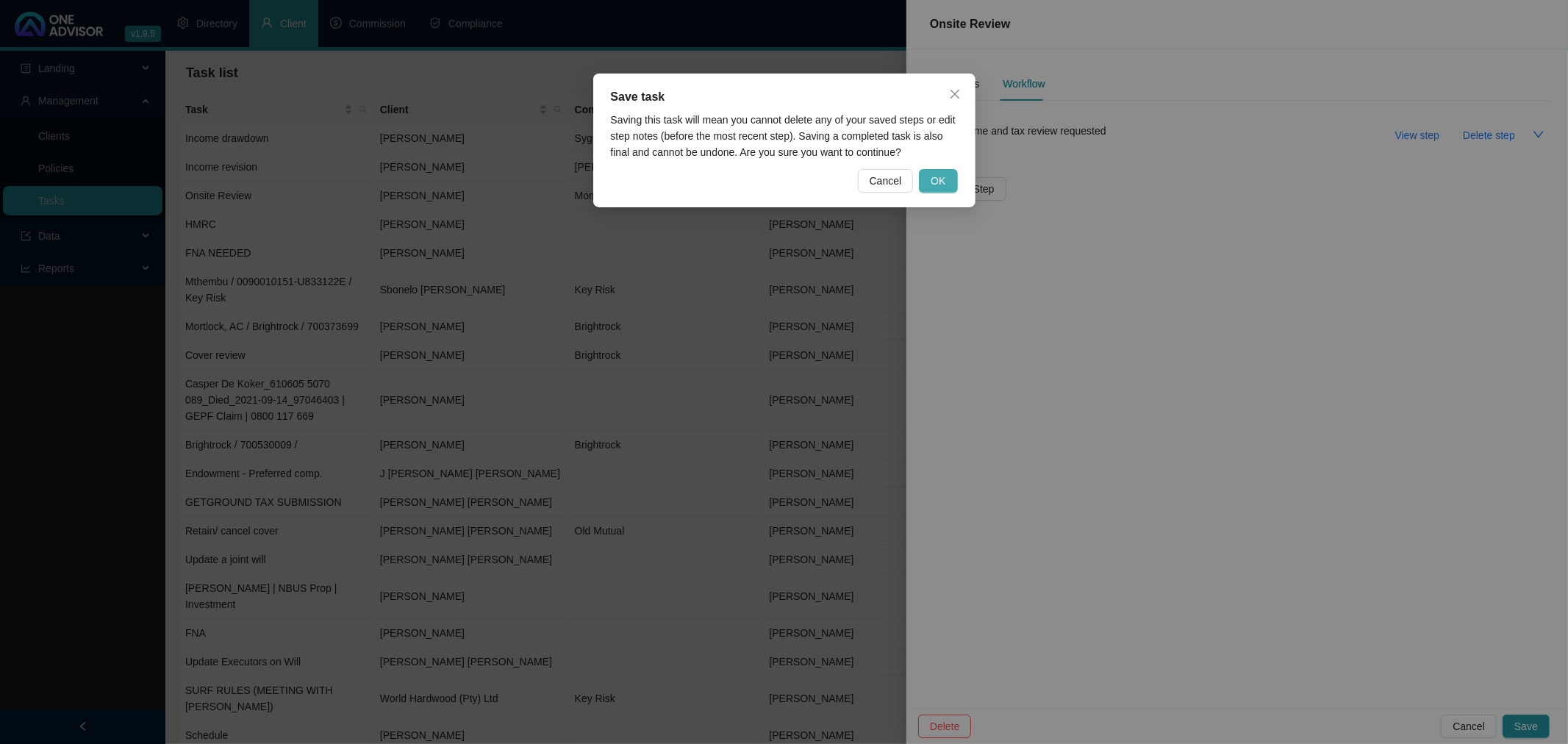
click at [932, 179] on span "OK" at bounding box center [938, 181] width 15 height 16
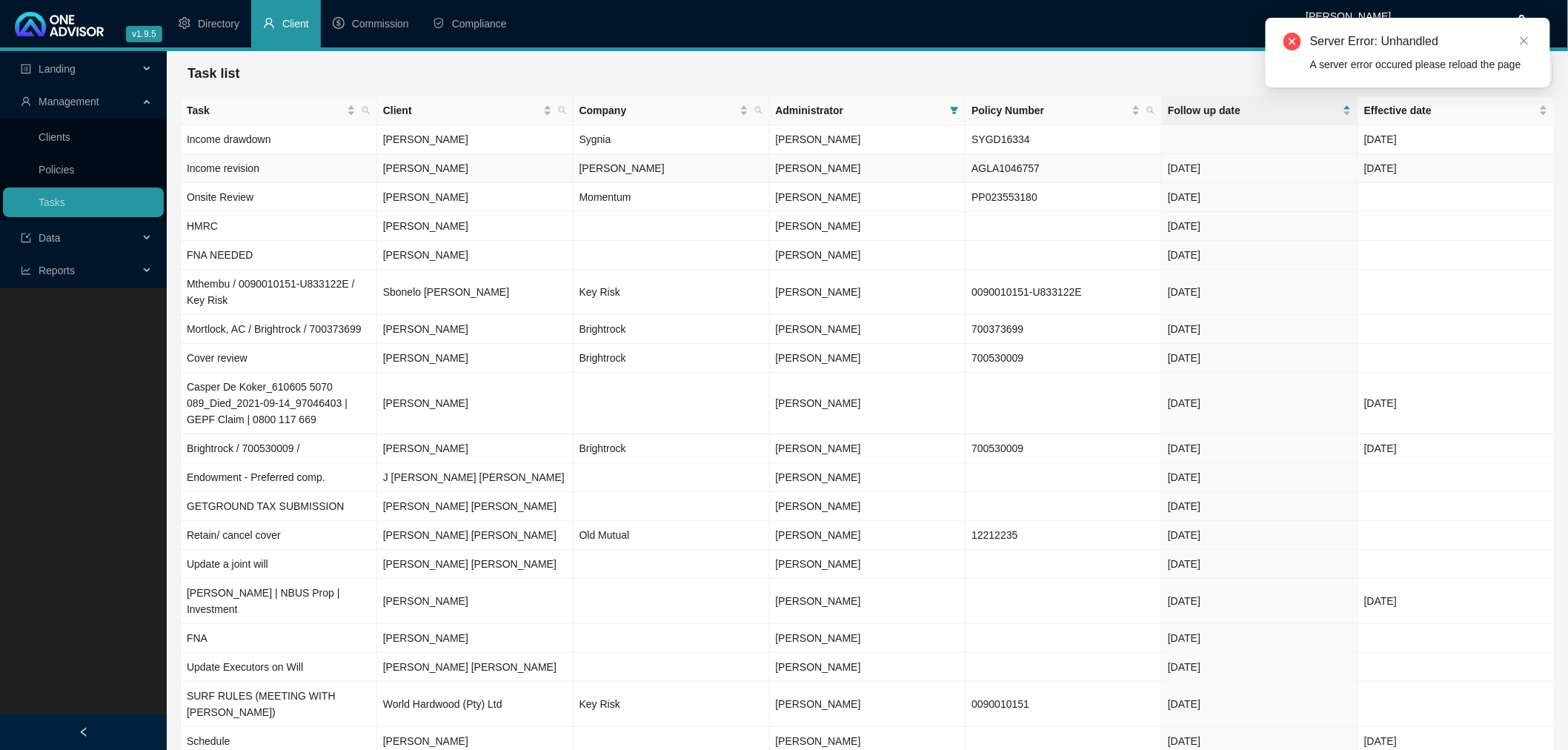
click at [890, 166] on td "[PERSON_NAME]" at bounding box center [867, 167] width 196 height 29
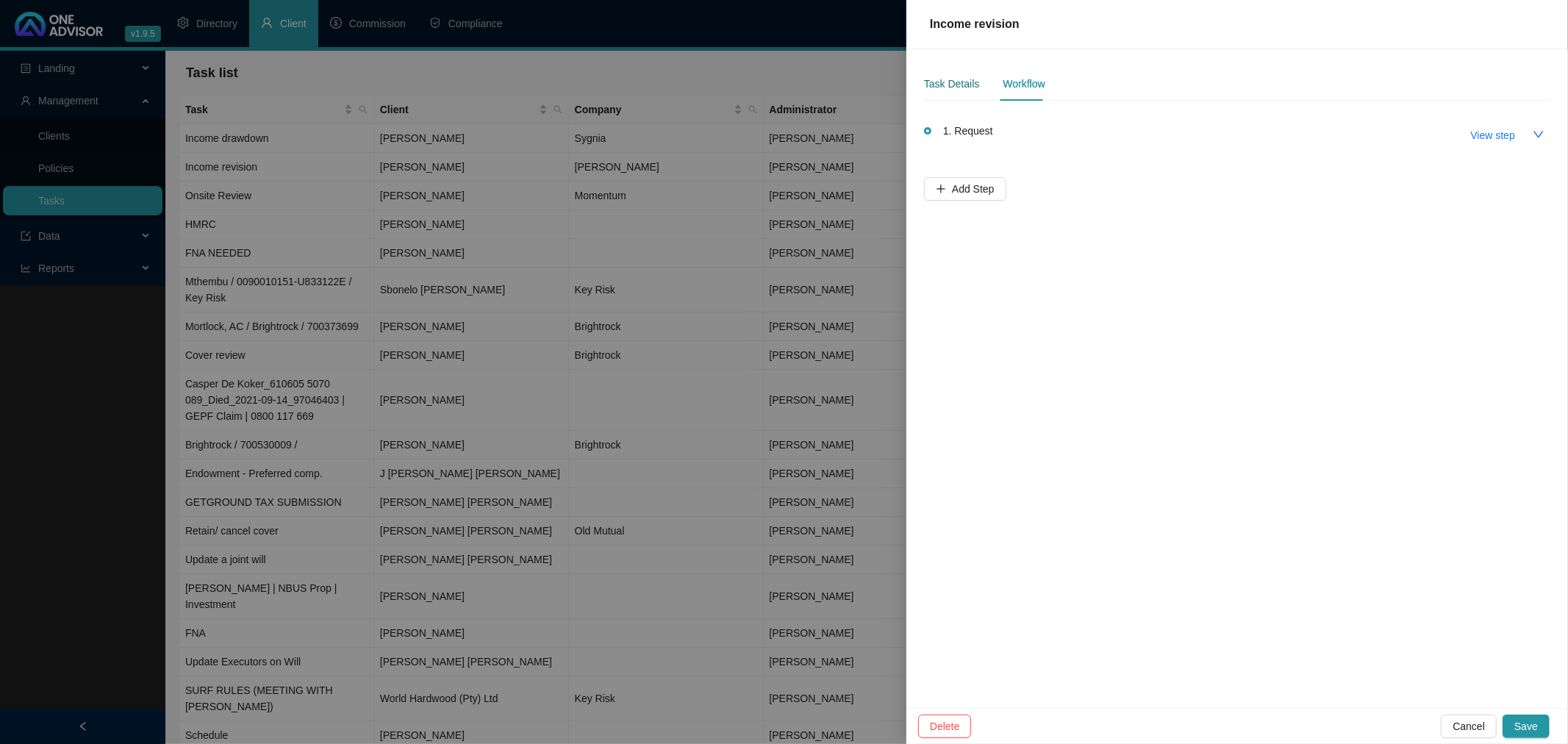
click at [953, 81] on div "Task Details" at bounding box center [952, 84] width 55 height 16
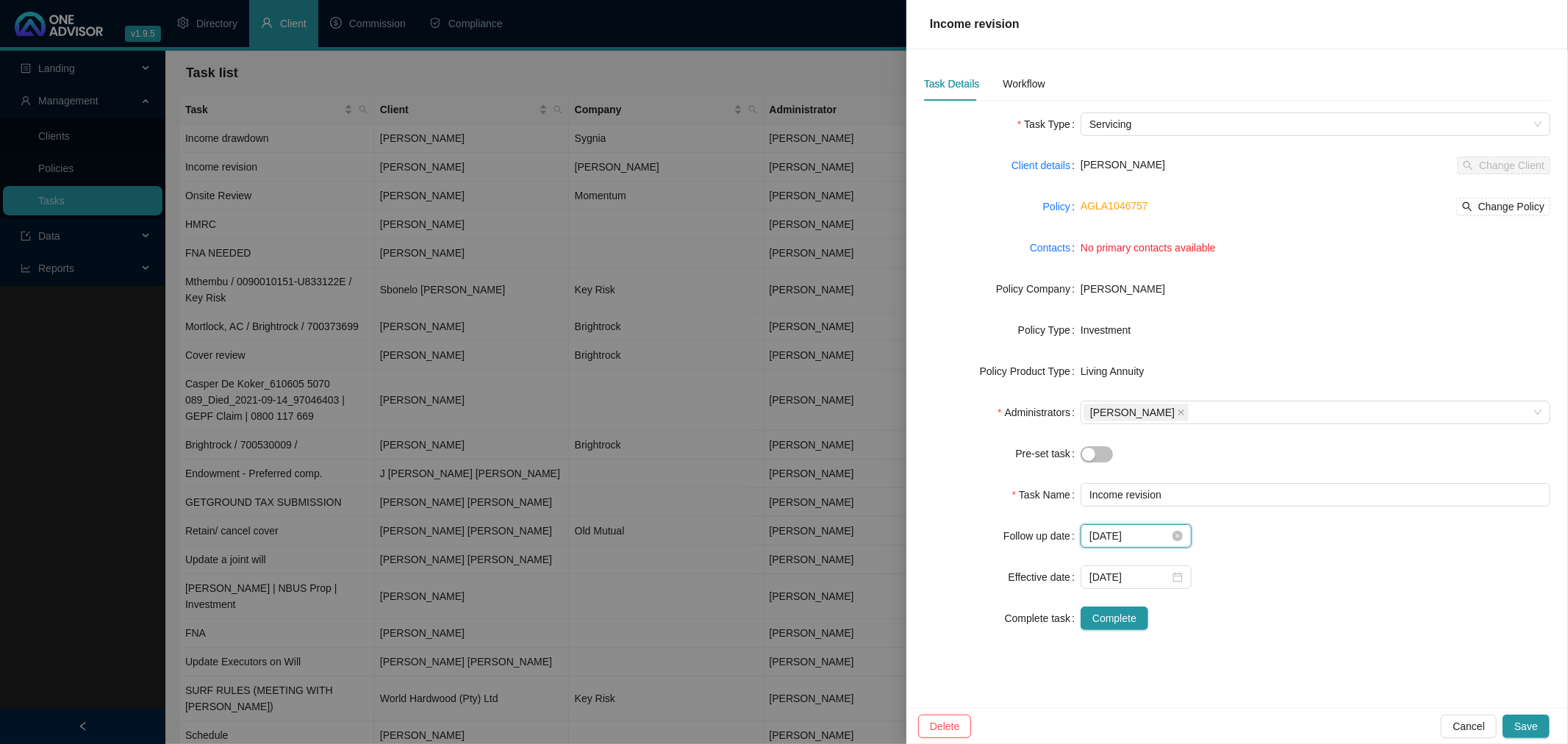
click at [1154, 531] on input "[DATE]" at bounding box center [1130, 536] width 80 height 16
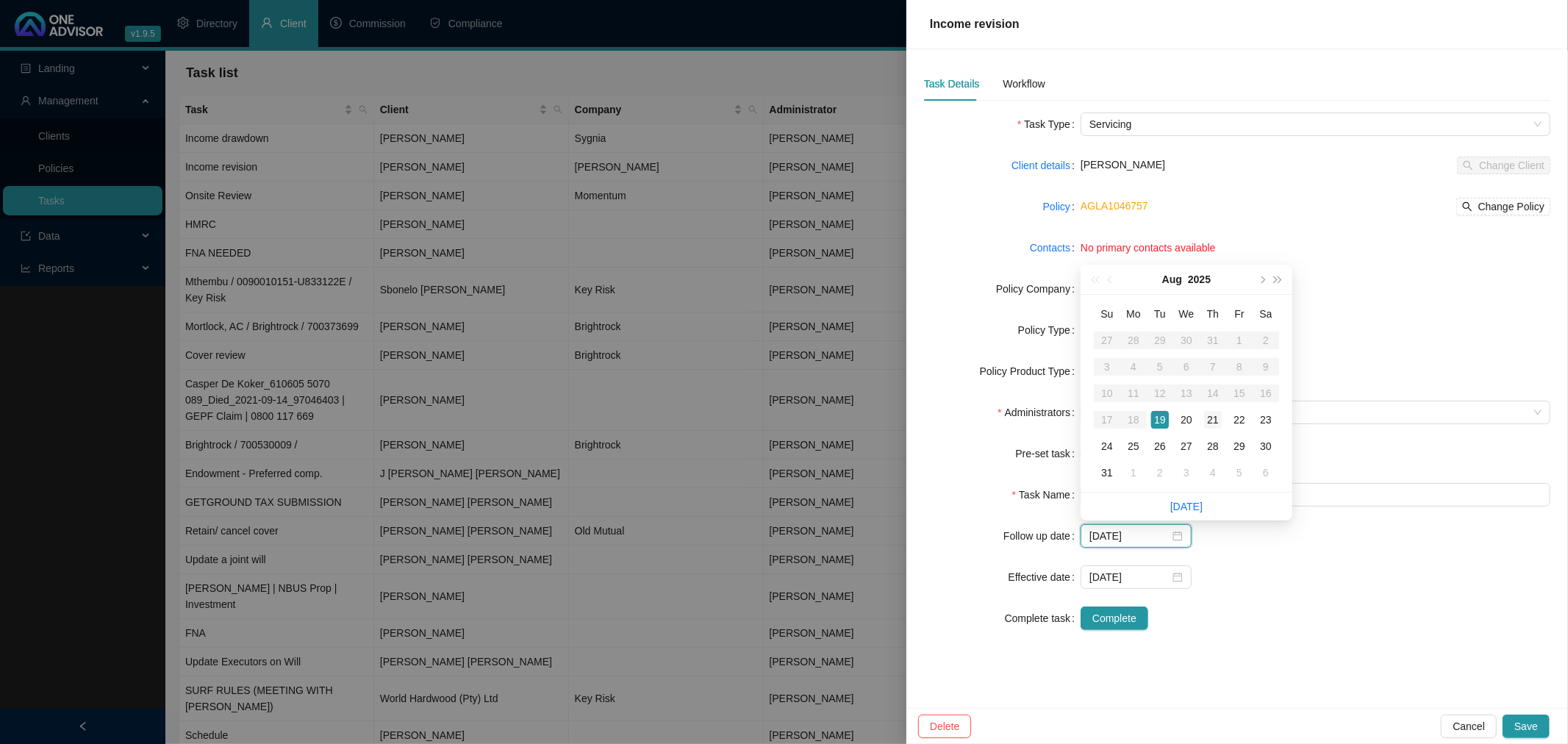
type input "[DATE]"
click at [1207, 416] on div "21" at bounding box center [1212, 419] width 17 height 17
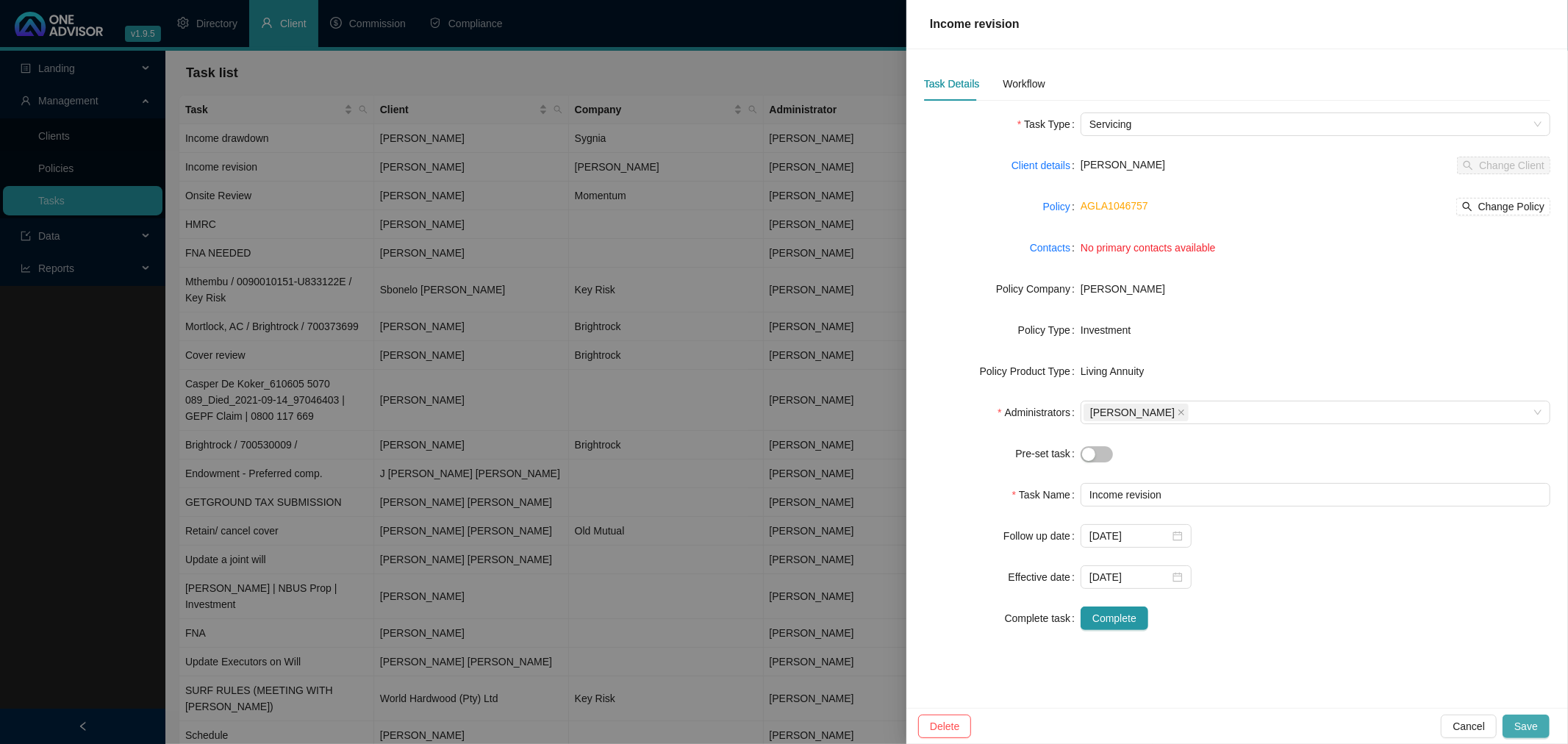
click at [1520, 726] on span "Save" at bounding box center [1526, 726] width 24 height 16
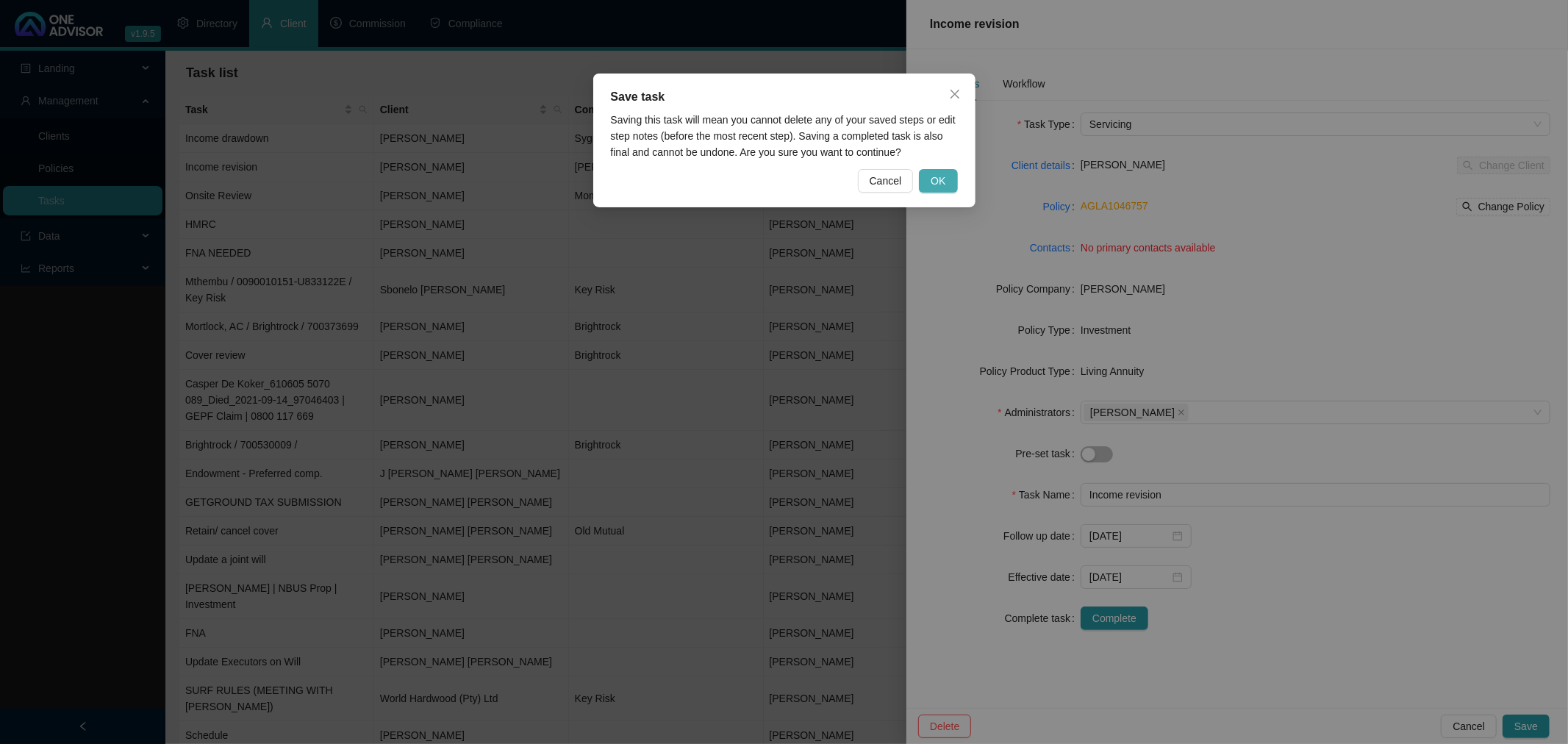
click at [939, 176] on span "OK" at bounding box center [938, 181] width 15 height 16
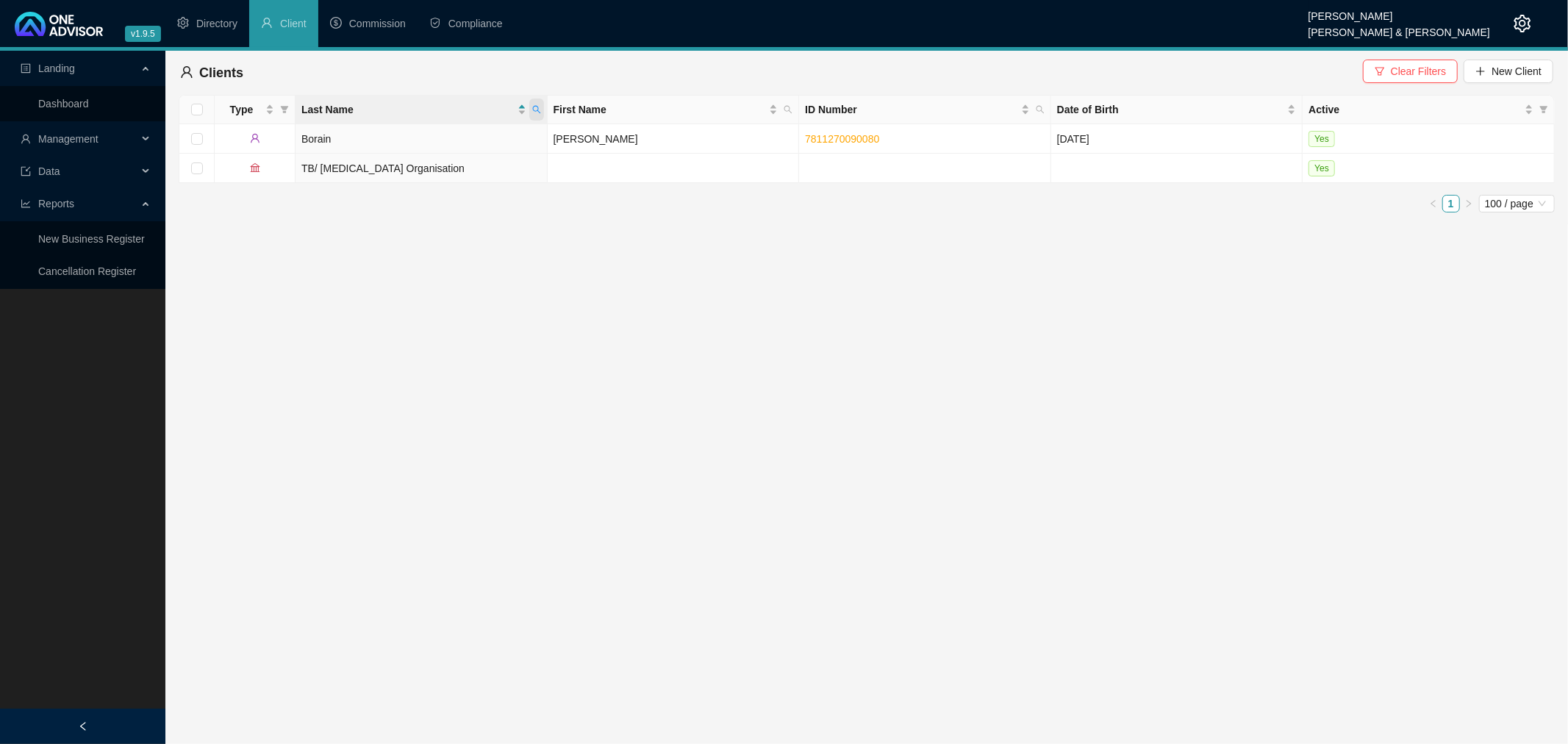
click at [537, 108] on icon "search" at bounding box center [537, 110] width 9 height 9
type input "brown"
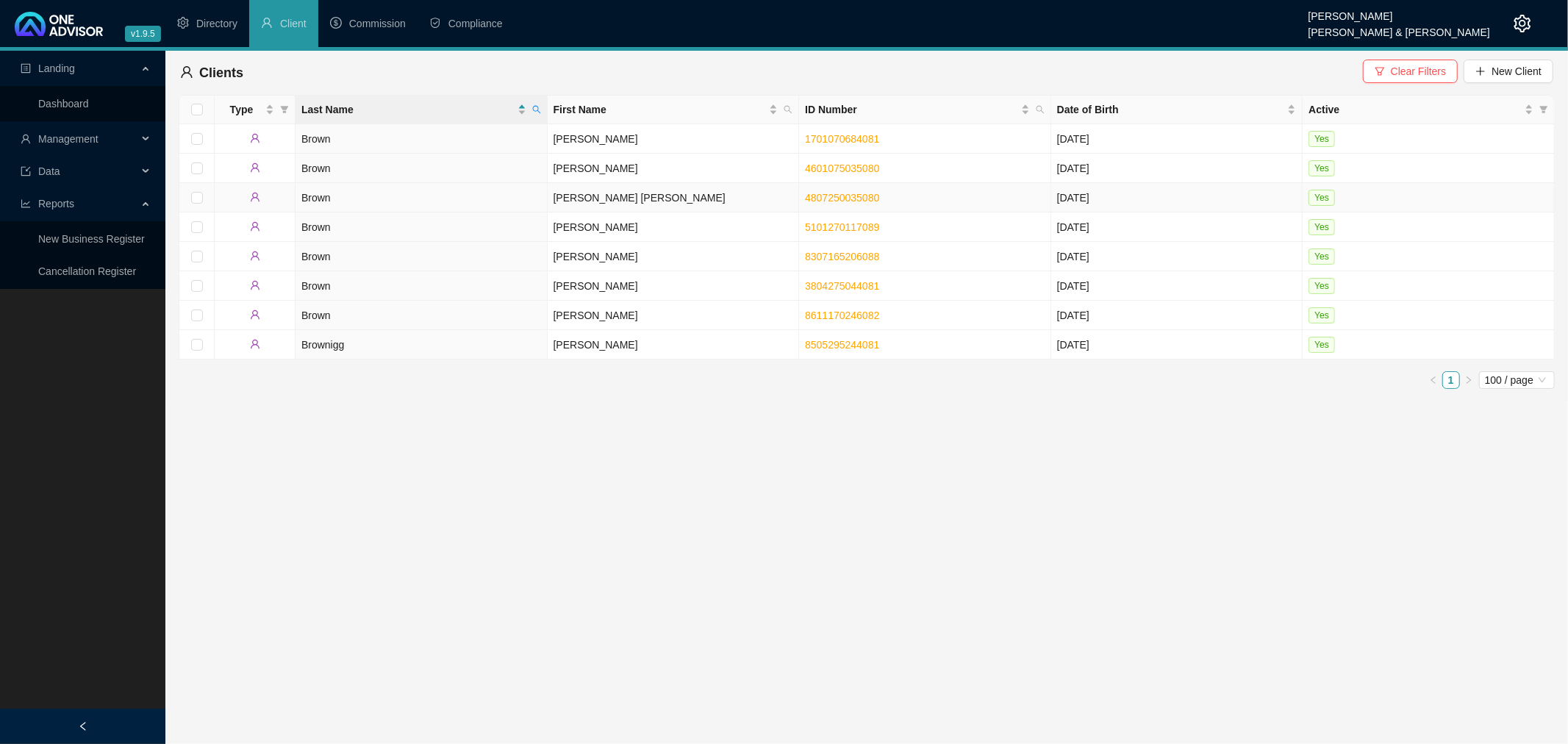
click at [645, 198] on td "Margaret Ann" at bounding box center [674, 197] width 252 height 29
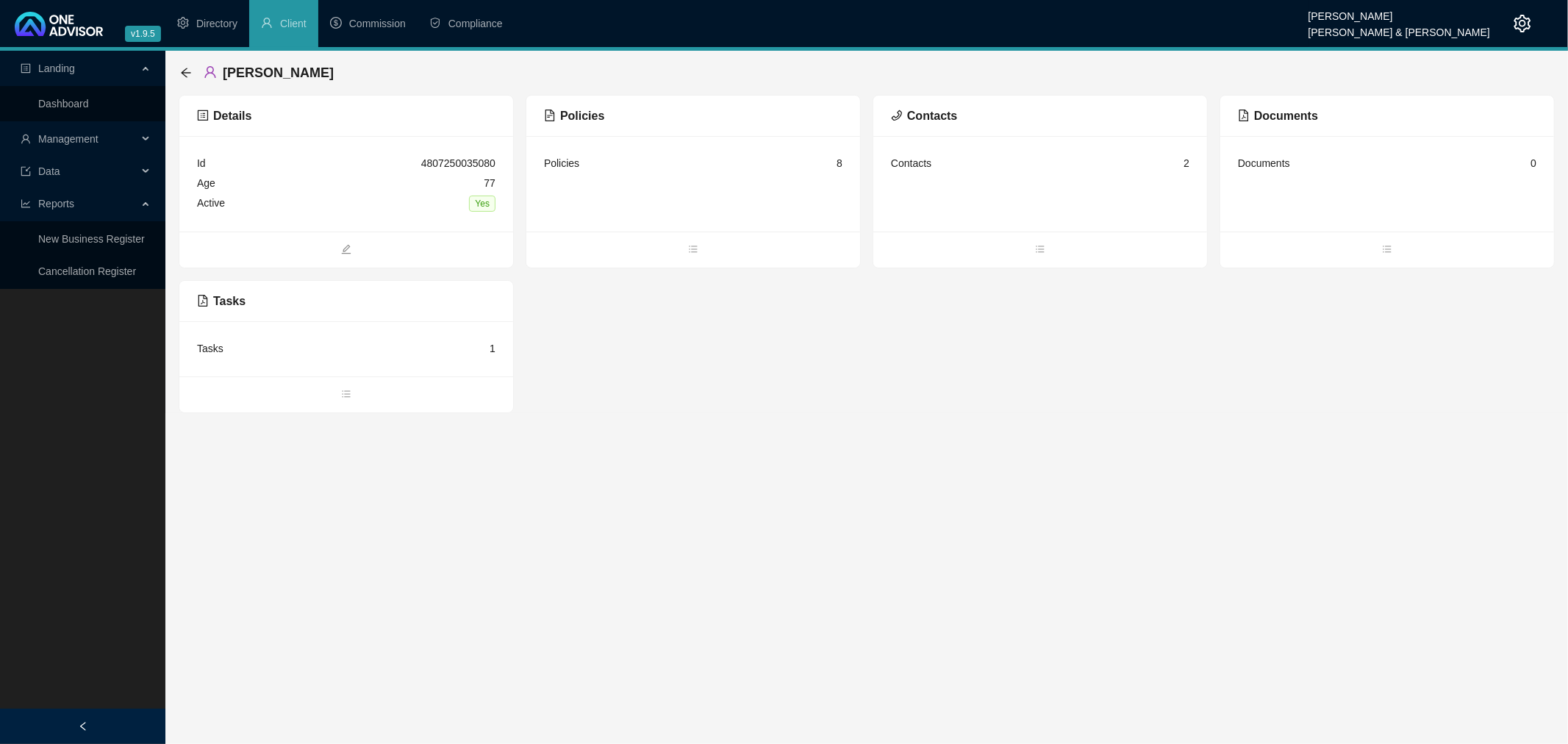
click at [646, 197] on div "Policies 8" at bounding box center [692, 183] width 333 height 96
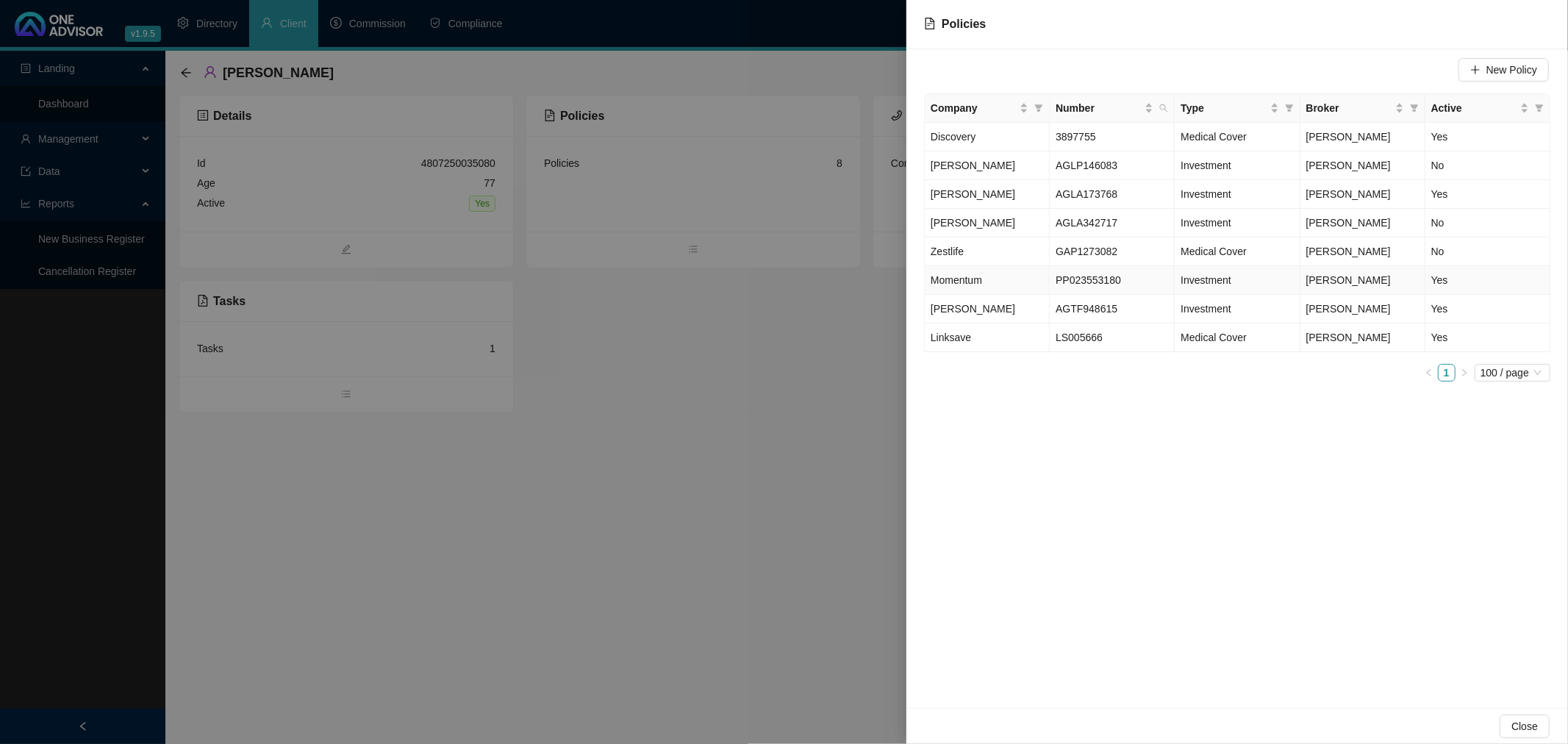
click at [1140, 276] on td "PP023553180" at bounding box center [1111, 279] width 125 height 28
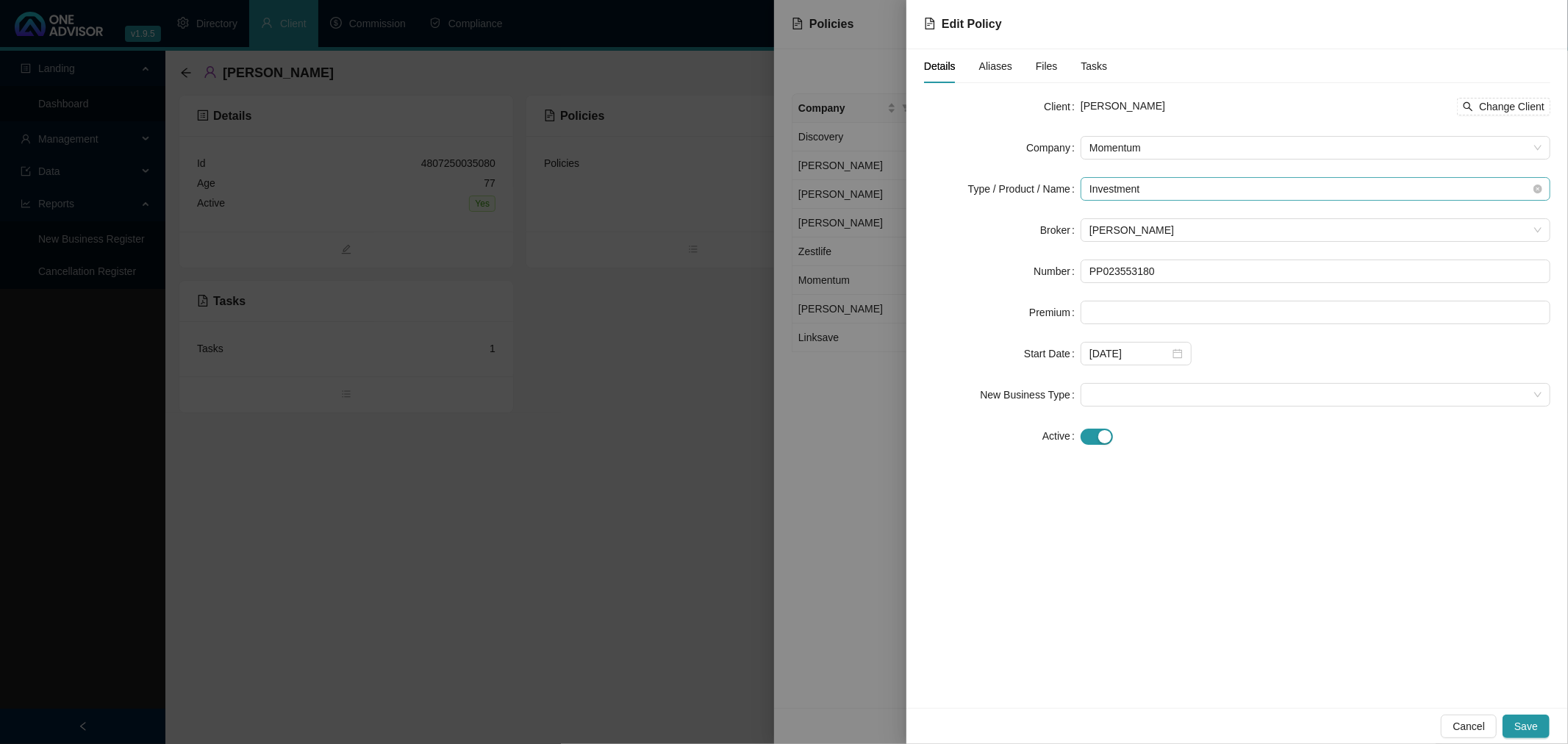
click at [1176, 189] on span "Investment" at bounding box center [1315, 189] width 452 height 22
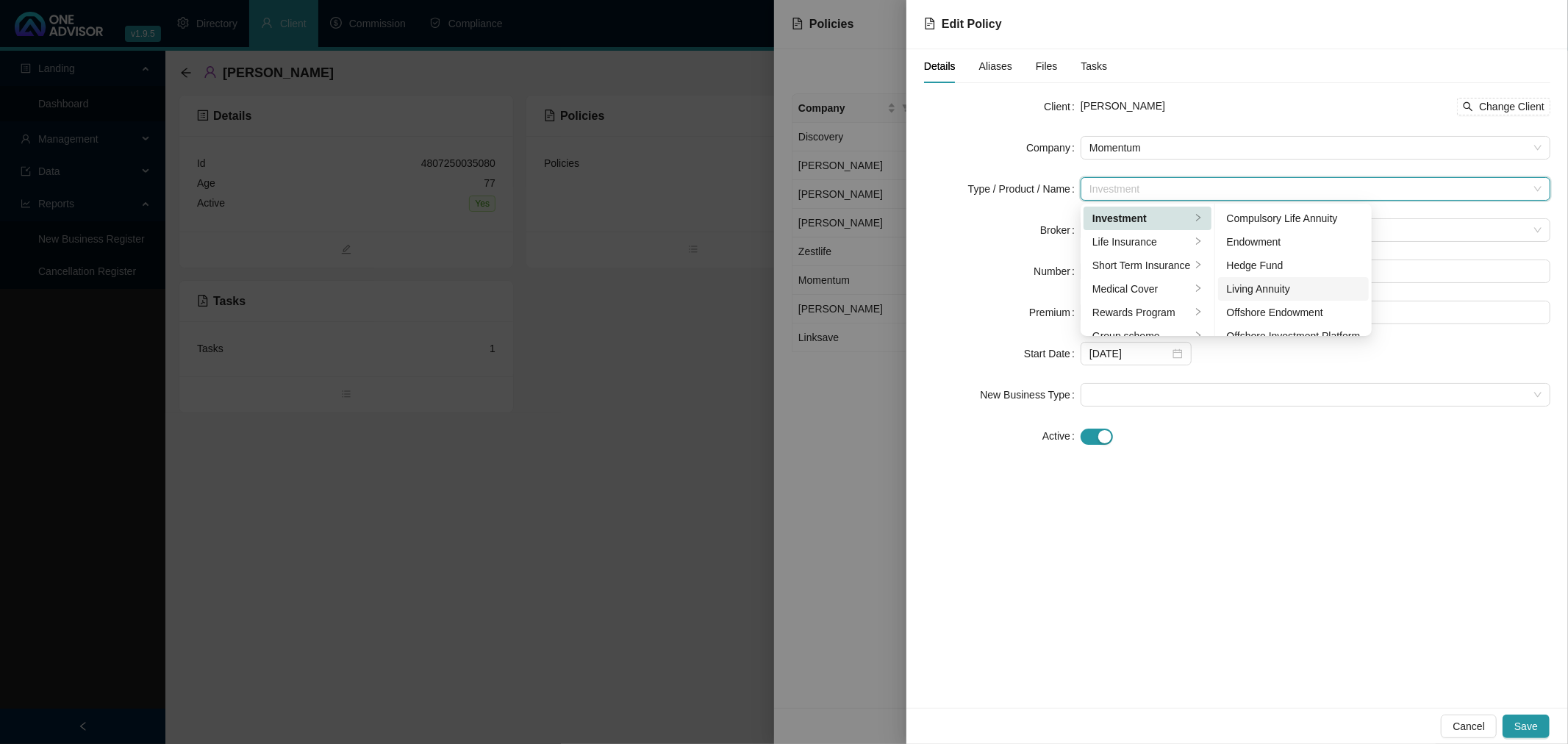
click at [1297, 281] on div "Living Annuity" at bounding box center [1293, 288] width 133 height 16
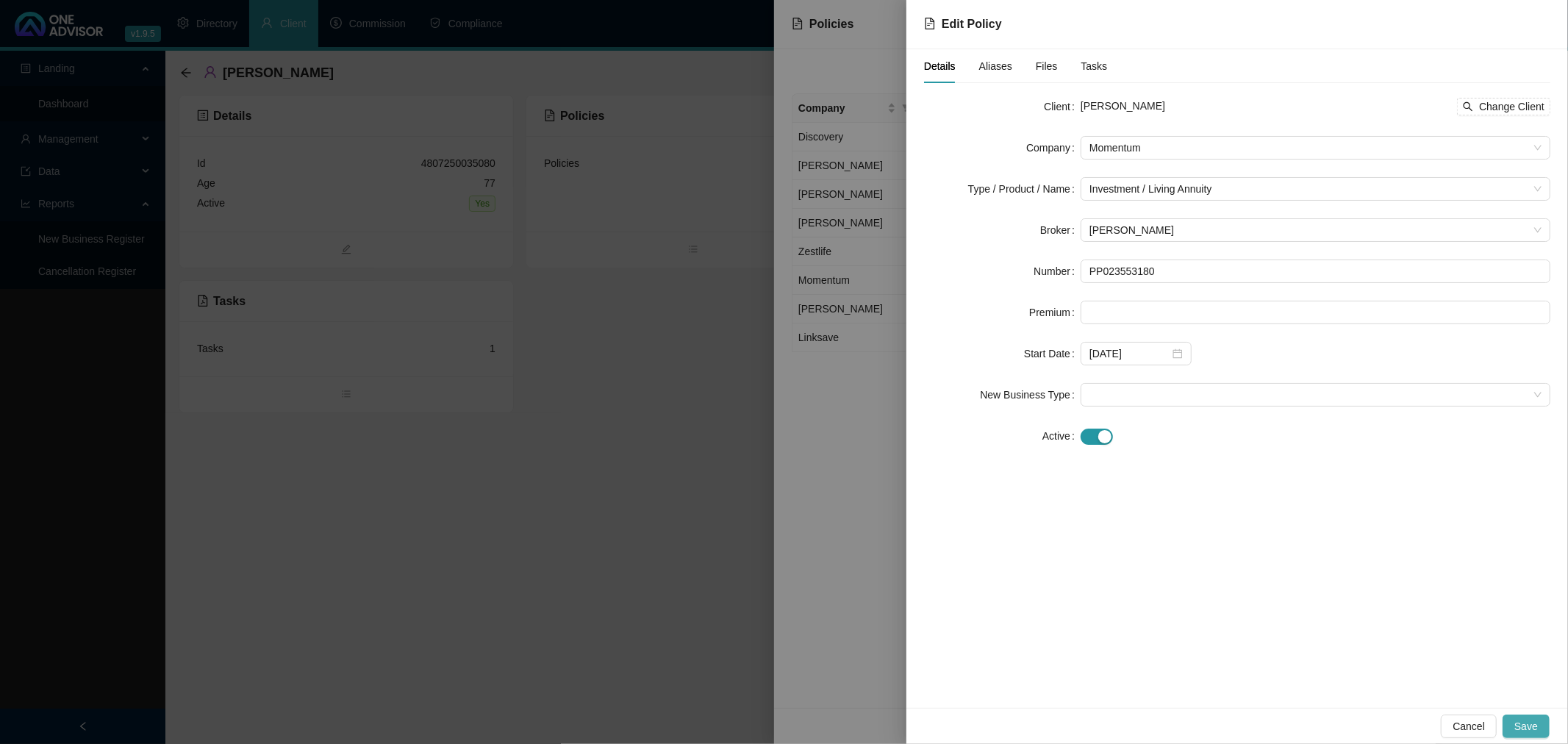
click at [1533, 721] on span "Save" at bounding box center [1526, 726] width 24 height 16
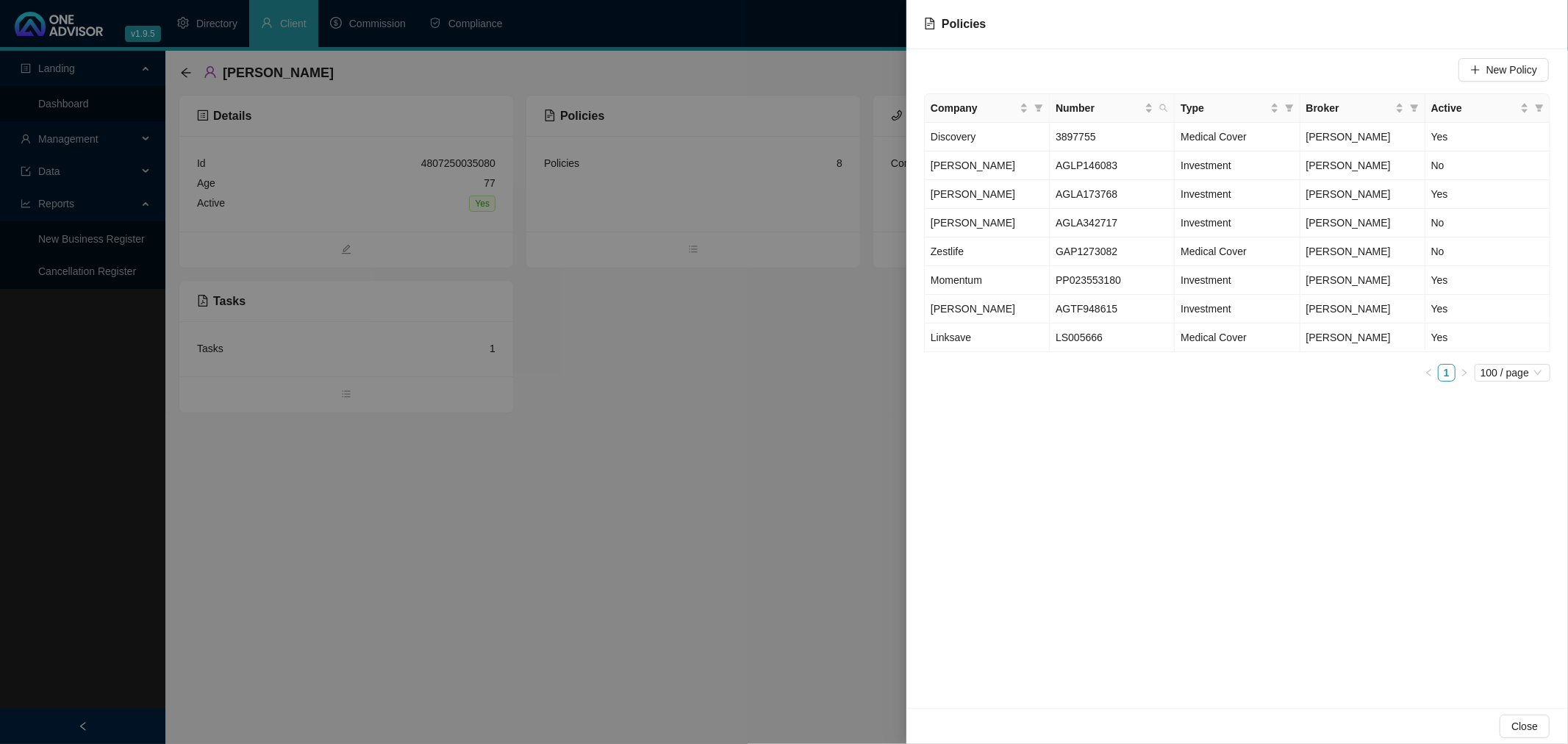
click at [702, 430] on div at bounding box center [784, 372] width 1568 height 744
